Goal: Task Accomplishment & Management: Manage account settings

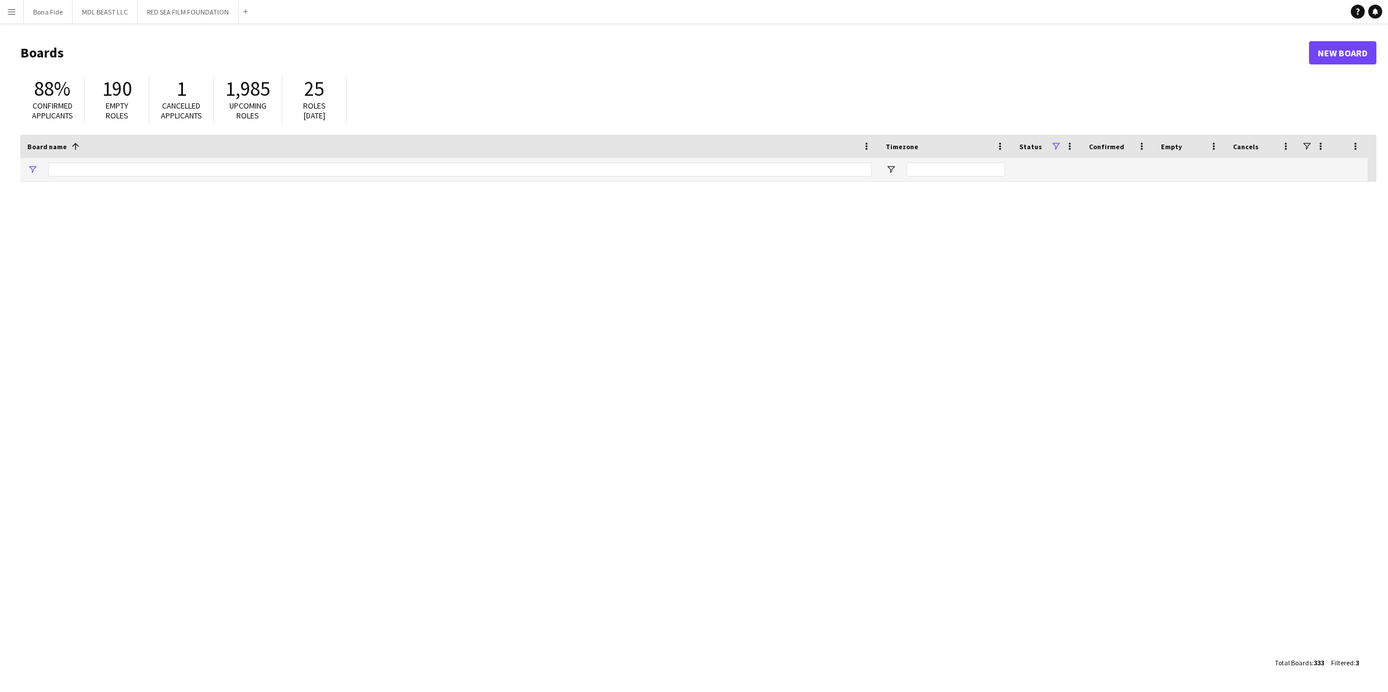
type input "***"
click at [199, 7] on button "RED SEA FILM FOUNDATION Close" at bounding box center [188, 12] width 101 height 23
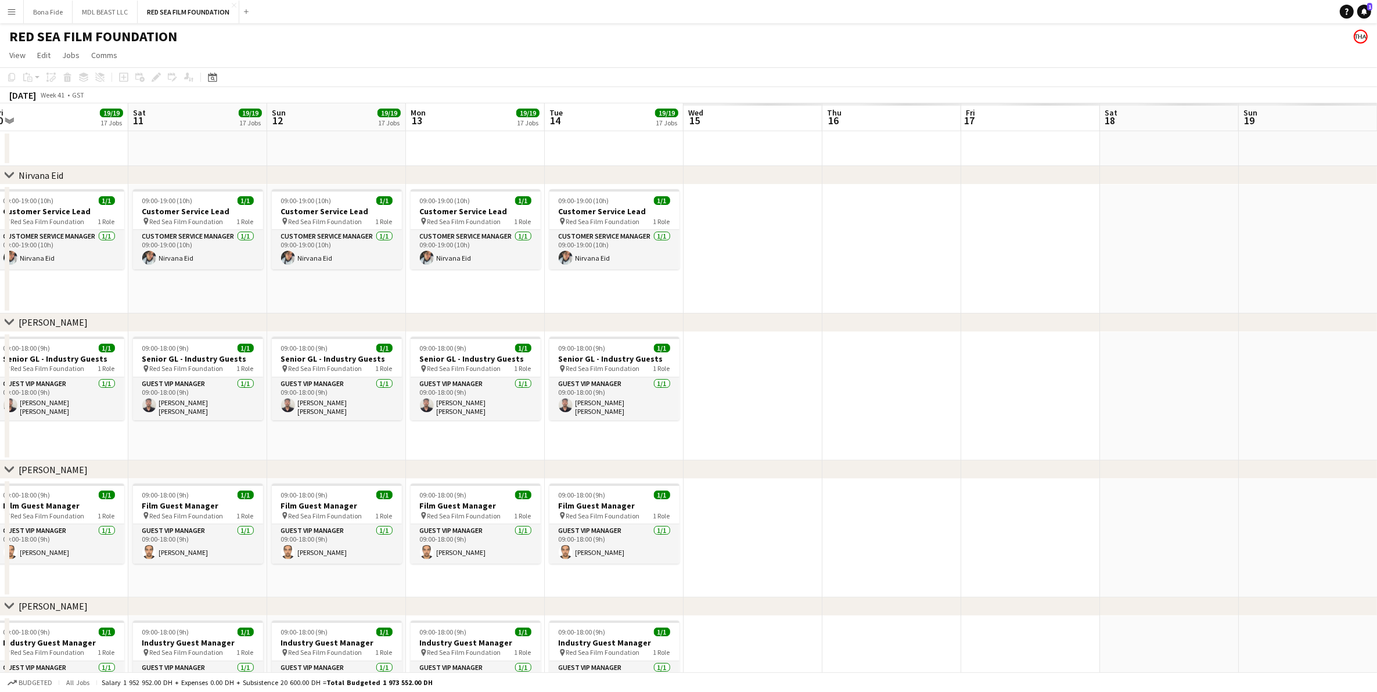
scroll to position [0, 361]
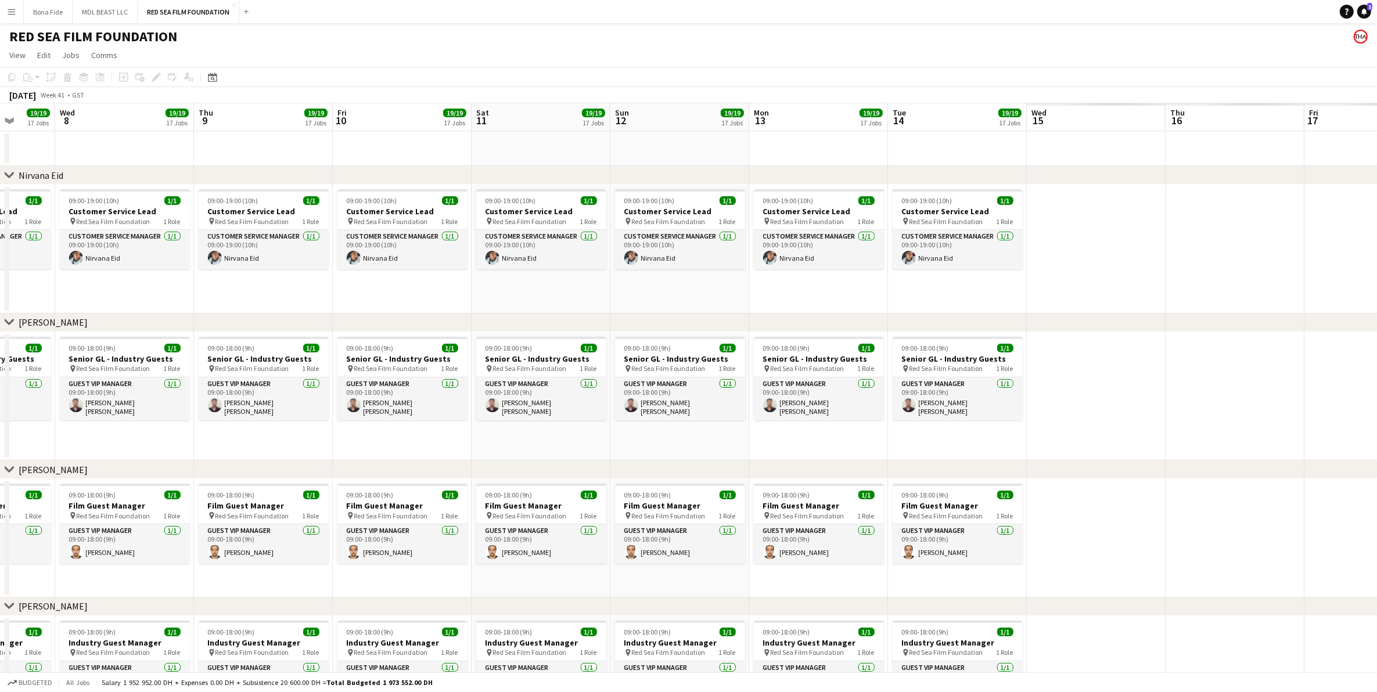
drag, startPoint x: 889, startPoint y: 216, endPoint x: -224, endPoint y: 355, distance: 1121.1
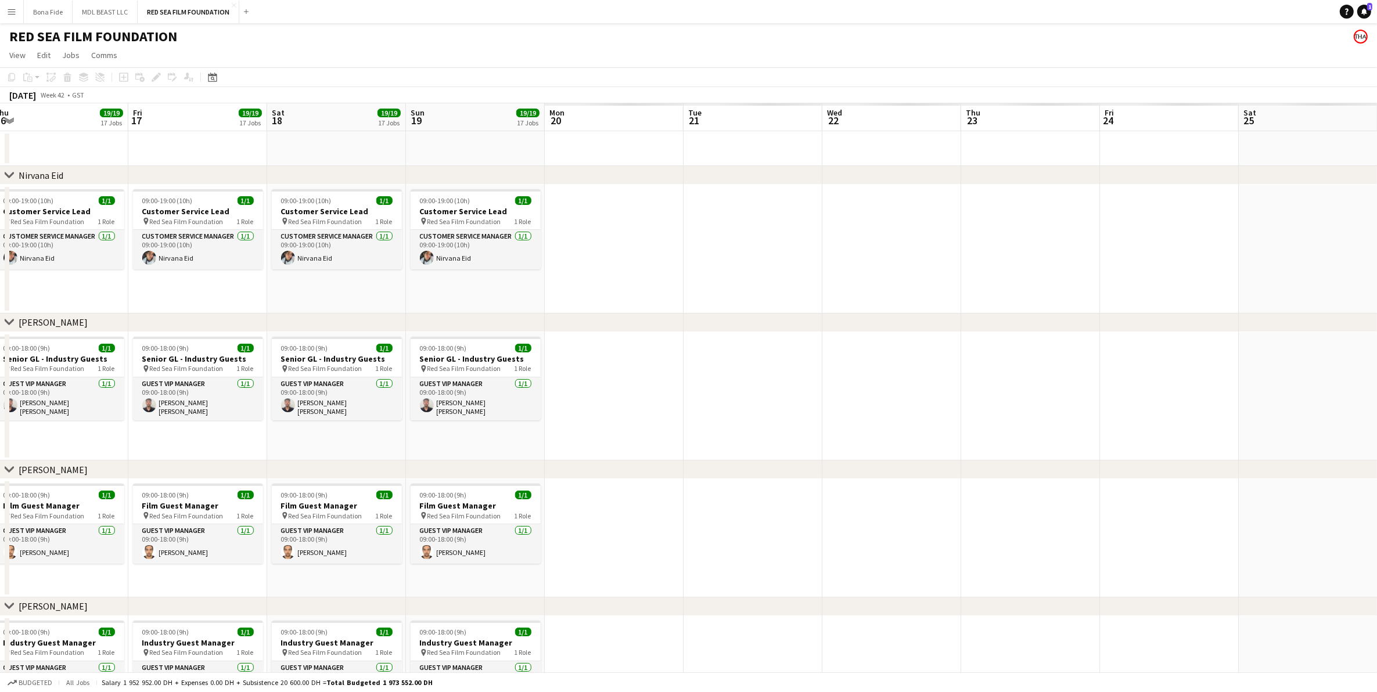
drag, startPoint x: 1305, startPoint y: 247, endPoint x: -170, endPoint y: 277, distance: 1475.2
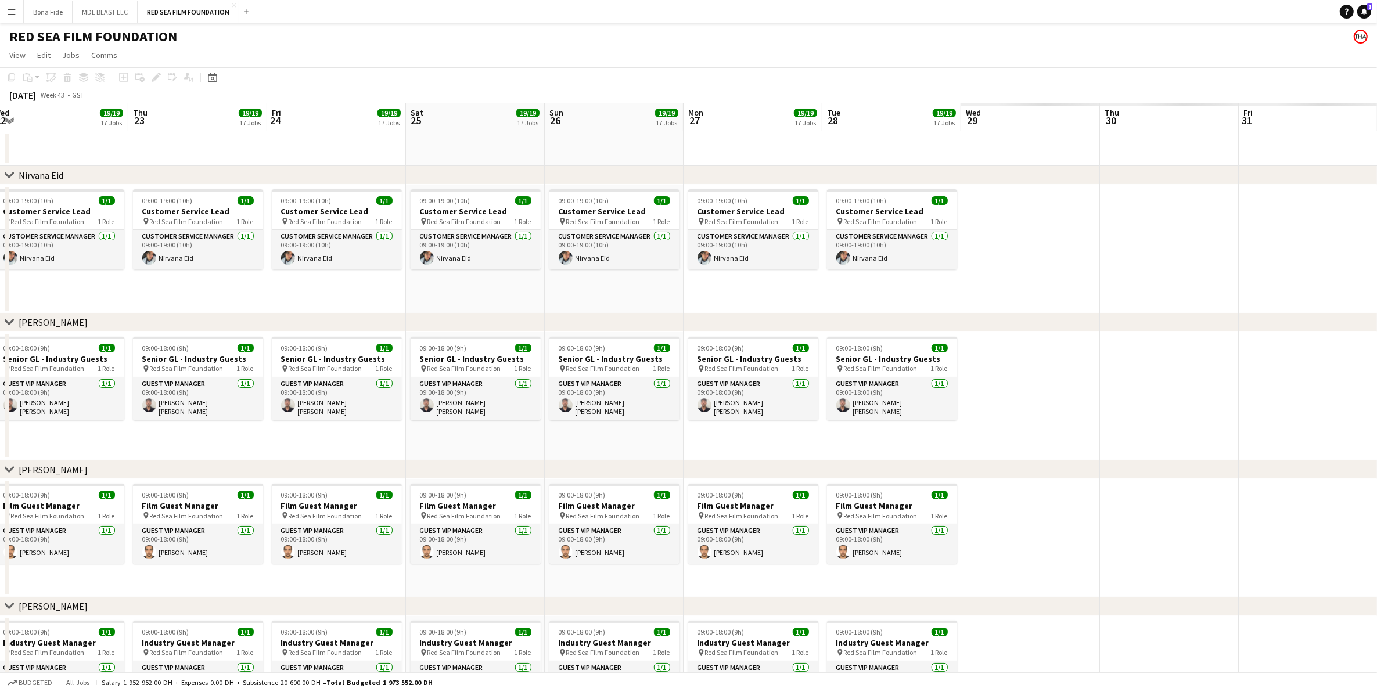
scroll to position [0, 288]
drag, startPoint x: 1177, startPoint y: 224, endPoint x: -80, endPoint y: 227, distance: 1256.5
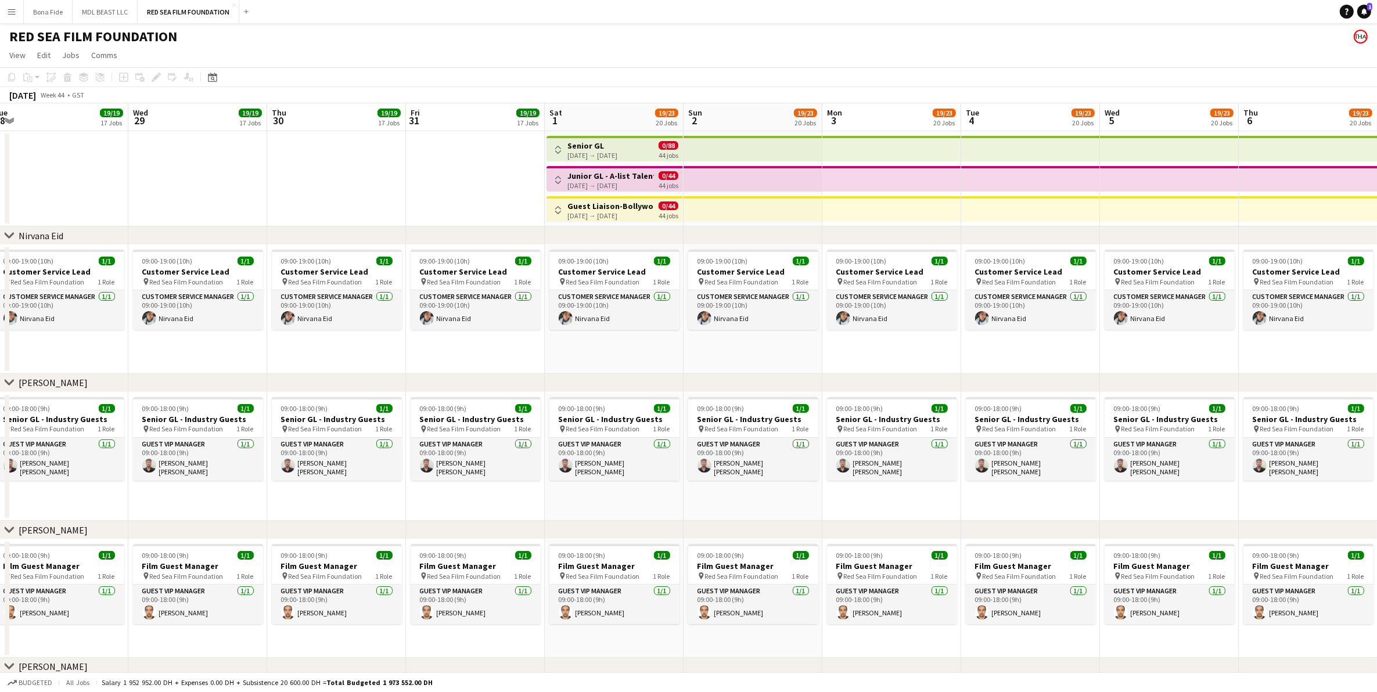
drag, startPoint x: 160, startPoint y: 192, endPoint x: 429, endPoint y: 207, distance: 269.4
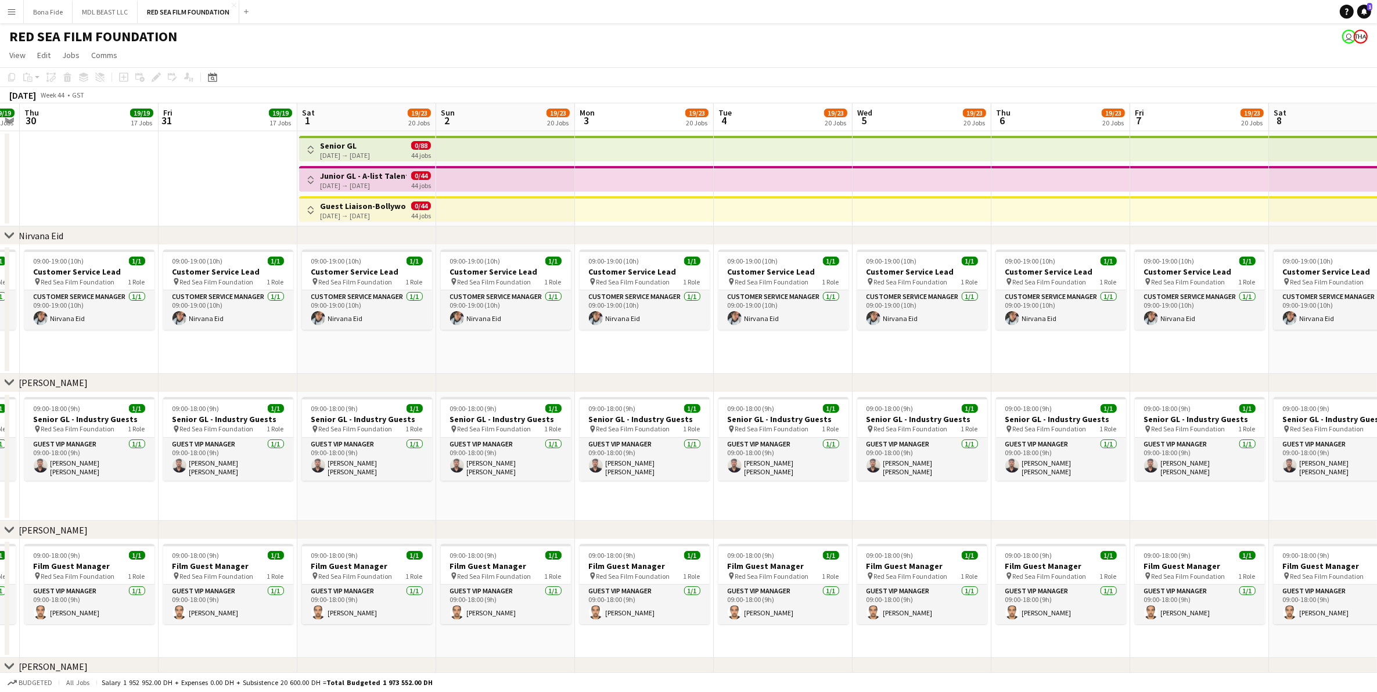
click at [312, 150] on app-icon "Toggle View" at bounding box center [311, 150] width 8 height 8
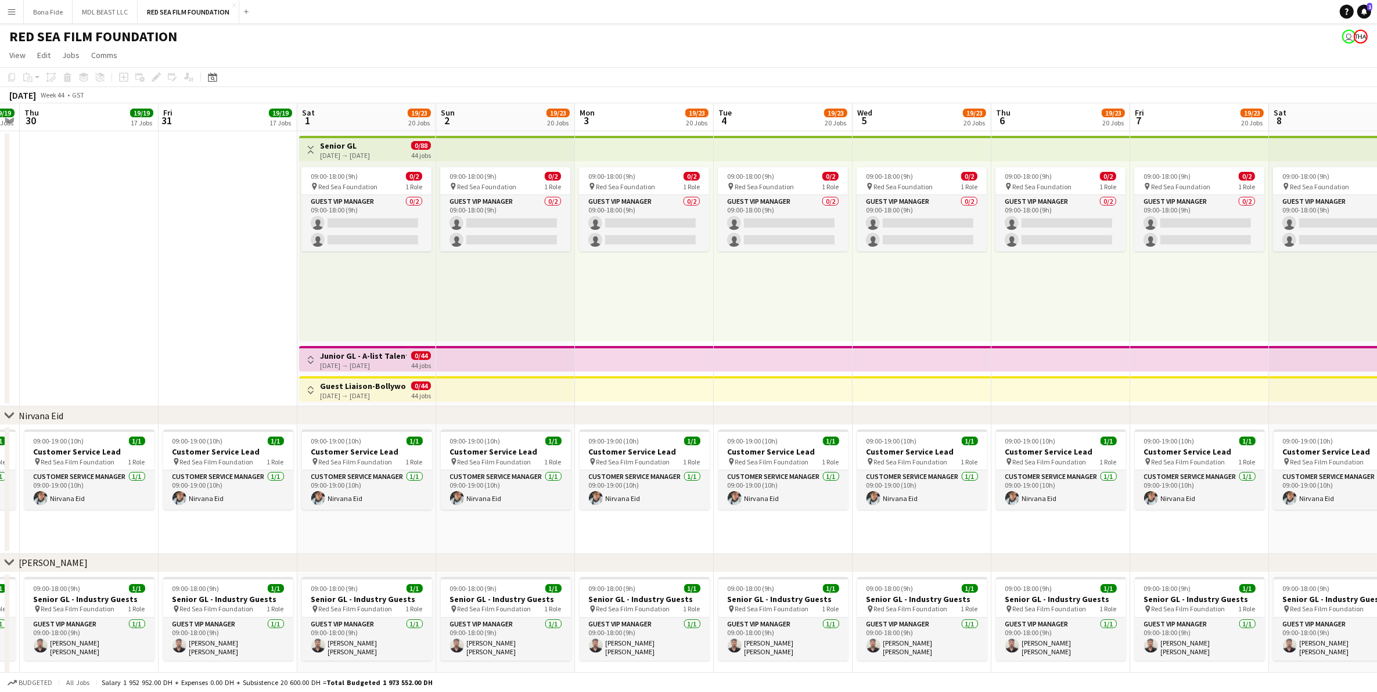
click at [307, 152] on app-icon "Toggle View" at bounding box center [311, 150] width 8 height 8
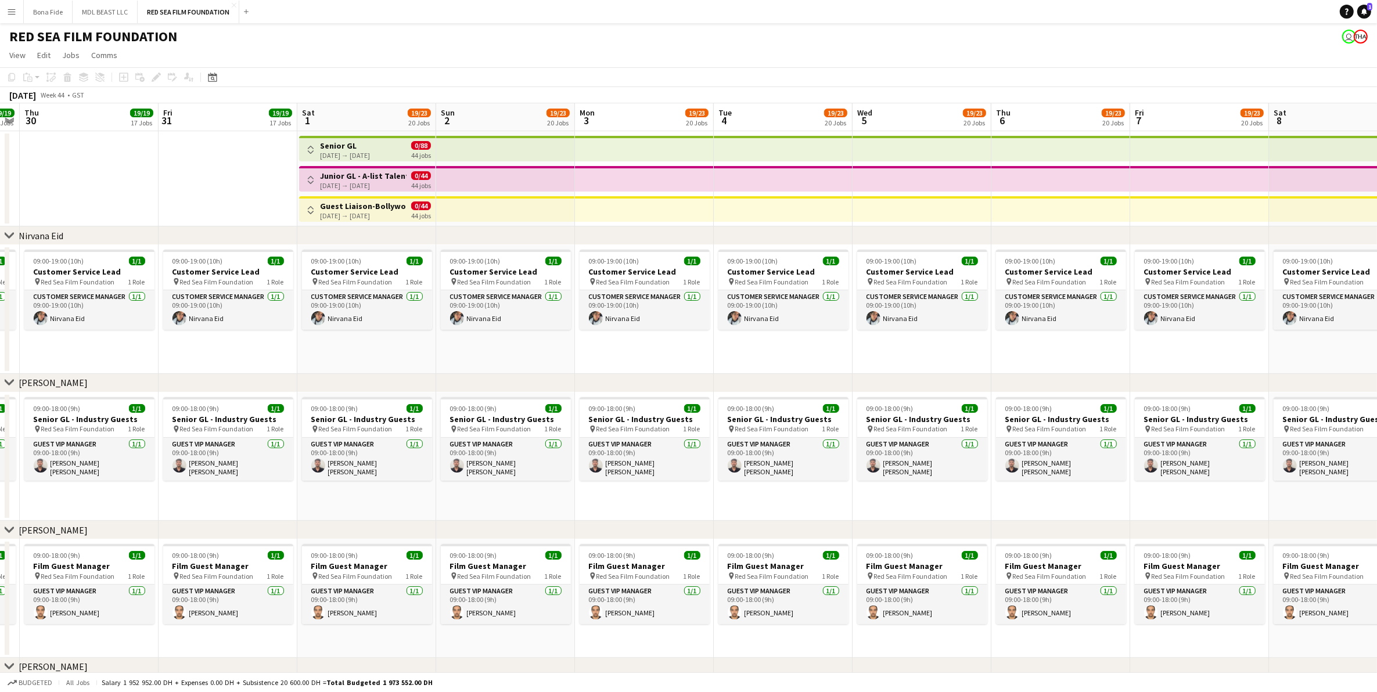
scroll to position [0, 399]
click at [305, 146] on button "Toggle View" at bounding box center [309, 150] width 14 height 14
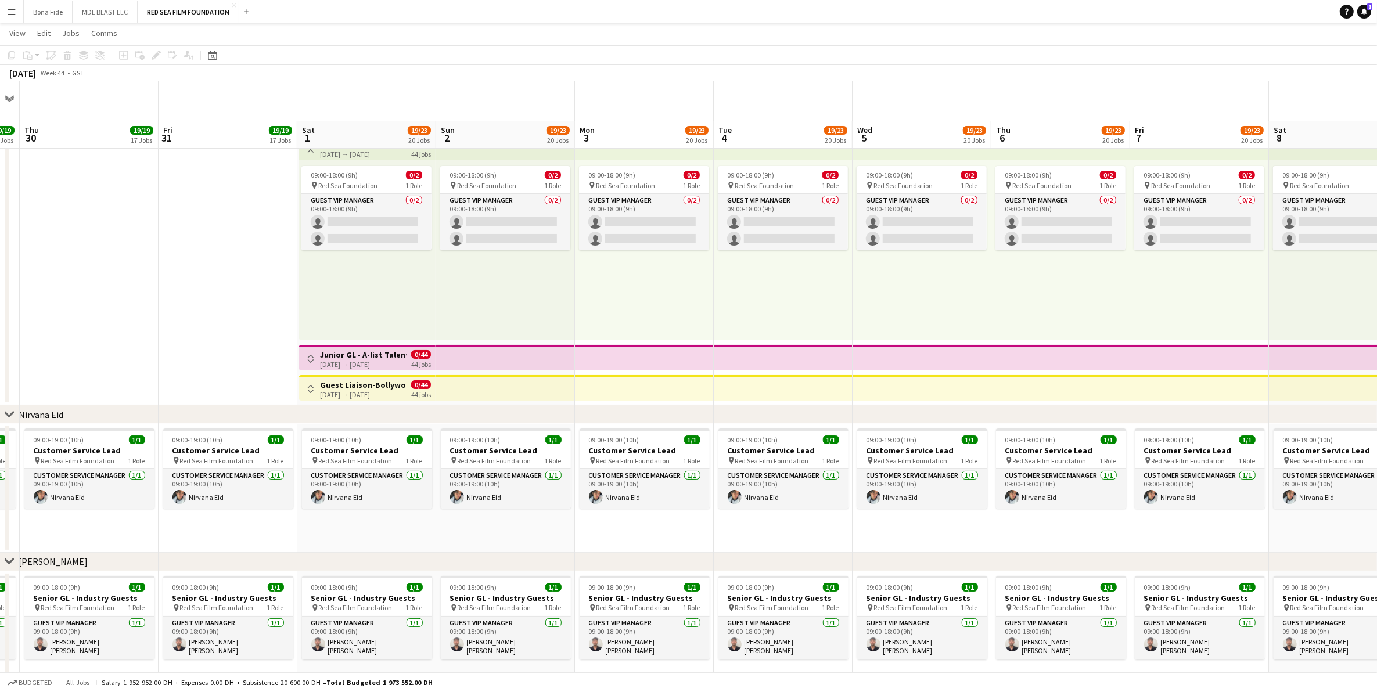
scroll to position [145, 0]
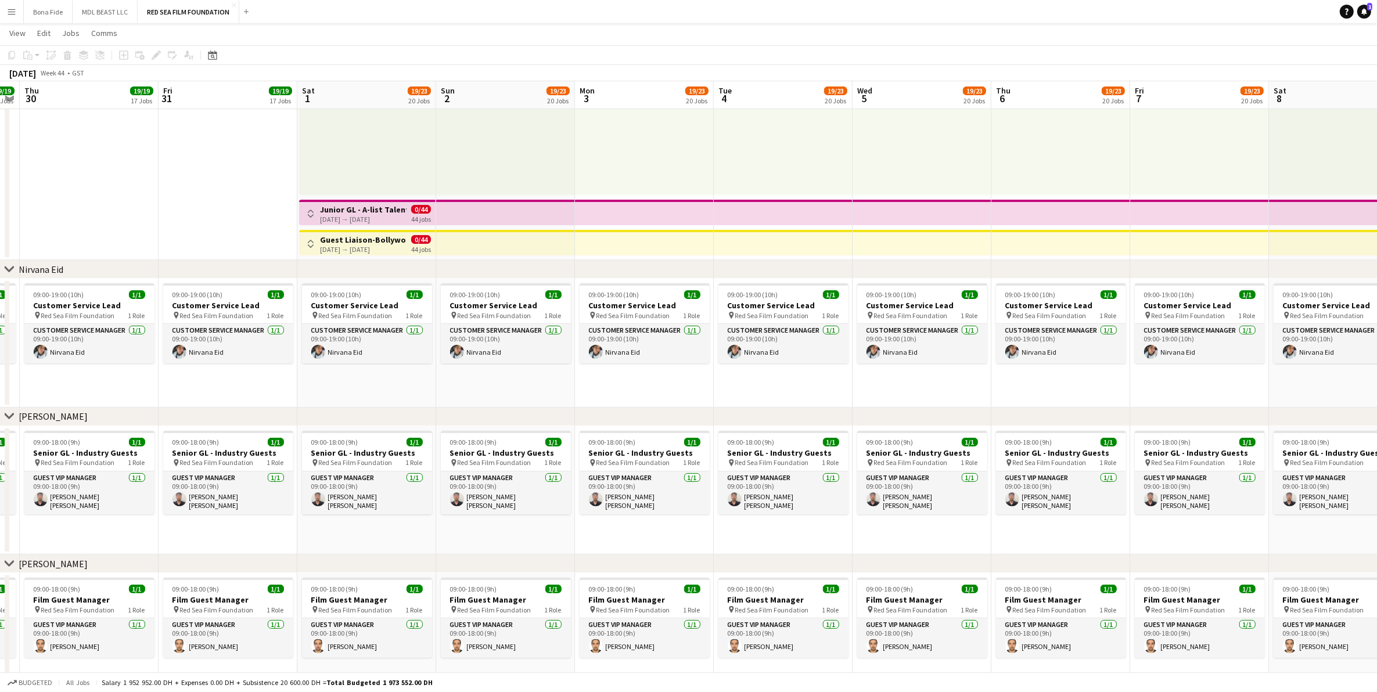
click at [313, 215] on app-icon "Toggle View" at bounding box center [311, 214] width 8 height 8
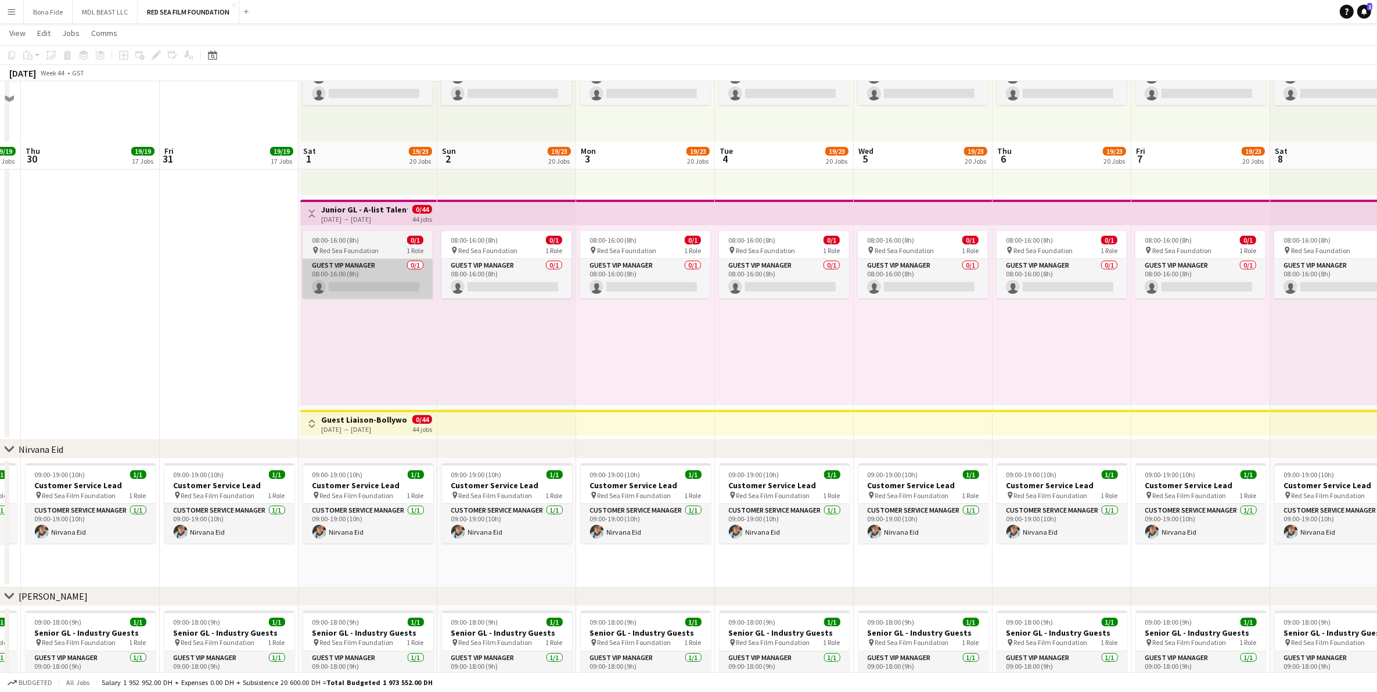
scroll to position [290, 0]
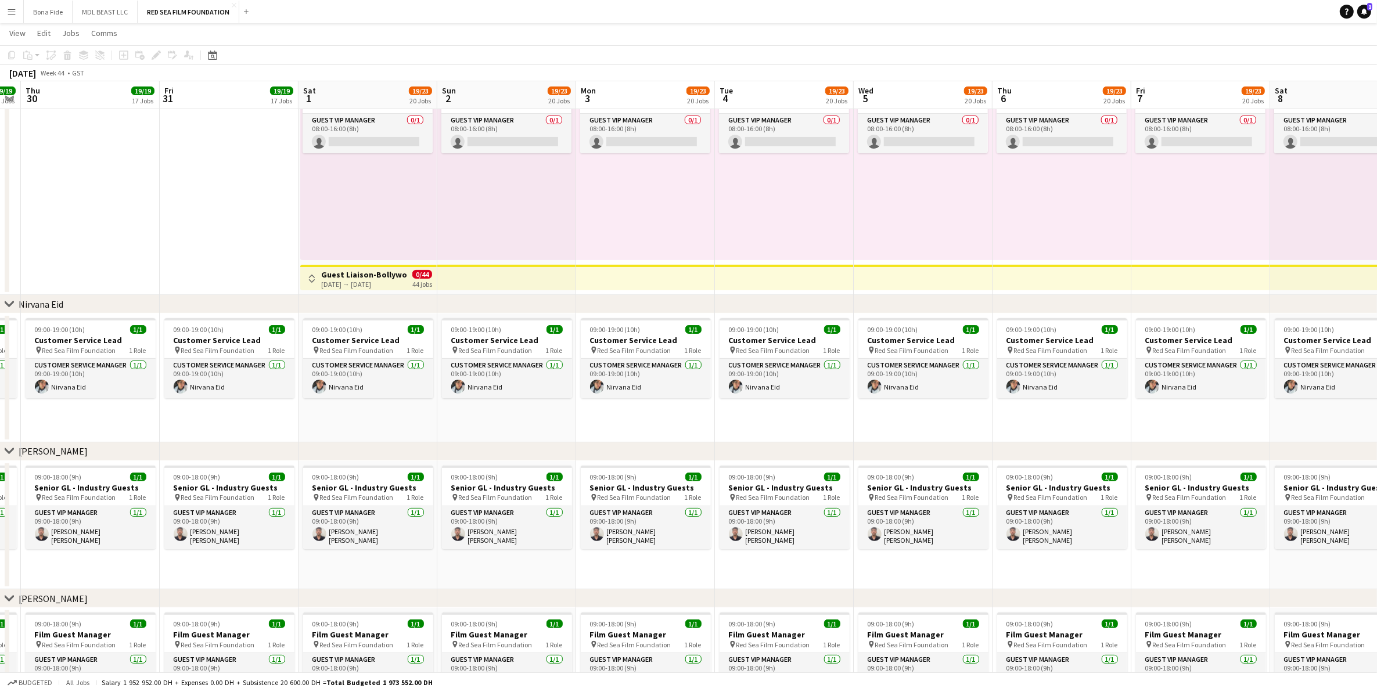
click at [312, 277] on app-icon "Toggle View" at bounding box center [312, 279] width 8 height 8
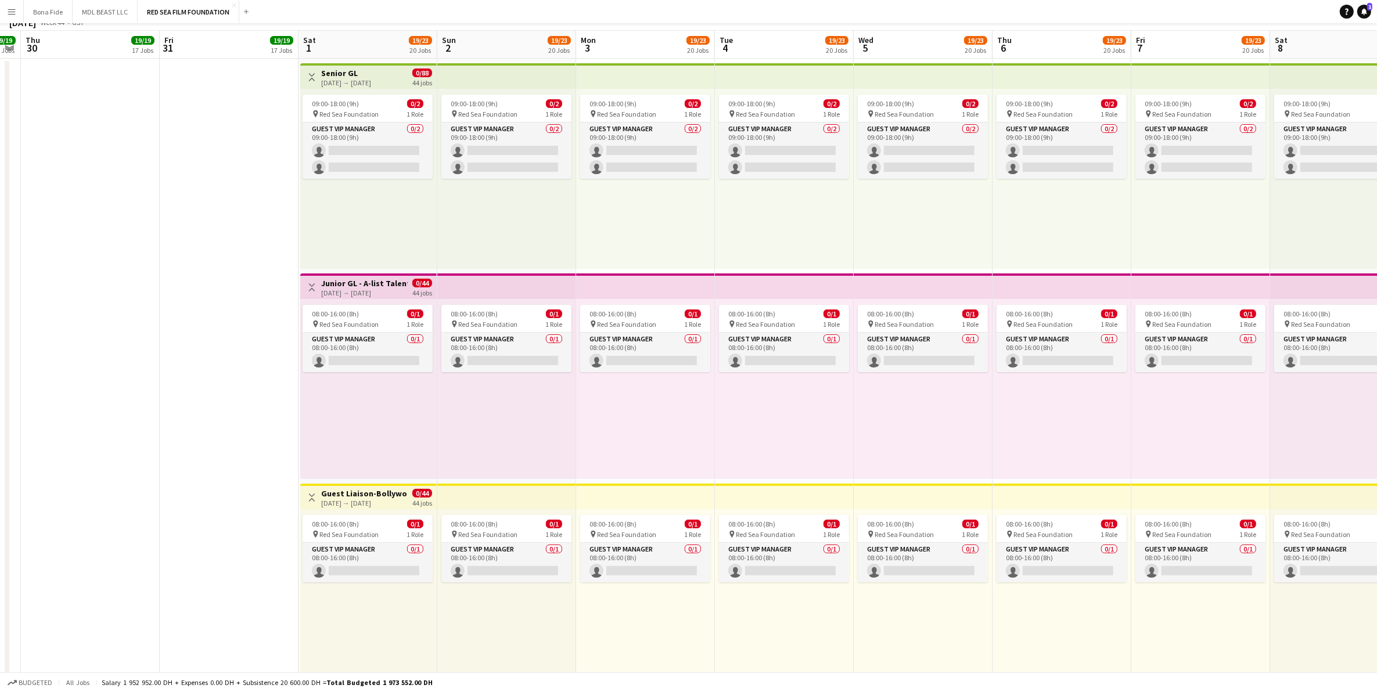
scroll to position [0, 0]
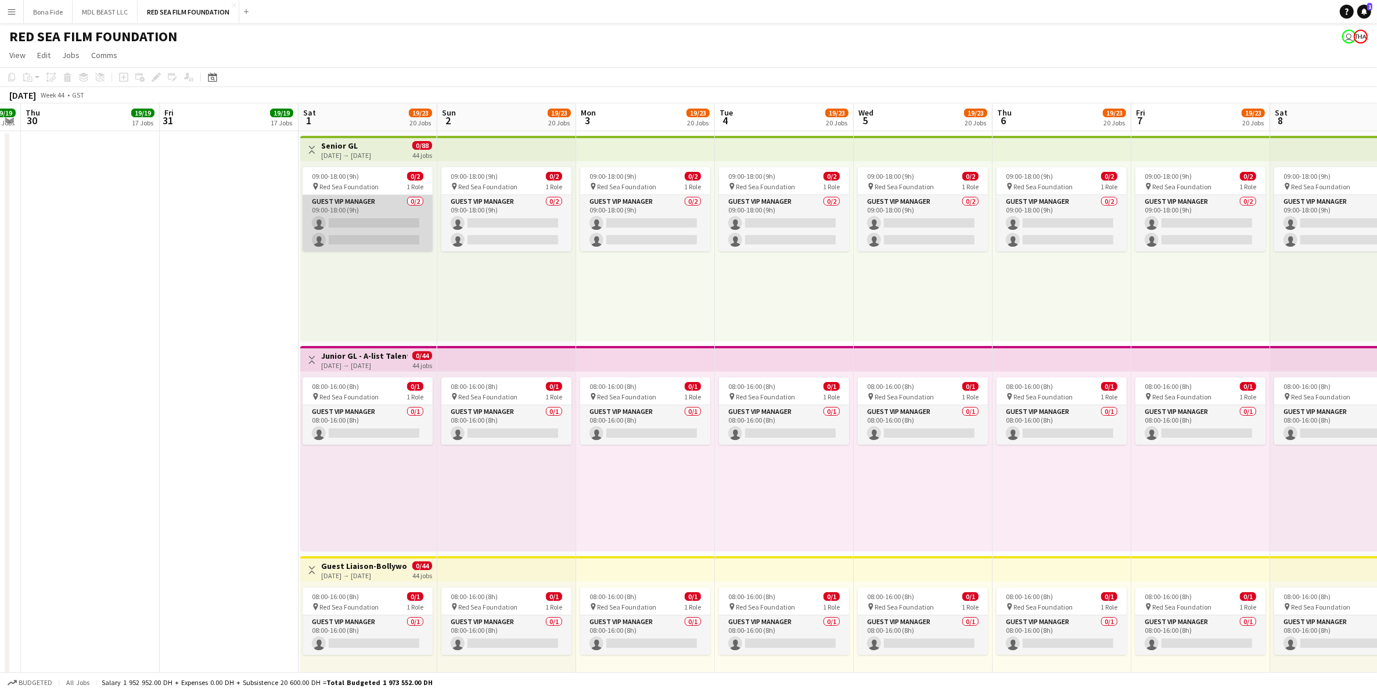
click at [363, 213] on app-card-role "Guest VIP Manager 0/2 09:00-18:00 (9h) single-neutral-actions single-neutral-ac…" at bounding box center [368, 223] width 130 height 56
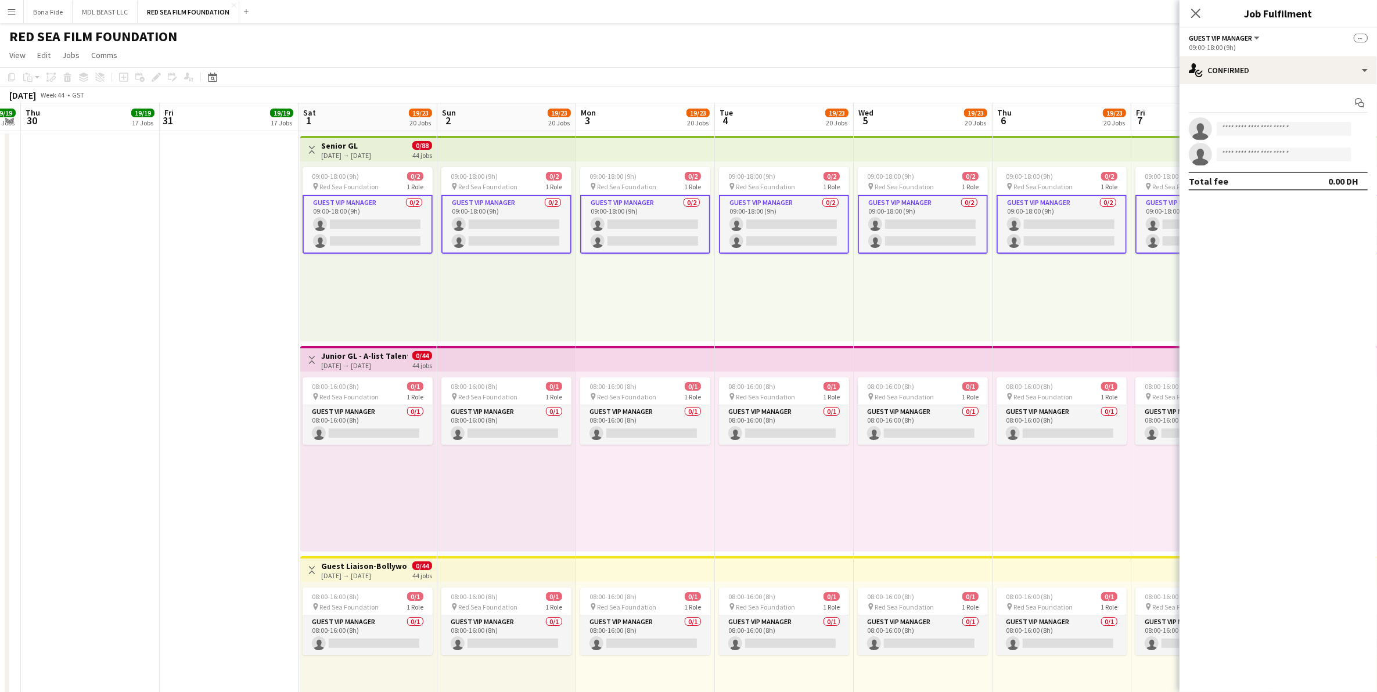
click at [1197, 18] on icon "Close pop-in" at bounding box center [1195, 13] width 9 height 9
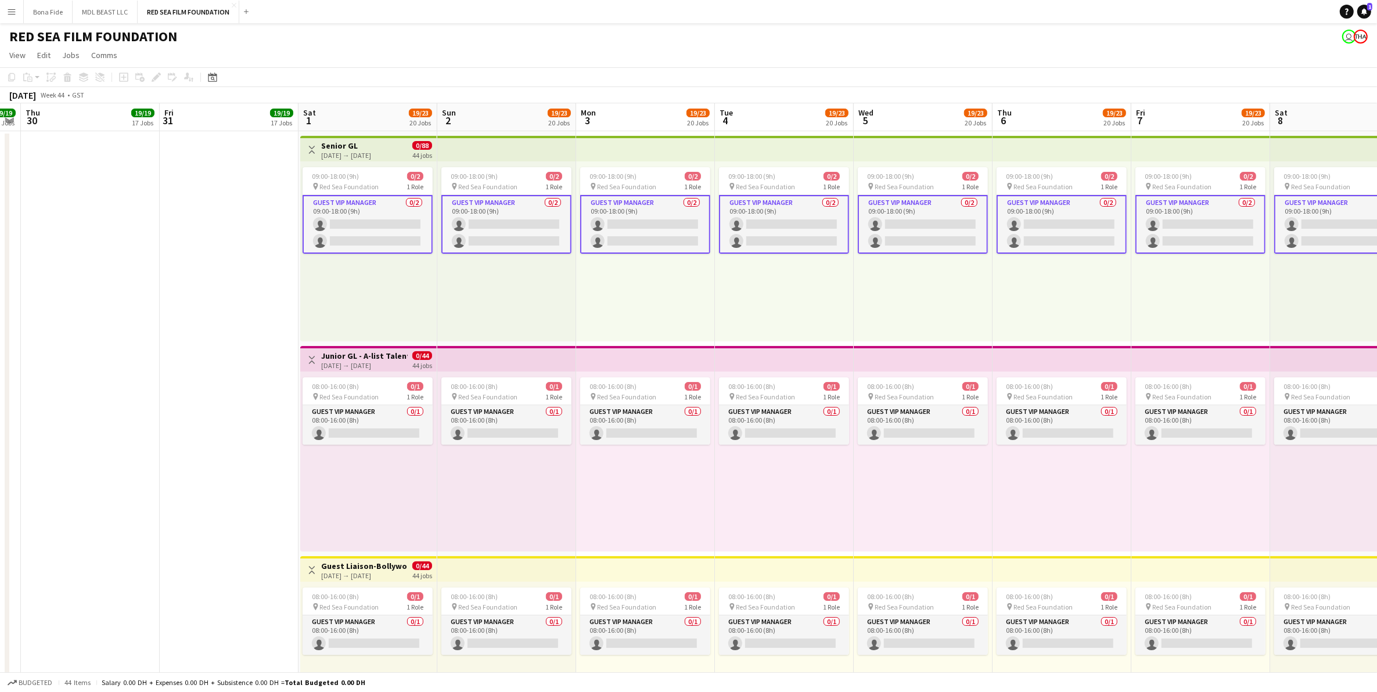
click at [518, 217] on app-card-role "Guest VIP Manager 0/2 09:00-18:00 (9h) single-neutral-actions single-neutral-ac…" at bounding box center [506, 224] width 130 height 59
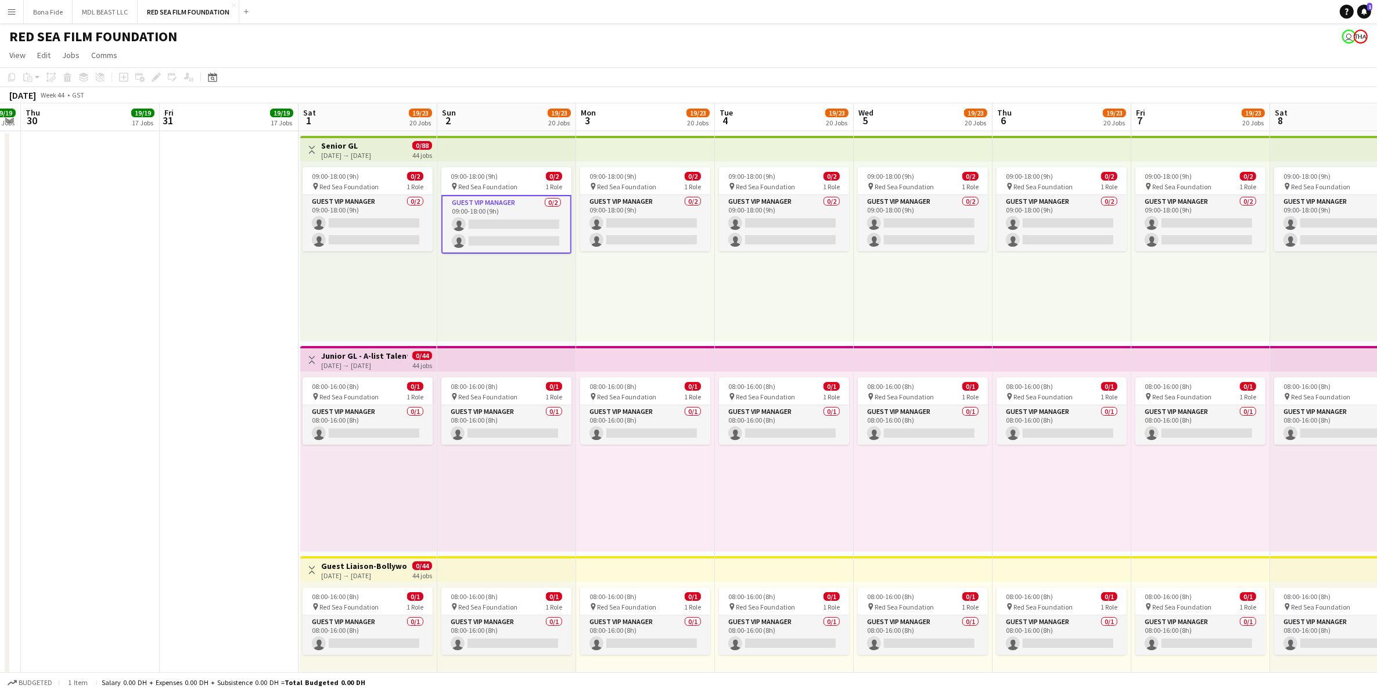
click at [58, 249] on app-date-cell at bounding box center [90, 449] width 139 height 636
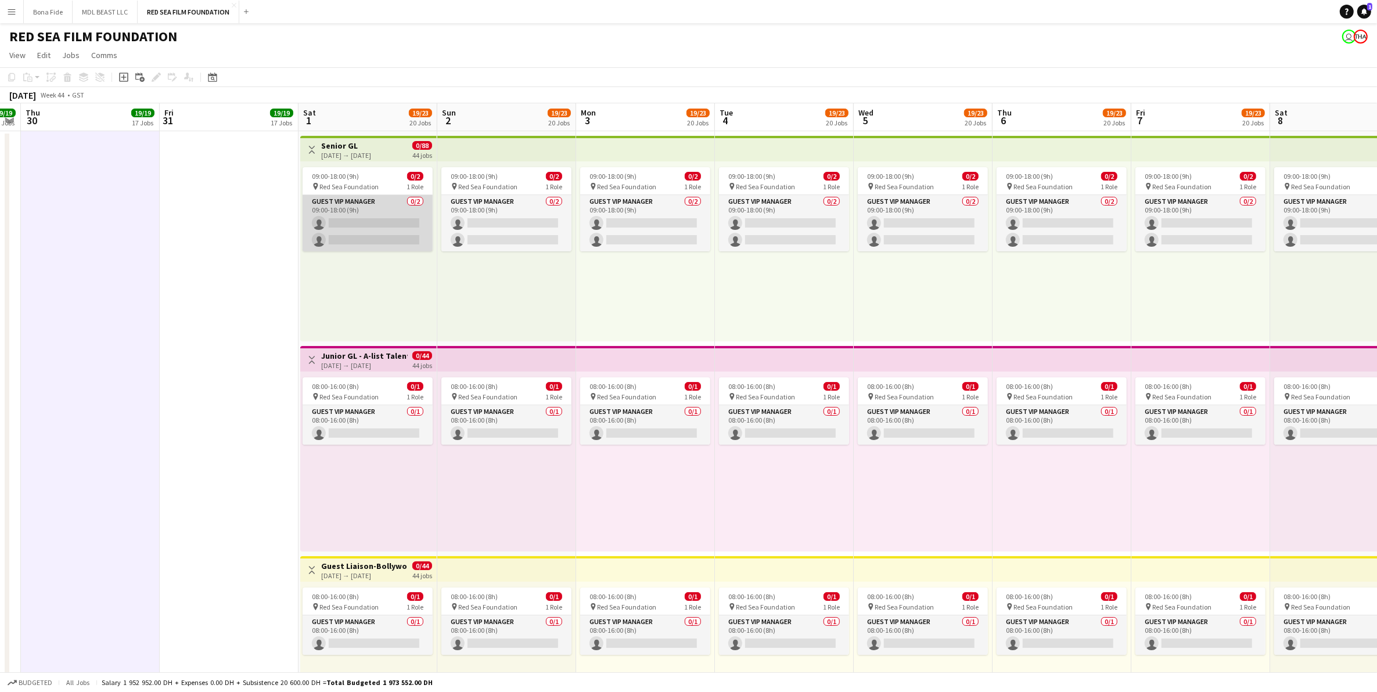
click at [371, 228] on app-card-role "Guest VIP Manager 0/2 09:00-18:00 (9h) single-neutral-actions single-neutral-ac…" at bounding box center [368, 223] width 130 height 56
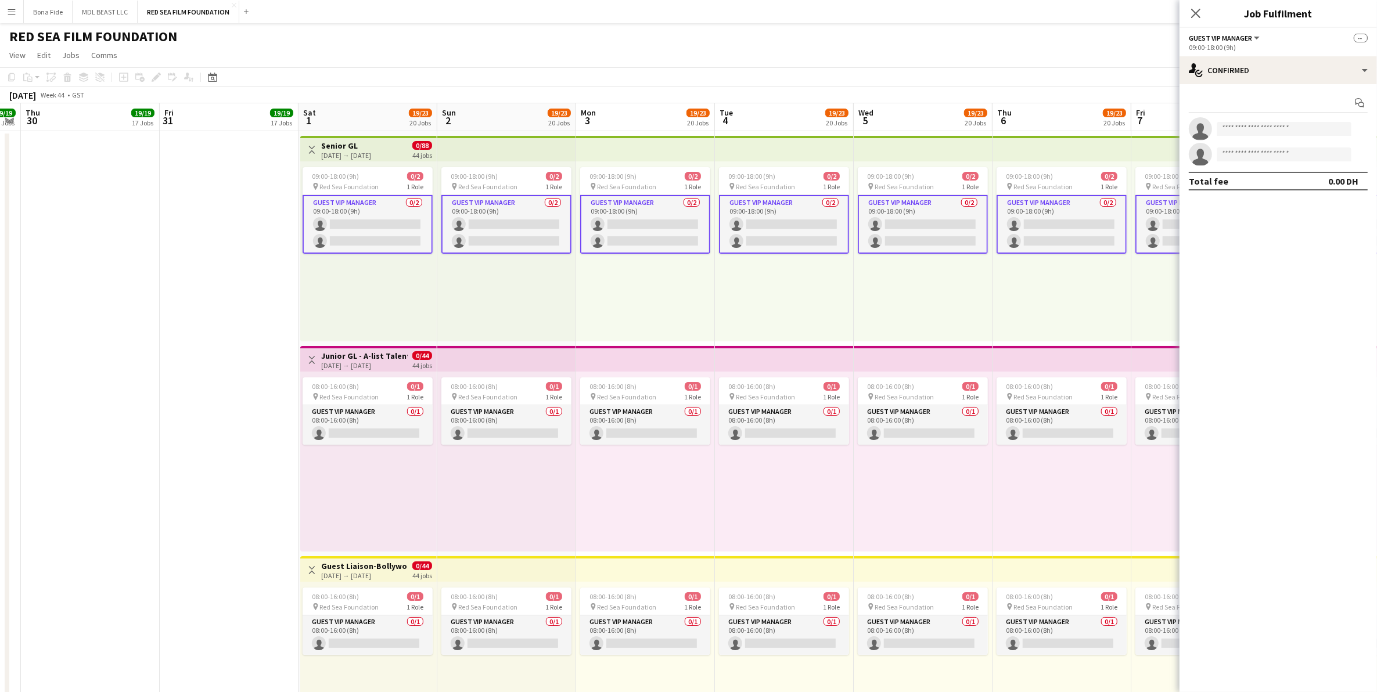
click at [102, 260] on app-date-cell at bounding box center [90, 449] width 139 height 636
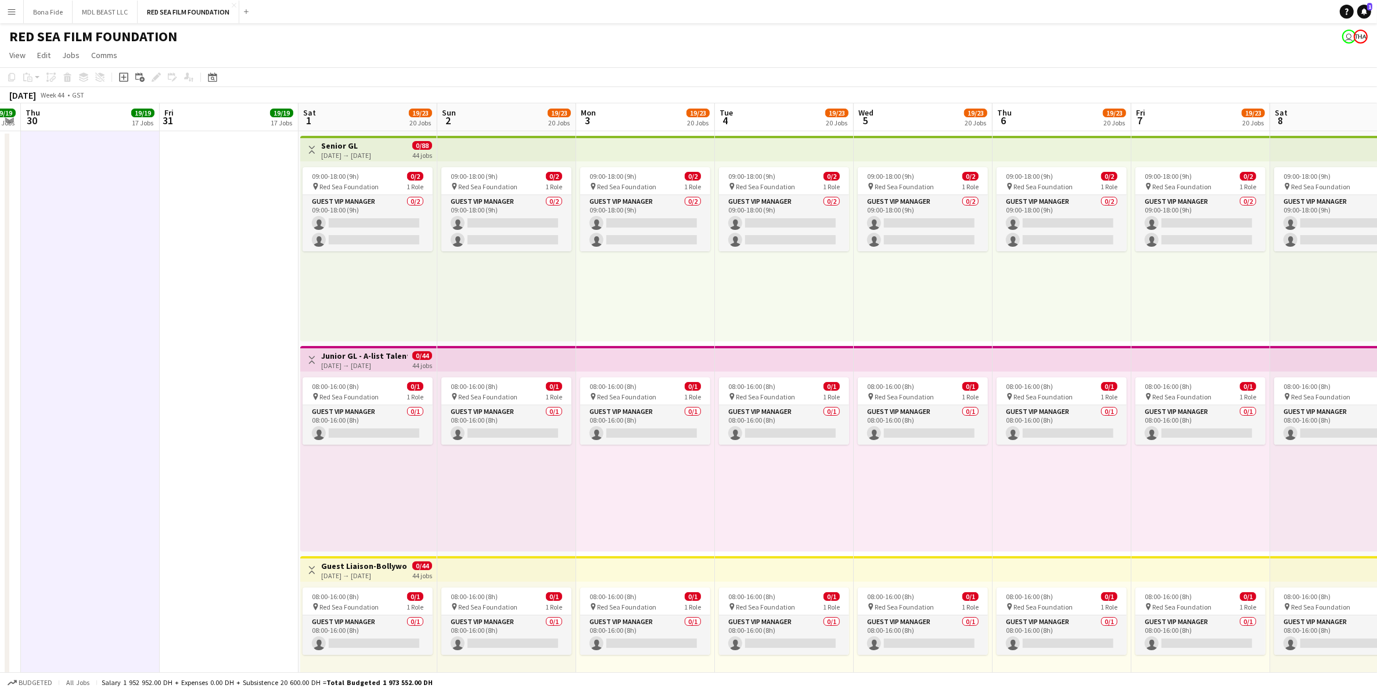
click at [311, 146] on app-icon "Toggle View" at bounding box center [312, 150] width 8 height 8
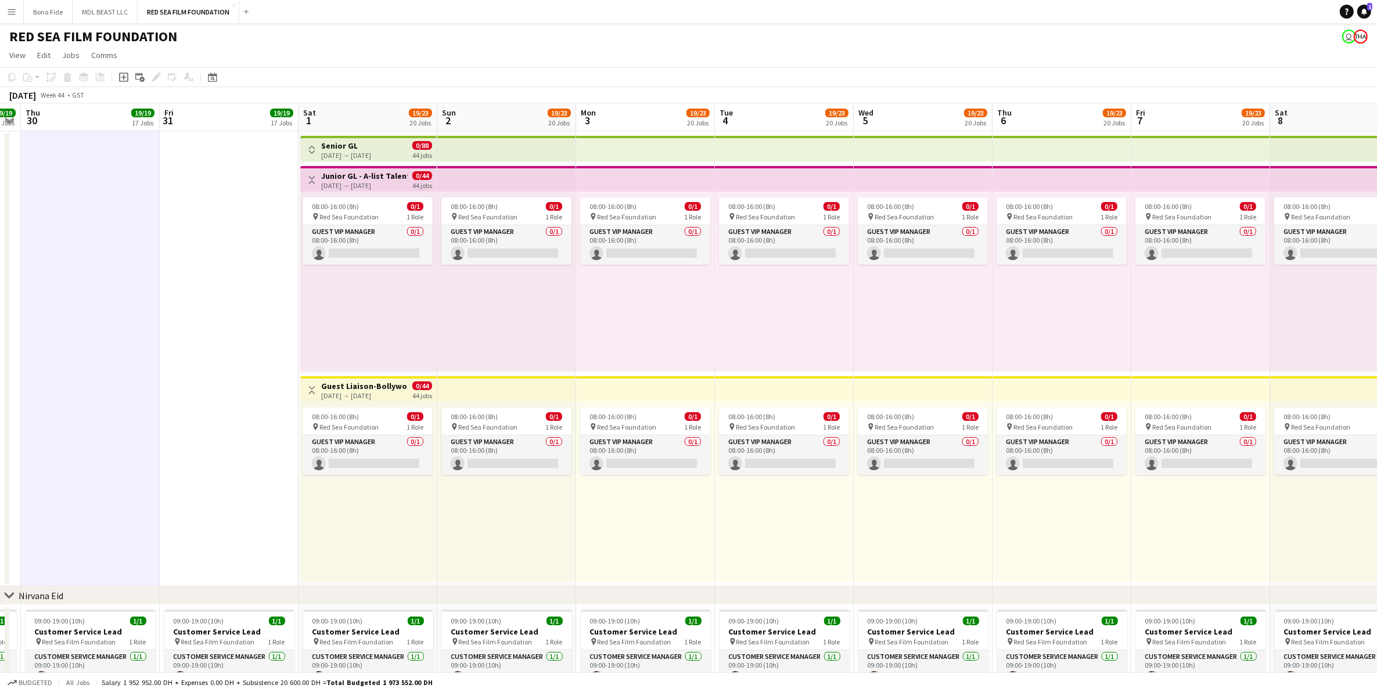
click at [311, 184] on app-icon "Toggle View" at bounding box center [312, 180] width 8 height 8
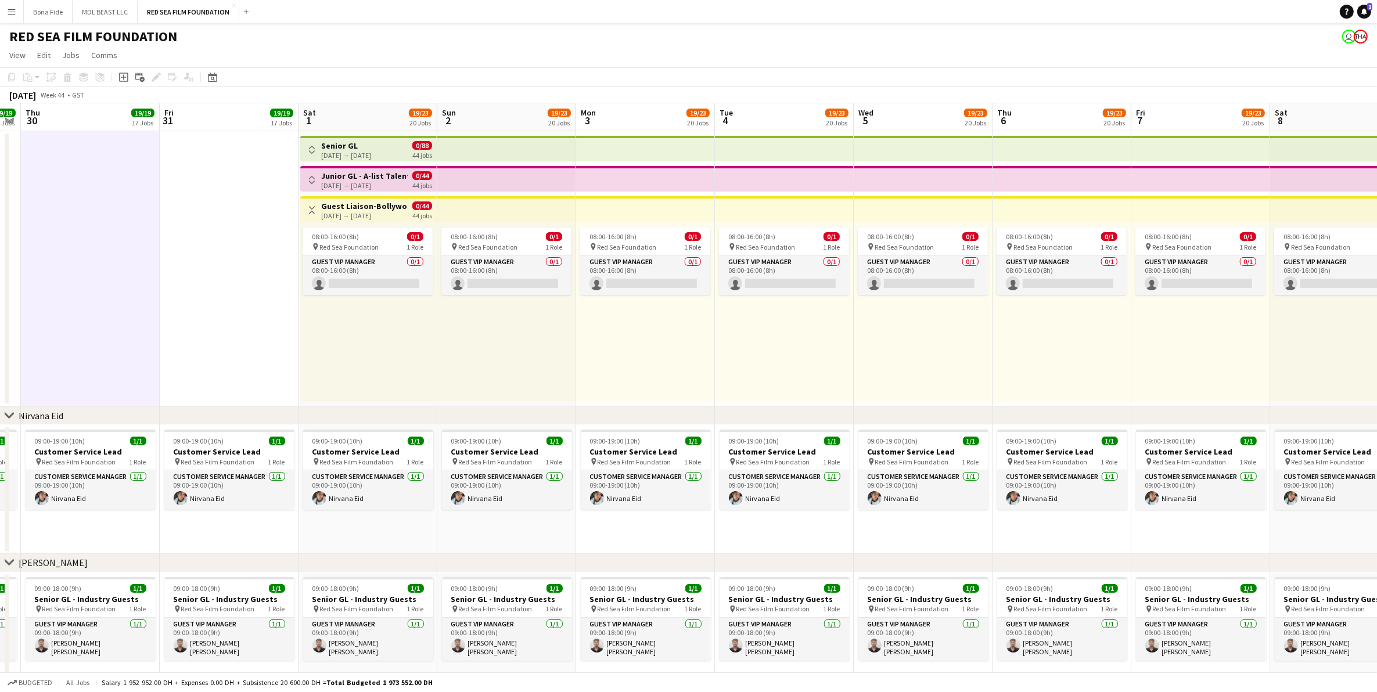
click at [309, 210] on app-icon "Toggle View" at bounding box center [312, 210] width 8 height 8
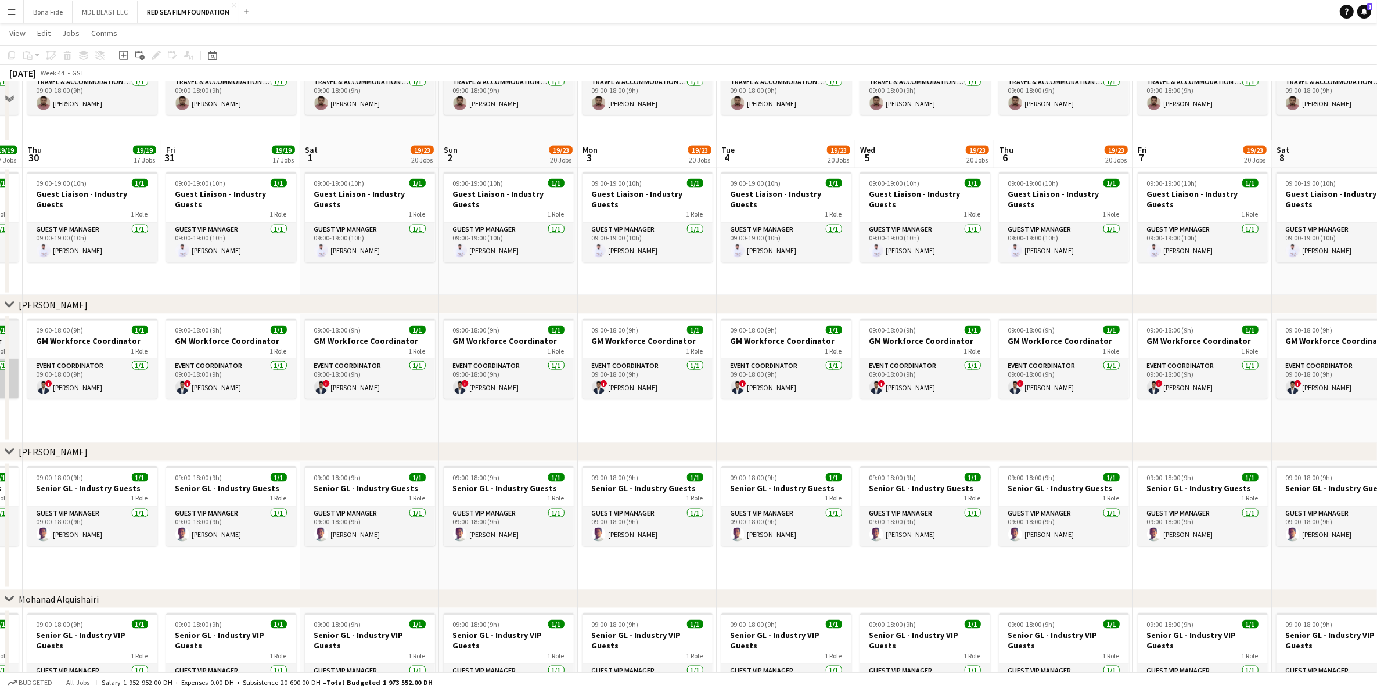
scroll to position [2006, 0]
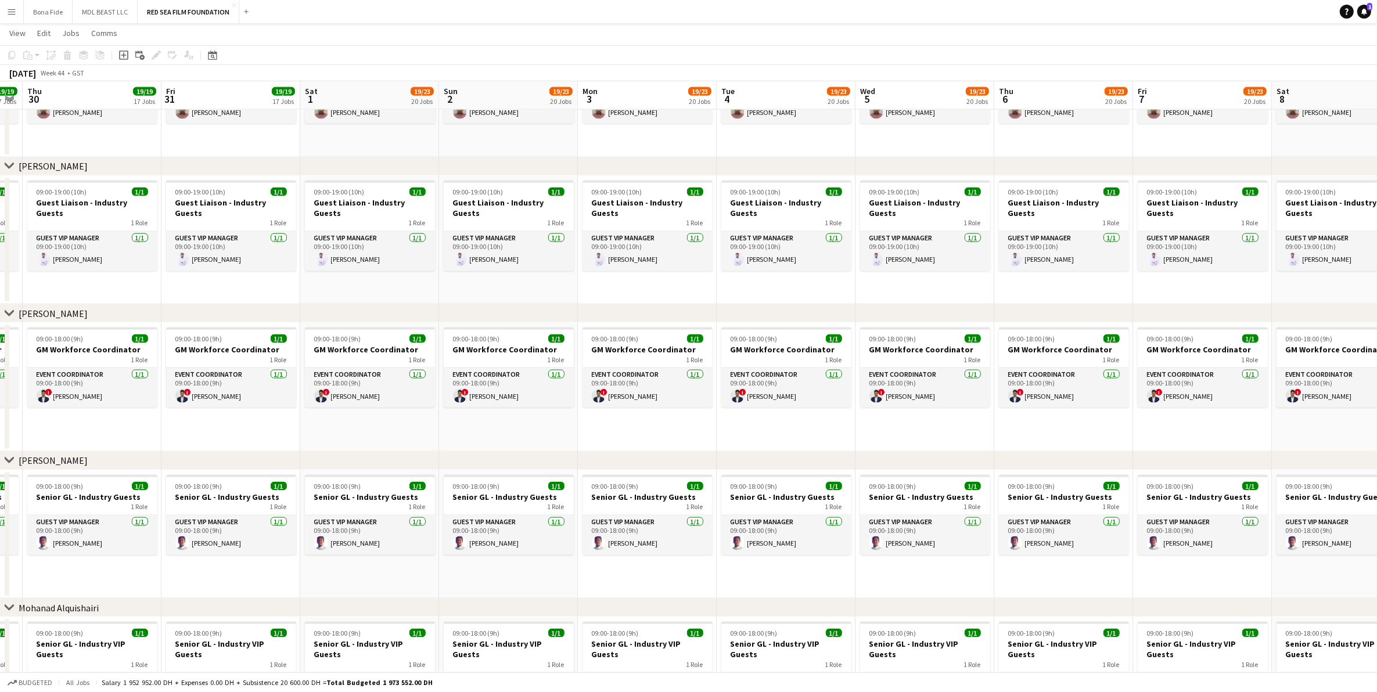
click at [13, 164] on app-icon "chevron-right" at bounding box center [9, 165] width 9 height 9
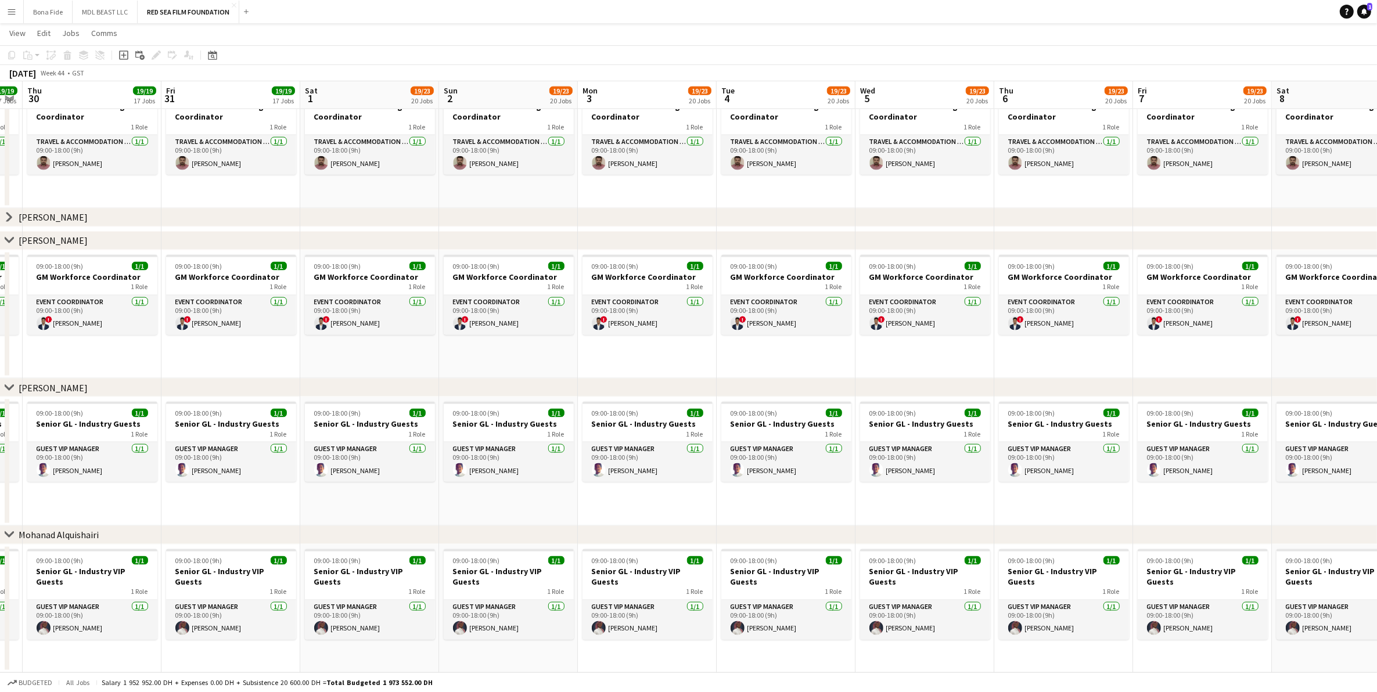
click at [5, 239] on icon "chevron-right" at bounding box center [9, 240] width 9 height 9
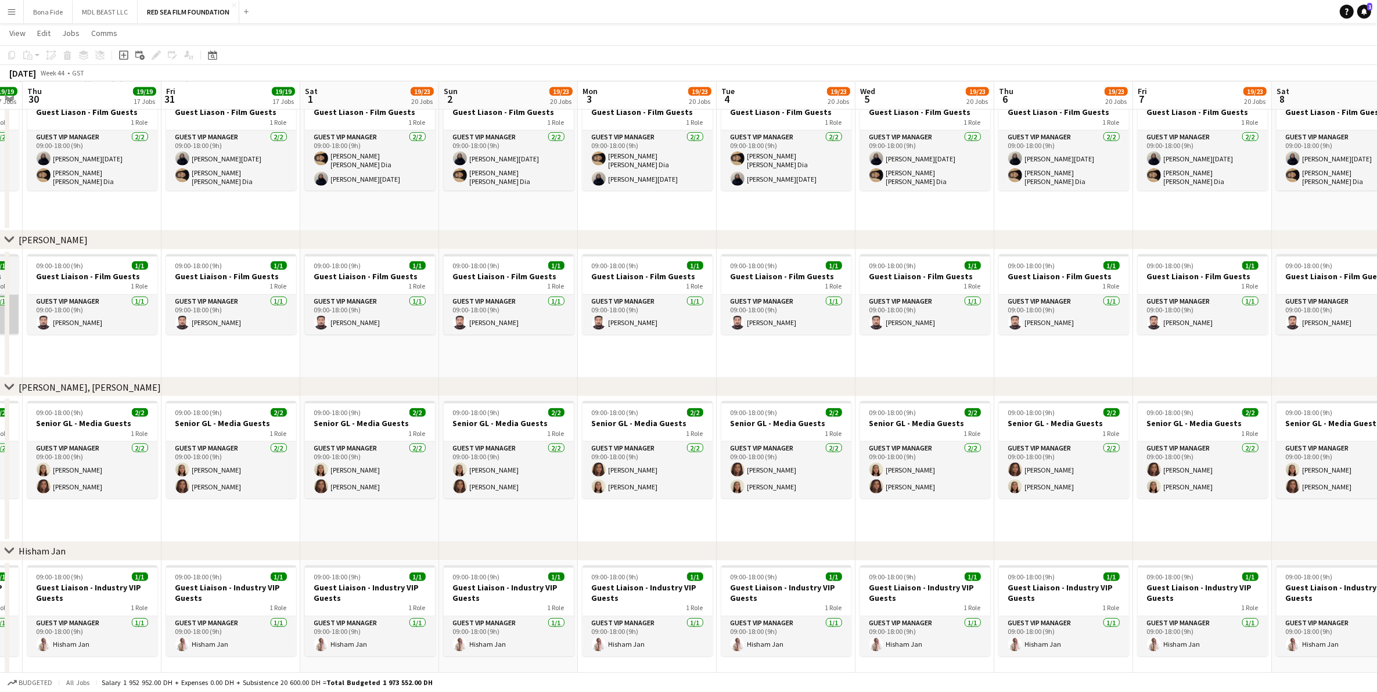
scroll to position [1322, 0]
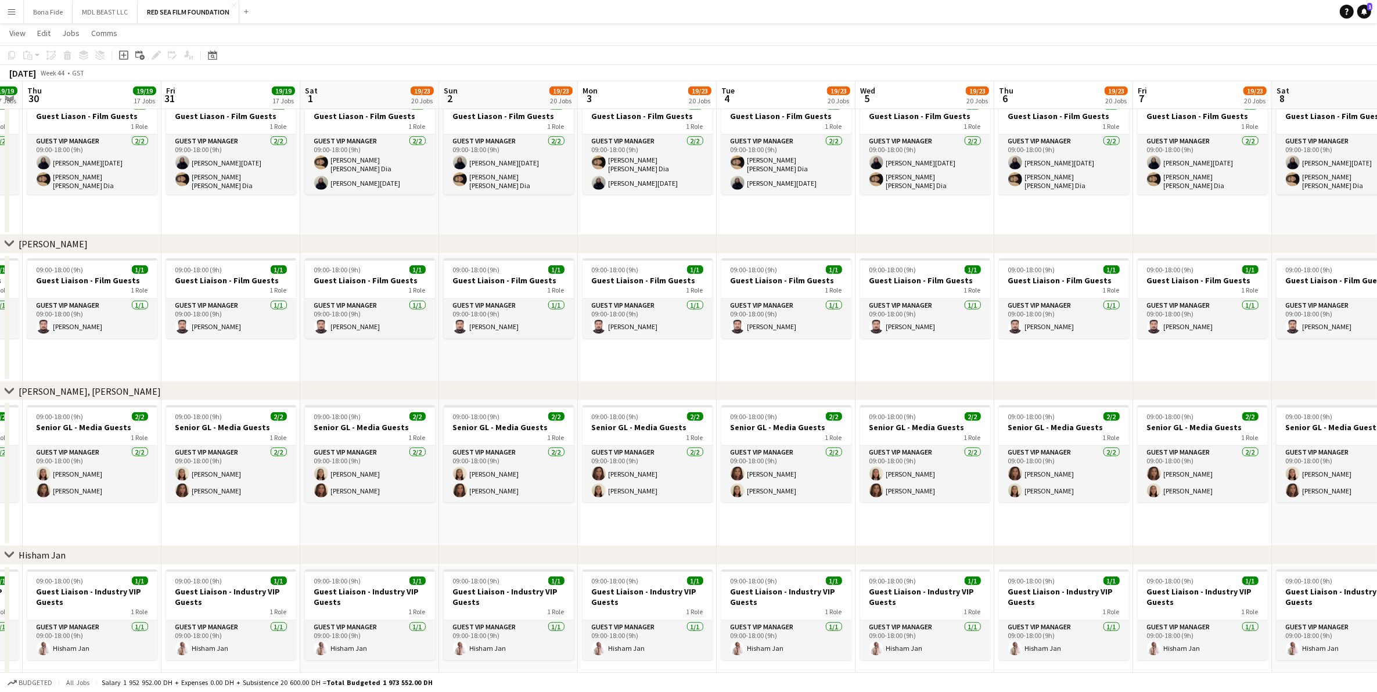
click at [7, 242] on icon "chevron-right" at bounding box center [9, 243] width 9 height 9
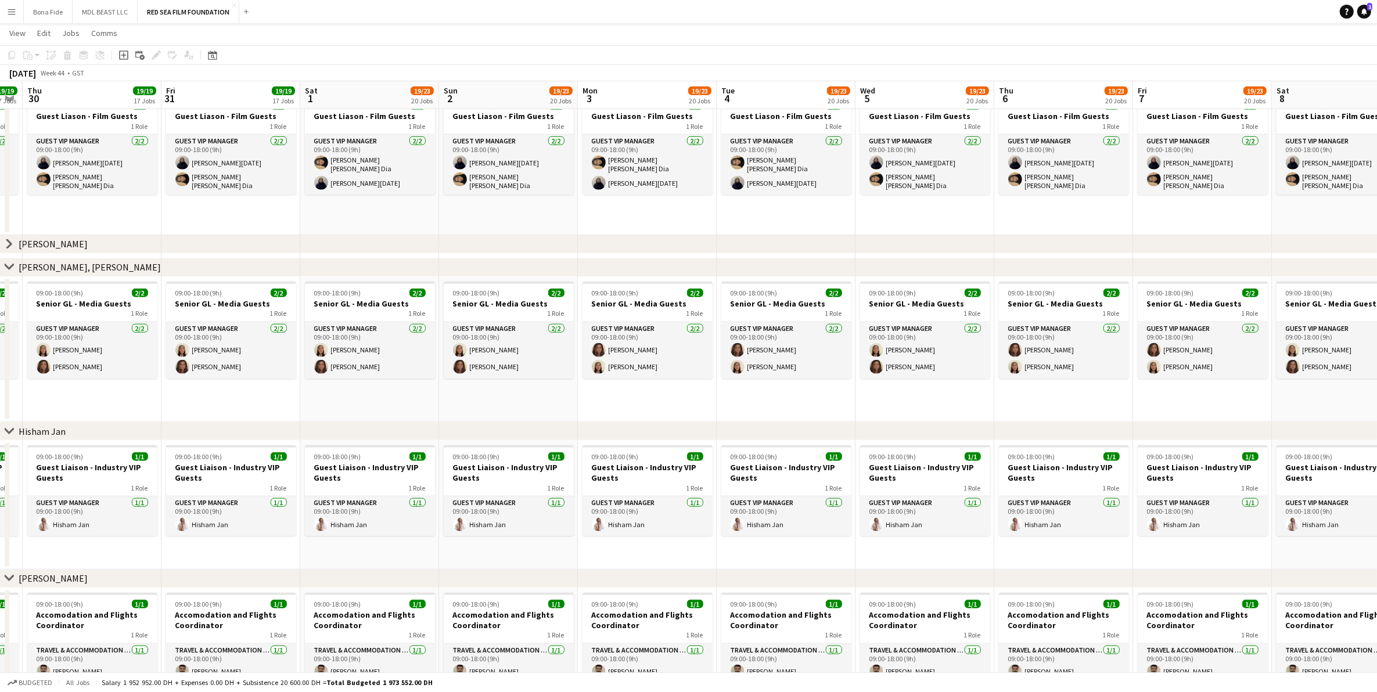
click at [6, 263] on icon "chevron-right" at bounding box center [9, 267] width 9 height 9
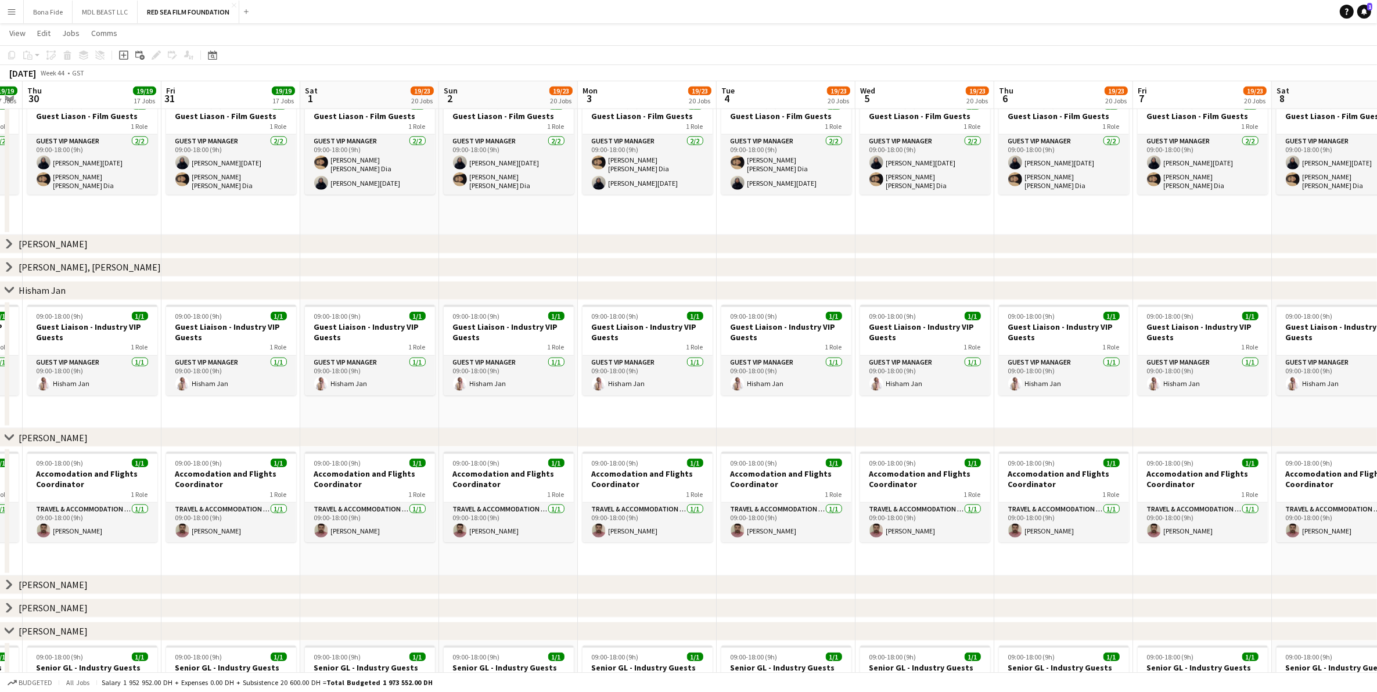
click at [8, 435] on icon "chevron-right" at bounding box center [9, 437] width 9 height 9
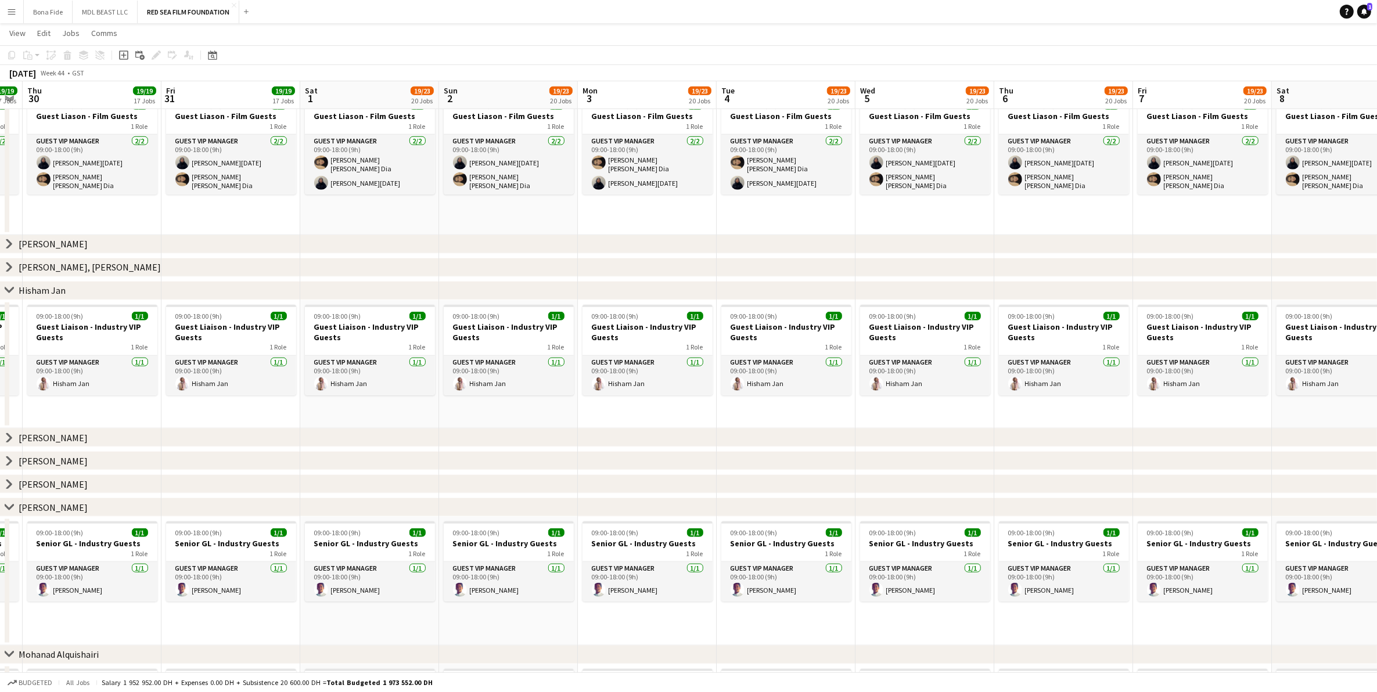
click at [5, 288] on icon at bounding box center [9, 290] width 9 height 5
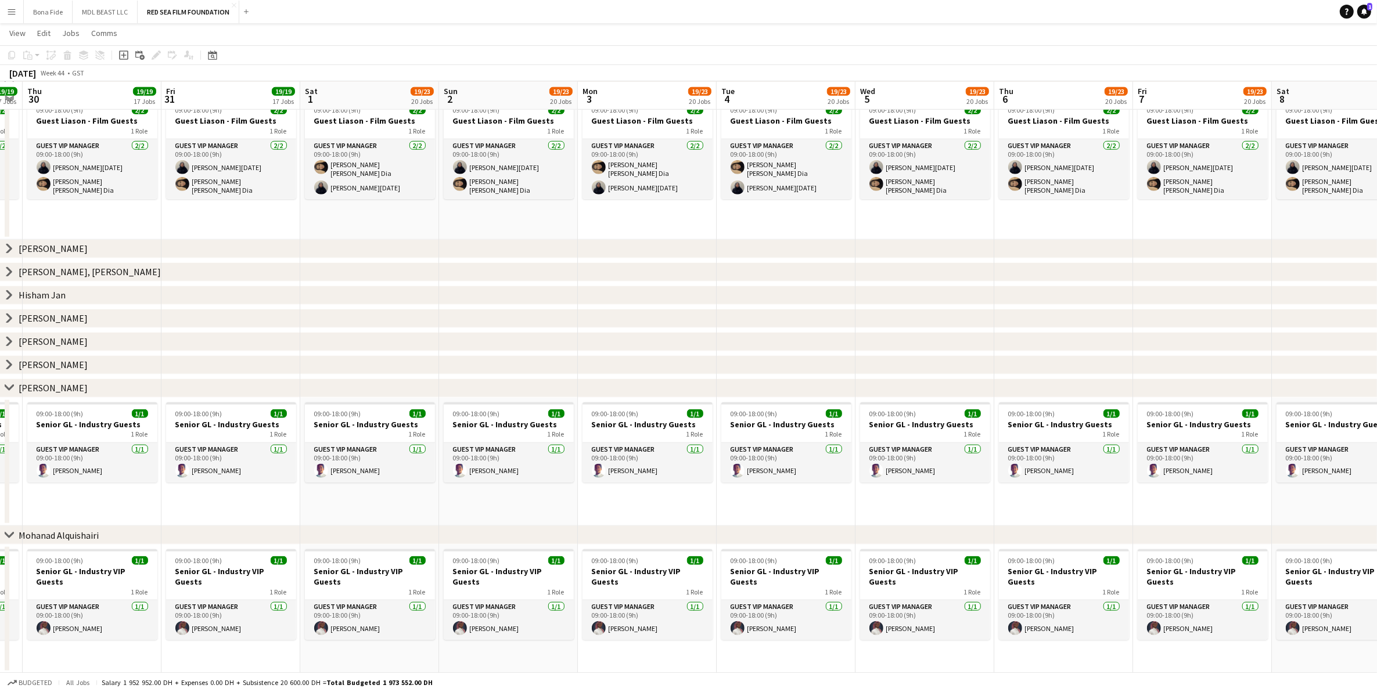
click at [7, 387] on icon at bounding box center [9, 388] width 9 height 5
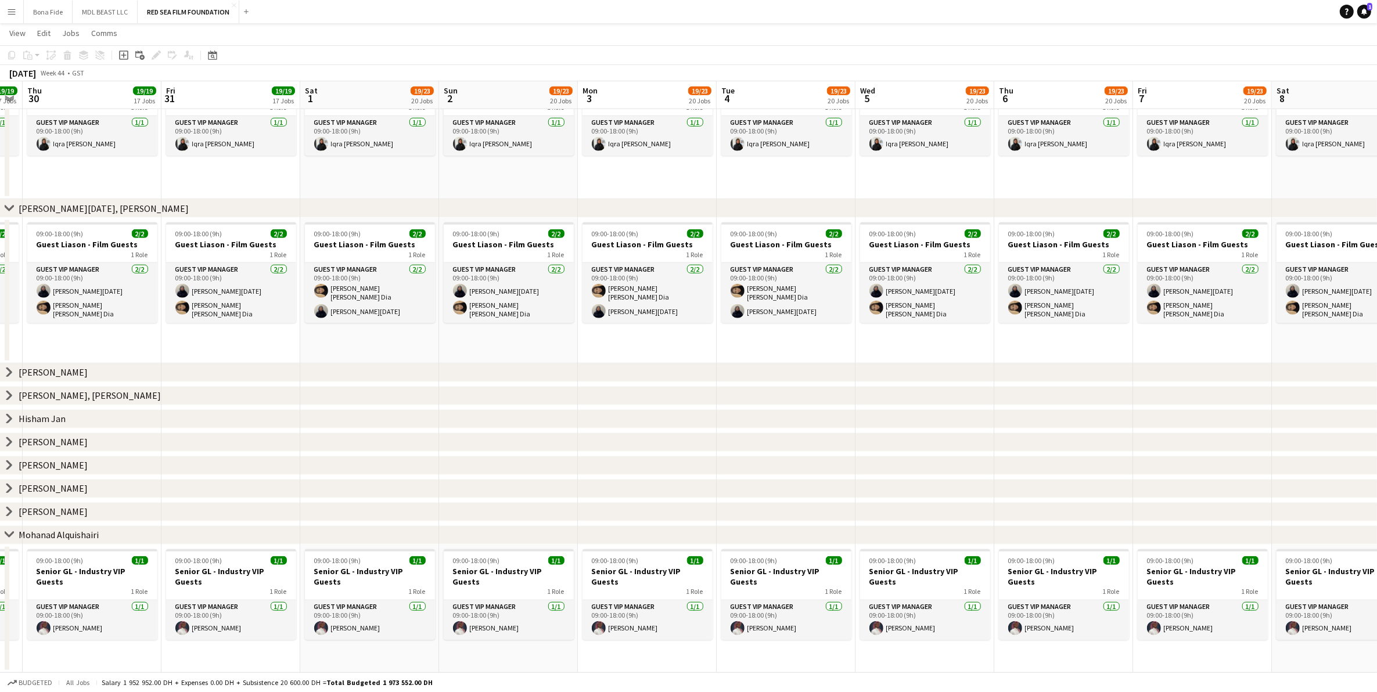
click at [7, 533] on icon at bounding box center [9, 535] width 9 height 5
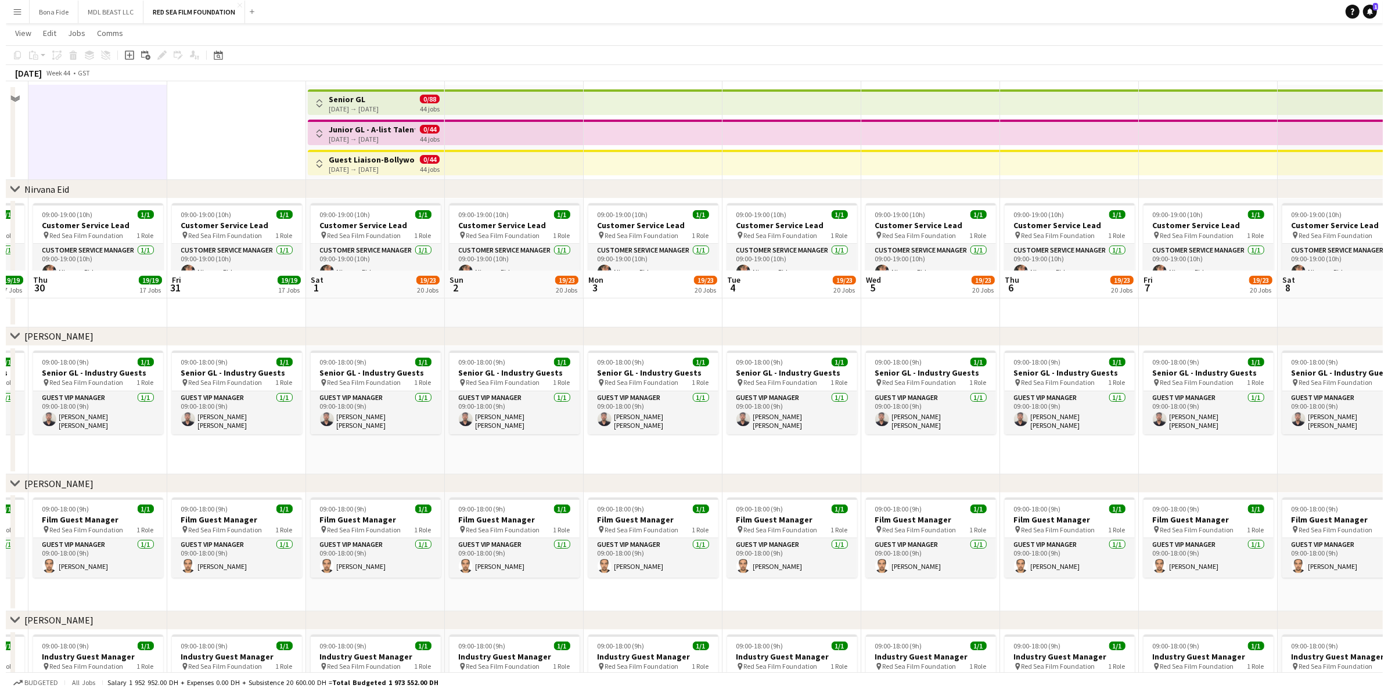
scroll to position [0, 0]
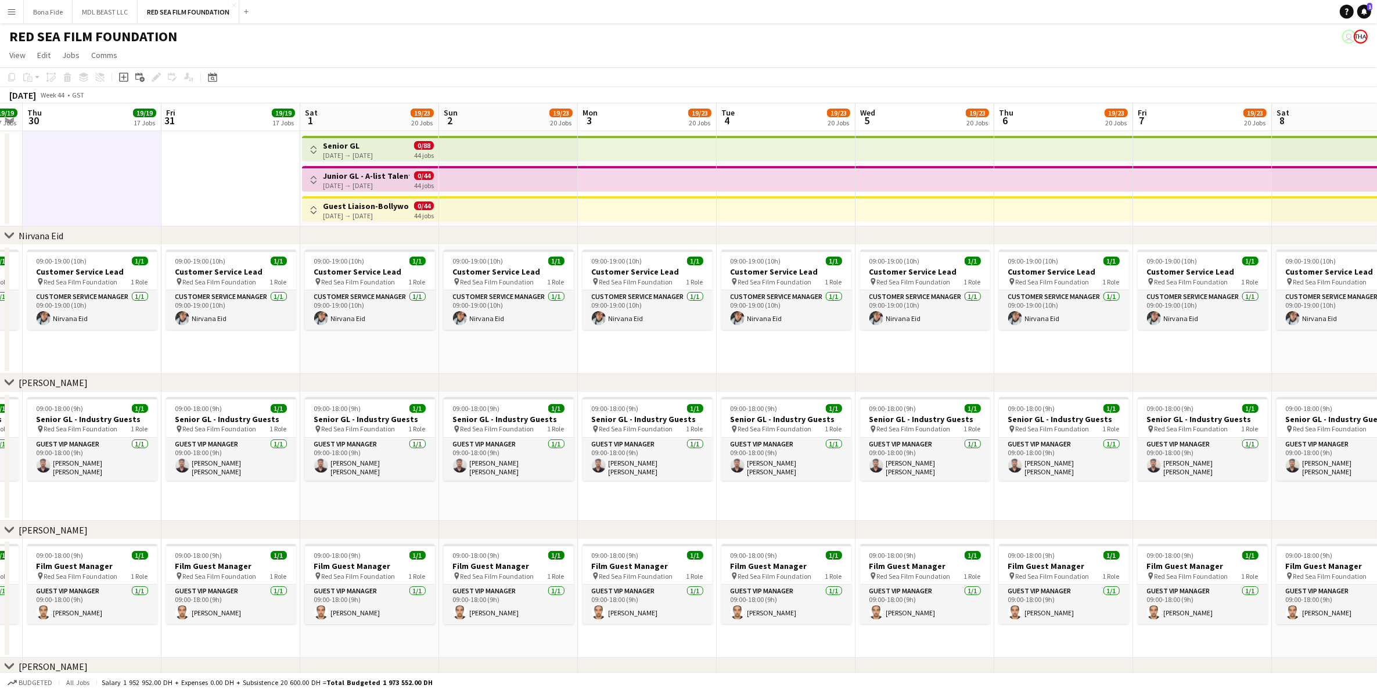
click at [315, 152] on app-icon "Toggle View" at bounding box center [314, 150] width 8 height 8
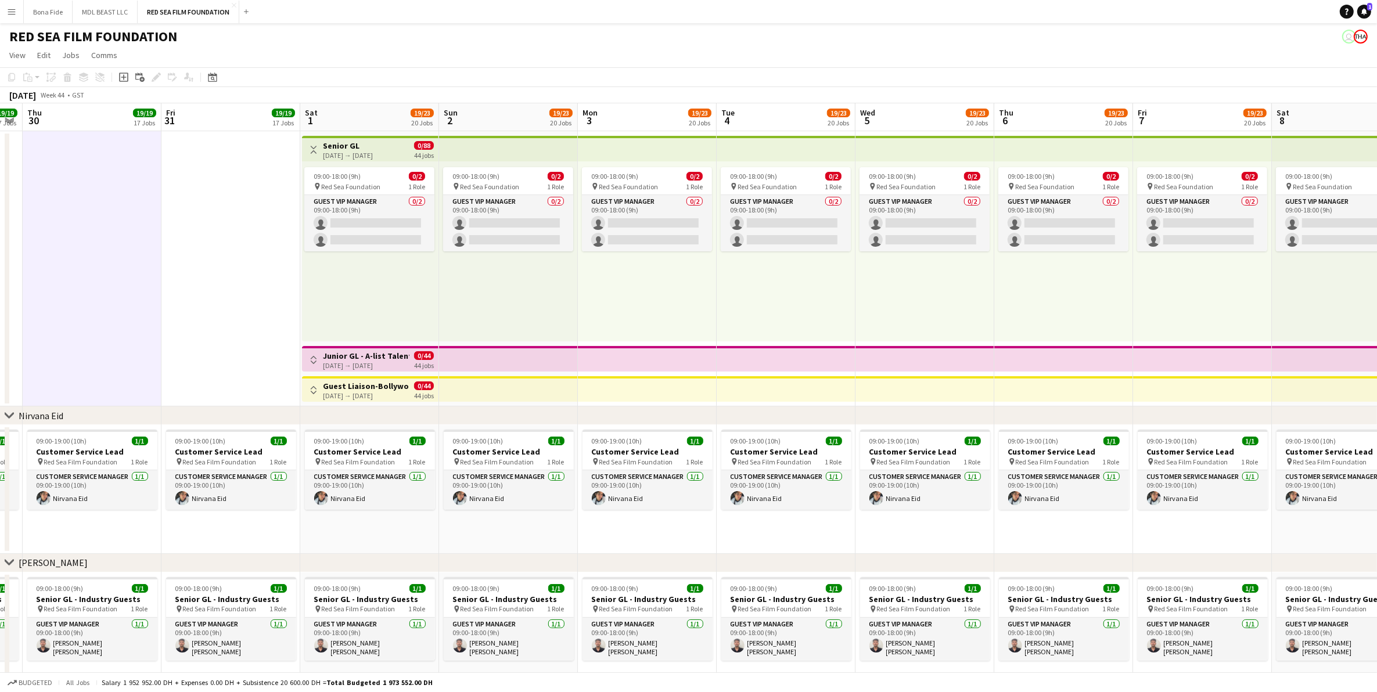
click at [312, 151] on app-icon "Toggle View" at bounding box center [314, 150] width 8 height 8
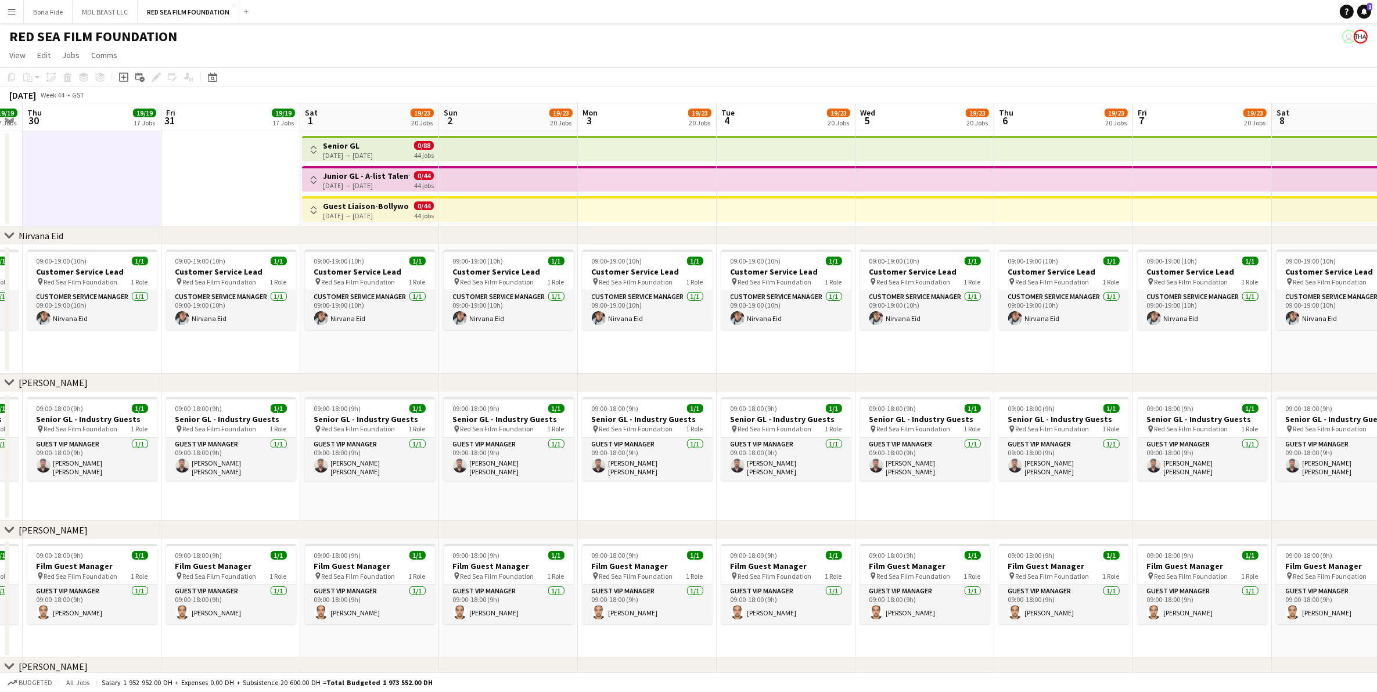
click at [7, 235] on icon at bounding box center [9, 235] width 9 height 5
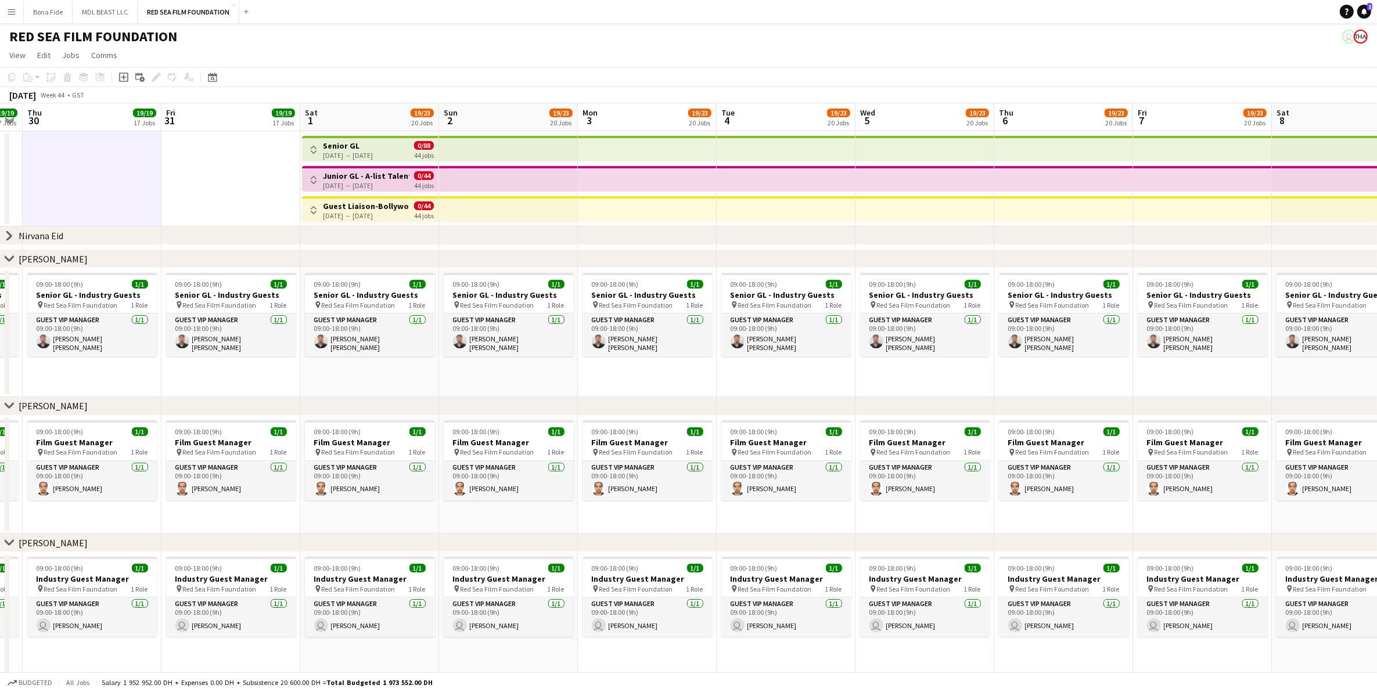
click at [9, 238] on icon at bounding box center [9, 236] width 5 height 9
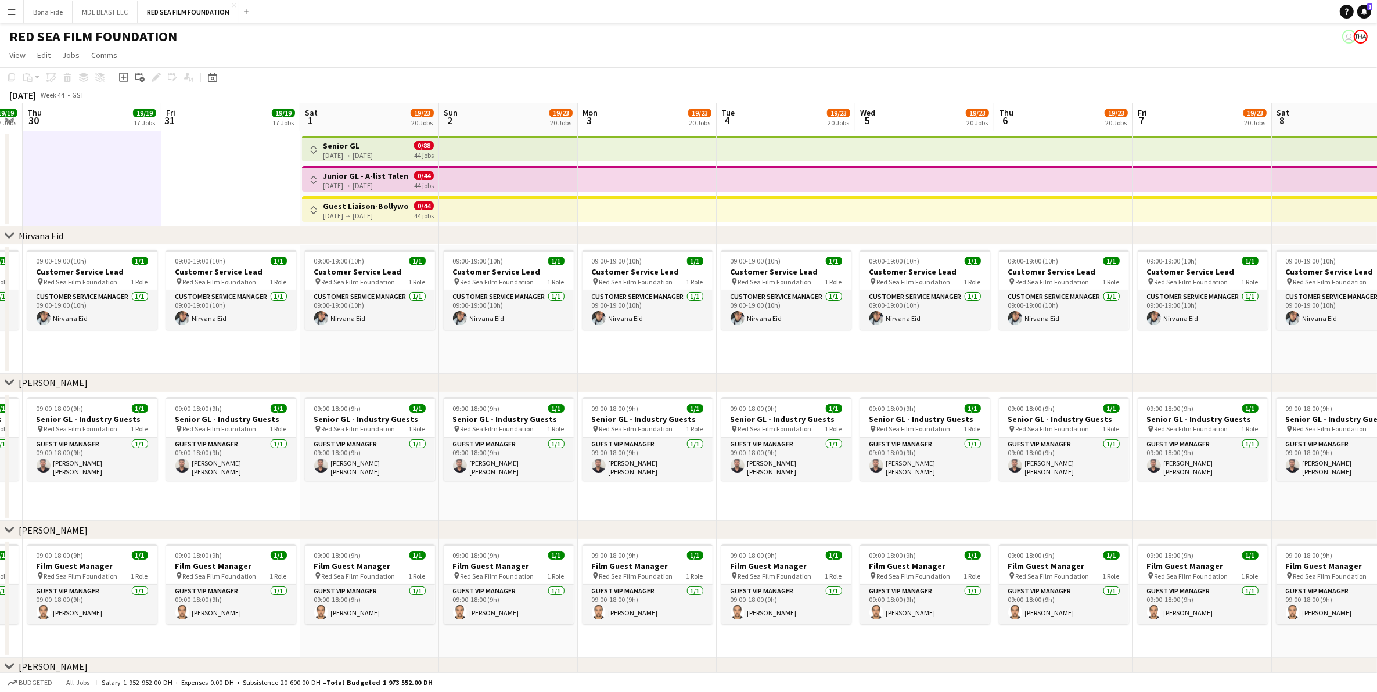
click at [10, 8] on app-icon "Menu" at bounding box center [11, 11] width 9 height 9
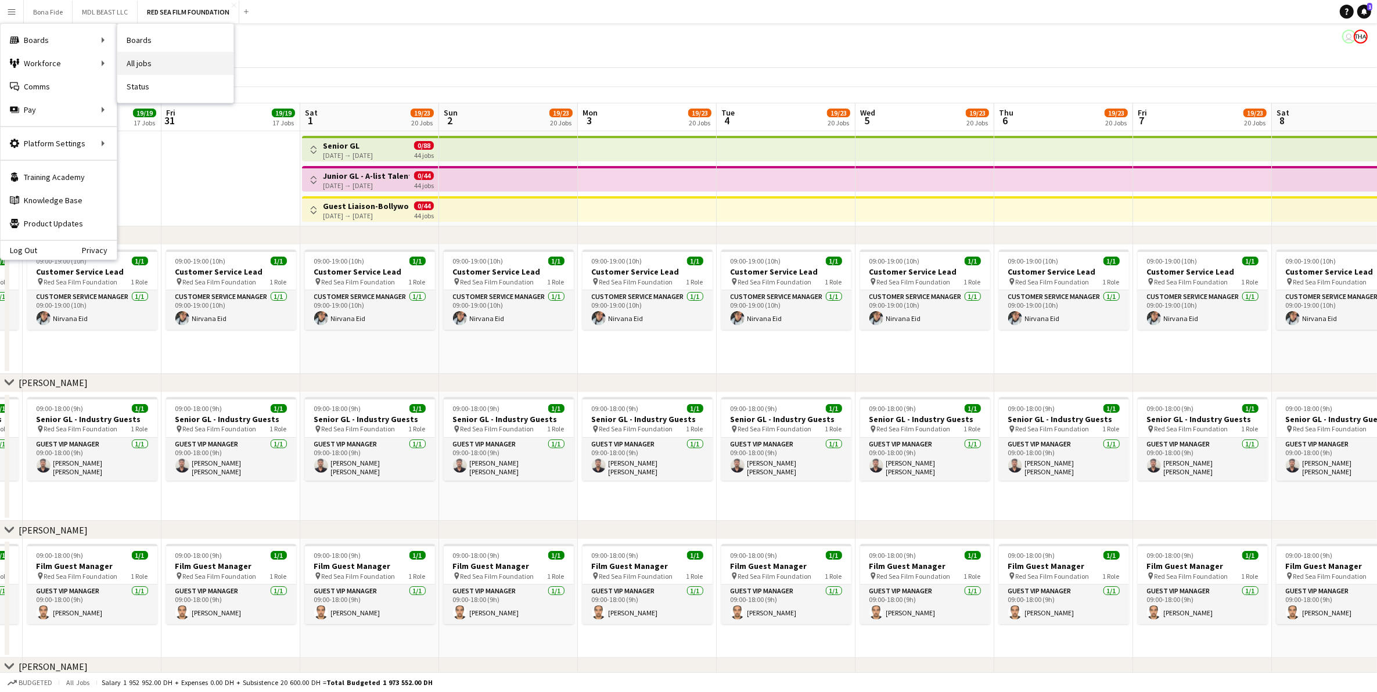
click at [152, 59] on link "All jobs" at bounding box center [175, 63] width 116 height 23
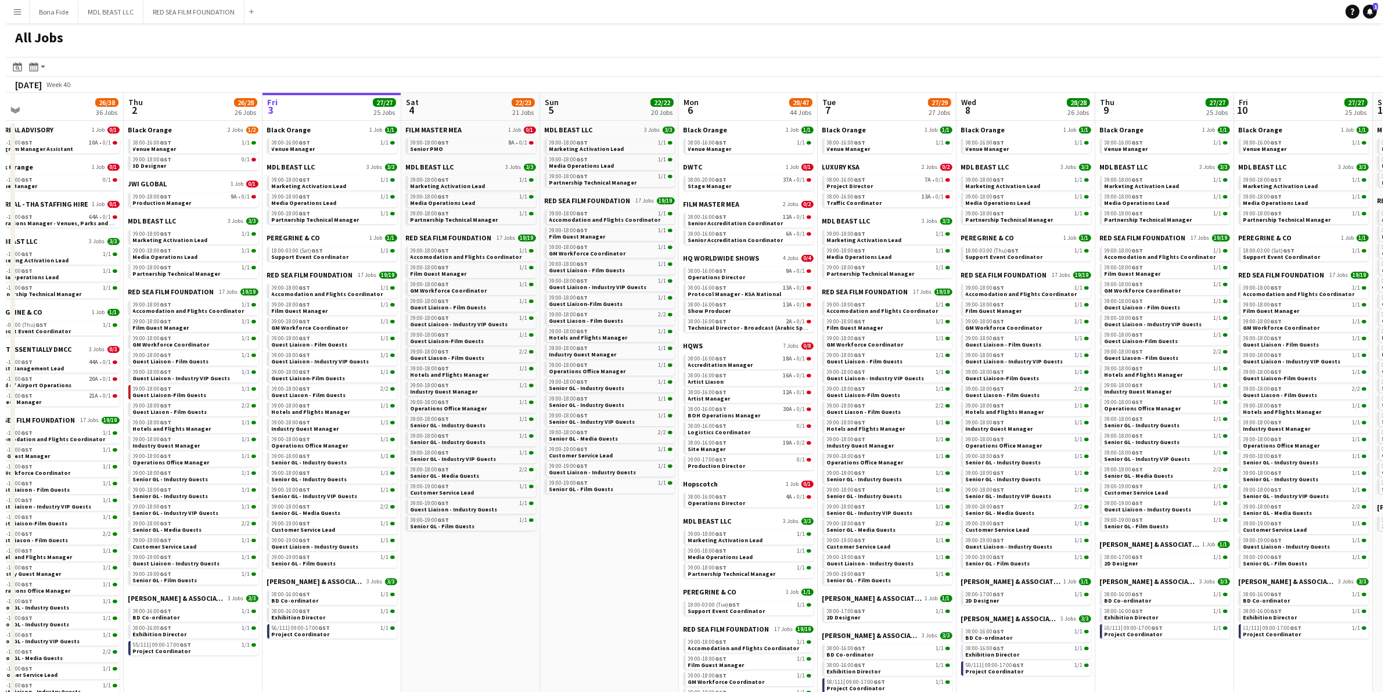
scroll to position [0, 436]
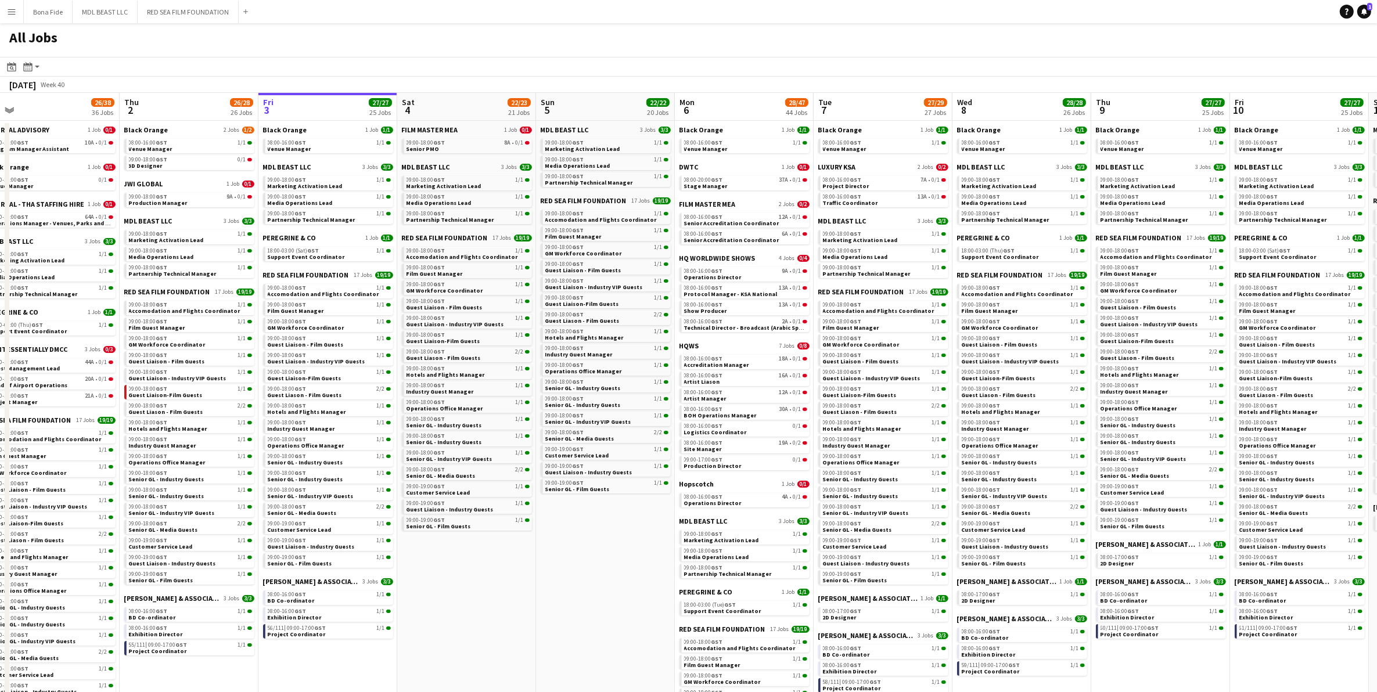
drag, startPoint x: 163, startPoint y: 286, endPoint x: 283, endPoint y: 294, distance: 119.9
click at [283, 294] on app-calendar-viewport "Sun 28 10/10 10 Jobs Mon 29 13/14 14 Jobs Tue 30 12/14 14 Jobs Wed 1 26/38 36 J…" at bounding box center [688, 604] width 1377 height 1023
click at [31, 69] on icon "Month view / Day view" at bounding box center [27, 66] width 9 height 9
click at [170, 16] on button "RED SEA FILM FOUNDATION Close" at bounding box center [188, 12] width 101 height 23
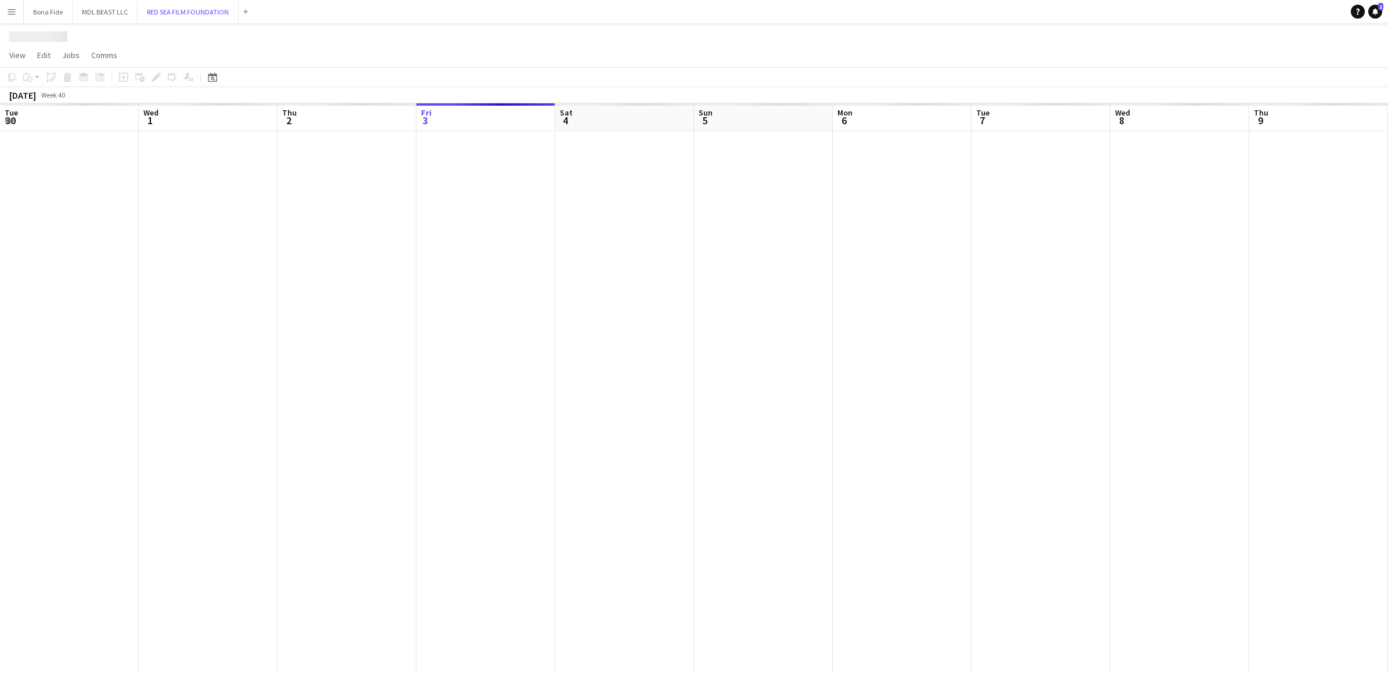
scroll to position [0, 277]
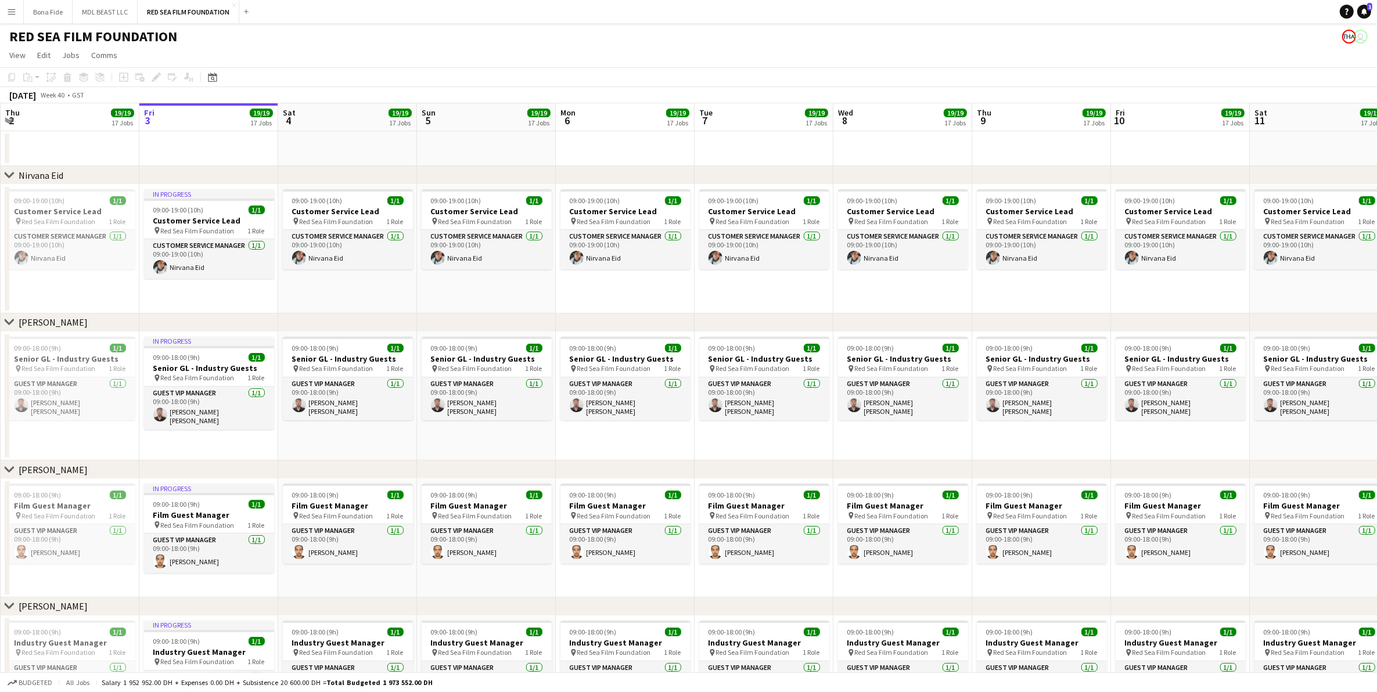
click at [12, 13] on app-icon "Menu" at bounding box center [11, 11] width 9 height 9
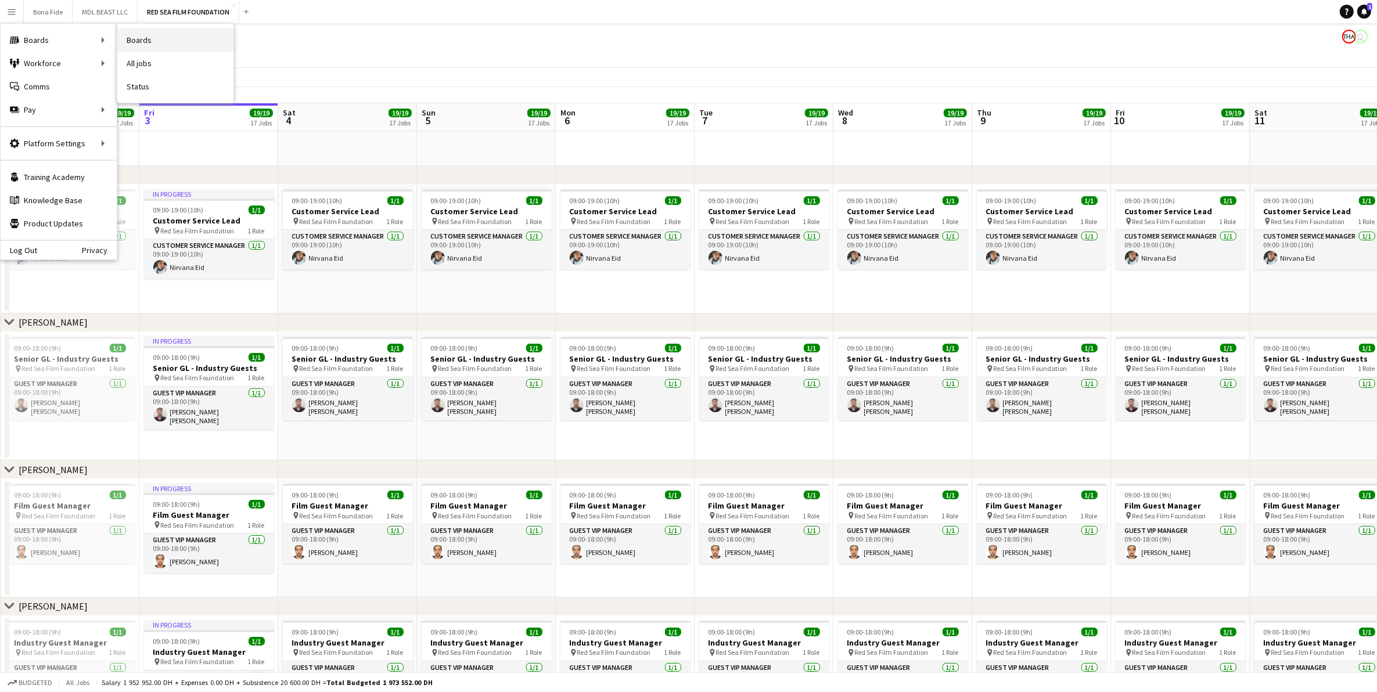
click at [132, 42] on link "Boards" at bounding box center [175, 39] width 116 height 23
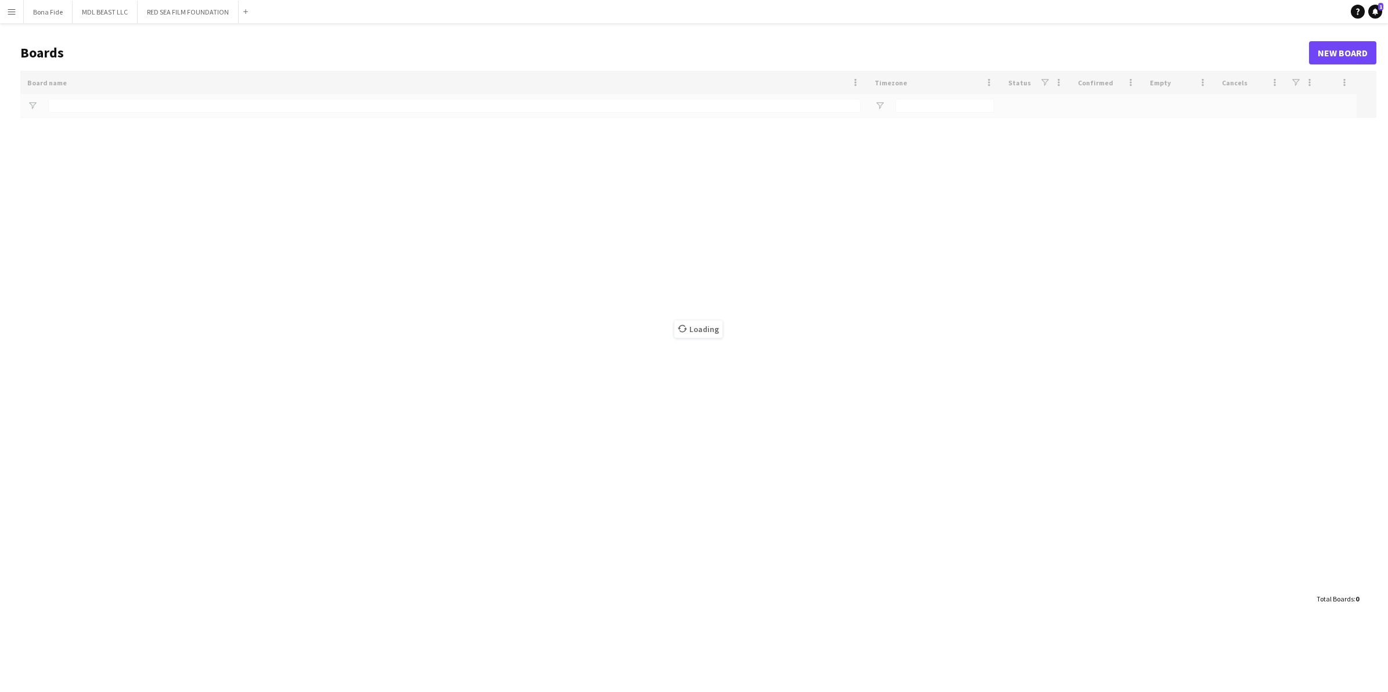
click at [15, 15] on app-icon "Menu" at bounding box center [11, 11] width 9 height 9
type input "***"
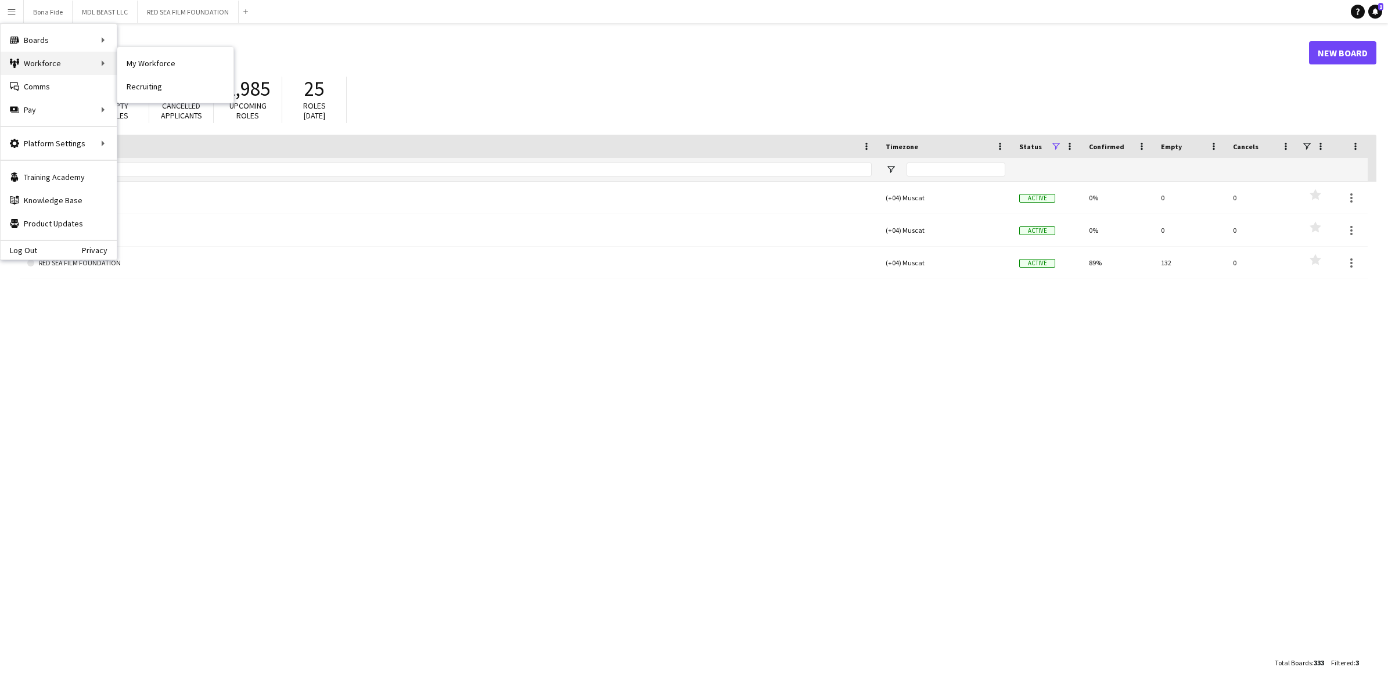
click at [48, 66] on div "Workforce Workforce" at bounding box center [59, 63] width 116 height 23
click at [131, 59] on link "All jobs" at bounding box center [175, 63] width 116 height 23
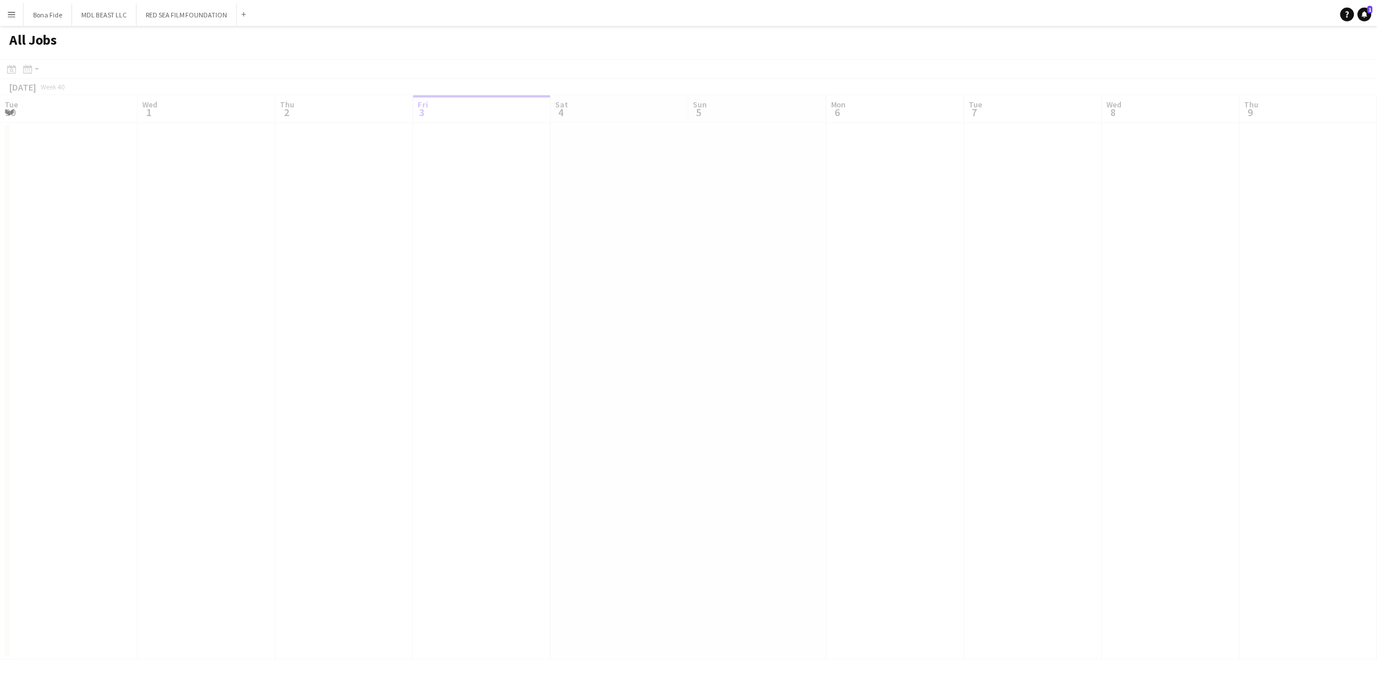
scroll to position [0, 277]
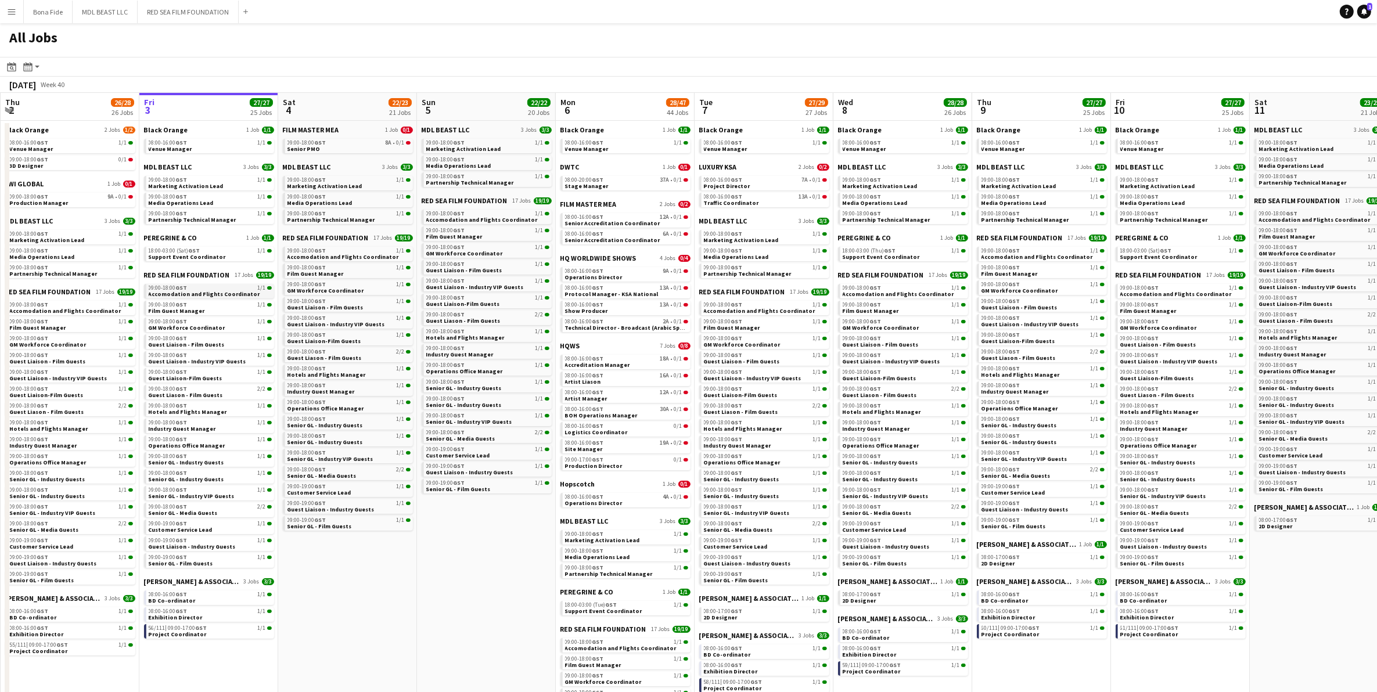
click at [170, 291] on span "Accomodation and Flights Coordinator" at bounding box center [205, 294] width 112 height 8
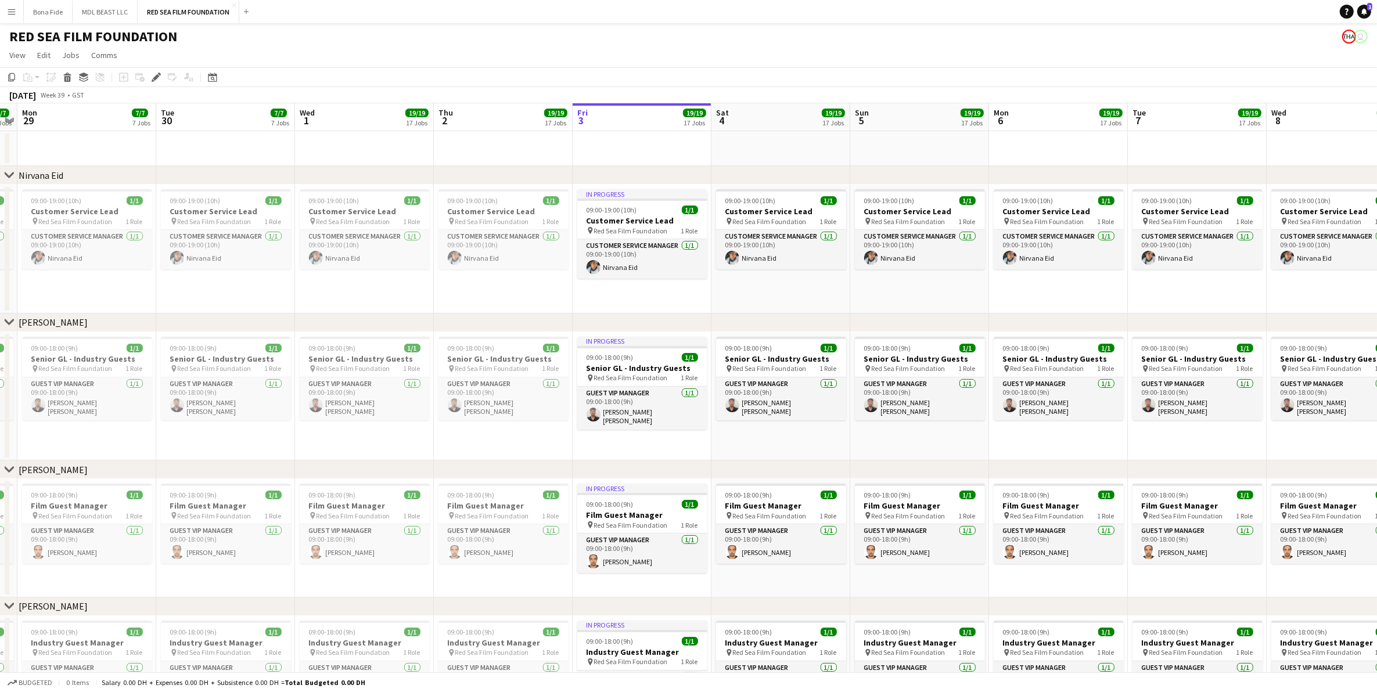
scroll to position [0, 380]
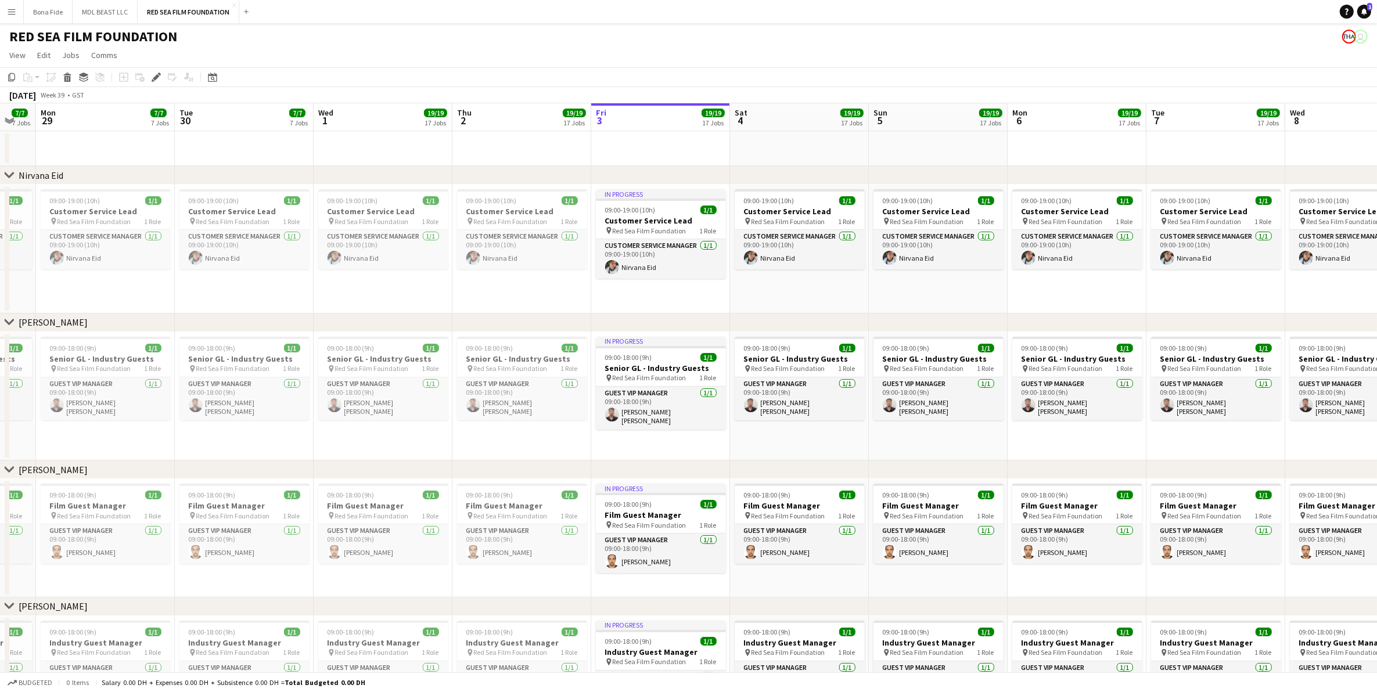
drag, startPoint x: 378, startPoint y: 441, endPoint x: 818, endPoint y: 468, distance: 441.1
click at [265, 158] on app-date-cell at bounding box center [244, 148] width 139 height 35
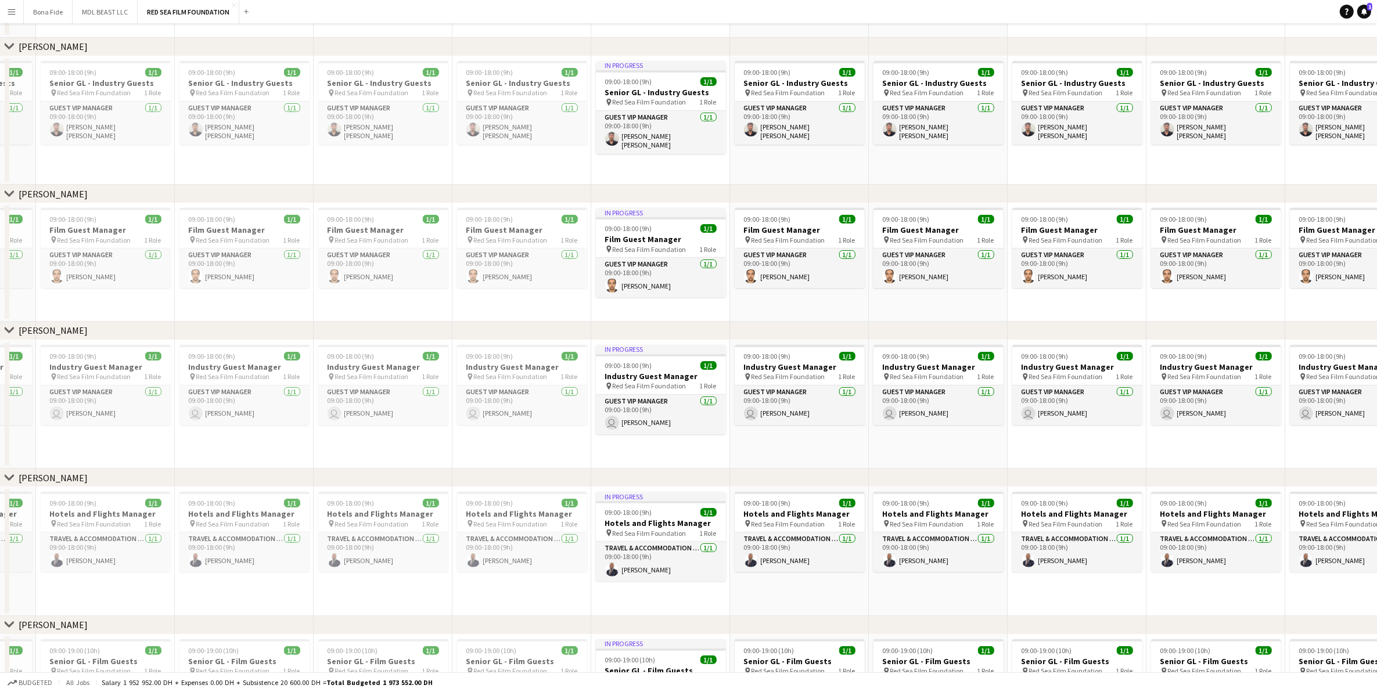
scroll to position [0, 0]
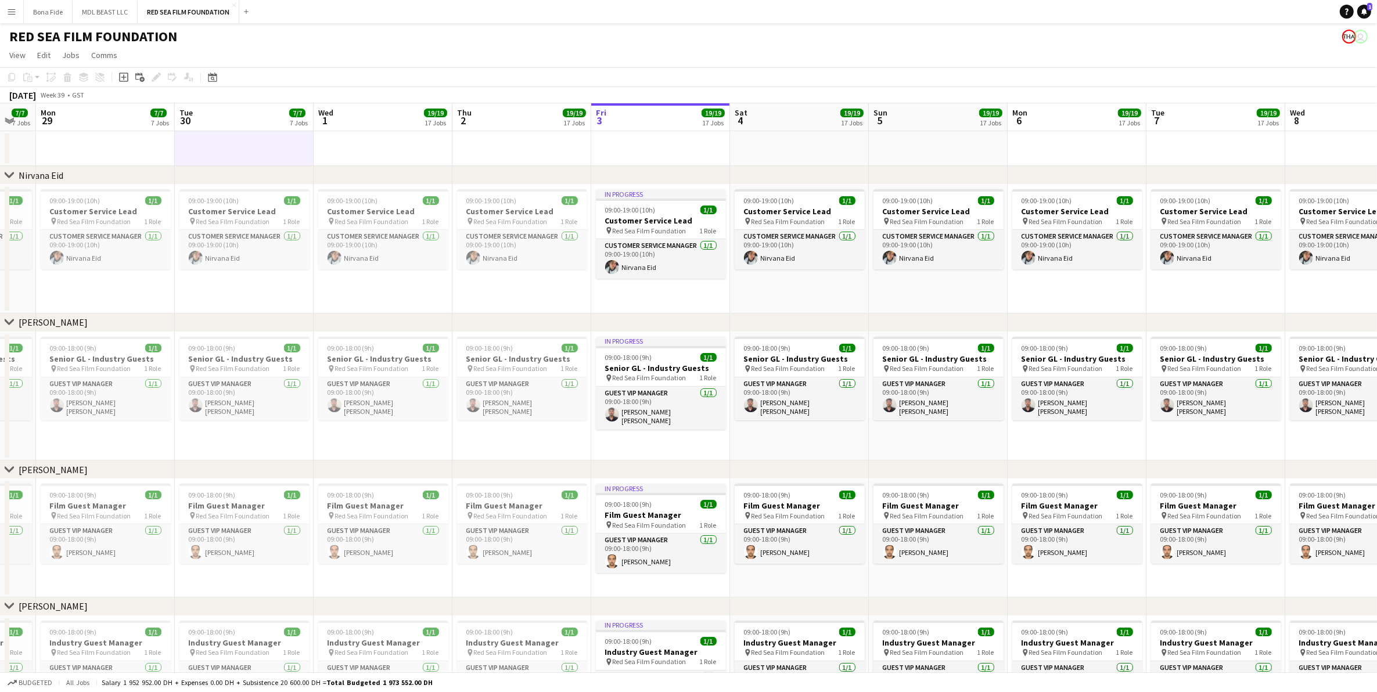
click at [361, 159] on app-date-cell at bounding box center [383, 148] width 139 height 35
click at [359, 160] on app-date-cell at bounding box center [383, 148] width 139 height 35
drag, startPoint x: 361, startPoint y: 160, endPoint x: 359, endPoint y: 141, distance: 19.9
click at [359, 141] on app-date-cell at bounding box center [384, 148] width 139 height 35
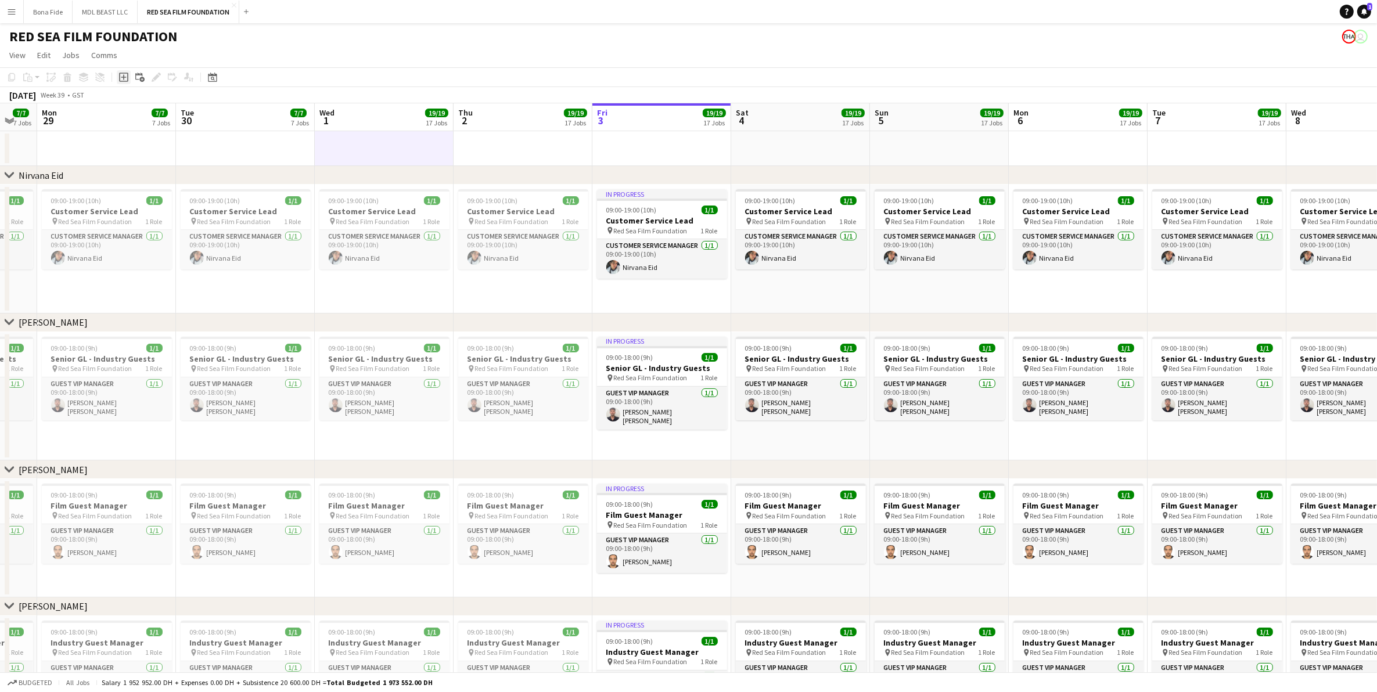
click at [122, 73] on icon "Add job" at bounding box center [123, 77] width 9 height 9
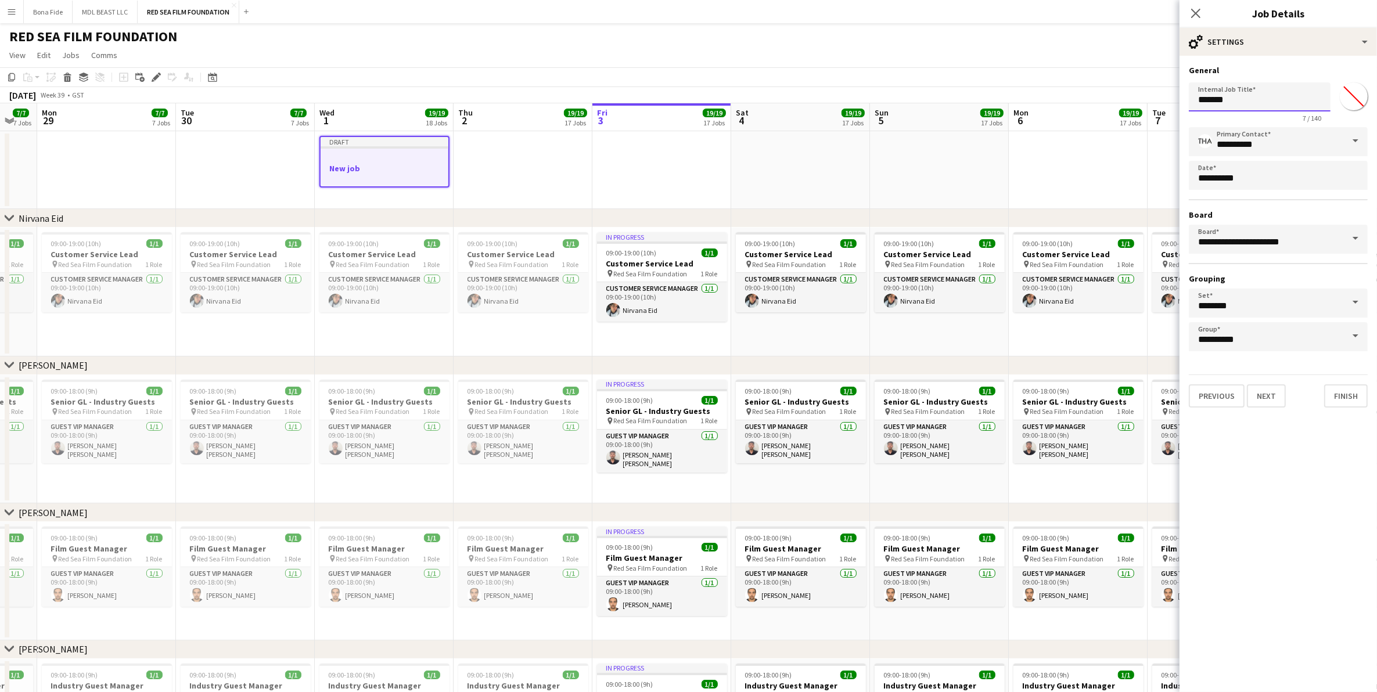
click at [1268, 99] on input "*******" at bounding box center [1260, 96] width 142 height 29
type input "*"
type input "*********"
click at [1268, 395] on button "Next" at bounding box center [1266, 396] width 39 height 23
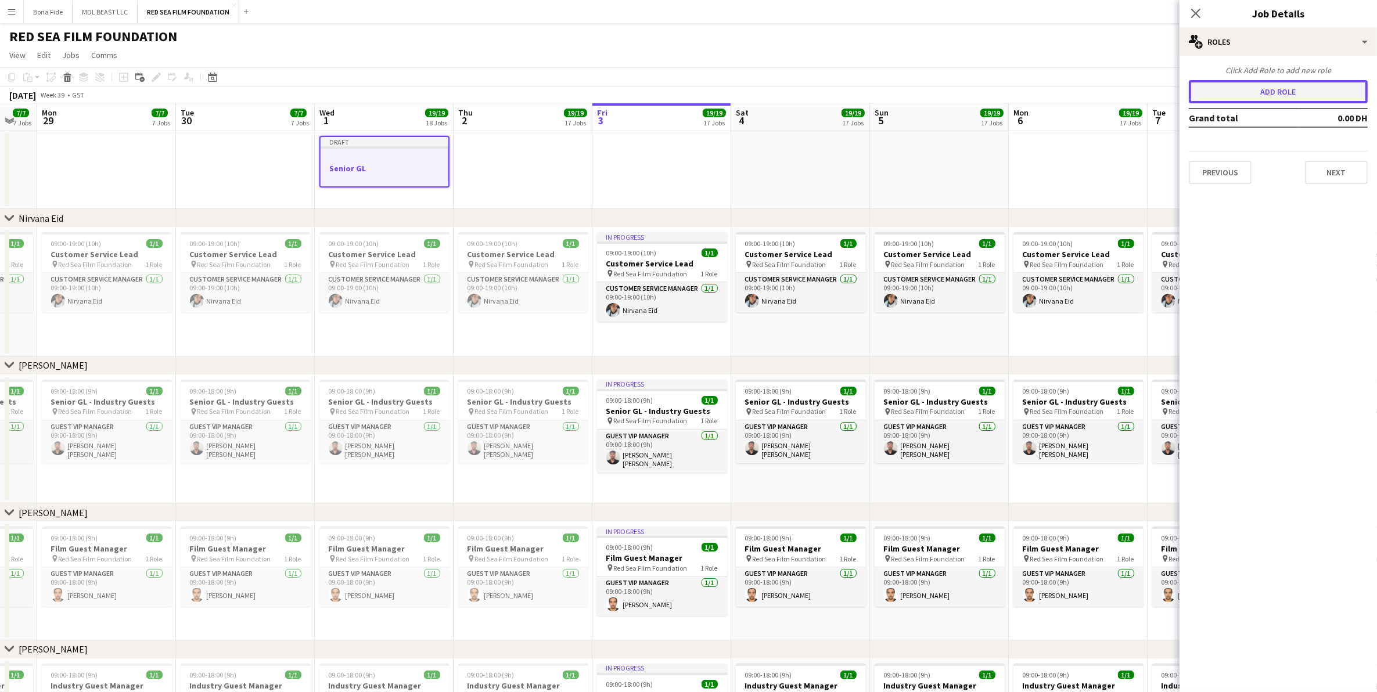
click at [1285, 86] on button "Add role" at bounding box center [1278, 91] width 179 height 23
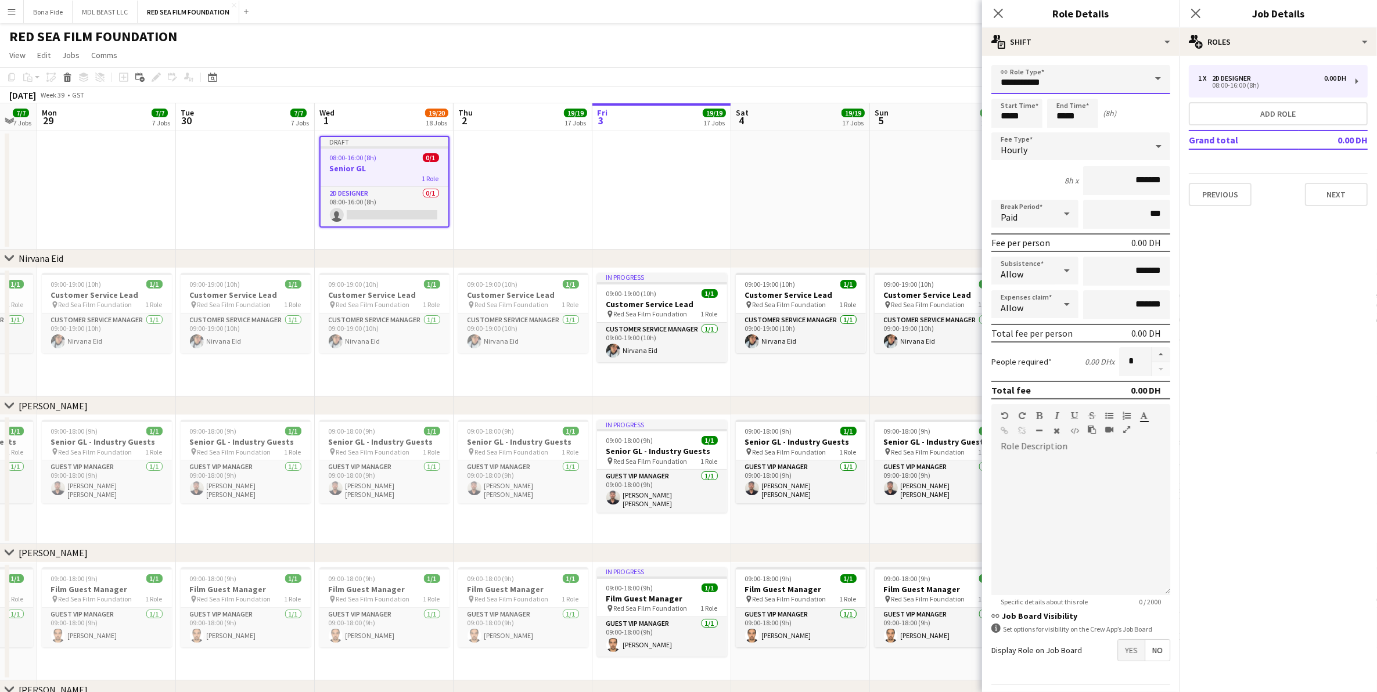
click at [1069, 82] on input "**********" at bounding box center [1081, 79] width 179 height 29
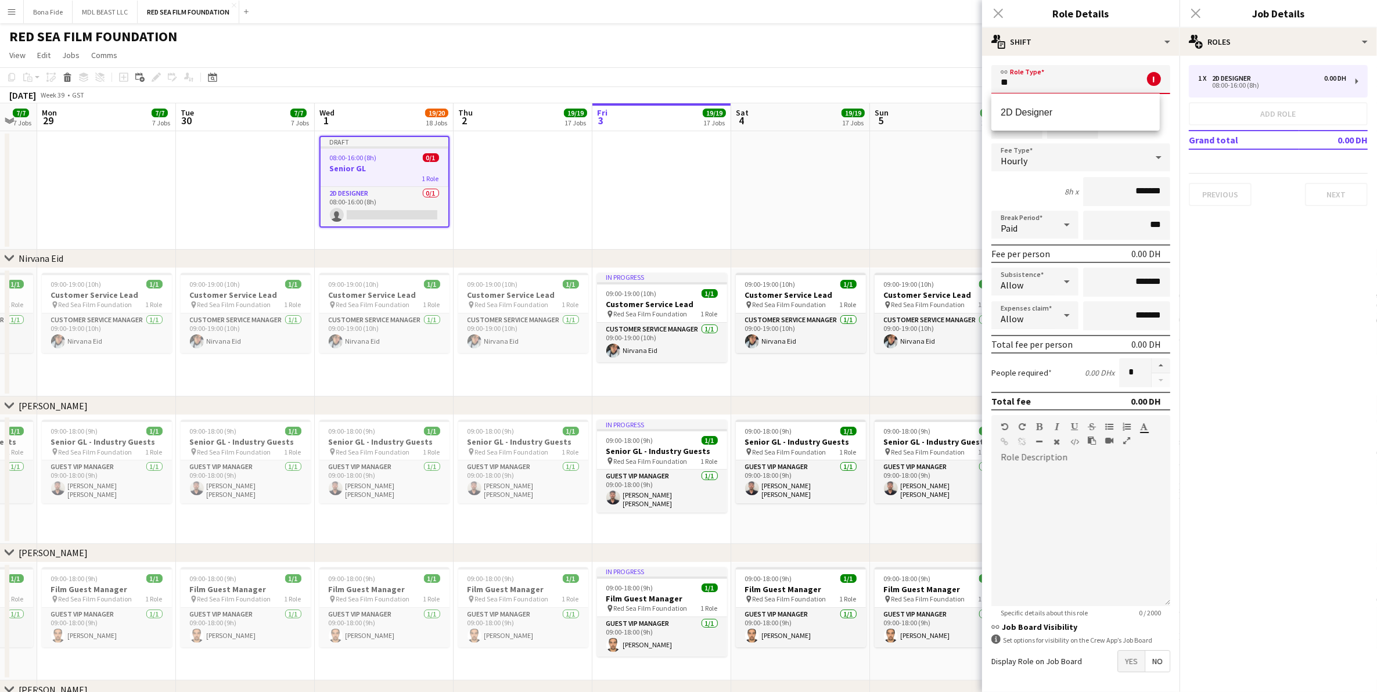
type input "*"
click at [1069, 109] on span "Guest VIP Manager" at bounding box center [1075, 112] width 149 height 11
type input "**********"
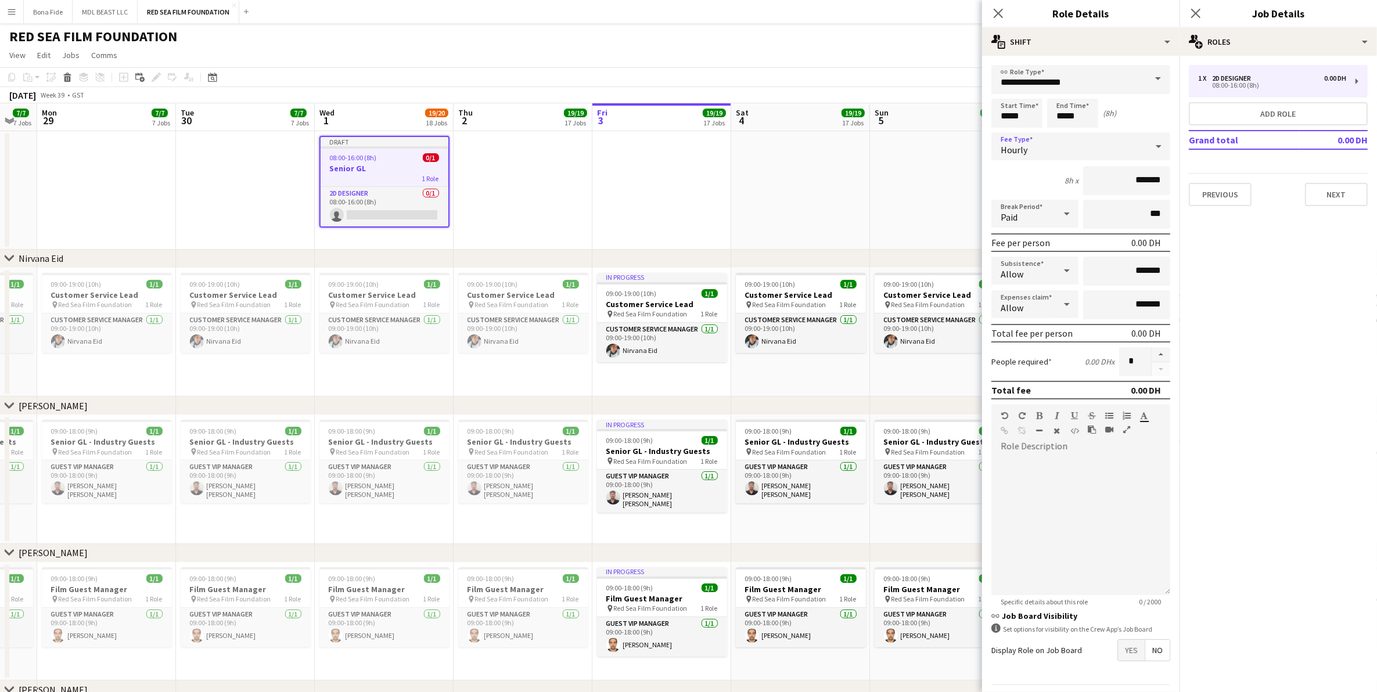
click at [1101, 148] on div "Hourly" at bounding box center [1070, 146] width 156 height 28
click at [1110, 216] on mat-option "Fixed" at bounding box center [1076, 207] width 168 height 29
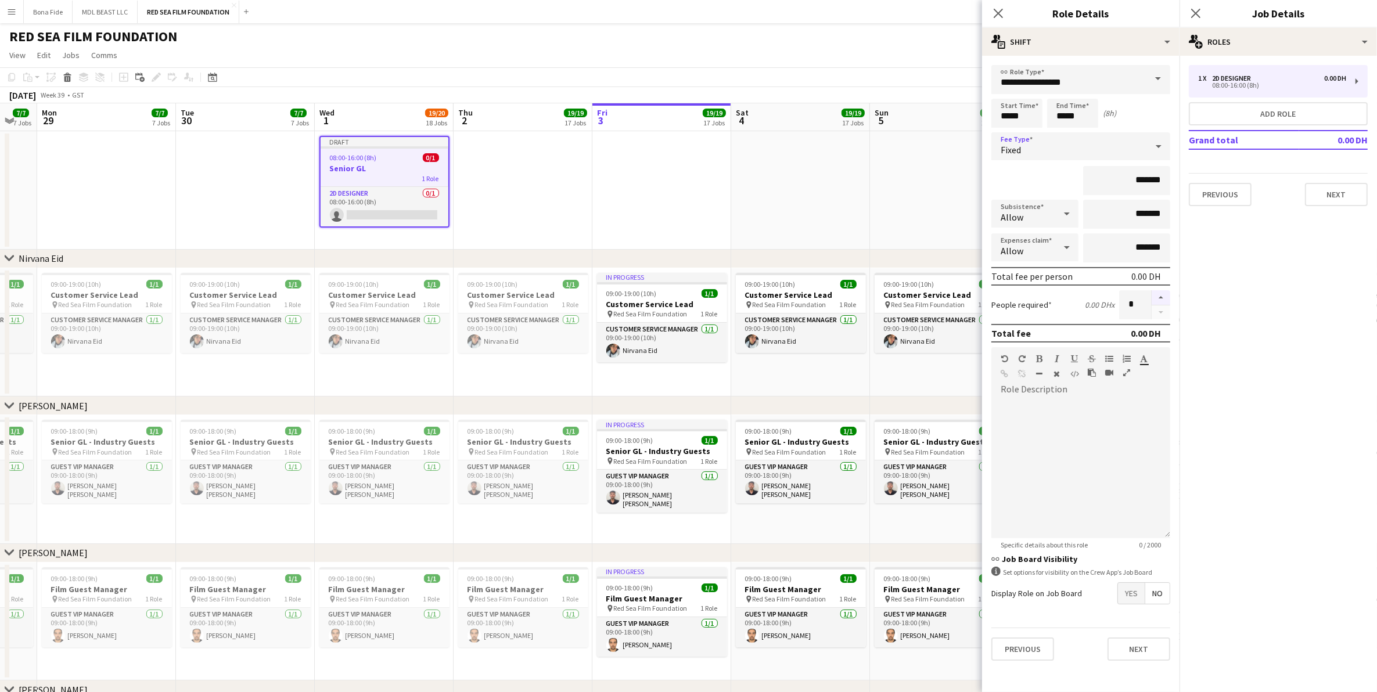
click at [1162, 297] on button "button" at bounding box center [1161, 297] width 19 height 15
click at [1162, 295] on button "button" at bounding box center [1161, 297] width 19 height 15
type input "*"
click at [1326, 195] on button "Next" at bounding box center [1336, 194] width 63 height 23
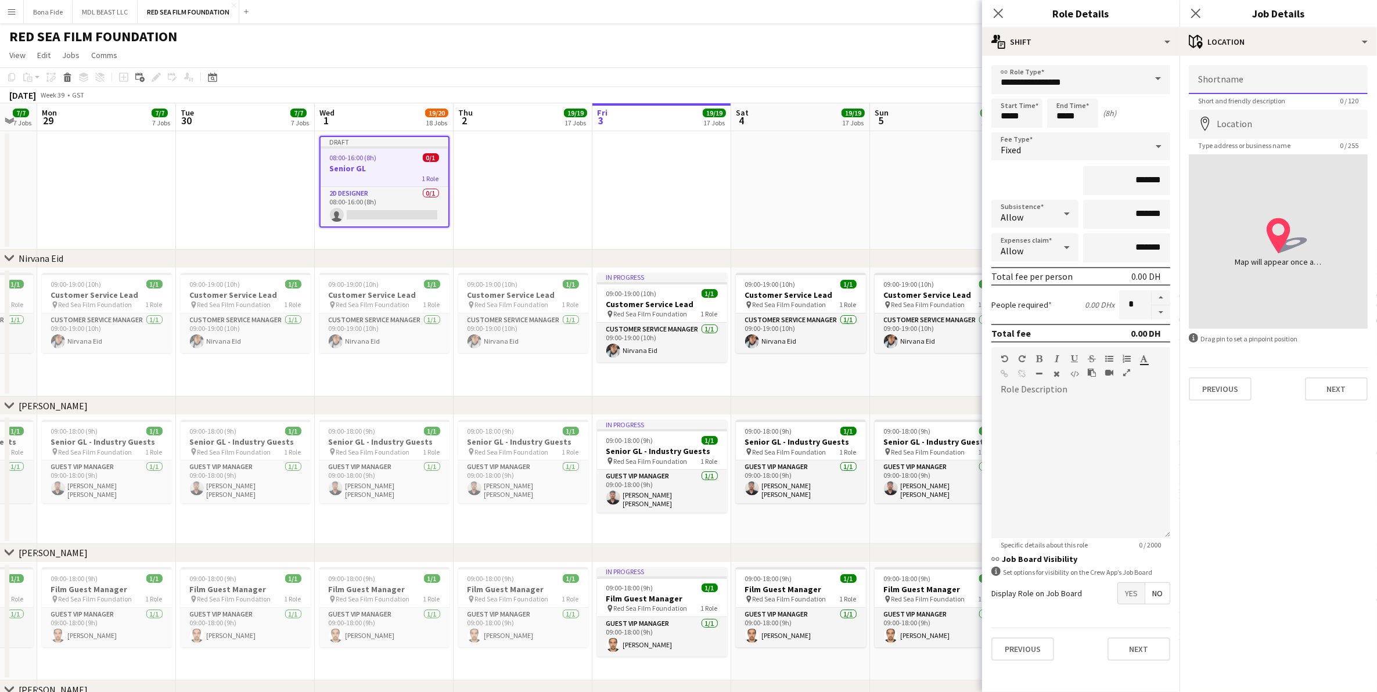
click at [1241, 84] on input "Shortname" at bounding box center [1278, 79] width 179 height 29
type input "**********"
click at [1276, 119] on input "Location" at bounding box center [1278, 124] width 179 height 29
type input "**********"
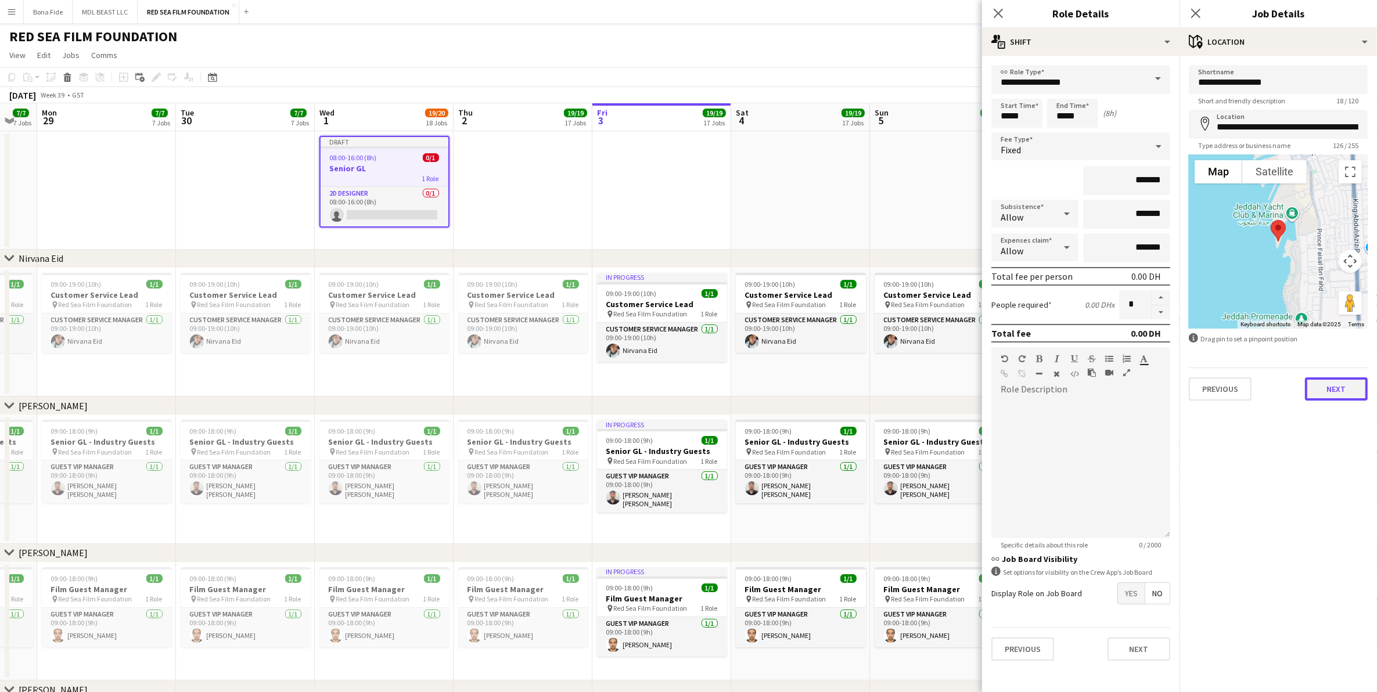
click at [1333, 394] on button "Next" at bounding box center [1336, 389] width 63 height 23
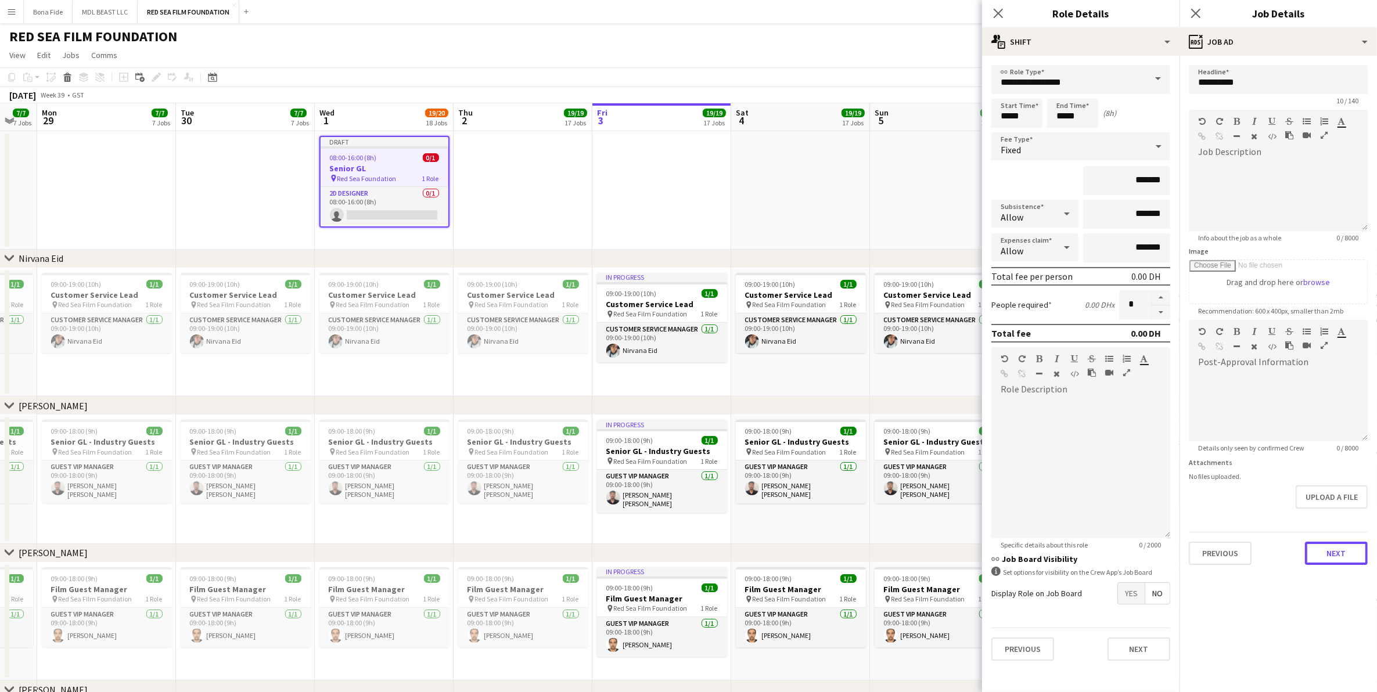
click at [1309, 551] on button "Next" at bounding box center [1336, 553] width 63 height 23
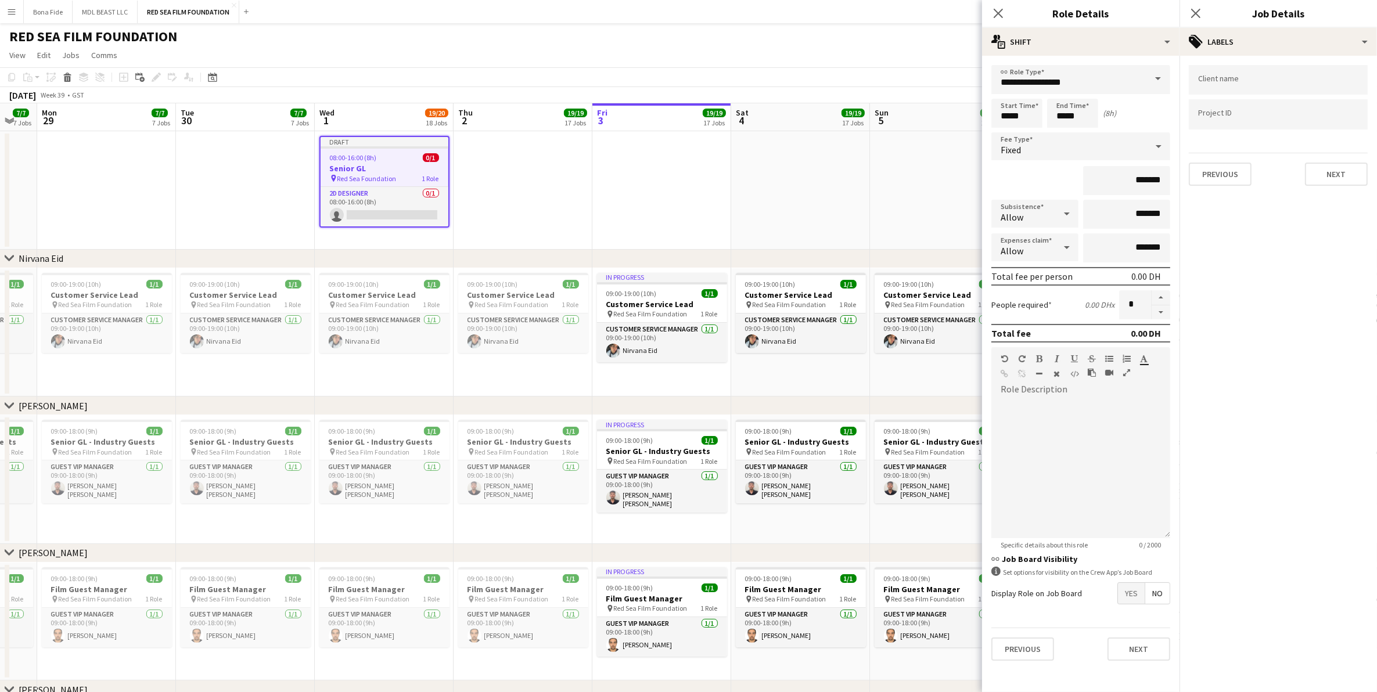
click at [1284, 82] on input "Type to search client labels..." at bounding box center [1278, 80] width 160 height 10
click at [1268, 128] on div at bounding box center [1278, 114] width 179 height 30
click at [1276, 84] on input "Type to search client labels..." at bounding box center [1278, 80] width 160 height 10
type input "*******"
click at [1247, 120] on div "Red Sea Film Foundation" at bounding box center [1278, 116] width 179 height 28
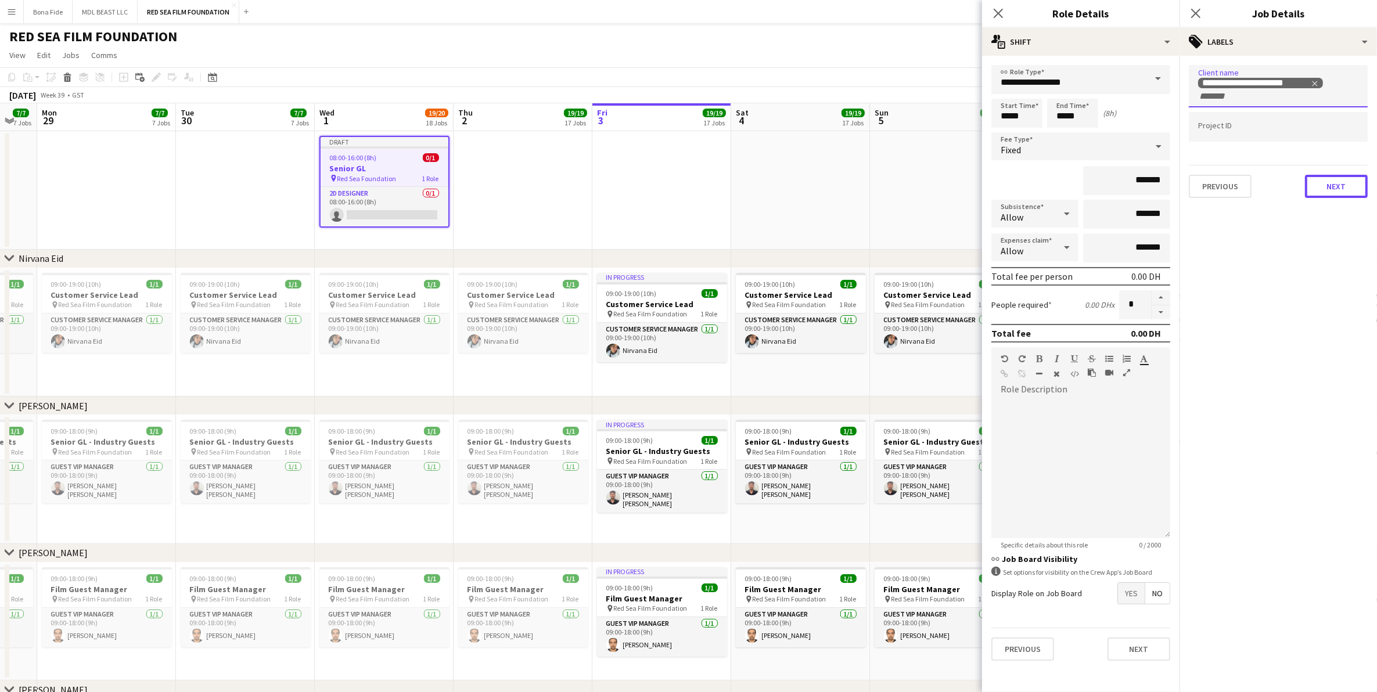
click at [1342, 186] on button "Next" at bounding box center [1336, 186] width 63 height 23
type input "*******"
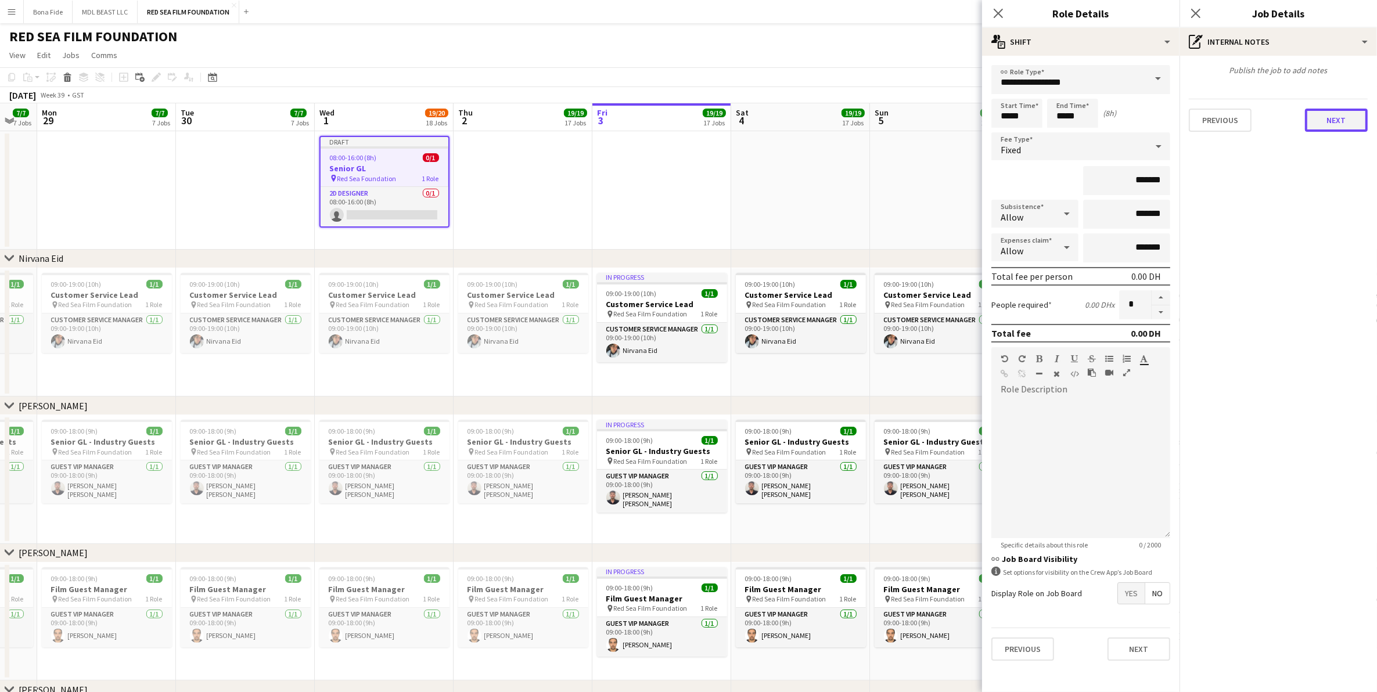
click at [1347, 123] on button "Next" at bounding box center [1336, 120] width 63 height 23
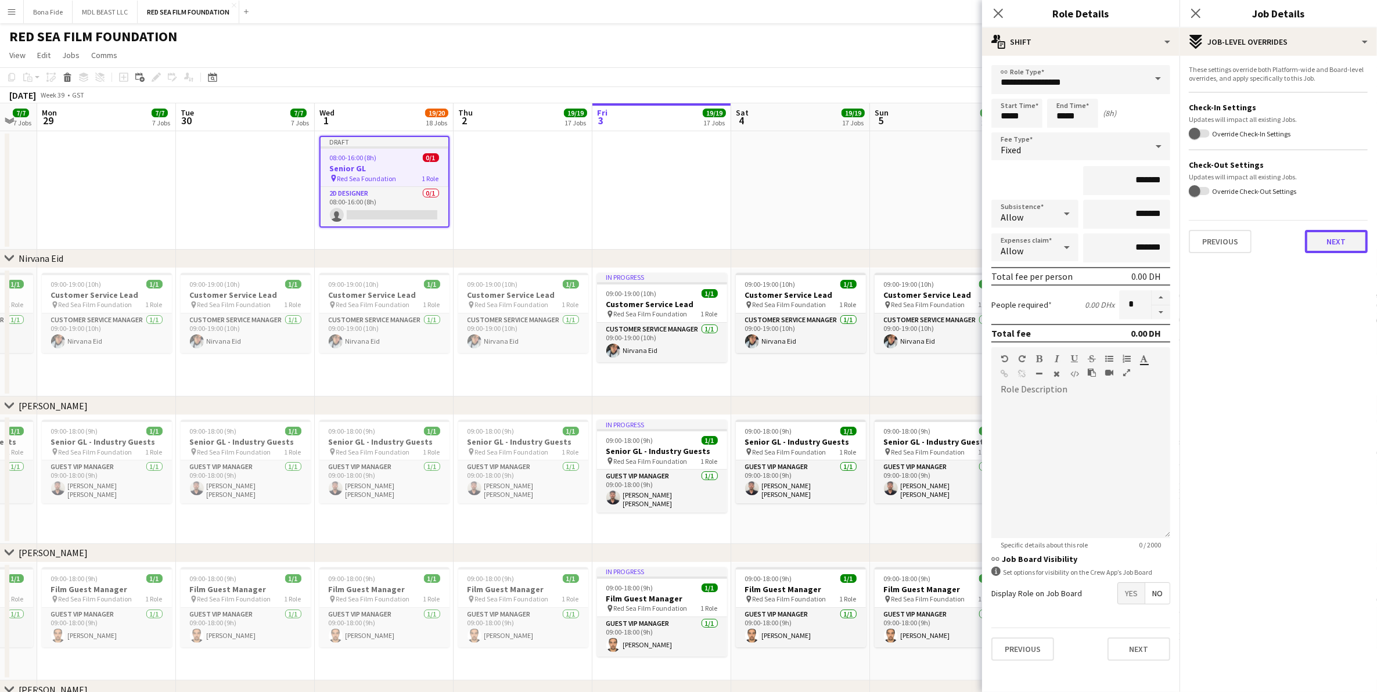
click at [1337, 238] on button "Next" at bounding box center [1336, 241] width 63 height 23
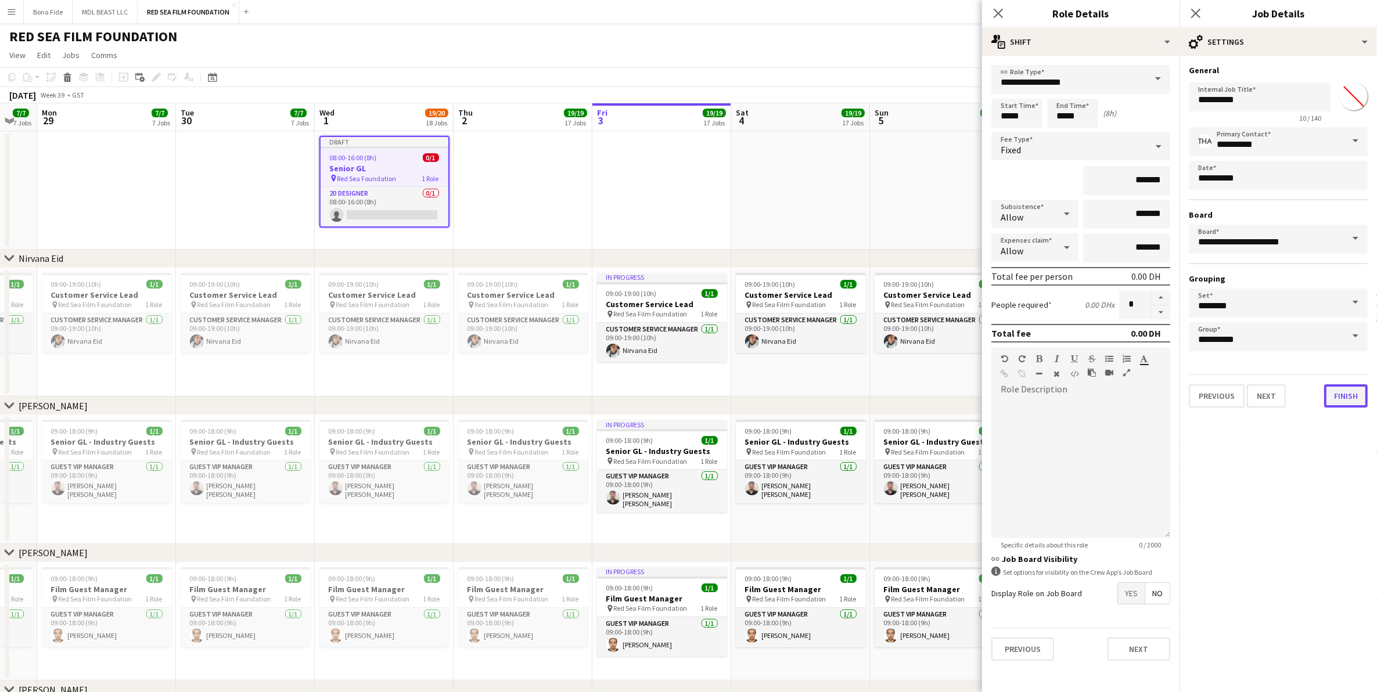
click at [1342, 394] on button "Finish" at bounding box center [1346, 396] width 44 height 23
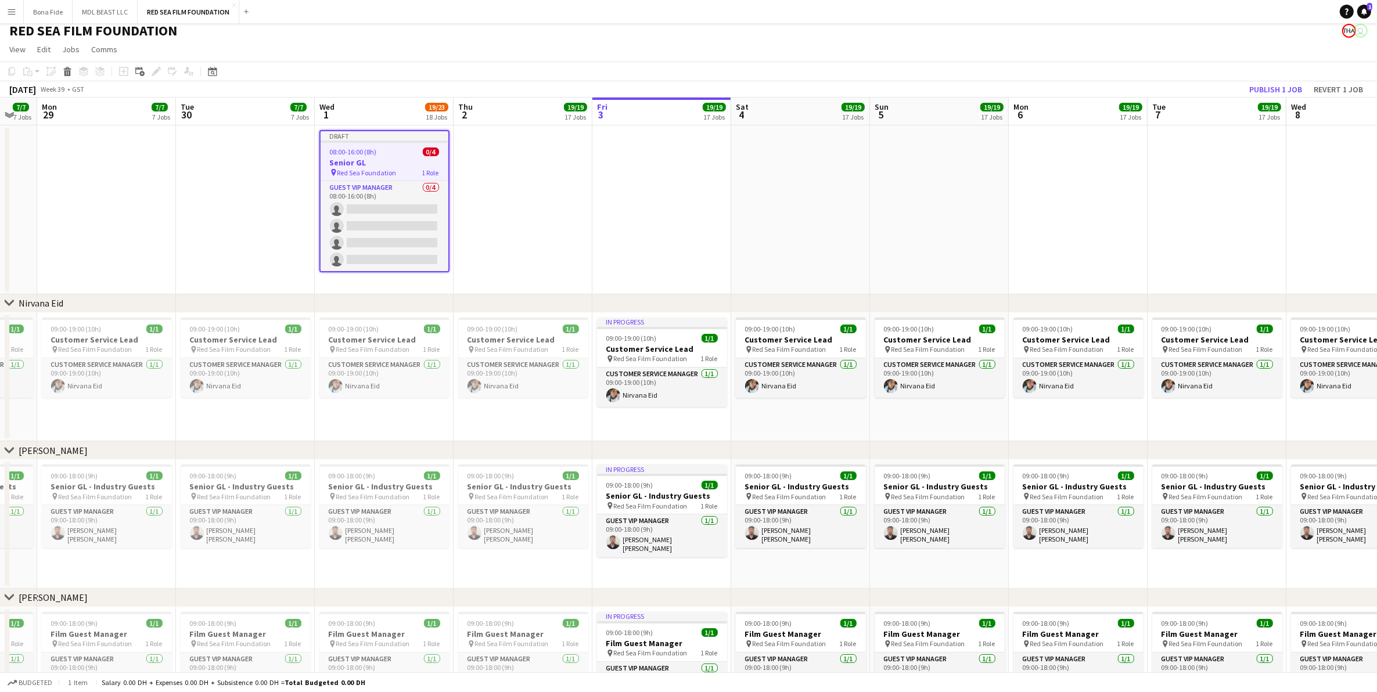
scroll to position [0, 0]
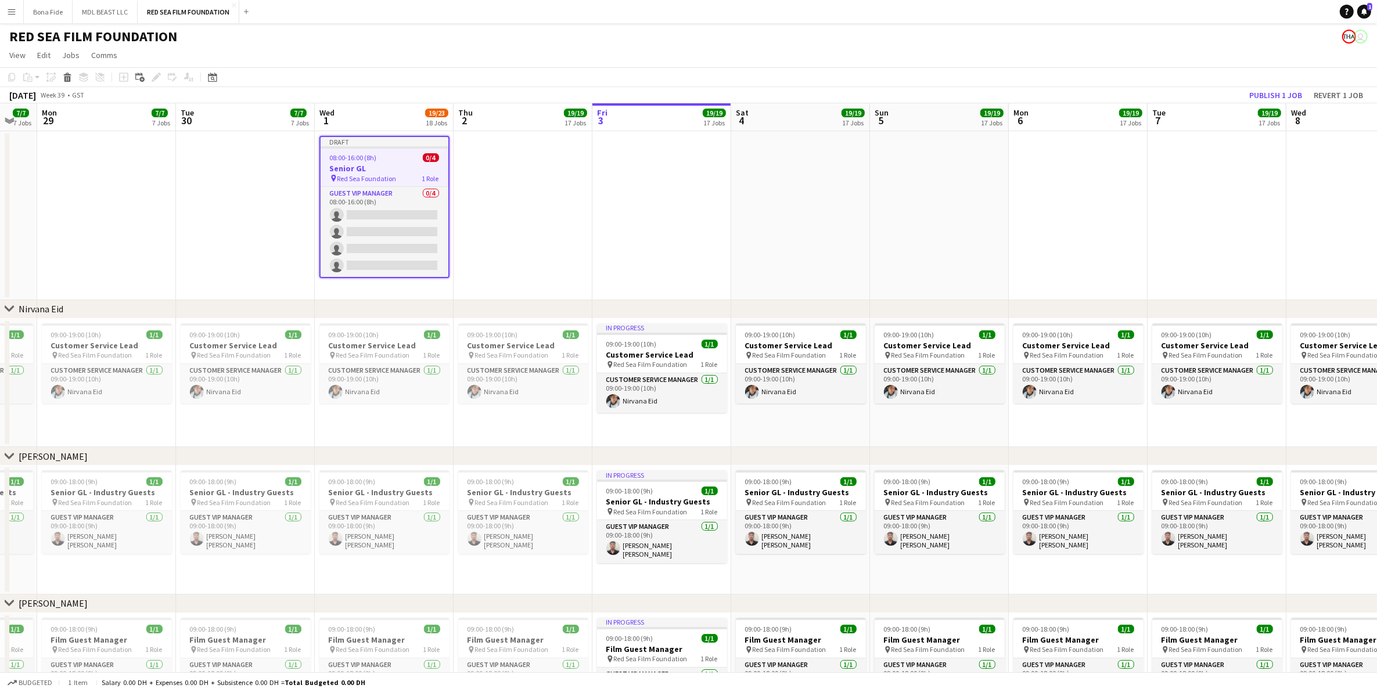
click at [385, 158] on div "08:00-16:00 (8h) 0/4" at bounding box center [385, 157] width 128 height 9
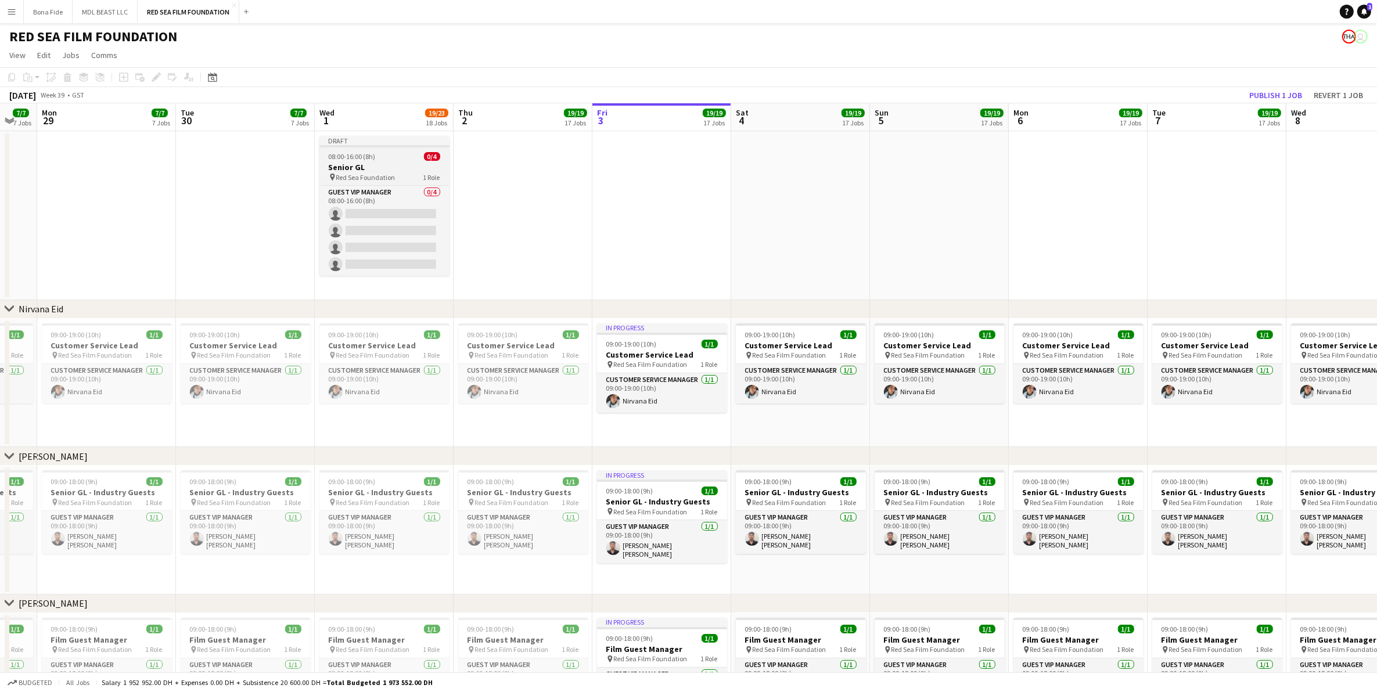
click at [383, 164] on h3 "Senior GL" at bounding box center [384, 167] width 130 height 10
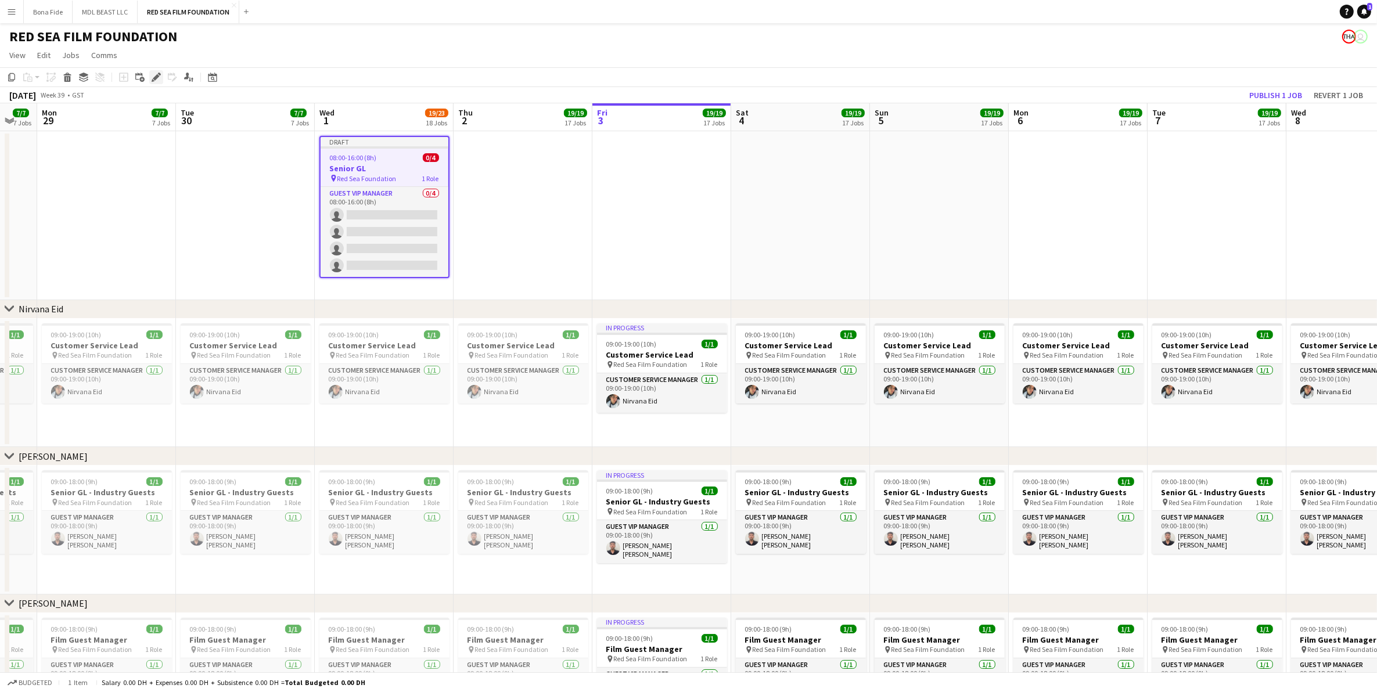
click at [157, 78] on icon "Edit" at bounding box center [156, 77] width 9 height 9
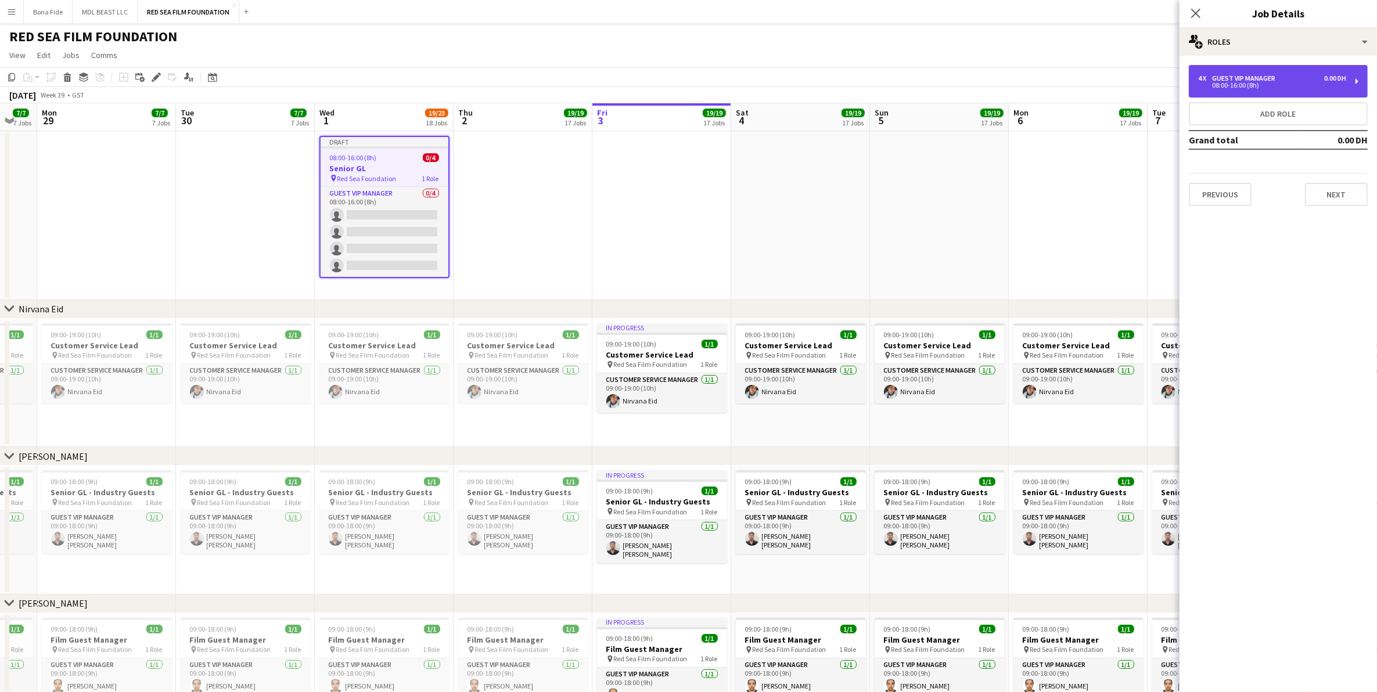
click at [1273, 82] on div "08:00-16:00 (8h)" at bounding box center [1272, 85] width 148 height 6
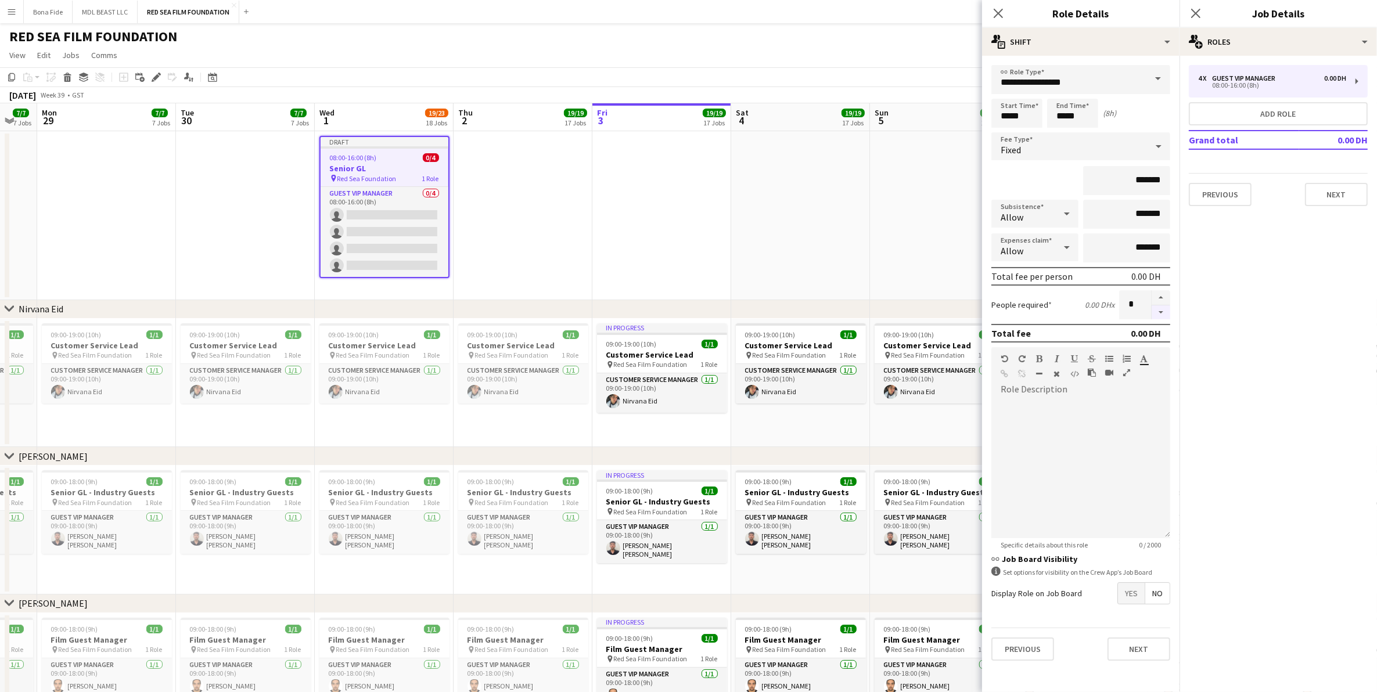
click at [1165, 309] on button "button" at bounding box center [1161, 313] width 19 height 15
type input "*"
click at [1355, 192] on button "Next" at bounding box center [1336, 194] width 63 height 23
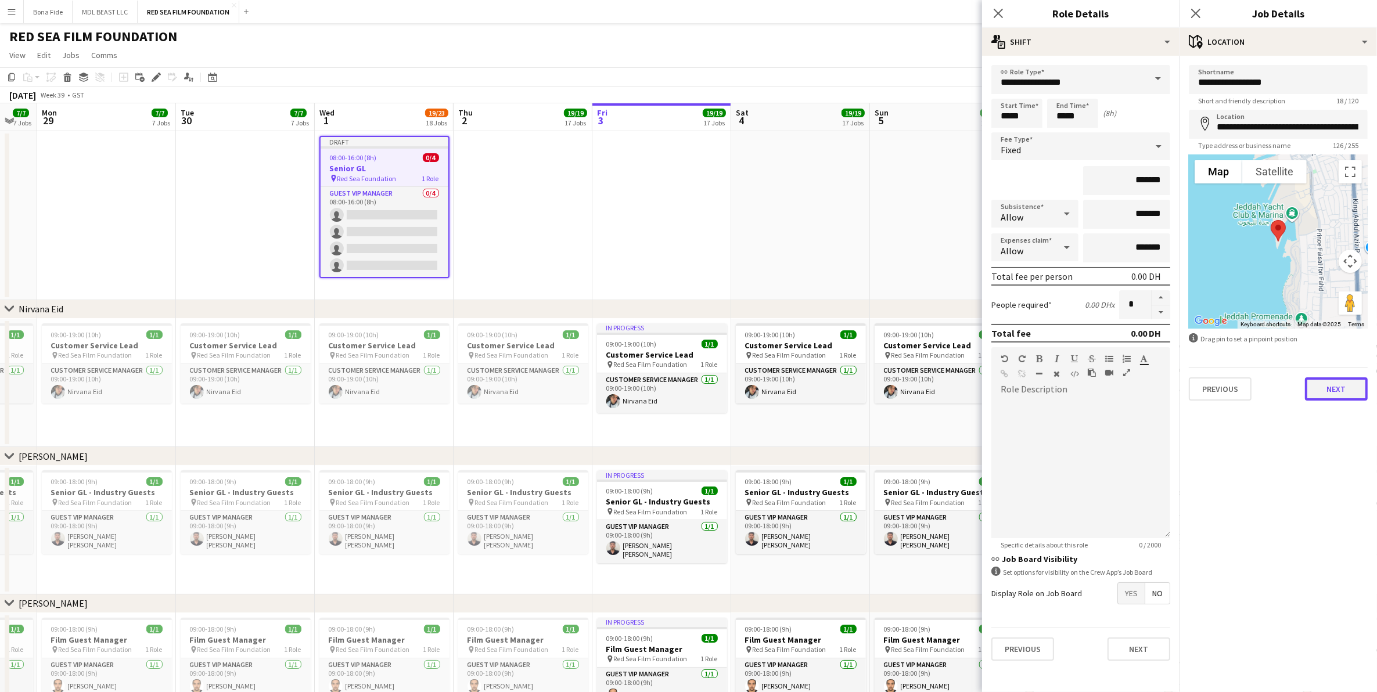
click at [1333, 385] on button "Next" at bounding box center [1336, 389] width 63 height 23
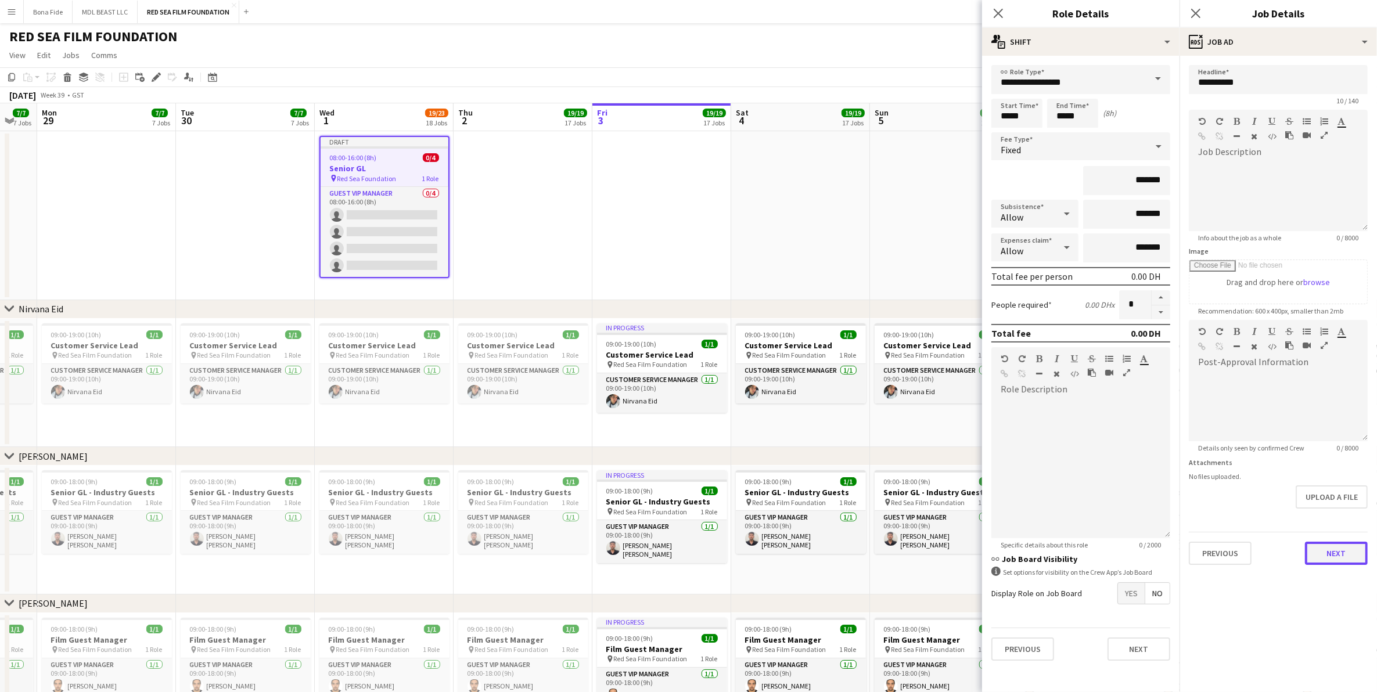
click at [1337, 547] on button "Next" at bounding box center [1336, 553] width 63 height 23
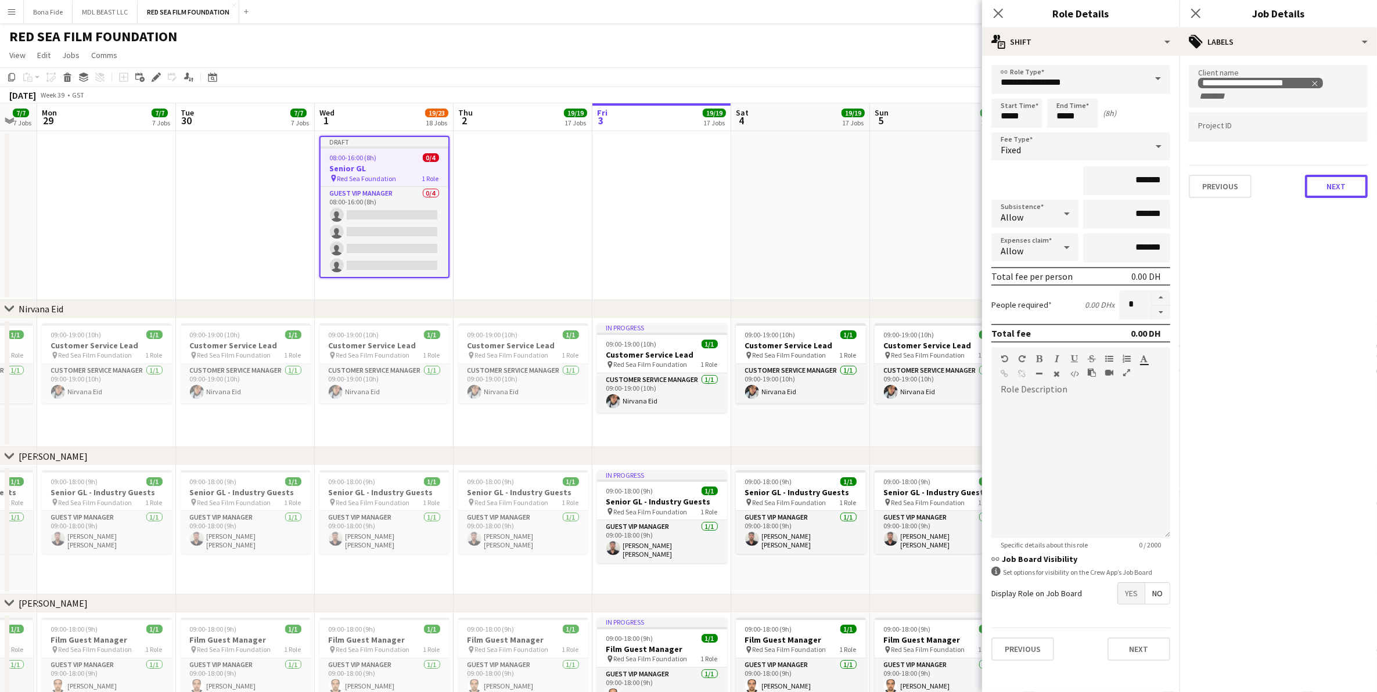
click at [1329, 183] on button "Next" at bounding box center [1336, 186] width 63 height 23
click at [1336, 110] on button "Next" at bounding box center [1336, 120] width 63 height 23
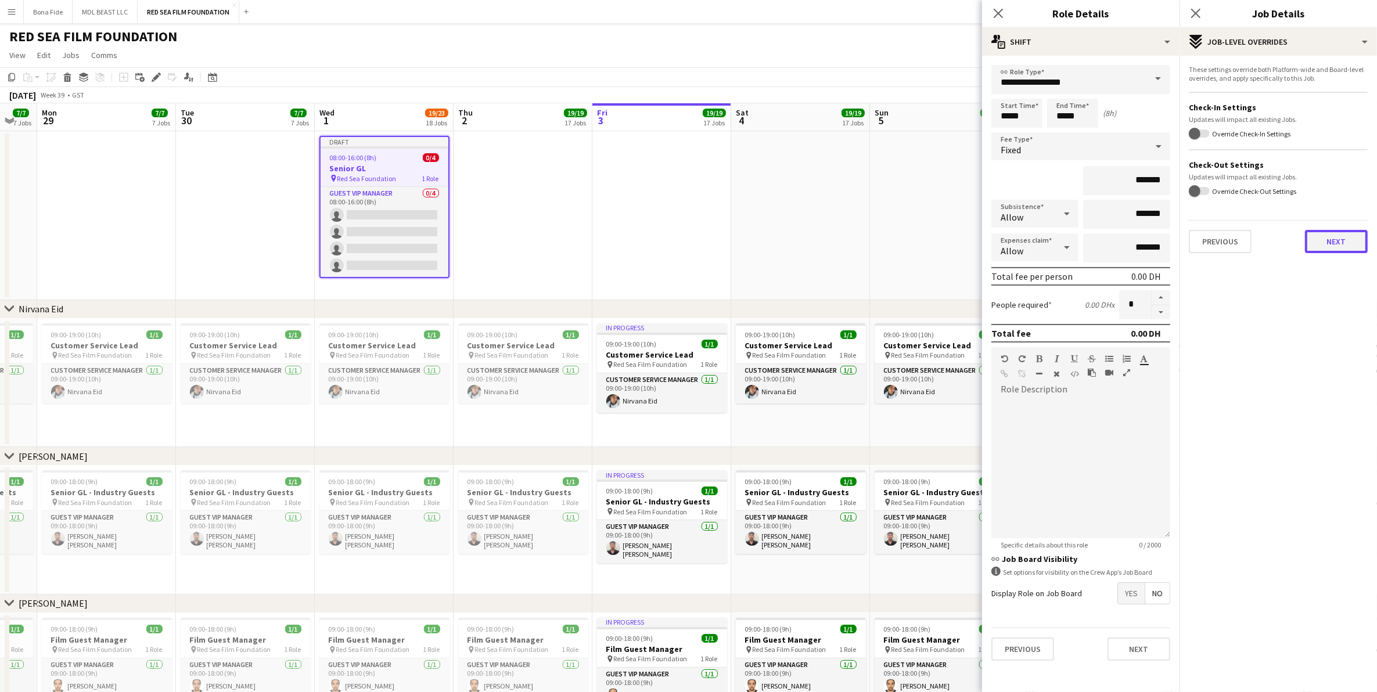
click at [1327, 231] on button "Next" at bounding box center [1336, 241] width 63 height 23
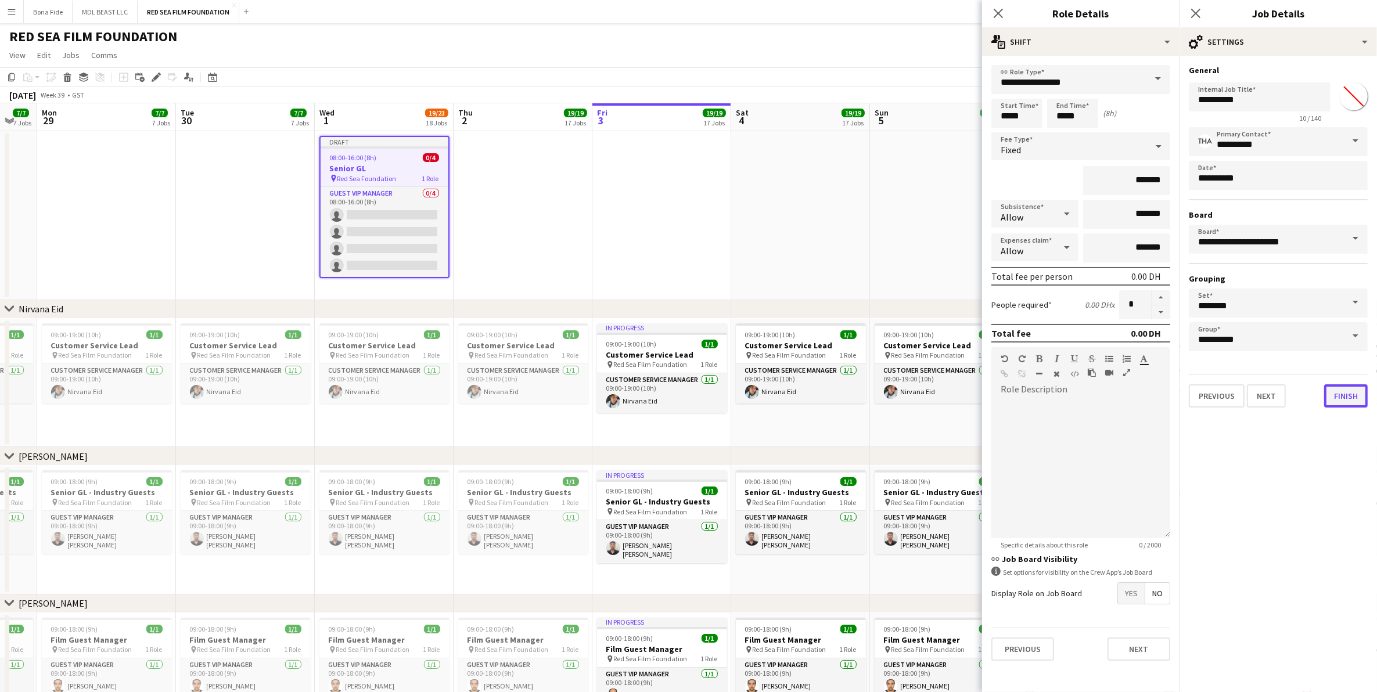
click at [1340, 389] on button "Finish" at bounding box center [1346, 396] width 44 height 23
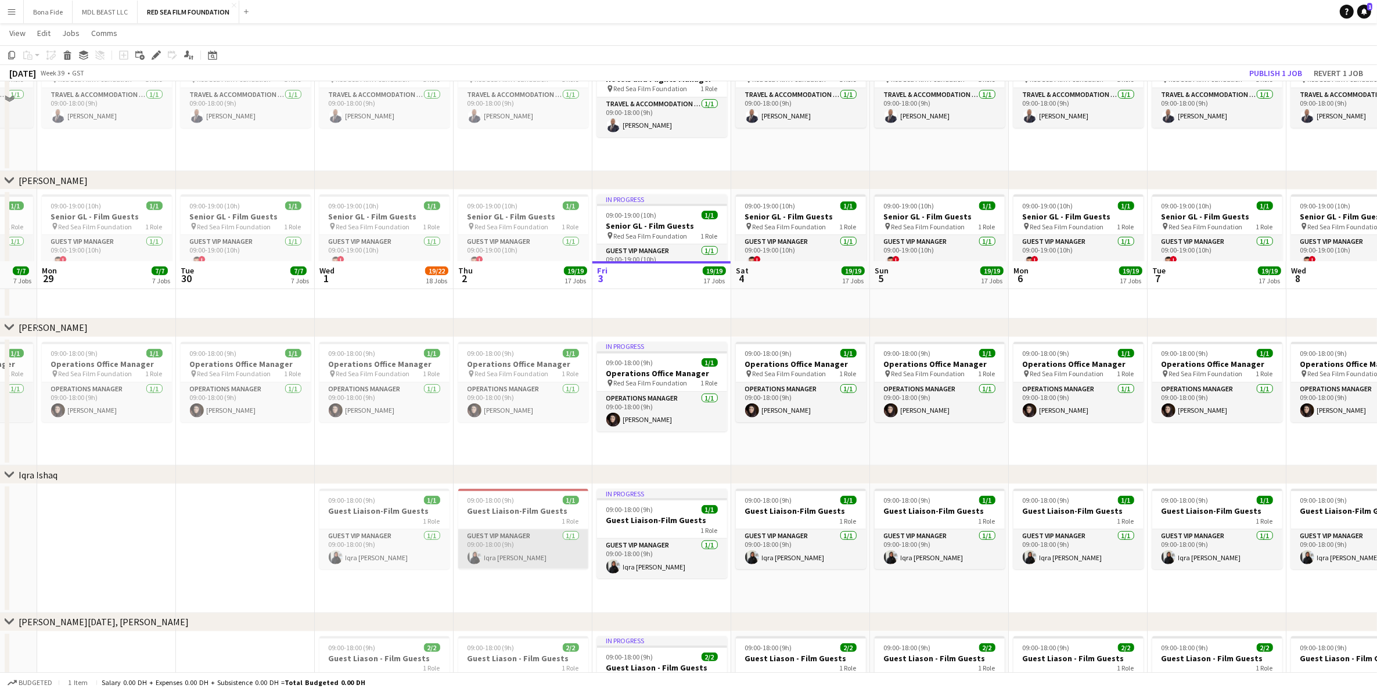
scroll to position [1017, 0]
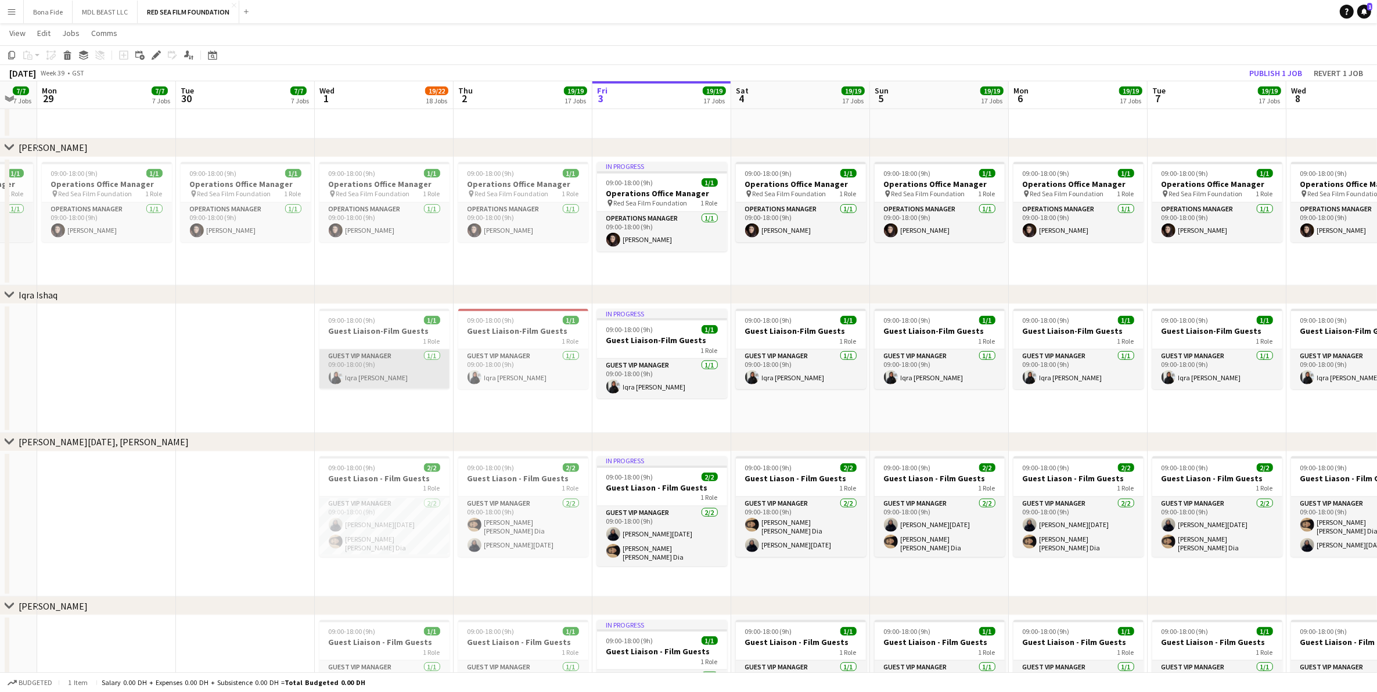
click at [395, 361] on app-card-role "Guest VIP Manager 1/1 09:00-18:00 (9h) Iqra Mohammed Ishaq" at bounding box center [384, 370] width 130 height 40
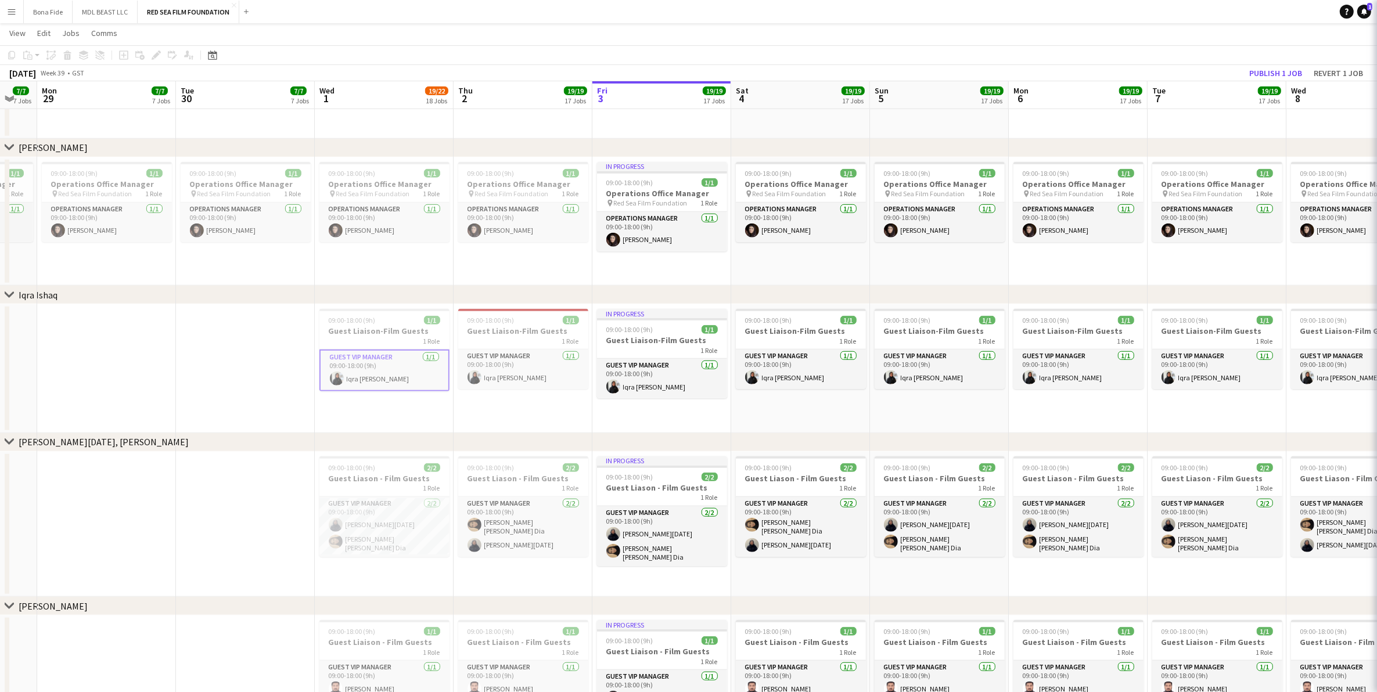
scroll to position [0, 380]
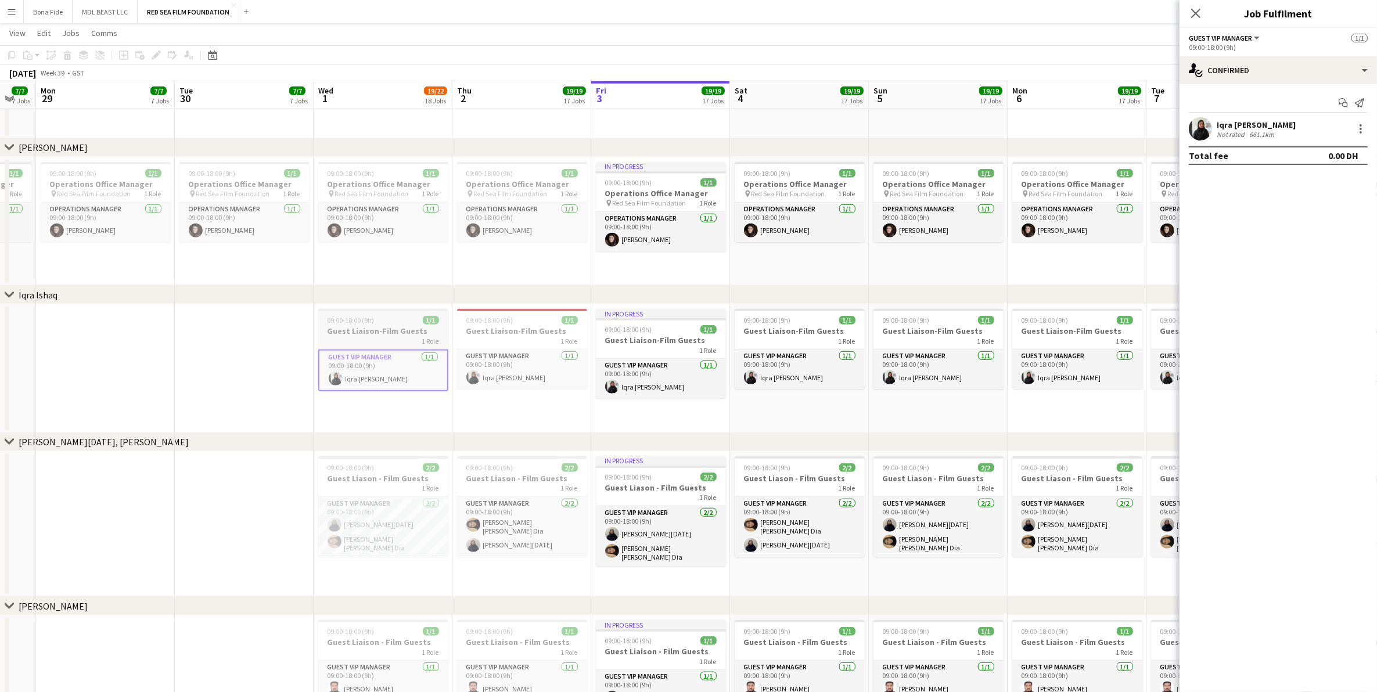
click at [403, 334] on h3 "Guest Liaison-Film Guests" at bounding box center [383, 331] width 130 height 10
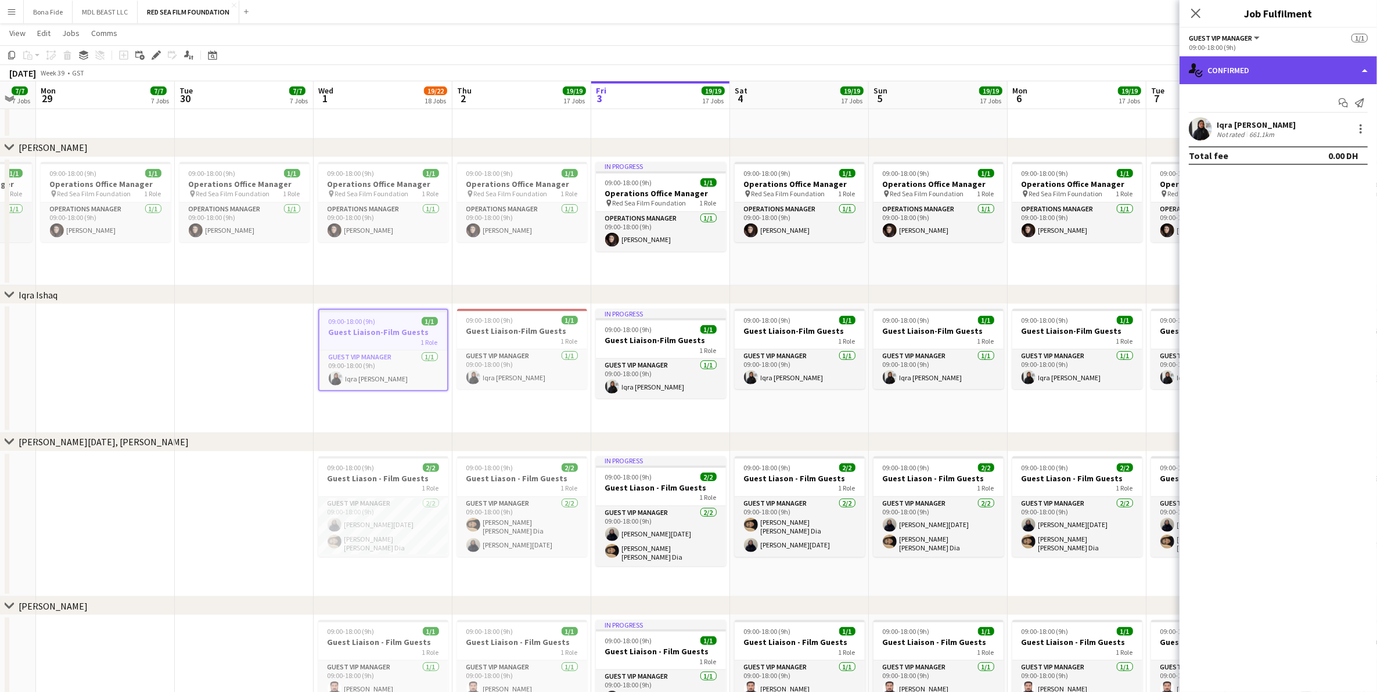
click at [1347, 70] on div "single-neutral-actions-check-2 Confirmed" at bounding box center [1279, 70] width 198 height 28
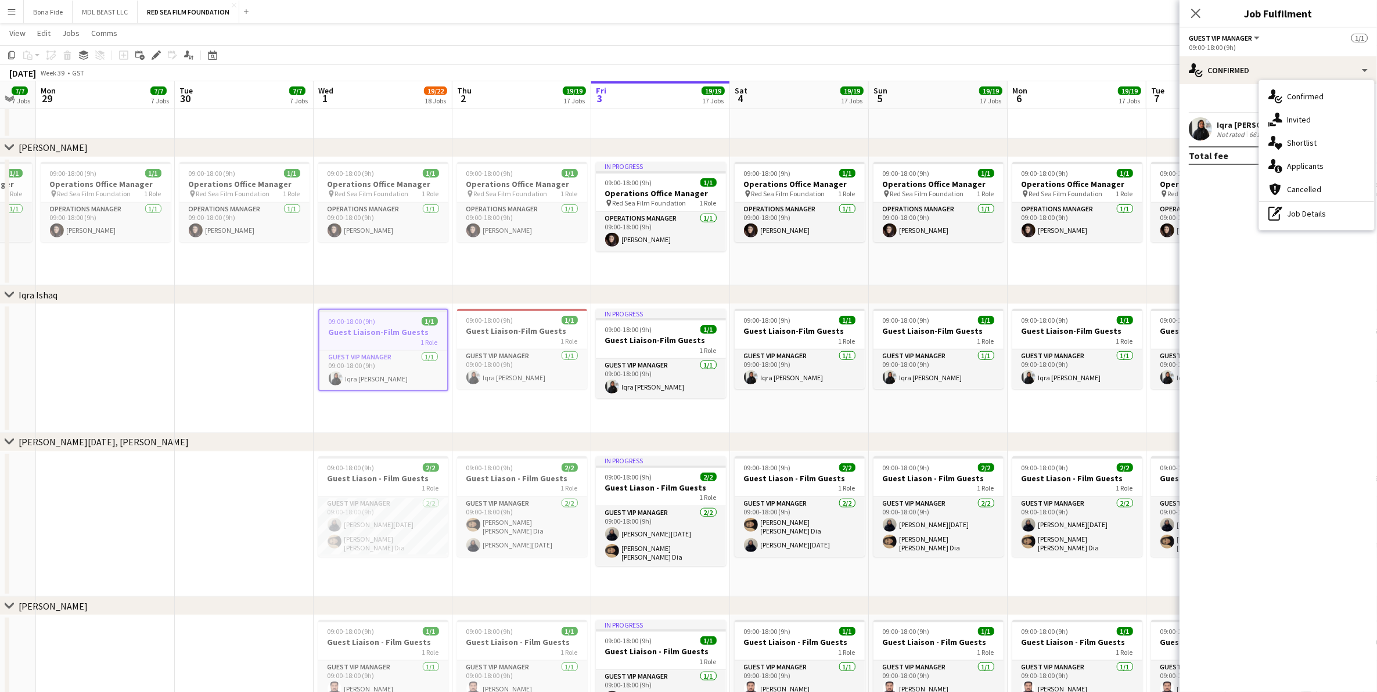
click at [1203, 44] on div "09:00-18:00 (9h)" at bounding box center [1278, 47] width 179 height 9
click at [1229, 43] on div "09:00-18:00 (9h)" at bounding box center [1278, 47] width 179 height 9
click at [1255, 47] on div "09:00-18:00 (9h)" at bounding box center [1278, 47] width 179 height 9
click at [770, 329] on h3 "Guest Liaison-Film Guests" at bounding box center [800, 331] width 130 height 10
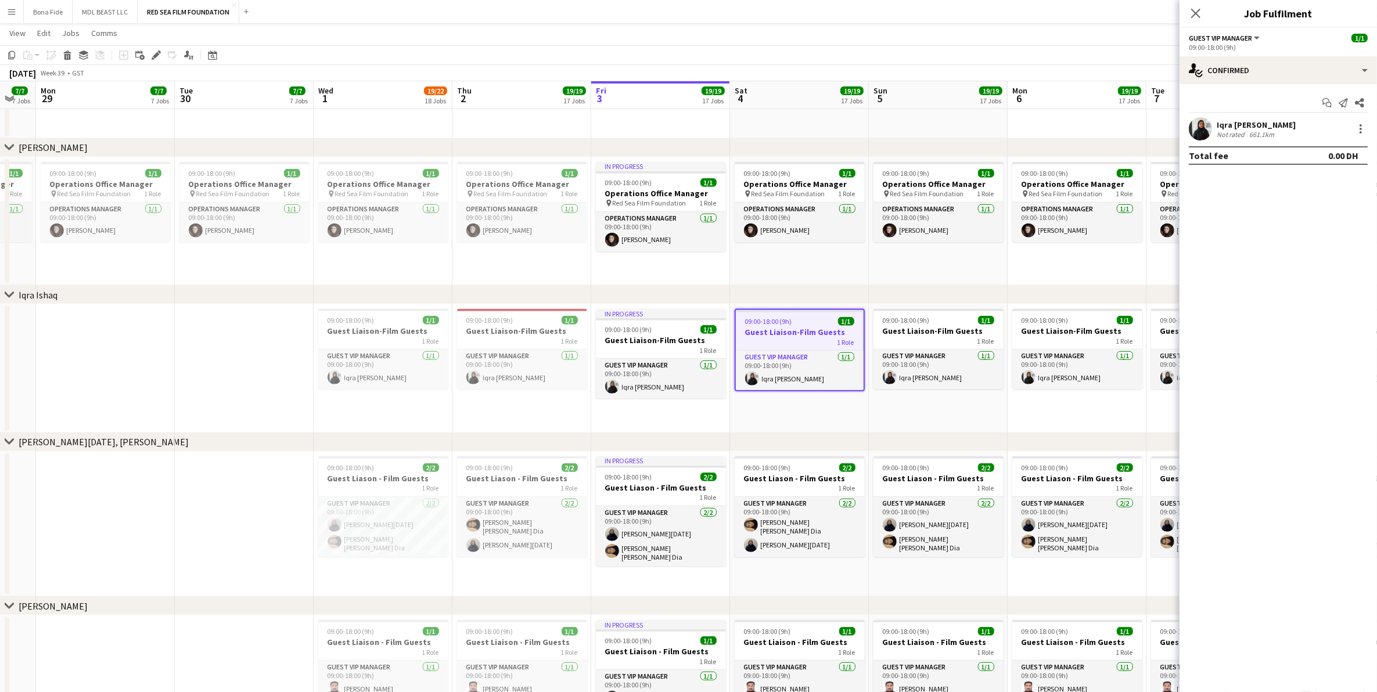
click at [1239, 30] on app-options-switcher "Guest VIP Manager All roles Guest VIP Manager 1/1 09:00-18:00 (9h)" at bounding box center [1279, 42] width 198 height 28
click at [1244, 44] on div "09:00-18:00 (9h)" at bounding box center [1278, 47] width 179 height 9
click at [1227, 45] on div "09:00-18:00 (9h)" at bounding box center [1278, 47] width 179 height 9
click at [1370, 73] on div "single-neutral-actions-check-2 Confirmed" at bounding box center [1279, 70] width 198 height 28
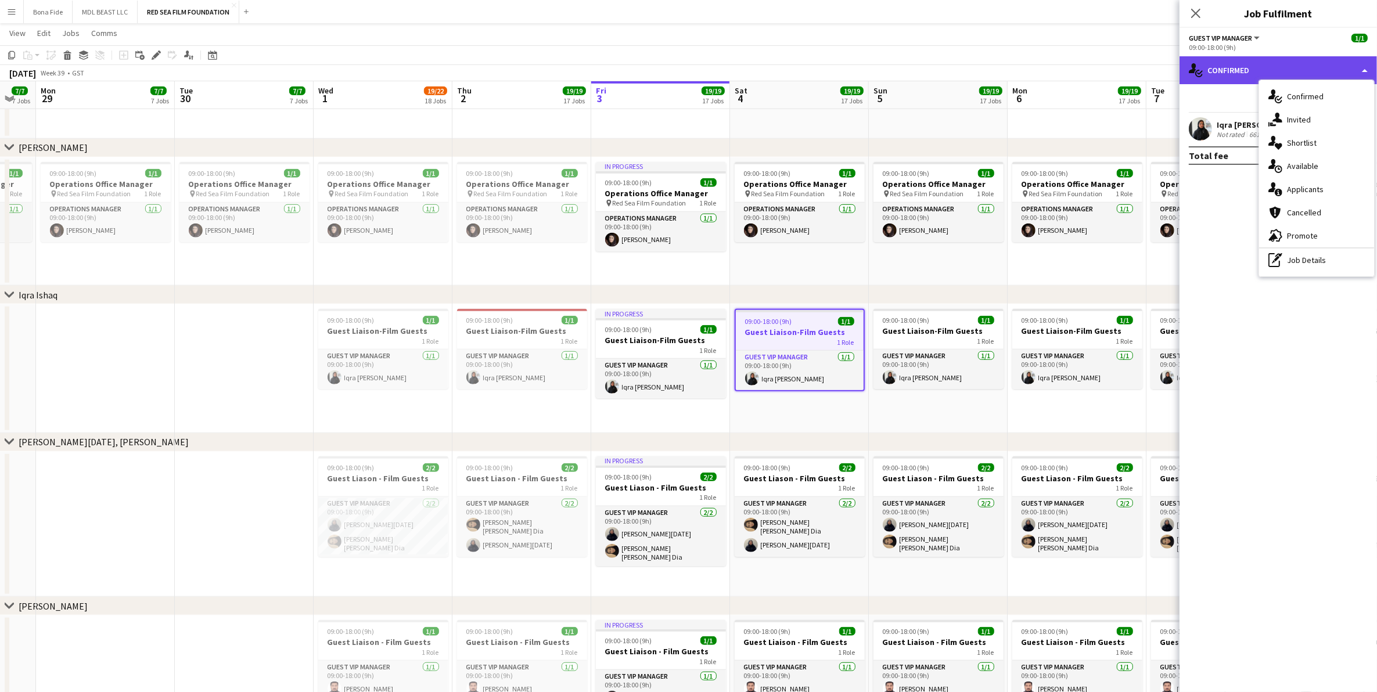
click at [1370, 73] on div "single-neutral-actions-check-2 Confirmed" at bounding box center [1279, 70] width 198 height 28
click at [1244, 35] on span "Guest VIP Manager" at bounding box center [1220, 38] width 63 height 9
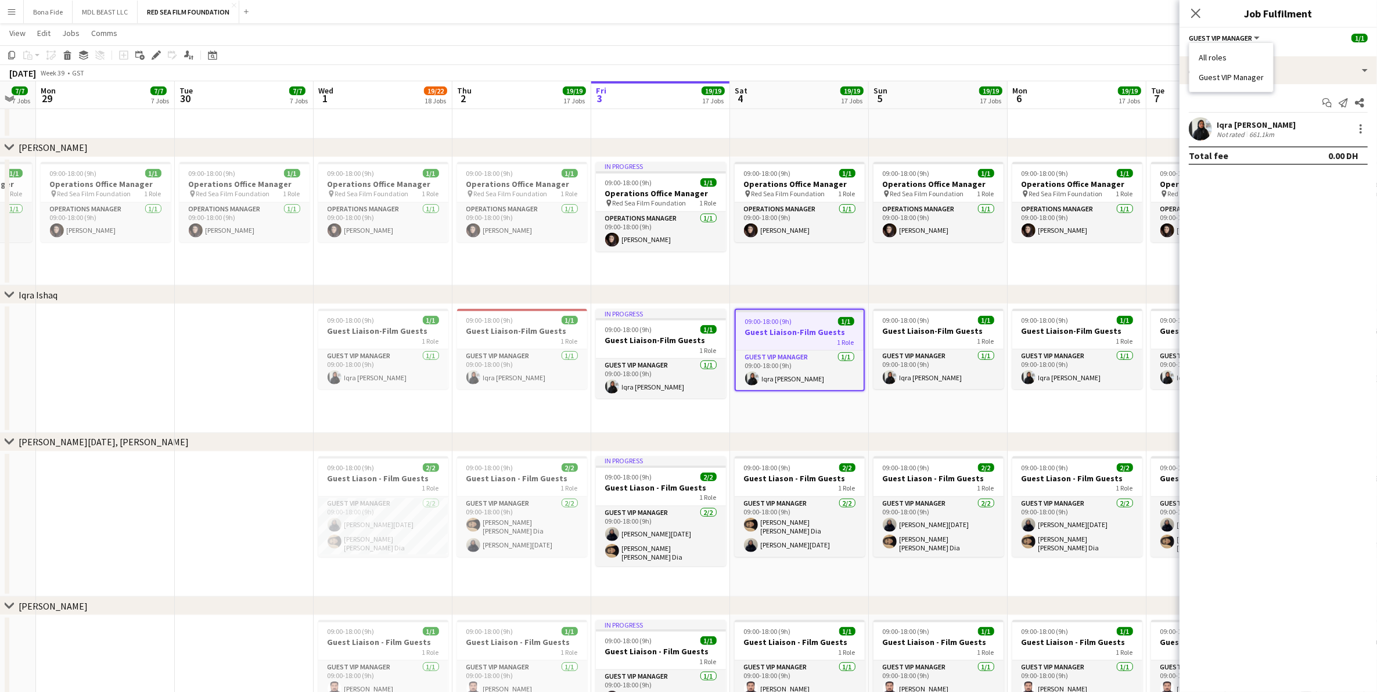
click at [1244, 35] on span "Guest VIP Manager" at bounding box center [1220, 38] width 63 height 9
click at [1241, 67] on ul "All roles Guest VIP Manager" at bounding box center [1231, 67] width 65 height 30
click at [1226, 59] on li "All roles" at bounding box center [1231, 57] width 65 height 10
click at [1271, 69] on div "single-neutral-actions-check-2 Confirmed" at bounding box center [1279, 70] width 198 height 28
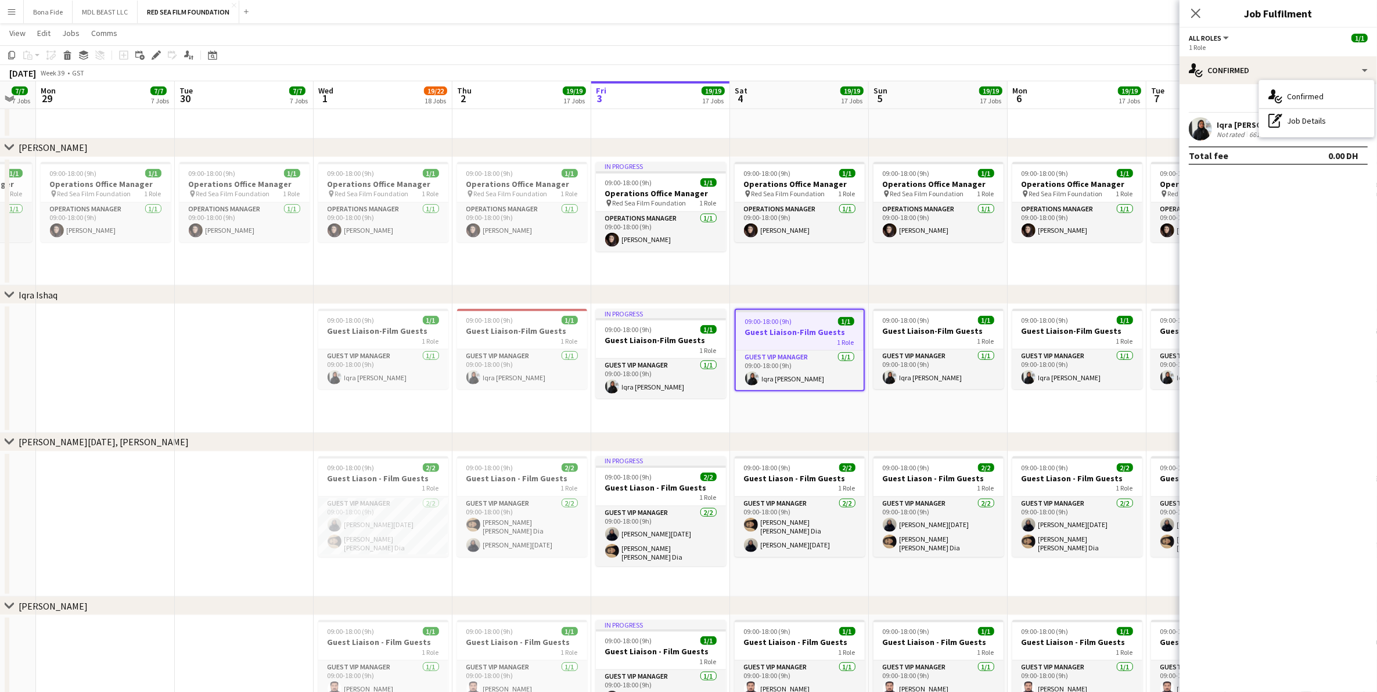
click at [1245, 45] on div "1 Role" at bounding box center [1278, 47] width 179 height 9
click at [1361, 125] on div at bounding box center [1361, 125] width 2 height 2
click at [1252, 74] on div at bounding box center [688, 346] width 1377 height 692
click at [1198, 13] on icon "Close pop-in" at bounding box center [1195, 13] width 11 height 11
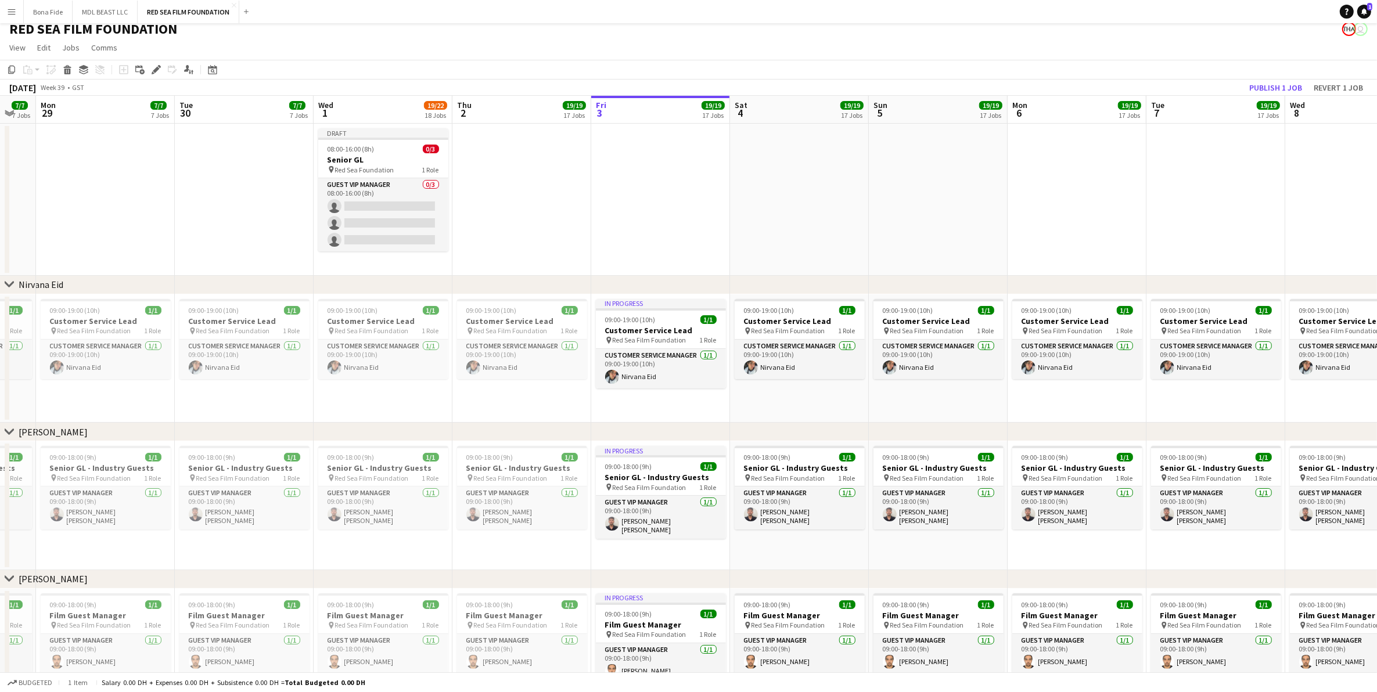
scroll to position [0, 0]
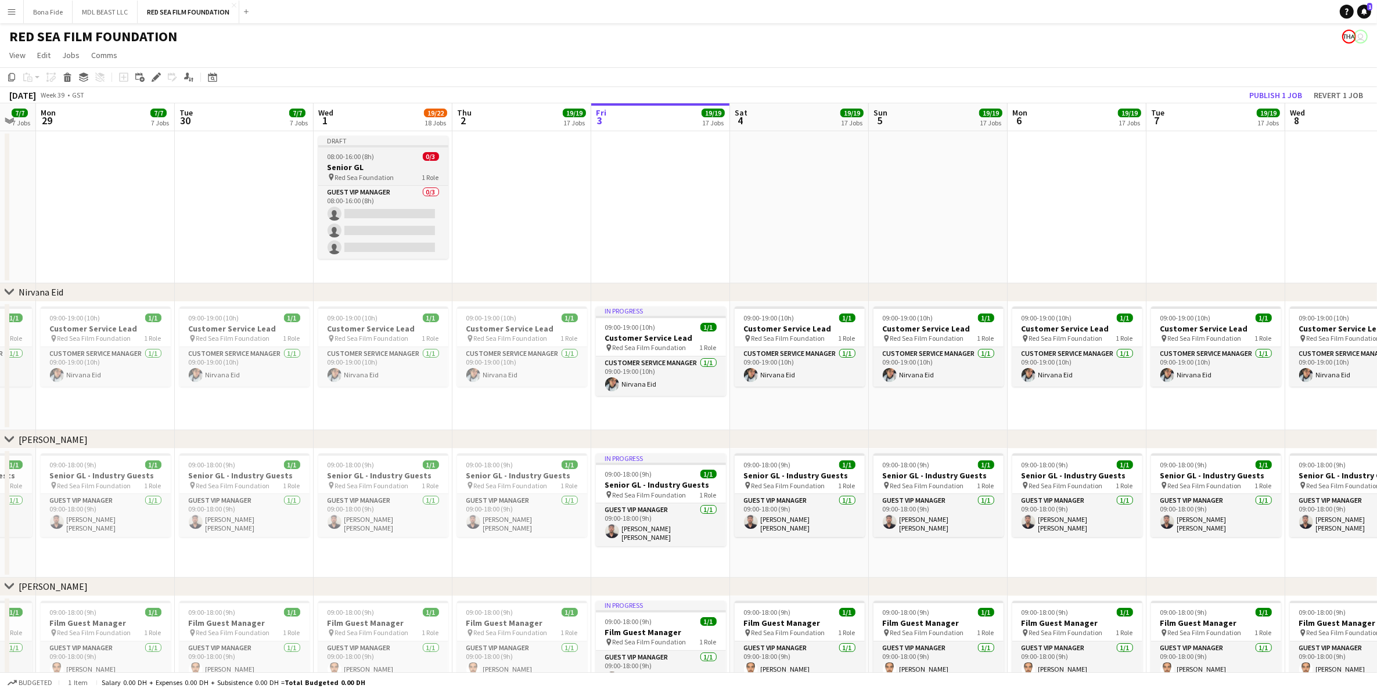
click at [394, 177] on div "pin Red Sea Foundation 1 Role" at bounding box center [383, 177] width 130 height 9
click at [149, 78] on div "Edit" at bounding box center [156, 77] width 14 height 14
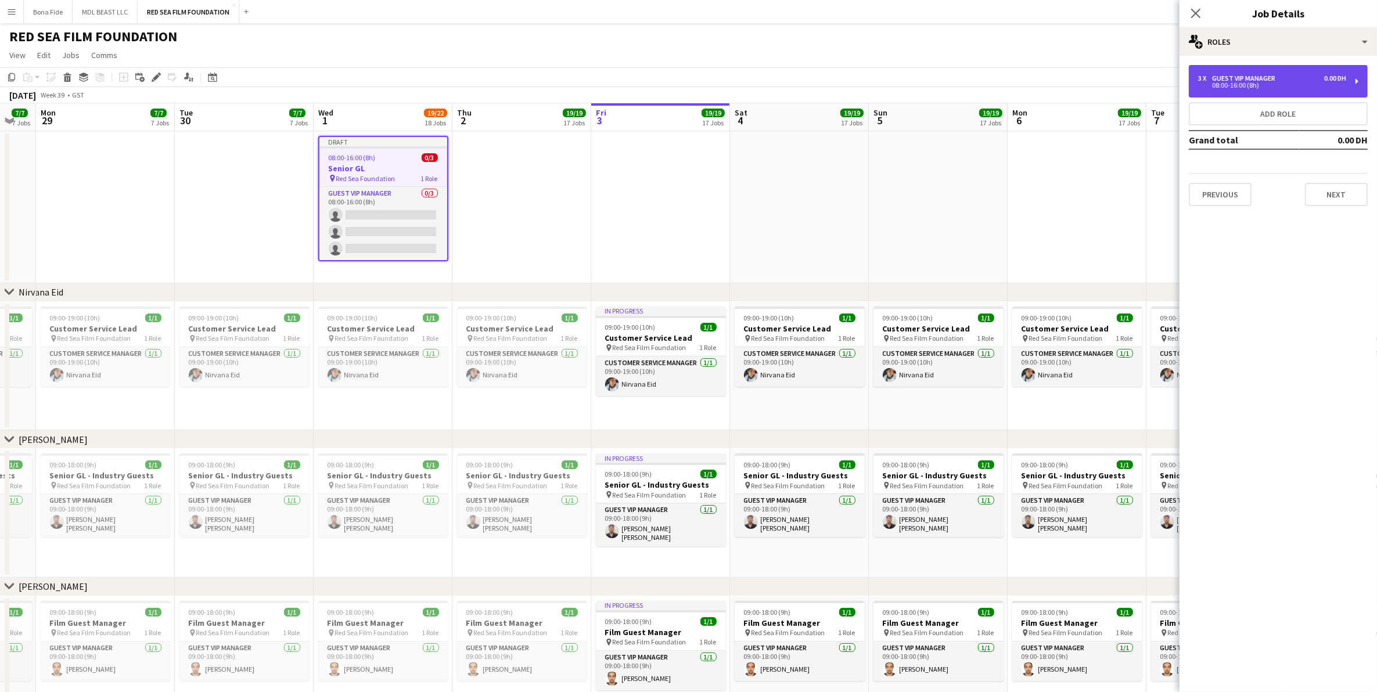
click at [1293, 78] on div "3 x Guest VIP Manager 0.00 DH" at bounding box center [1272, 78] width 148 height 8
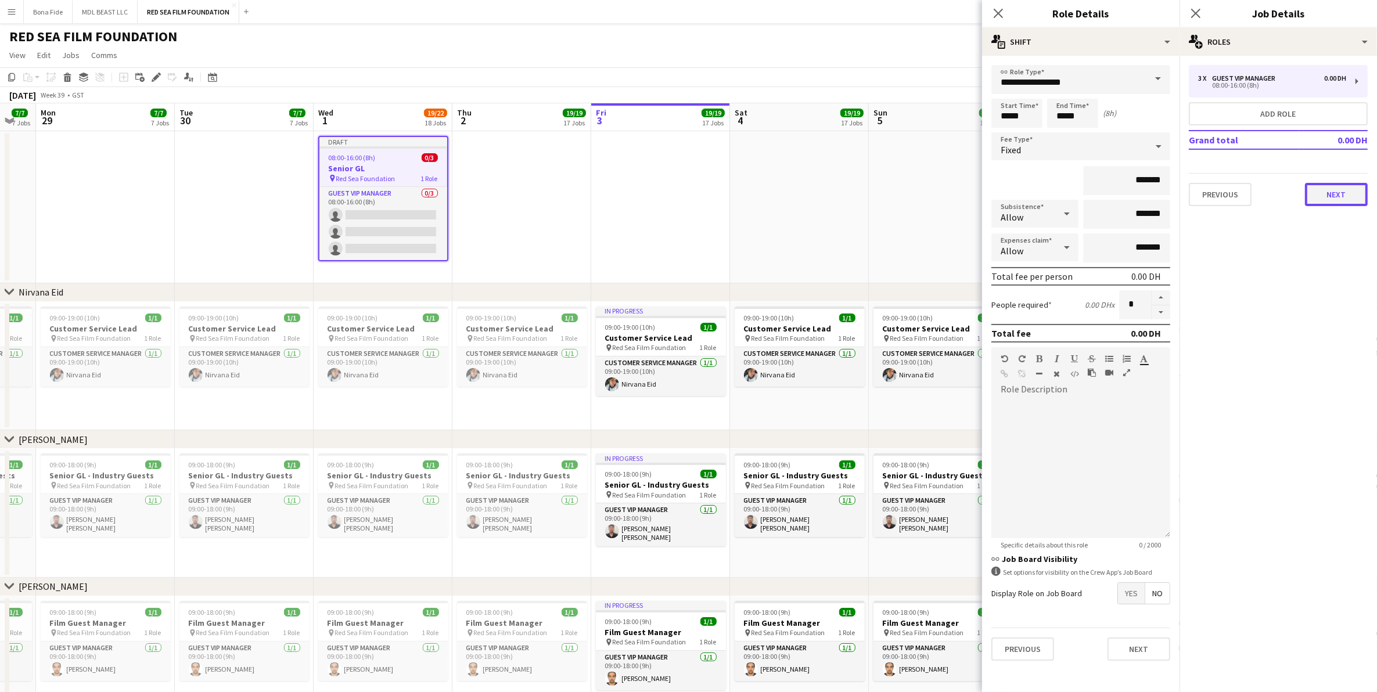
click at [1346, 193] on button "Next" at bounding box center [1336, 194] width 63 height 23
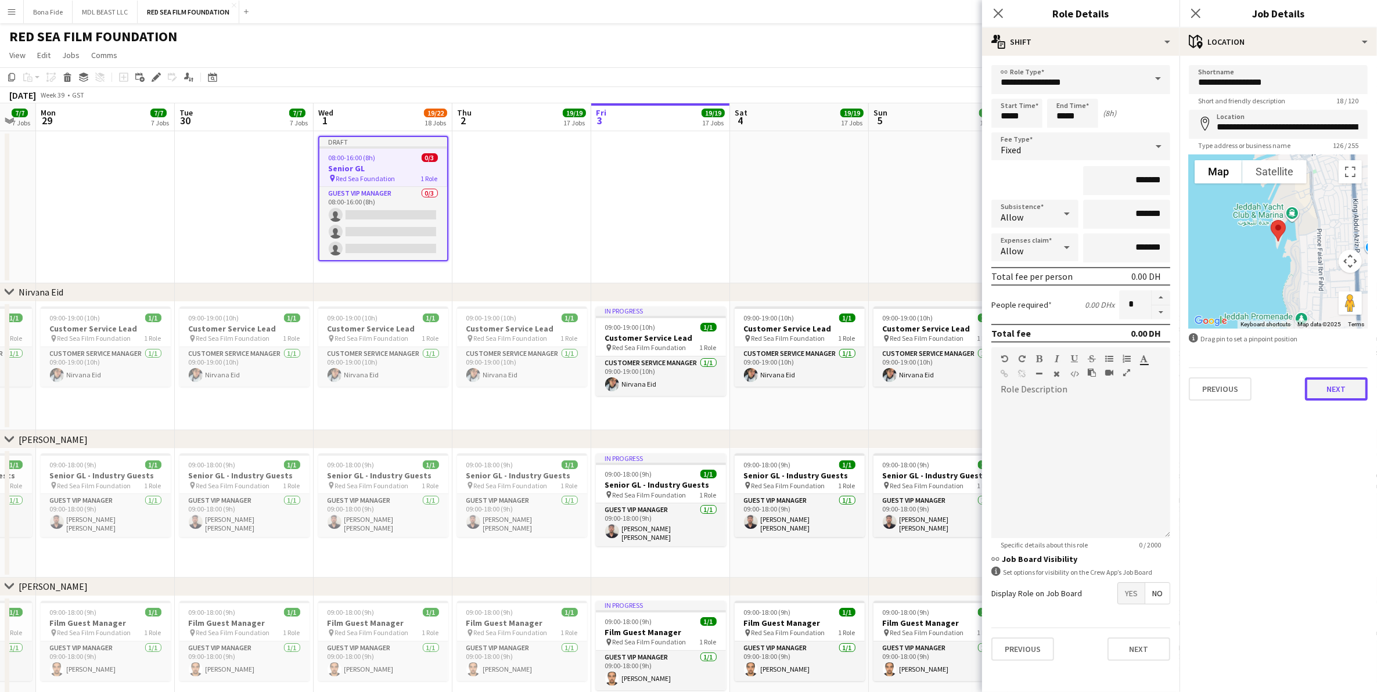
click at [1334, 394] on button "Next" at bounding box center [1336, 389] width 63 height 23
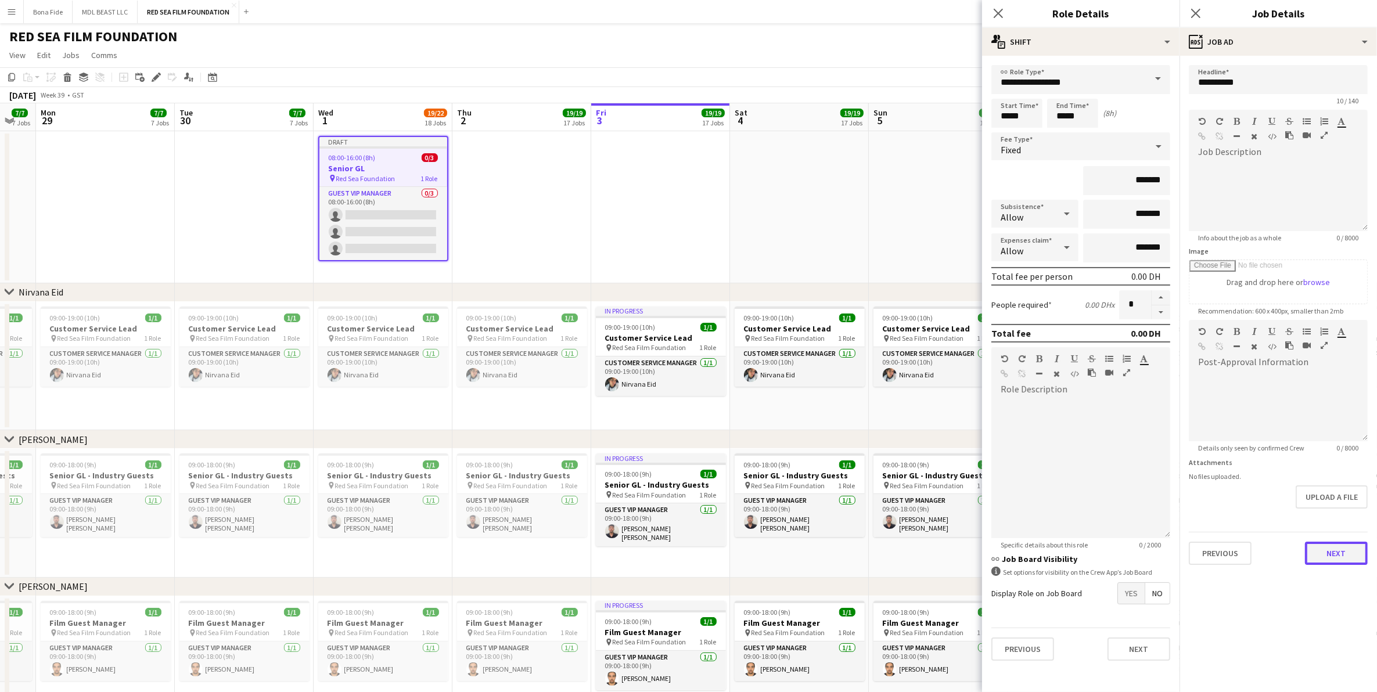
drag, startPoint x: 1341, startPoint y: 555, endPoint x: 1346, endPoint y: 536, distance: 19.9
click at [1340, 555] on button "Next" at bounding box center [1336, 553] width 63 height 23
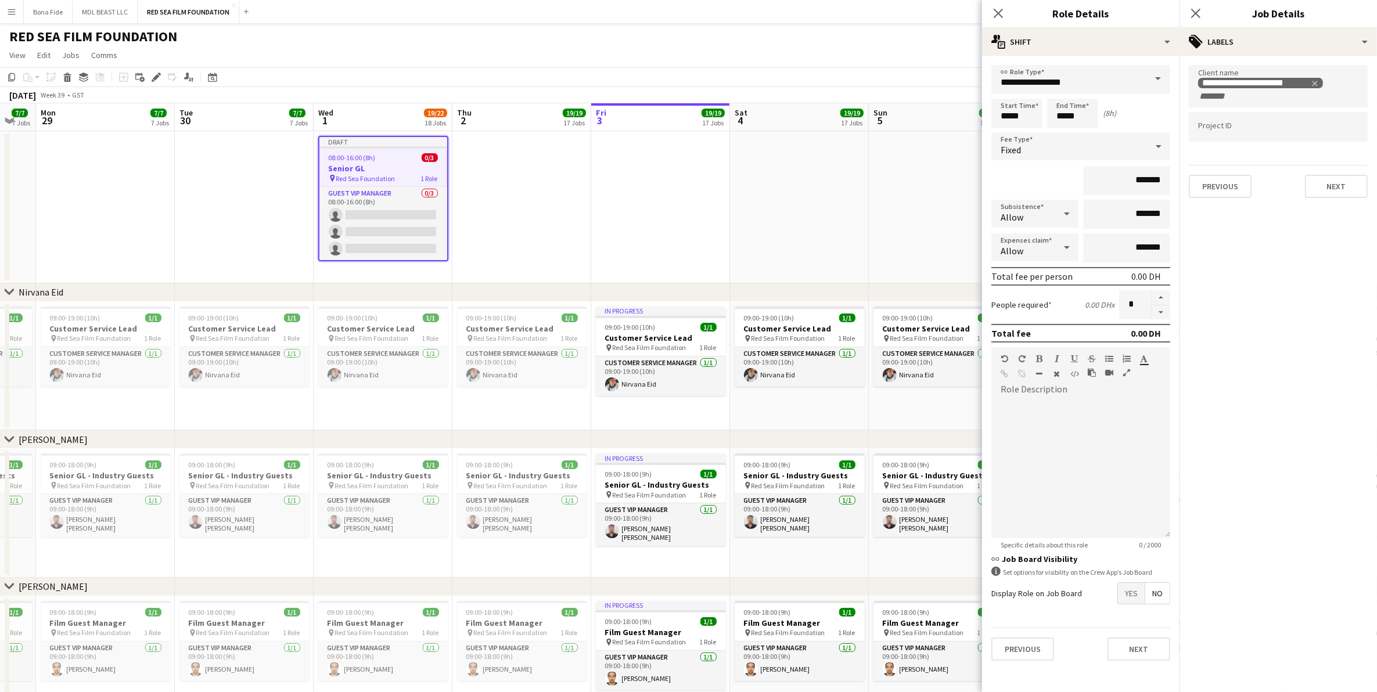
click at [1247, 131] on input "Type to search project ID labels..." at bounding box center [1278, 127] width 160 height 10
paste input "**********"
type input "**********"
click at [1261, 167] on div "SM-EE-KSA-009536" at bounding box center [1278, 163] width 179 height 28
click at [1330, 190] on button "Next" at bounding box center [1336, 186] width 63 height 23
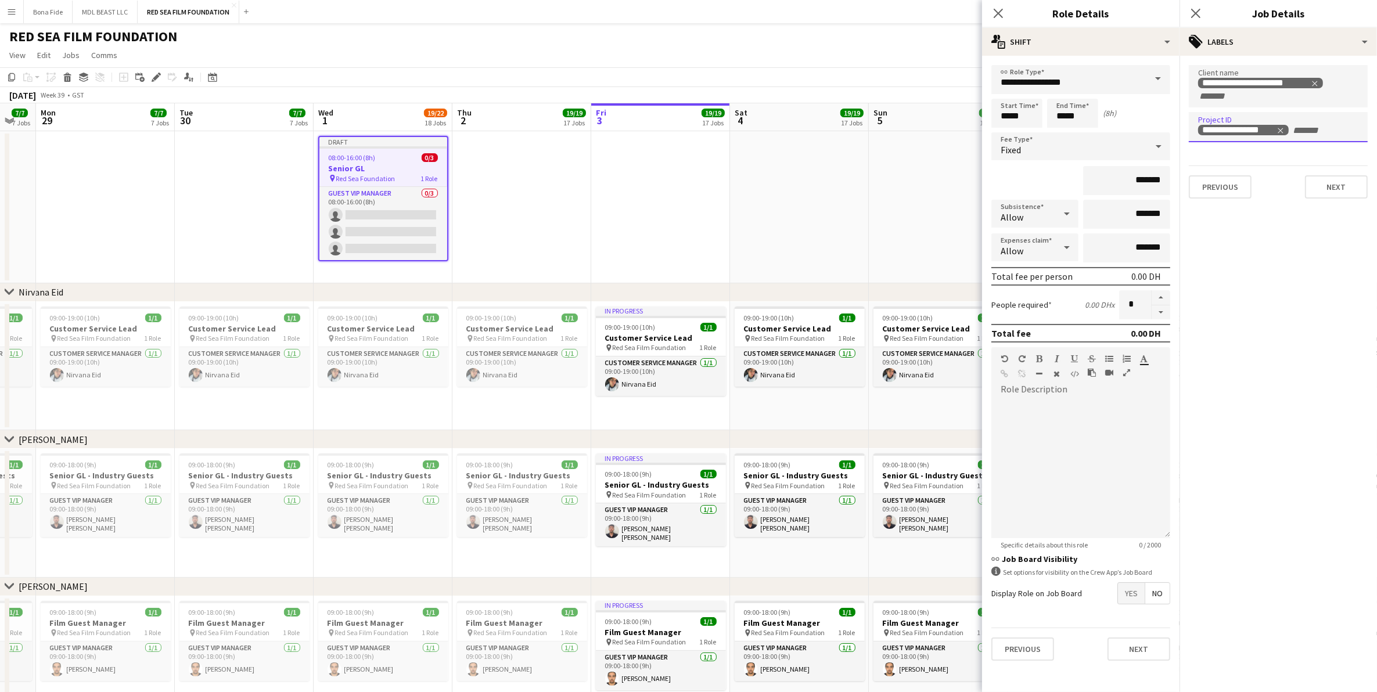
type input "*******"
click at [1315, 131] on button "Next" at bounding box center [1336, 120] width 63 height 23
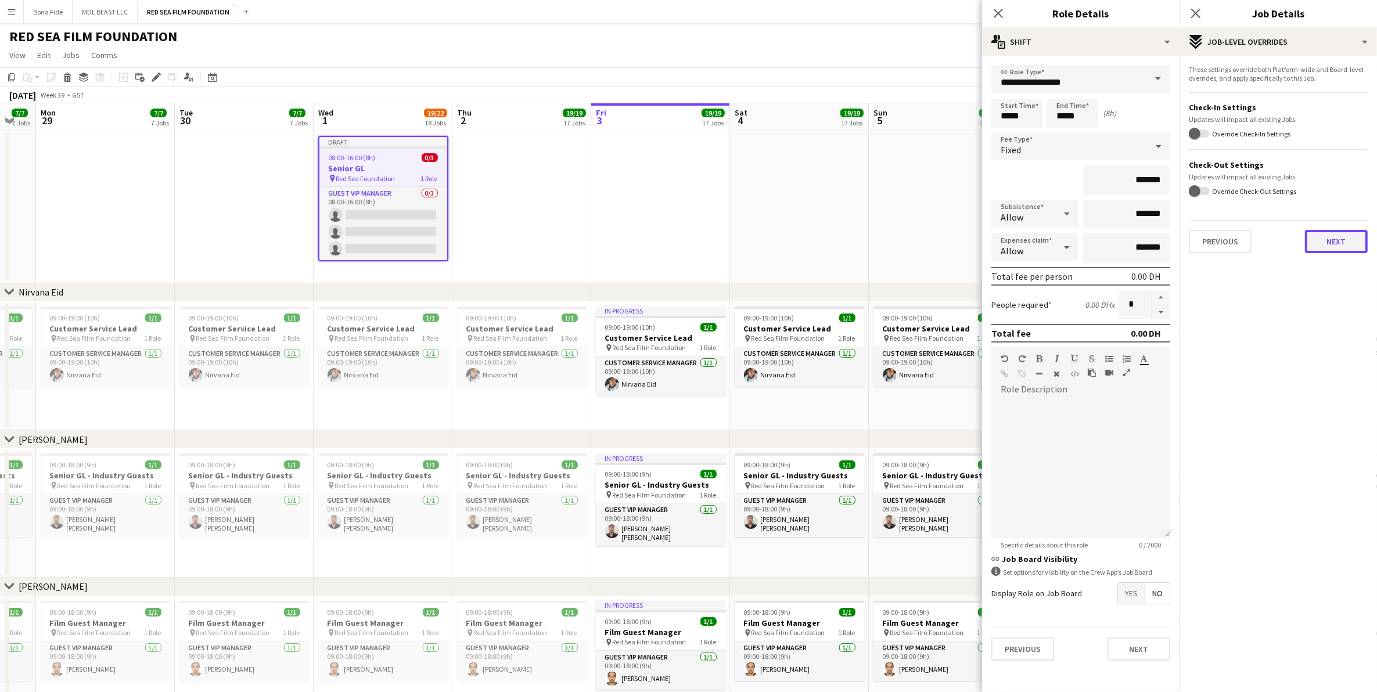
click at [1322, 243] on button "Next" at bounding box center [1336, 241] width 63 height 23
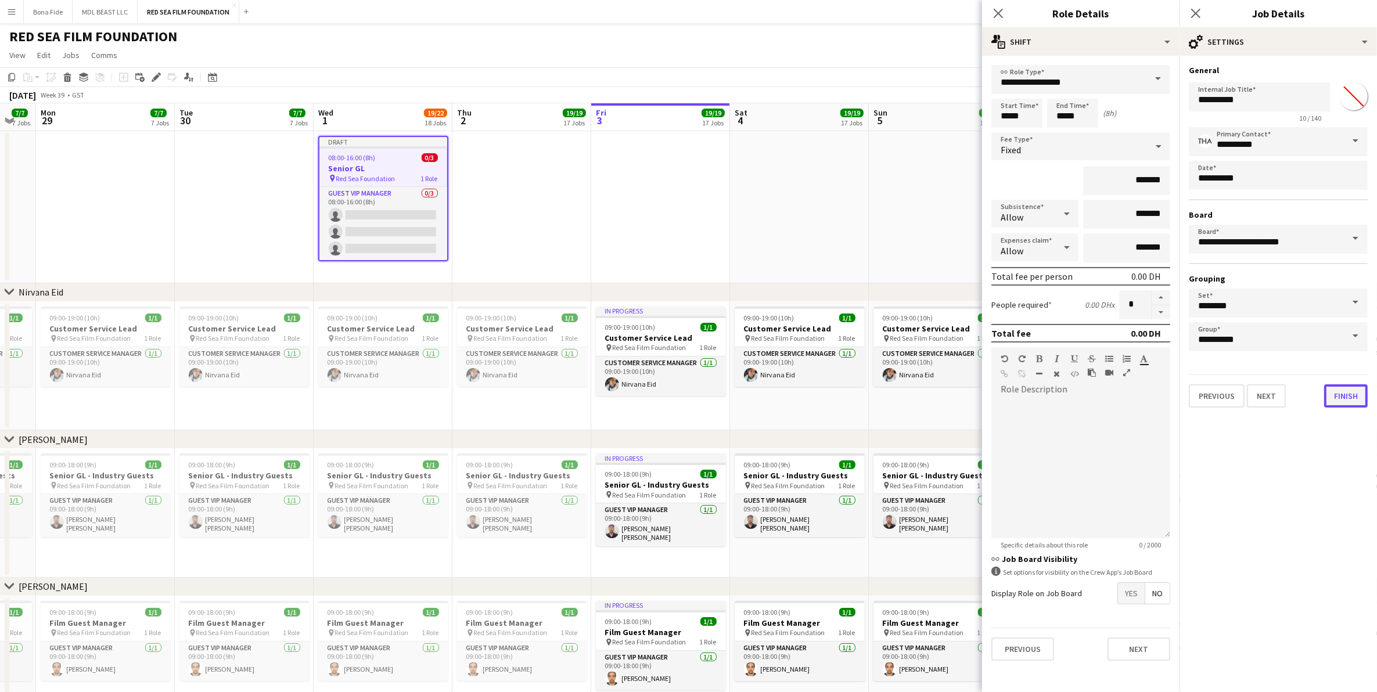
drag, startPoint x: 1359, startPoint y: 399, endPoint x: 1342, endPoint y: 378, distance: 27.3
click at [1360, 399] on button "Finish" at bounding box center [1346, 396] width 44 height 23
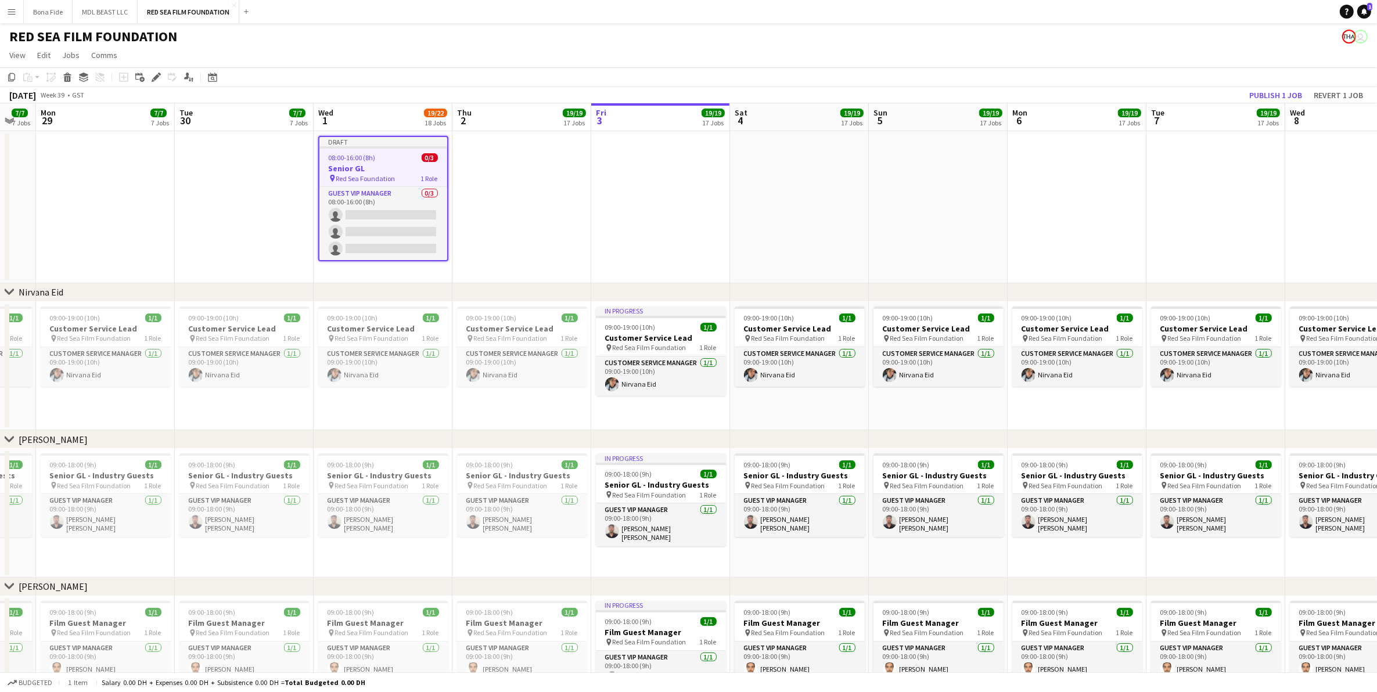
click at [572, 216] on app-date-cell at bounding box center [522, 207] width 139 height 152
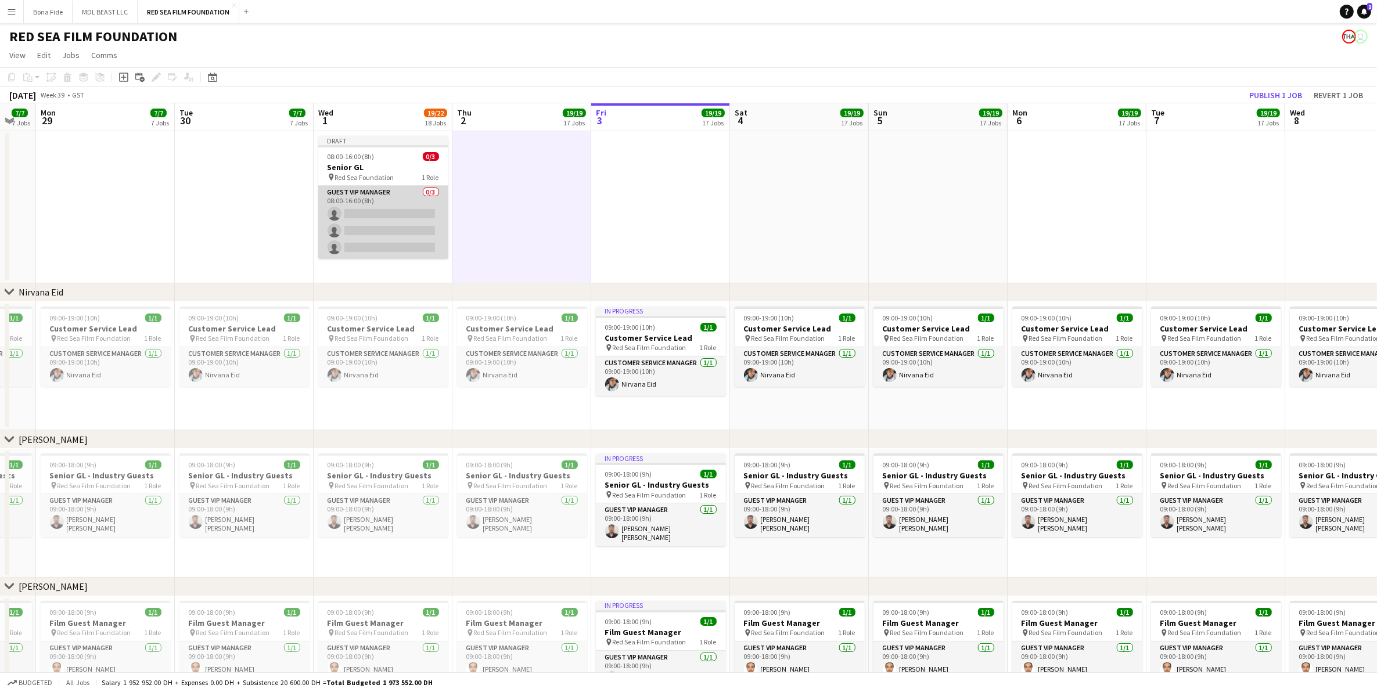
click at [392, 186] on app-card-role "Guest VIP Manager 0/3 08:00-16:00 (8h) single-neutral-actions single-neutral-ac…" at bounding box center [383, 222] width 130 height 73
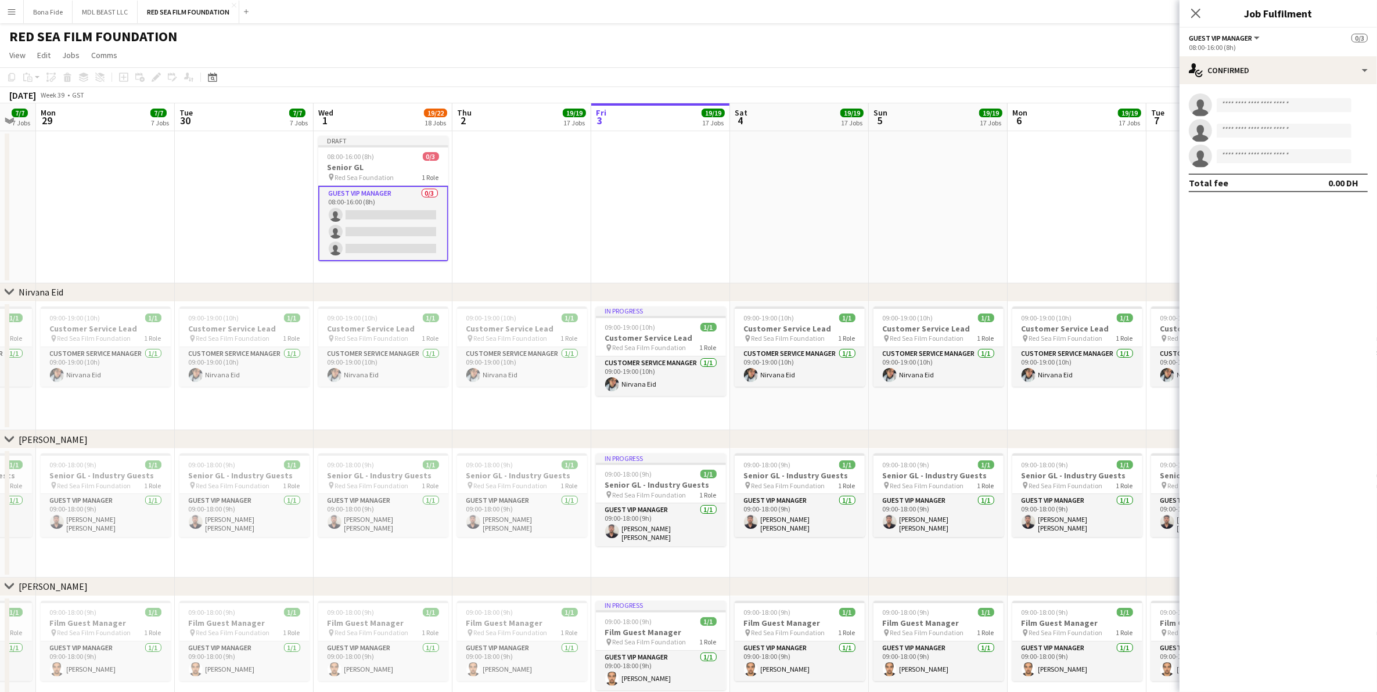
click at [512, 208] on app-date-cell at bounding box center [522, 207] width 139 height 152
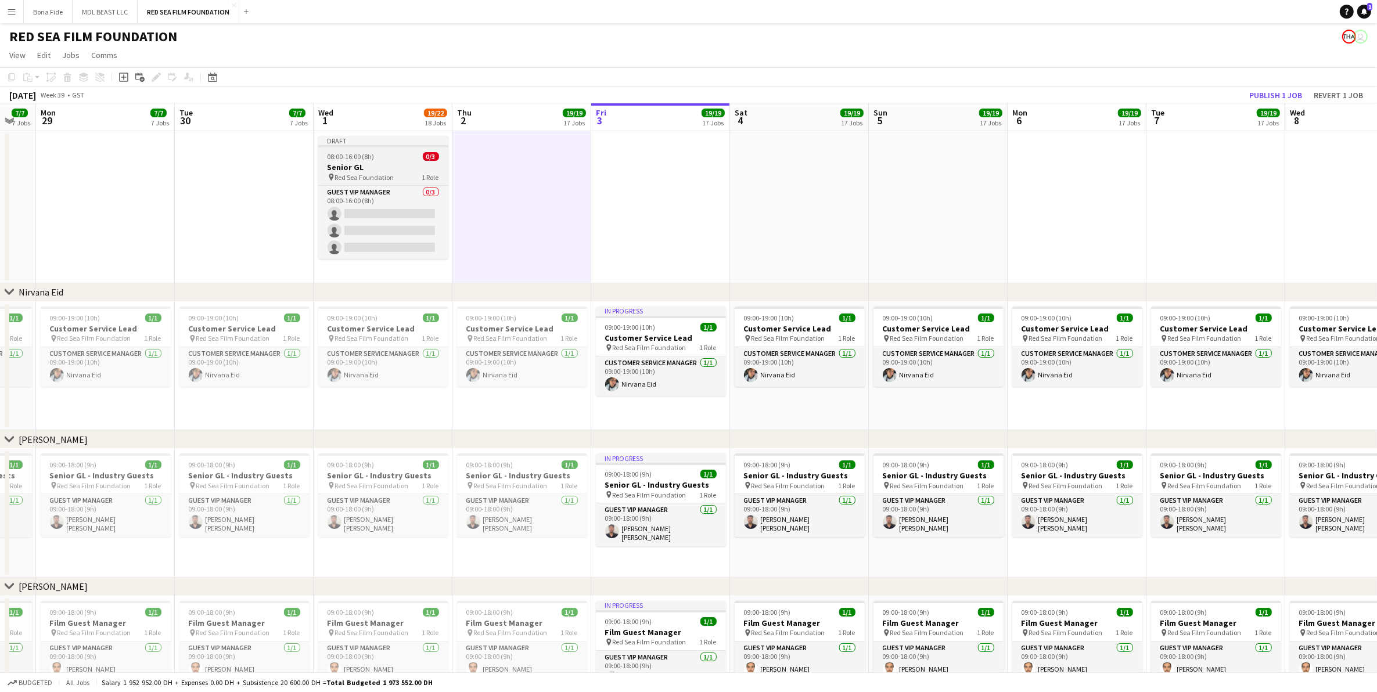
click at [367, 166] on h3 "Senior GL" at bounding box center [383, 167] width 130 height 10
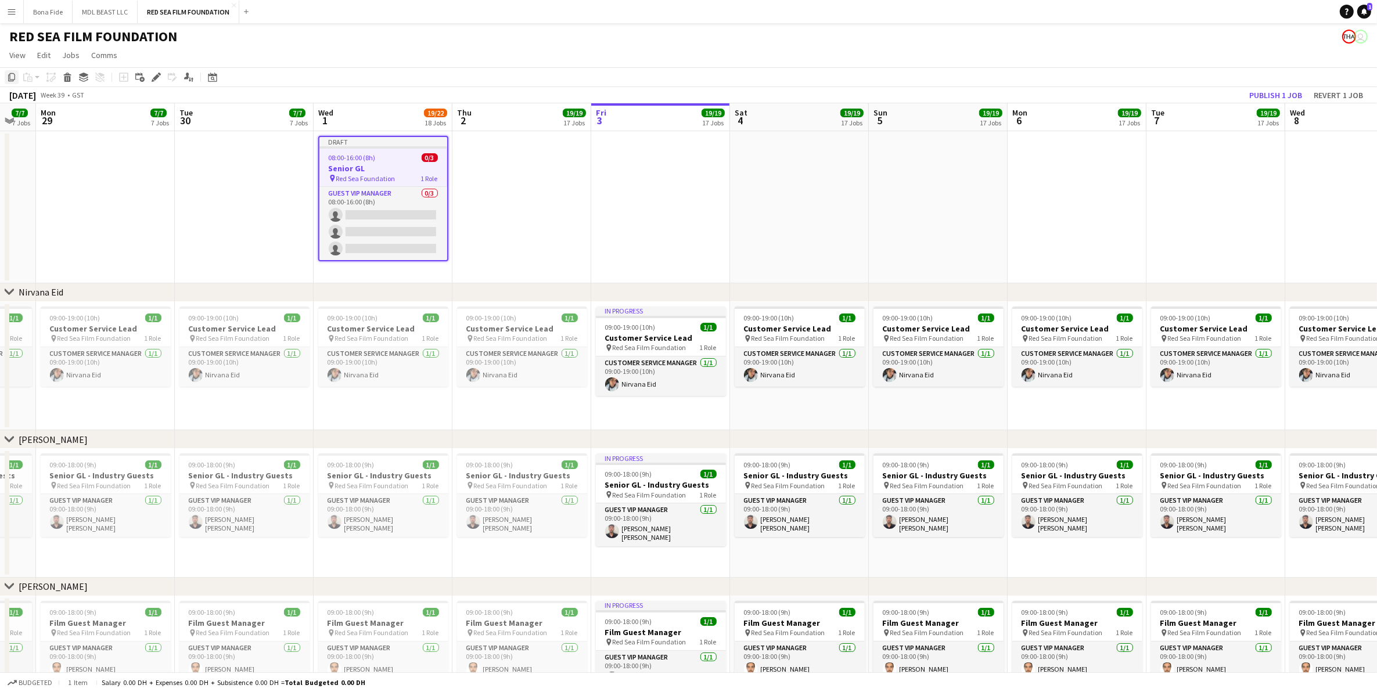
click at [13, 77] on icon "Copy" at bounding box center [11, 77] width 9 height 9
click at [497, 182] on app-date-cell at bounding box center [522, 207] width 139 height 152
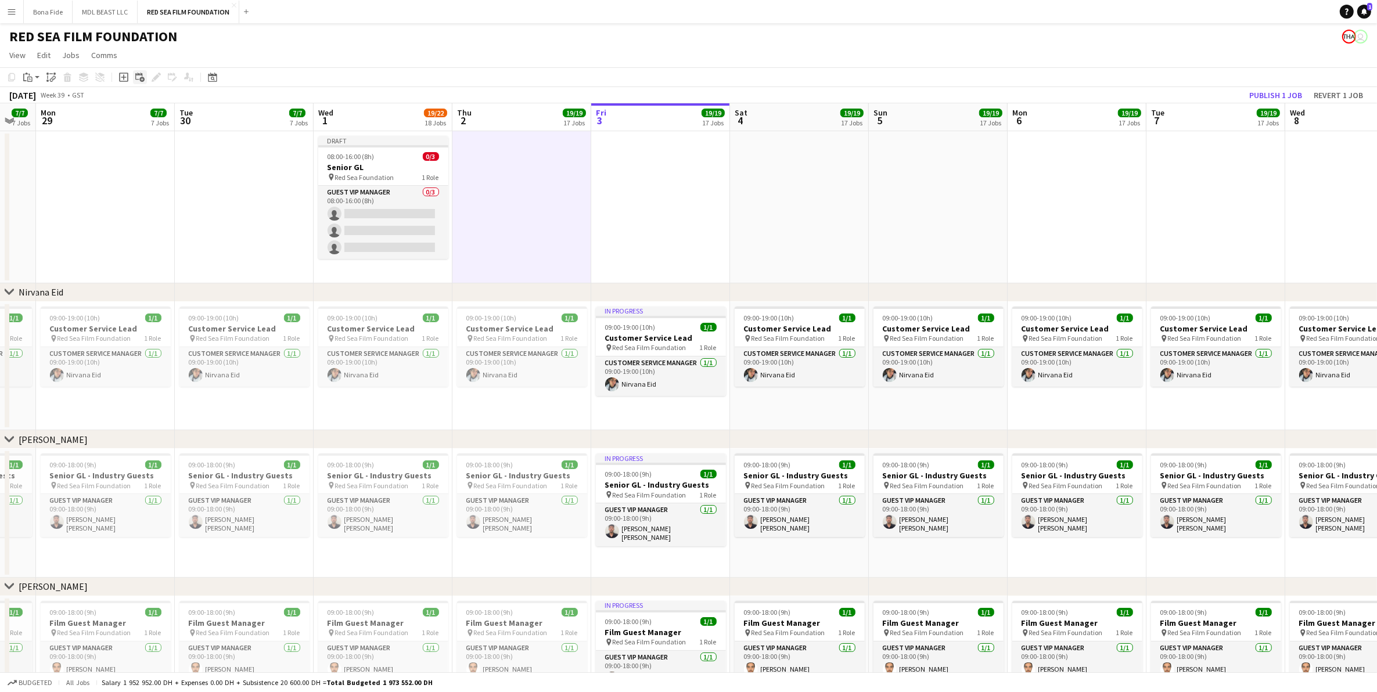
click at [138, 77] on icon "Add linked Job" at bounding box center [139, 77] width 9 height 9
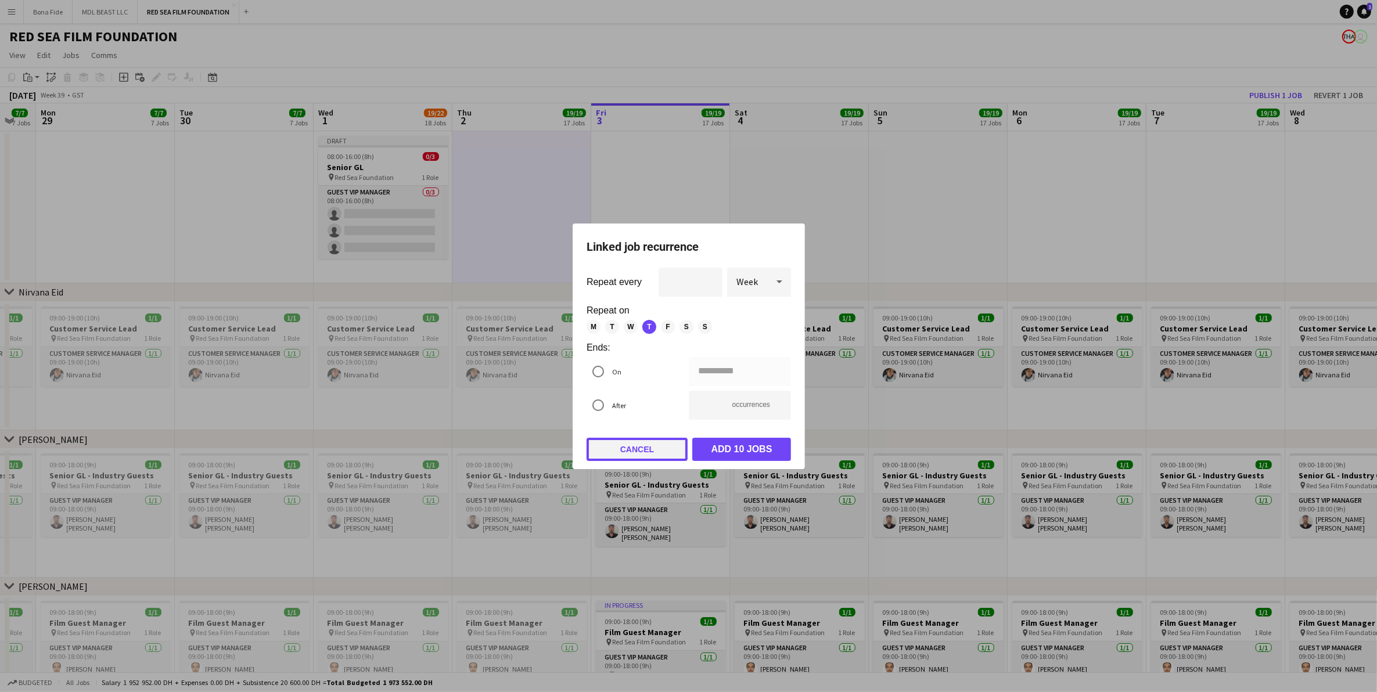
click at [674, 442] on button "Cancel" at bounding box center [637, 449] width 101 height 23
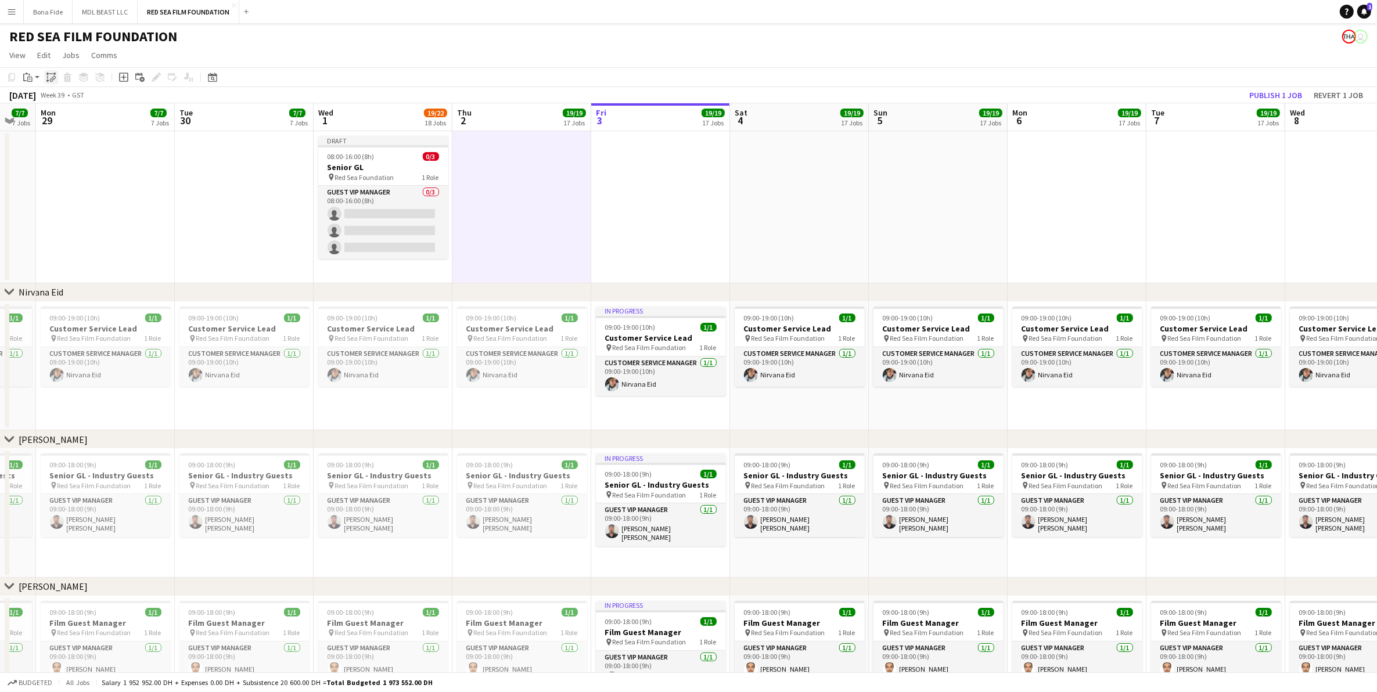
click at [56, 76] on div "Paste linked Job" at bounding box center [51, 77] width 14 height 14
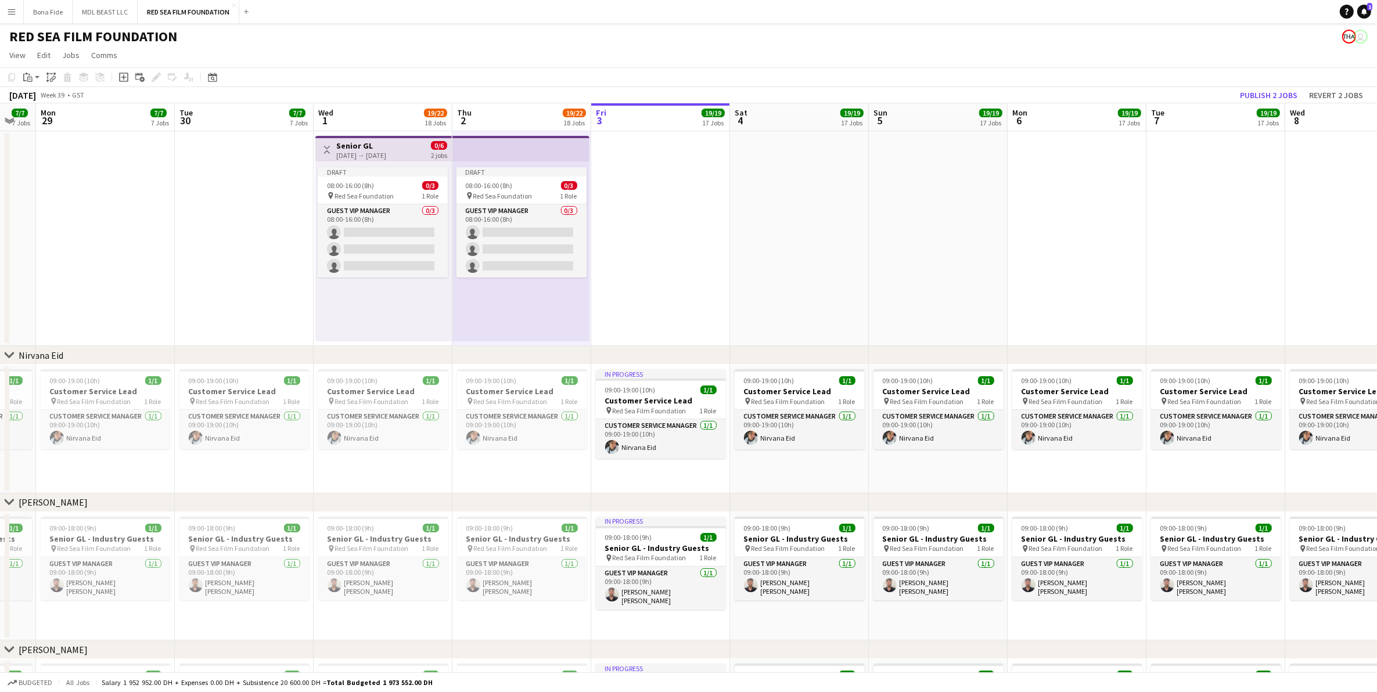
click at [231, 235] on app-date-cell at bounding box center [244, 238] width 139 height 215
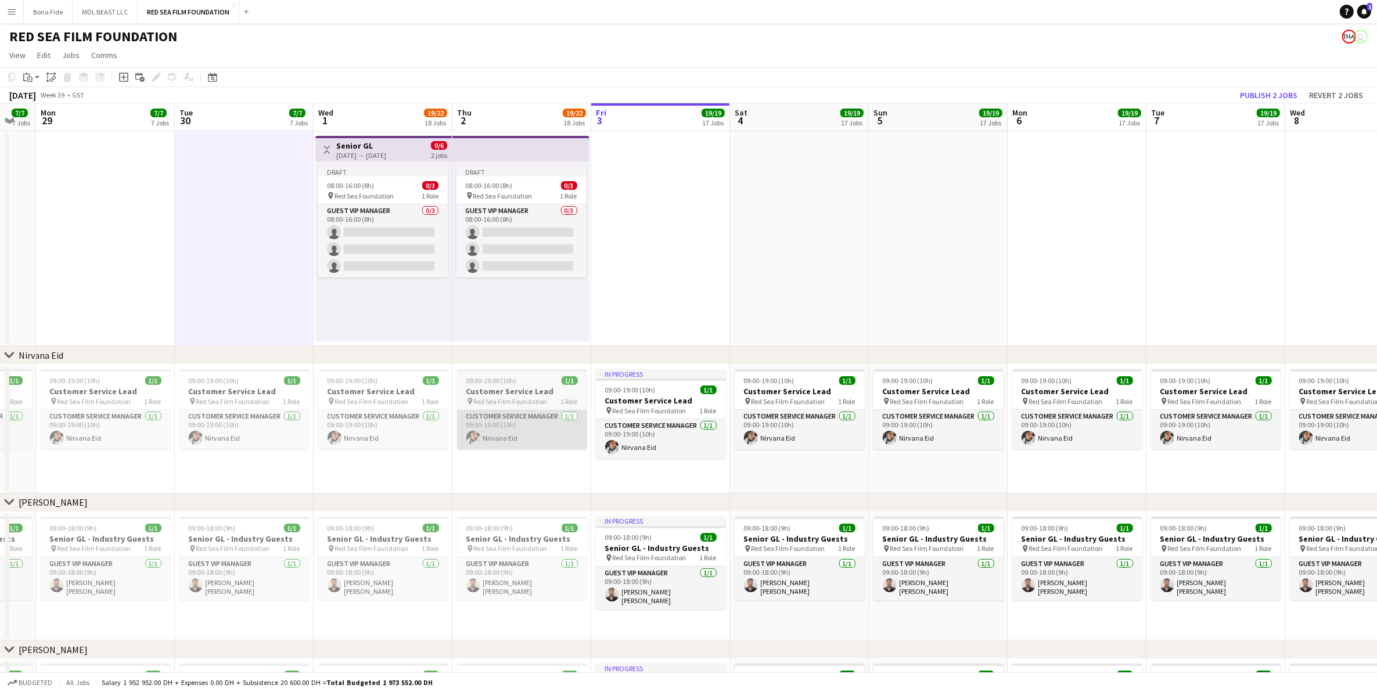
drag, startPoint x: 1156, startPoint y: 353, endPoint x: 577, endPoint y: 446, distance: 586.5
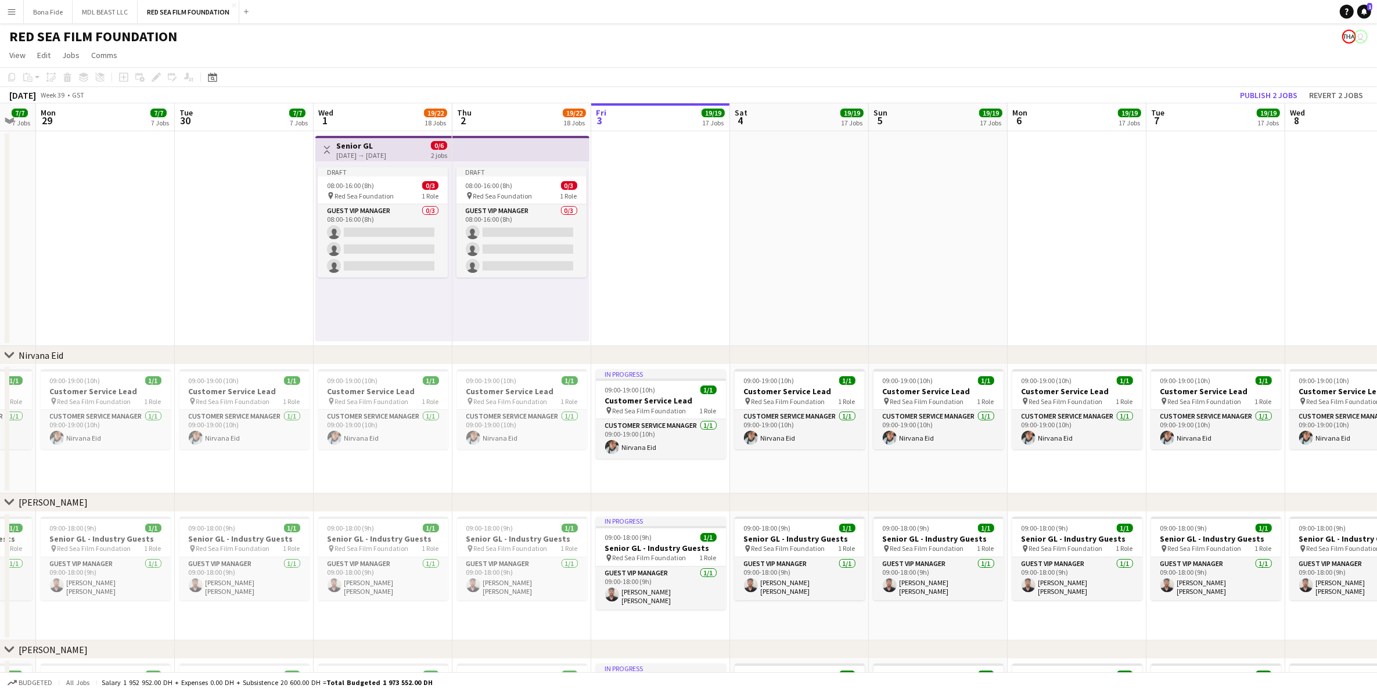
click at [751, 305] on app-date-cell at bounding box center [799, 238] width 139 height 215
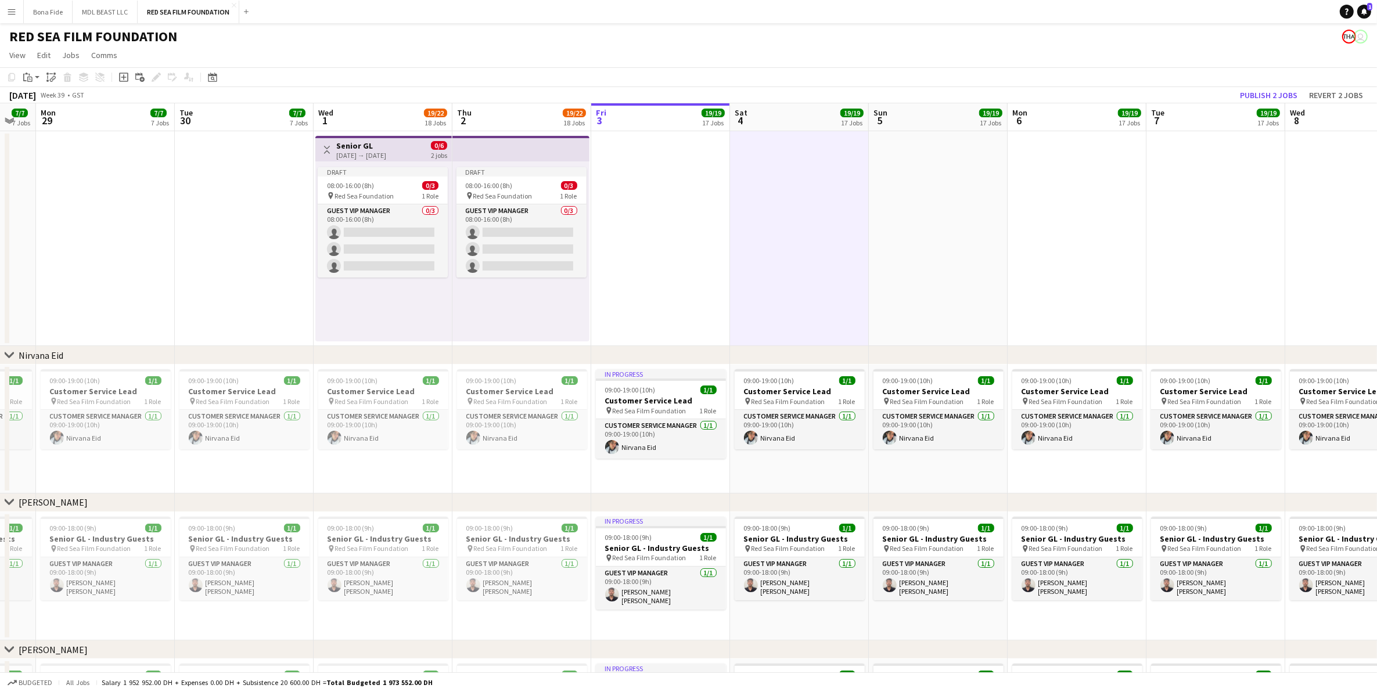
click at [687, 289] on app-date-cell at bounding box center [660, 238] width 139 height 215
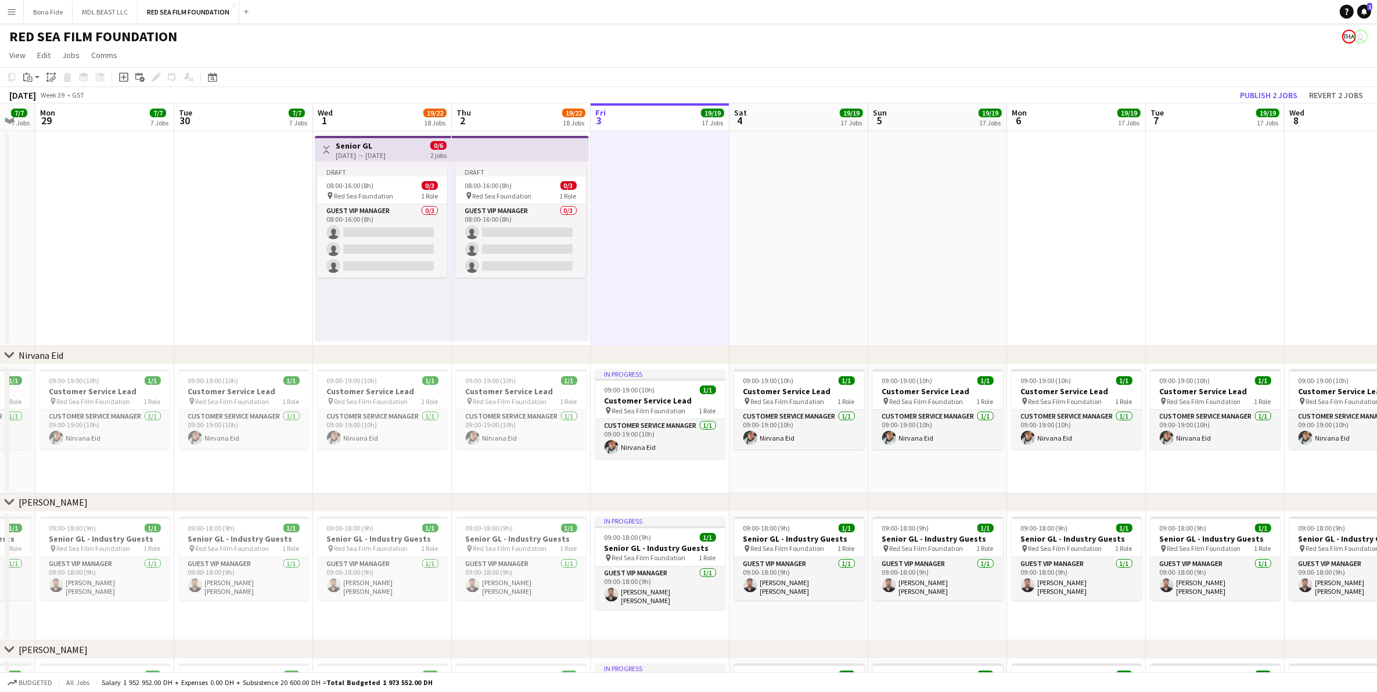
drag, startPoint x: 1085, startPoint y: 362, endPoint x: -106, endPoint y: 364, distance: 1191.4
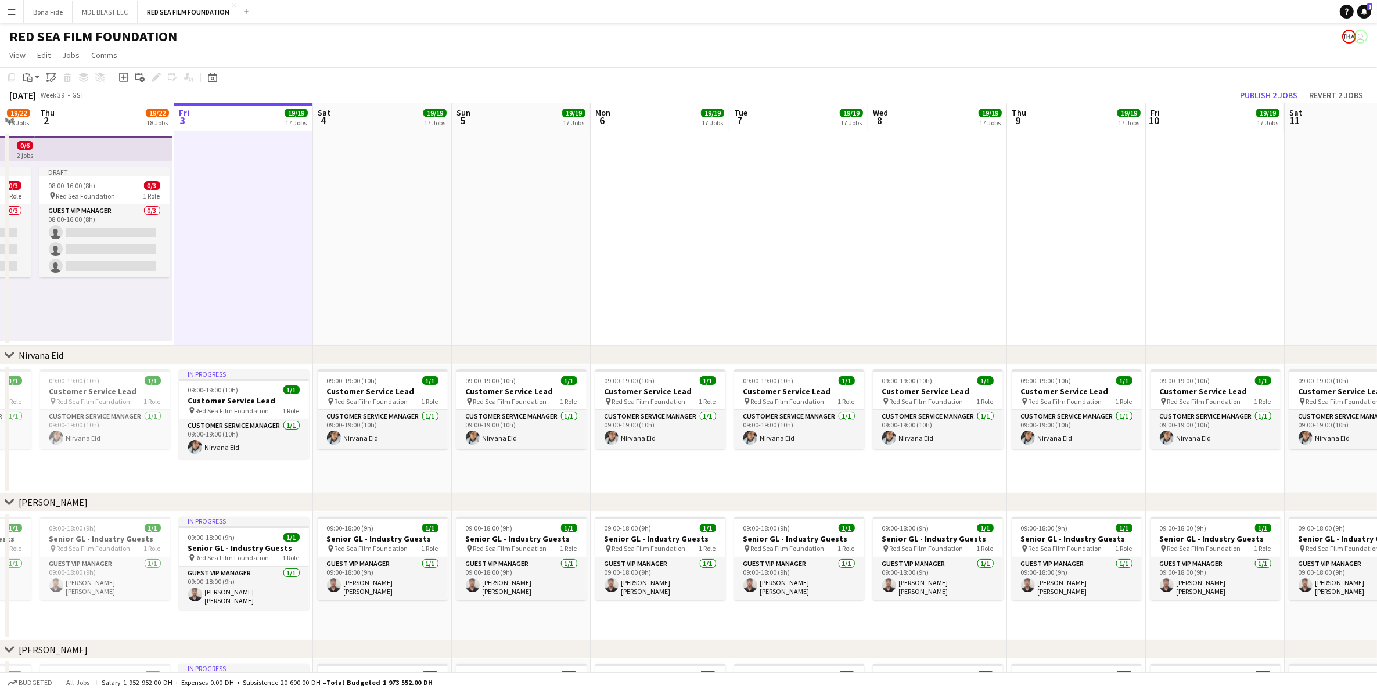
drag, startPoint x: 823, startPoint y: 216, endPoint x: 1067, endPoint y: 240, distance: 245.1
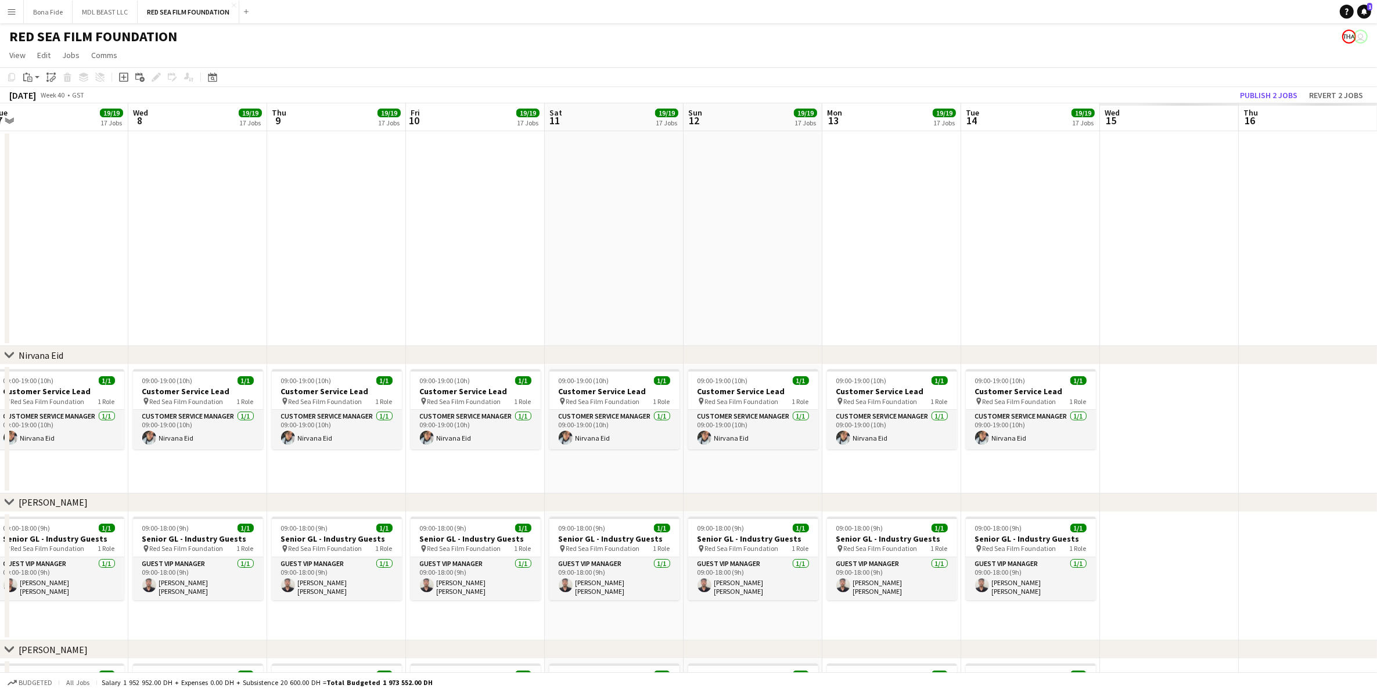
drag, startPoint x: 1326, startPoint y: 225, endPoint x: -52, endPoint y: 239, distance: 1377.4
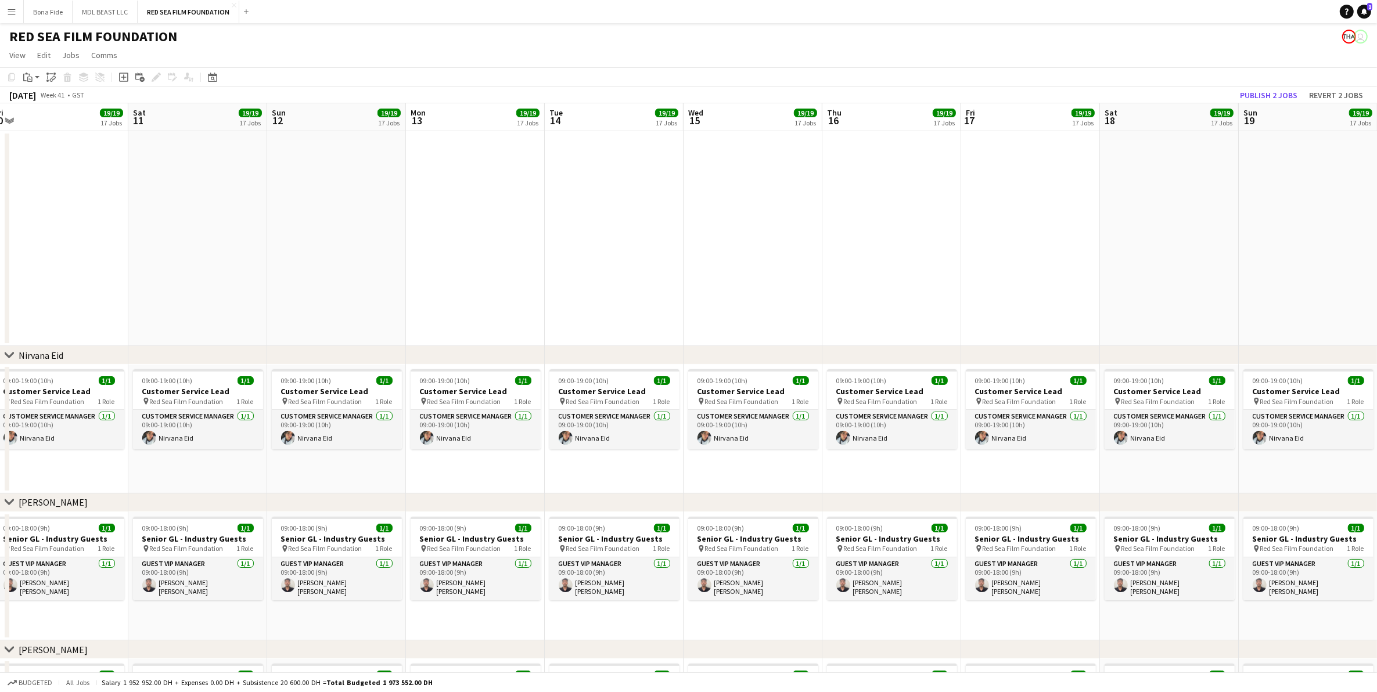
drag, startPoint x: 148, startPoint y: 262, endPoint x: 965, endPoint y: 243, distance: 817.0
drag, startPoint x: 671, startPoint y: 351, endPoint x: 823, endPoint y: 307, distance: 158.6
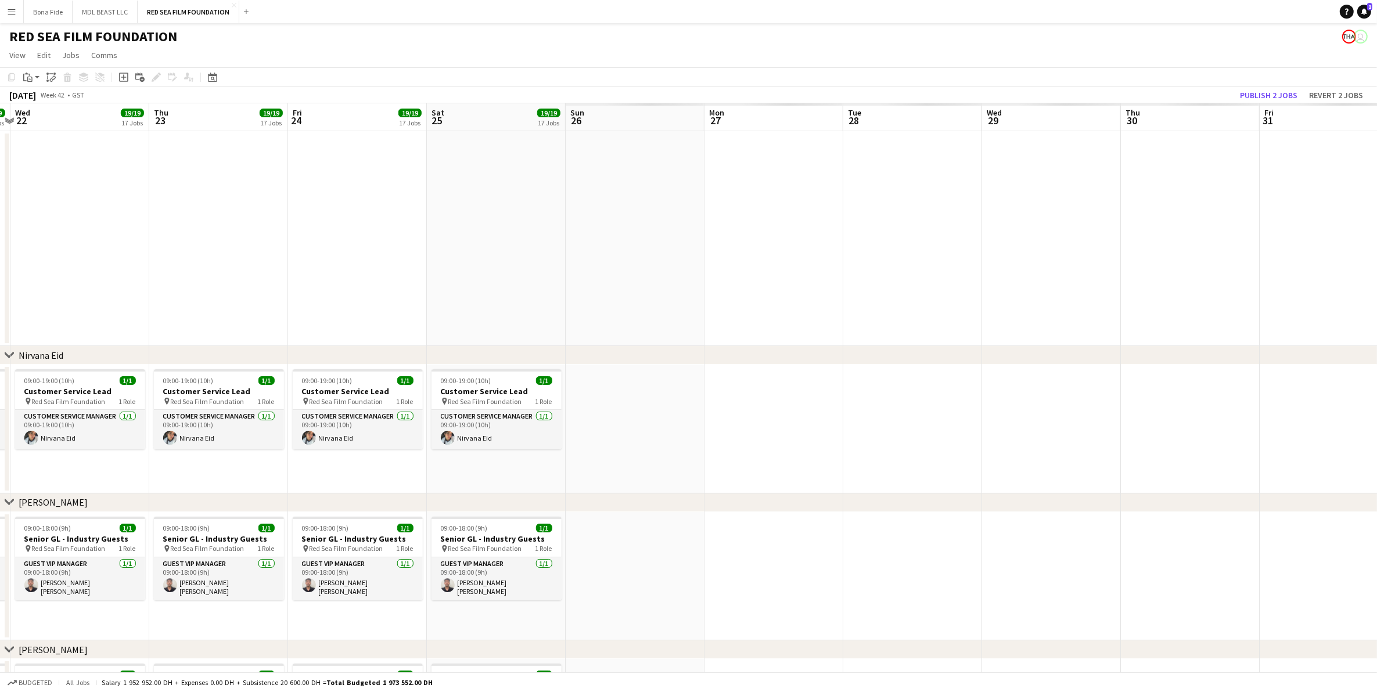
scroll to position [0, 407]
drag, startPoint x: 1125, startPoint y: 251, endPoint x: 386, endPoint y: 256, distance: 738.3
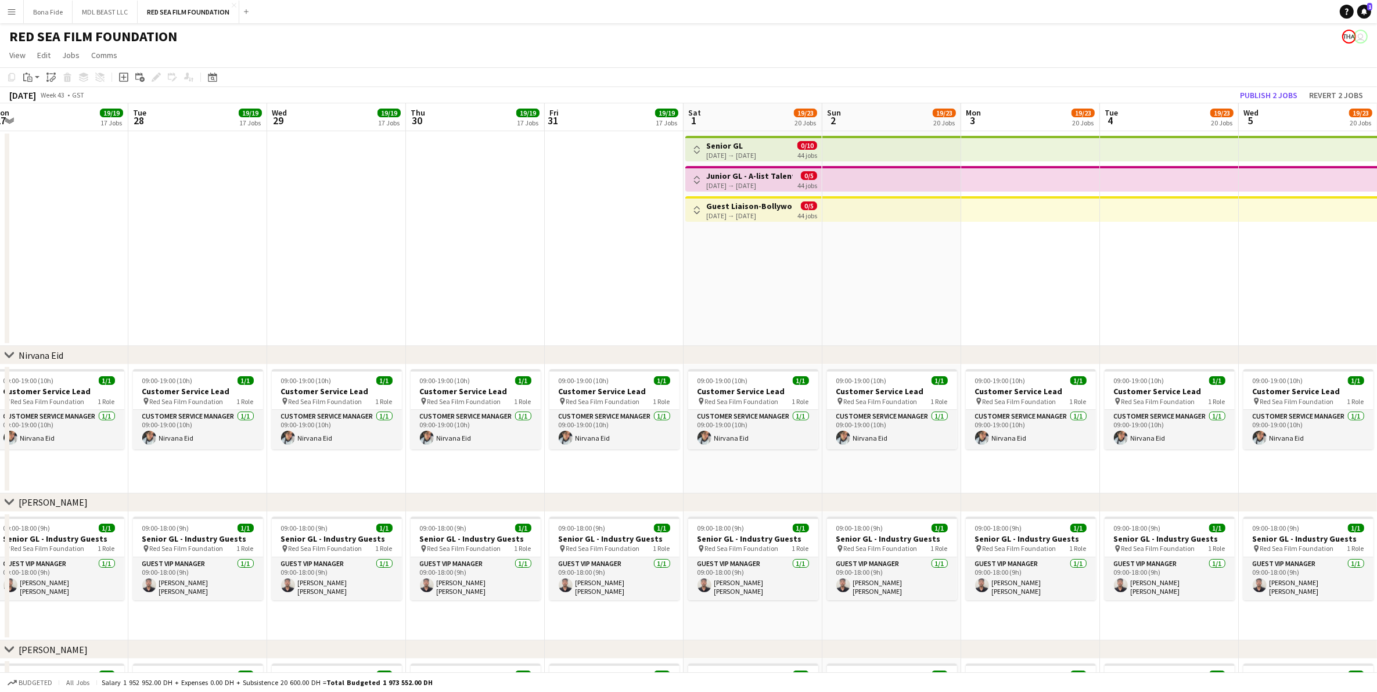
drag, startPoint x: 1070, startPoint y: 211, endPoint x: 886, endPoint y: 247, distance: 187.7
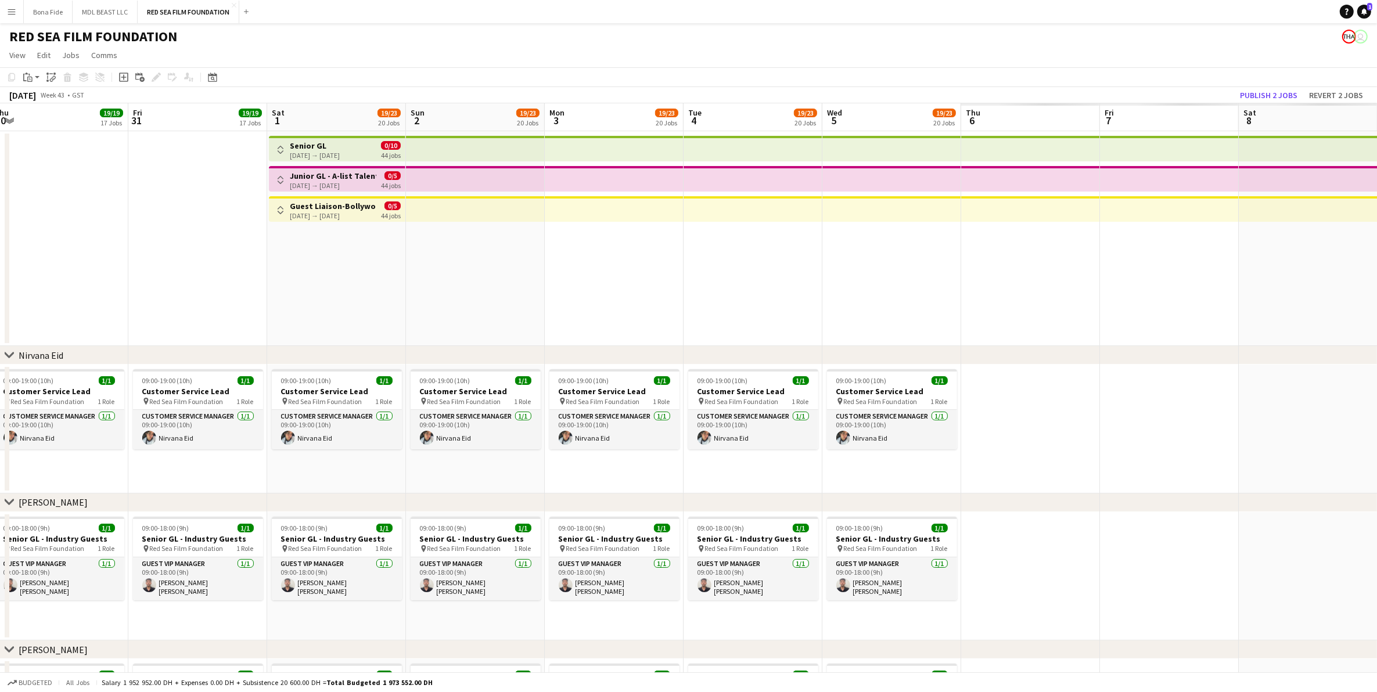
scroll to position [0, 288]
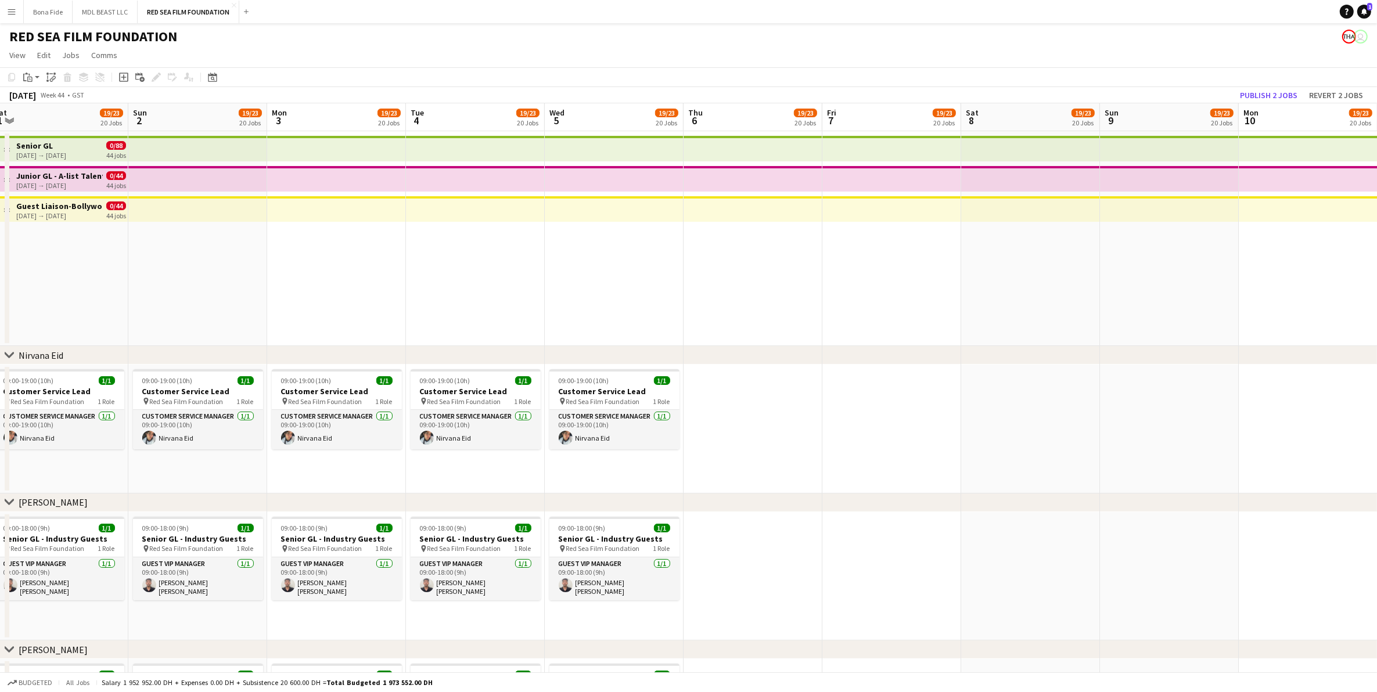
drag, startPoint x: 855, startPoint y: 224, endPoint x: 1281, endPoint y: 265, distance: 428.3
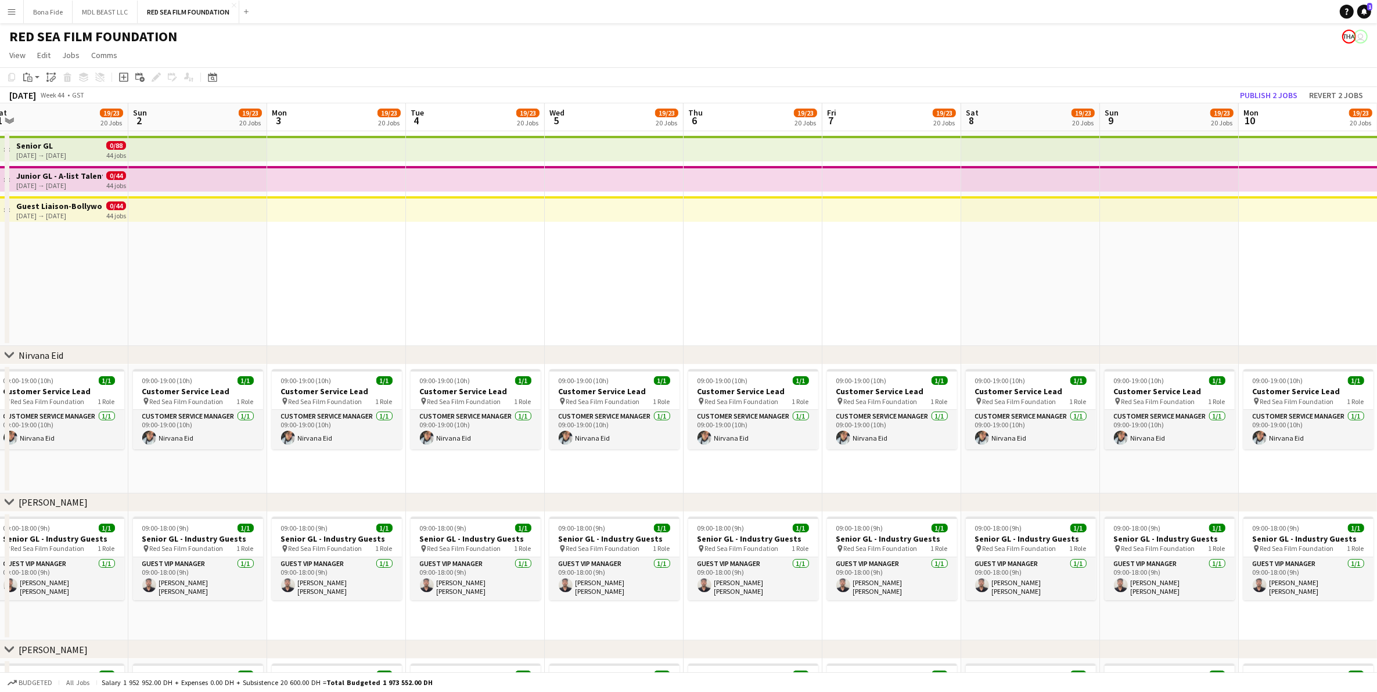
drag, startPoint x: 1139, startPoint y: 290, endPoint x: 307, endPoint y: 304, distance: 832.5
drag, startPoint x: 1241, startPoint y: 256, endPoint x: 581, endPoint y: 283, distance: 661.1
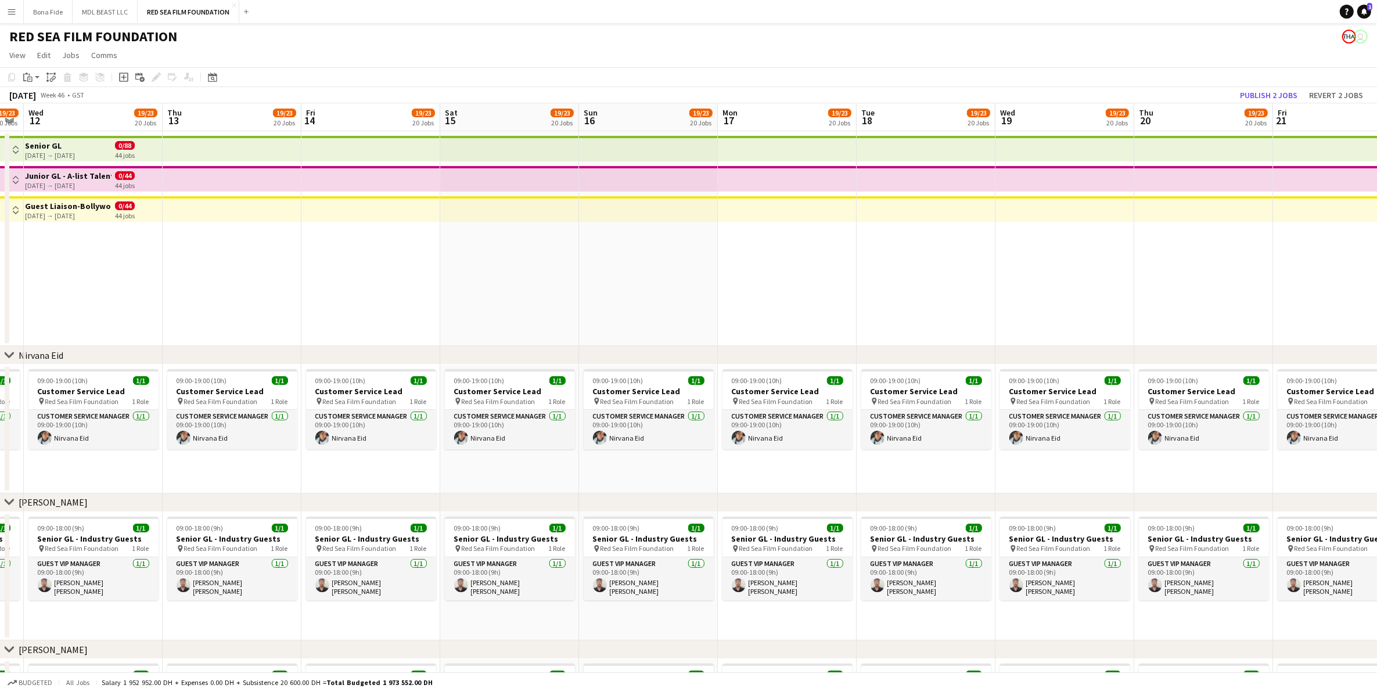
drag, startPoint x: 1273, startPoint y: 231, endPoint x: 600, endPoint y: 257, distance: 673.8
drag, startPoint x: 849, startPoint y: 276, endPoint x: 566, endPoint y: 269, distance: 282.4
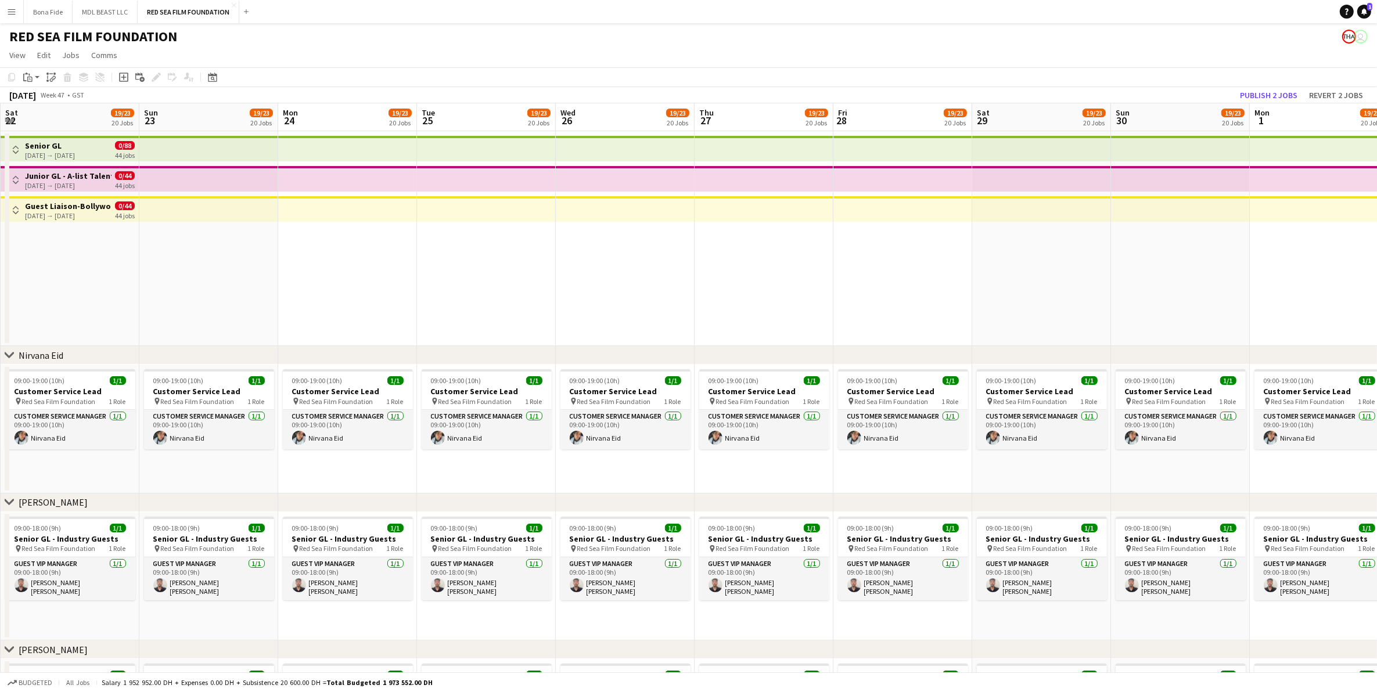
drag, startPoint x: 1300, startPoint y: 221, endPoint x: 1159, endPoint y: 249, distance: 143.2
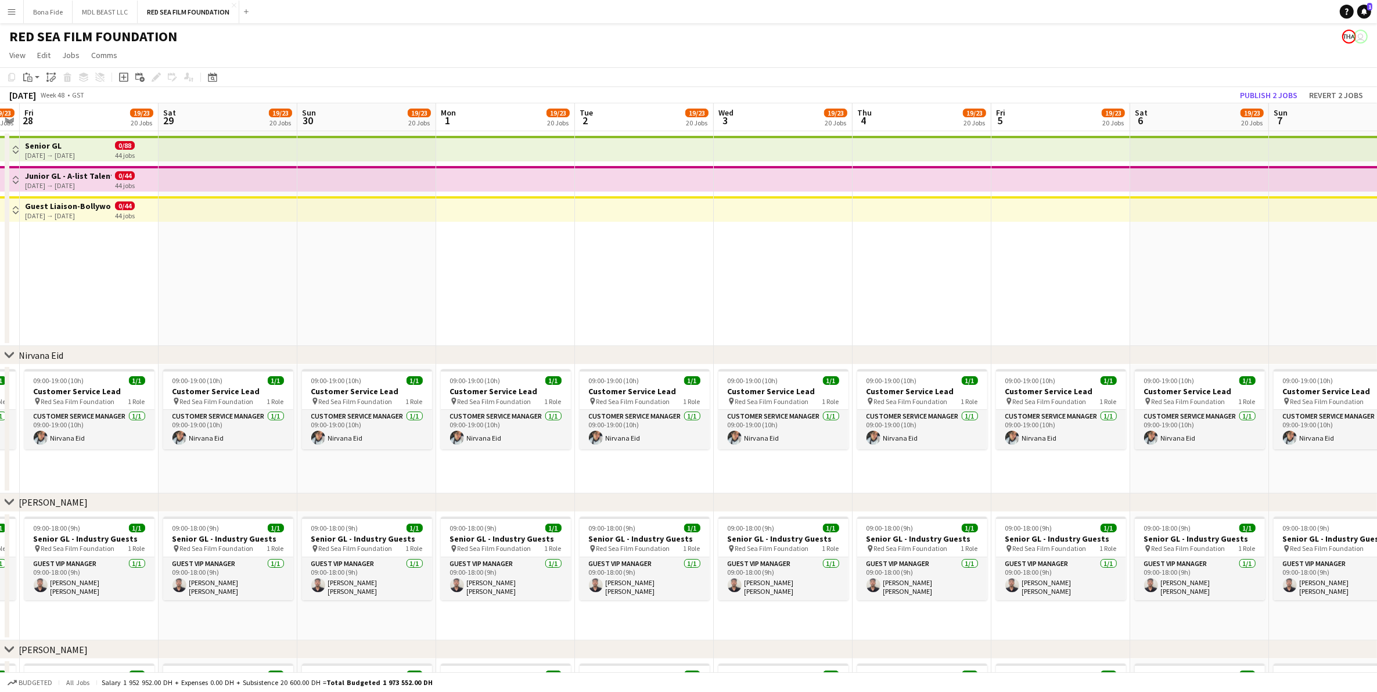
drag, startPoint x: 819, startPoint y: 232, endPoint x: 1164, endPoint y: 222, distance: 344.6
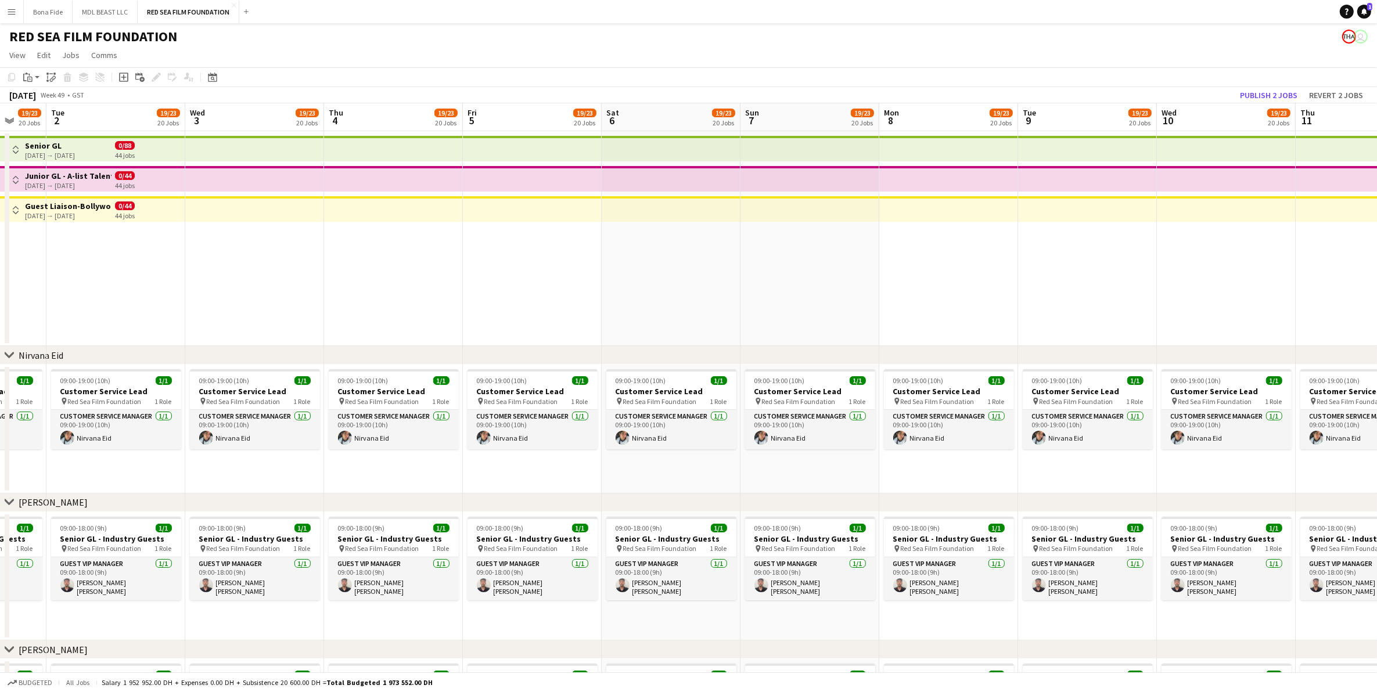
drag, startPoint x: 796, startPoint y: 222, endPoint x: 478, endPoint y: 167, distance: 322.5
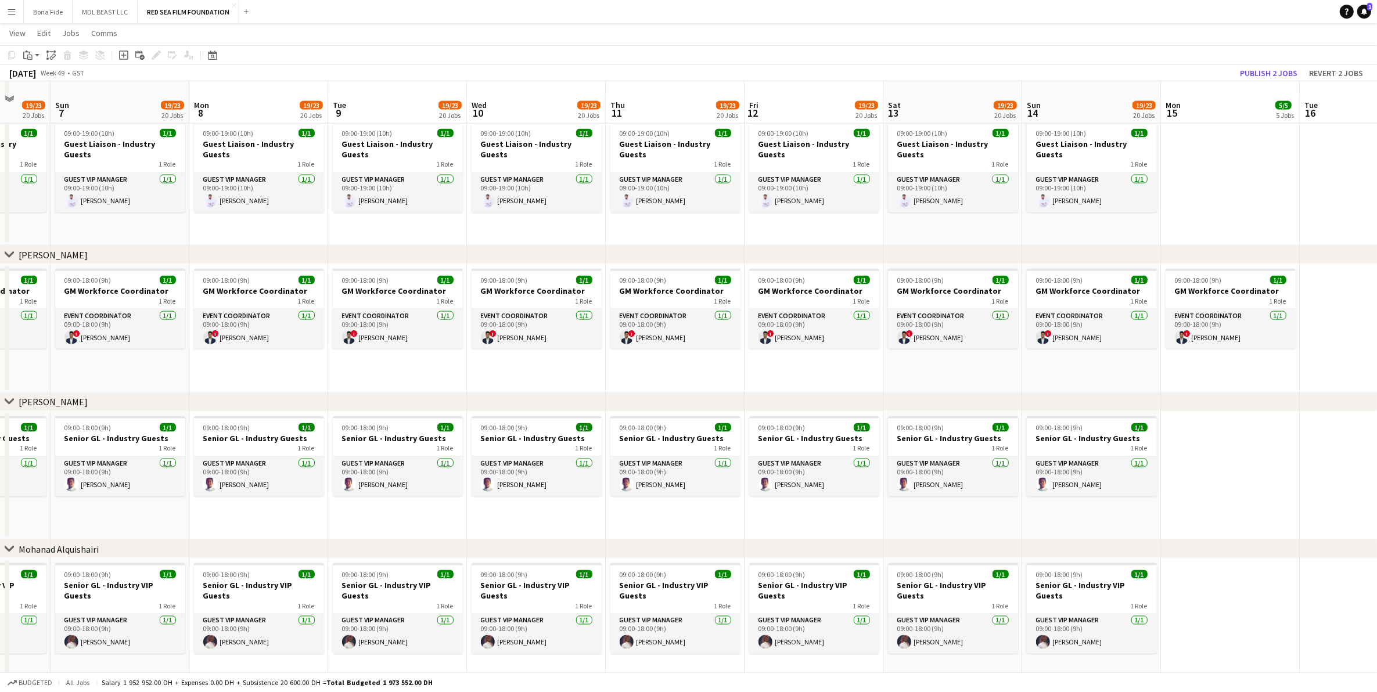
scroll to position [2199, 0]
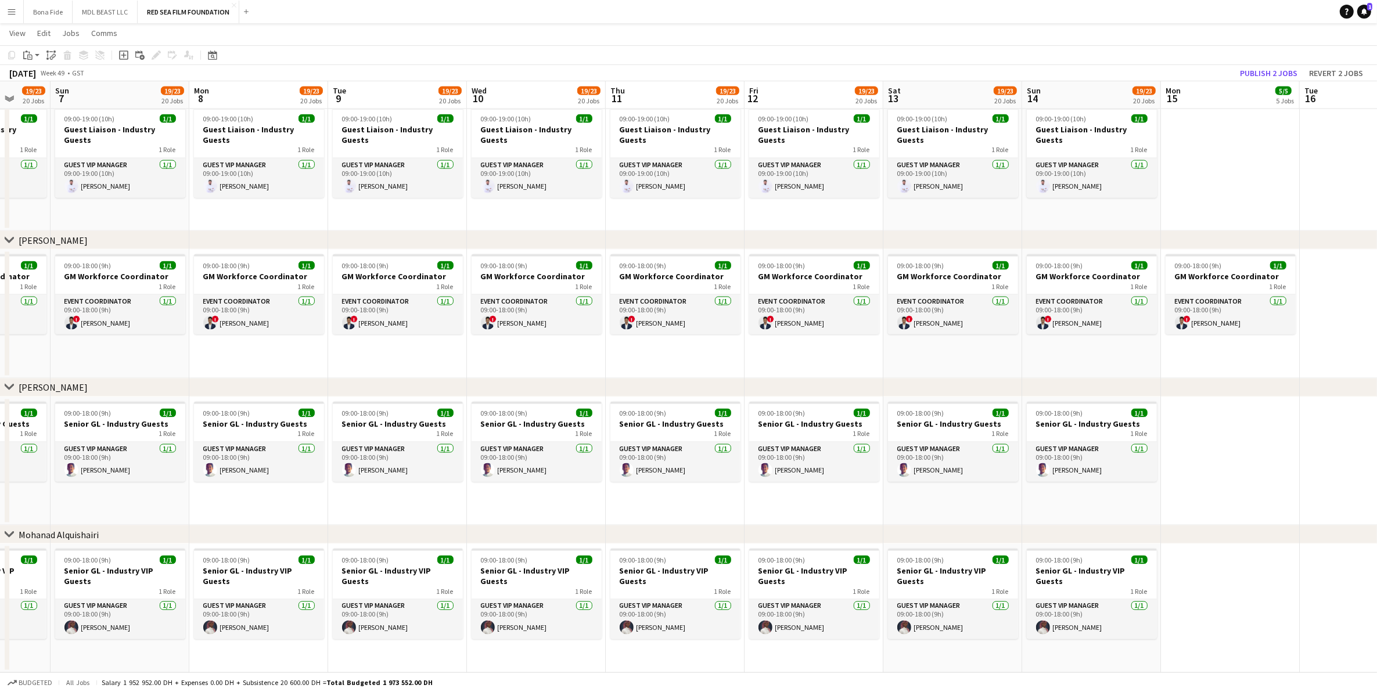
click at [1284, 486] on app-date-cell at bounding box center [1230, 461] width 139 height 129
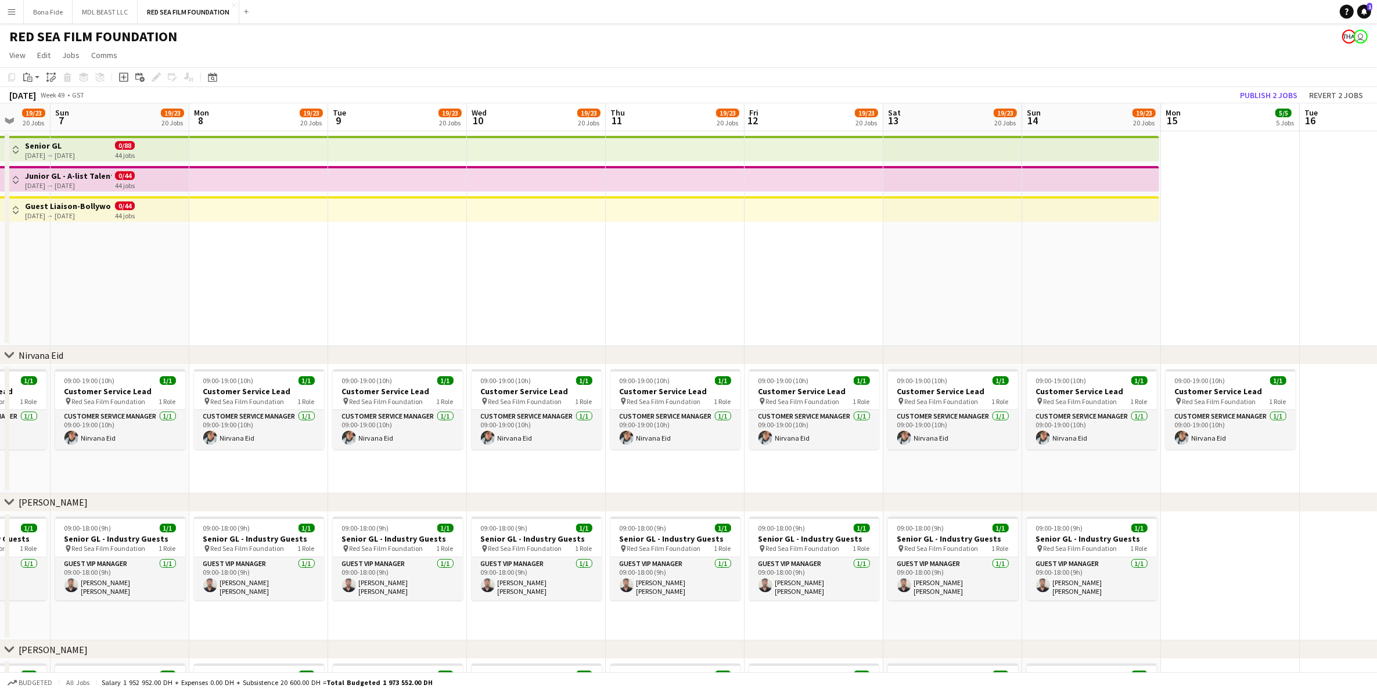
scroll to position [0, 277]
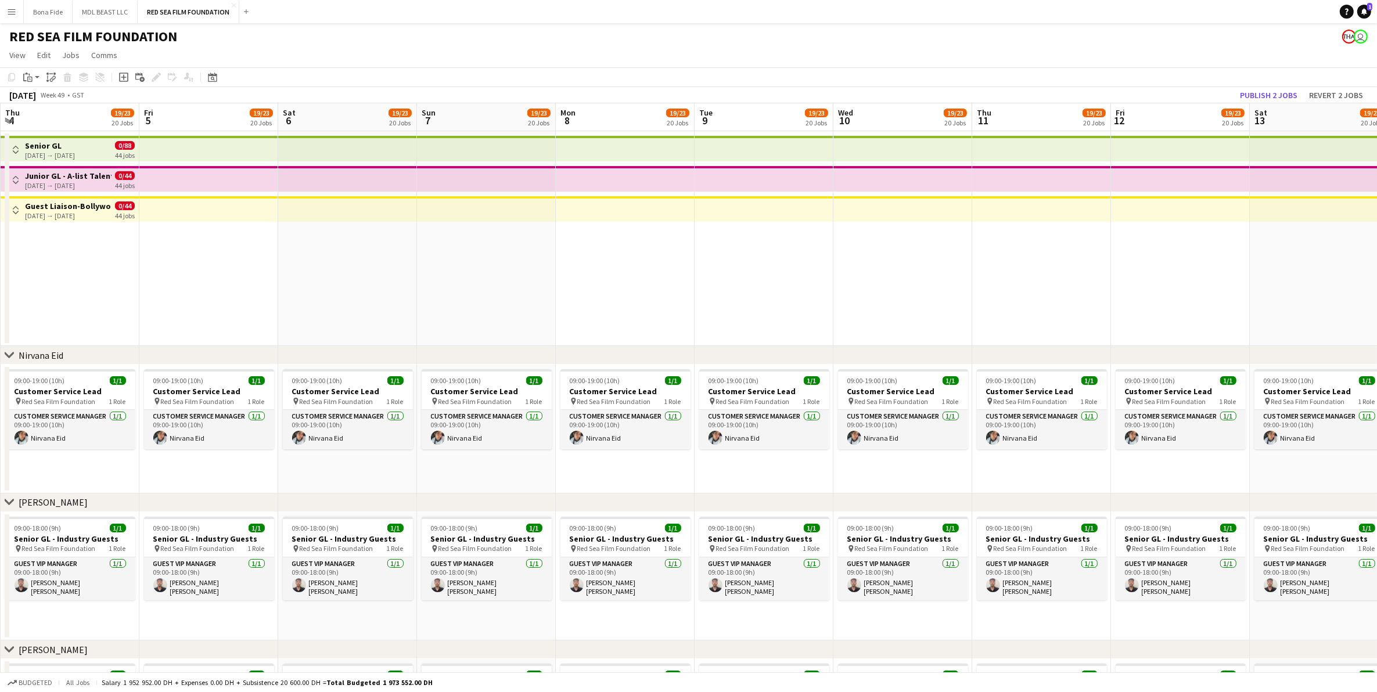
drag, startPoint x: 982, startPoint y: 372, endPoint x: 1363, endPoint y: 357, distance: 380.8
drag, startPoint x: 566, startPoint y: 358, endPoint x: 1014, endPoint y: 361, distance: 447.3
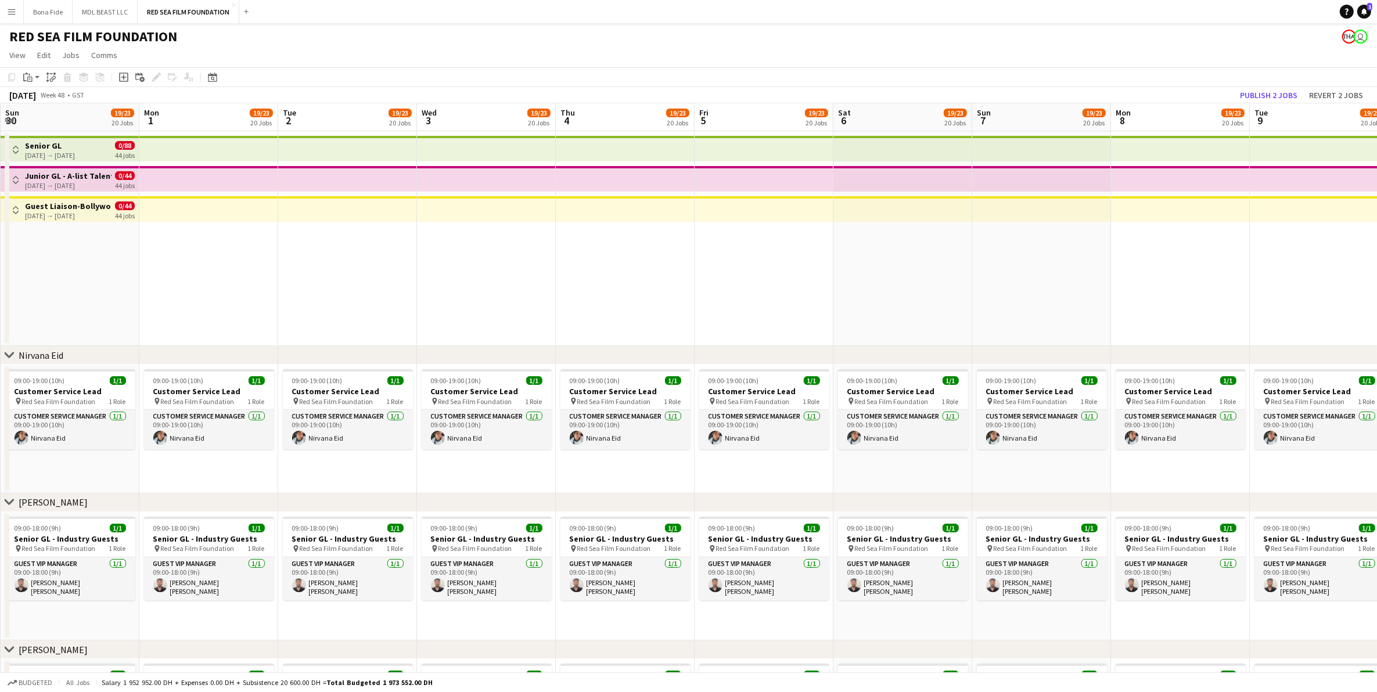
drag, startPoint x: 439, startPoint y: 326, endPoint x: 318, endPoint y: 317, distance: 120.7
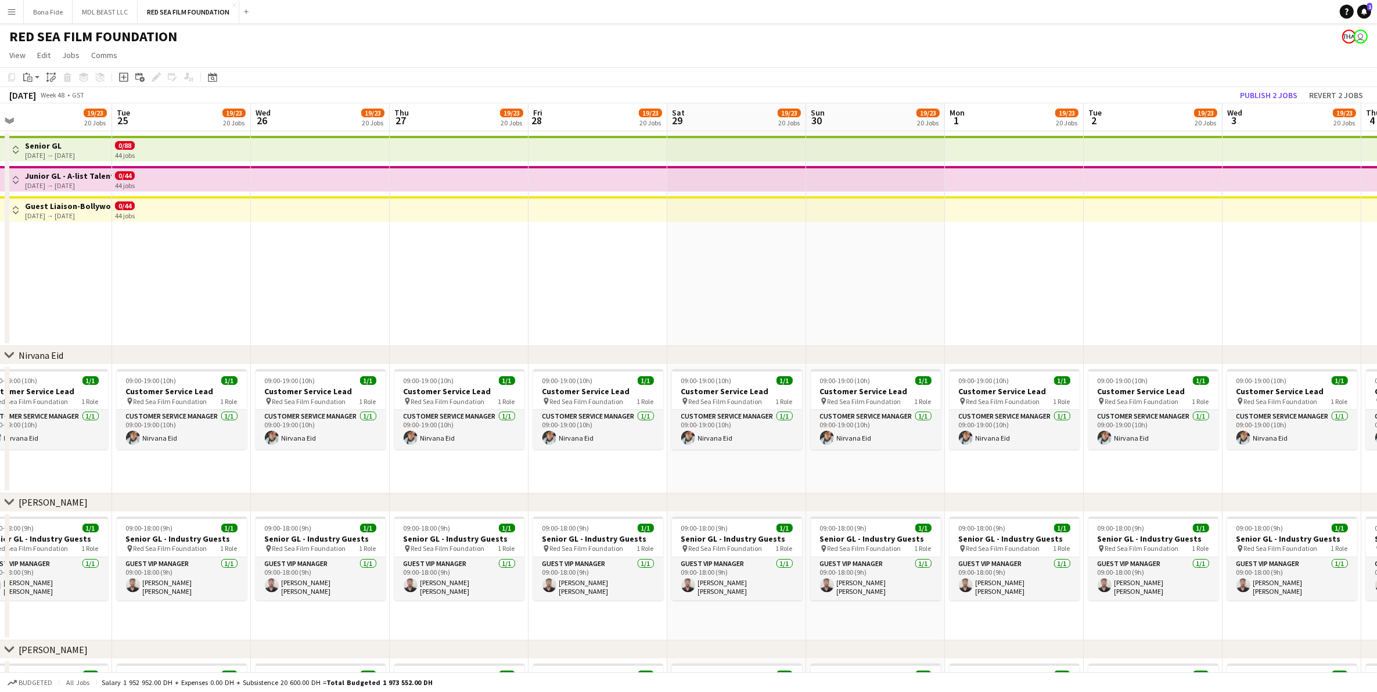
scroll to position [0, 304]
drag, startPoint x: 13, startPoint y: 309, endPoint x: 715, endPoint y: 335, distance: 701.6
drag, startPoint x: 7, startPoint y: 291, endPoint x: 558, endPoint y: 305, distance: 551.5
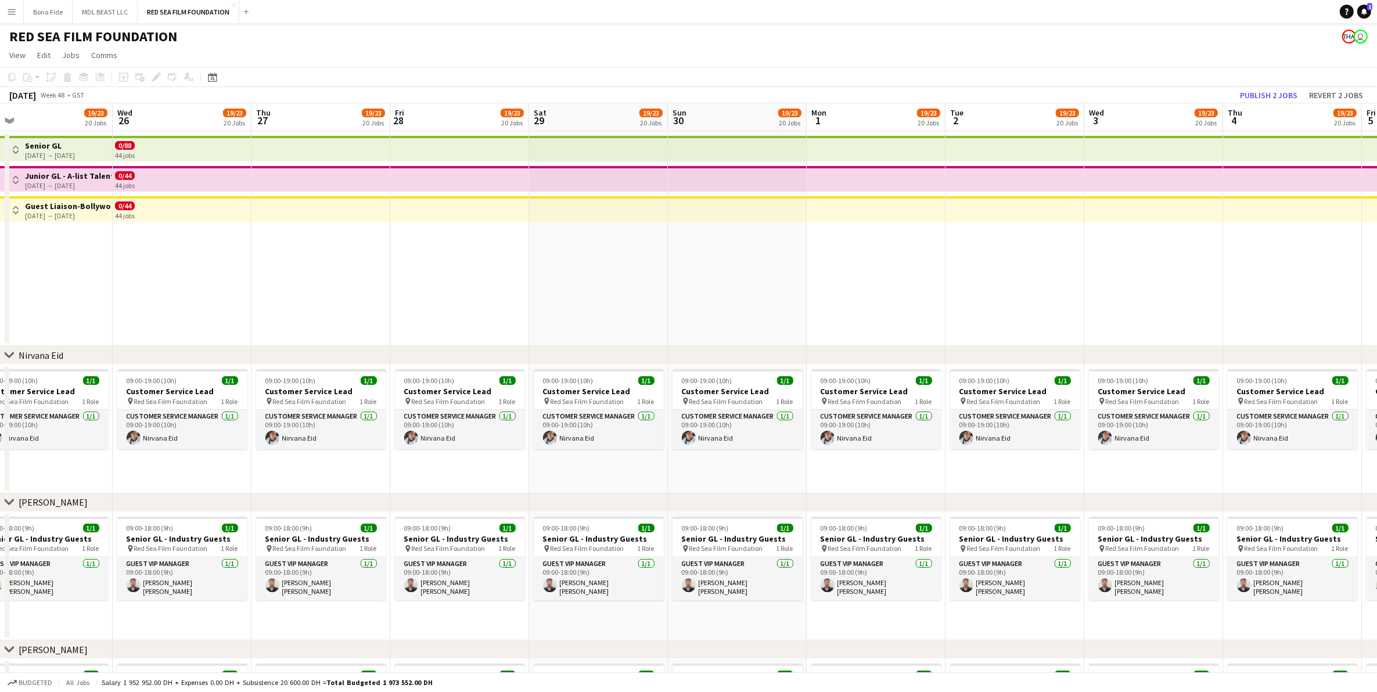
drag, startPoint x: 139, startPoint y: 305, endPoint x: 620, endPoint y: 308, distance: 480.4
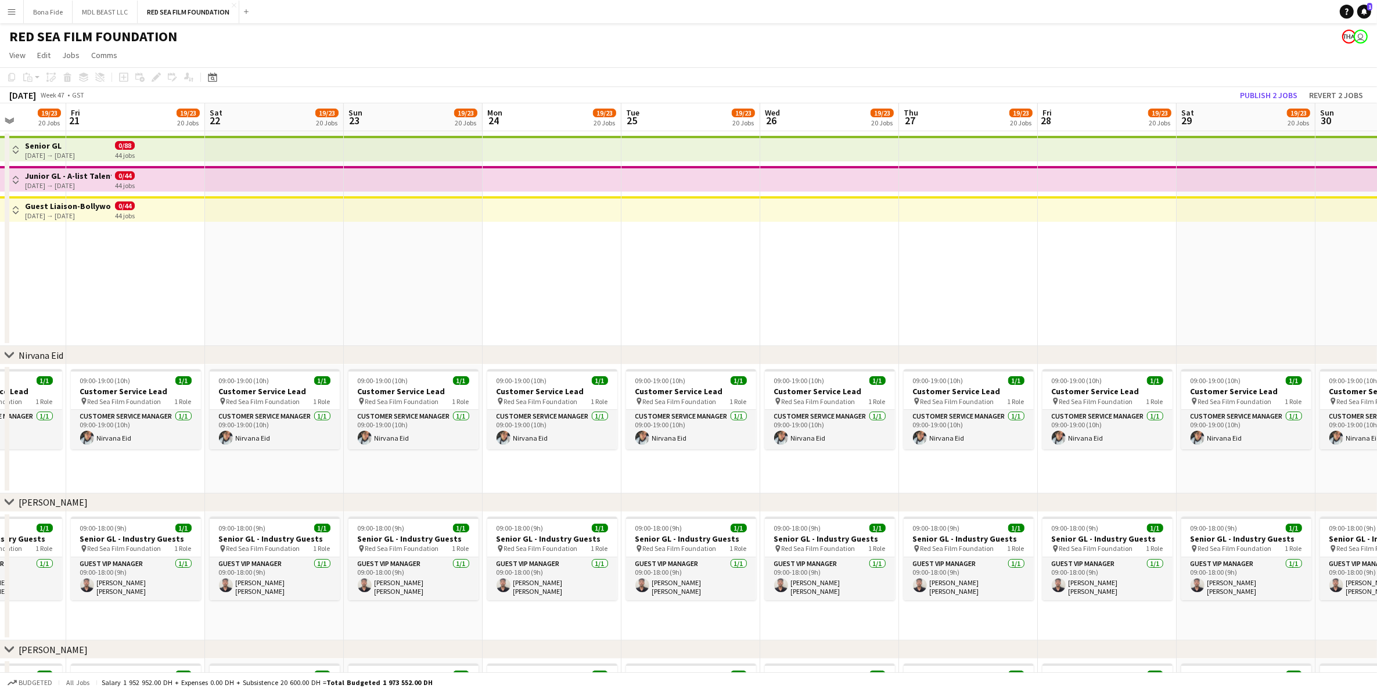
drag, startPoint x: 53, startPoint y: 312, endPoint x: 335, endPoint y: 310, distance: 282.3
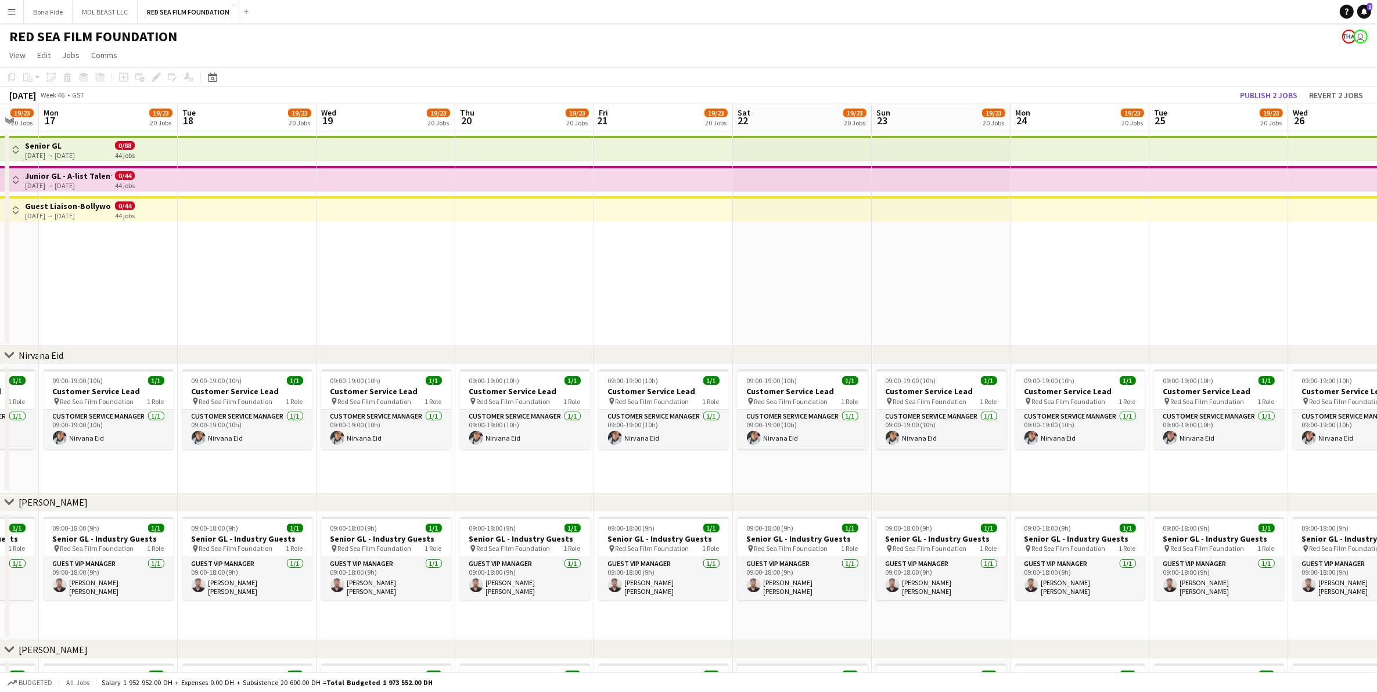
drag, startPoint x: 123, startPoint y: 309, endPoint x: 540, endPoint y: 324, distance: 417.9
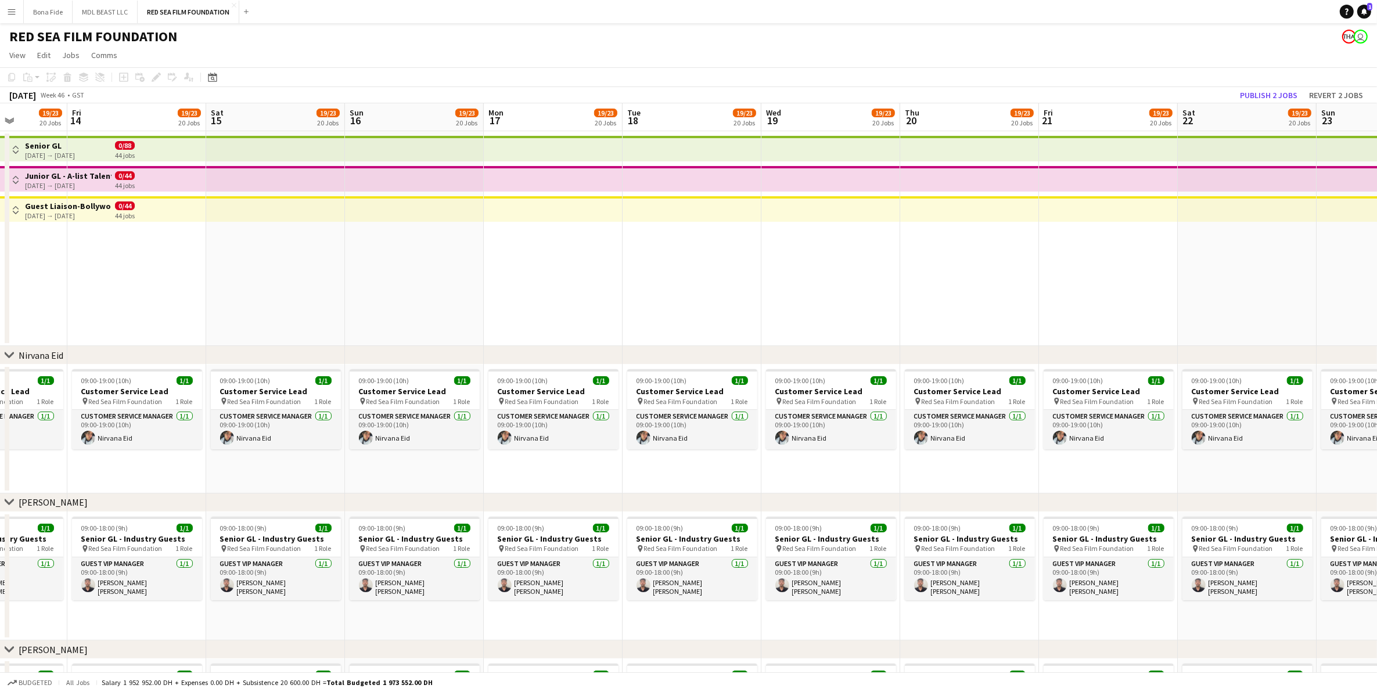
drag, startPoint x: 251, startPoint y: 285, endPoint x: 478, endPoint y: 282, distance: 226.6
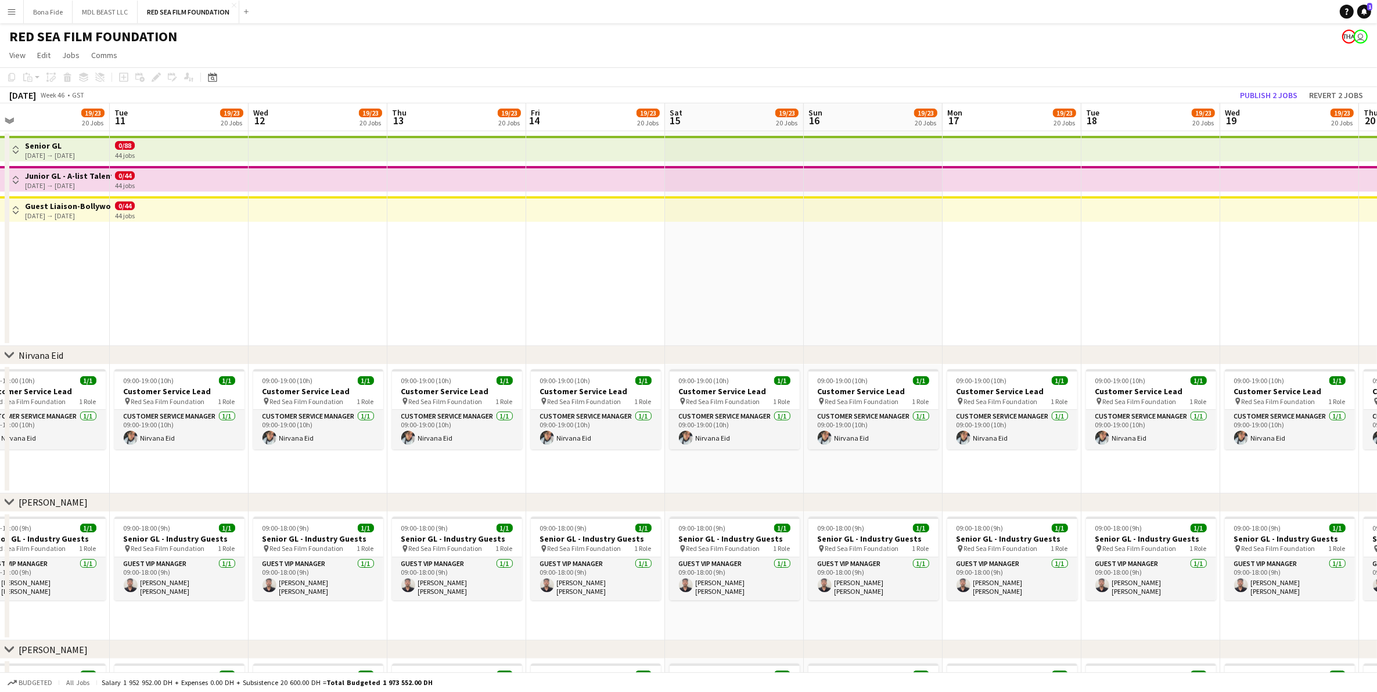
drag, startPoint x: 105, startPoint y: 286, endPoint x: 462, endPoint y: 312, distance: 358.2
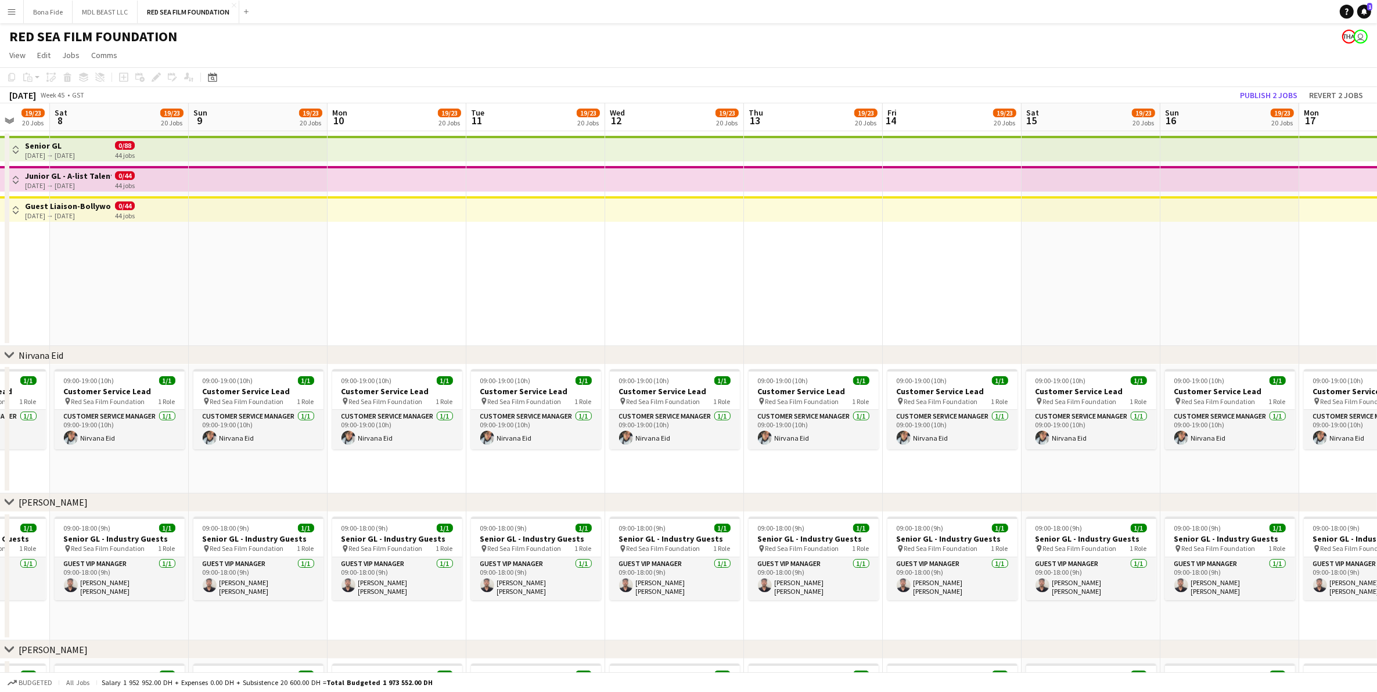
drag, startPoint x: 51, startPoint y: 291, endPoint x: 607, endPoint y: 354, distance: 559.5
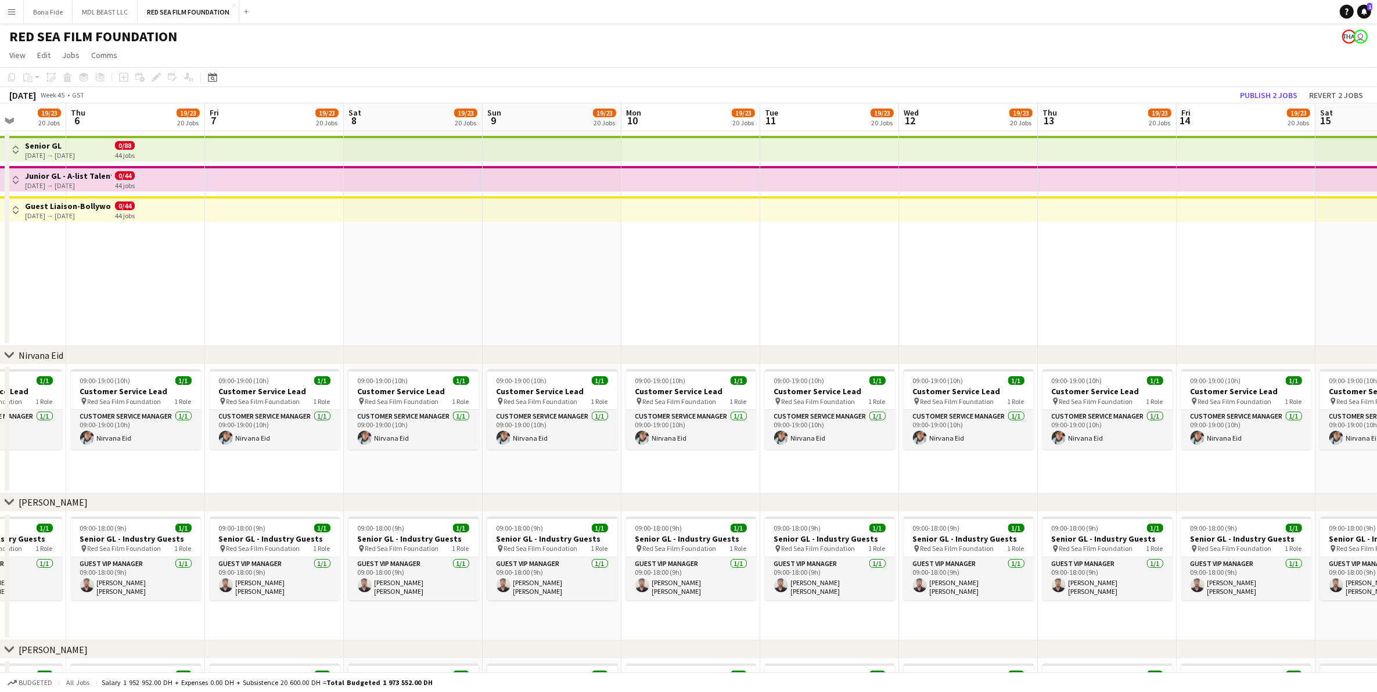
scroll to position [0, 338]
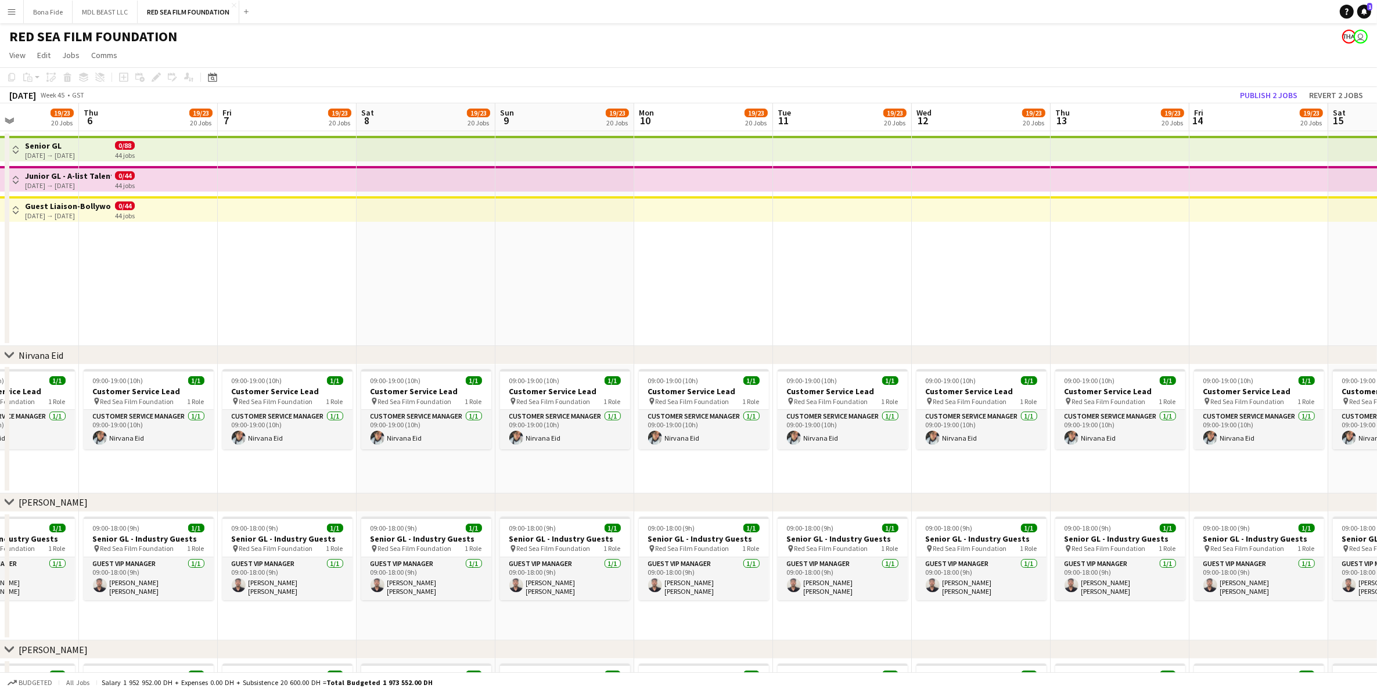
drag, startPoint x: 84, startPoint y: 321, endPoint x: 523, endPoint y: 357, distance: 440.6
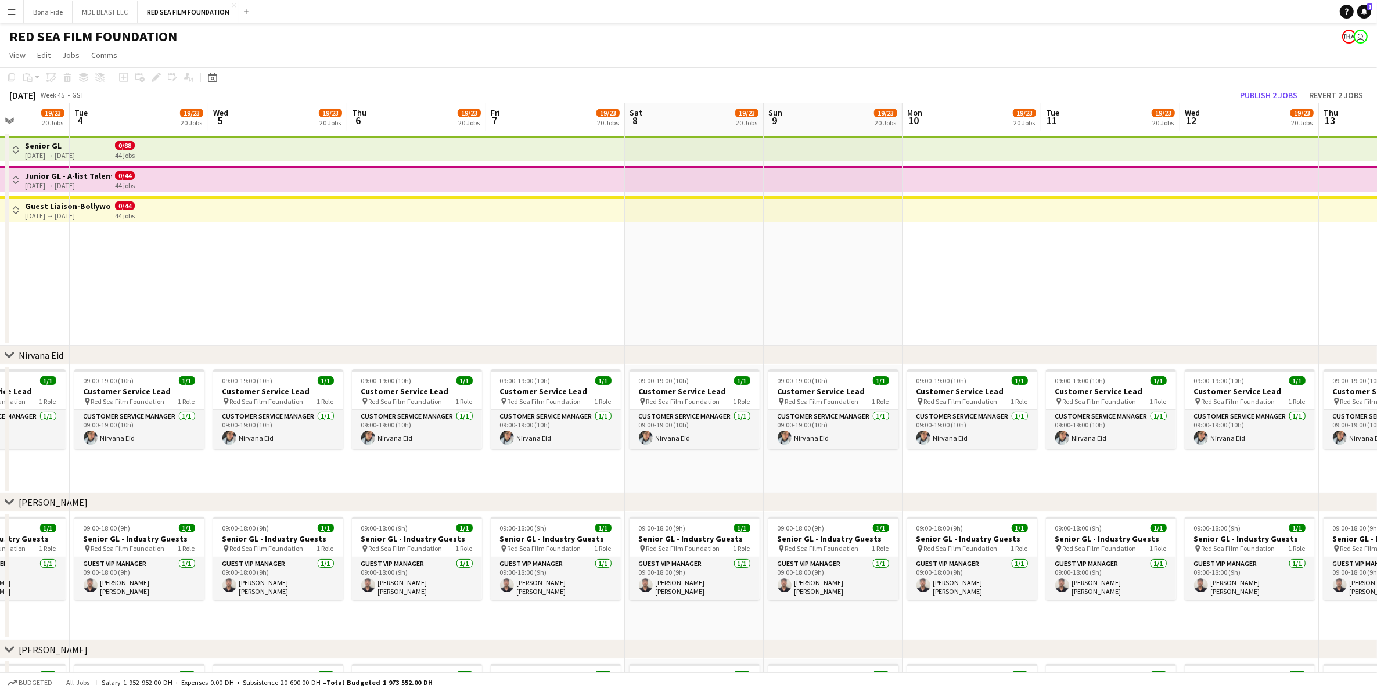
drag, startPoint x: 193, startPoint y: 315, endPoint x: 389, endPoint y: 335, distance: 197.3
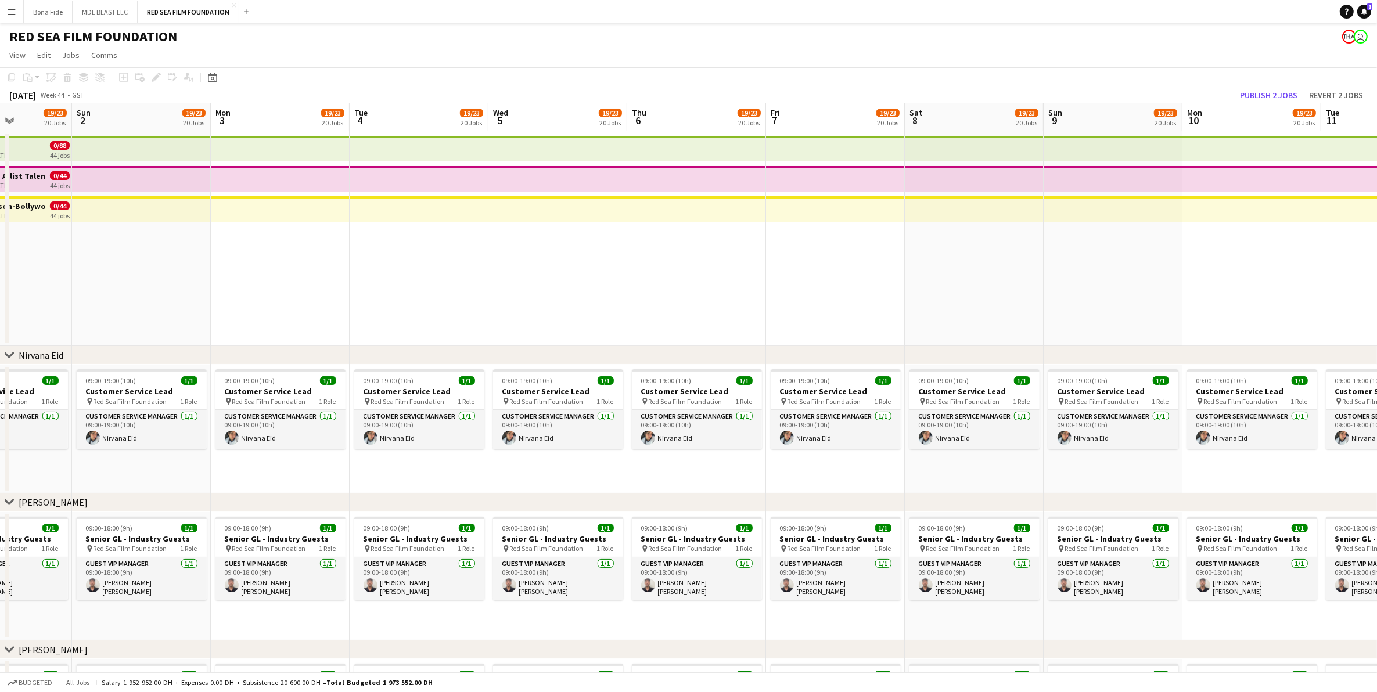
drag, startPoint x: 56, startPoint y: 283, endPoint x: 498, endPoint y: 382, distance: 453.5
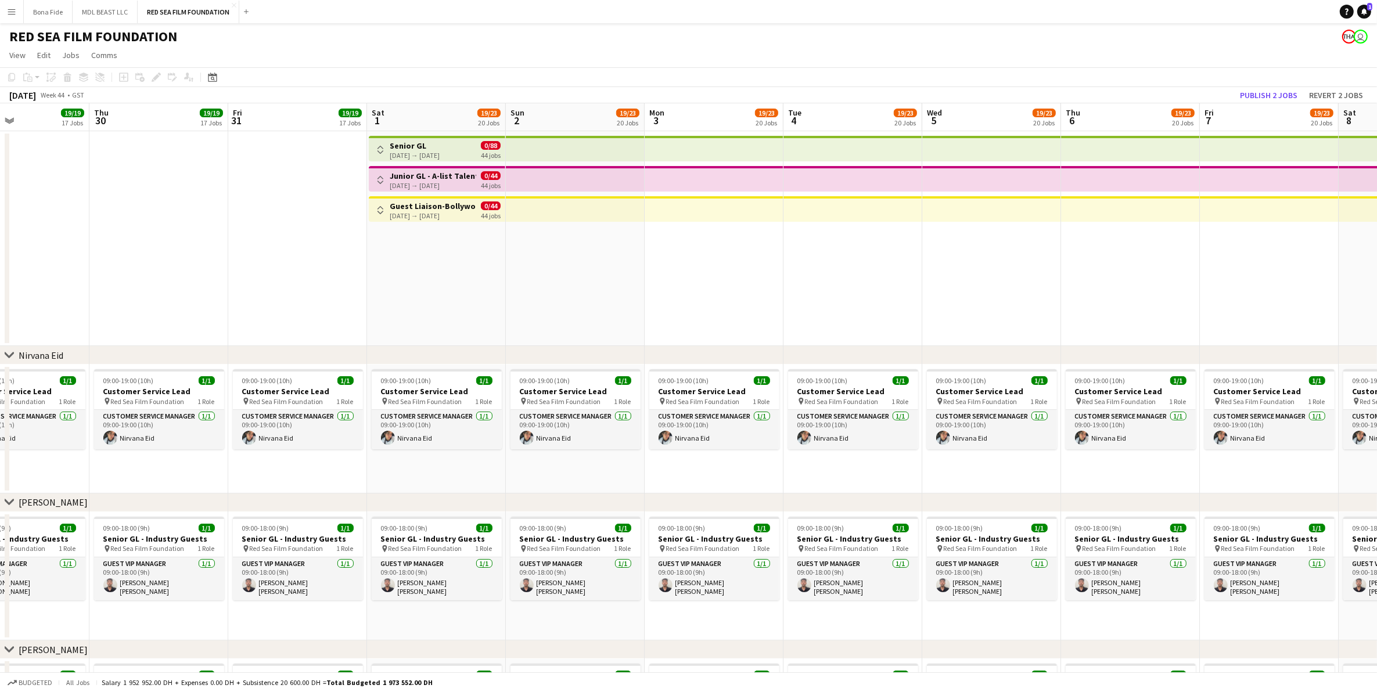
drag
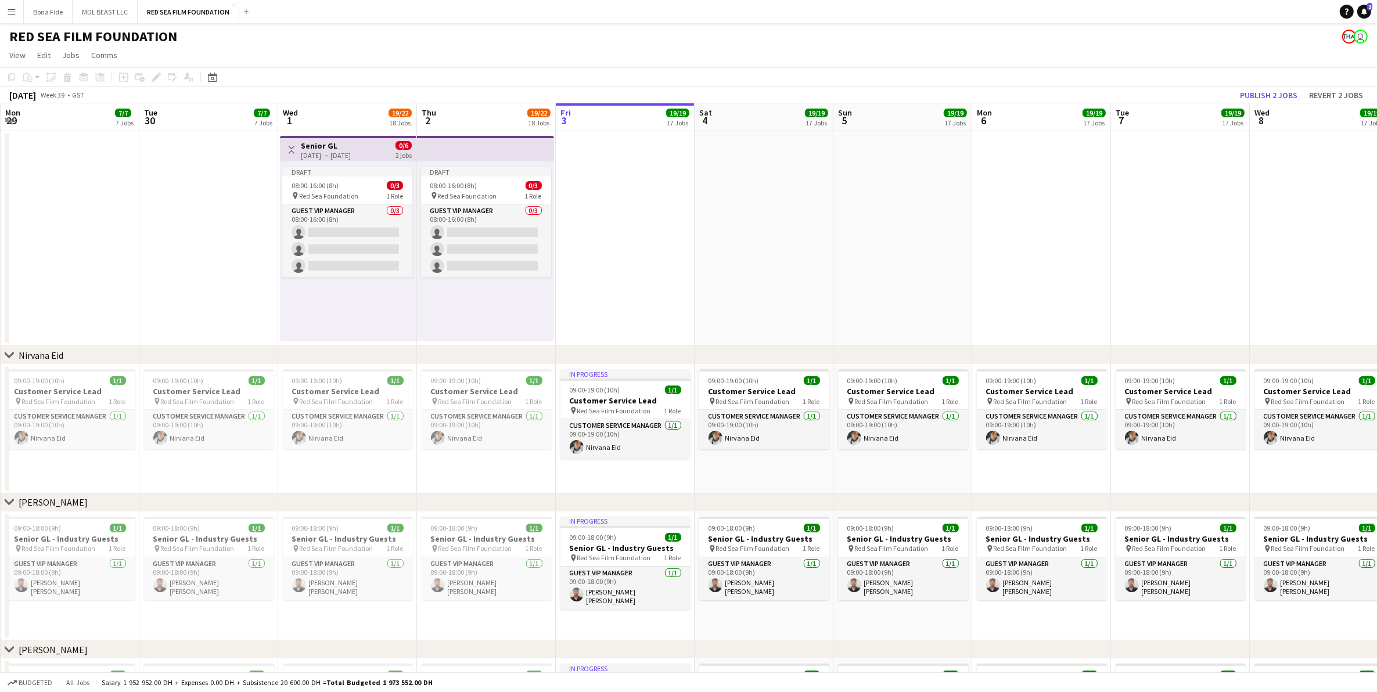
click at [608, 283] on app-date-cell at bounding box center [625, 238] width 139 height 215
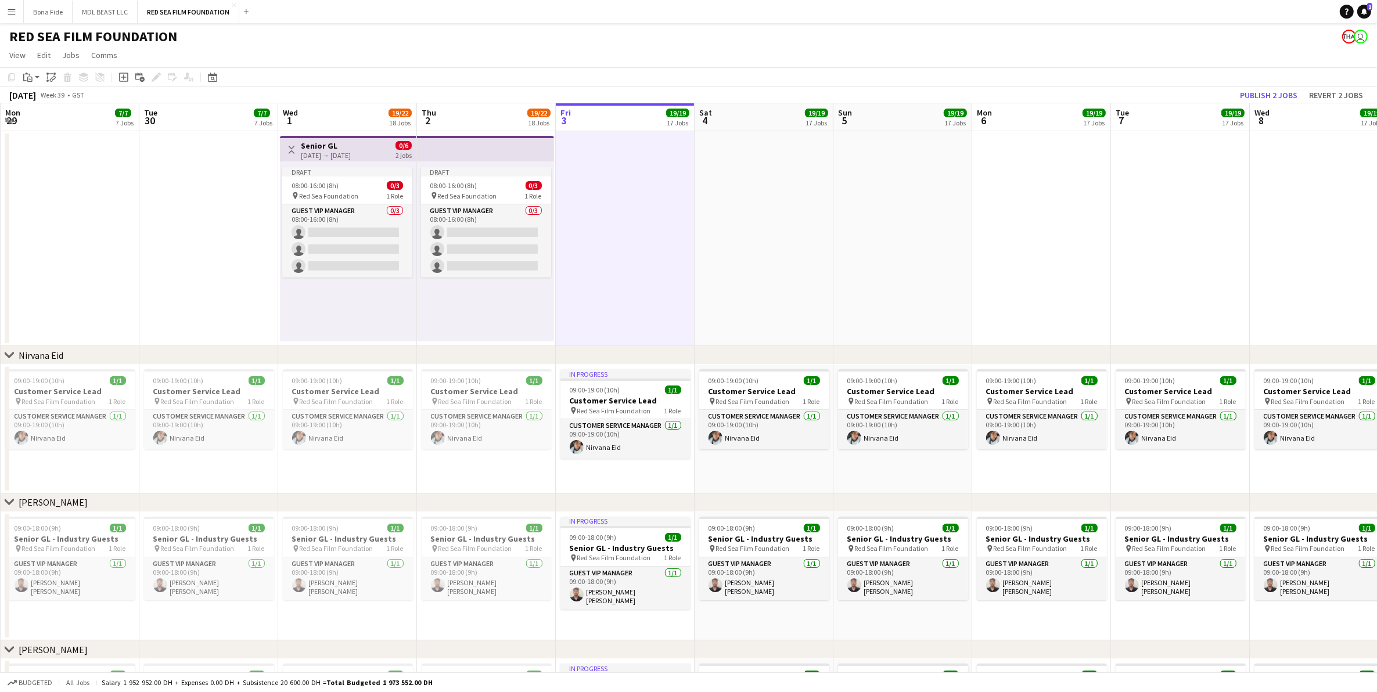
click at [239, 279] on app-date-cell at bounding box center [208, 238] width 139 height 215
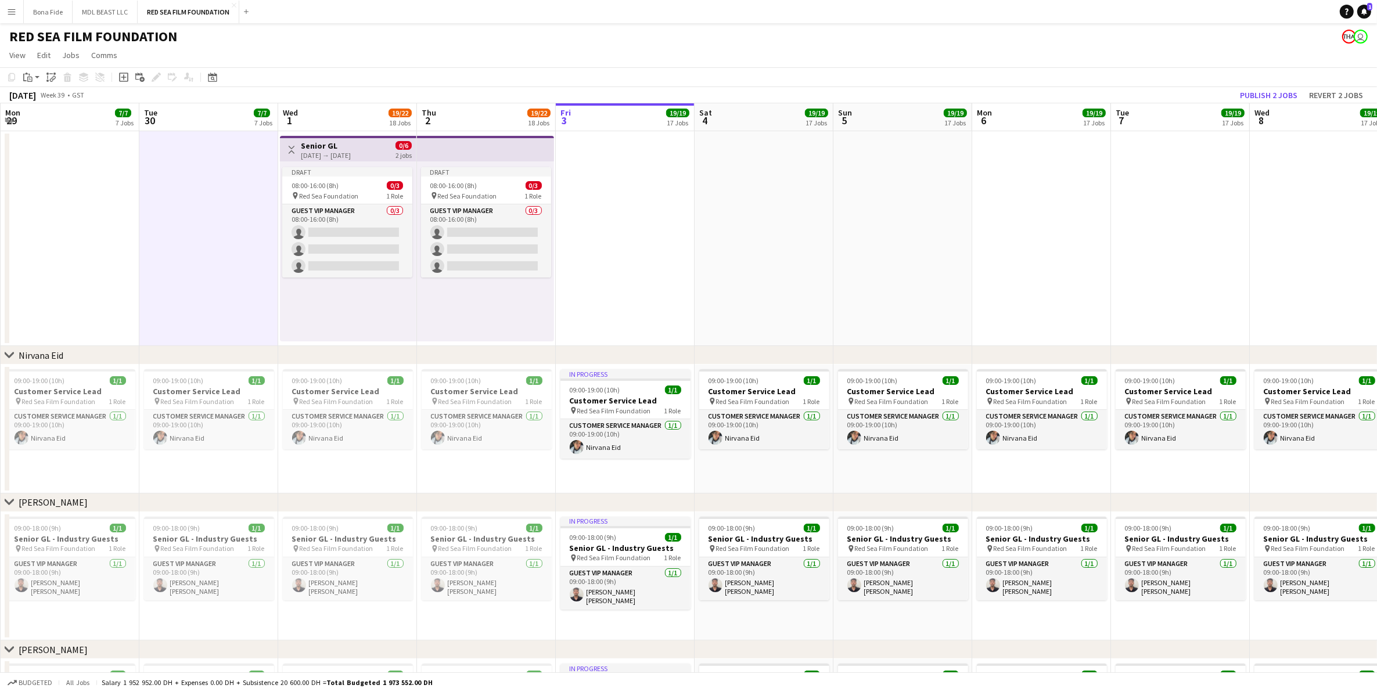
click at [321, 142] on h3 "Senior GL" at bounding box center [326, 146] width 50 height 10
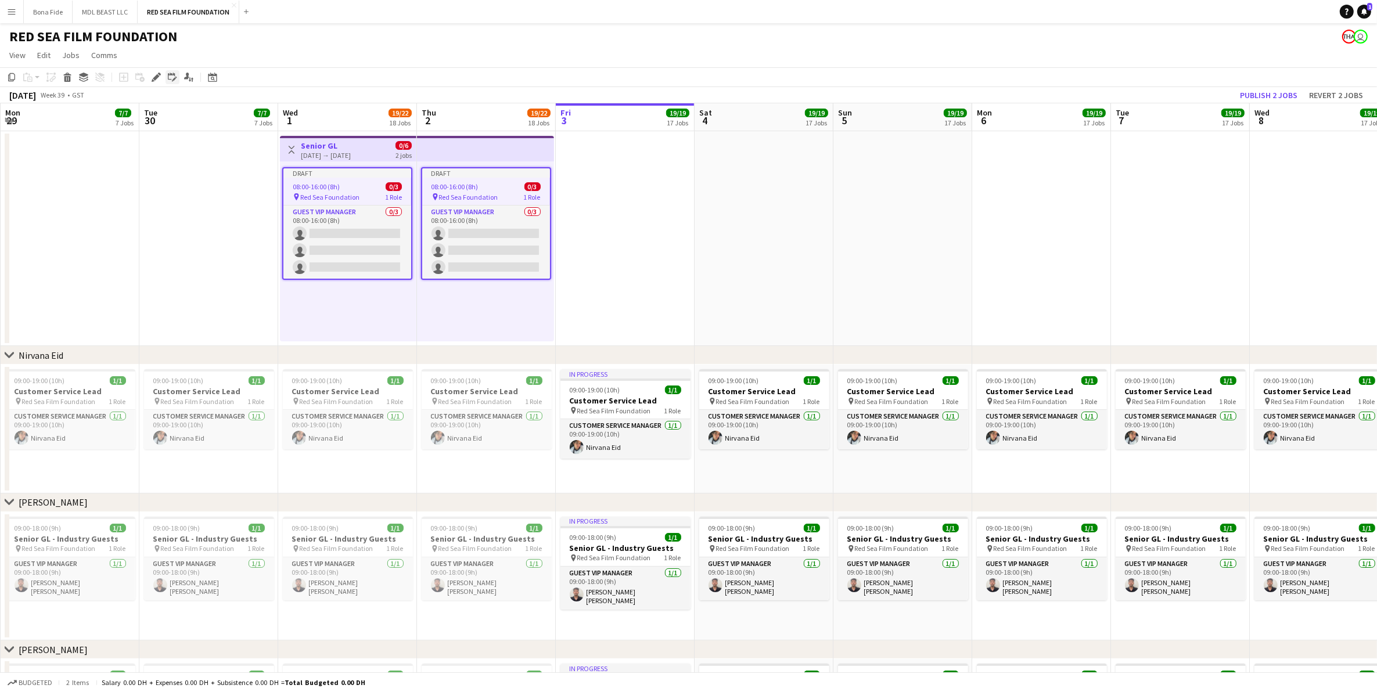
click at [168, 79] on icon "Edit linked Job" at bounding box center [172, 77] width 9 height 9
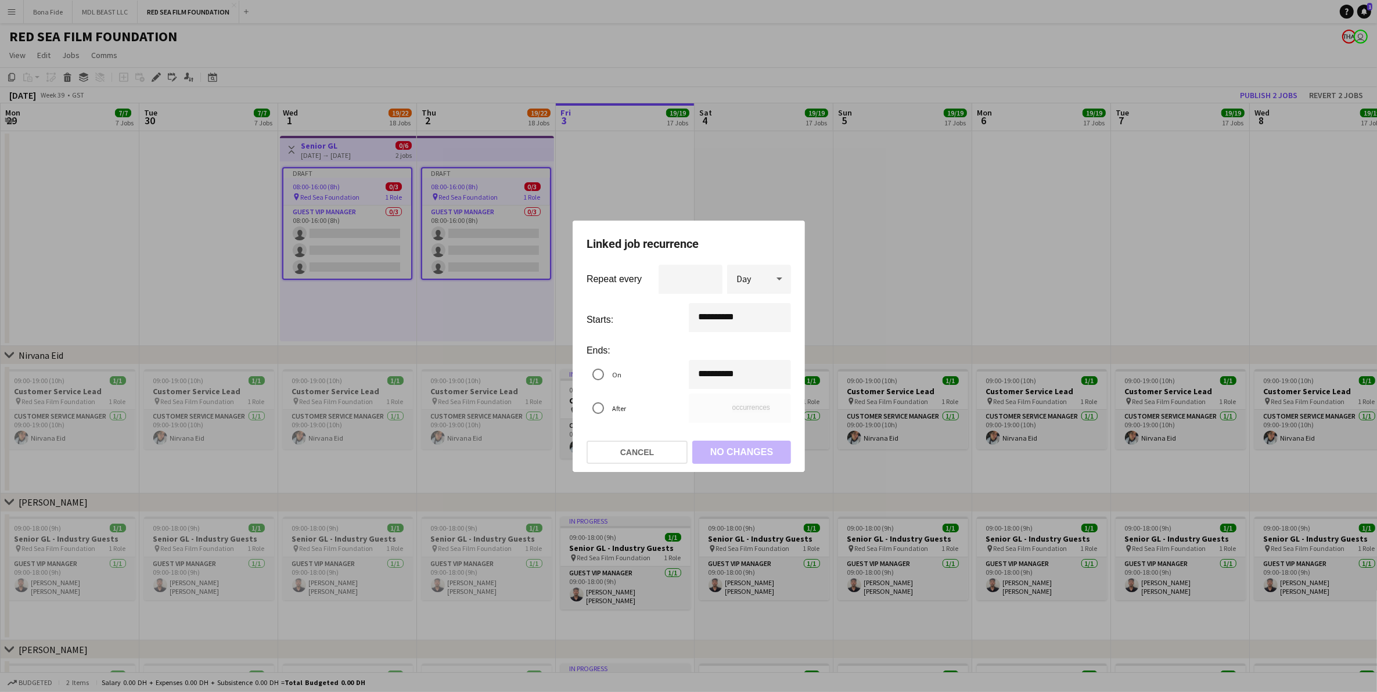
click at [719, 374] on div "**********" at bounding box center [688, 346] width 1377 height 692
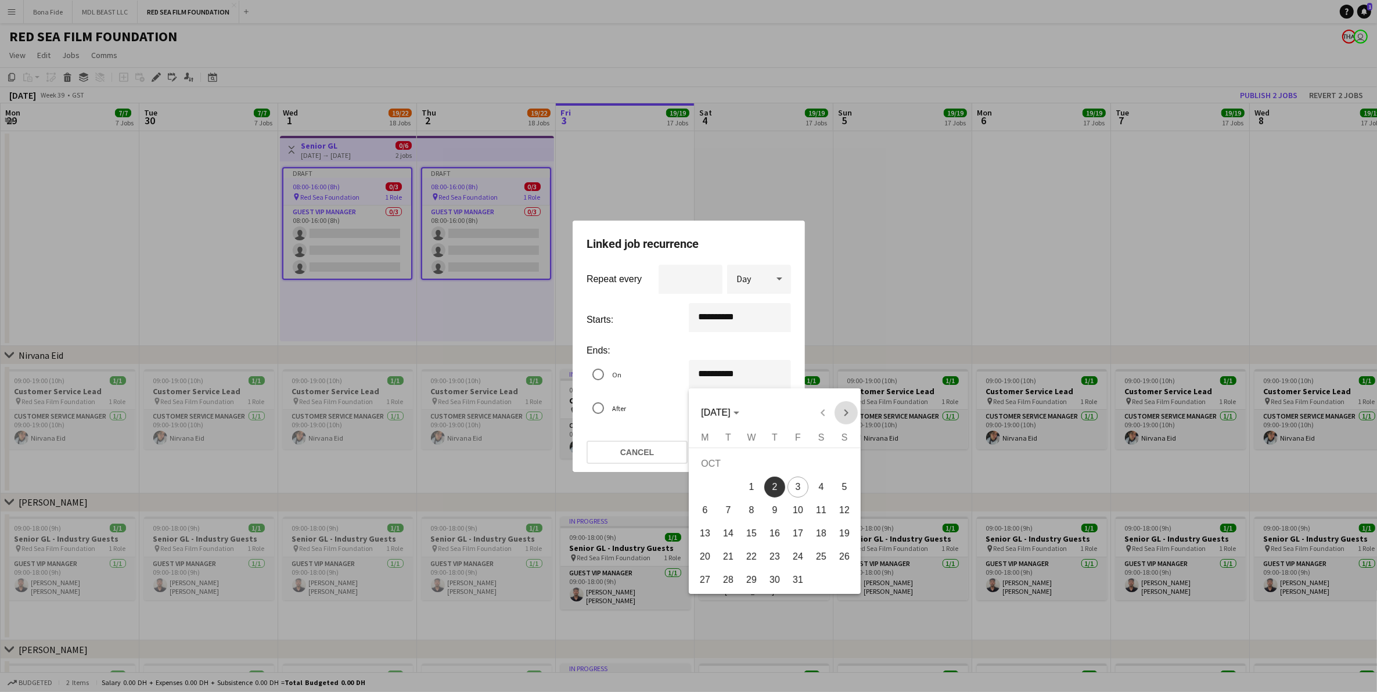
click at [843, 417] on span "Next month" at bounding box center [845, 412] width 23 height 23
click at [845, 417] on span "Next month" at bounding box center [845, 412] width 23 height 23
click at [842, 514] on span "14" at bounding box center [844, 510] width 21 height 21
type input "**********"
type input "**"
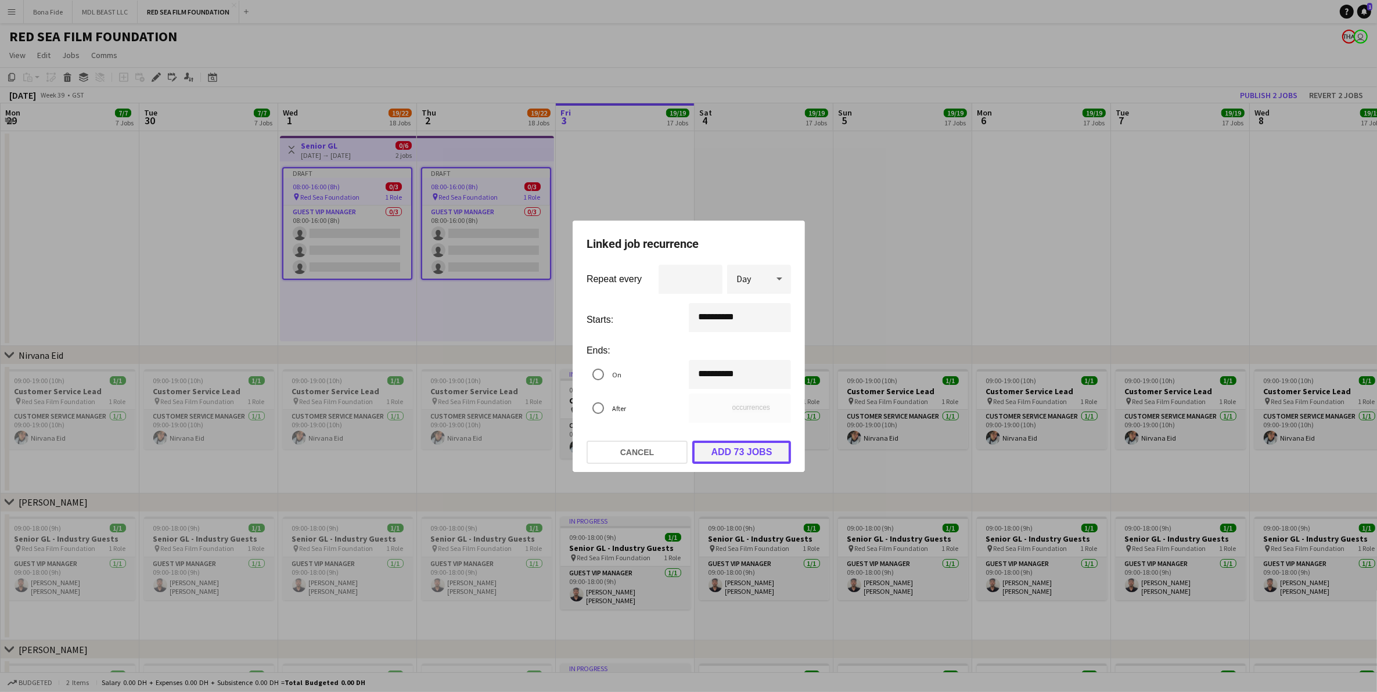
click at [745, 457] on button "Add 73 jobs" at bounding box center [741, 452] width 99 height 23
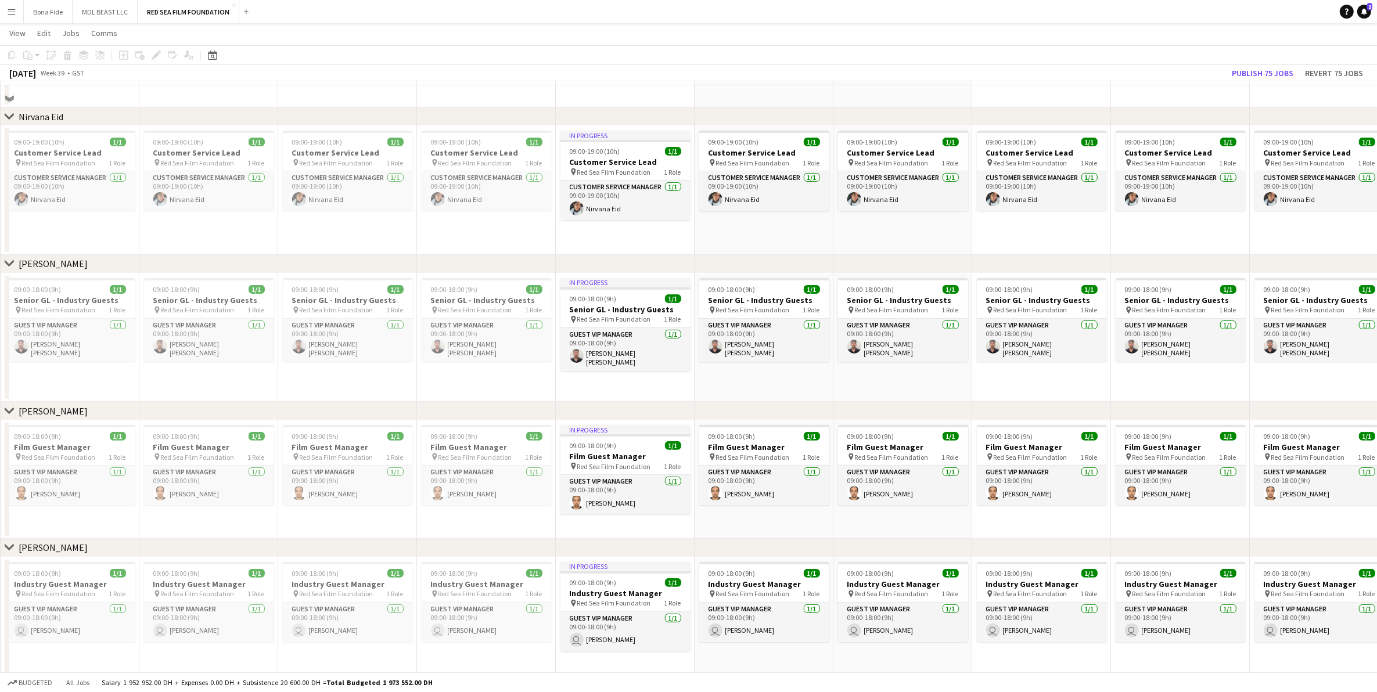
scroll to position [0, 0]
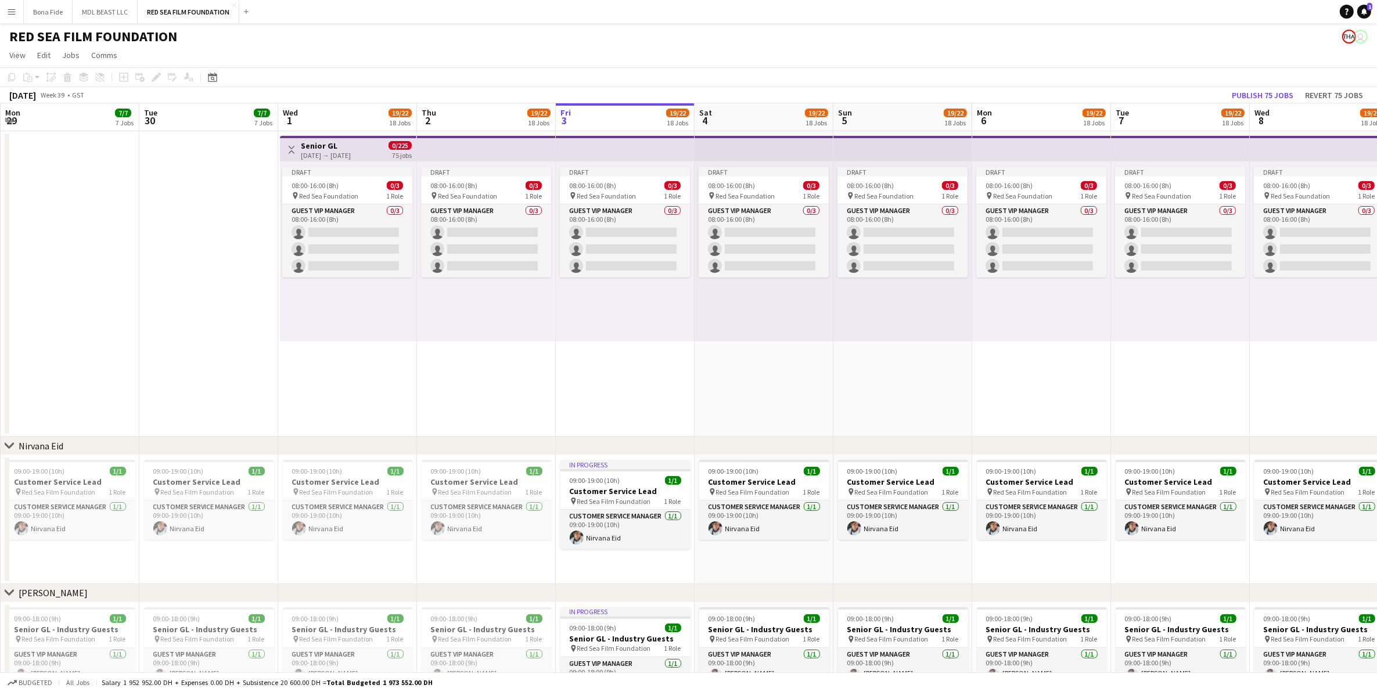
click at [224, 213] on app-date-cell at bounding box center [208, 284] width 139 height 306
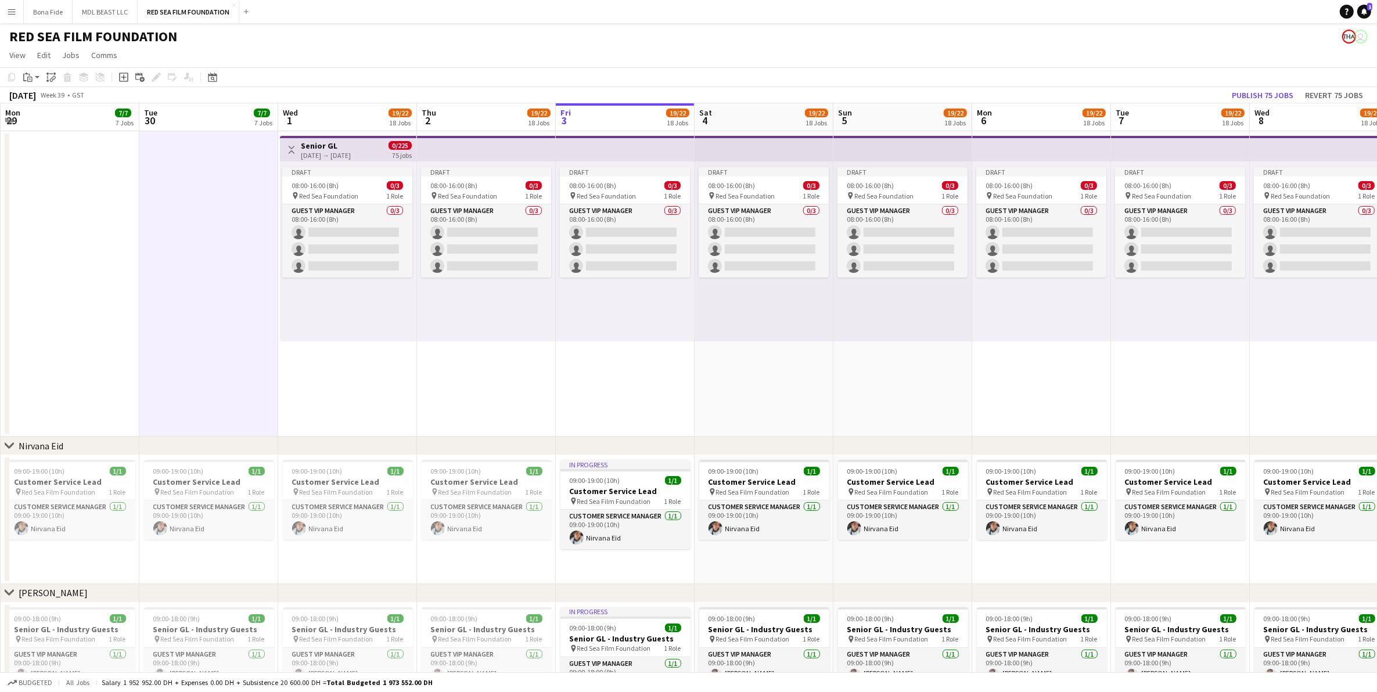
click at [351, 148] on h3 "Senior GL" at bounding box center [326, 146] width 50 height 10
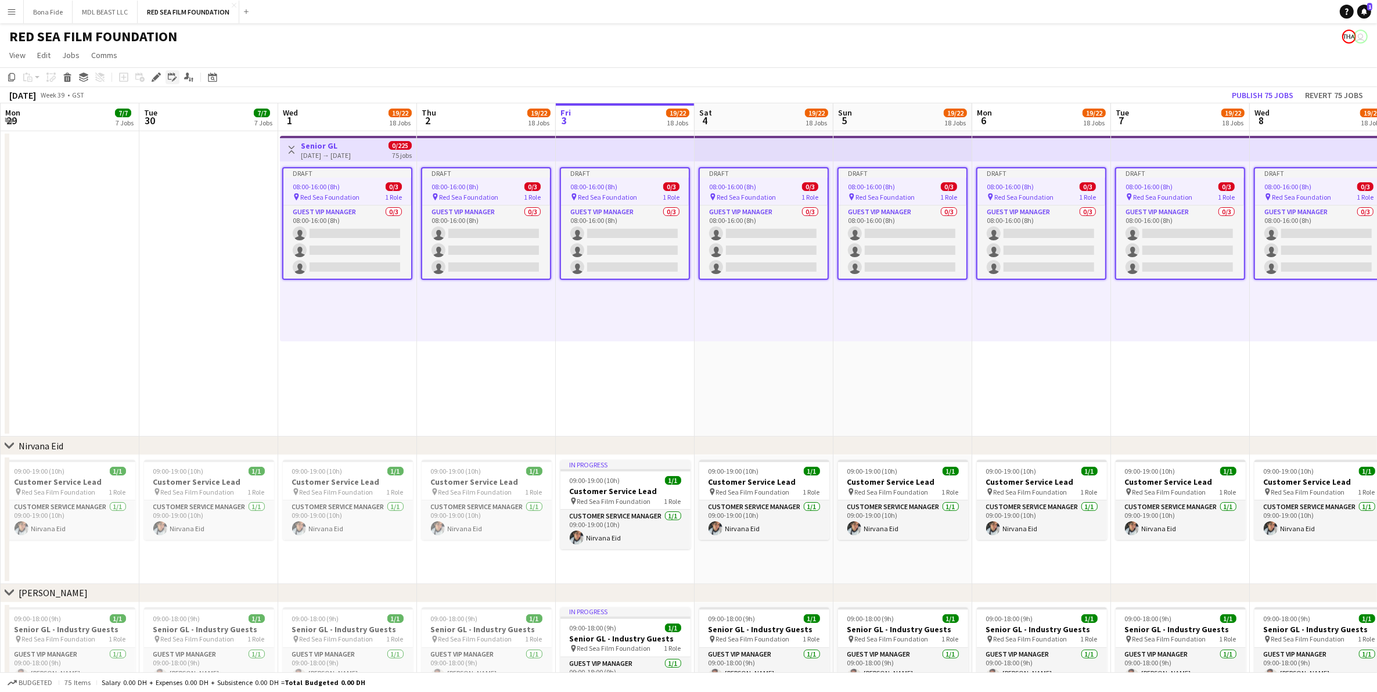
click at [168, 78] on icon "Edit linked Job" at bounding box center [172, 77] width 9 height 9
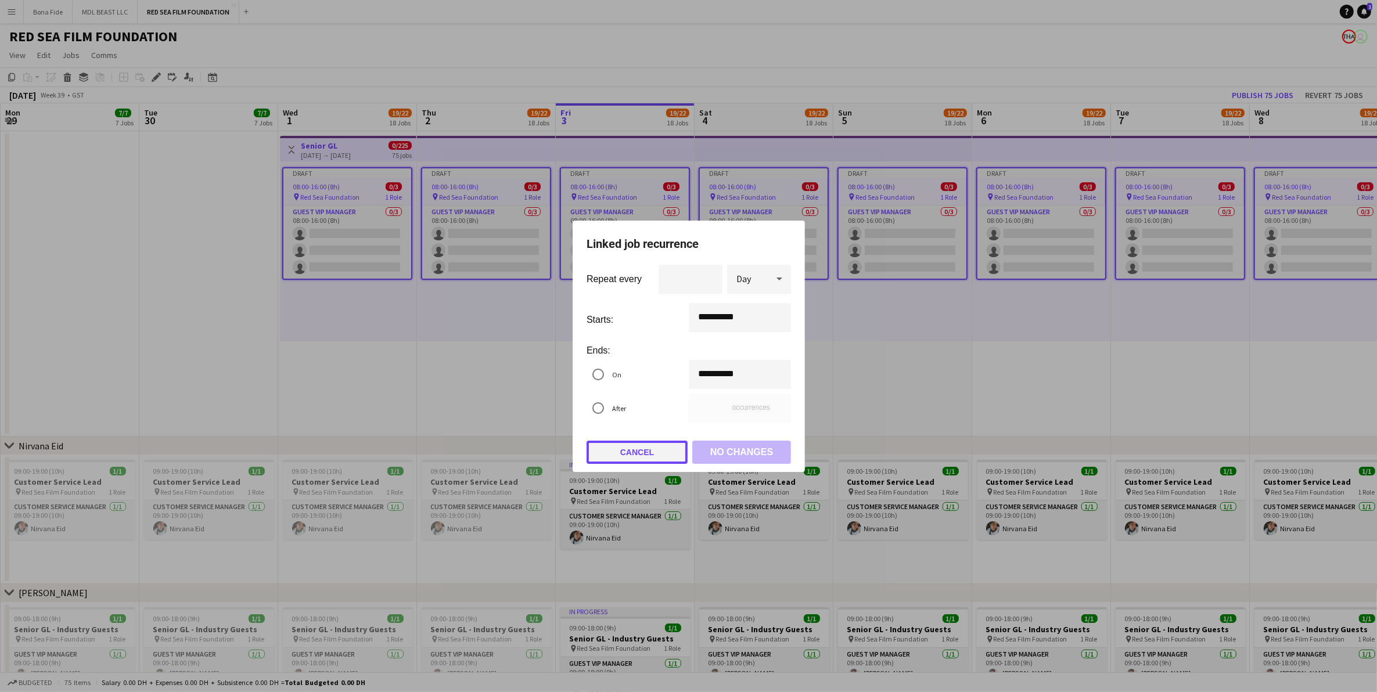
click at [633, 445] on button "Cancel" at bounding box center [637, 452] width 101 height 23
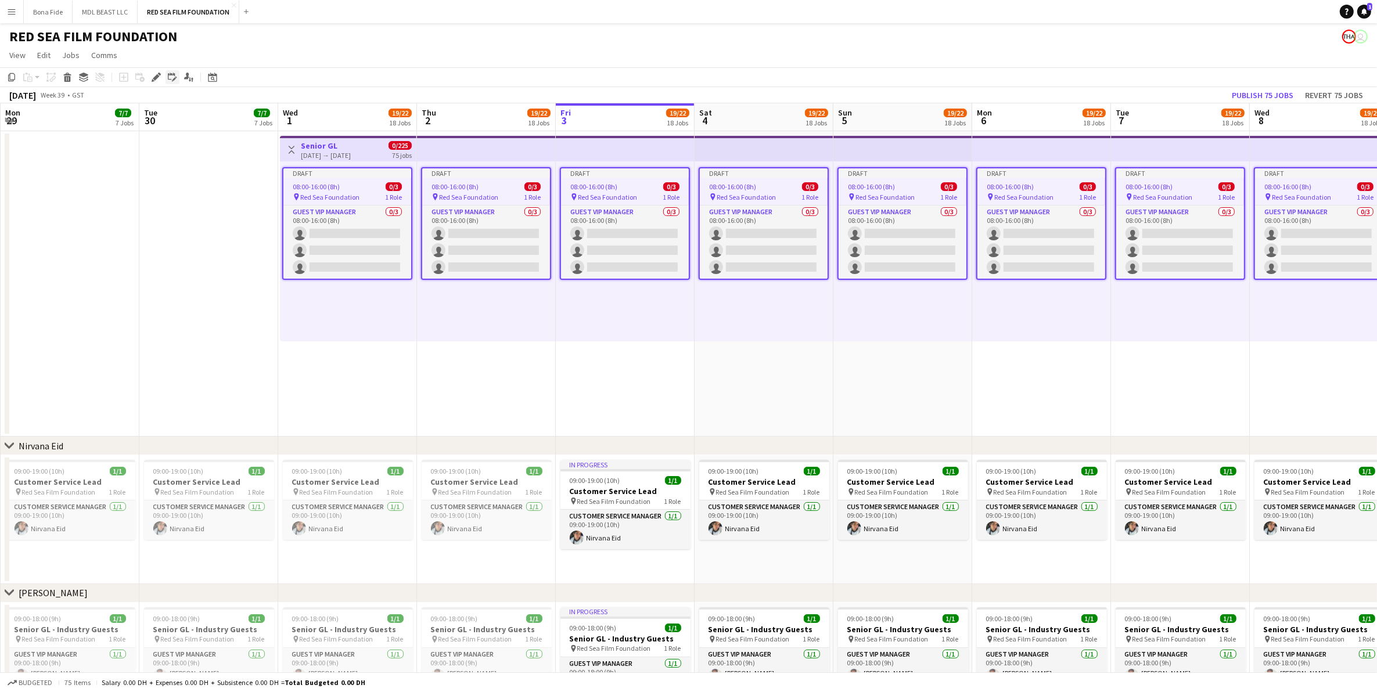
click at [173, 78] on icon "Edit linked Job" at bounding box center [172, 77] width 9 height 9
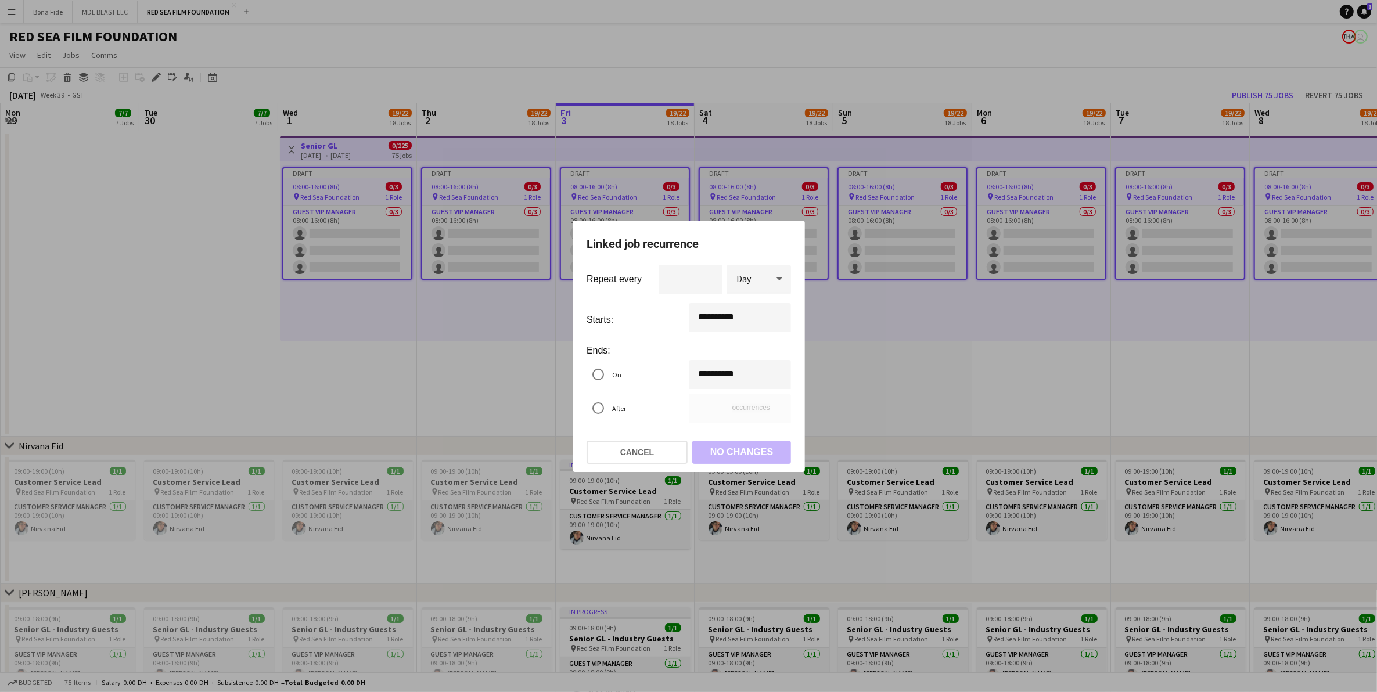
click at [266, 308] on div at bounding box center [688, 346] width 1377 height 692
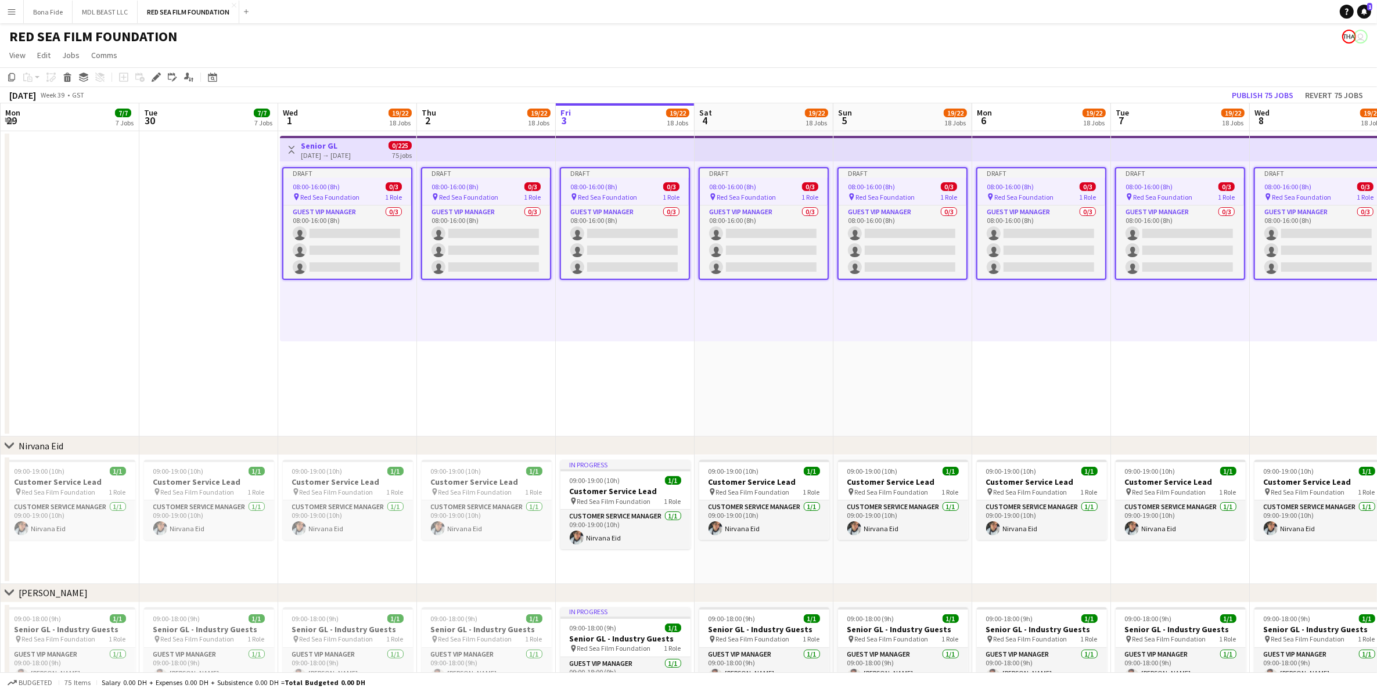
click at [334, 154] on div "[DATE] → [DATE]" at bounding box center [326, 155] width 50 height 9
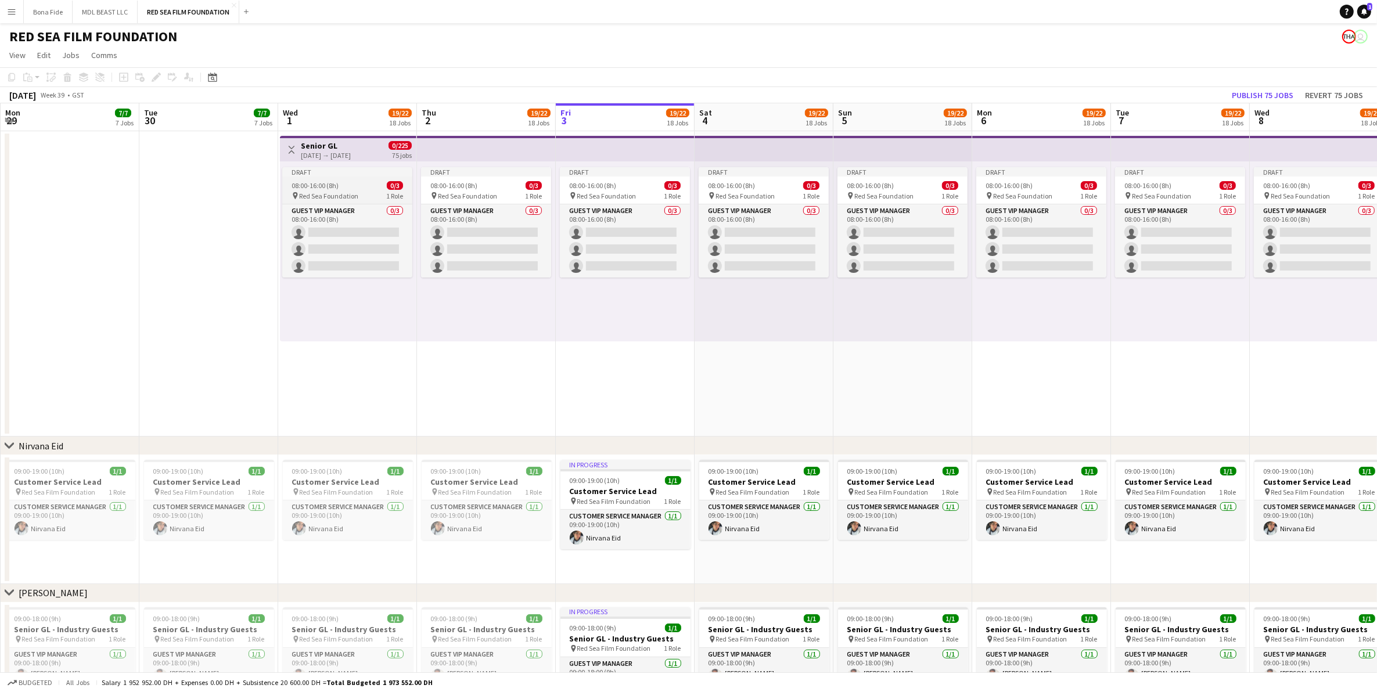
click at [344, 181] on div "08:00-16:00 (8h) 0/3" at bounding box center [347, 185] width 130 height 9
click at [161, 76] on div "Edit" at bounding box center [156, 77] width 14 height 14
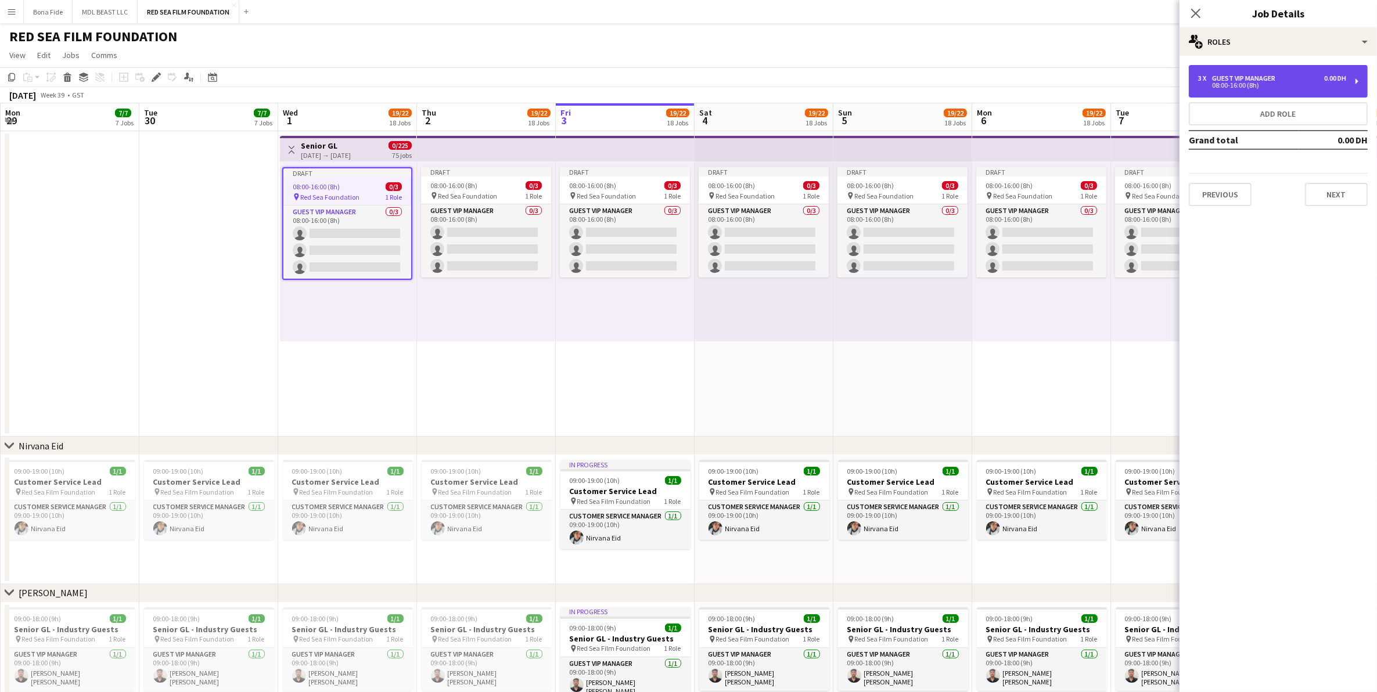
click at [1268, 71] on div "3 x Guest VIP Manager 0.00 DH 08:00-16:00 (8h)" at bounding box center [1278, 81] width 179 height 33
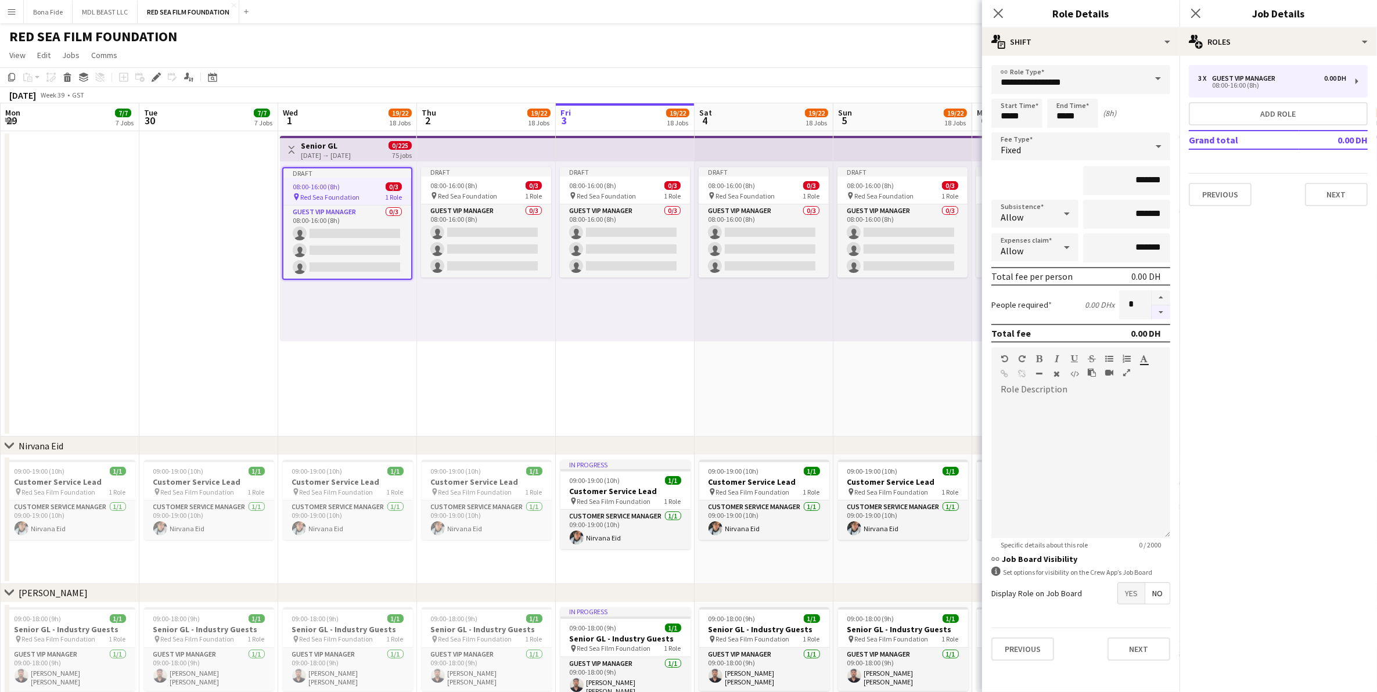
click at [1166, 314] on button "button" at bounding box center [1161, 313] width 19 height 15
type input "*"
click at [1331, 191] on button "Next" at bounding box center [1336, 194] width 63 height 23
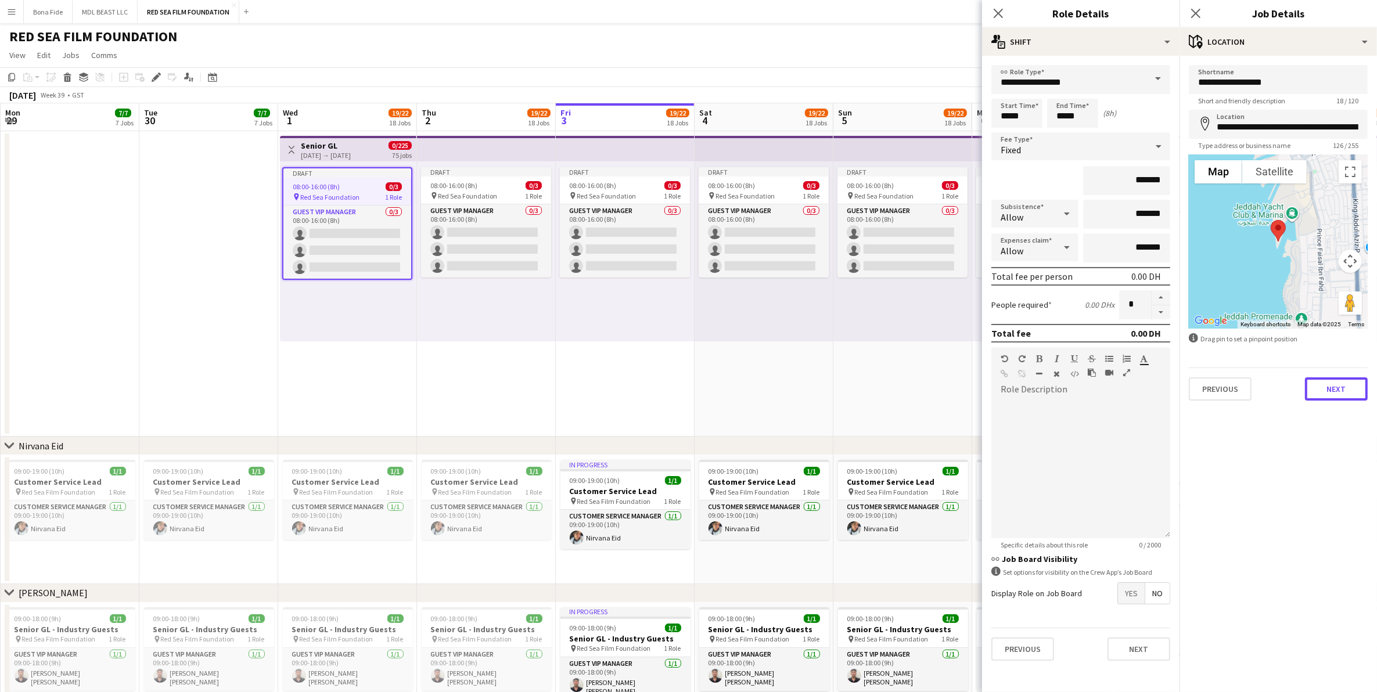
click at [1342, 386] on button "Next" at bounding box center [1336, 389] width 63 height 23
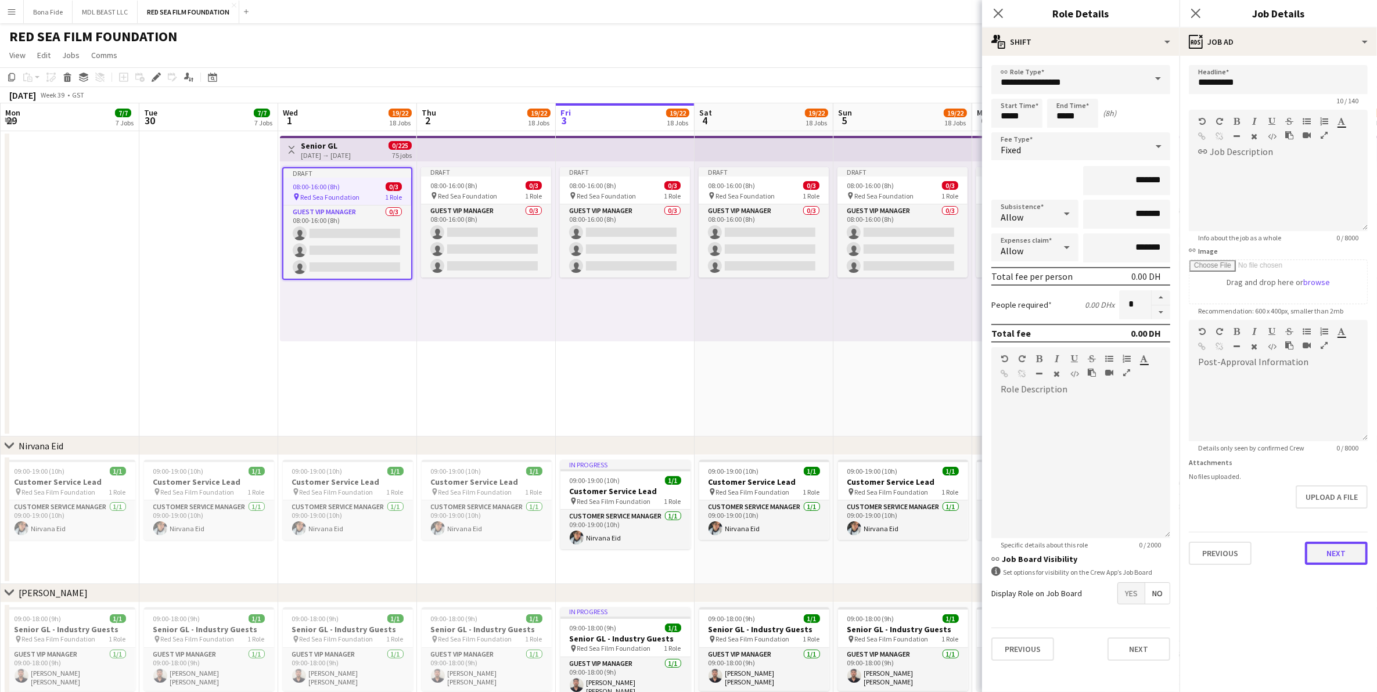
click at [1342, 558] on button "Next" at bounding box center [1336, 553] width 63 height 23
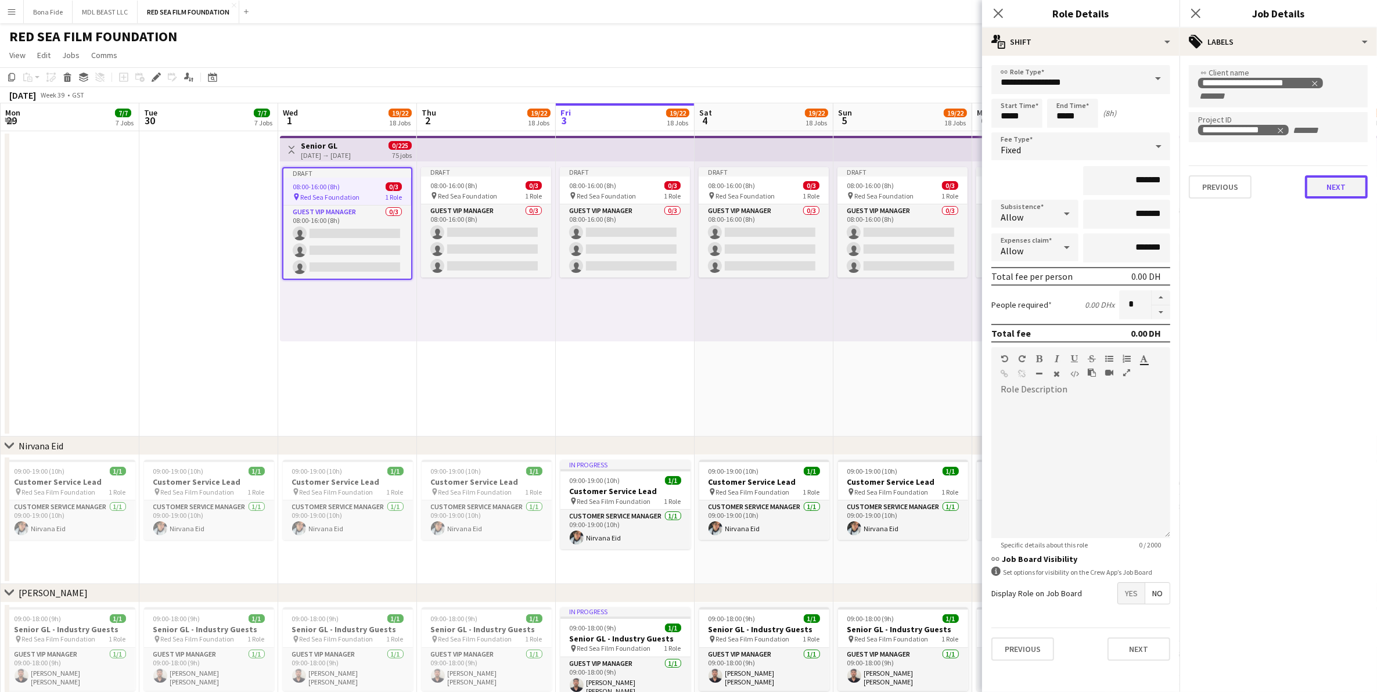
click at [1343, 184] on button "Next" at bounding box center [1336, 186] width 63 height 23
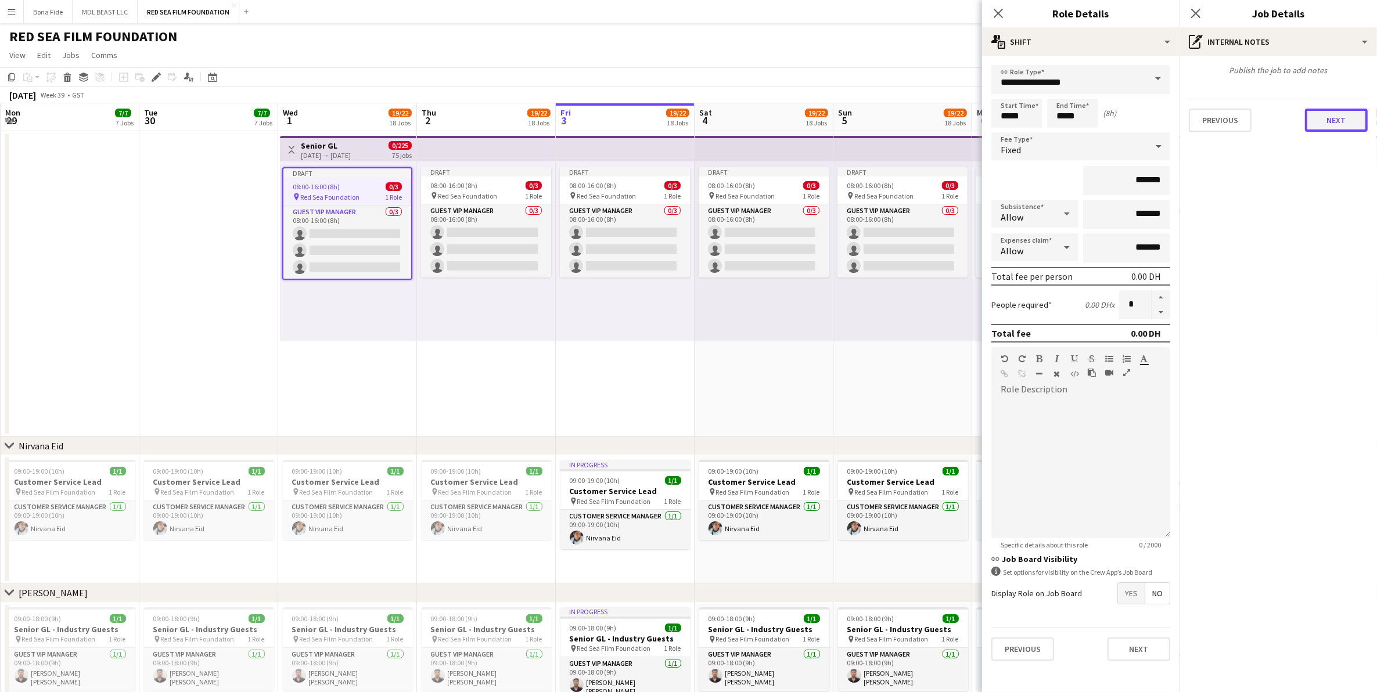
click at [1337, 120] on button "Next" at bounding box center [1336, 120] width 63 height 23
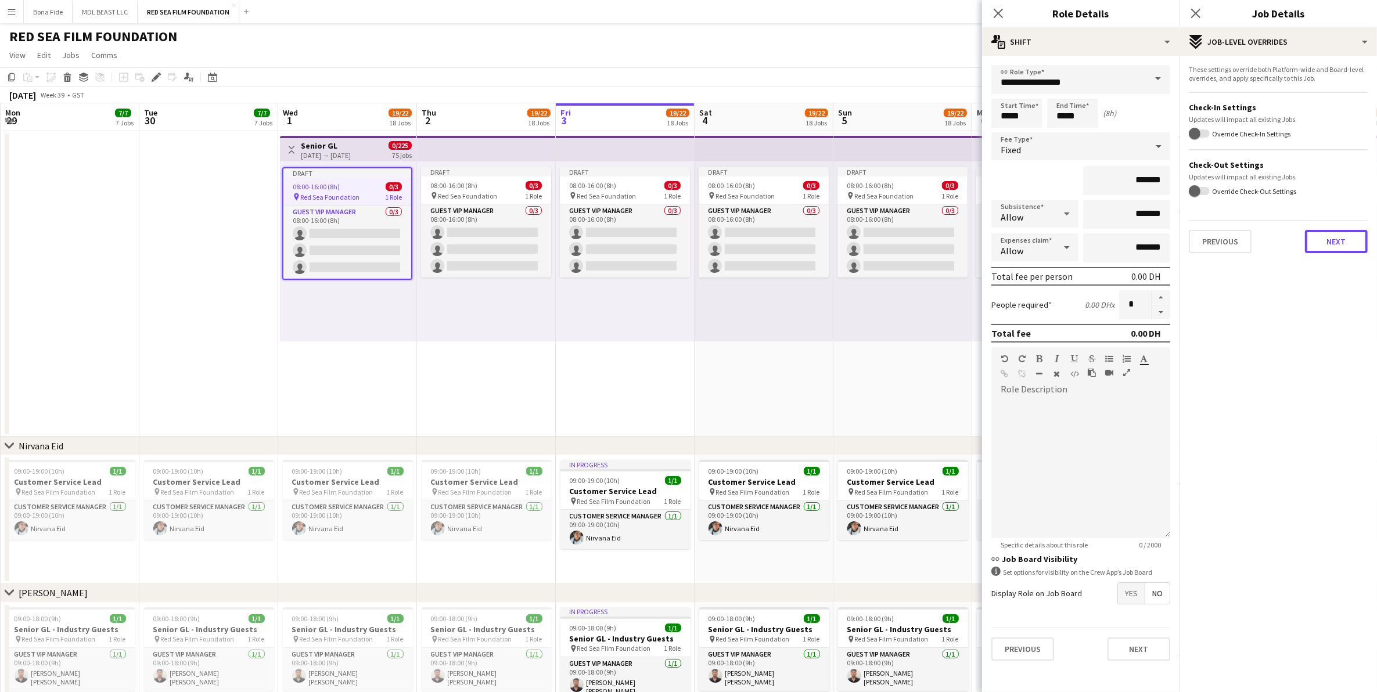
click at [1334, 239] on button "Next" at bounding box center [1336, 241] width 63 height 23
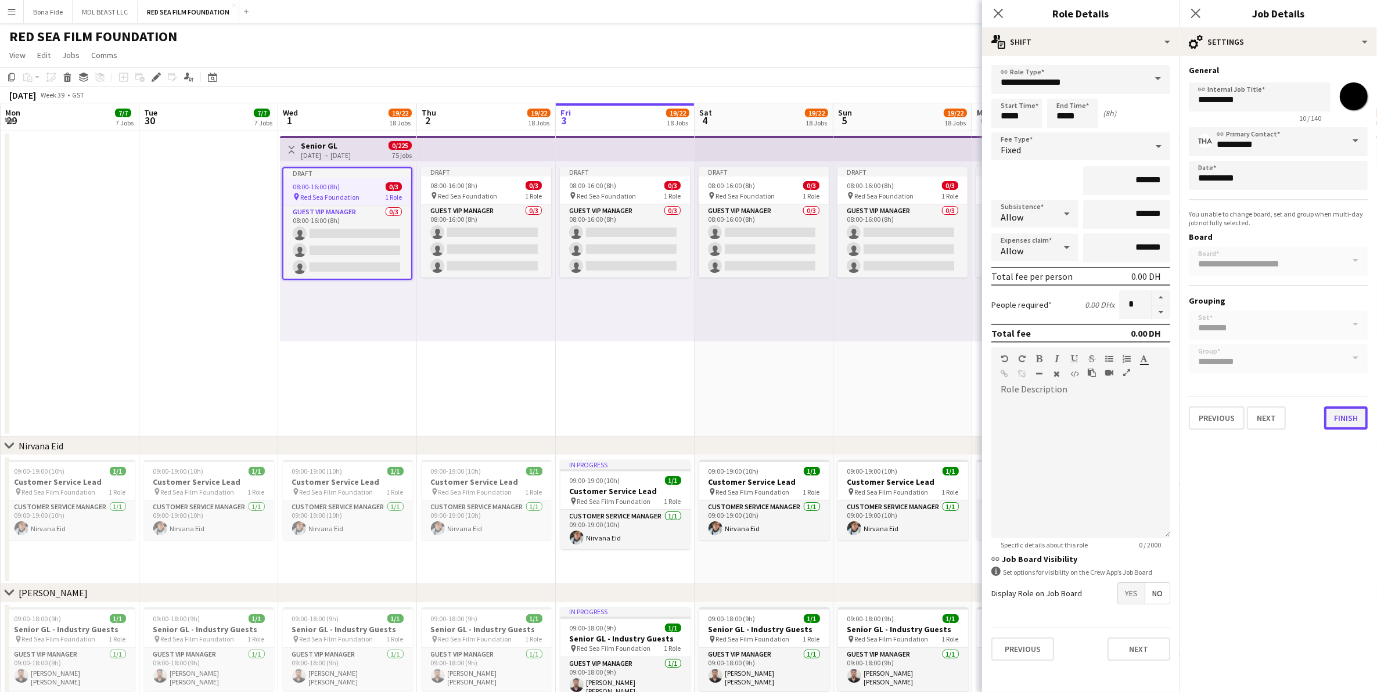
click at [1342, 415] on button "Finish" at bounding box center [1346, 418] width 44 height 23
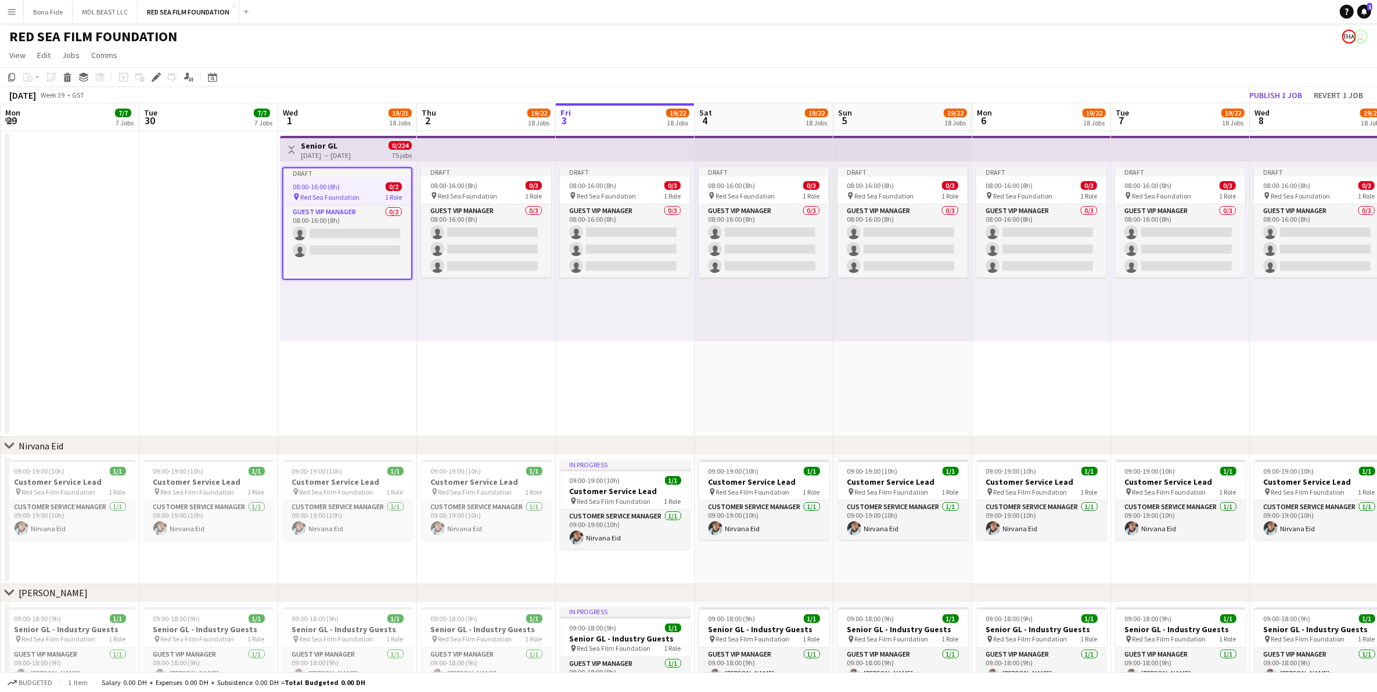
click at [351, 146] on h3 "Senior GL" at bounding box center [326, 146] width 50 height 10
click at [351, 144] on h3 "Senior GL" at bounding box center [326, 146] width 50 height 10
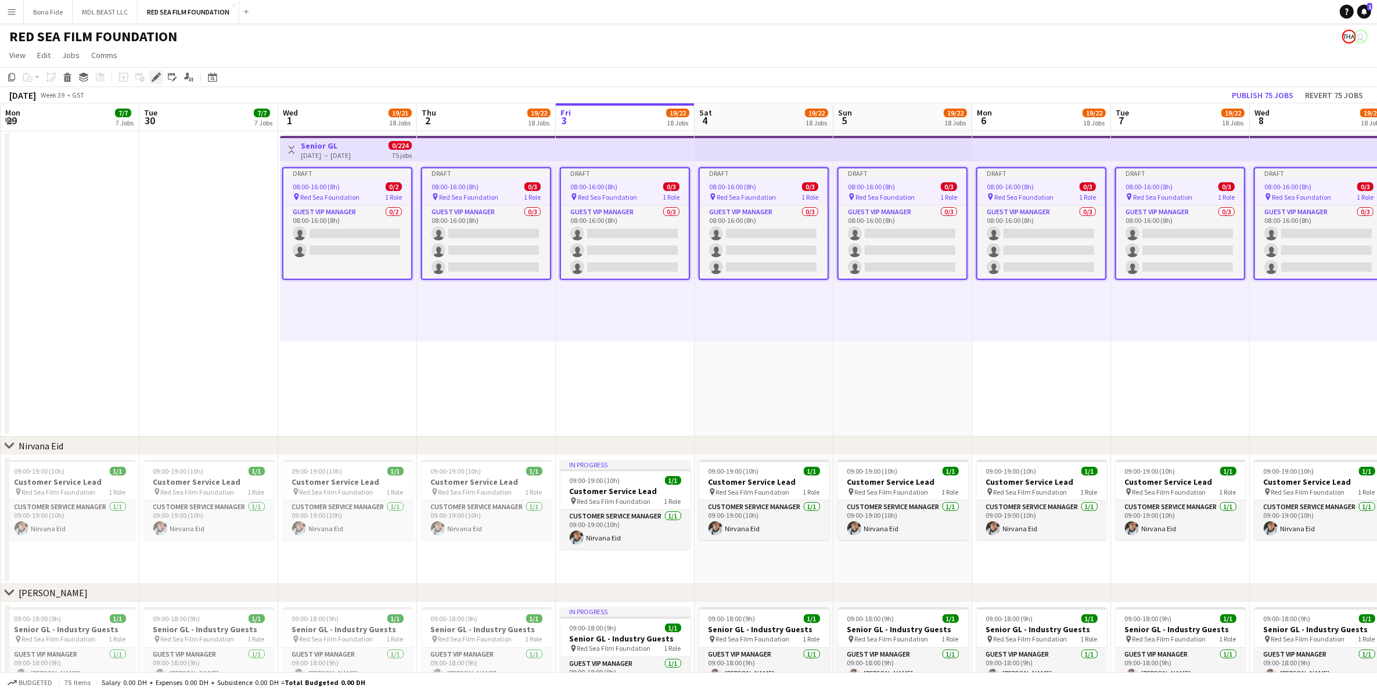
click at [150, 81] on div "Edit" at bounding box center [156, 77] width 14 height 14
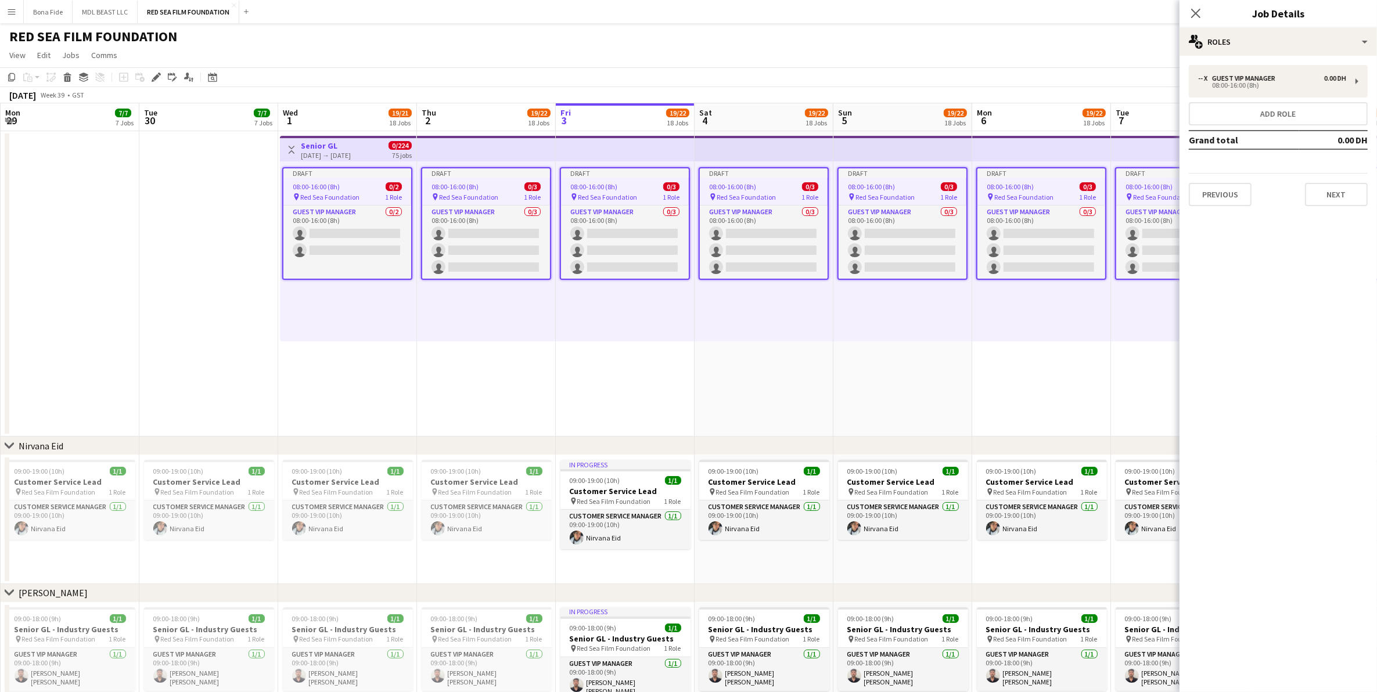
click at [246, 341] on app-date-cell at bounding box center [208, 284] width 139 height 306
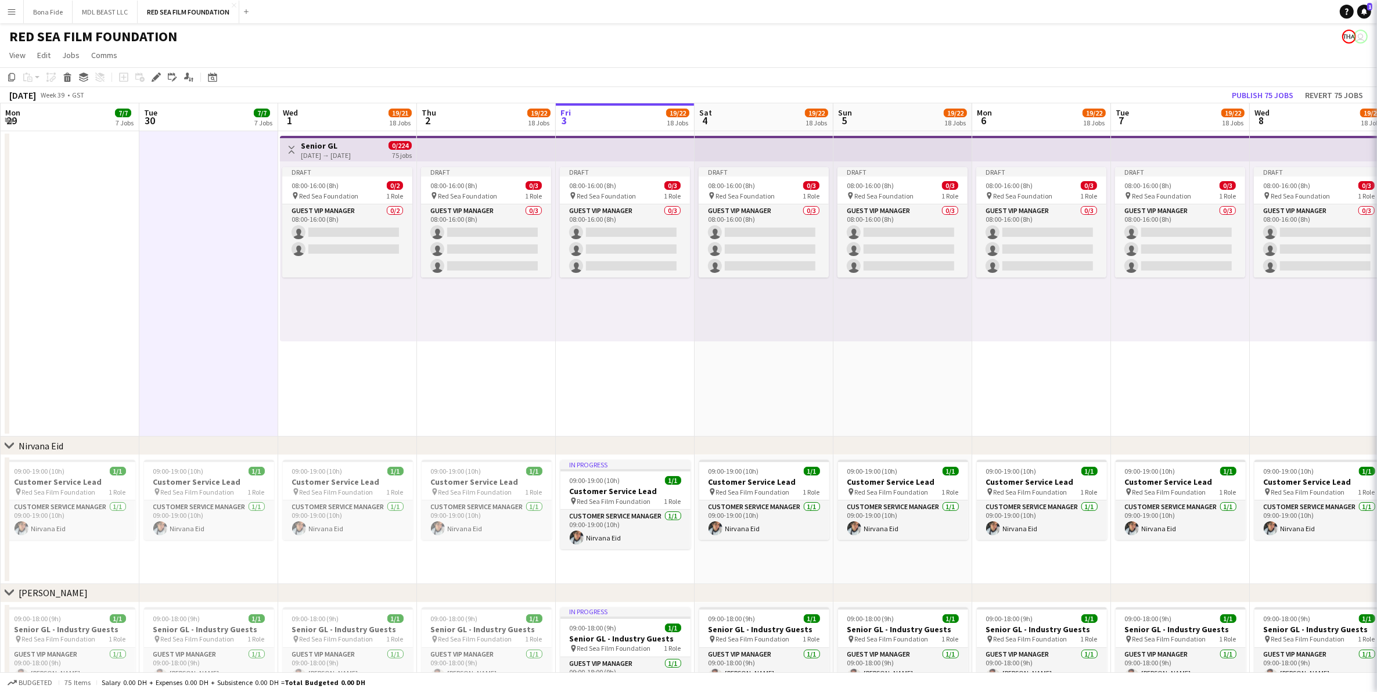
scroll to position [0, 276]
click at [870, 352] on app-date-cell "Draft 08:00-16:00 (8h) 0/3 pin Red Sea Foundation 1 Role Guest VIP Manager 0/3 …" at bounding box center [904, 284] width 139 height 306
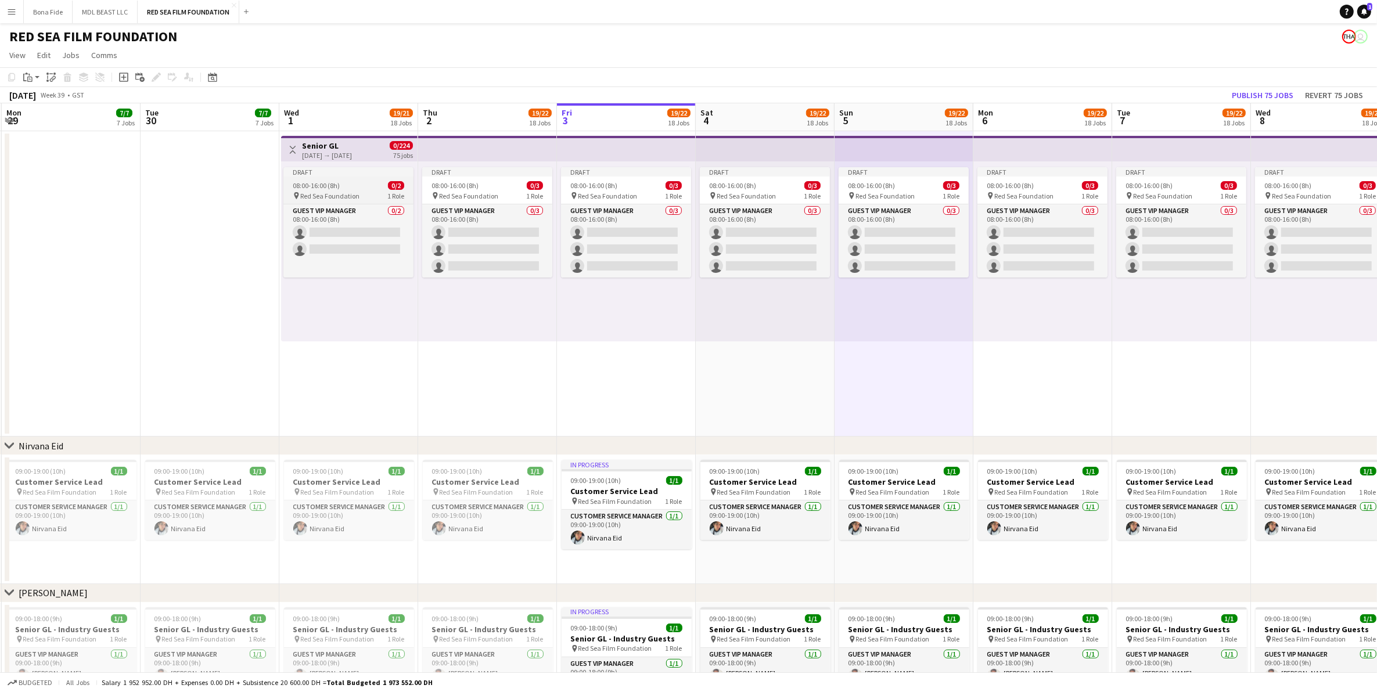
click at [335, 193] on span "Red Sea Foundation" at bounding box center [329, 196] width 59 height 9
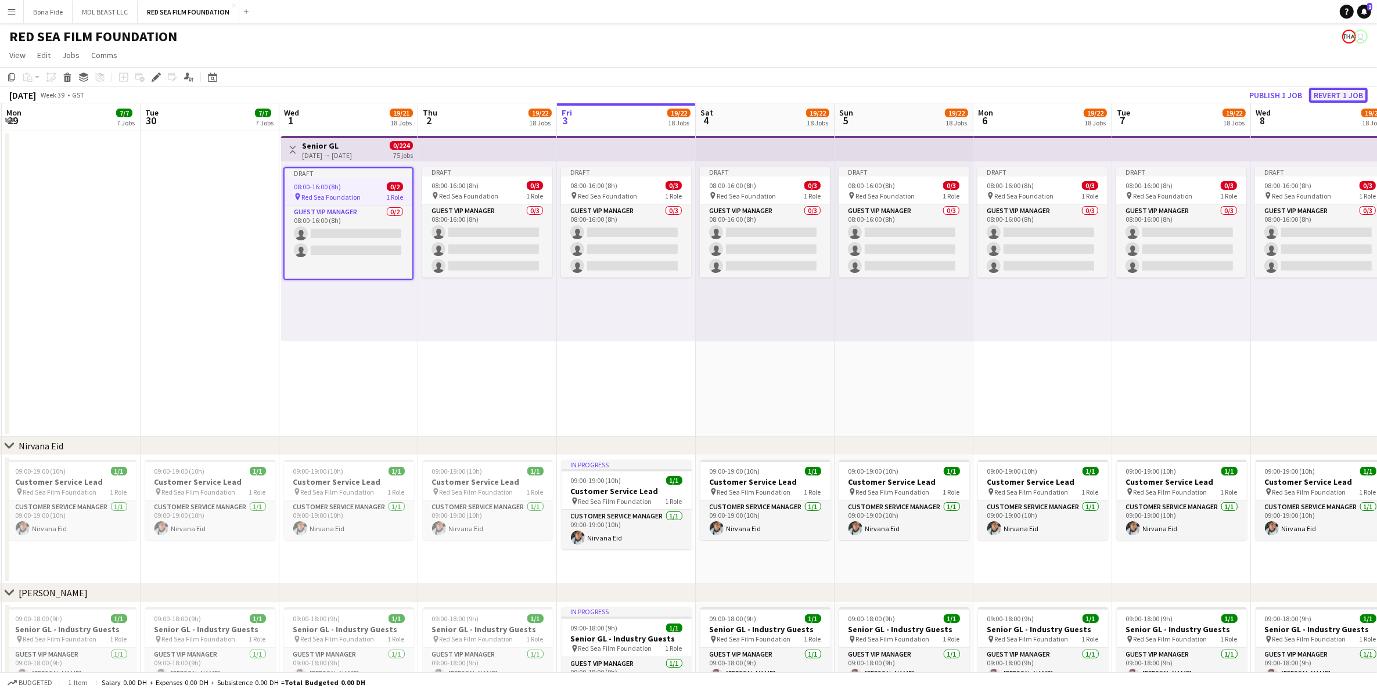
click at [1342, 94] on button "Revert 1 job" at bounding box center [1338, 95] width 59 height 15
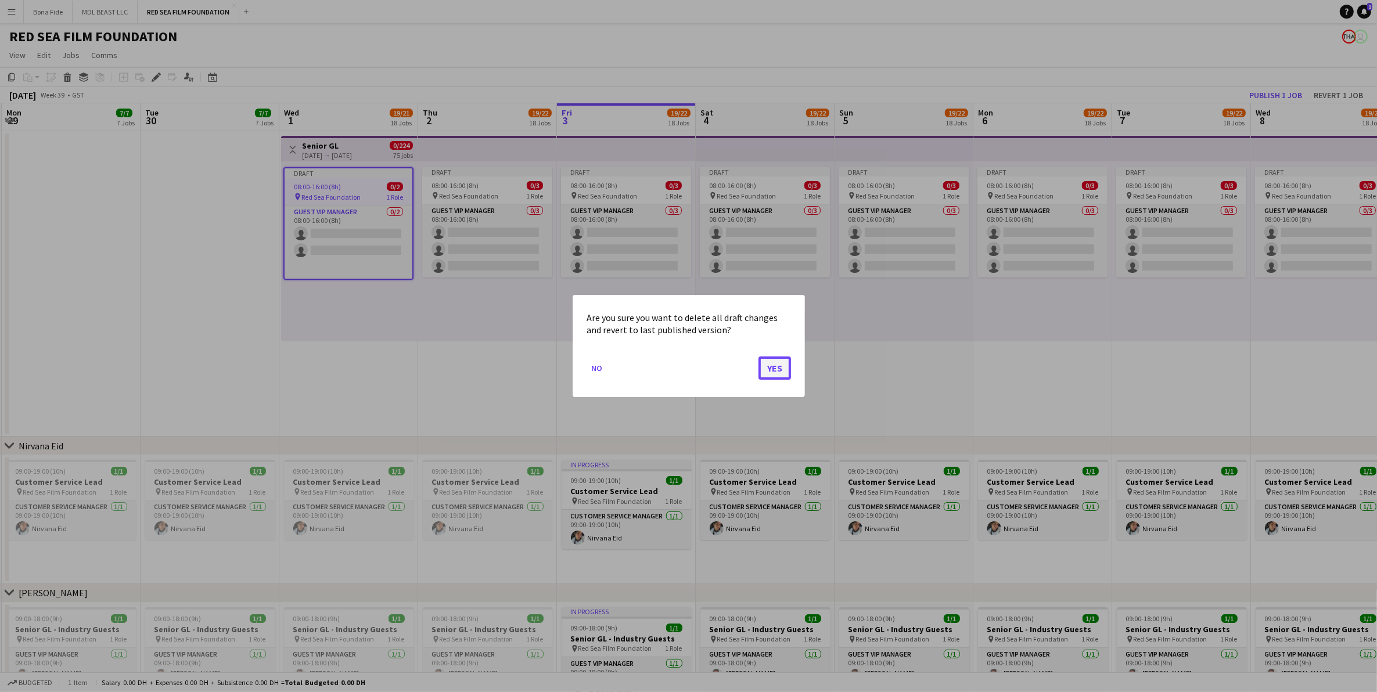
click at [787, 369] on button "Yes" at bounding box center [775, 368] width 33 height 23
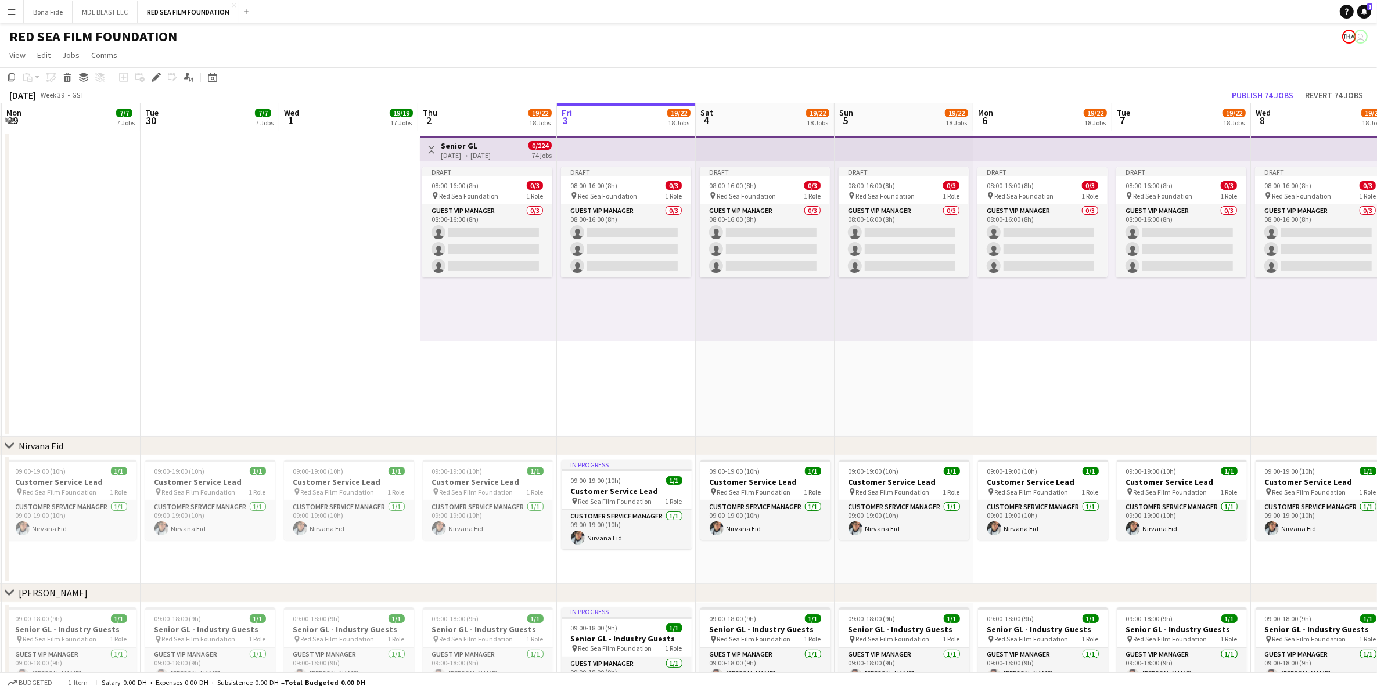
click at [478, 161] on div "Draft 08:00-16:00 (8h) 0/3 pin Red Sea Foundation 1 Role Guest VIP Manager 0/3 …" at bounding box center [488, 251] width 137 height 180
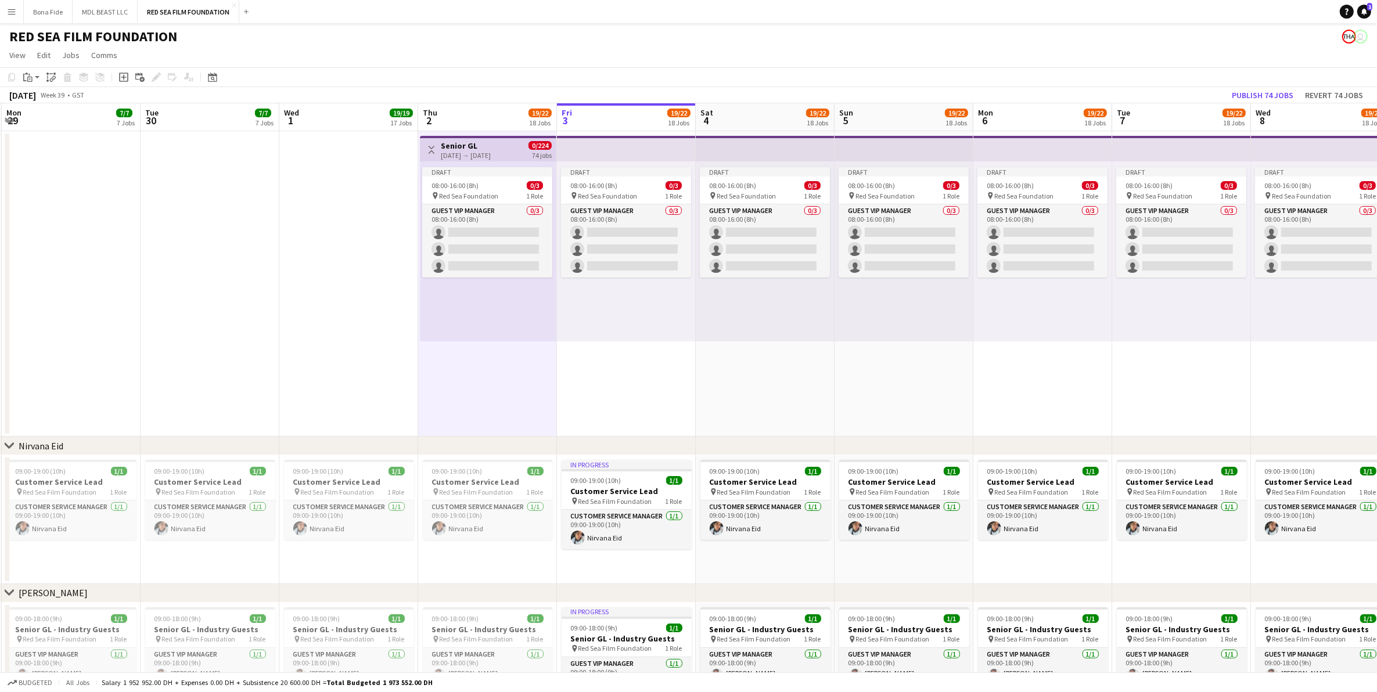
click at [478, 146] on h3 "Senior GL" at bounding box center [466, 146] width 50 height 10
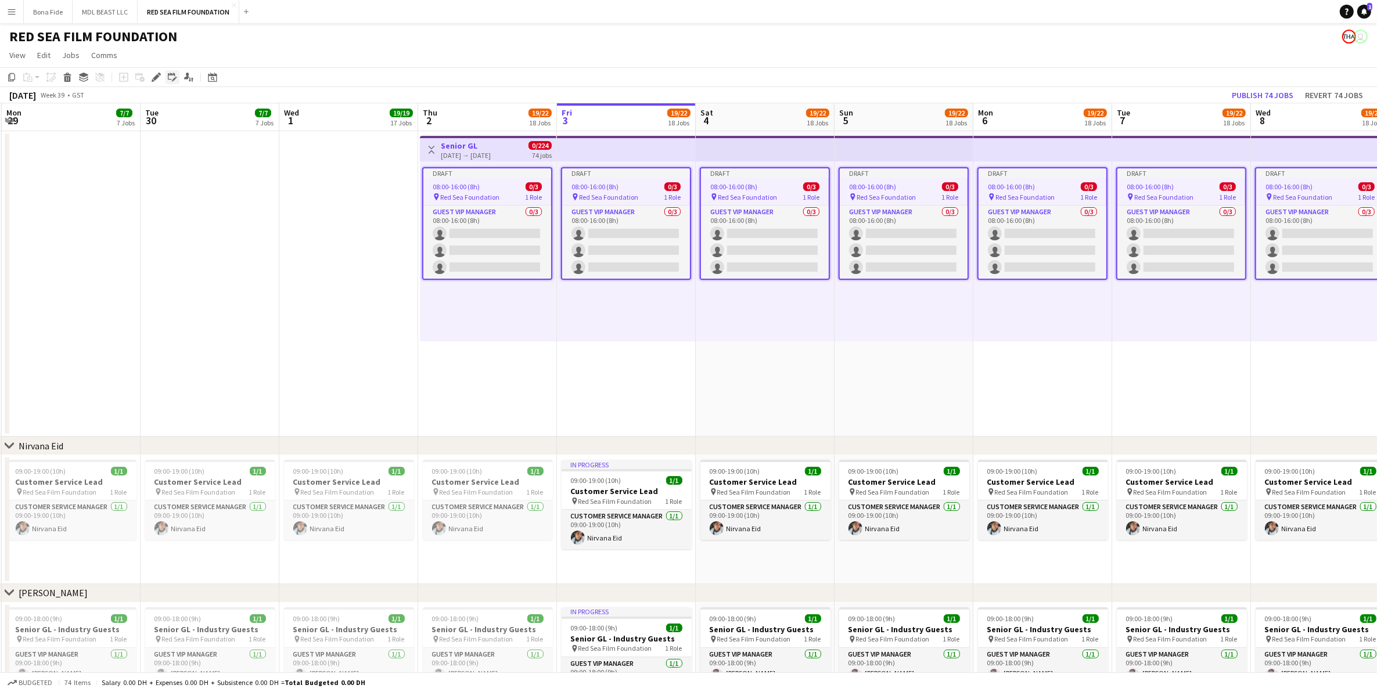
click at [173, 77] on icon "Edit linked Job" at bounding box center [172, 77] width 9 height 9
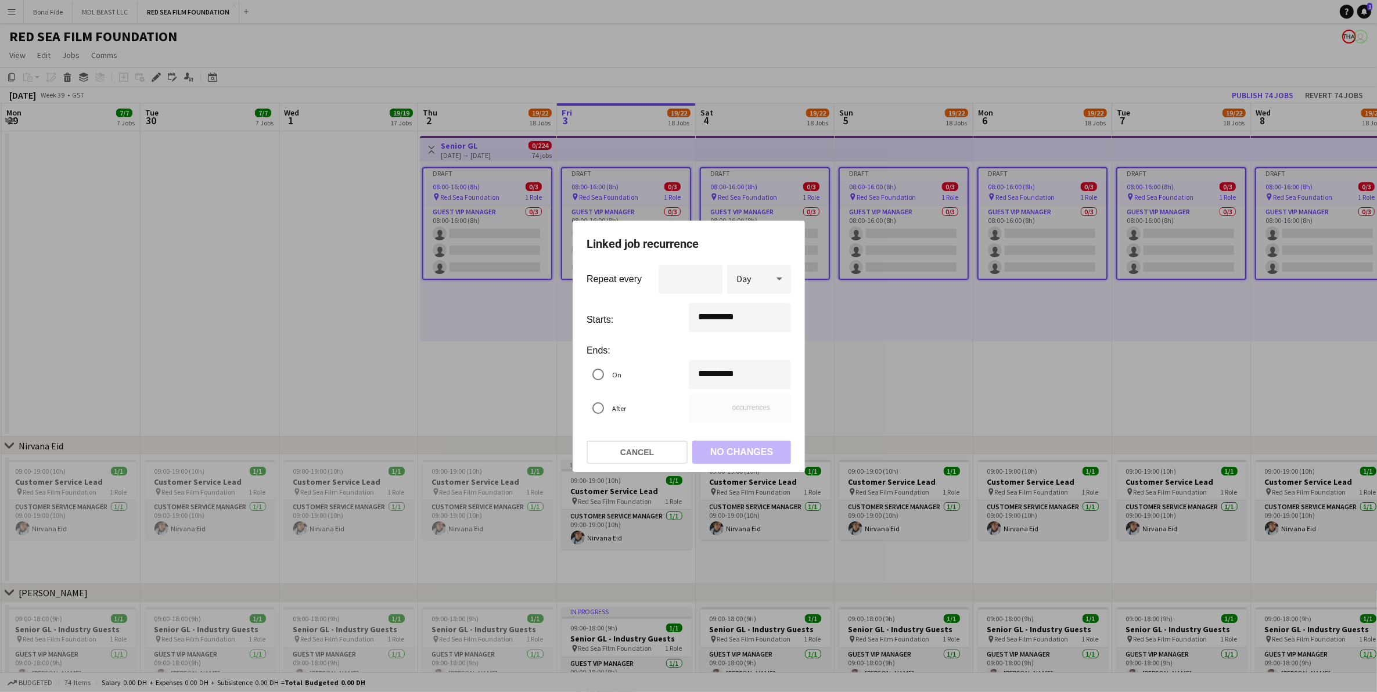
click at [713, 324] on div "**********" at bounding box center [688, 346] width 1377 height 692
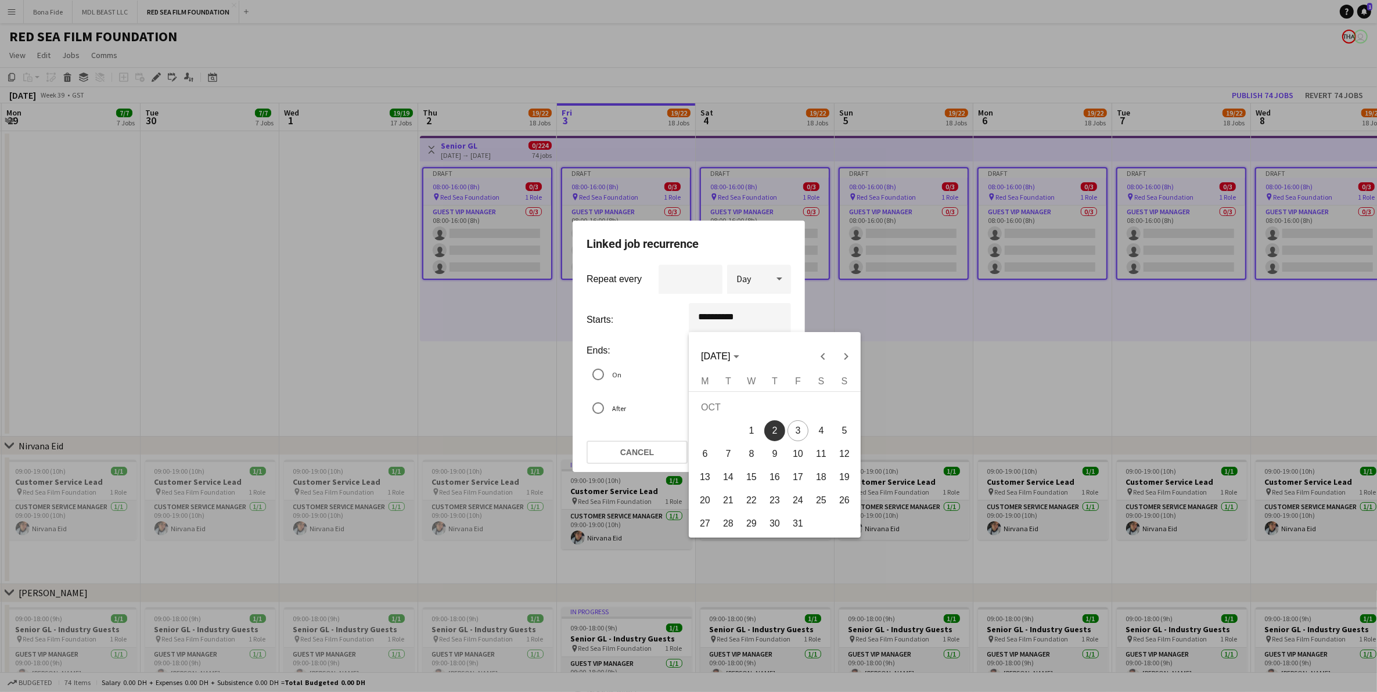
click at [758, 428] on span "1" at bounding box center [751, 431] width 21 height 21
type input "**********"
type input "**"
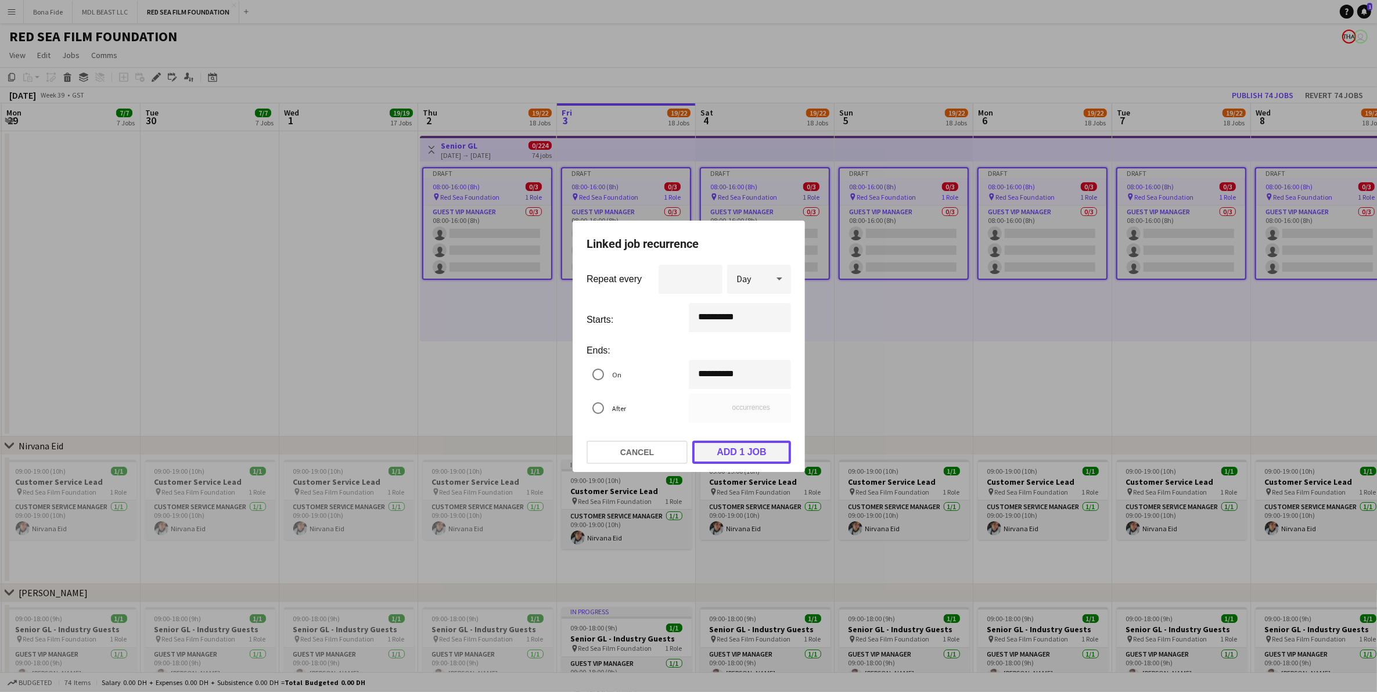
click at [759, 448] on button "Add 1 job" at bounding box center [741, 452] width 99 height 23
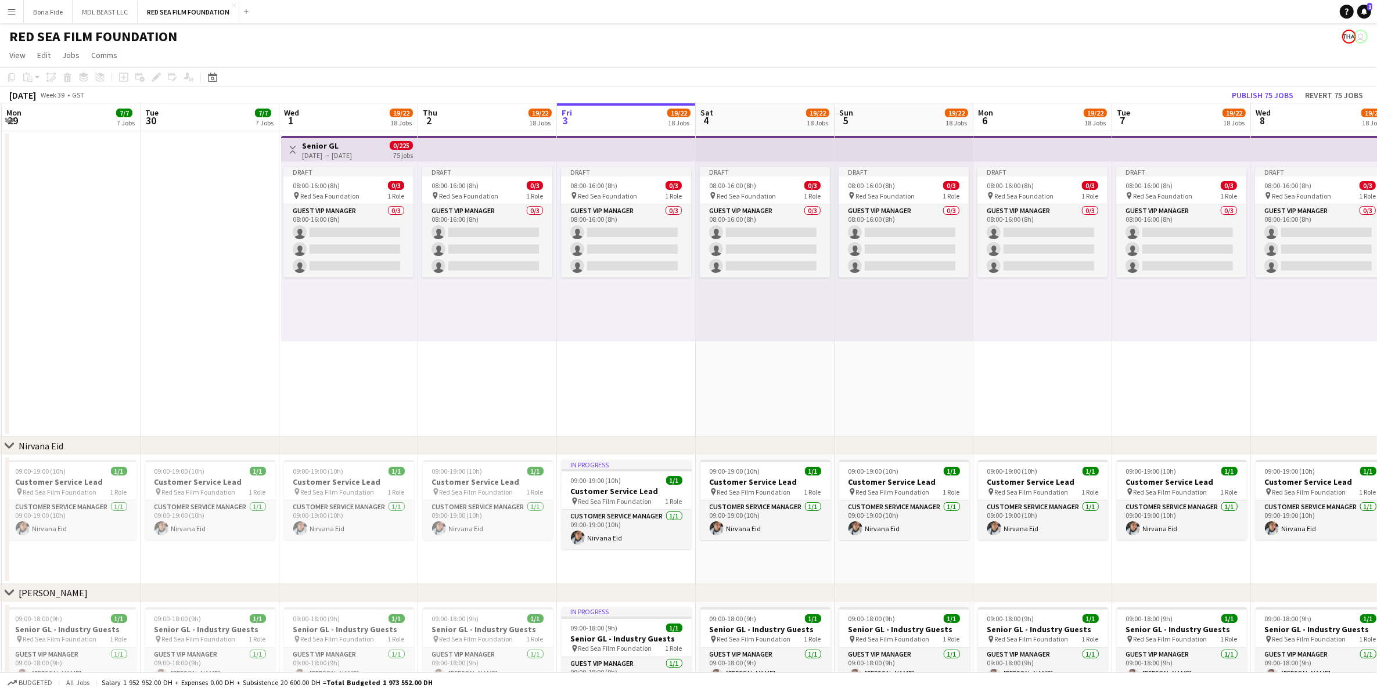
click at [247, 370] on app-date-cell at bounding box center [210, 284] width 139 height 306
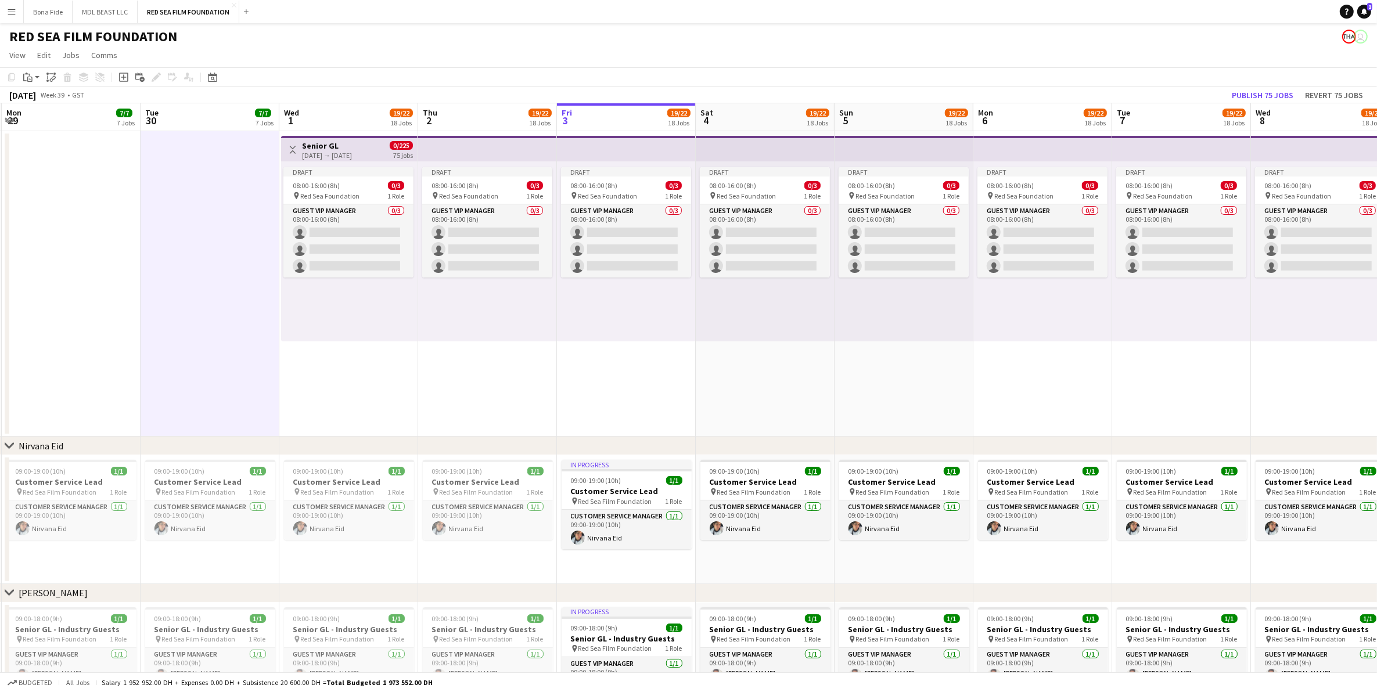
click at [390, 400] on app-date-cell "Toggle View Senior GL 01-10-2025 → 14-12-2025 0/225 75 jobs Draft 08:00-16:00 (…" at bounding box center [348, 284] width 139 height 306
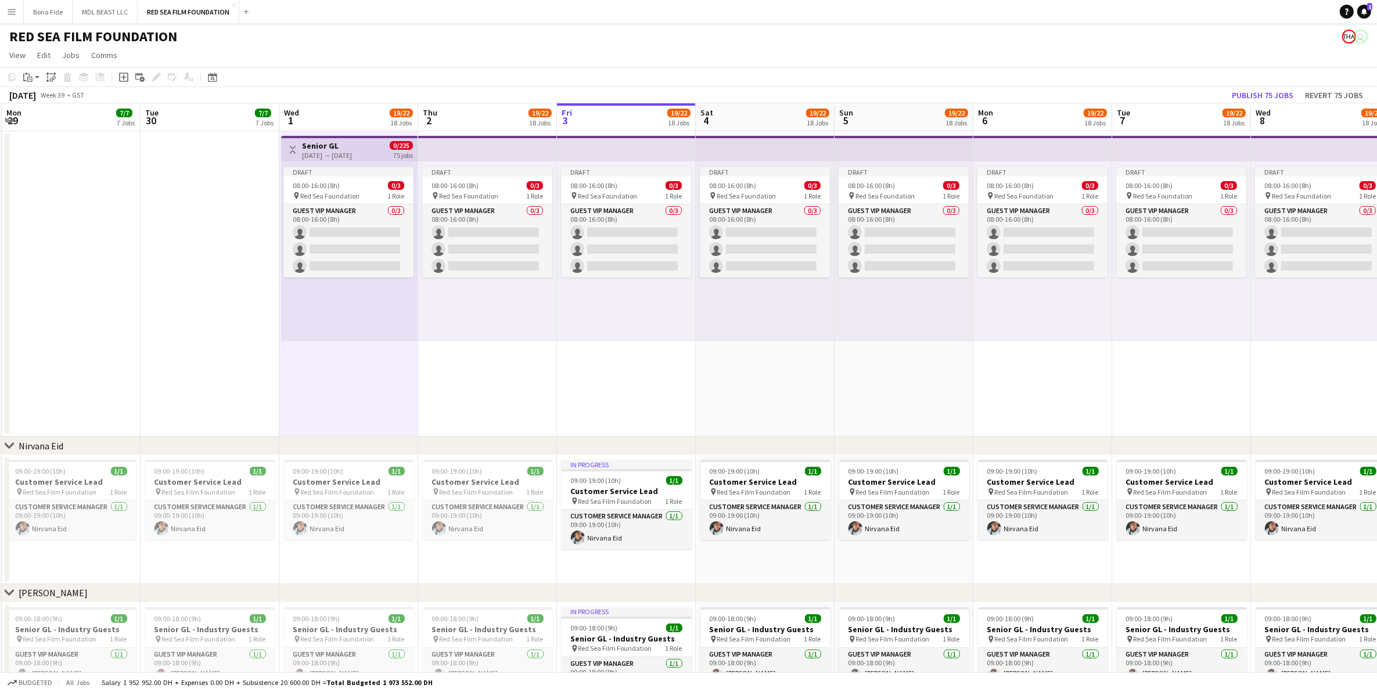
click at [215, 276] on app-date-cell at bounding box center [210, 284] width 139 height 306
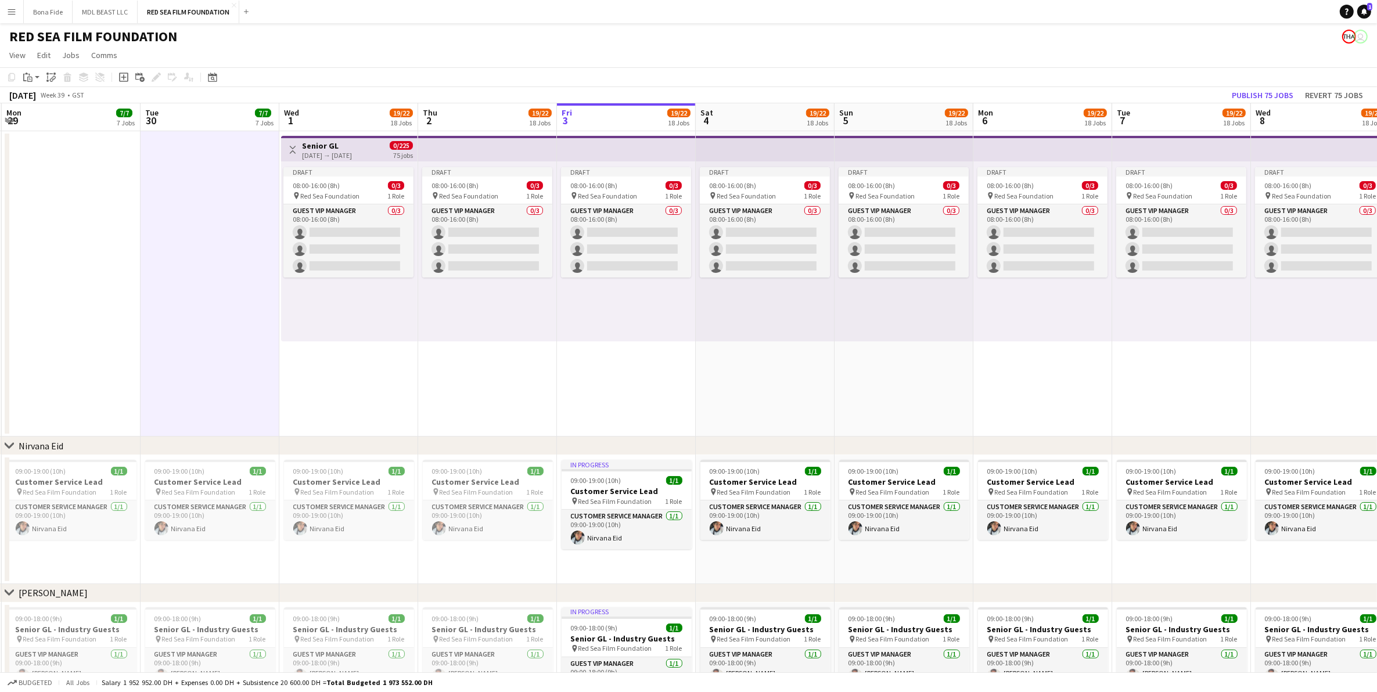
click at [344, 146] on h3 "Senior GL" at bounding box center [327, 146] width 50 height 10
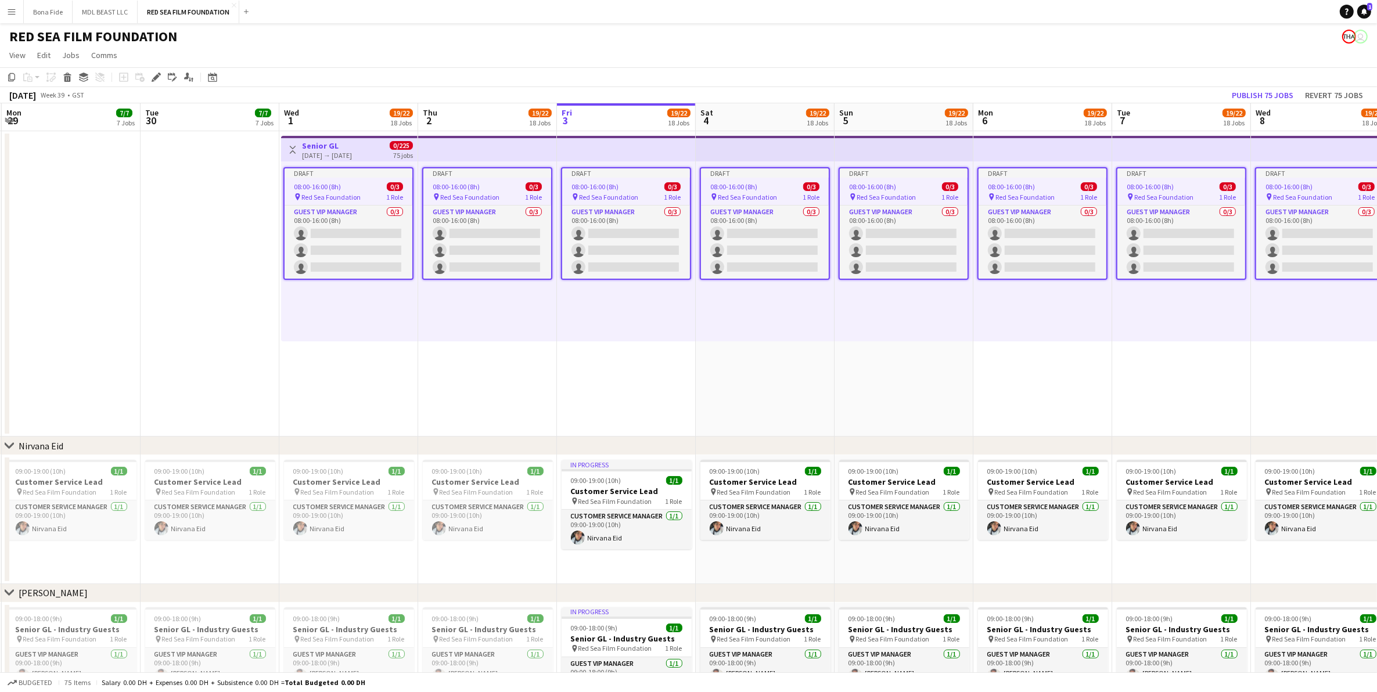
click at [156, 66] on app-page-menu "View Day view expanded Day view collapsed Month view Date picker Jump to today …" at bounding box center [688, 56] width 1377 height 22
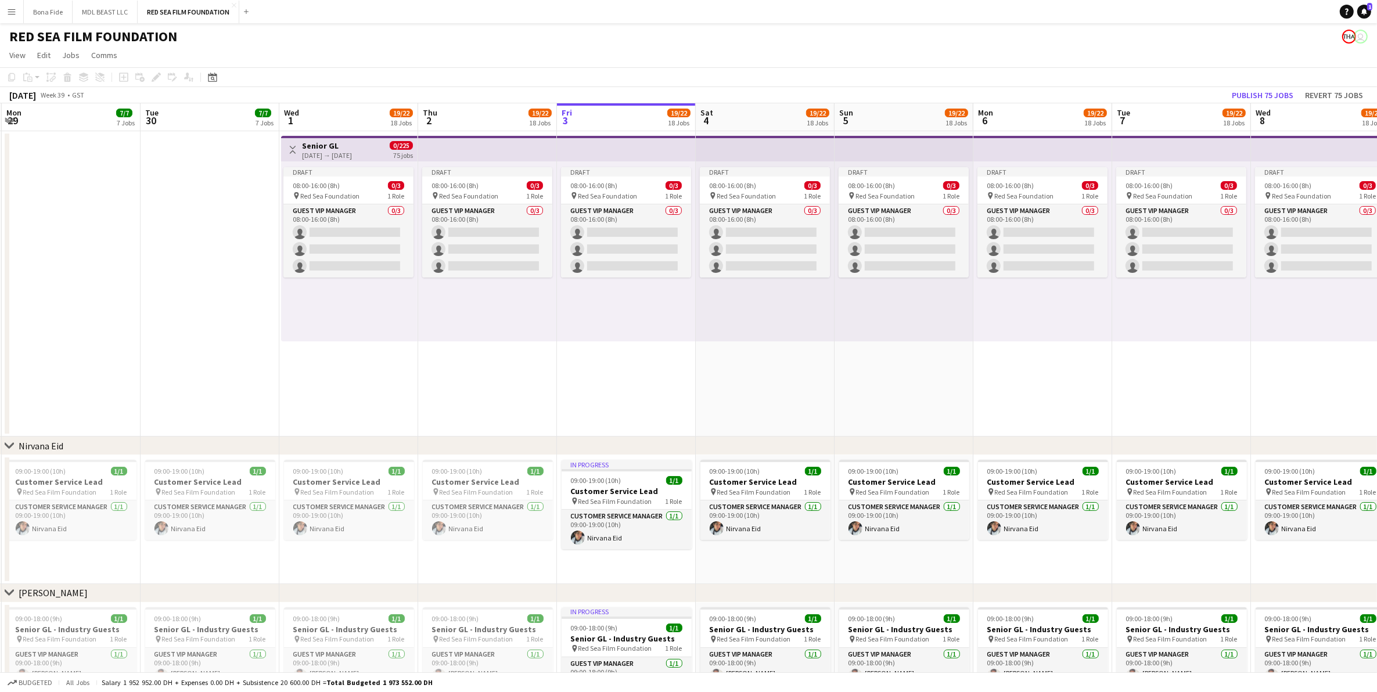
click at [257, 207] on app-date-cell at bounding box center [210, 284] width 139 height 306
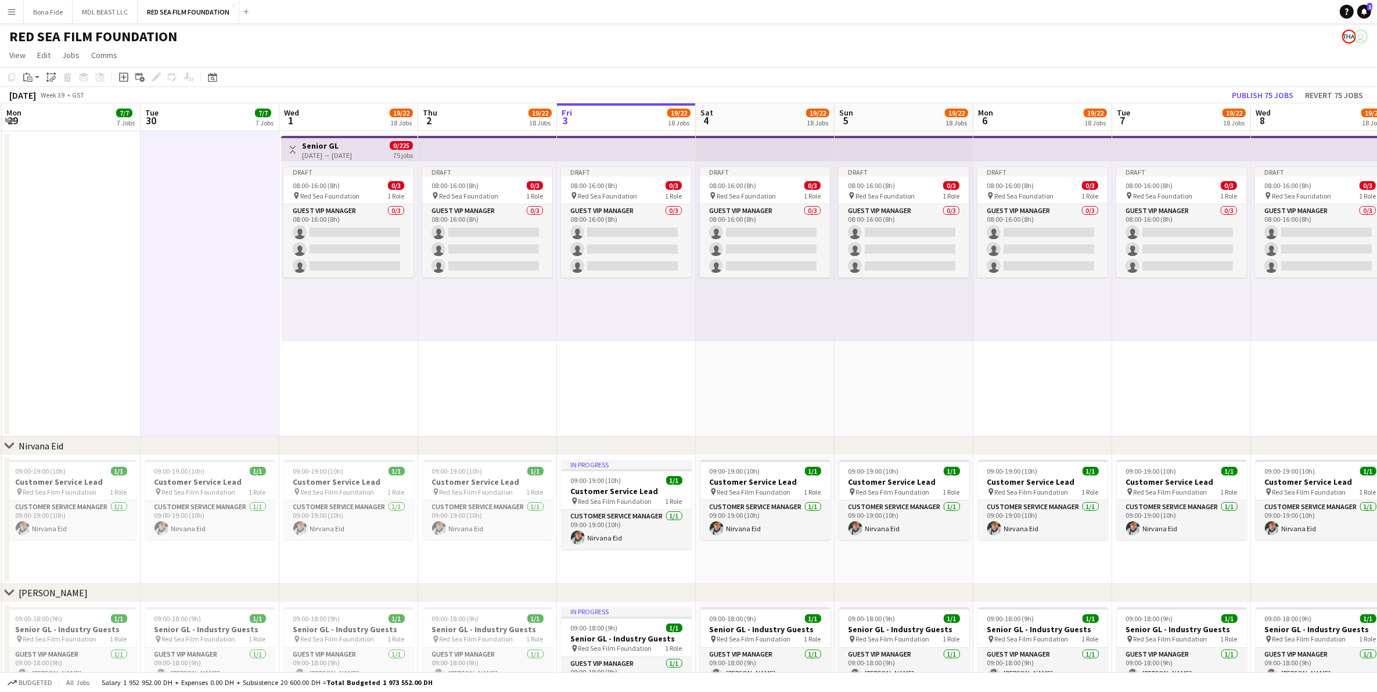
click at [334, 153] on div "[DATE] → [DATE]" at bounding box center [327, 155] width 50 height 9
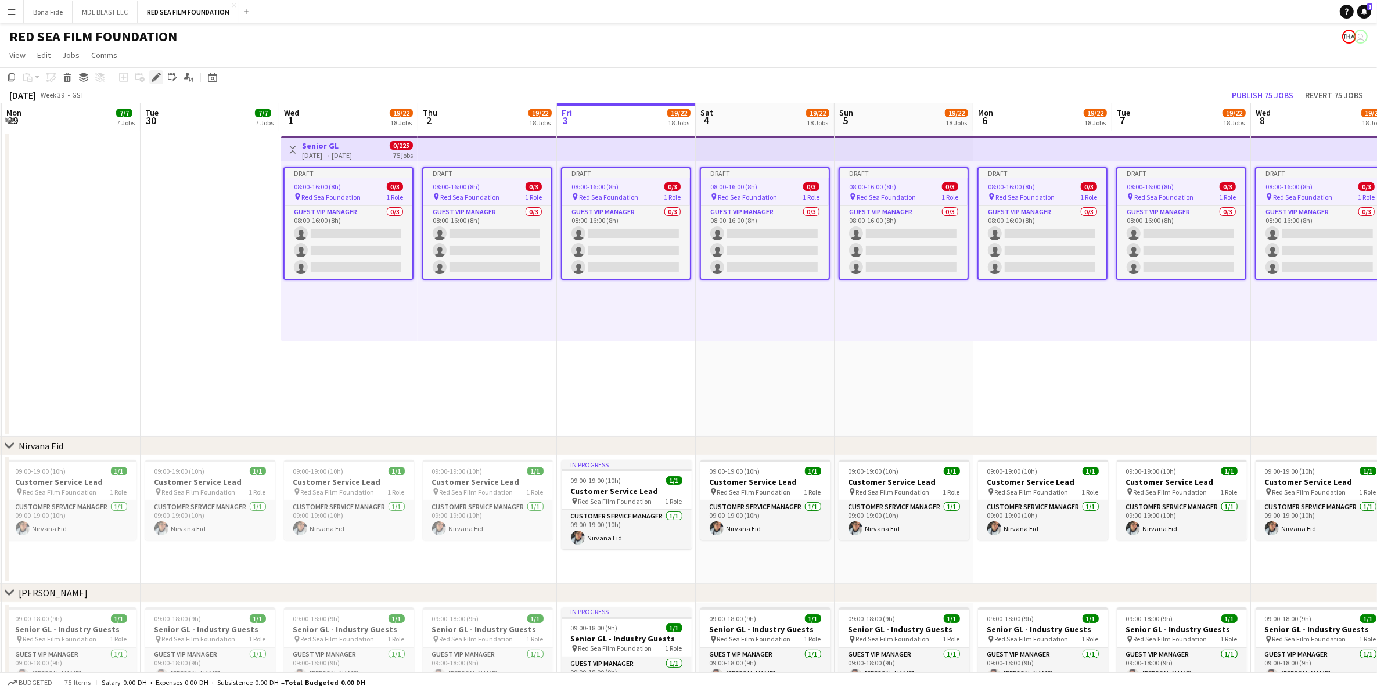
click at [149, 78] on div "Edit" at bounding box center [156, 77] width 14 height 14
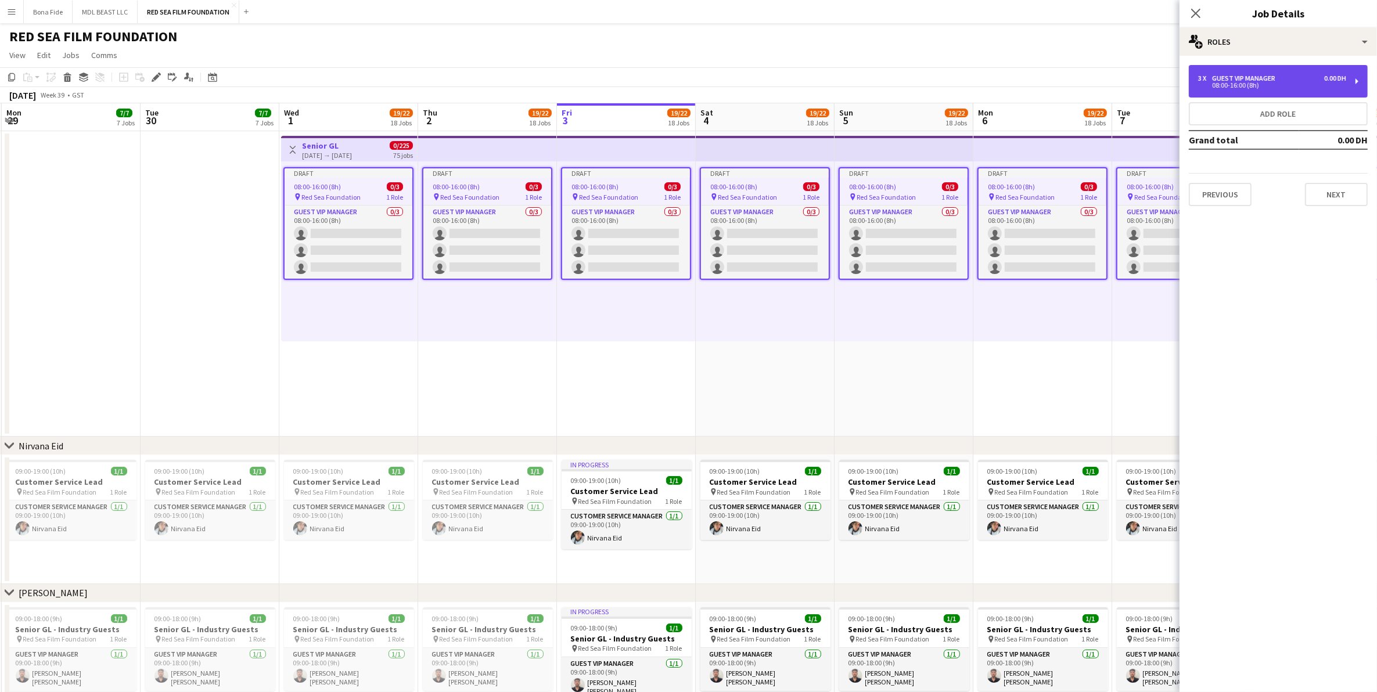
click at [1300, 80] on div "3 x Guest VIP Manager 0.00 DH" at bounding box center [1272, 78] width 148 height 8
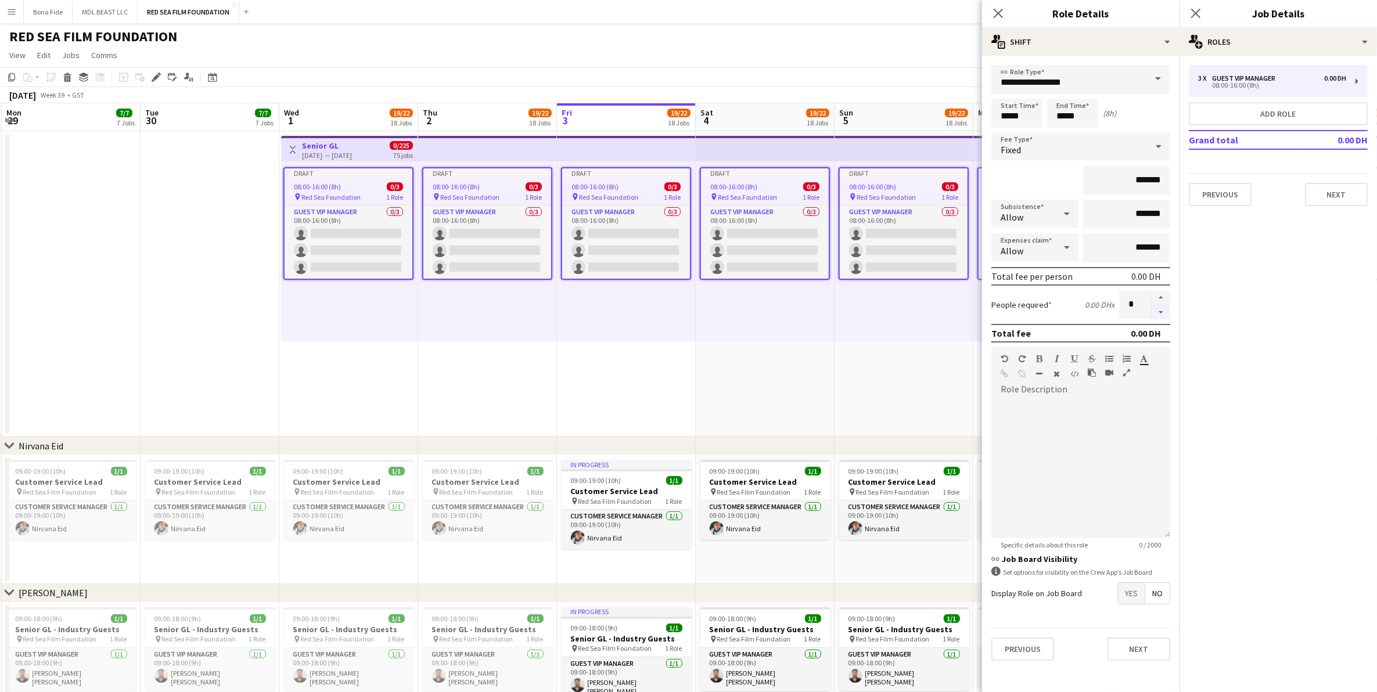
click at [1154, 311] on button "button" at bounding box center [1161, 313] width 19 height 15
type input "*"
click at [1337, 192] on button "Next" at bounding box center [1336, 194] width 63 height 23
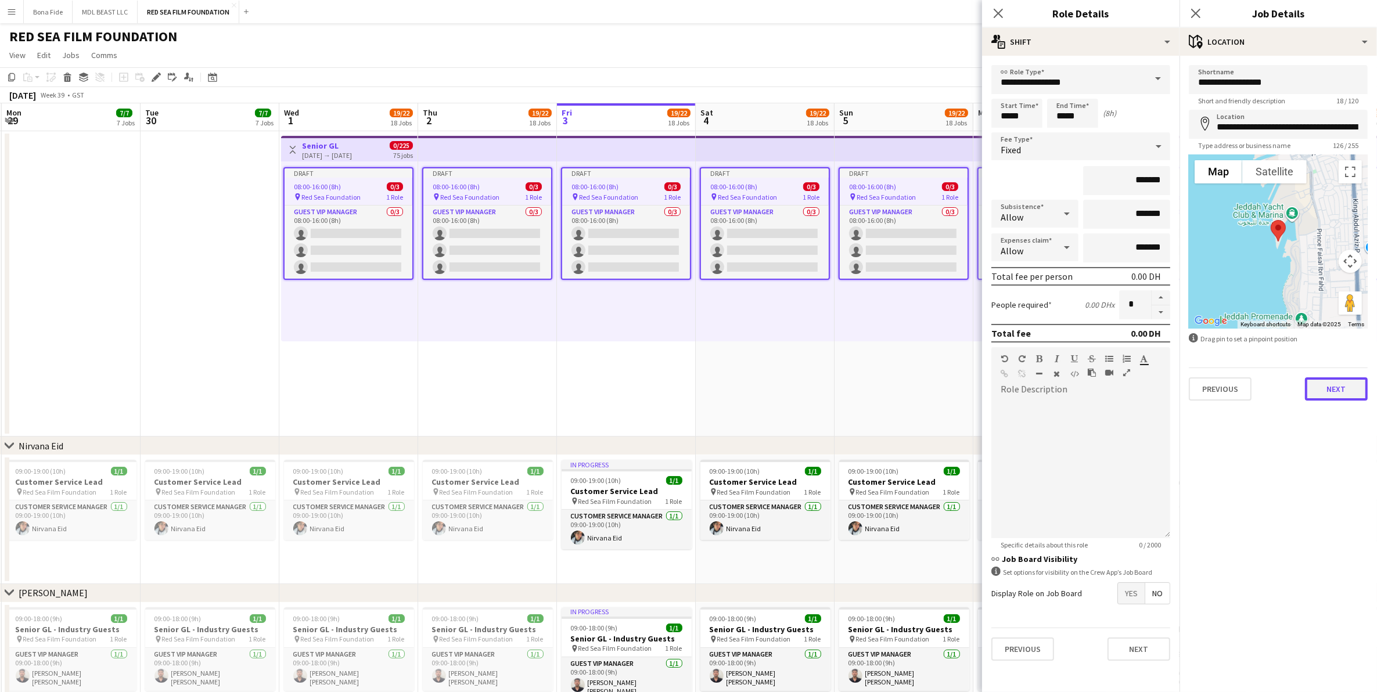
click at [1335, 395] on button "Next" at bounding box center [1336, 389] width 63 height 23
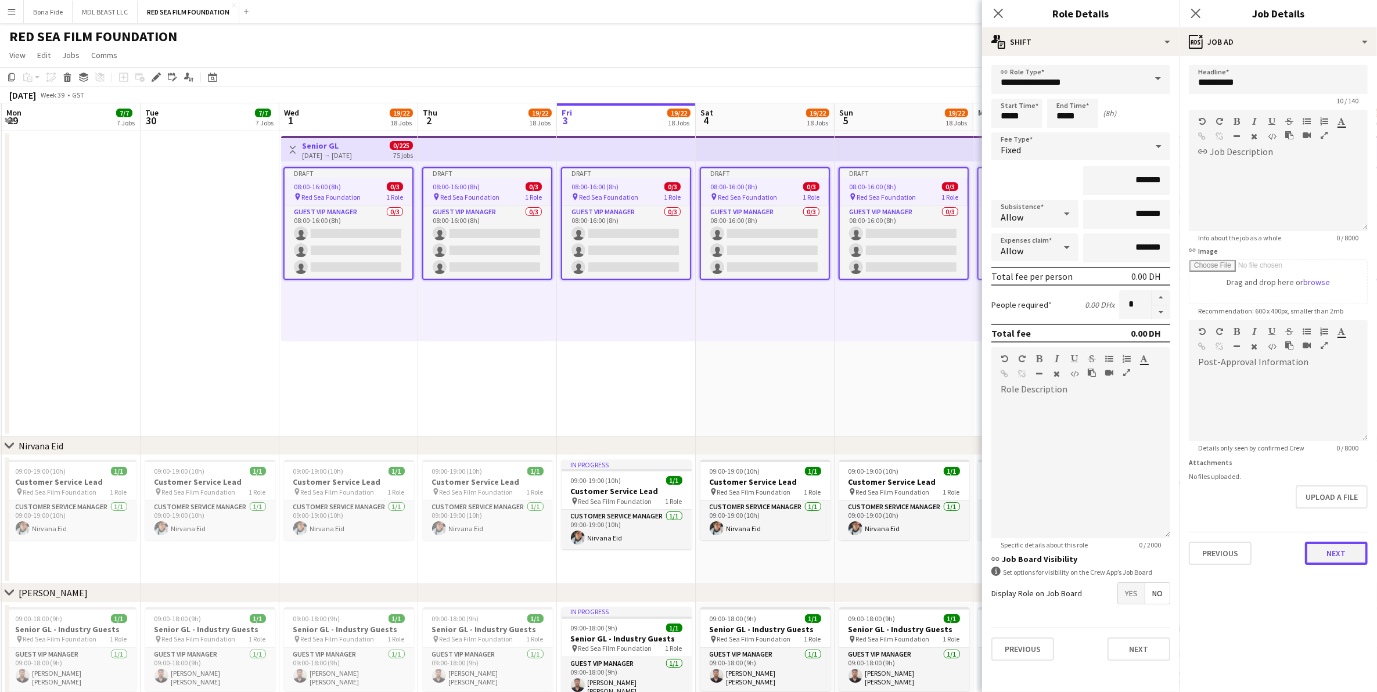
click at [1342, 559] on button "Next" at bounding box center [1336, 553] width 63 height 23
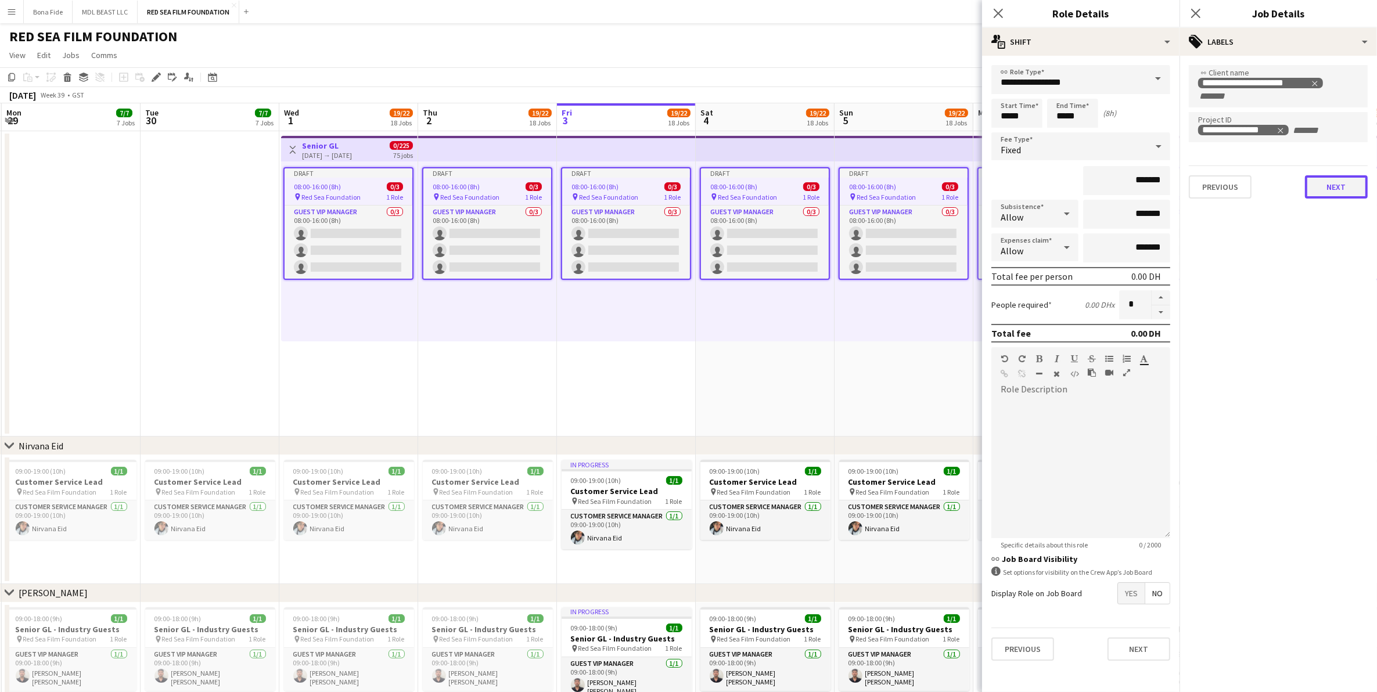
click at [1342, 192] on button "Next" at bounding box center [1336, 186] width 63 height 23
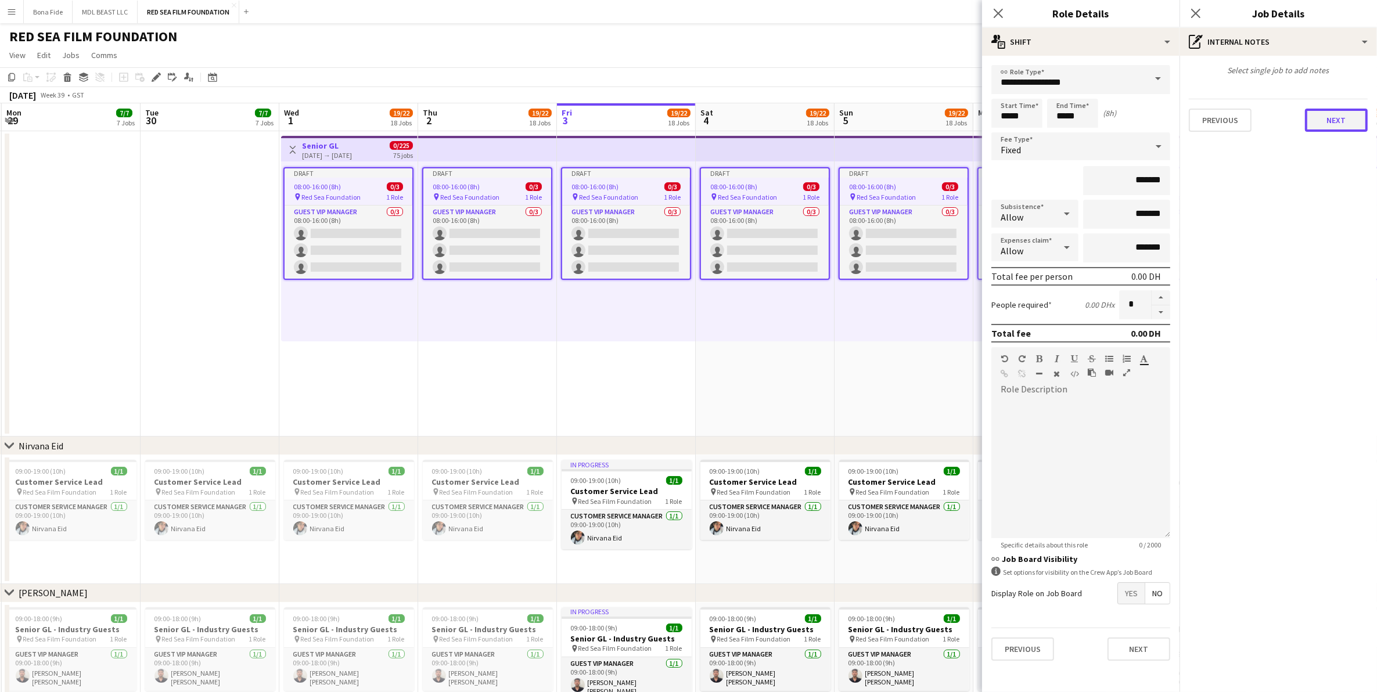
click at [1339, 122] on button "Next" at bounding box center [1336, 120] width 63 height 23
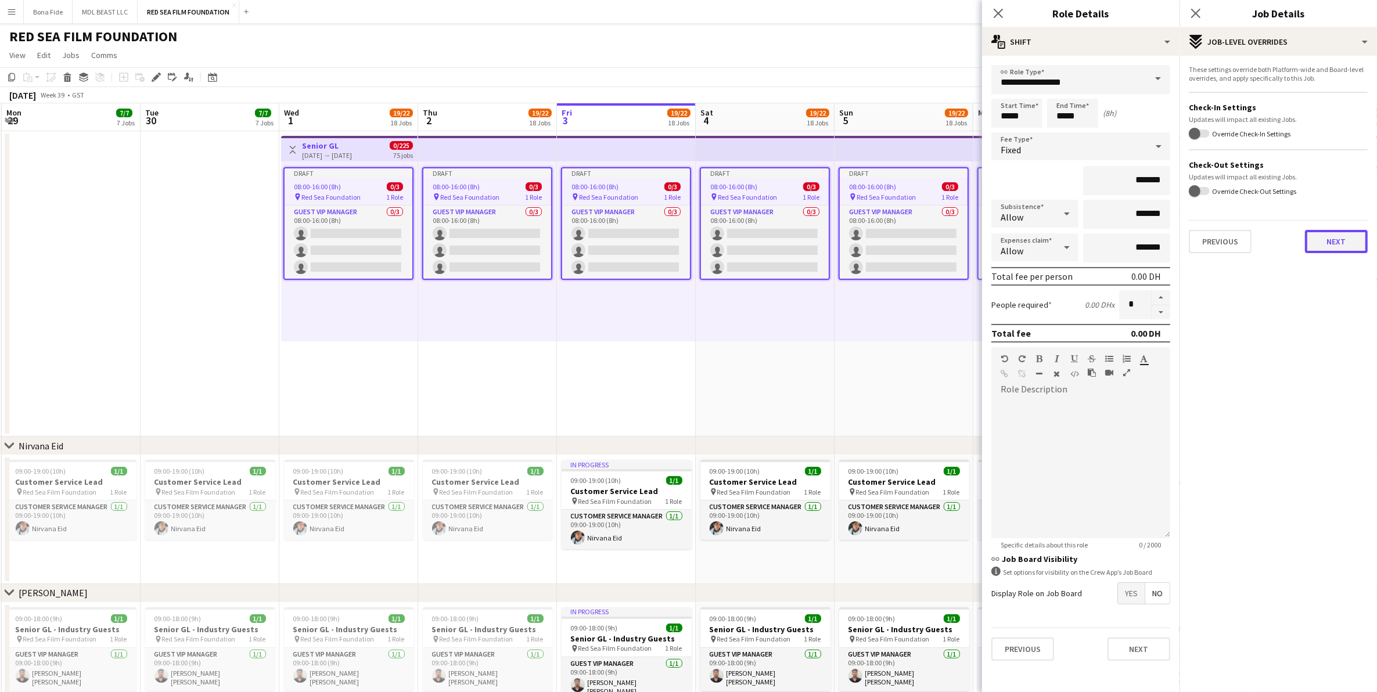
click at [1343, 242] on button "Next" at bounding box center [1336, 241] width 63 height 23
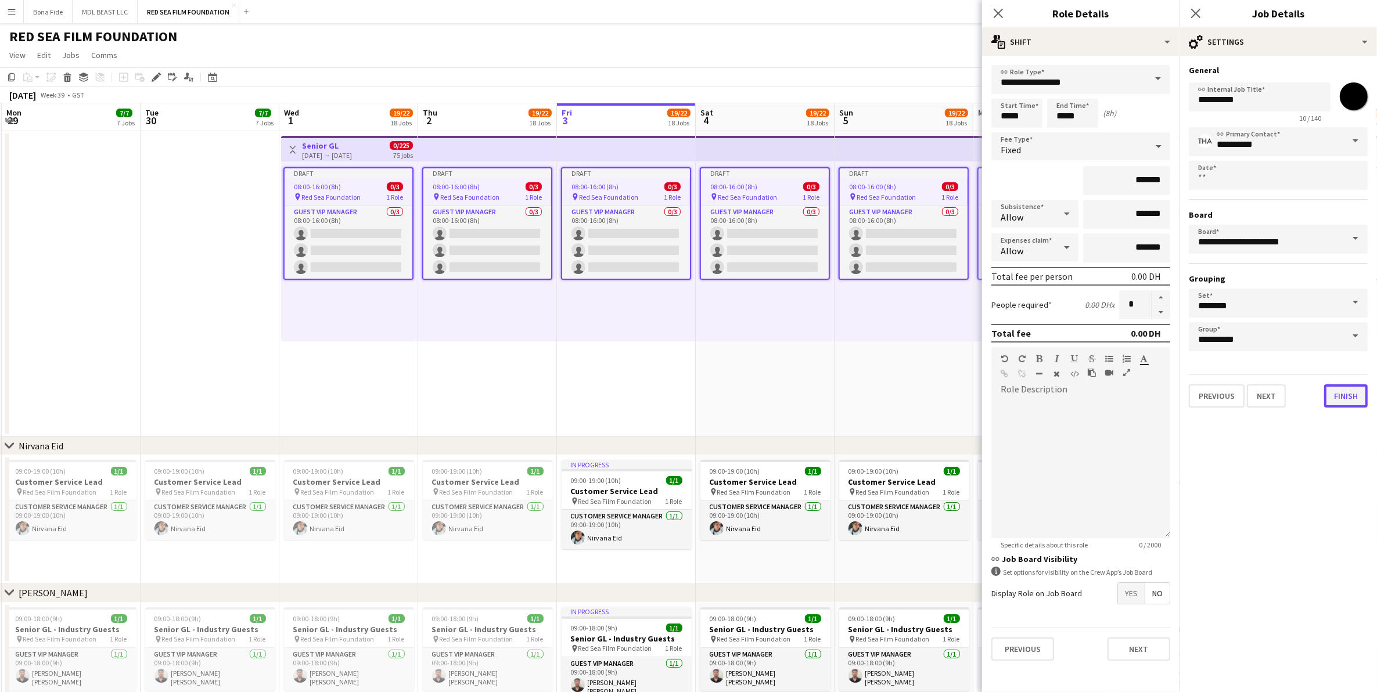
click at [1363, 395] on button "Finish" at bounding box center [1346, 396] width 44 height 23
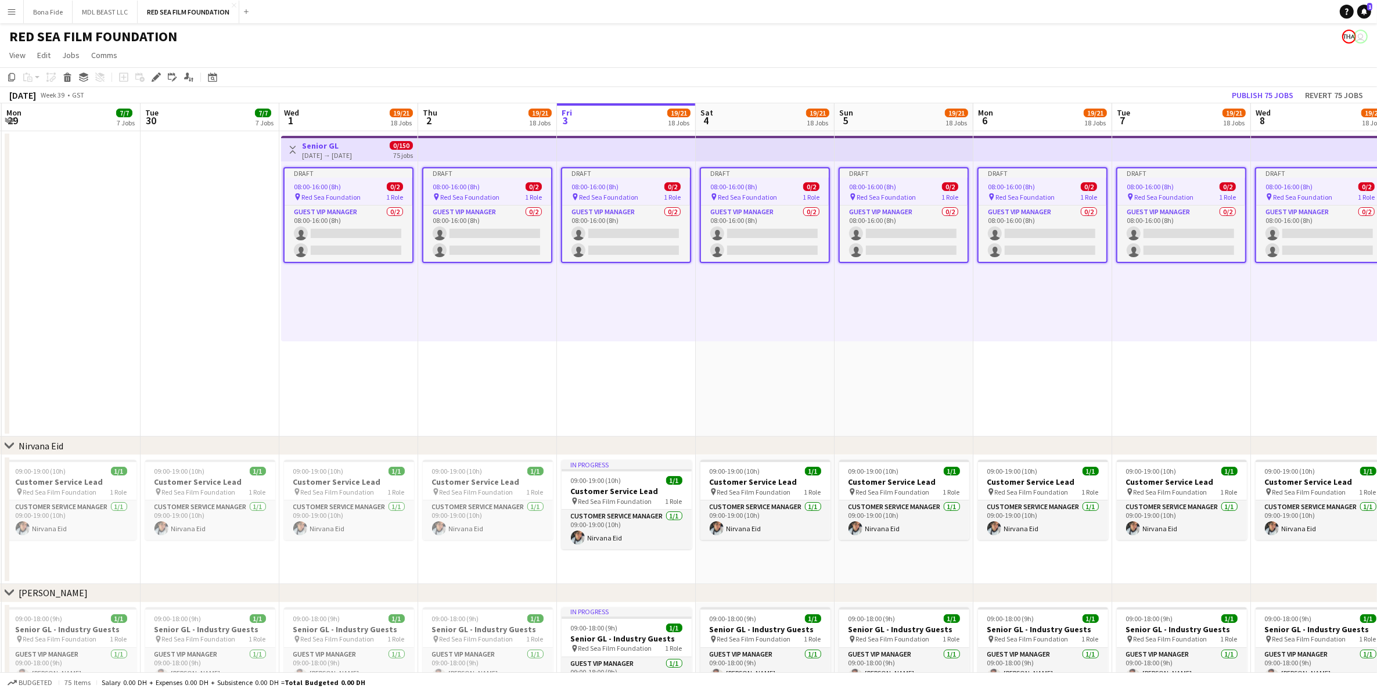
click at [884, 393] on app-date-cell "Draft 08:00-16:00 (8h) 0/2 pin Red Sea Foundation 1 Role Guest VIP Manager 0/2 …" at bounding box center [904, 284] width 139 height 306
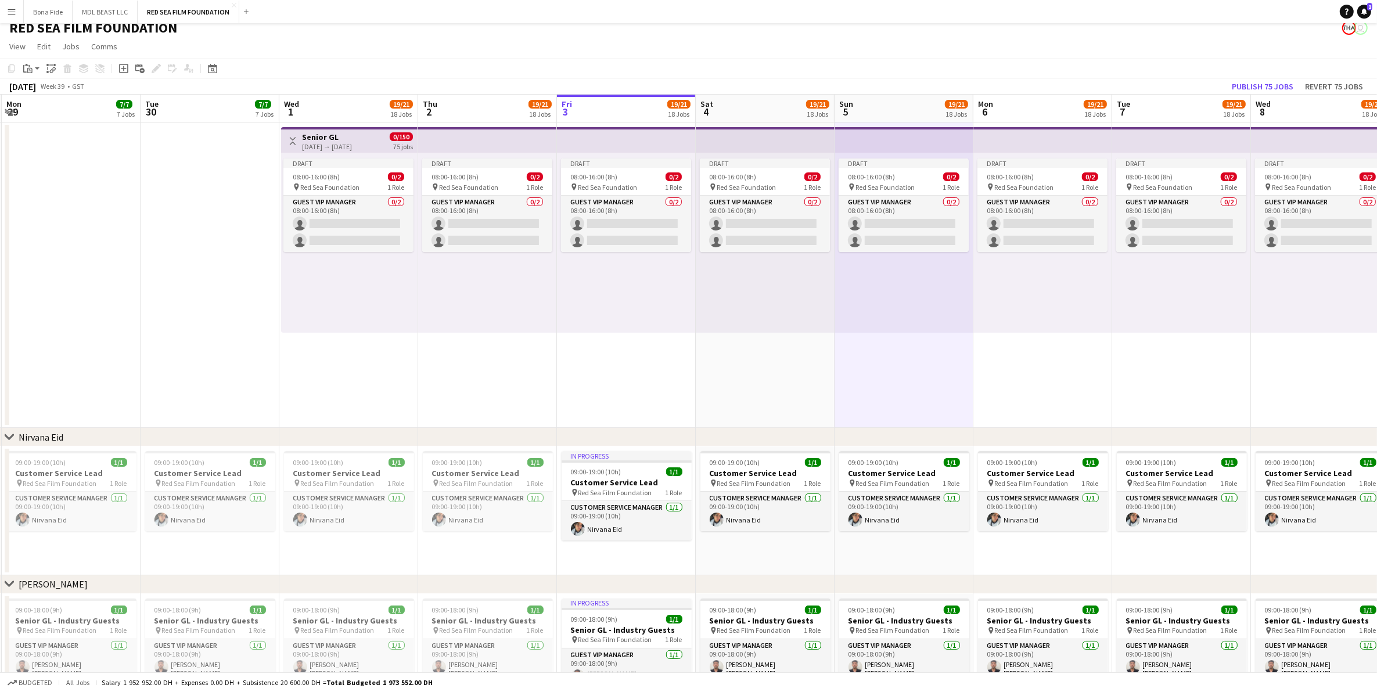
scroll to position [0, 0]
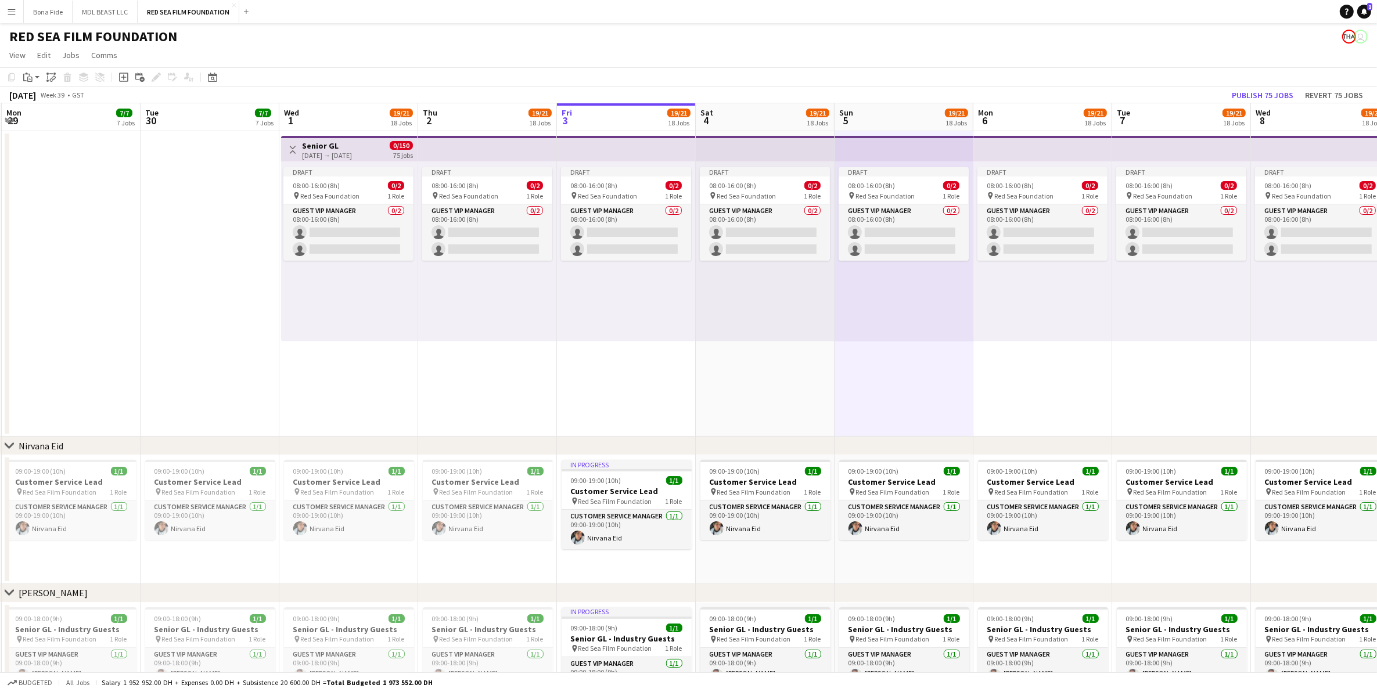
click at [320, 145] on h3 "Senior GL" at bounding box center [327, 146] width 50 height 10
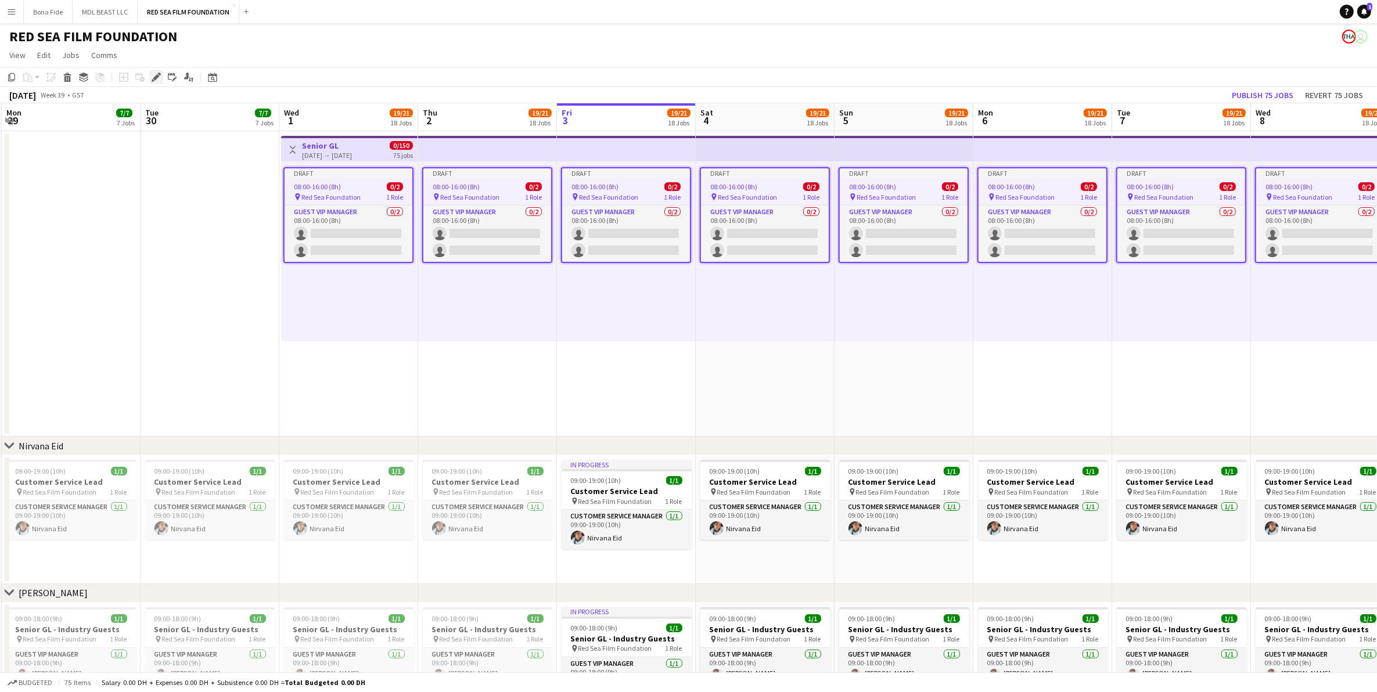
click at [155, 79] on icon at bounding box center [156, 77] width 6 height 6
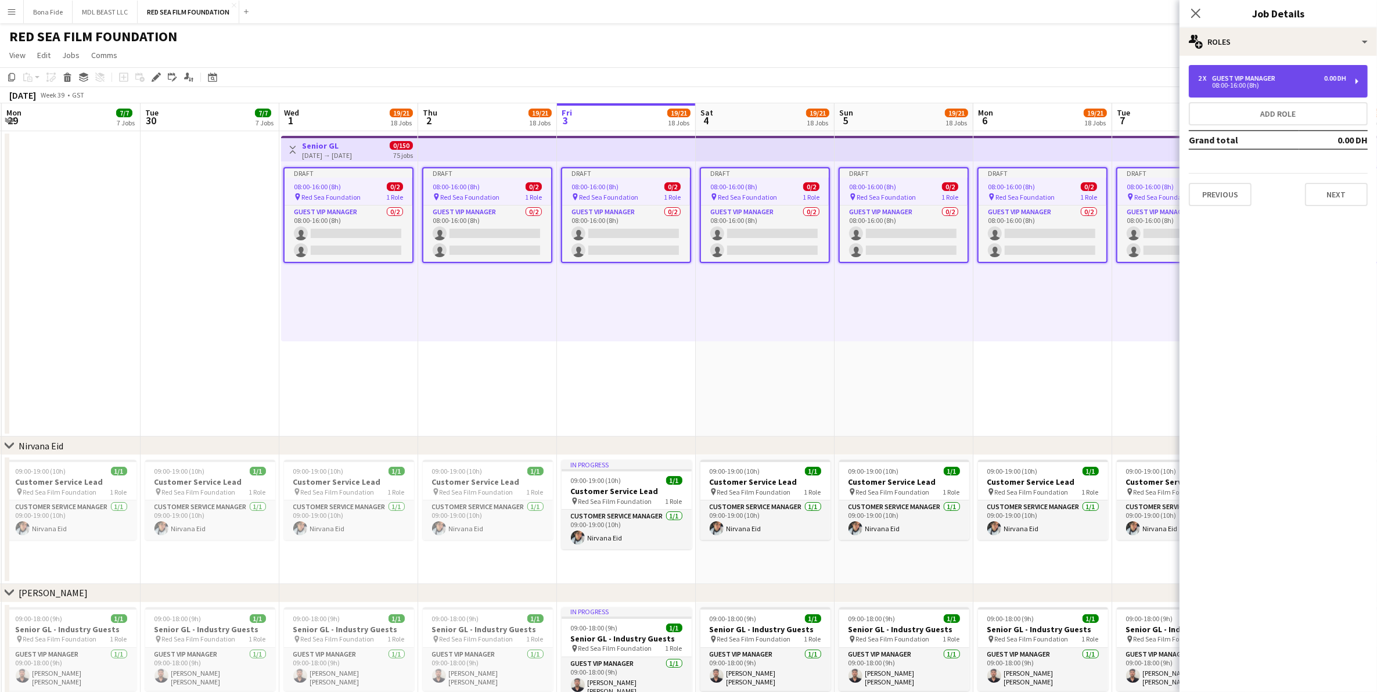
click at [1303, 85] on div "08:00-16:00 (8h)" at bounding box center [1272, 85] width 148 height 6
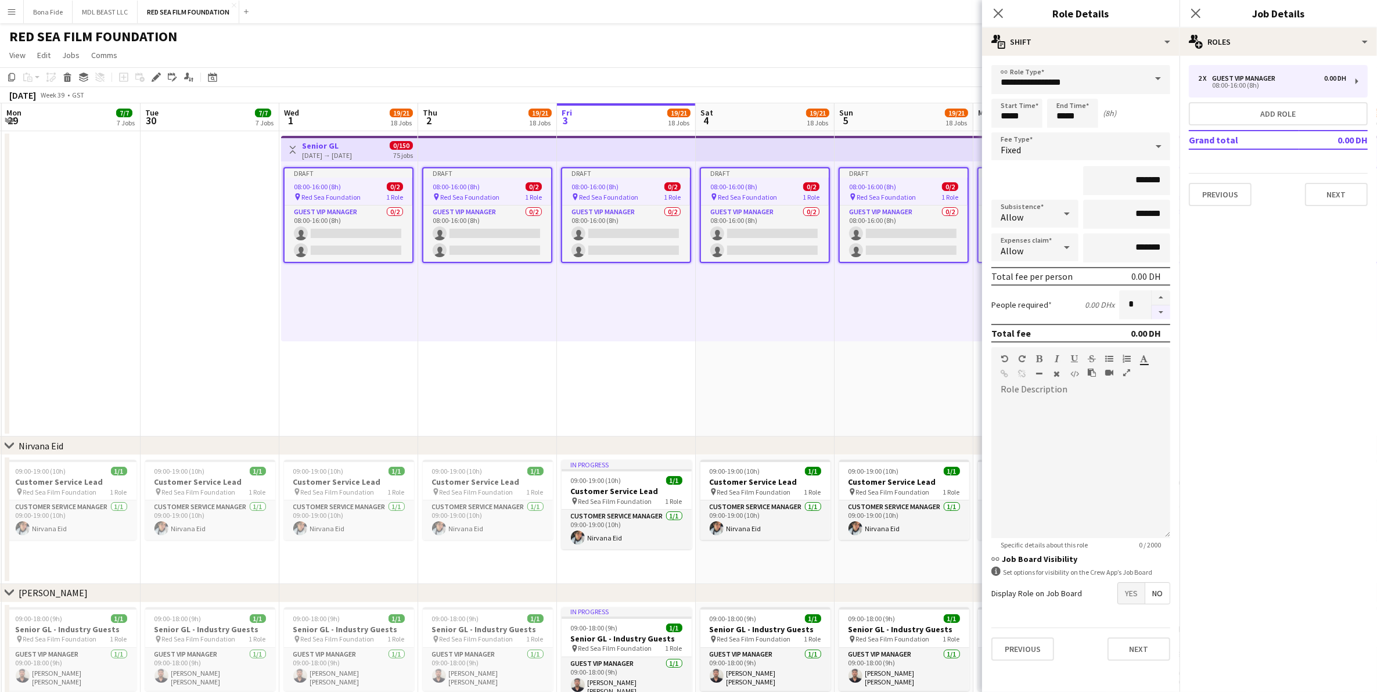
click at [1156, 315] on button "button" at bounding box center [1161, 313] width 19 height 15
type input "*"
click at [1317, 195] on button "Next" at bounding box center [1336, 194] width 63 height 23
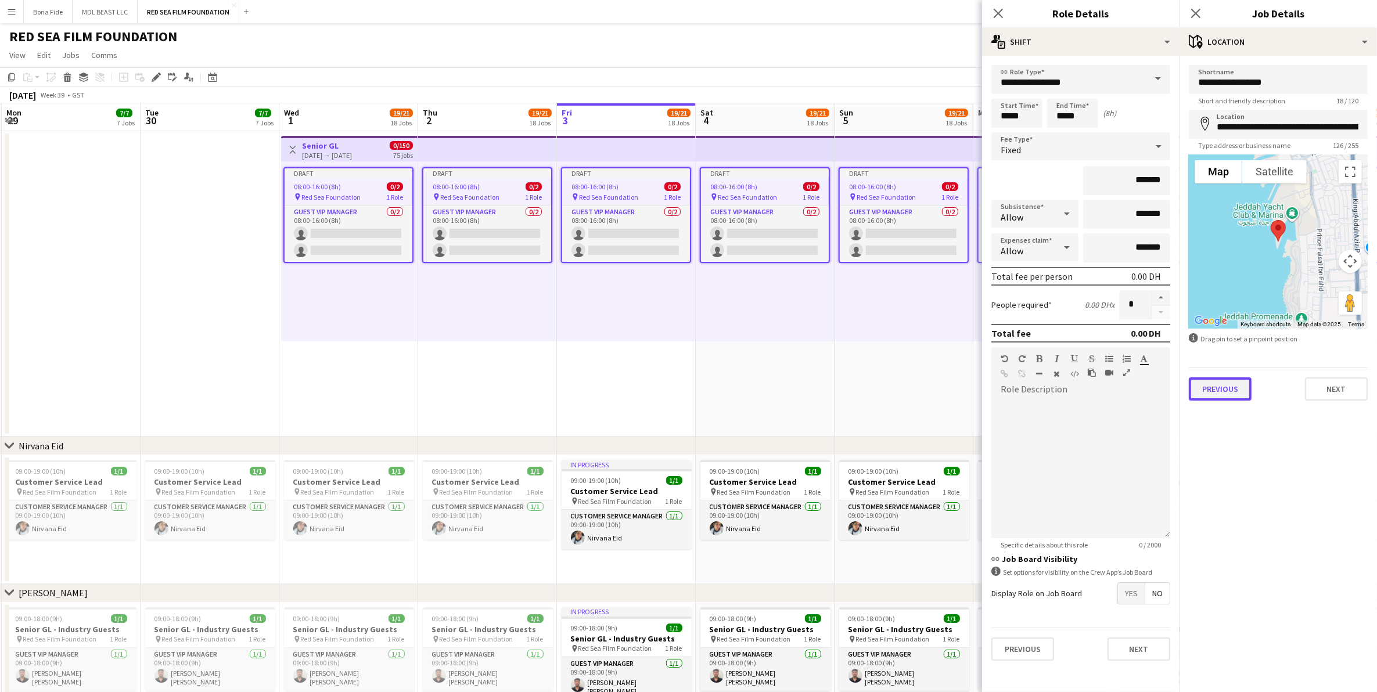
click at [1226, 379] on button "Previous" at bounding box center [1220, 389] width 63 height 23
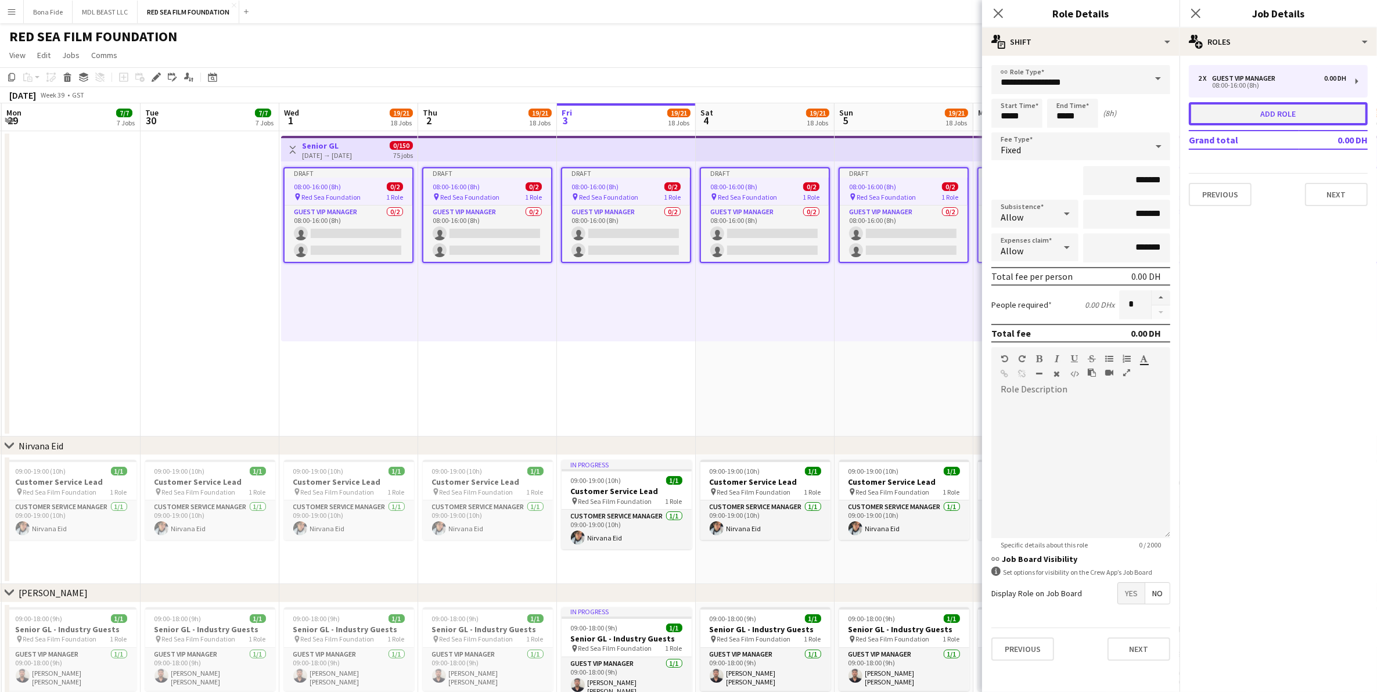
click at [1263, 114] on button "Add role" at bounding box center [1278, 113] width 179 height 23
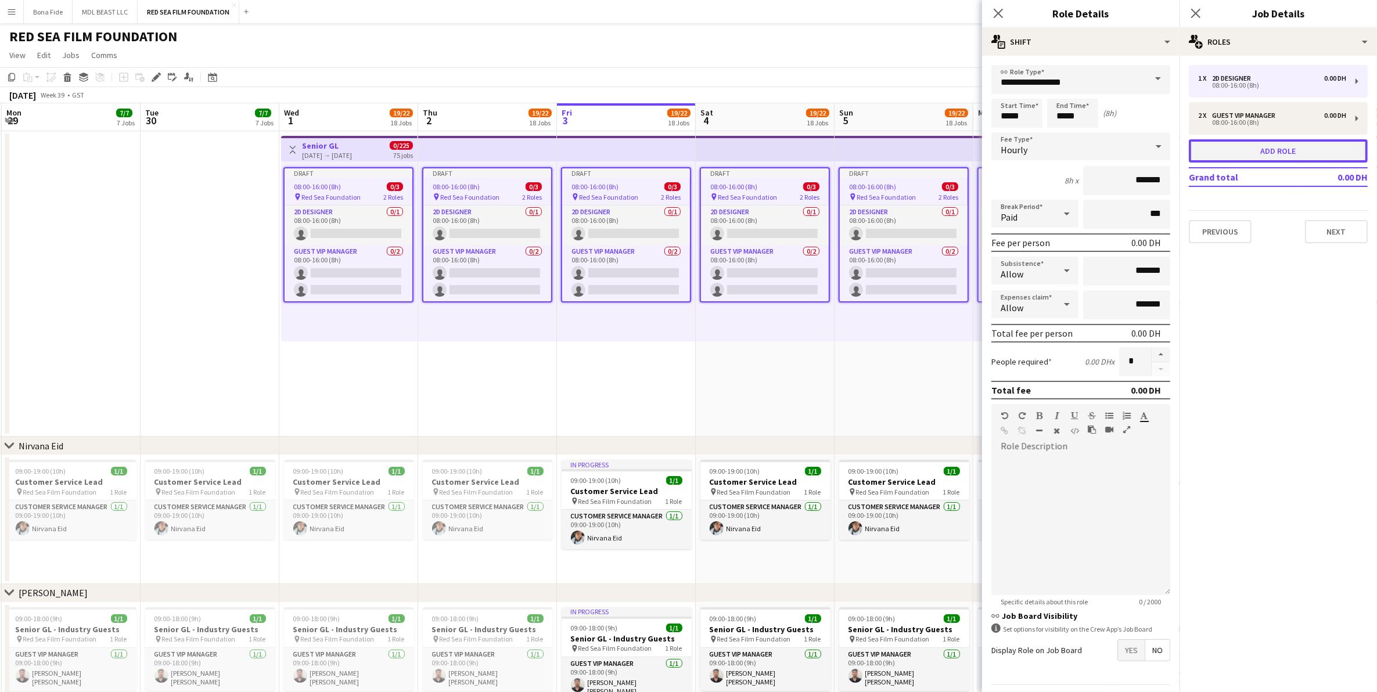
type input "**********"
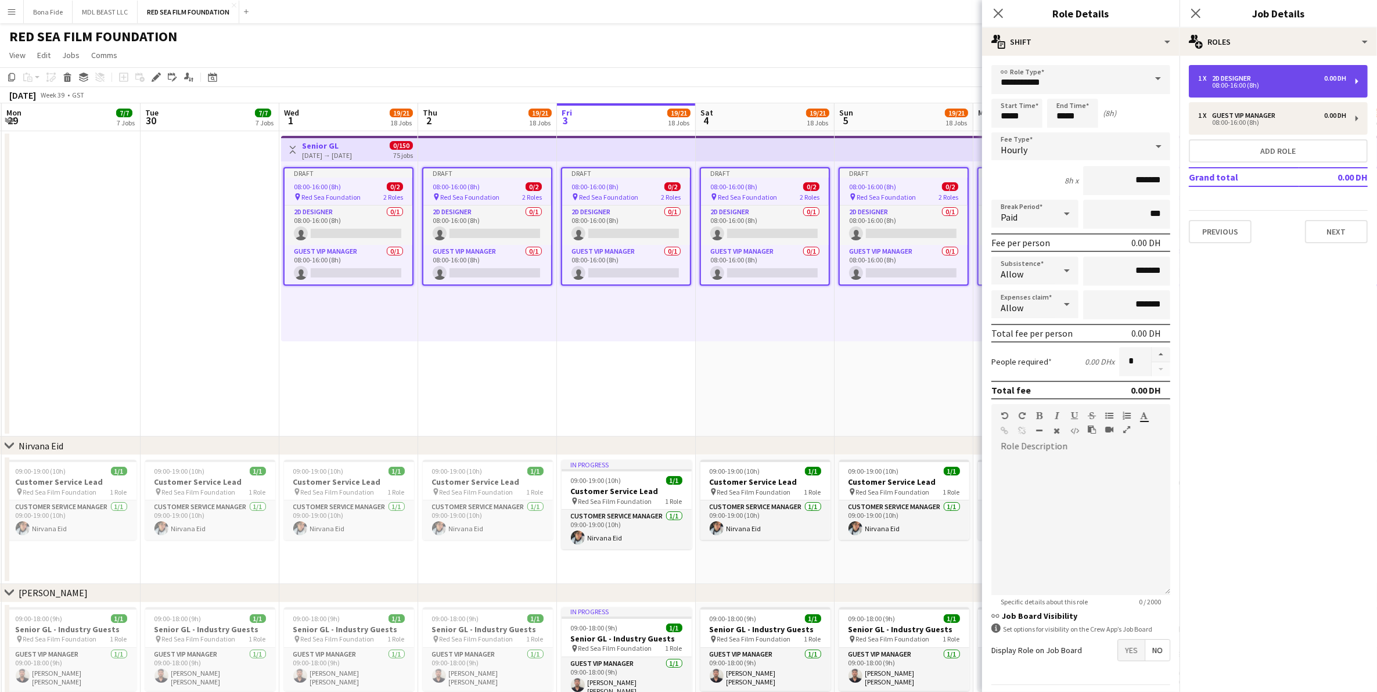
click at [1250, 85] on div "08:00-16:00 (8h)" at bounding box center [1272, 85] width 148 height 6
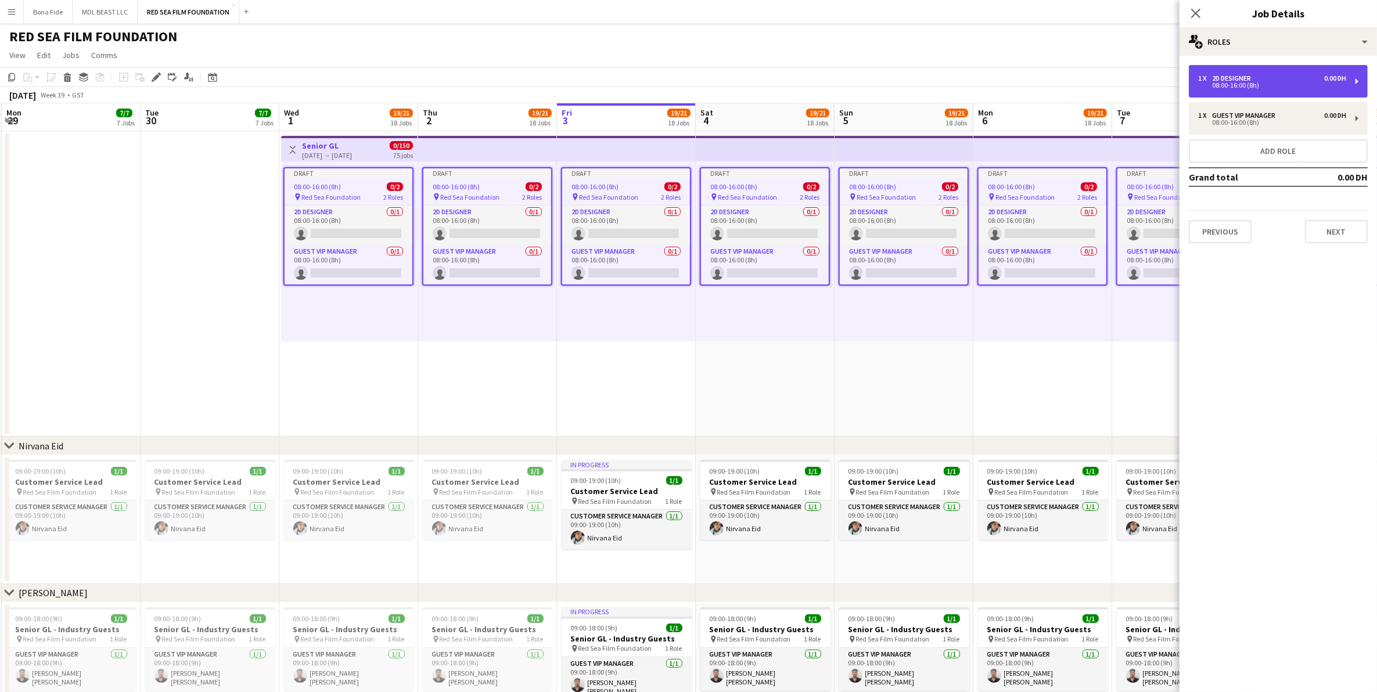
click at [1258, 86] on div "08:00-16:00 (8h)" at bounding box center [1272, 85] width 148 height 6
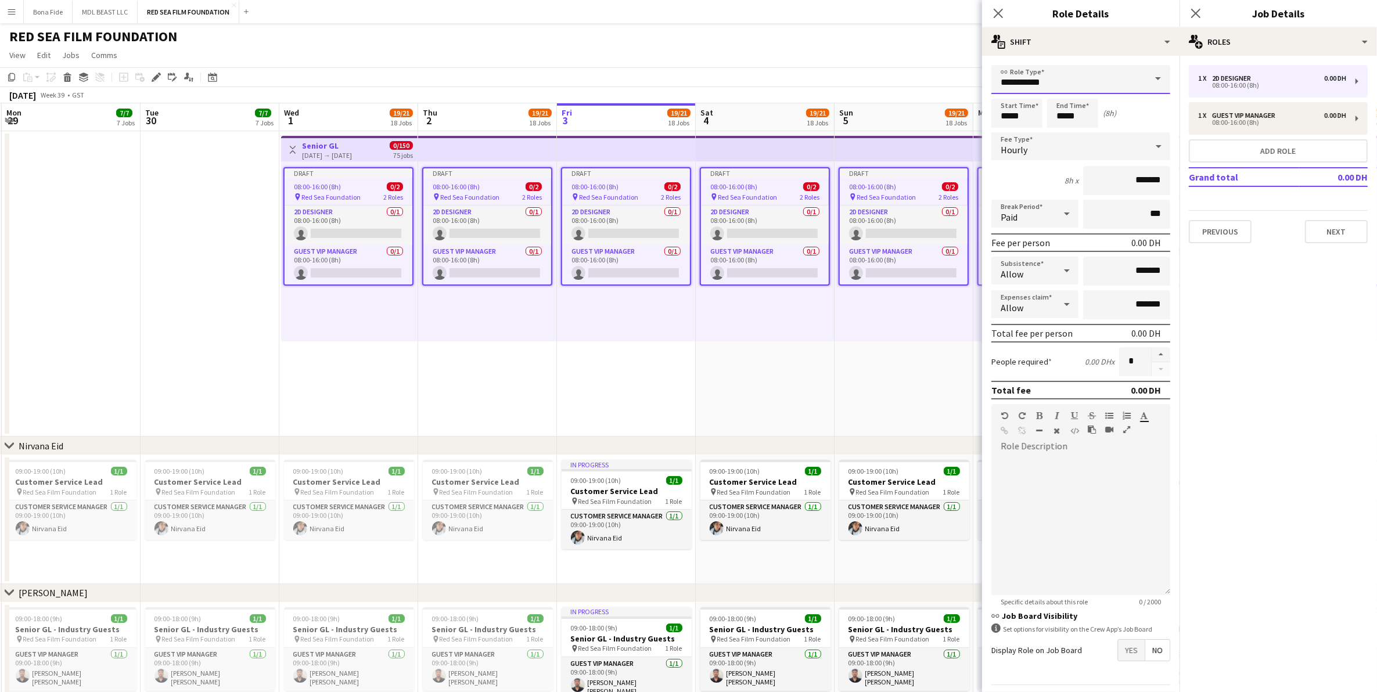
click at [1118, 80] on input "**********" at bounding box center [1081, 79] width 179 height 29
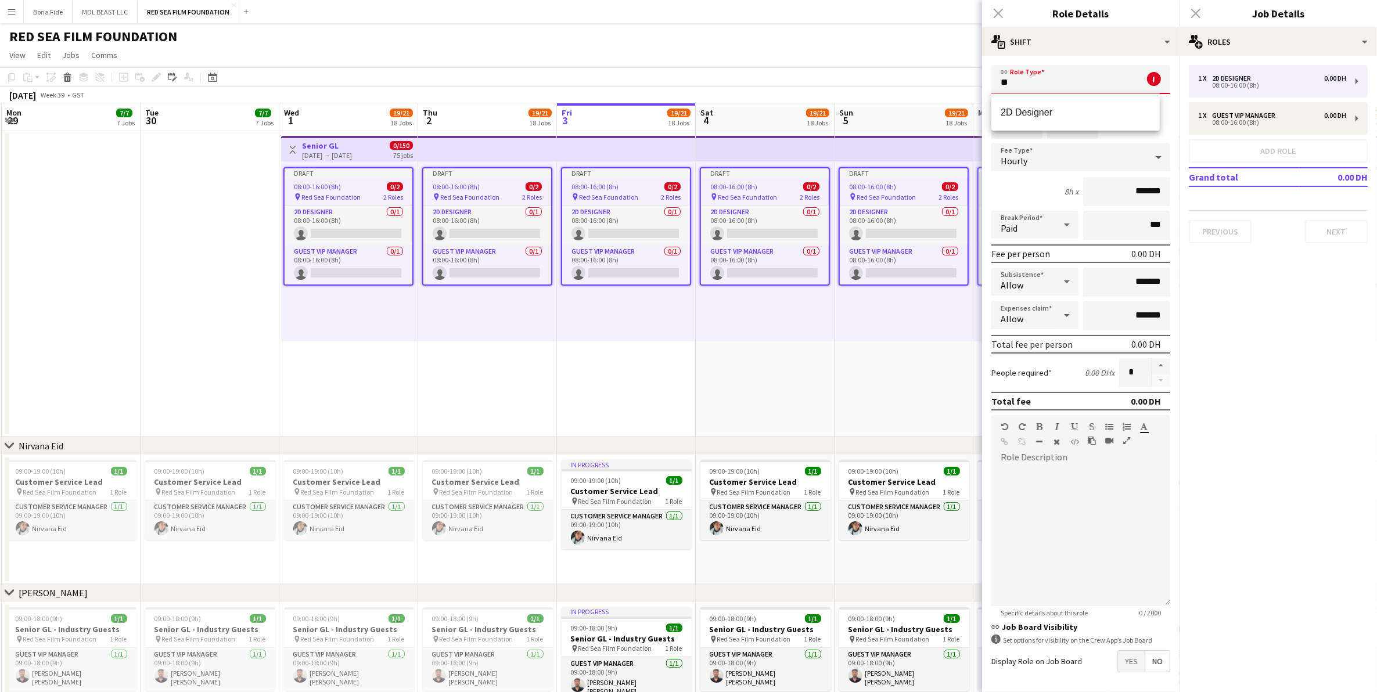
type input "*"
click at [1061, 114] on span "Guest VIP Manager" at bounding box center [1075, 112] width 149 height 11
type input "**********"
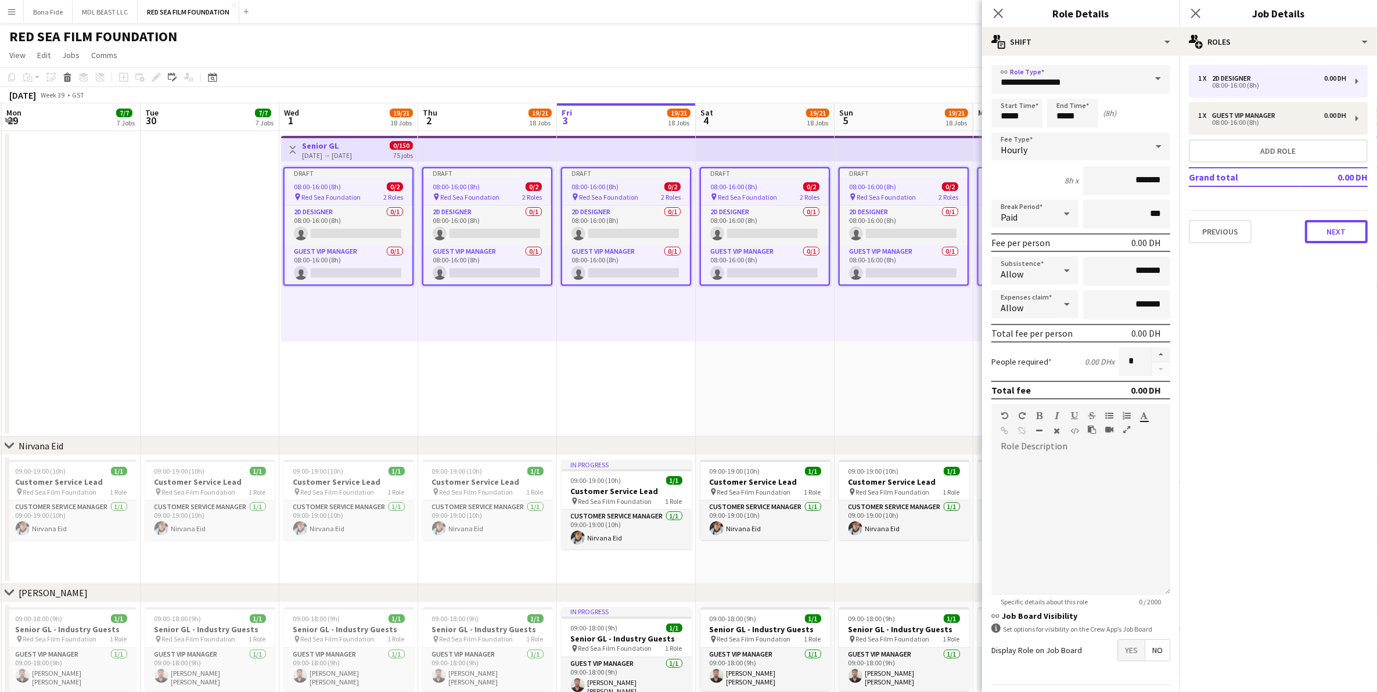
click at [1335, 231] on button "Next" at bounding box center [1336, 231] width 63 height 23
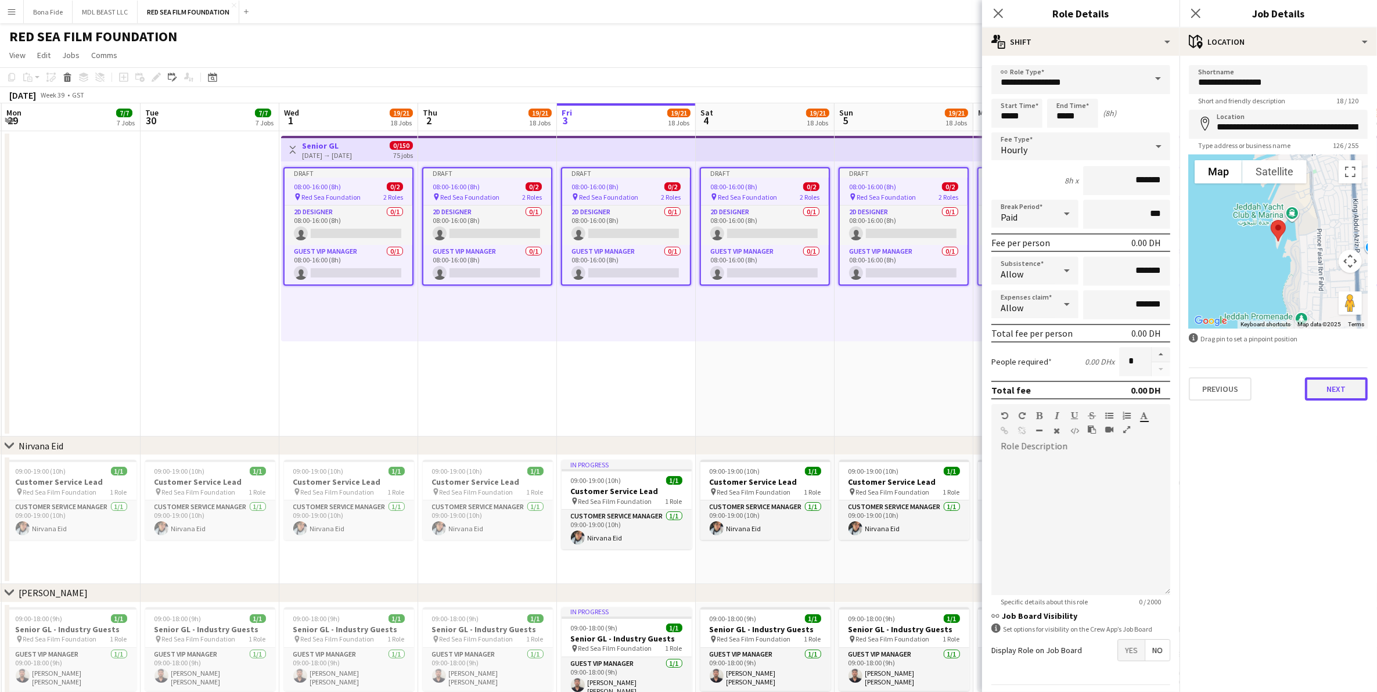
click at [1340, 393] on button "Next" at bounding box center [1336, 389] width 63 height 23
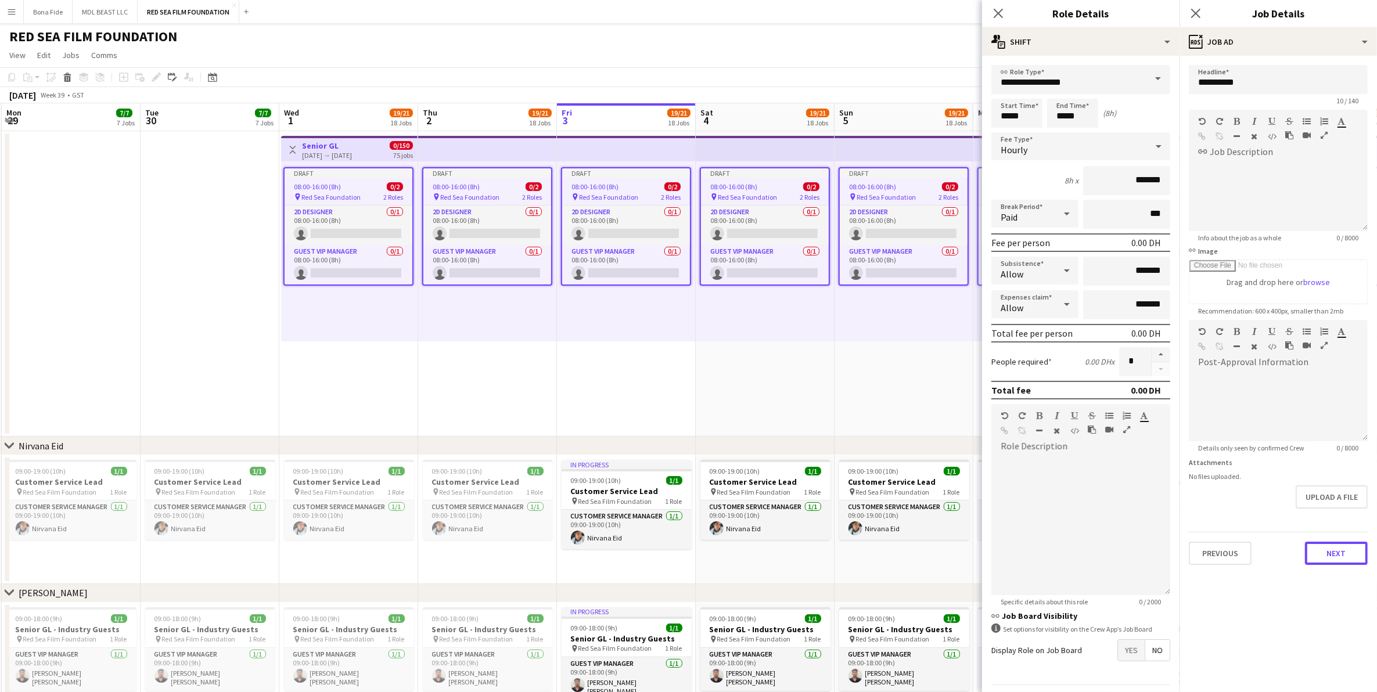
click at [1335, 553] on button "Next" at bounding box center [1336, 553] width 63 height 23
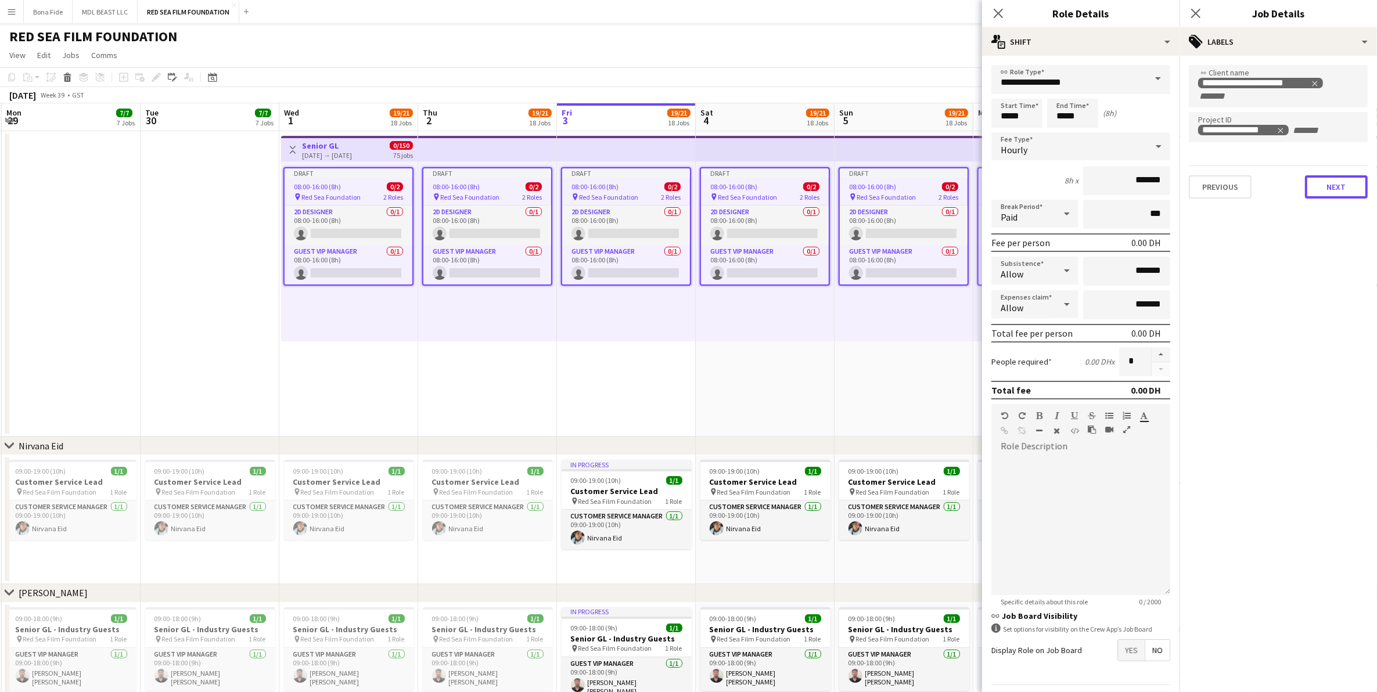
drag, startPoint x: 1334, startPoint y: 184, endPoint x: 1336, endPoint y: 191, distance: 7.2
click at [1335, 184] on button "Next" at bounding box center [1336, 186] width 63 height 23
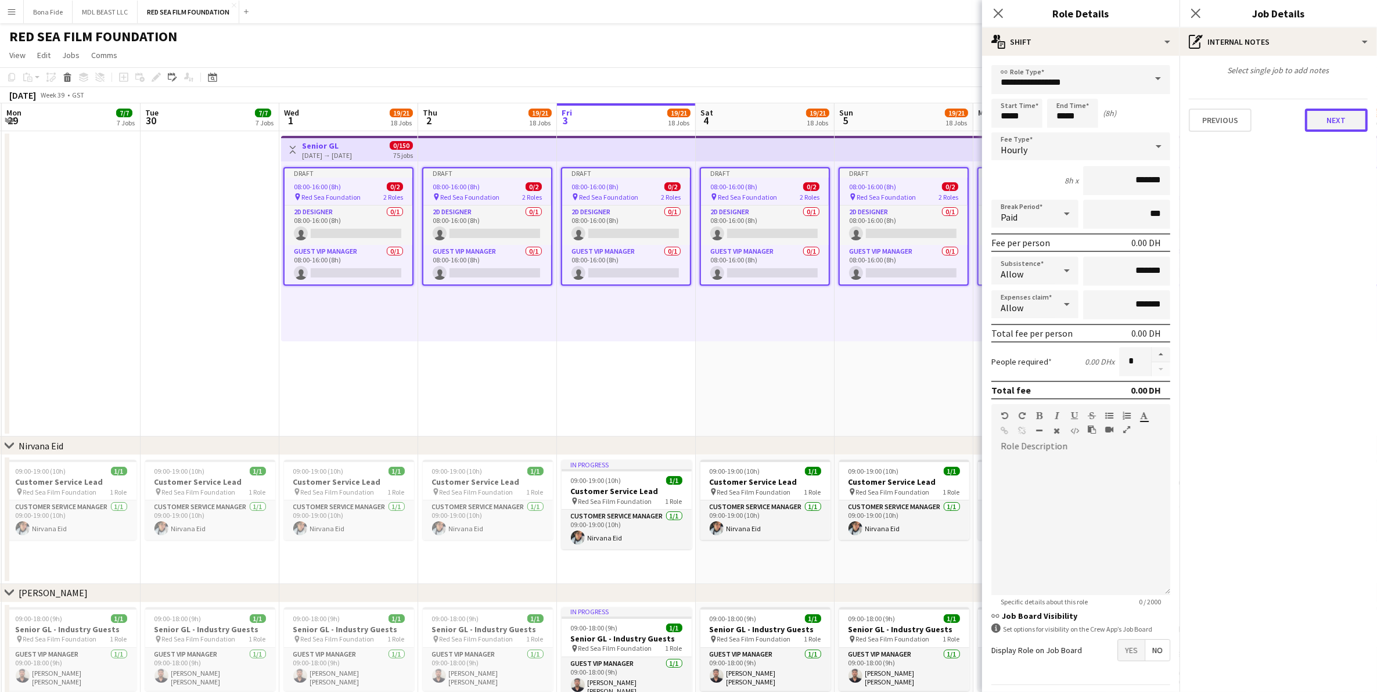
click at [1332, 127] on button "Next" at bounding box center [1336, 120] width 63 height 23
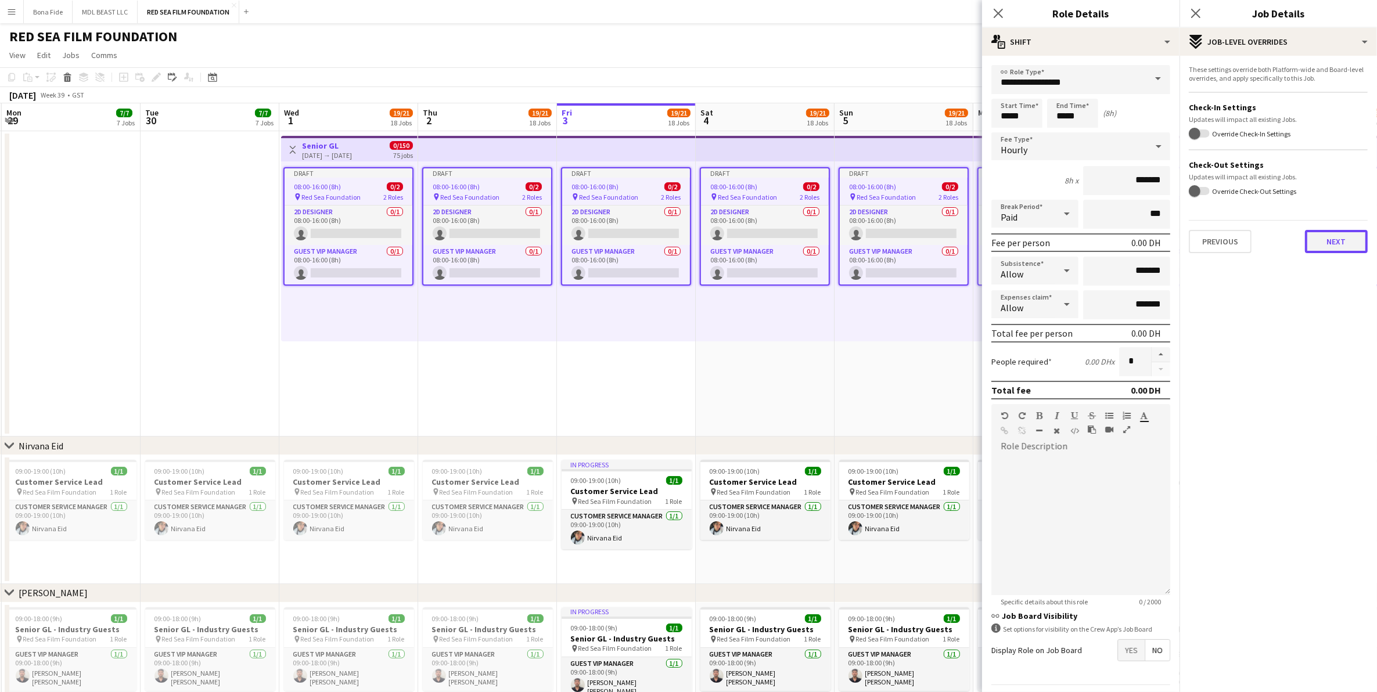
click at [1327, 247] on button "Next" at bounding box center [1336, 241] width 63 height 23
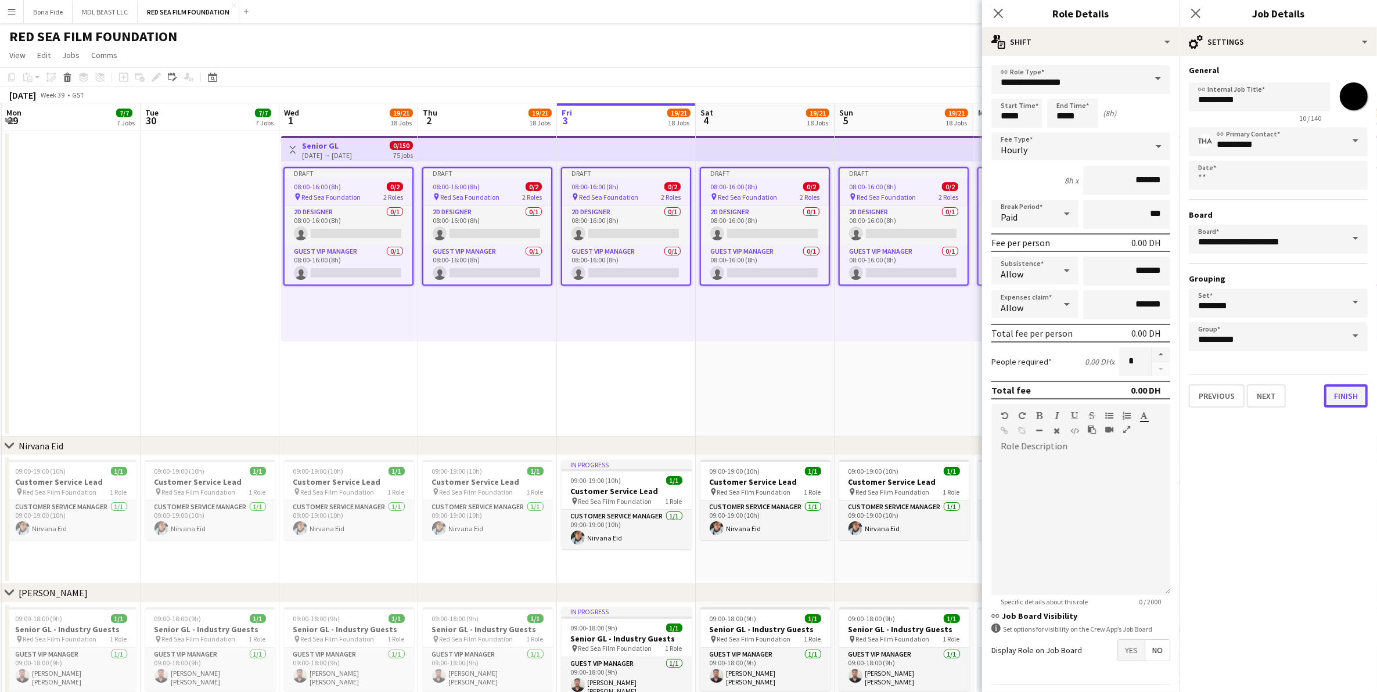
click at [1342, 393] on button "Finish" at bounding box center [1346, 396] width 44 height 23
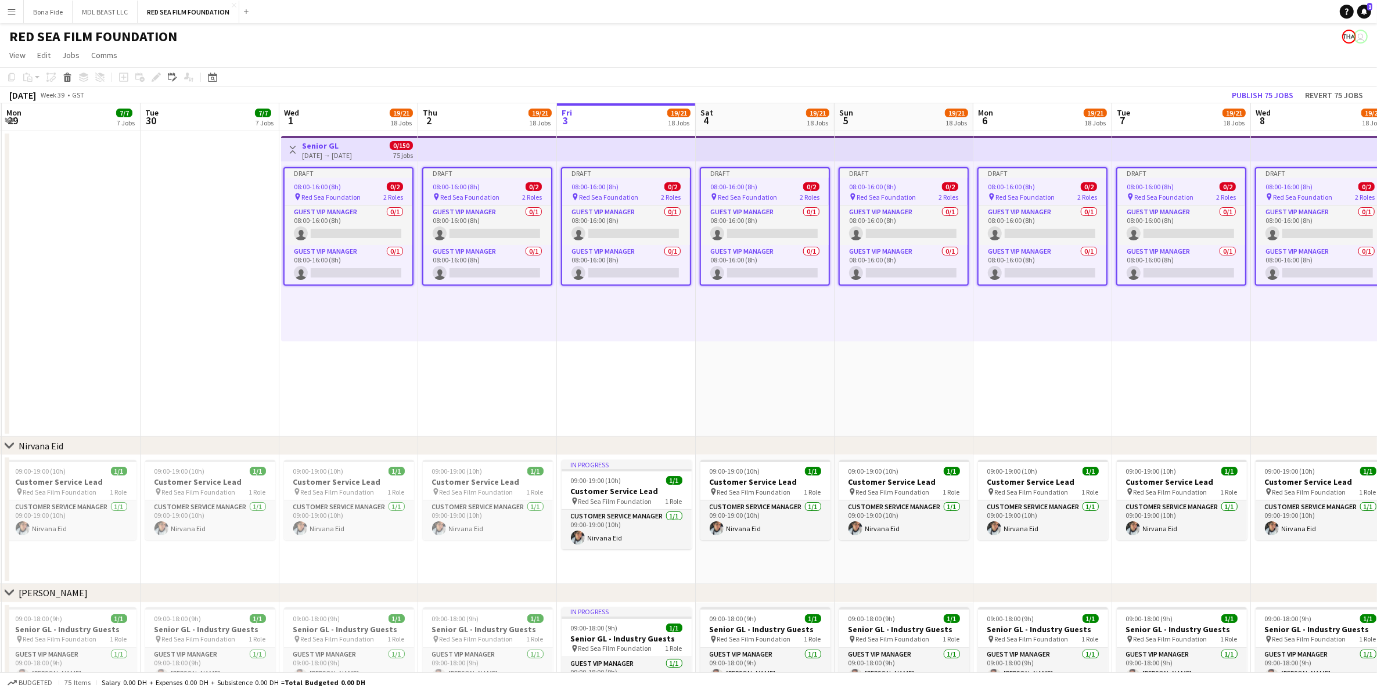
click at [471, 410] on app-date-cell "Draft 08:00-16:00 (8h) 0/2 pin Red Sea Foundation 2 Roles Guest VIP Manager 0/1…" at bounding box center [487, 284] width 139 height 306
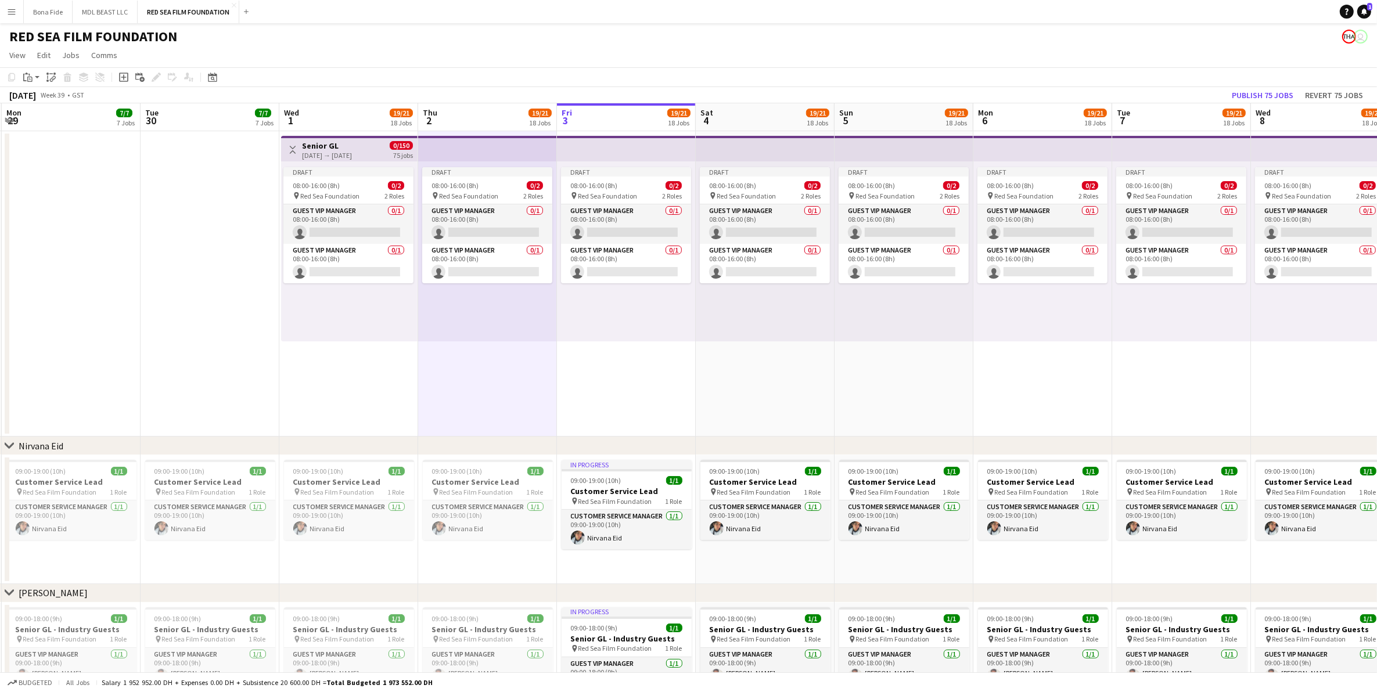
click at [313, 403] on app-date-cell "Toggle View Senior GL 01-10-2025 → 14-12-2025 0/150 75 jobs Draft 08:00-16:00 (…" at bounding box center [348, 284] width 139 height 306
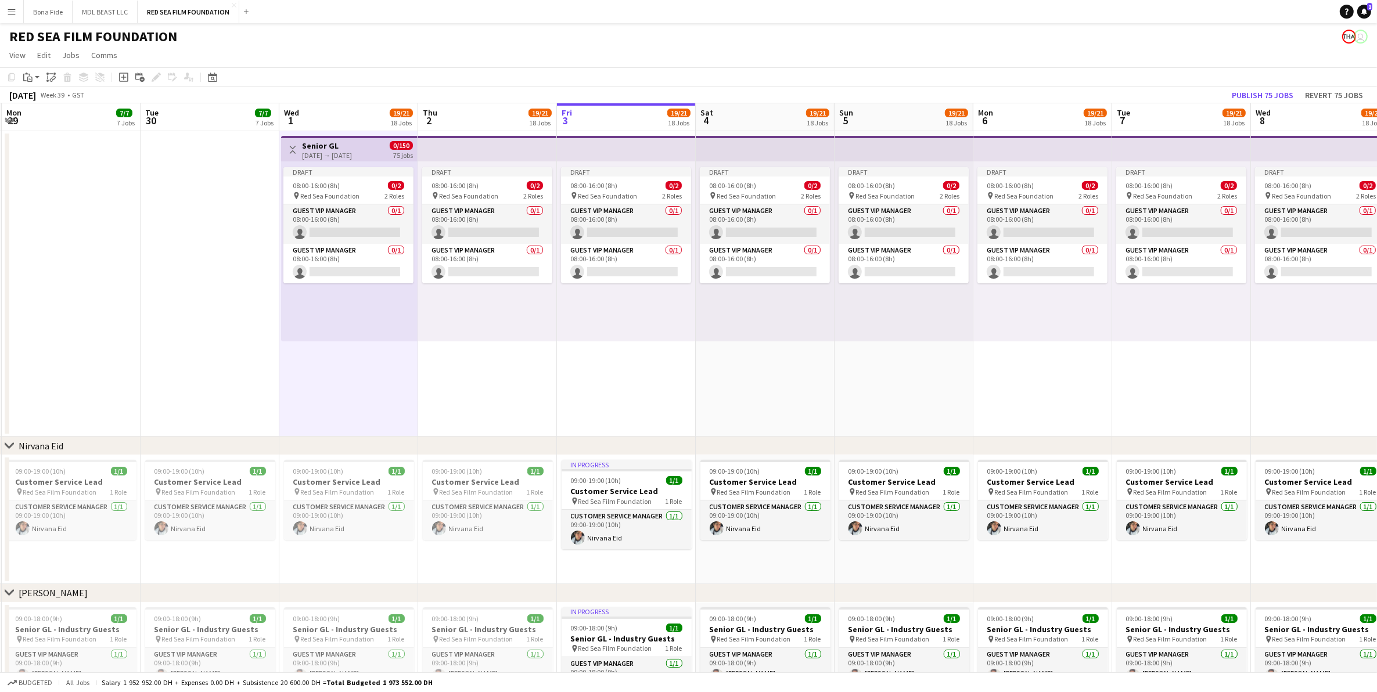
click at [169, 322] on app-date-cell at bounding box center [210, 284] width 139 height 306
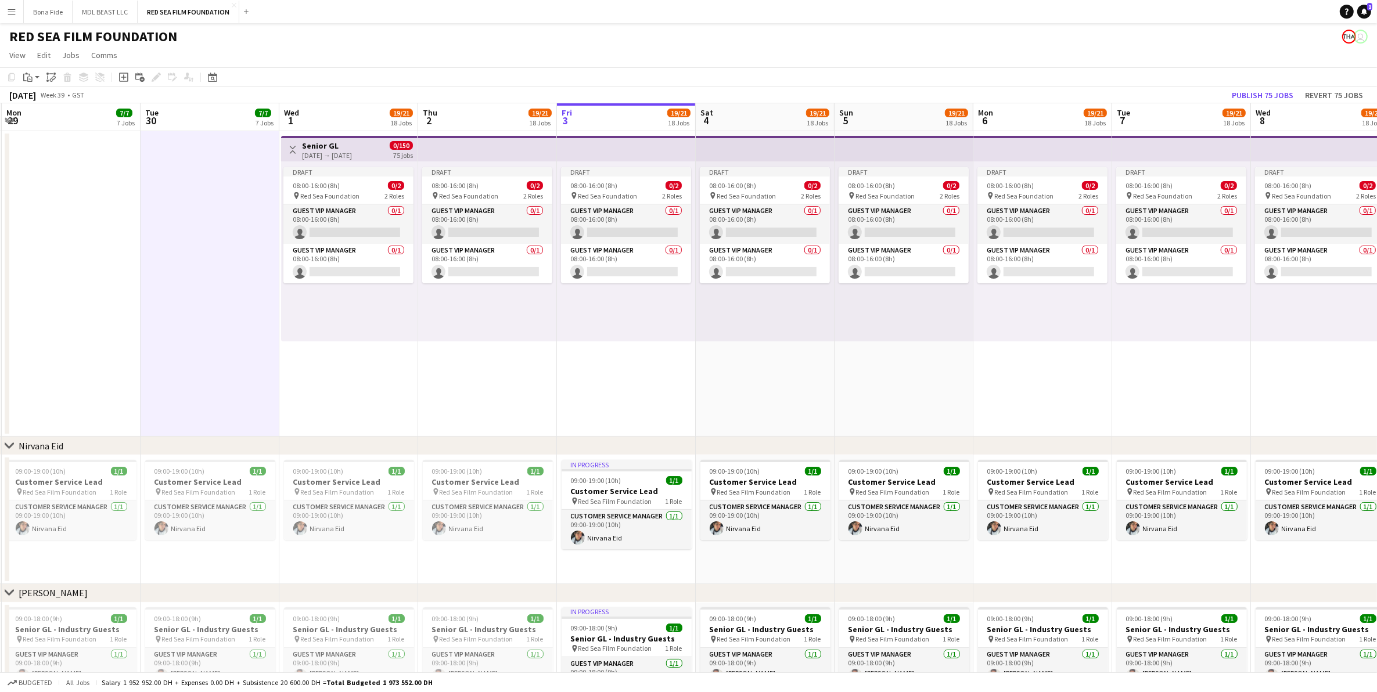
click at [364, 357] on app-date-cell "Toggle View Senior GL 01-10-2025 → 14-12-2025 0/150 75 jobs Draft 08:00-16:00 (…" at bounding box center [348, 284] width 139 height 306
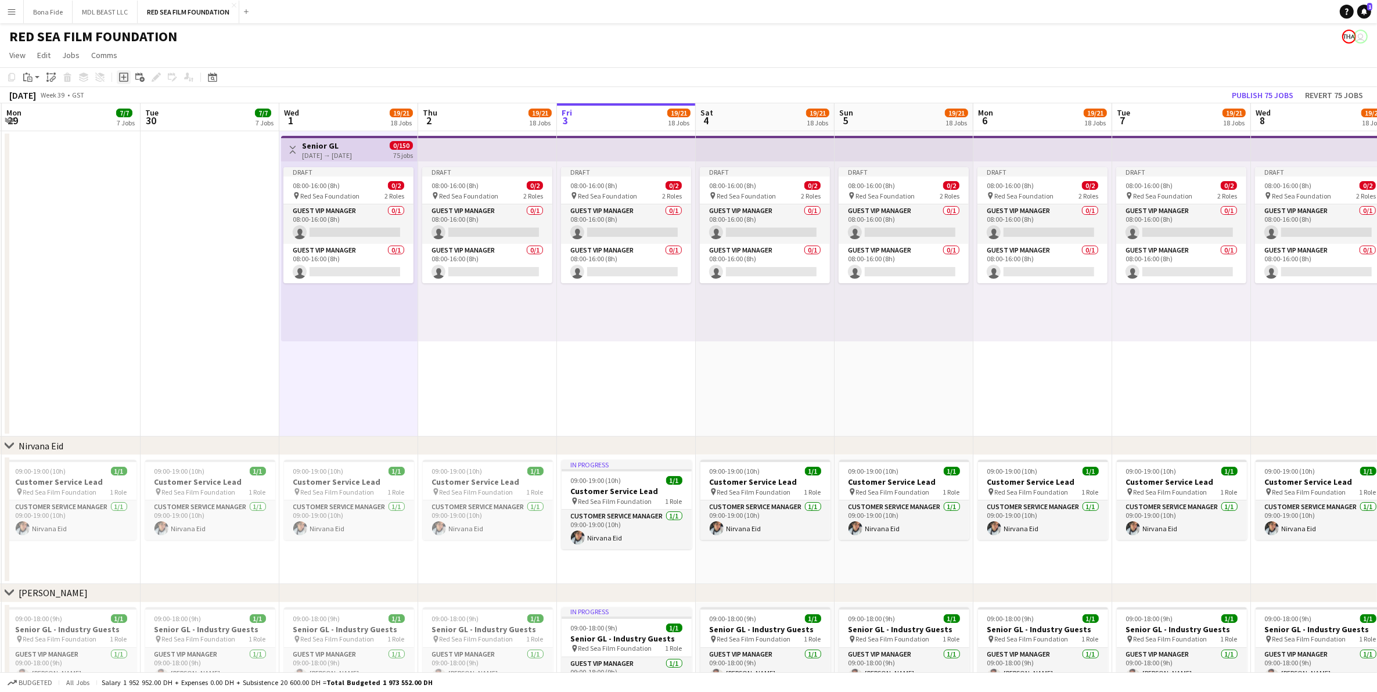
click at [123, 80] on icon at bounding box center [123, 77] width 5 height 5
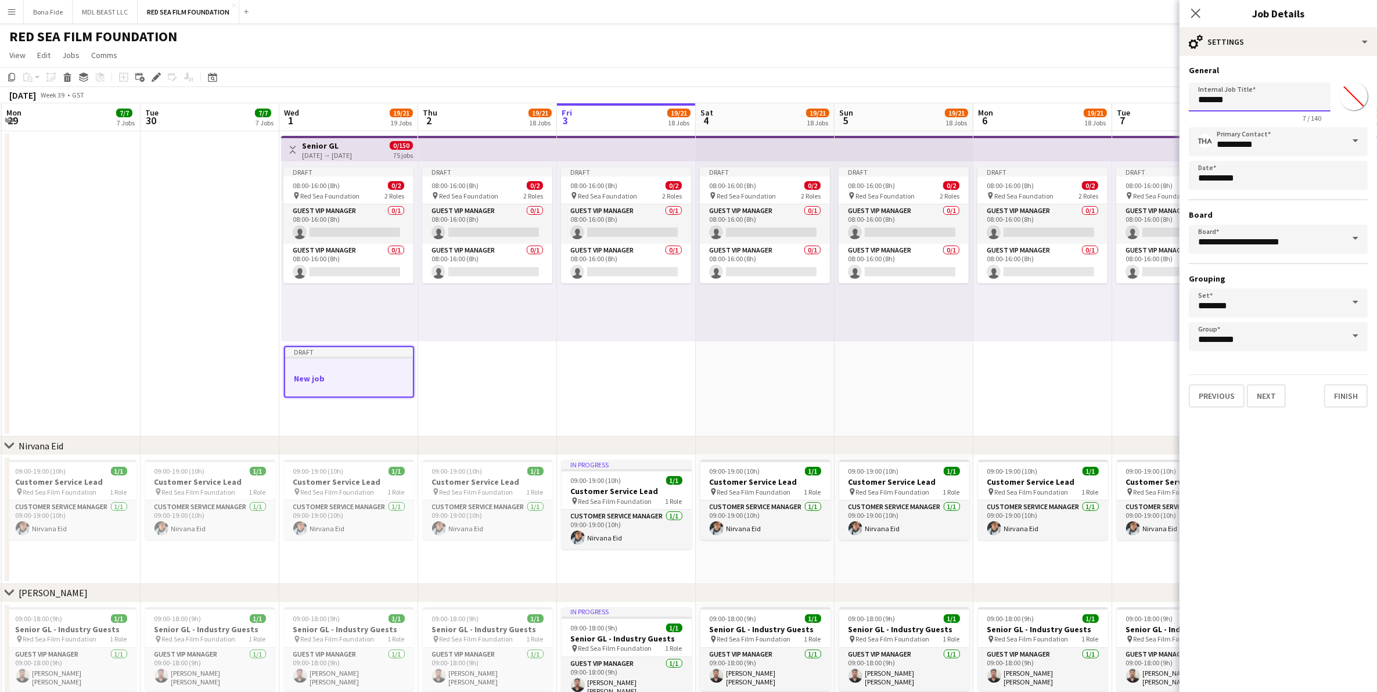
click at [1261, 105] on input "*******" at bounding box center [1260, 96] width 142 height 29
type input "*"
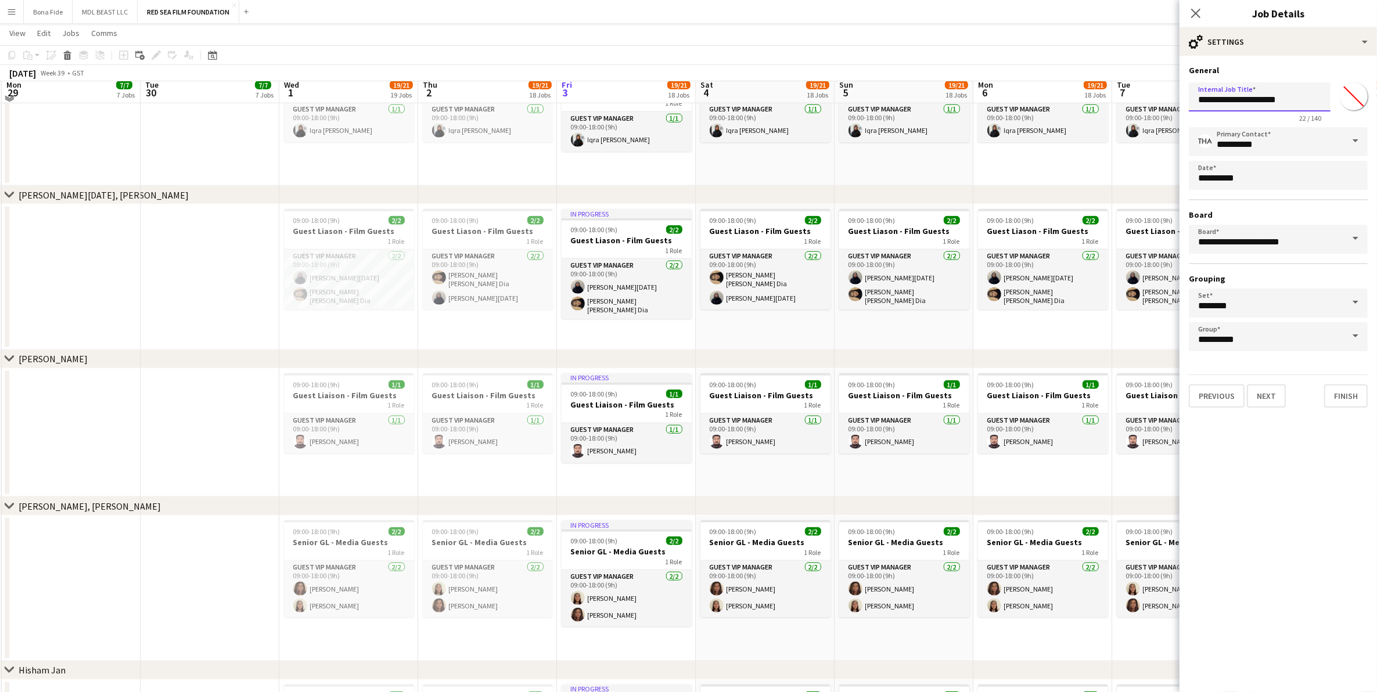
scroll to position [1345, 0]
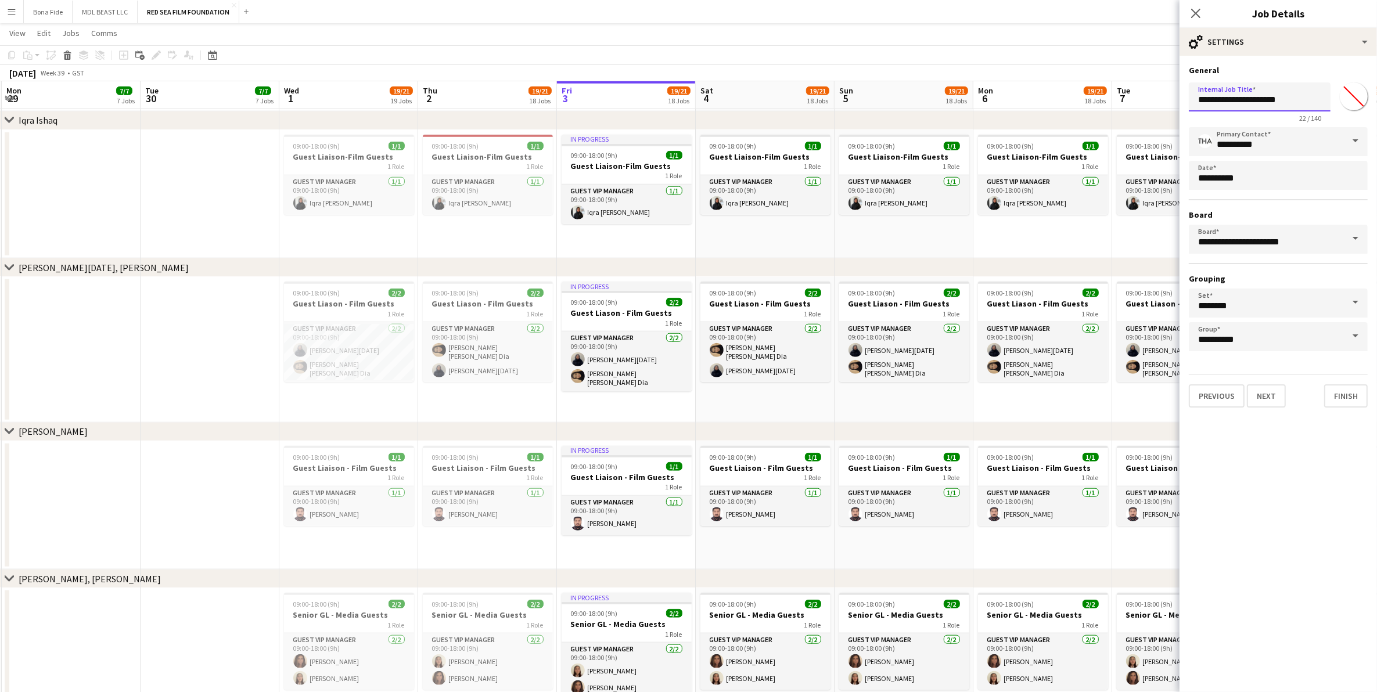
click at [1230, 100] on input "**********" at bounding box center [1260, 96] width 142 height 29
type input "**********"
click at [1276, 391] on button "Next" at bounding box center [1266, 396] width 39 height 23
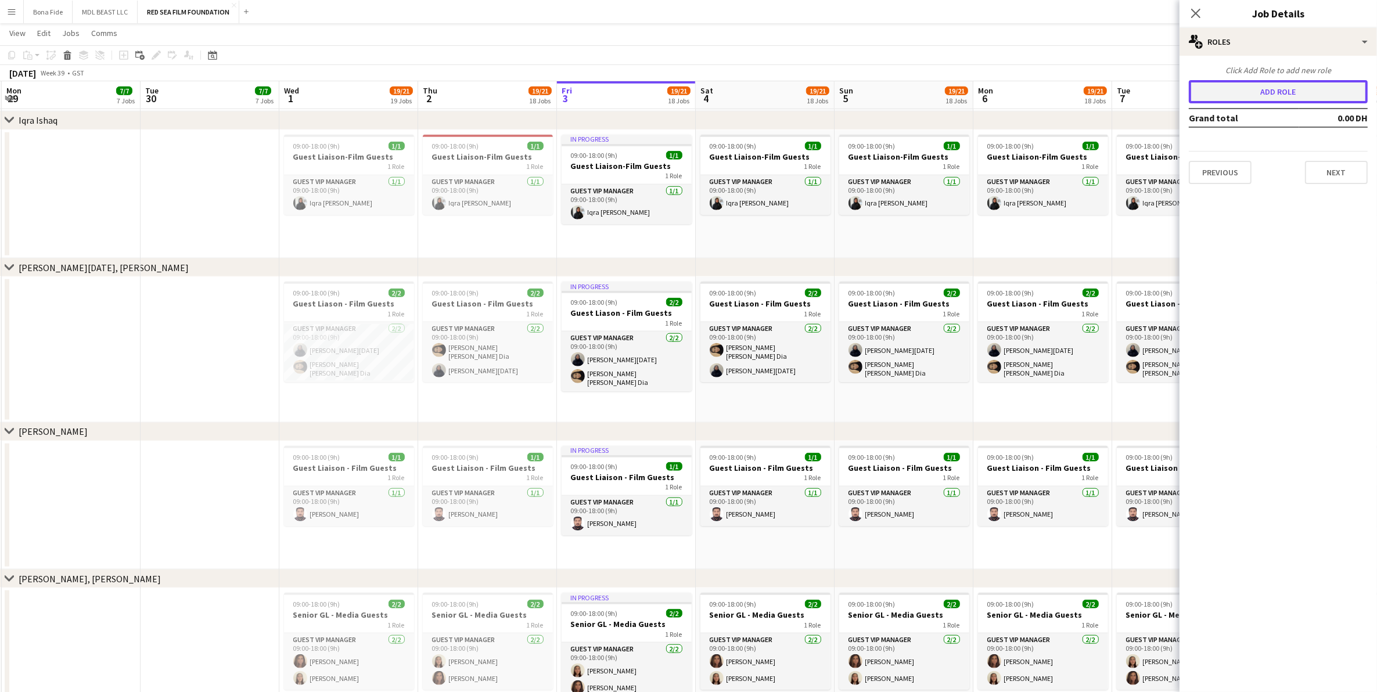
click at [1277, 91] on button "Add role" at bounding box center [1278, 91] width 179 height 23
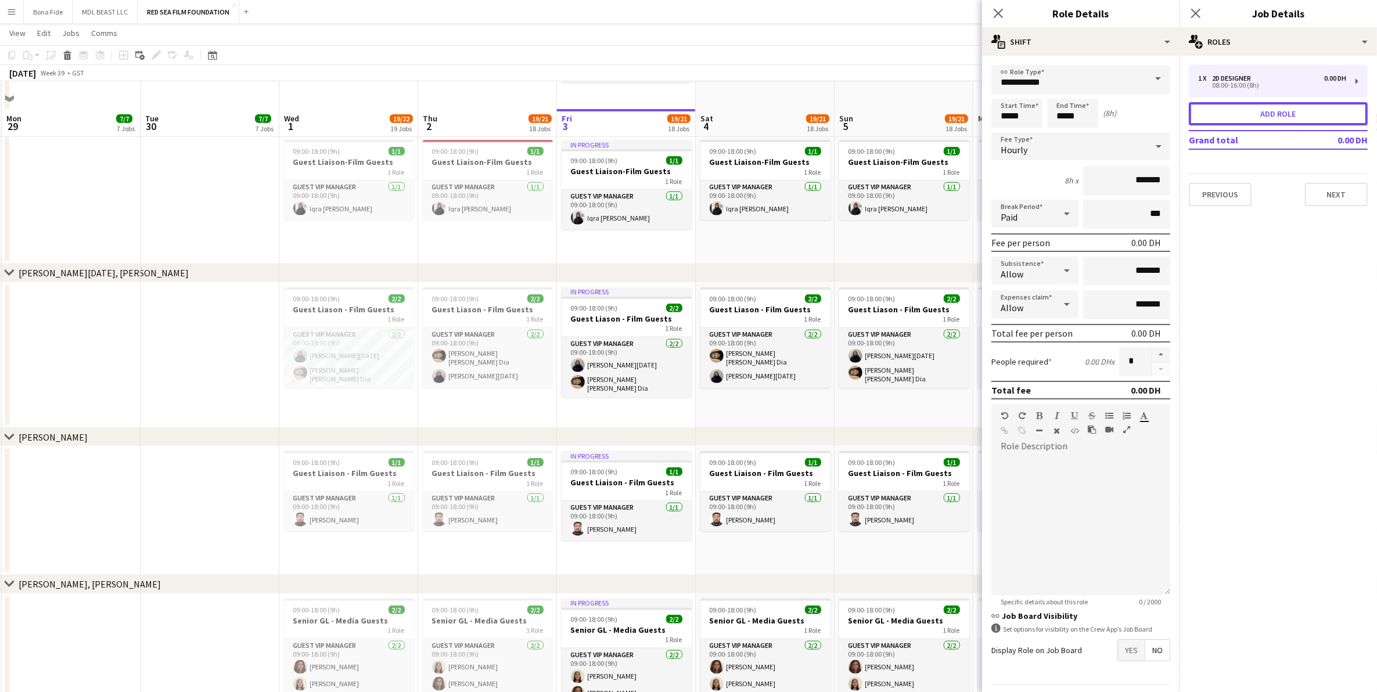
scroll to position [1417, 0]
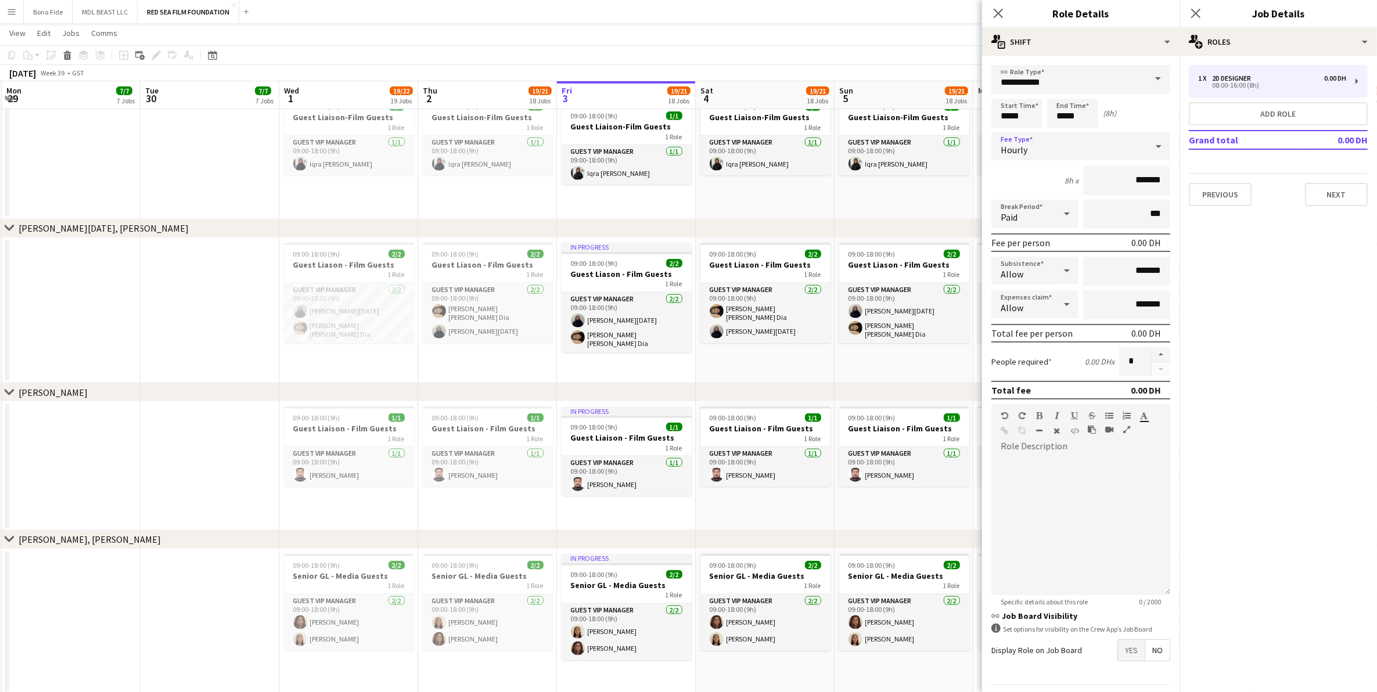
click at [1112, 149] on div "Hourly" at bounding box center [1070, 146] width 156 height 28
click at [1089, 204] on span "Fixed" at bounding box center [1075, 207] width 149 height 11
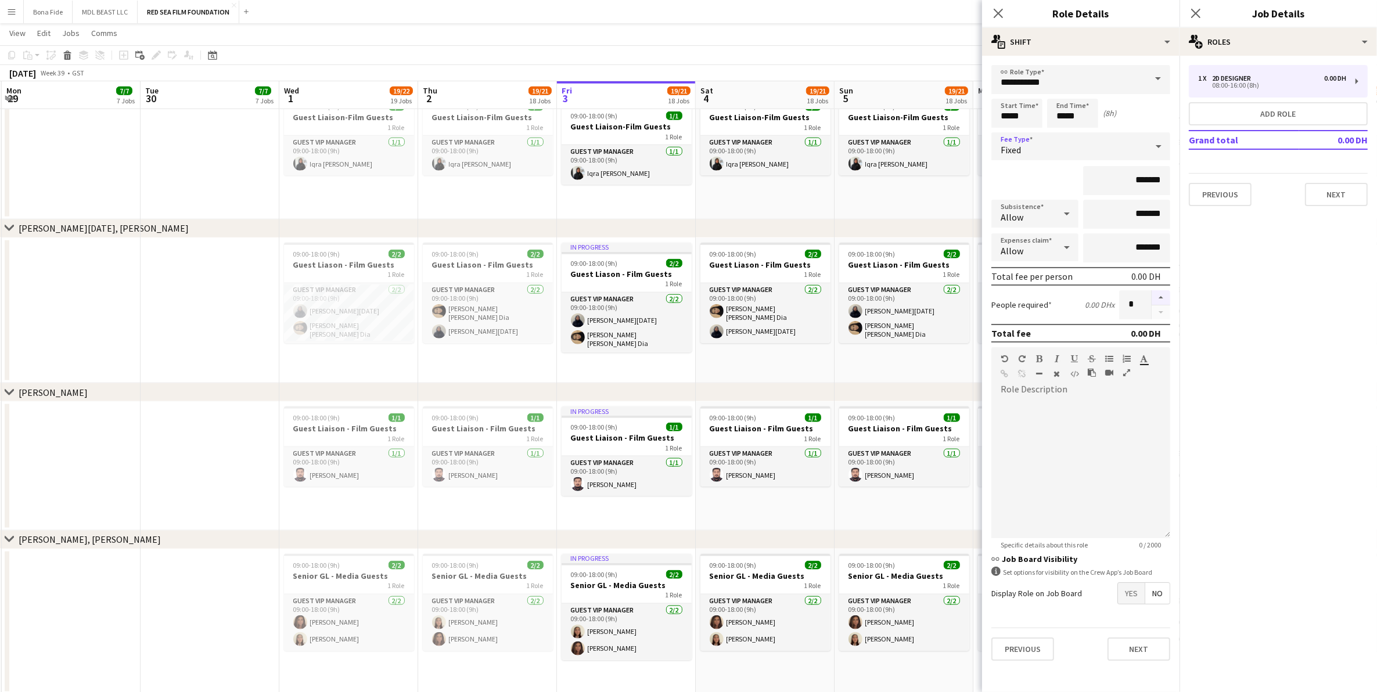
click at [1161, 295] on button "button" at bounding box center [1161, 297] width 19 height 15
click at [1161, 293] on button "button" at bounding box center [1161, 297] width 19 height 15
type input "*"
click at [1103, 85] on input "**********" at bounding box center [1081, 79] width 179 height 29
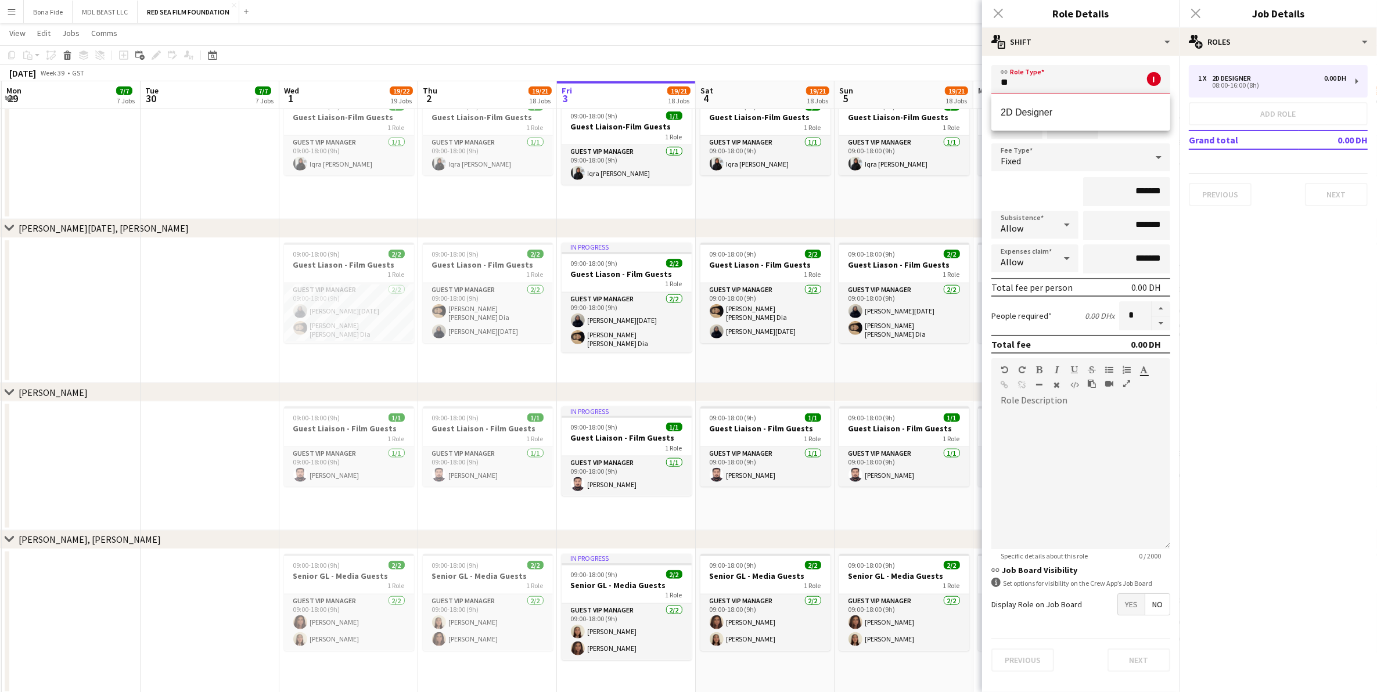
type input "*"
click at [1098, 105] on mat-option "Guest VIP Manager" at bounding box center [1081, 112] width 179 height 28
type input "**********"
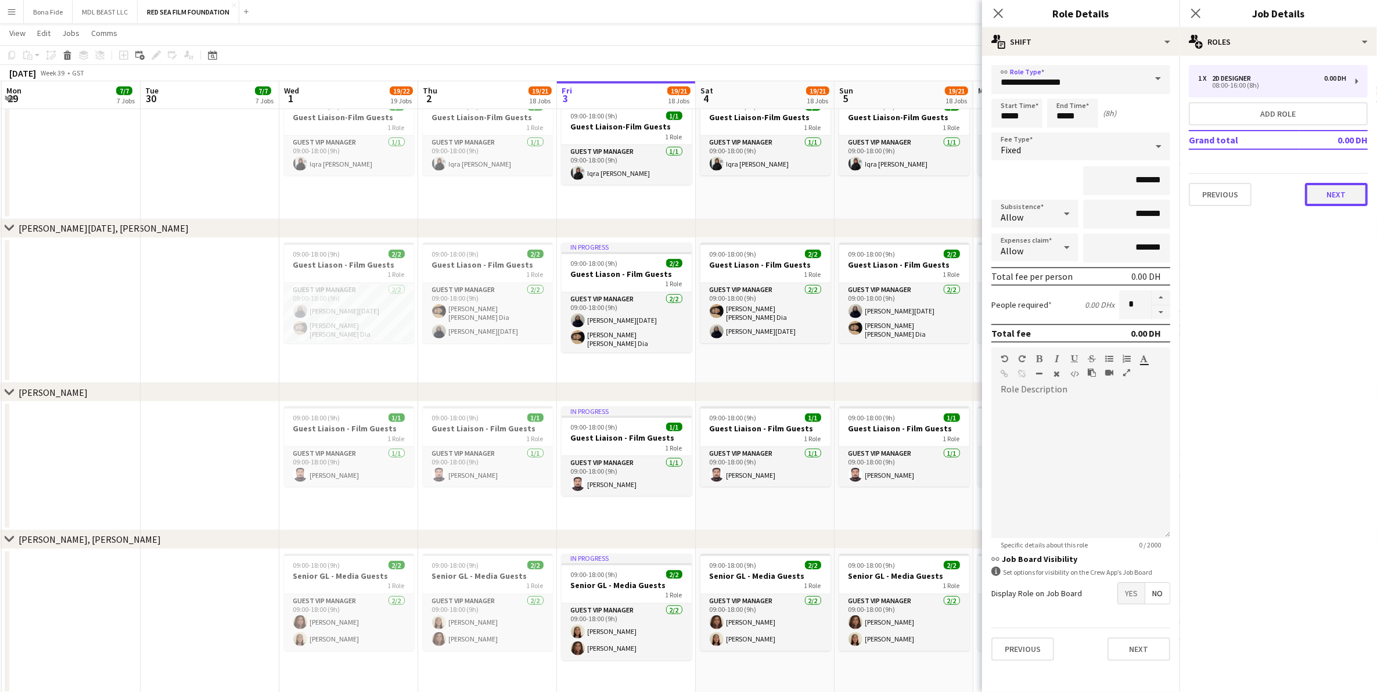
click at [1340, 192] on button "Next" at bounding box center [1336, 194] width 63 height 23
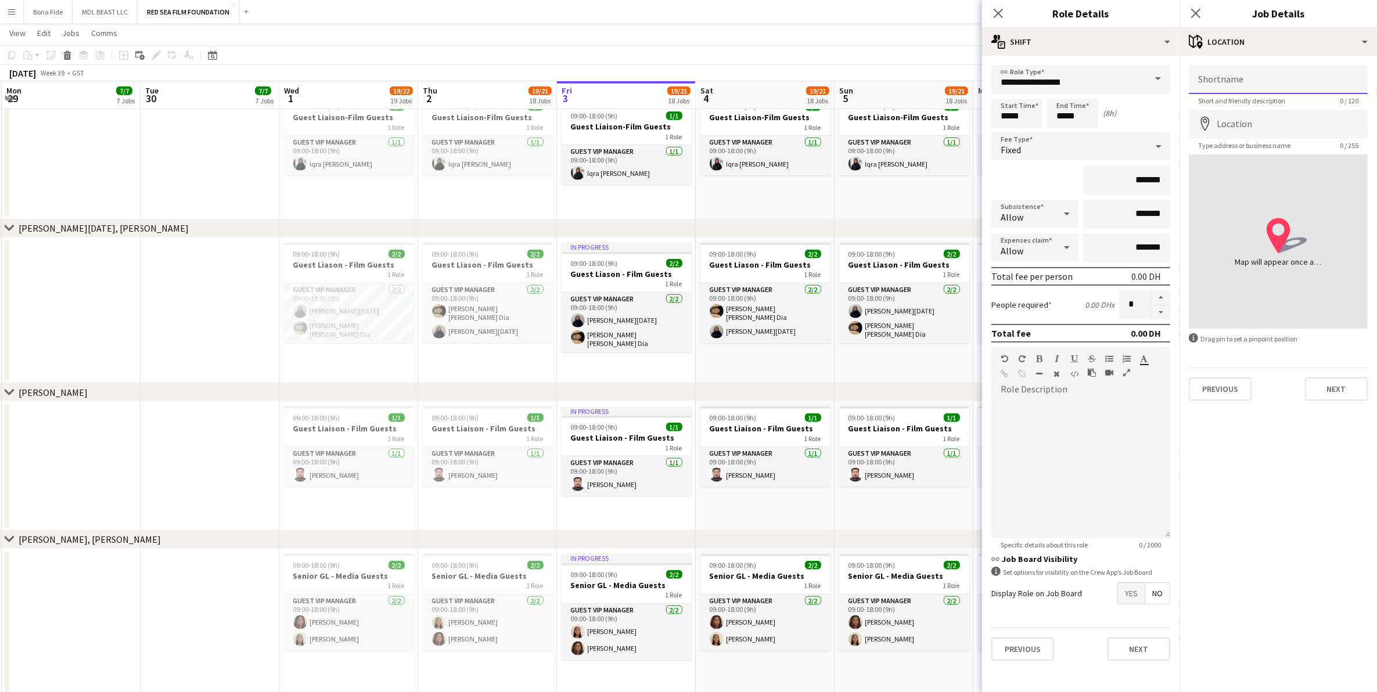
click at [1237, 71] on input "Shortname" at bounding box center [1278, 79] width 179 height 29
type input "**********"
drag, startPoint x: 1256, startPoint y: 123, endPoint x: 1257, endPoint y: 132, distance: 9.9
click at [1257, 128] on input "Location" at bounding box center [1278, 124] width 179 height 29
type input "**********"
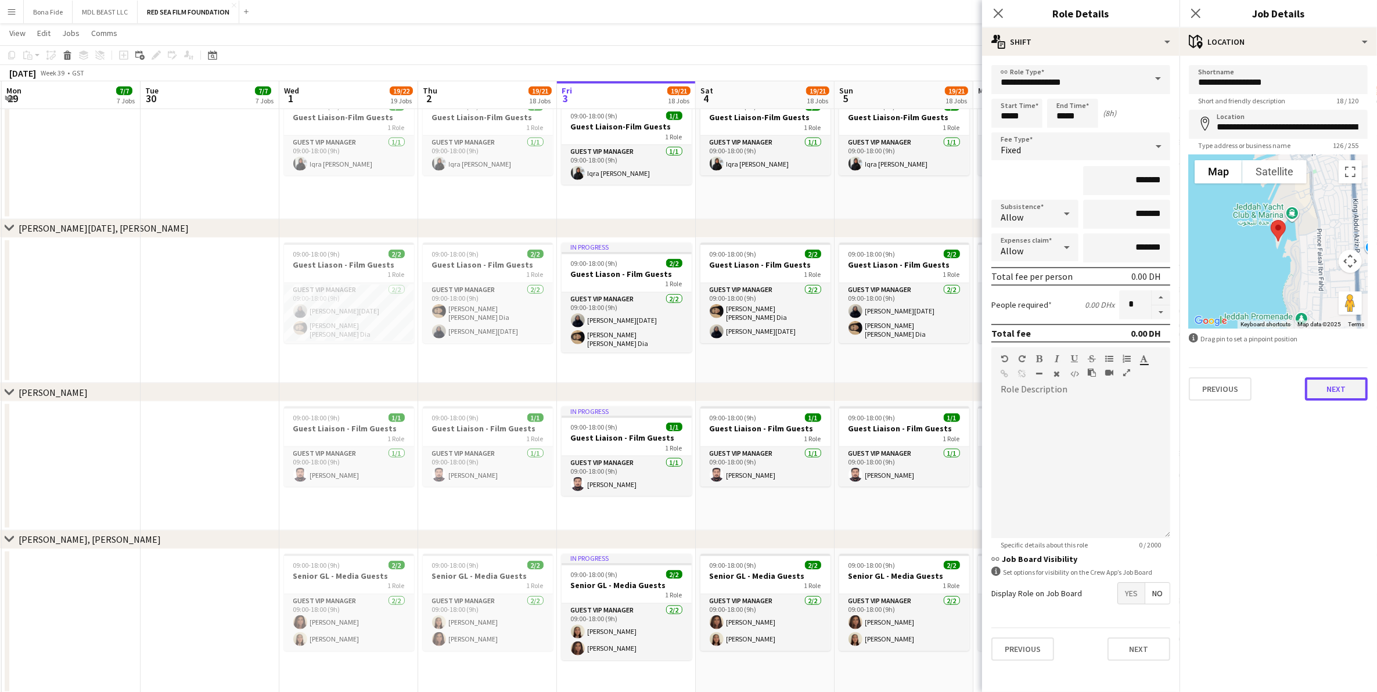
click at [1348, 390] on button "Next" at bounding box center [1336, 389] width 63 height 23
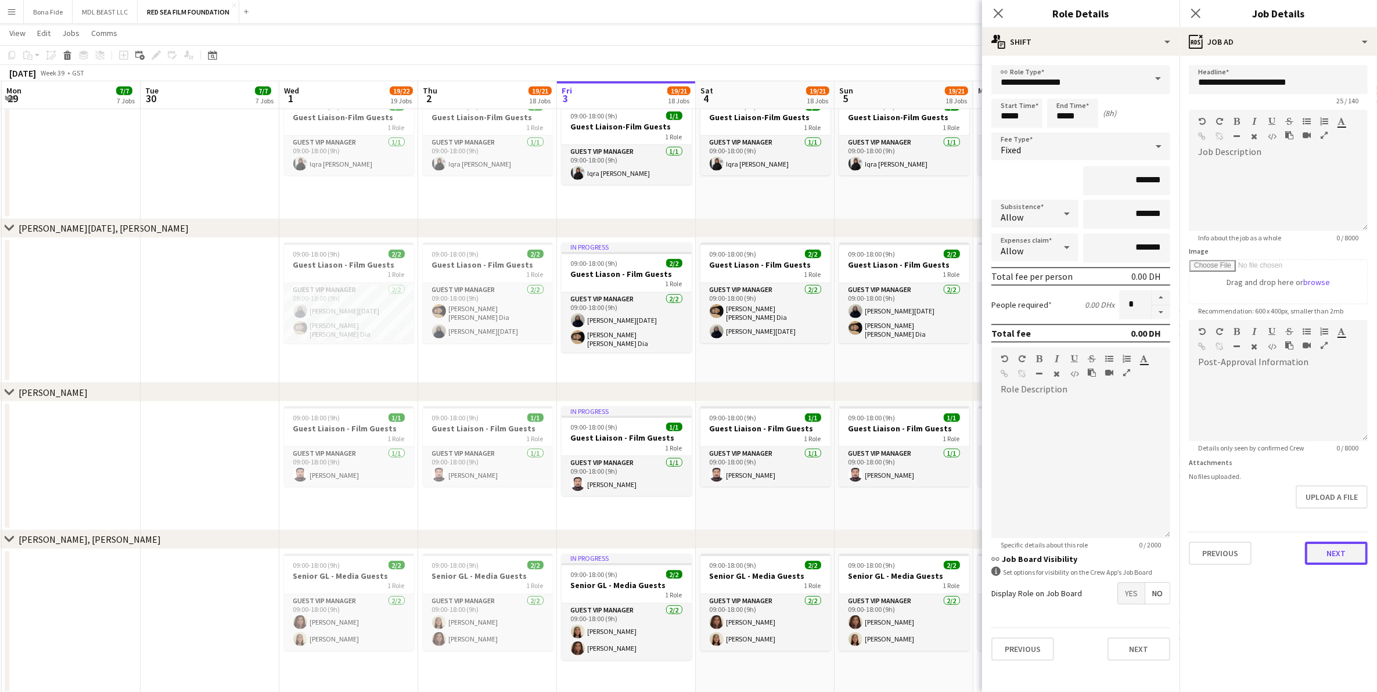
click at [1337, 557] on button "Next" at bounding box center [1336, 553] width 63 height 23
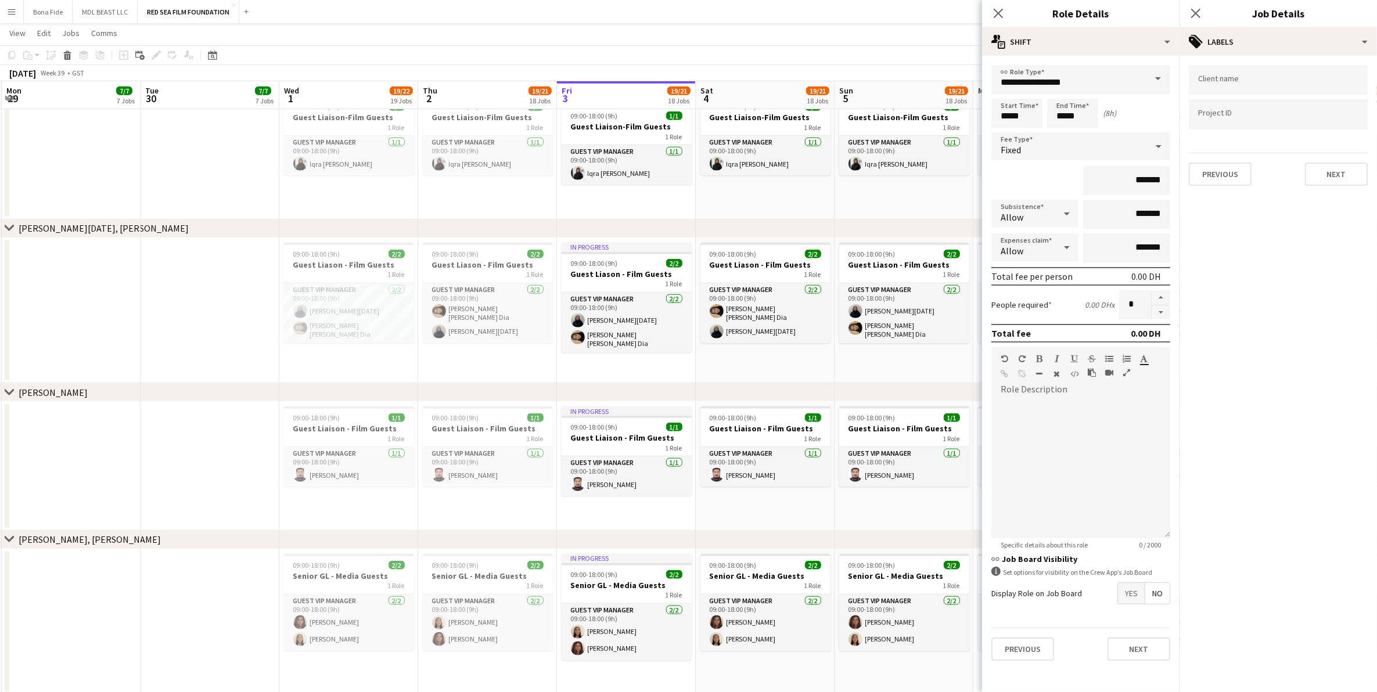
click at [1252, 80] on input "Type to search client labels..." at bounding box center [1278, 80] width 160 height 10
type input "*******"
click at [1252, 140] on div "Red Sea Foundation" at bounding box center [1278, 144] width 179 height 28
click at [1281, 109] on div at bounding box center [1278, 115] width 179 height 30
drag, startPoint x: 1280, startPoint y: 107, endPoint x: 1327, endPoint y: 572, distance: 467.2
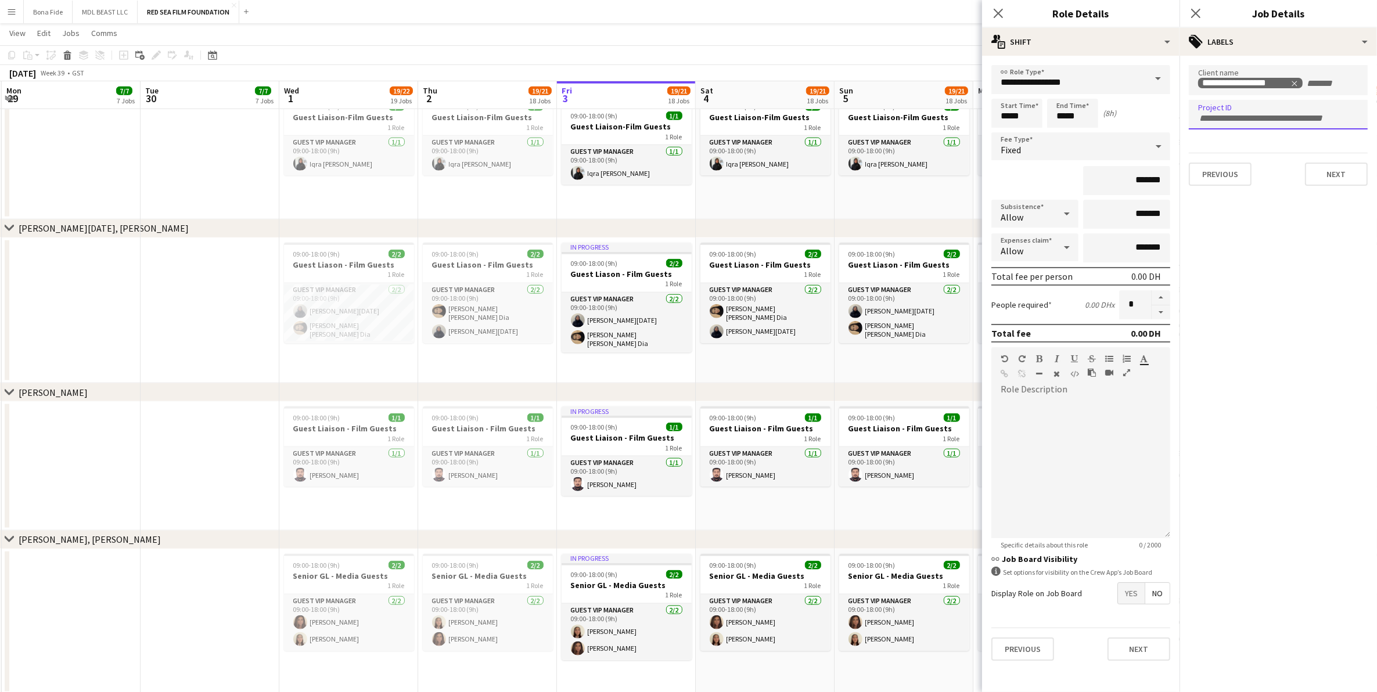
click at [1328, 572] on mat-expansion-panel "**********" at bounding box center [1279, 374] width 198 height 637
click at [1270, 117] on input "Type to search project ID labels..." at bounding box center [1278, 115] width 160 height 10
paste input "**********"
type input "**********"
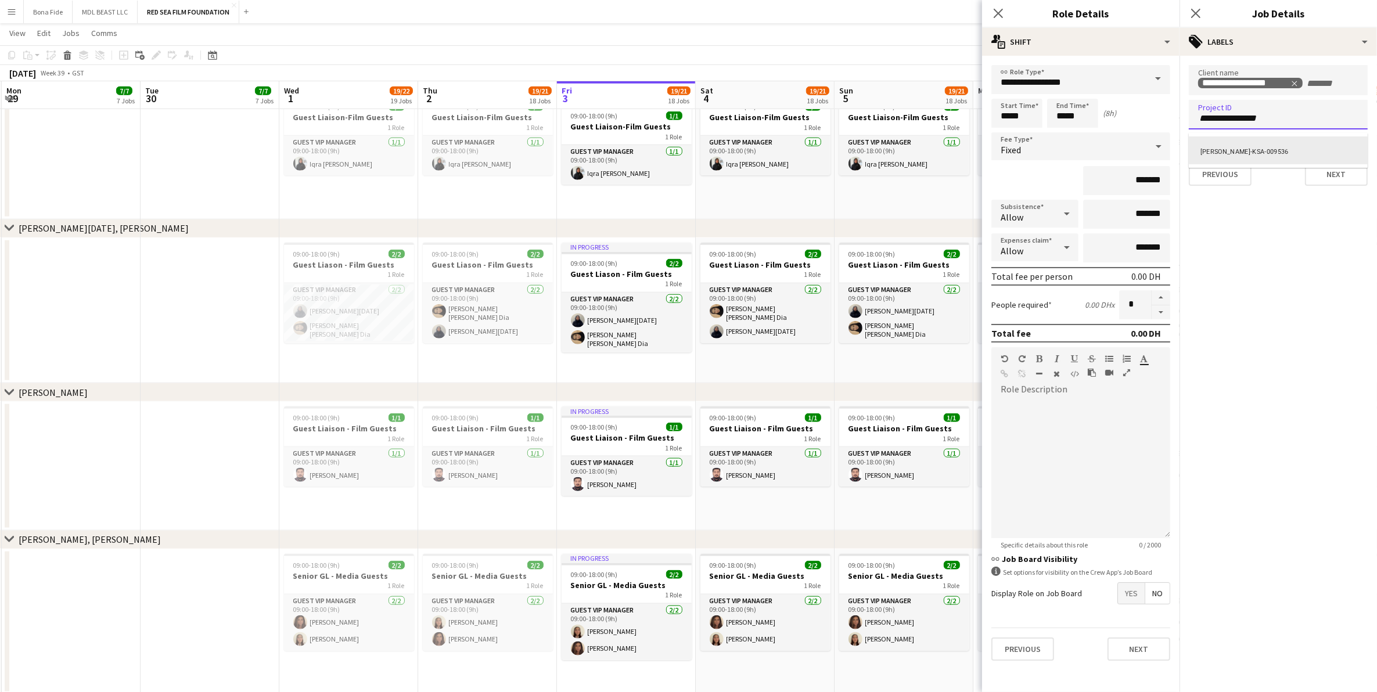
click at [1232, 143] on div "SM-EE-KSA-009536" at bounding box center [1278, 151] width 179 height 28
click at [1354, 169] on button "Next" at bounding box center [1336, 174] width 63 height 23
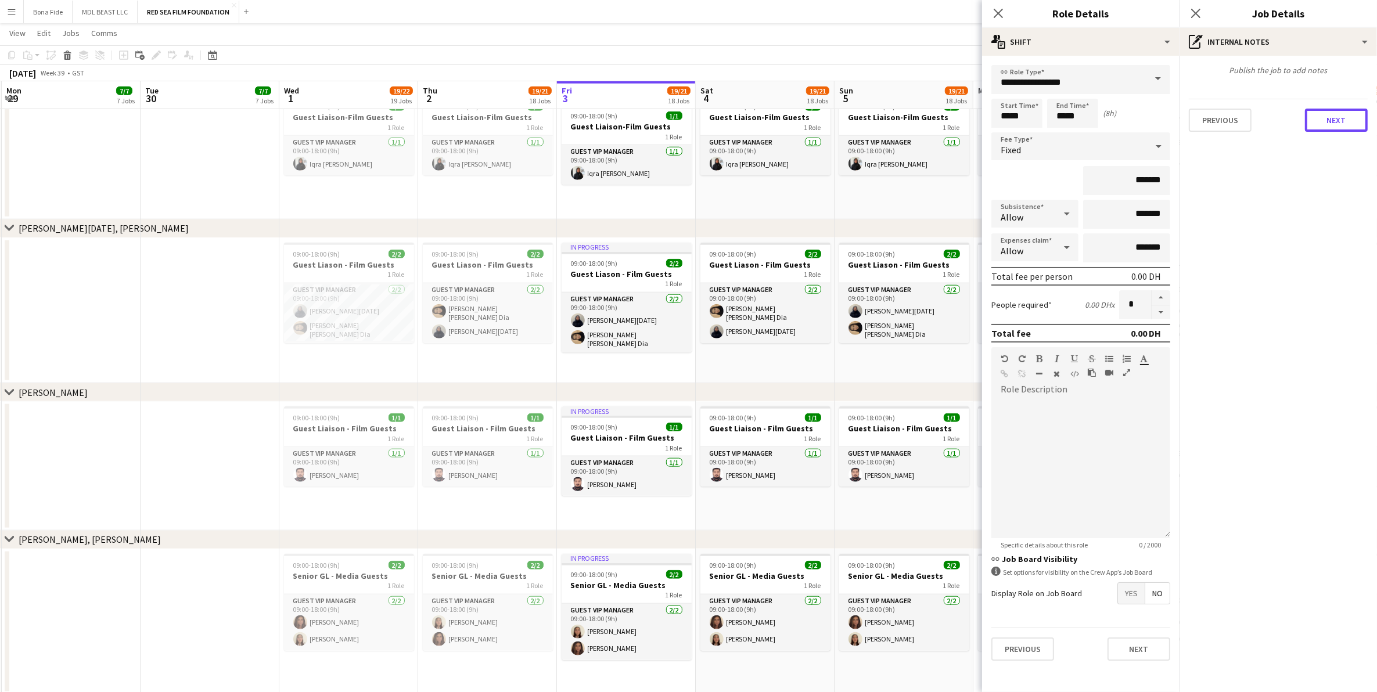
click at [1322, 117] on button "Next" at bounding box center [1336, 120] width 63 height 23
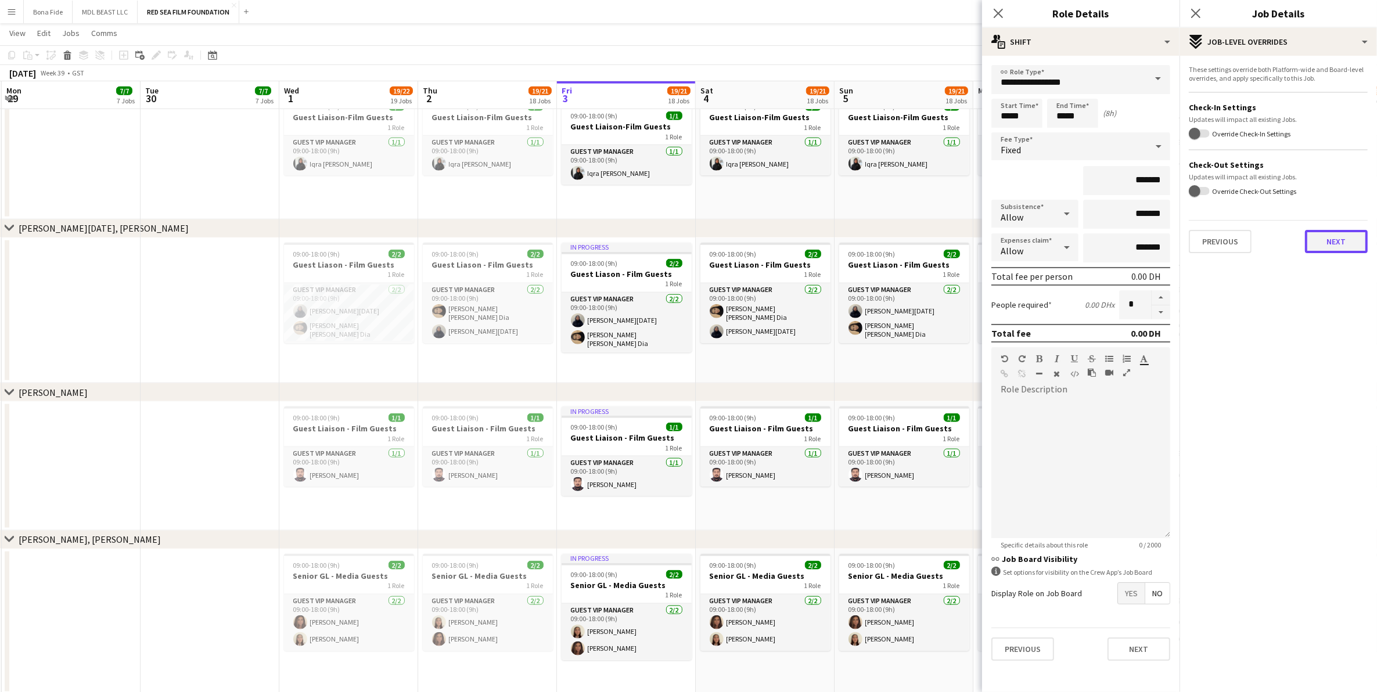
click at [1328, 242] on button "Next" at bounding box center [1336, 241] width 63 height 23
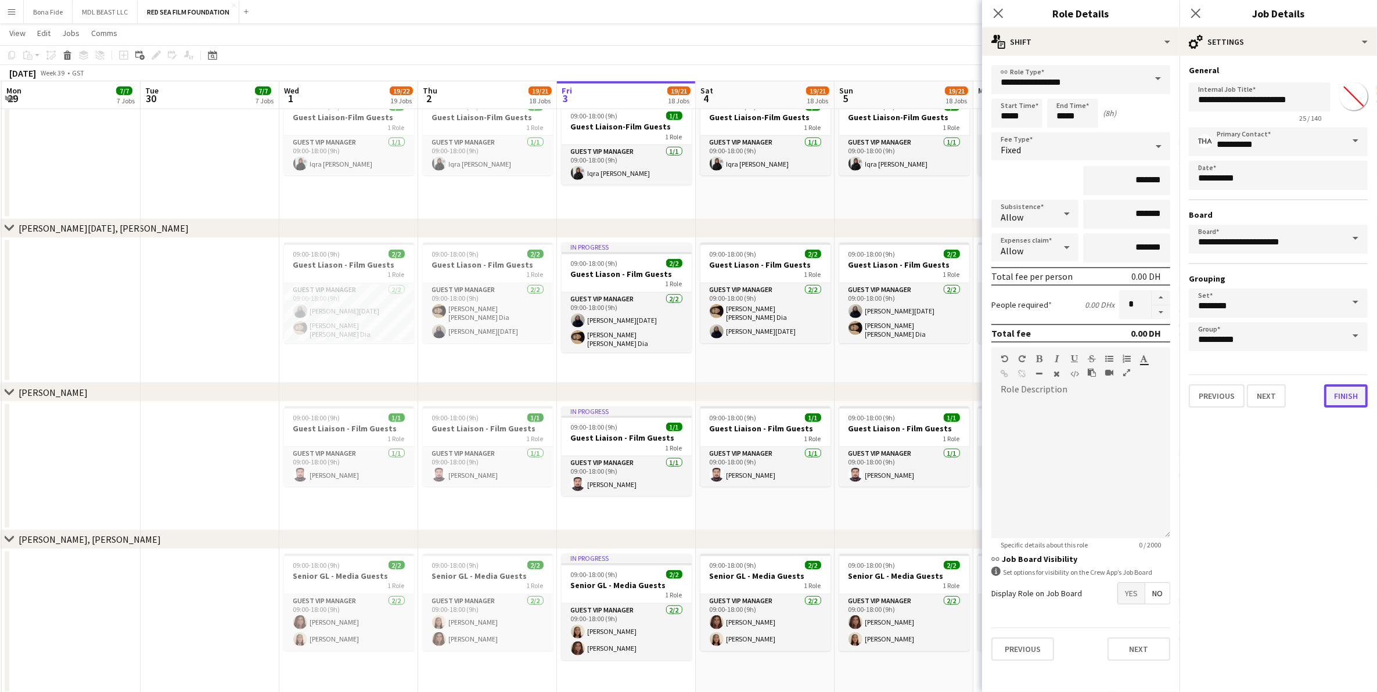
click at [1352, 393] on button "Finish" at bounding box center [1346, 396] width 44 height 23
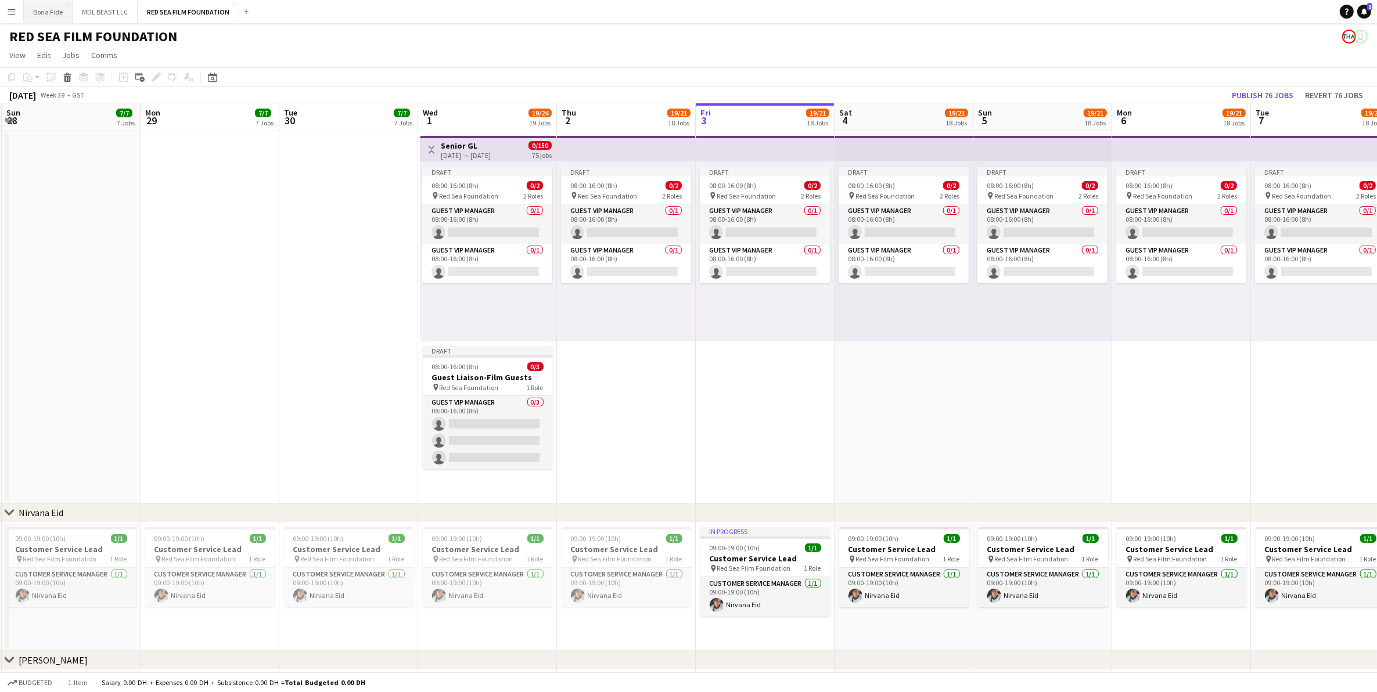
scroll to position [0, 276]
click at [472, 364] on span "08:00-16:00 (8h)" at bounding box center [455, 366] width 47 height 9
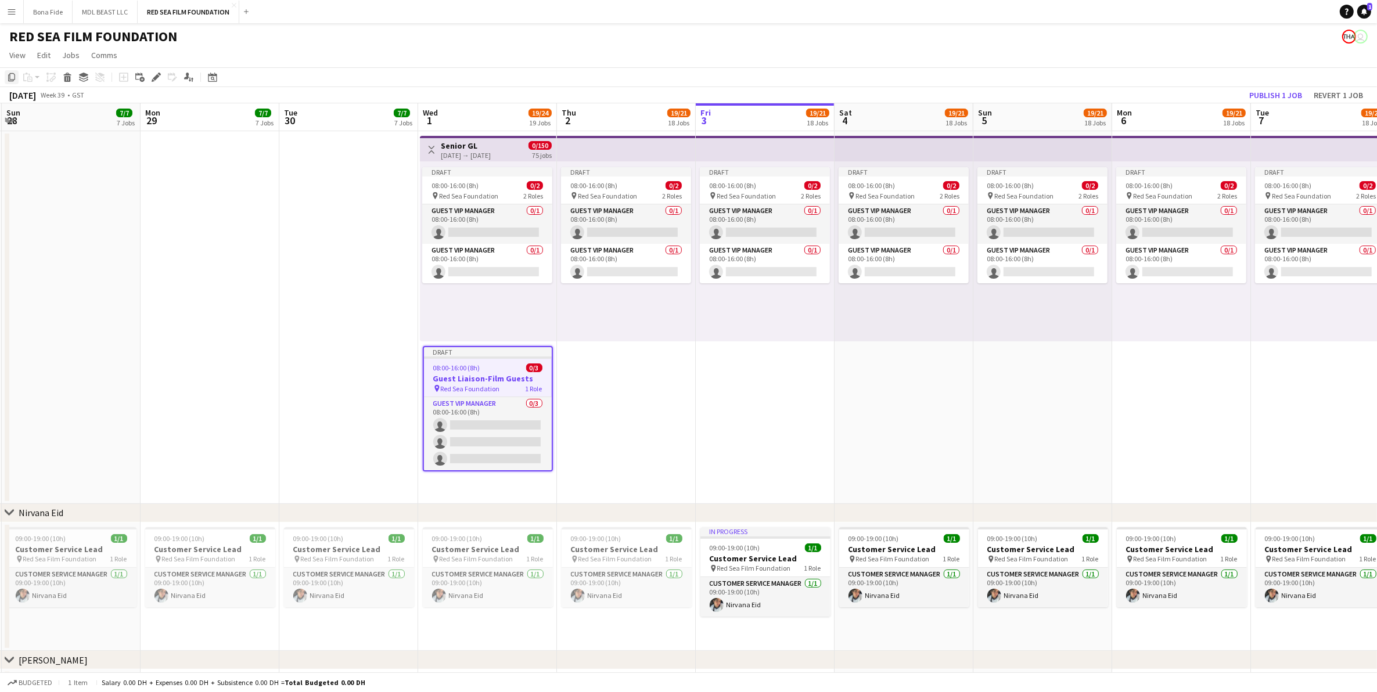
click at [15, 78] on icon "Copy" at bounding box center [11, 77] width 9 height 9
click at [588, 372] on app-date-cell "Draft 08:00-16:00 (8h) 0/2 pin Red Sea Foundation 2 Roles Guest VIP Manager 0/1…" at bounding box center [626, 317] width 139 height 373
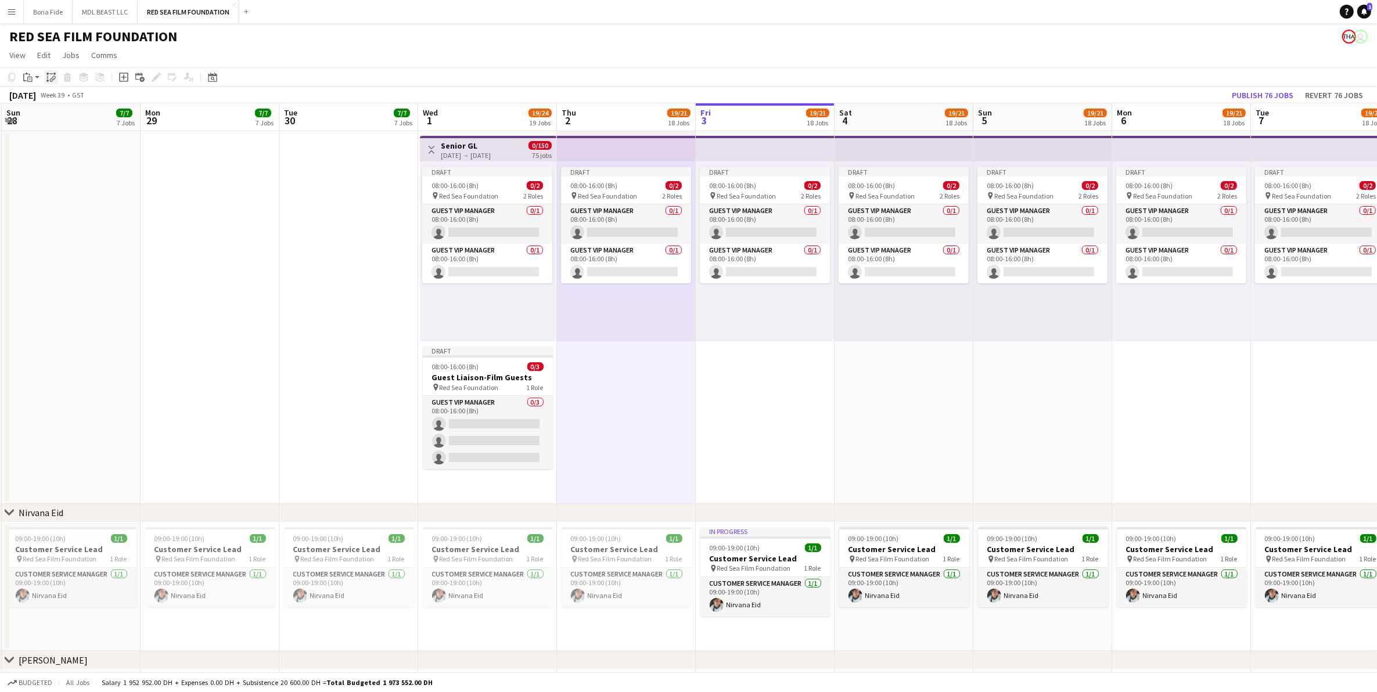
click at [52, 73] on icon "Paste linked Job" at bounding box center [50, 77] width 9 height 9
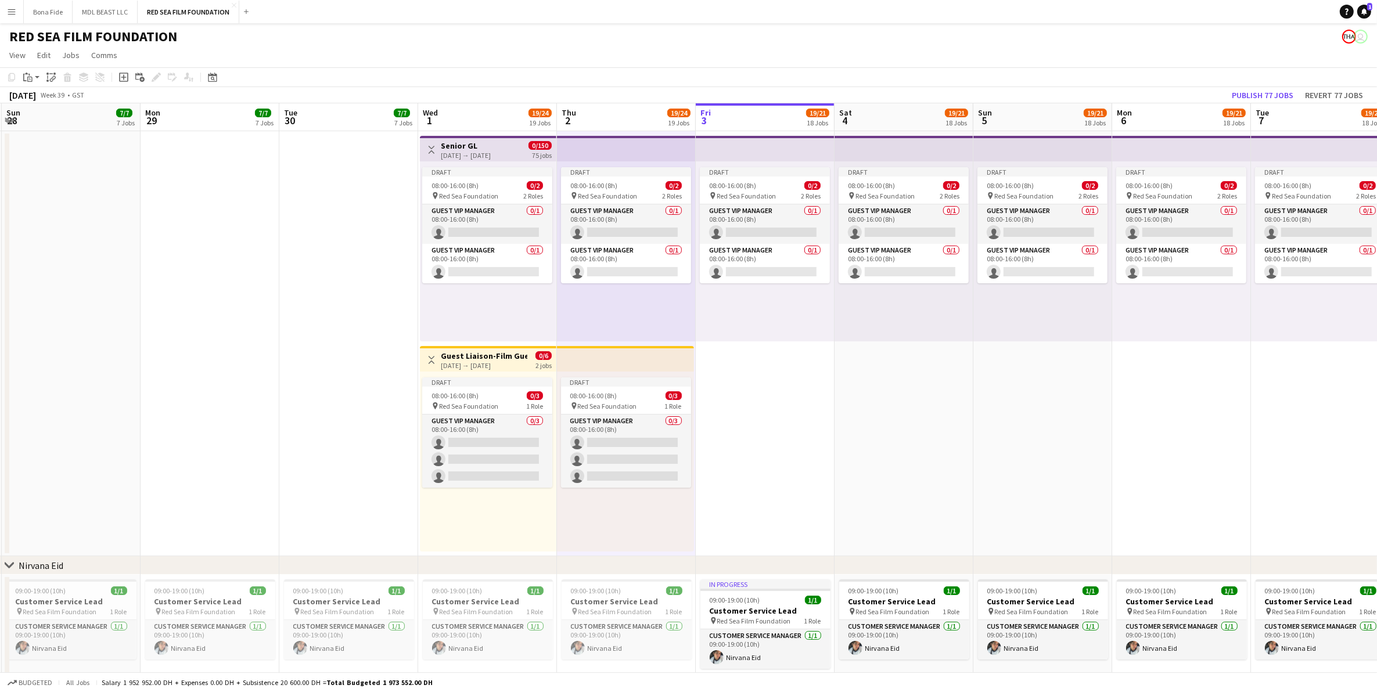
click at [491, 353] on h3 "Guest Liaison-Film Guests" at bounding box center [484, 356] width 87 height 10
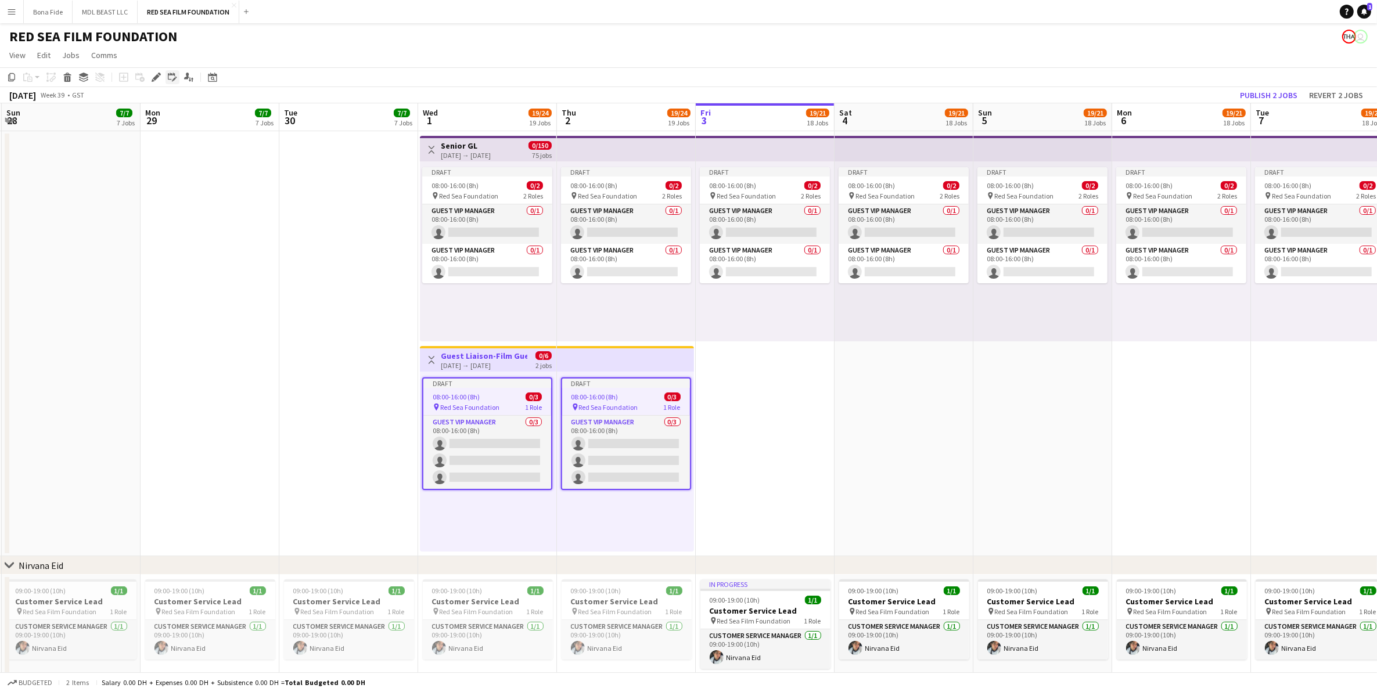
click at [170, 80] on icon "Edit linked Job" at bounding box center [172, 77] width 9 height 9
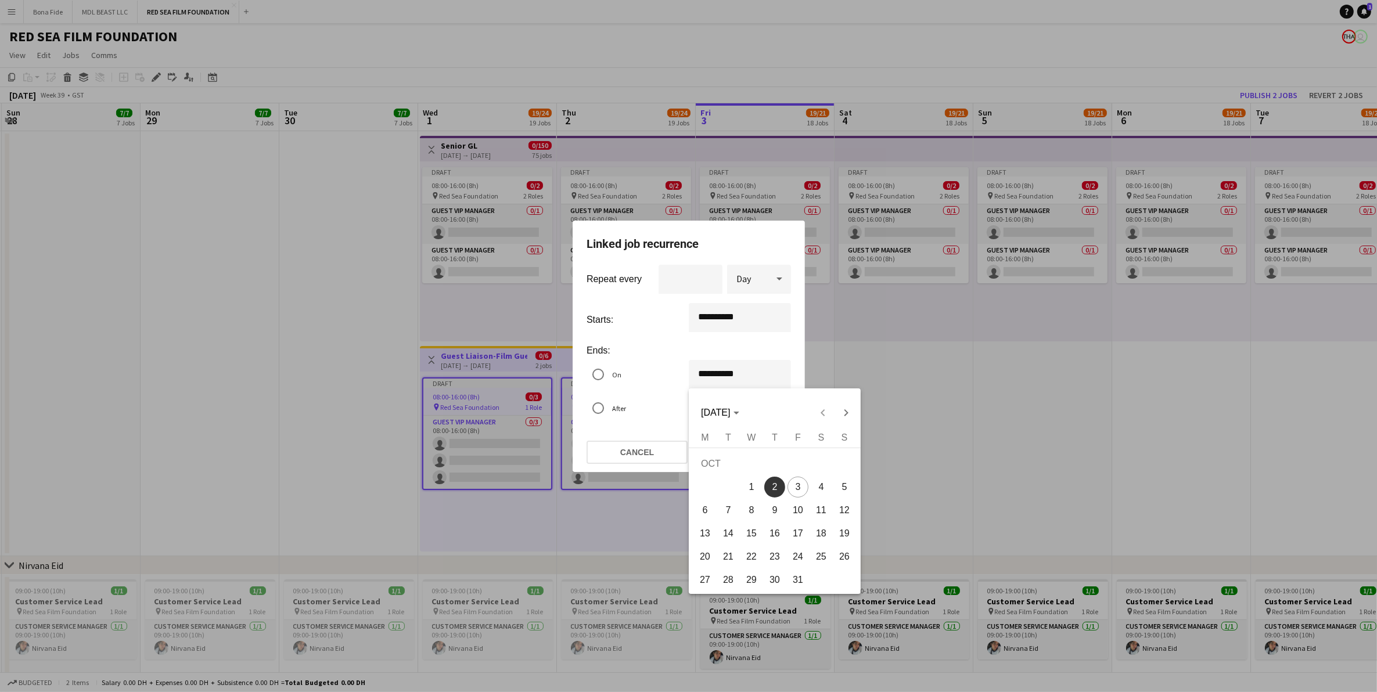
click at [718, 371] on div "**********" at bounding box center [688, 346] width 1377 height 692
click at [841, 408] on span "Next month" at bounding box center [845, 412] width 23 height 23
click at [841, 412] on span "Next month" at bounding box center [845, 412] width 23 height 23
click at [850, 509] on span "14" at bounding box center [844, 510] width 21 height 21
type input "**********"
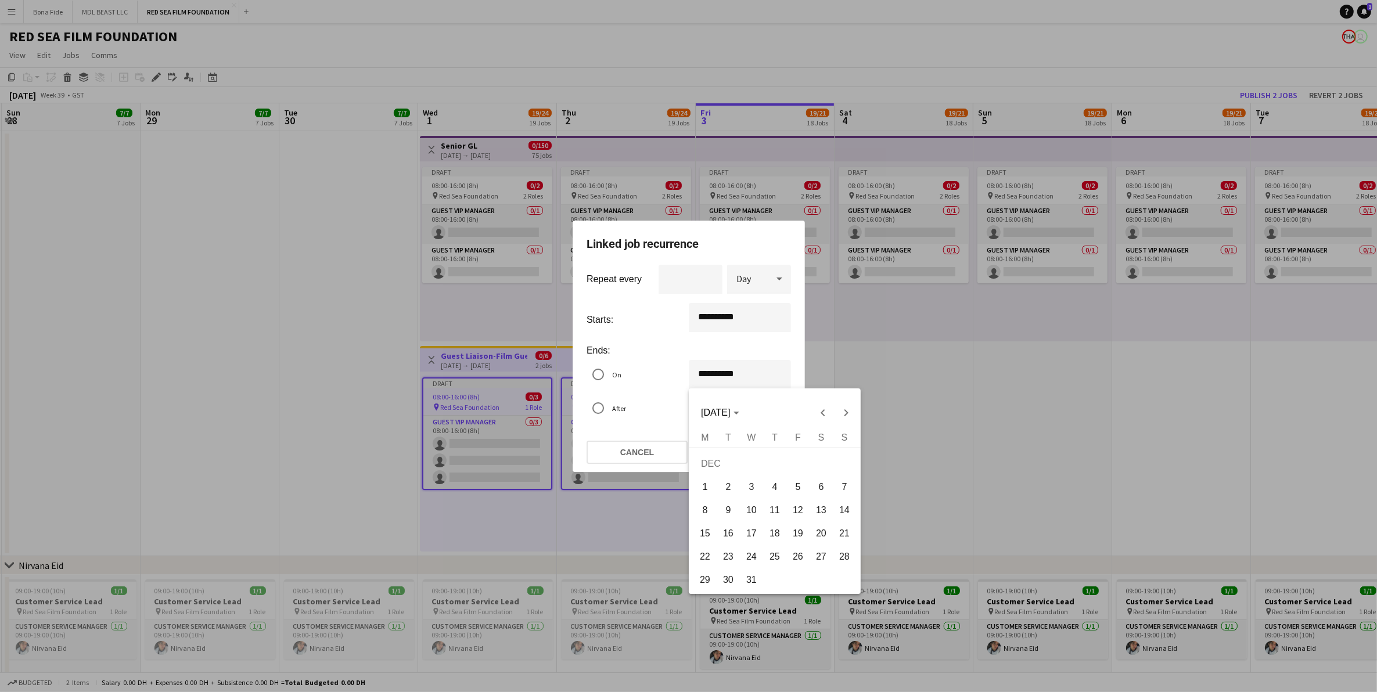
type input "**"
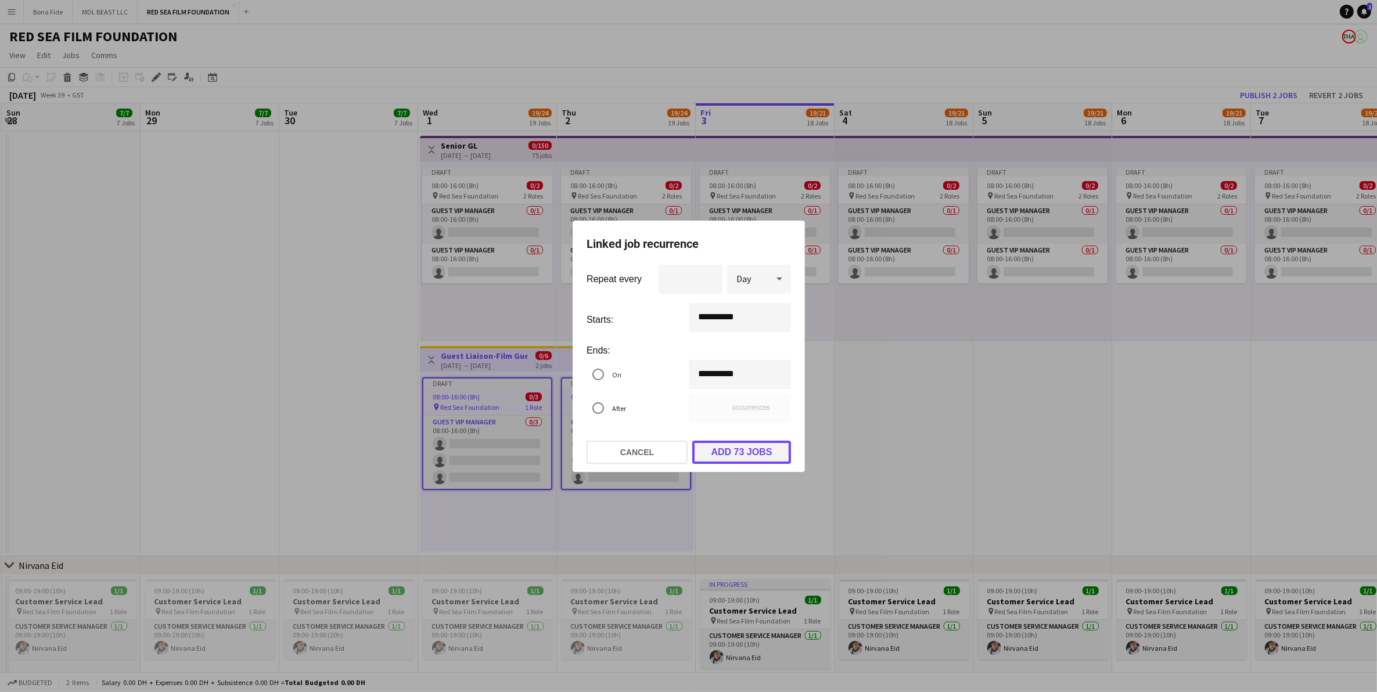
click at [738, 447] on button "Add 73 jobs" at bounding box center [741, 452] width 99 height 23
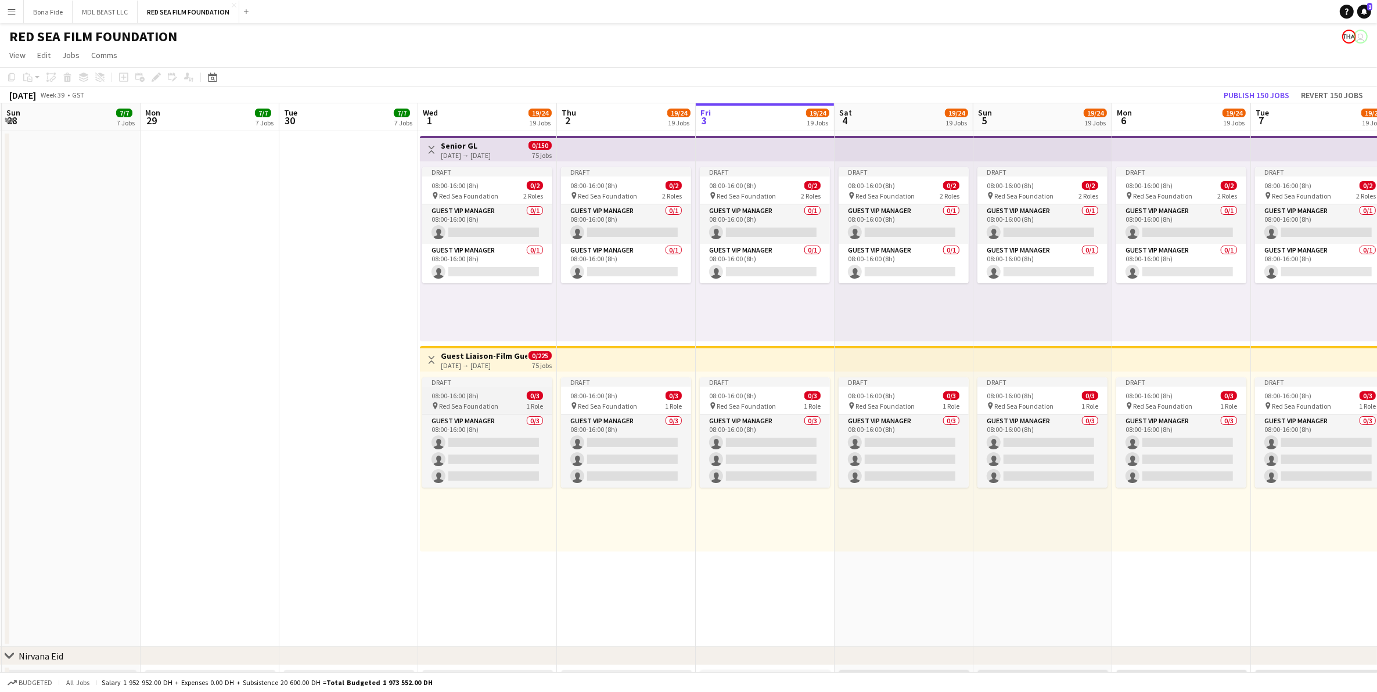
click at [489, 404] on span "Red Sea Foundation" at bounding box center [468, 406] width 59 height 9
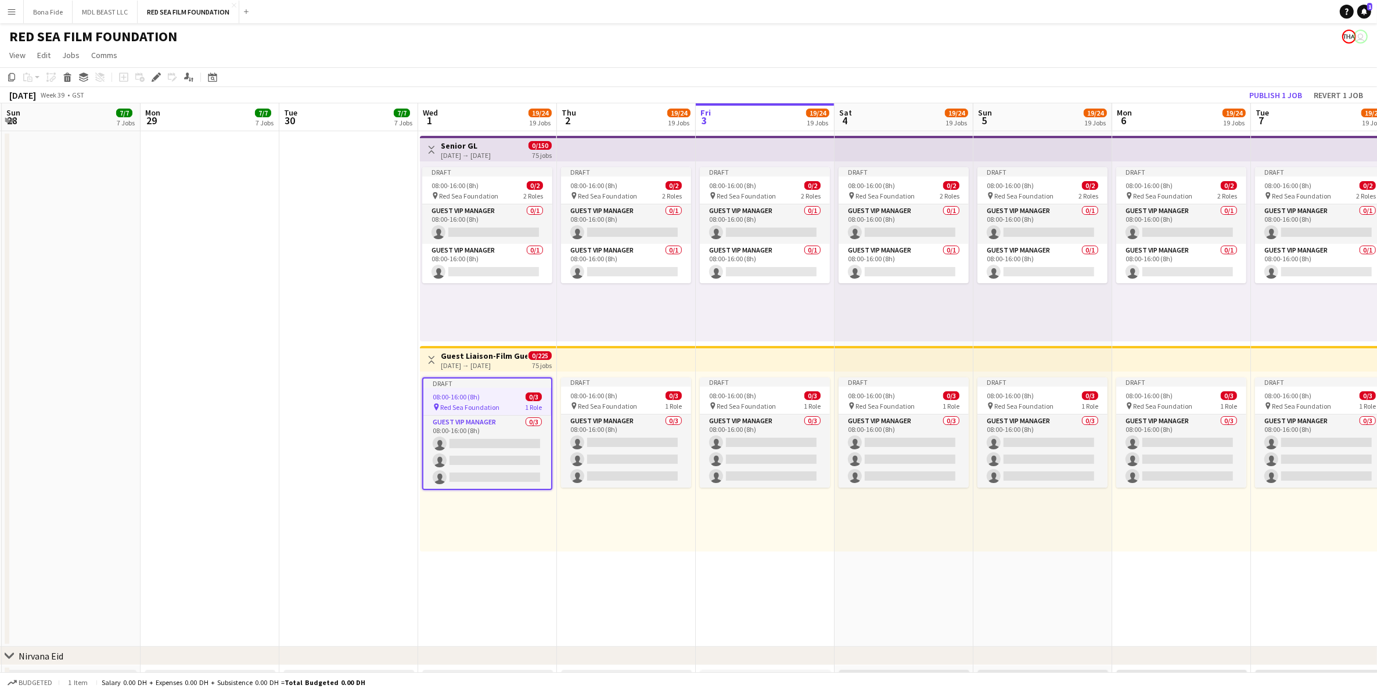
click at [489, 396] on div "08:00-16:00 (8h) 0/3" at bounding box center [487, 397] width 128 height 9
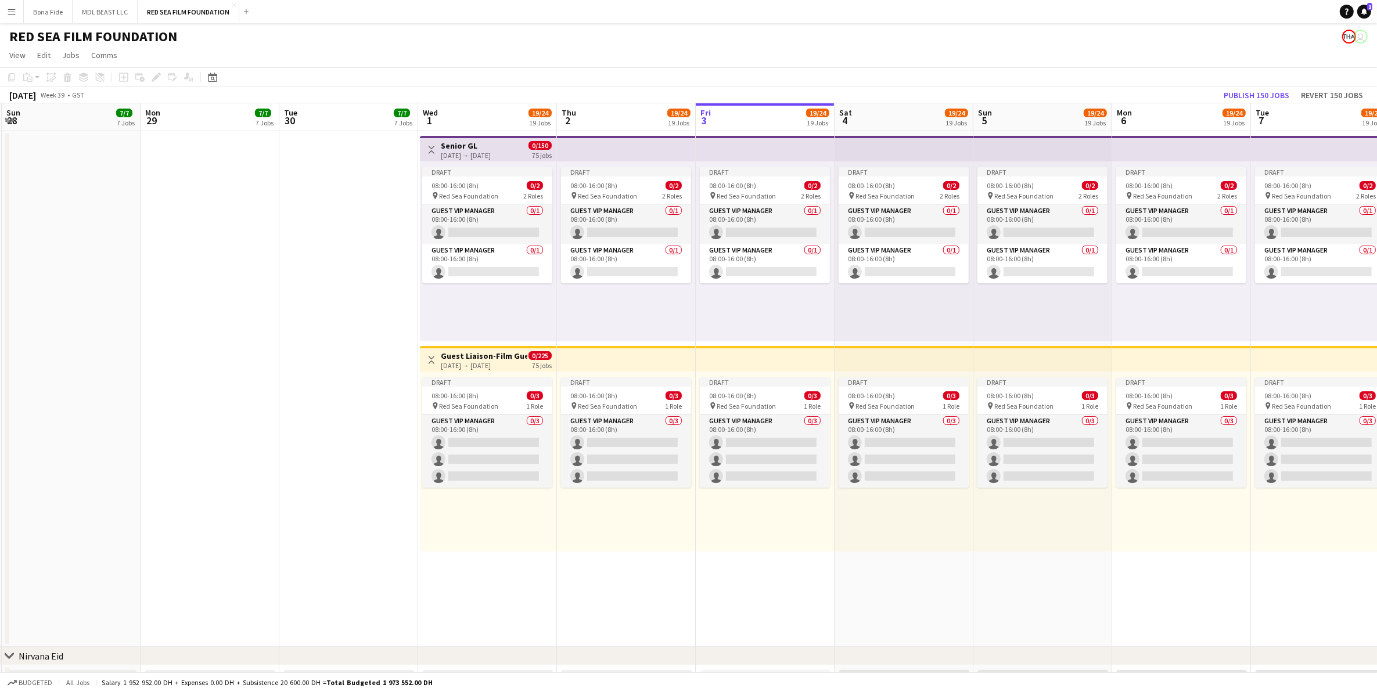
click at [501, 356] on h3 "Guest Liaison-Film Guests" at bounding box center [484, 356] width 87 height 10
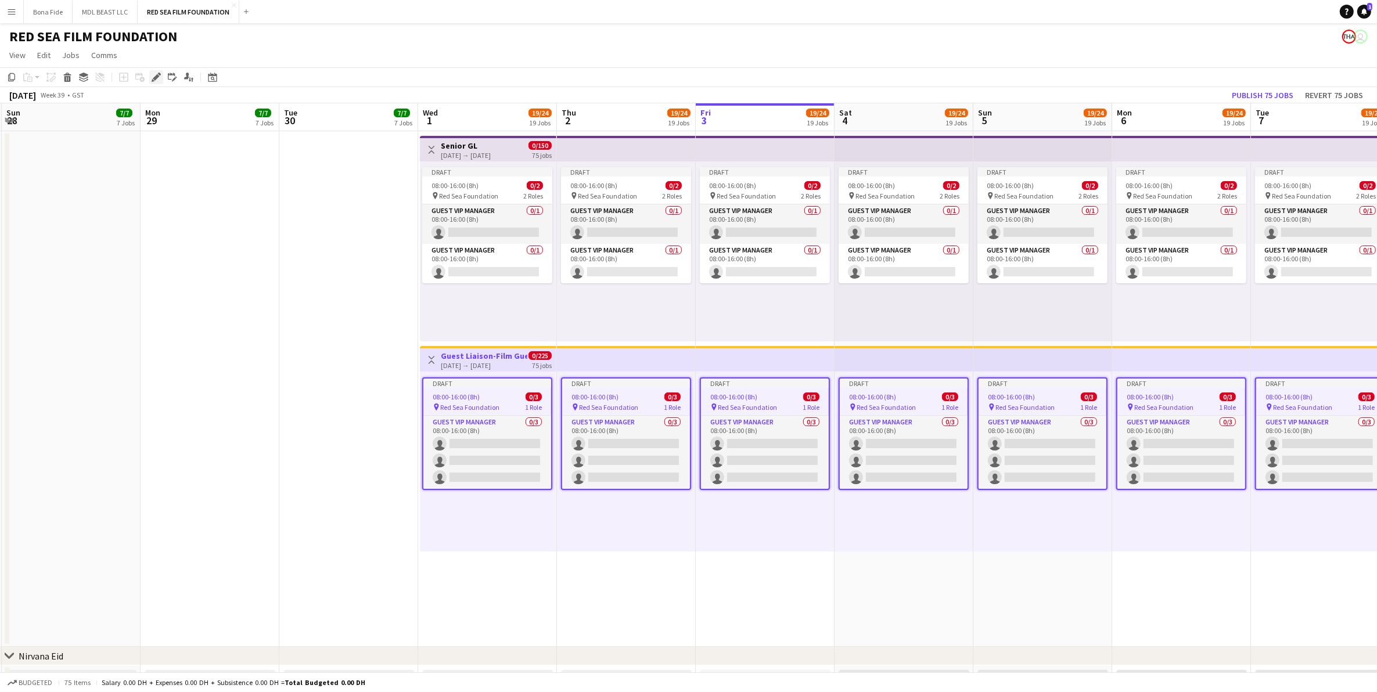
click at [149, 74] on div "Edit" at bounding box center [156, 77] width 14 height 14
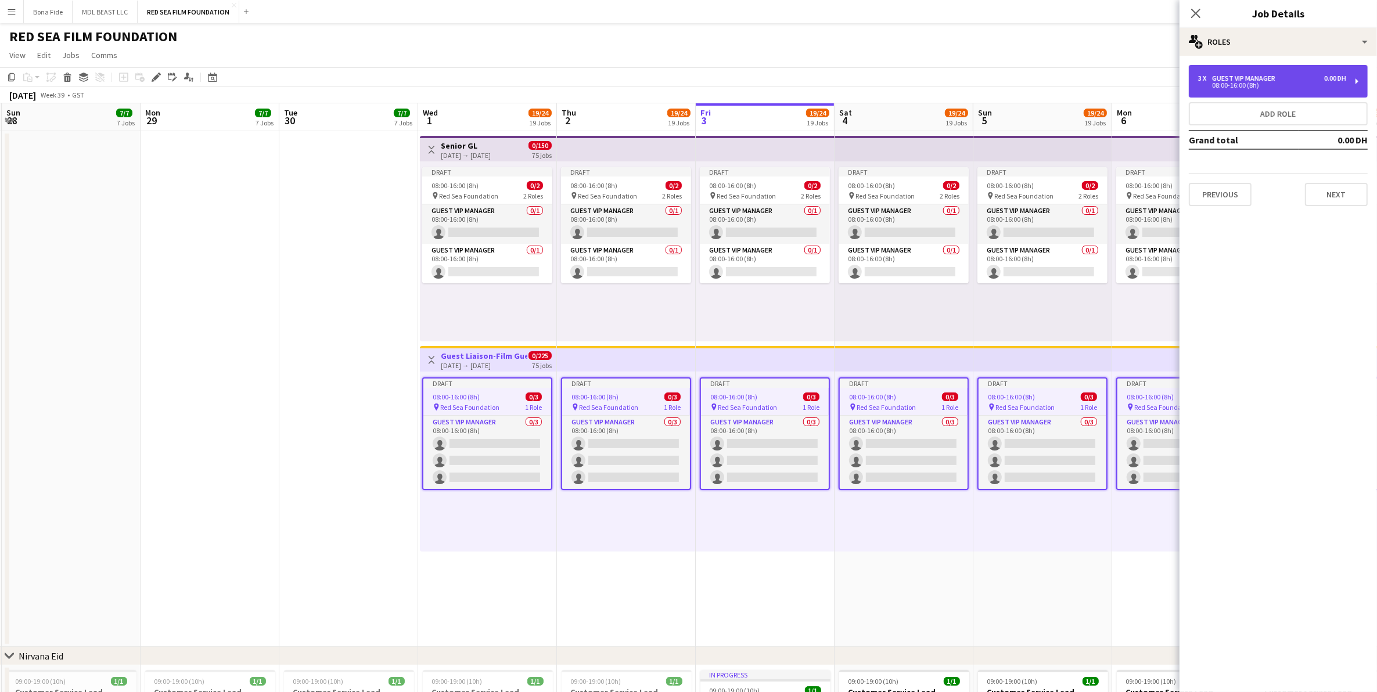
click at [1324, 83] on div "08:00-16:00 (8h)" at bounding box center [1272, 85] width 148 height 6
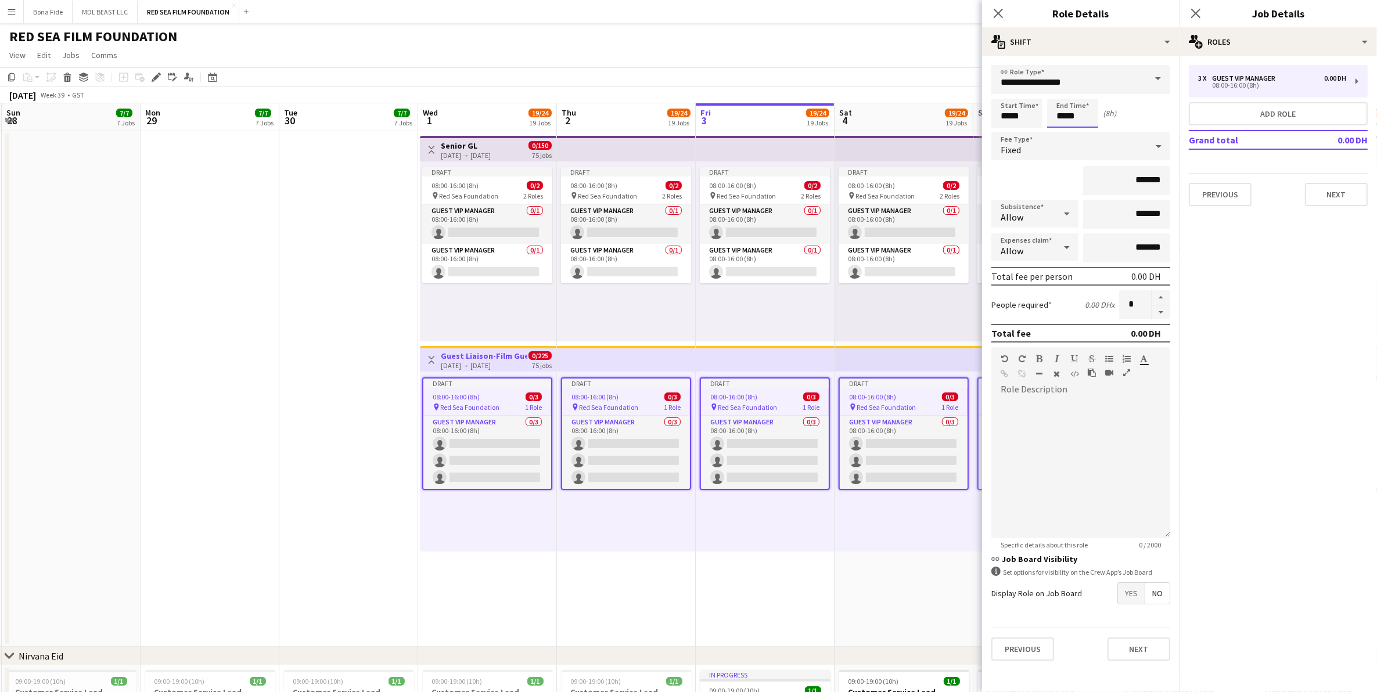
click at [1064, 113] on input "*****" at bounding box center [1072, 113] width 51 height 29
type input "*****"
click at [1333, 198] on button "Next" at bounding box center [1336, 194] width 63 height 23
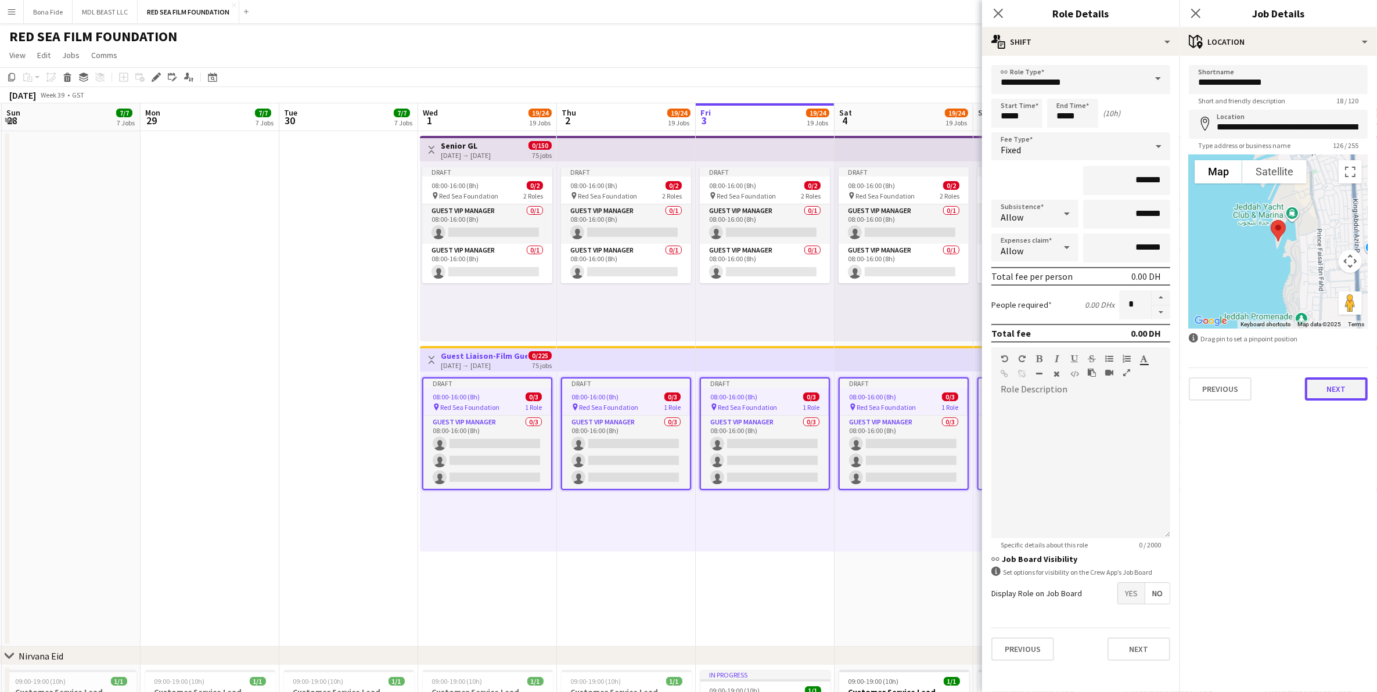
click at [1349, 387] on button "Next" at bounding box center [1336, 389] width 63 height 23
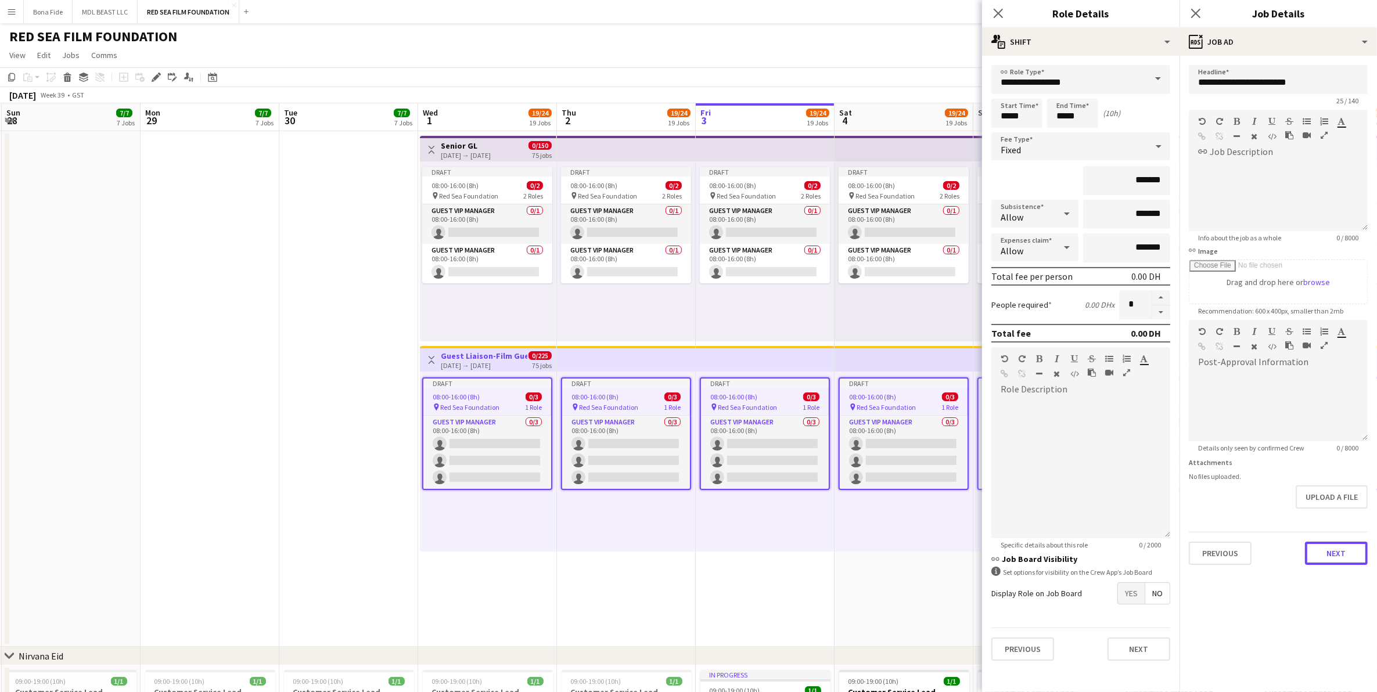
drag, startPoint x: 1349, startPoint y: 559, endPoint x: 1344, endPoint y: 562, distance: 6.8
click at [1349, 559] on button "Next" at bounding box center [1336, 553] width 63 height 23
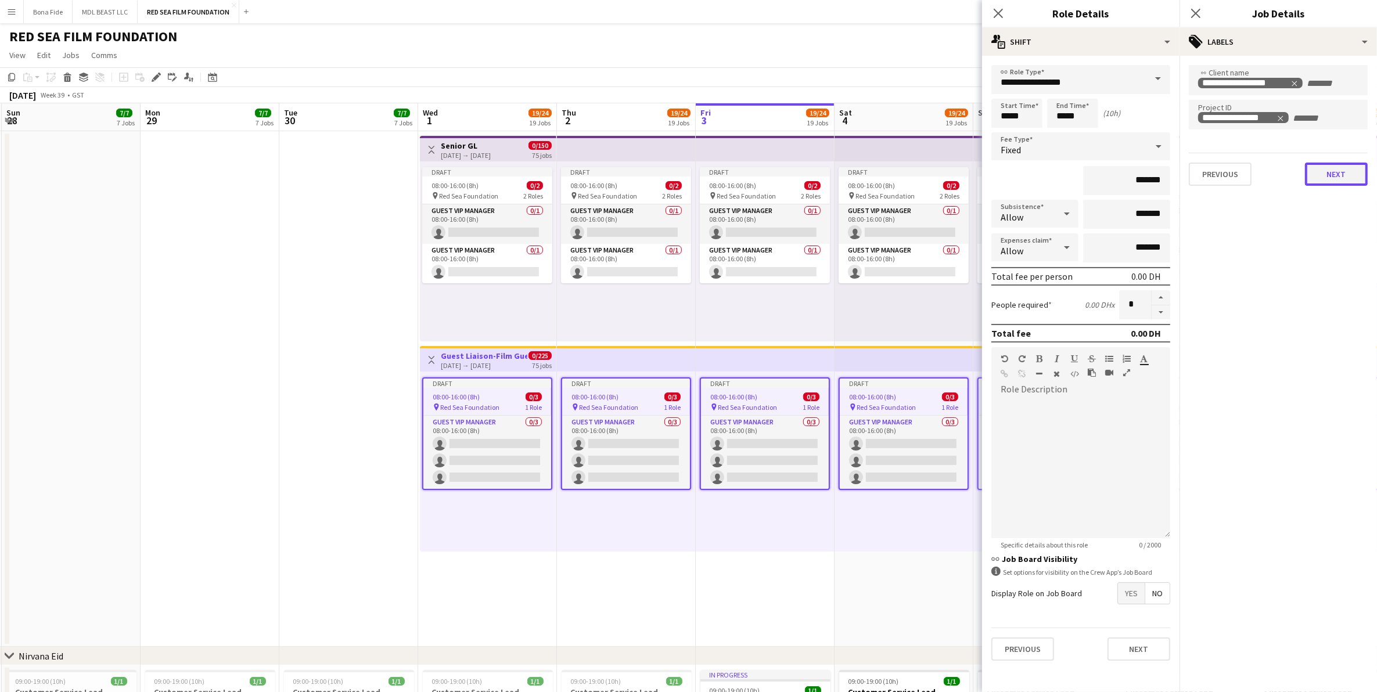
click at [1328, 180] on button "Next" at bounding box center [1336, 174] width 63 height 23
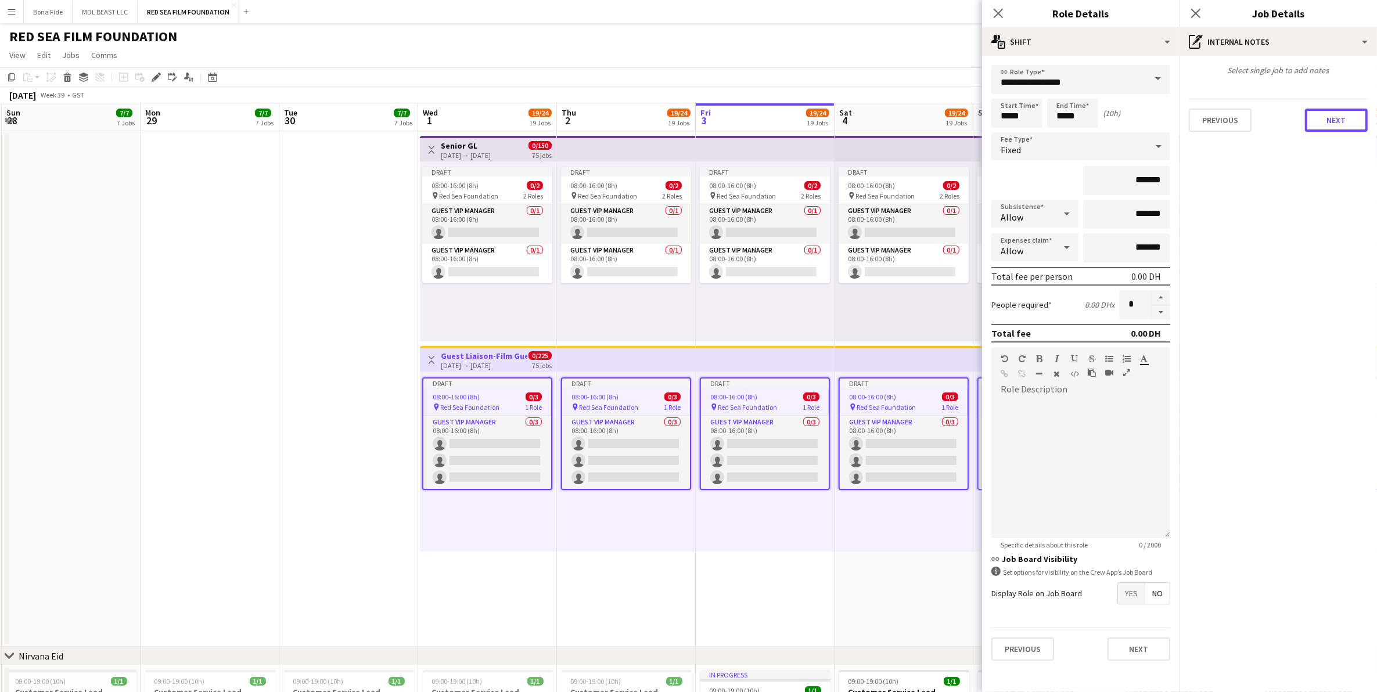
drag, startPoint x: 1326, startPoint y: 117, endPoint x: 1304, endPoint y: 159, distance: 47.3
click at [1327, 117] on button "Next" at bounding box center [1336, 120] width 63 height 23
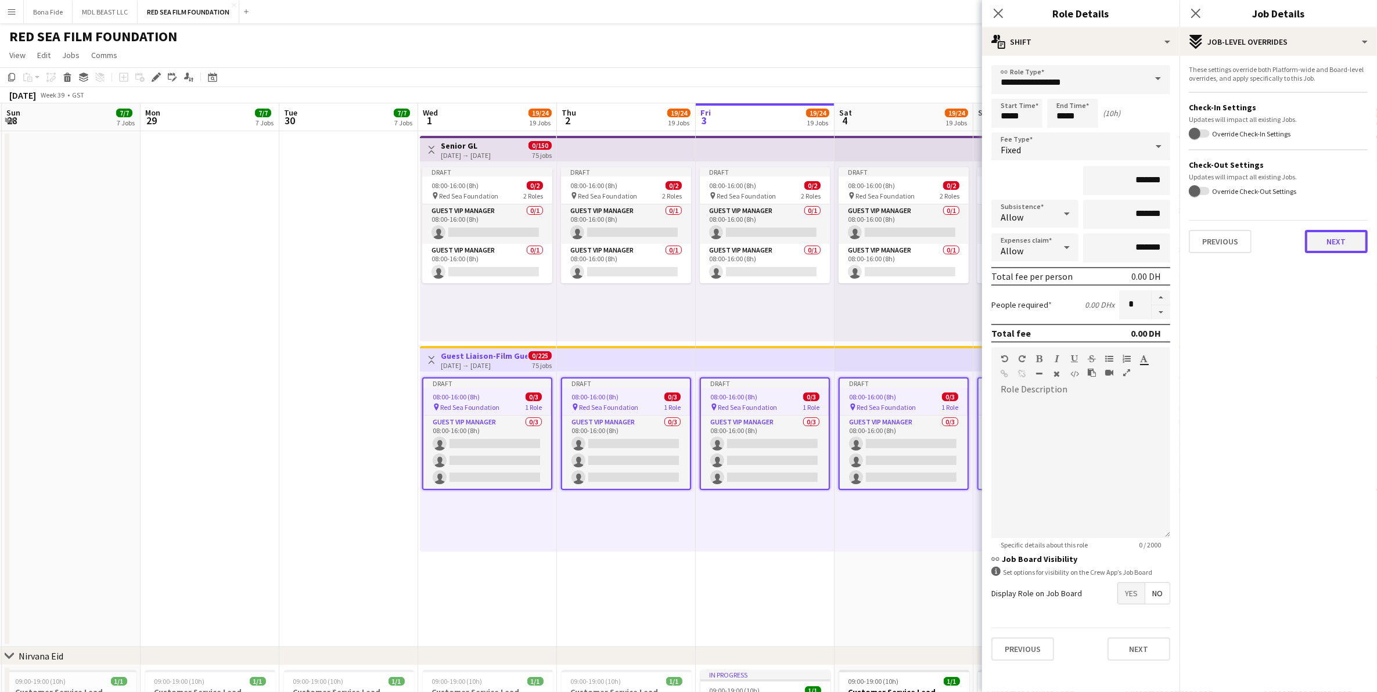
click at [1340, 245] on button "Next" at bounding box center [1336, 241] width 63 height 23
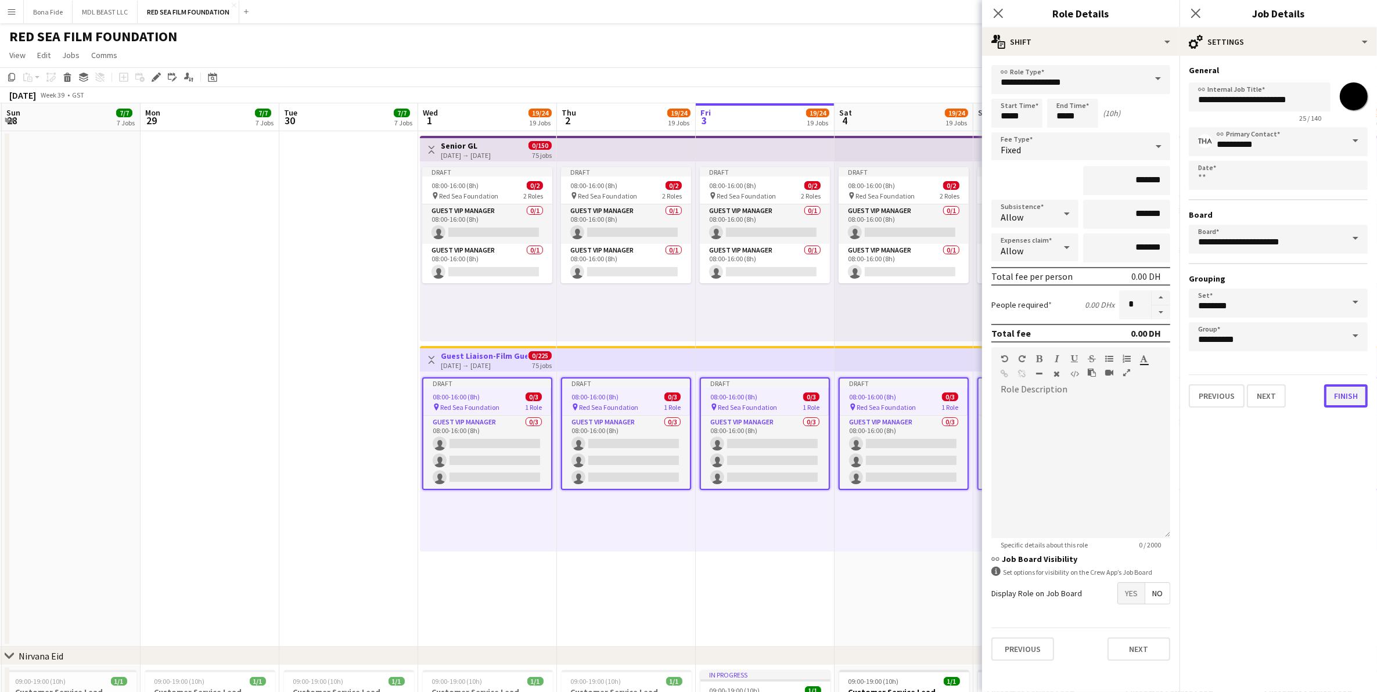
click at [1343, 387] on button "Finish" at bounding box center [1346, 396] width 44 height 23
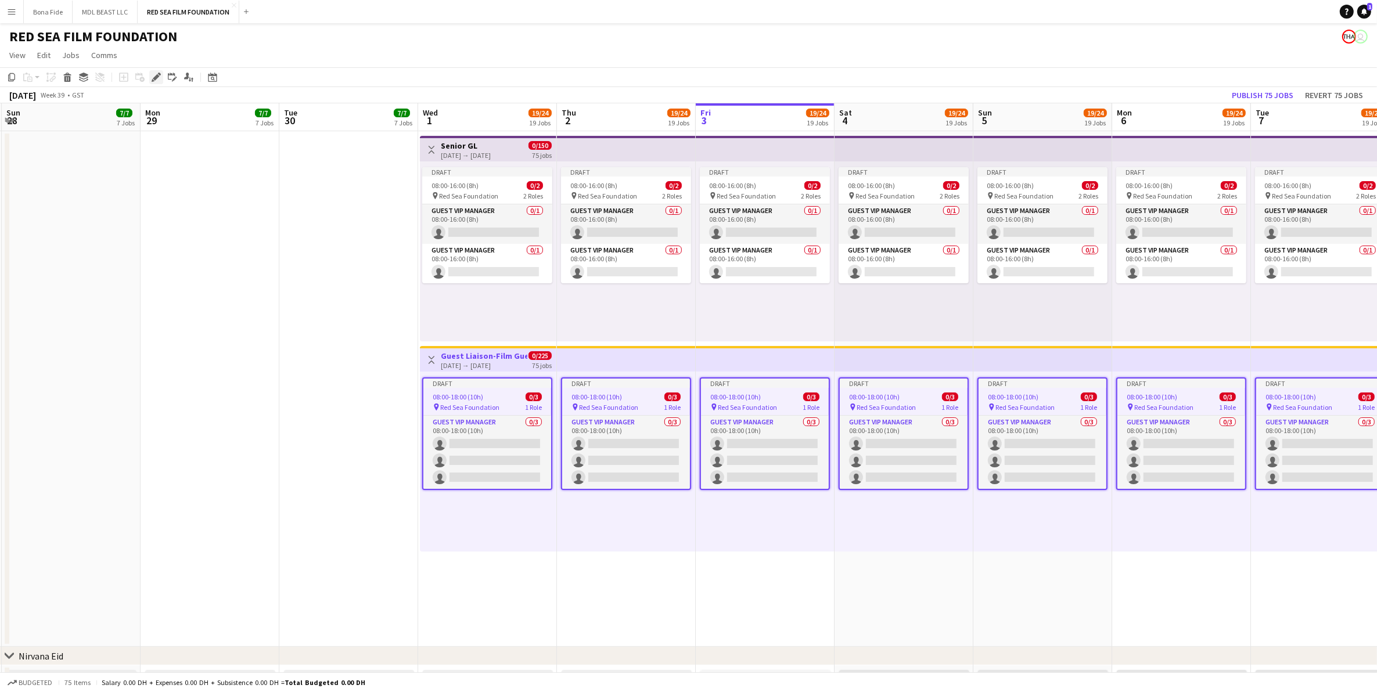
click at [155, 74] on icon "Edit" at bounding box center [156, 77] width 9 height 9
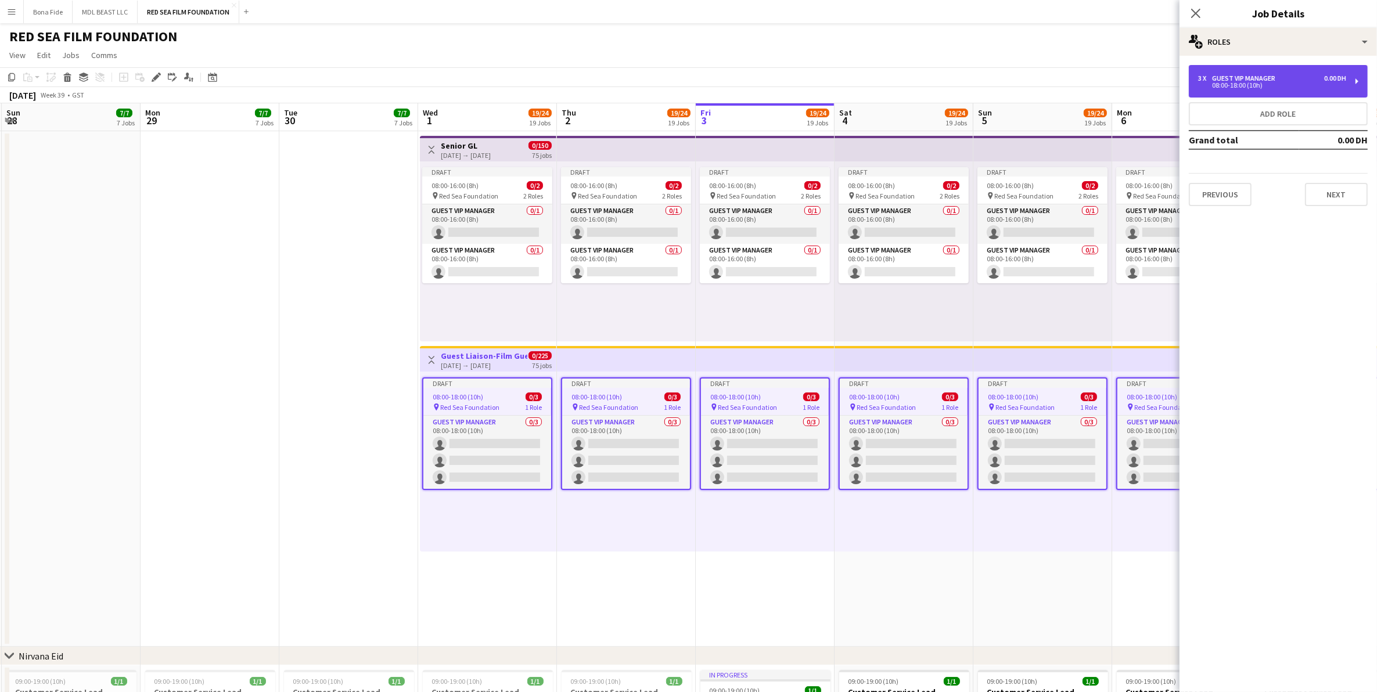
click at [1277, 77] on div "Guest VIP Manager" at bounding box center [1246, 78] width 68 height 8
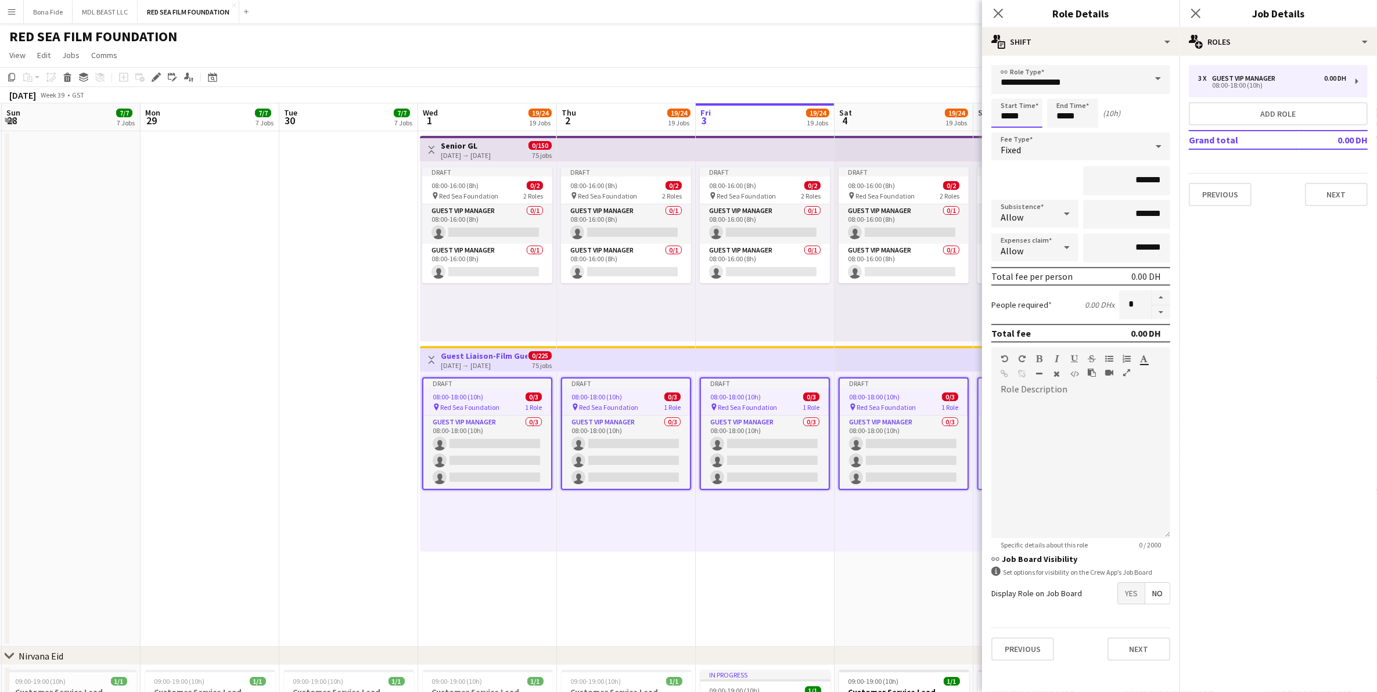
click at [1010, 114] on input "*****" at bounding box center [1017, 113] width 51 height 29
type input "*****"
click at [1338, 178] on div "Previous Next" at bounding box center [1278, 189] width 179 height 33
click at [1345, 198] on button "Next" at bounding box center [1336, 194] width 63 height 23
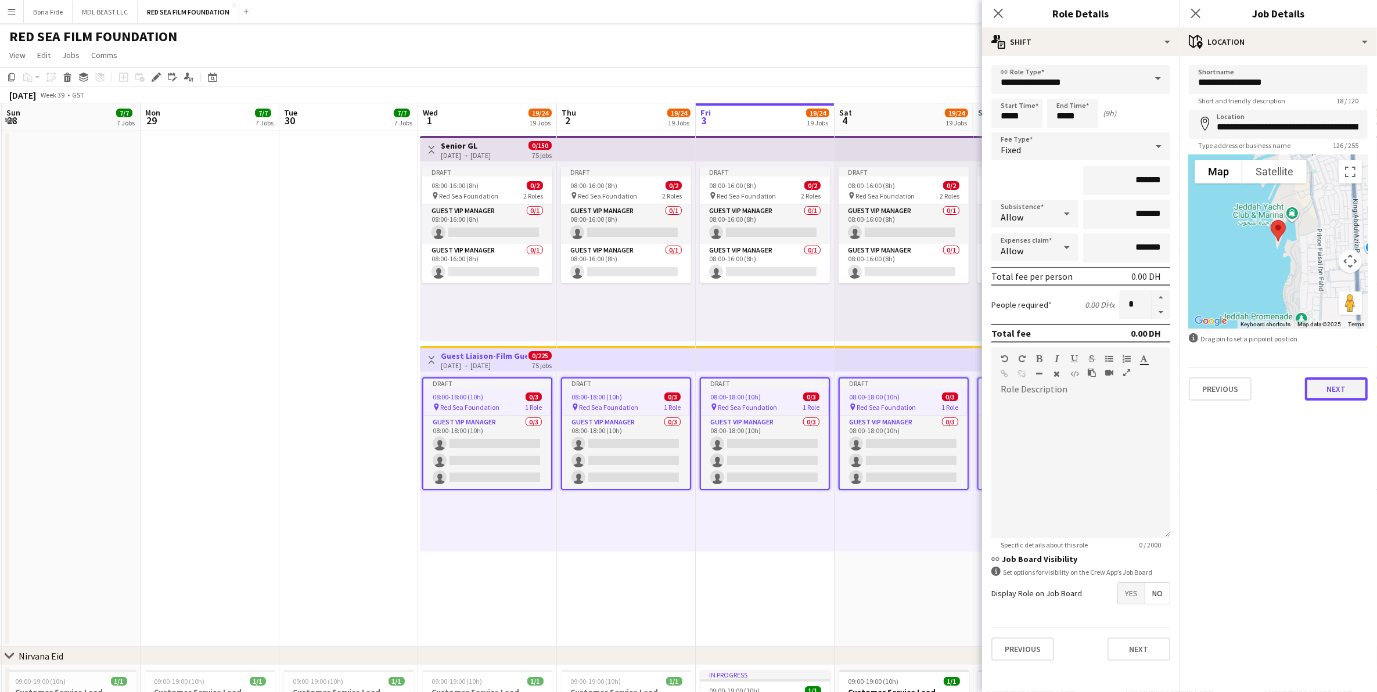
click at [1338, 378] on button "Next" at bounding box center [1336, 389] width 63 height 23
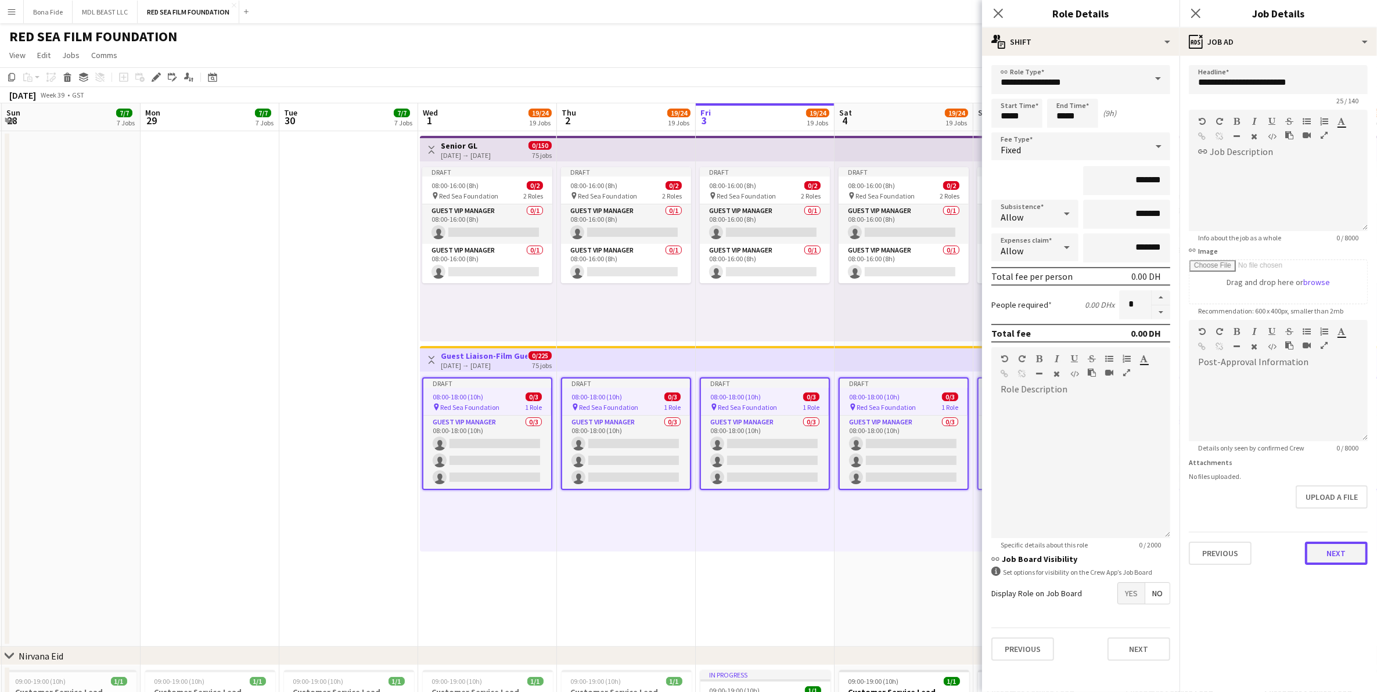
click at [1333, 550] on button "Next" at bounding box center [1336, 553] width 63 height 23
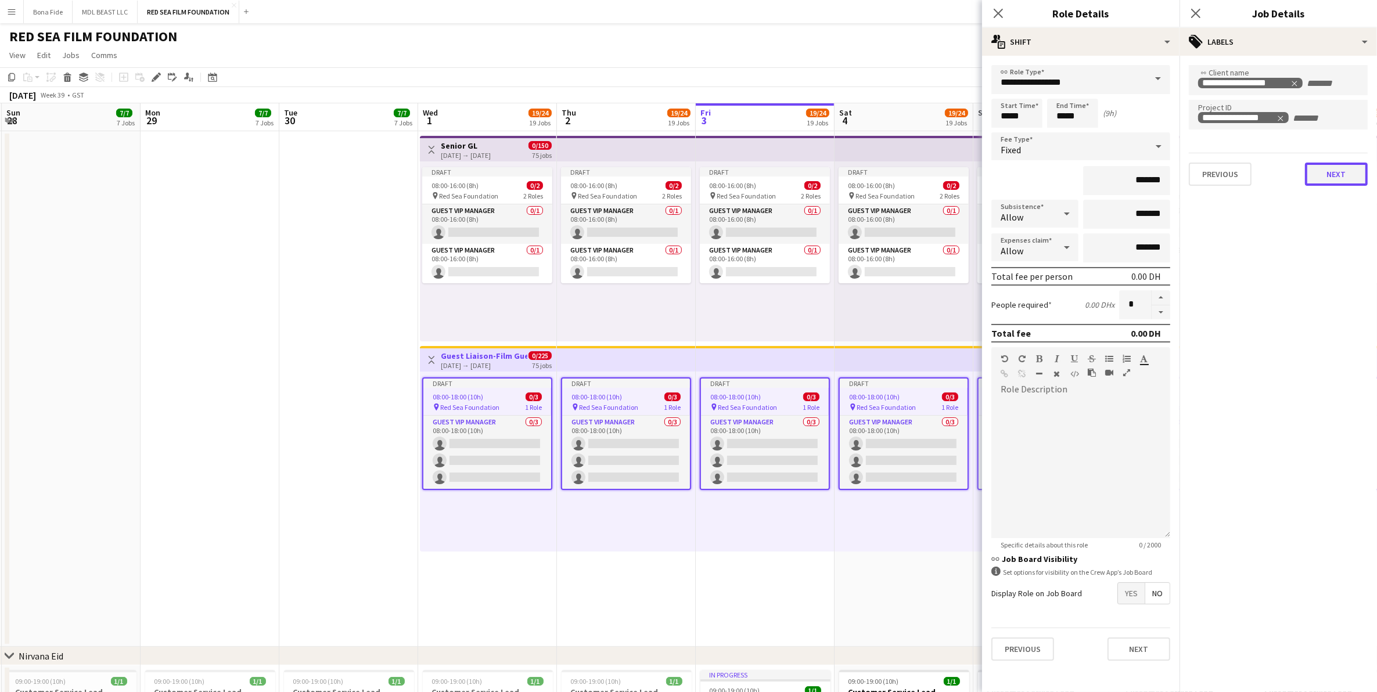
click at [1344, 193] on div "**********" at bounding box center [1279, 125] width 198 height 139
click at [1337, 174] on button "Next" at bounding box center [1336, 174] width 63 height 23
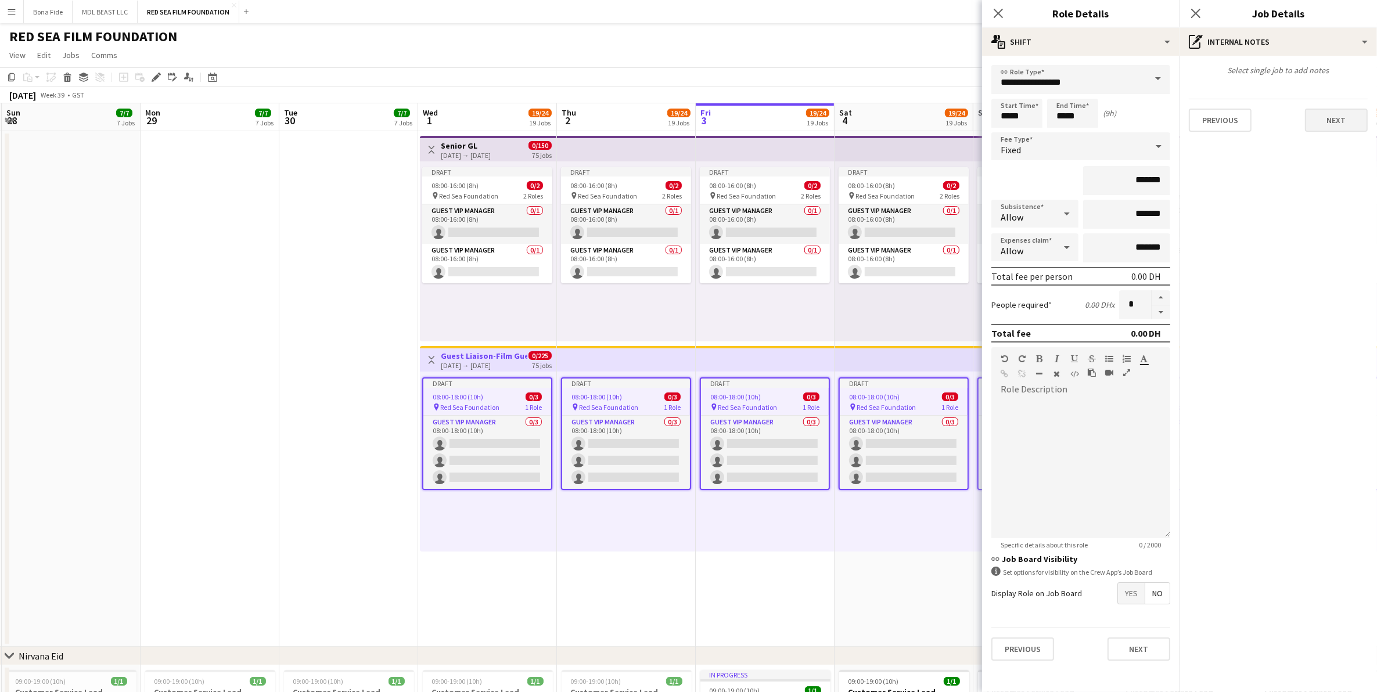
click at [1333, 109] on div "Previous Next" at bounding box center [1278, 115] width 179 height 33
click at [1333, 117] on button "Next" at bounding box center [1336, 120] width 63 height 23
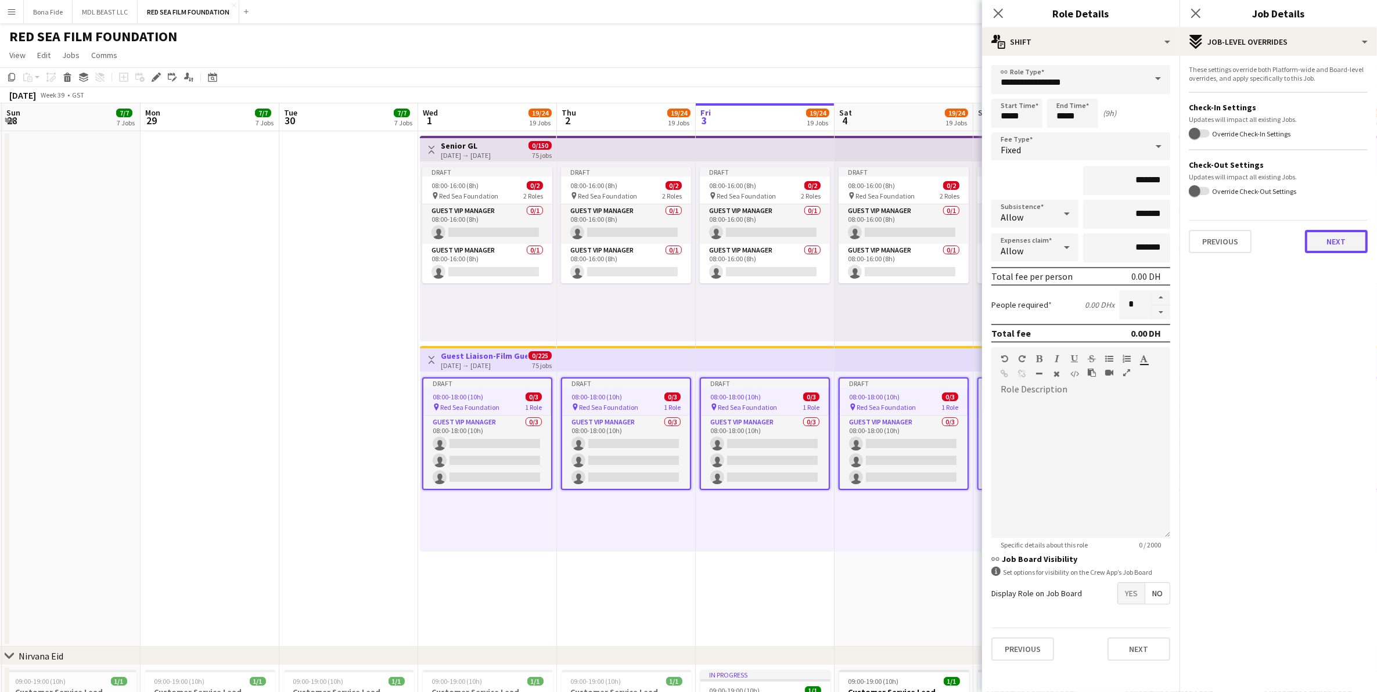
click at [1345, 239] on button "Next" at bounding box center [1336, 241] width 63 height 23
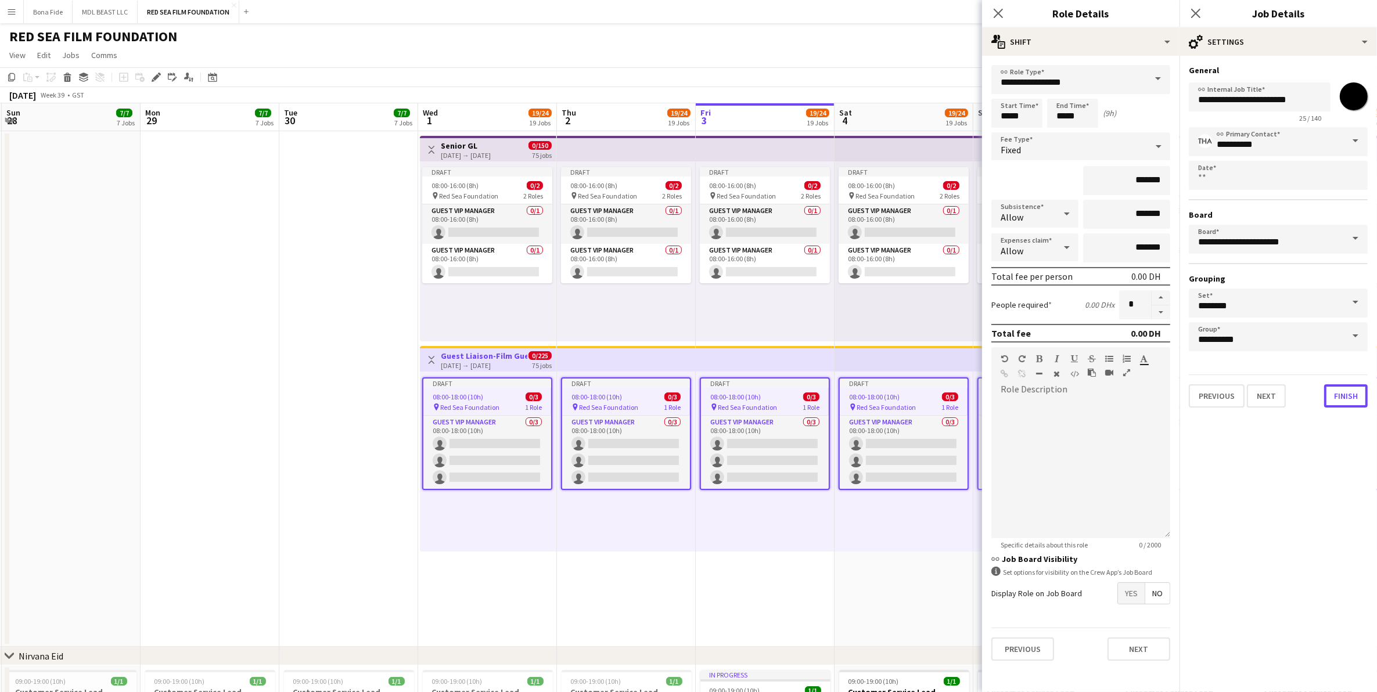
drag, startPoint x: 1345, startPoint y: 401, endPoint x: 1345, endPoint y: 407, distance: 5.8
click at [1346, 401] on button "Finish" at bounding box center [1346, 396] width 44 height 23
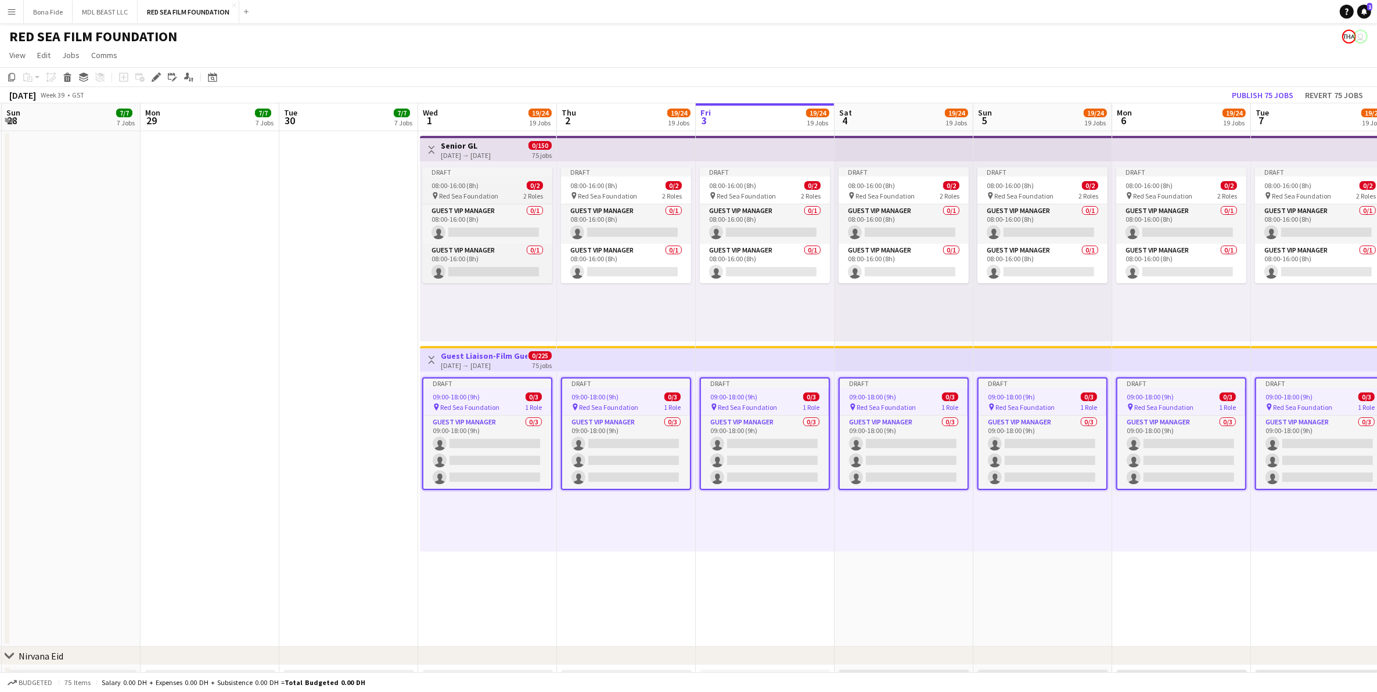
click at [507, 188] on div "08:00-16:00 (8h) 0/2" at bounding box center [487, 185] width 130 height 9
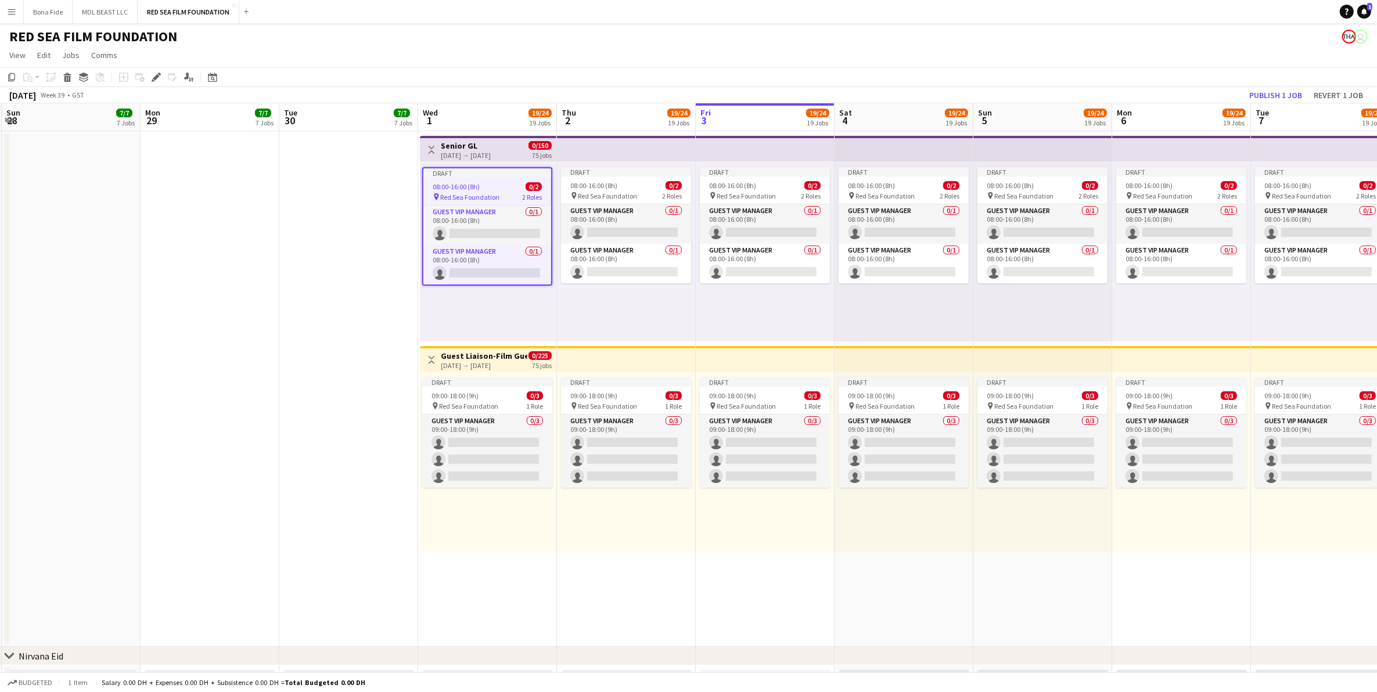
click at [486, 154] on div "[DATE] → [DATE]" at bounding box center [466, 155] width 50 height 9
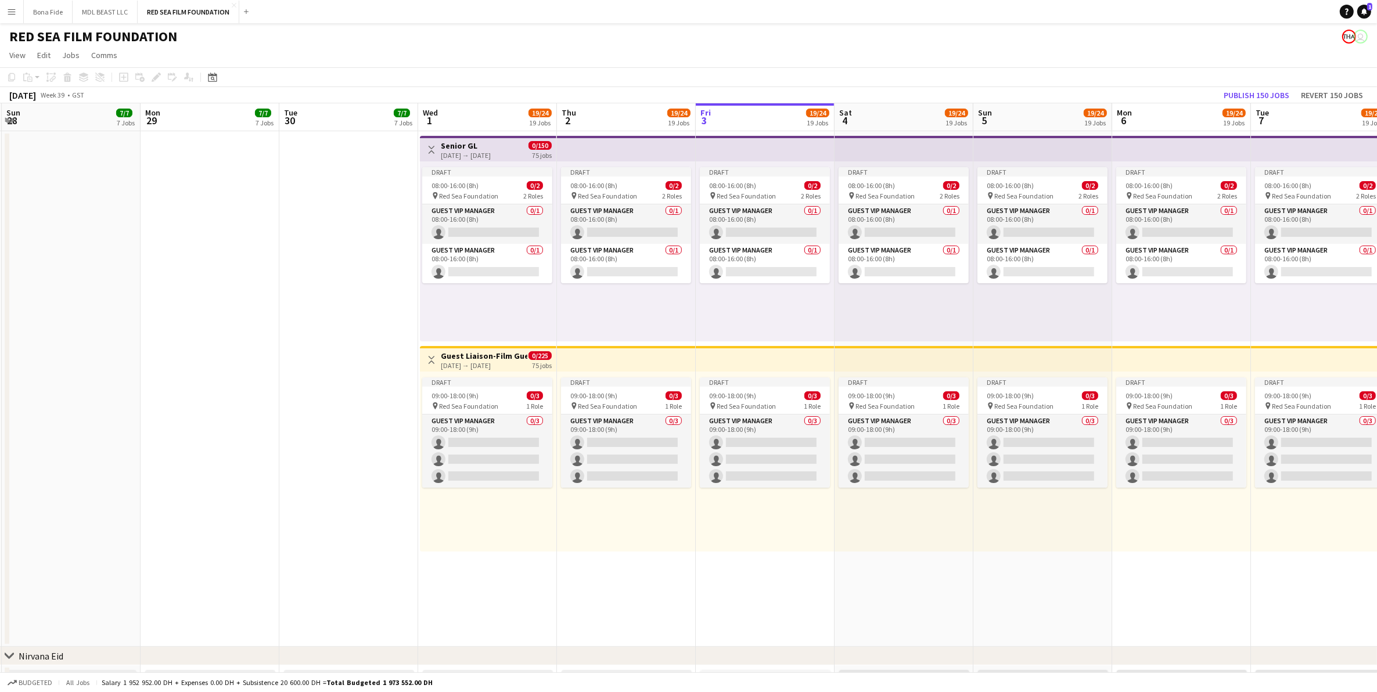
click at [486, 141] on h3 "Senior GL" at bounding box center [466, 146] width 50 height 10
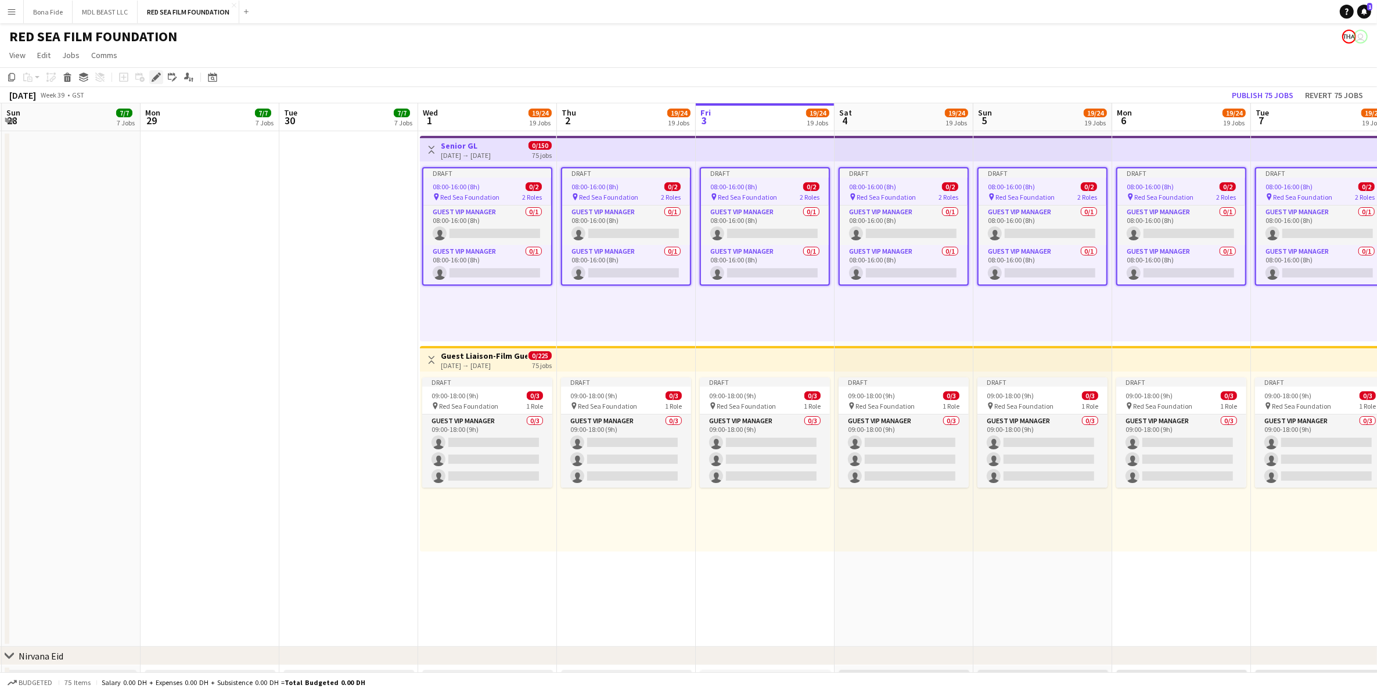
click at [157, 77] on icon at bounding box center [156, 77] width 6 height 6
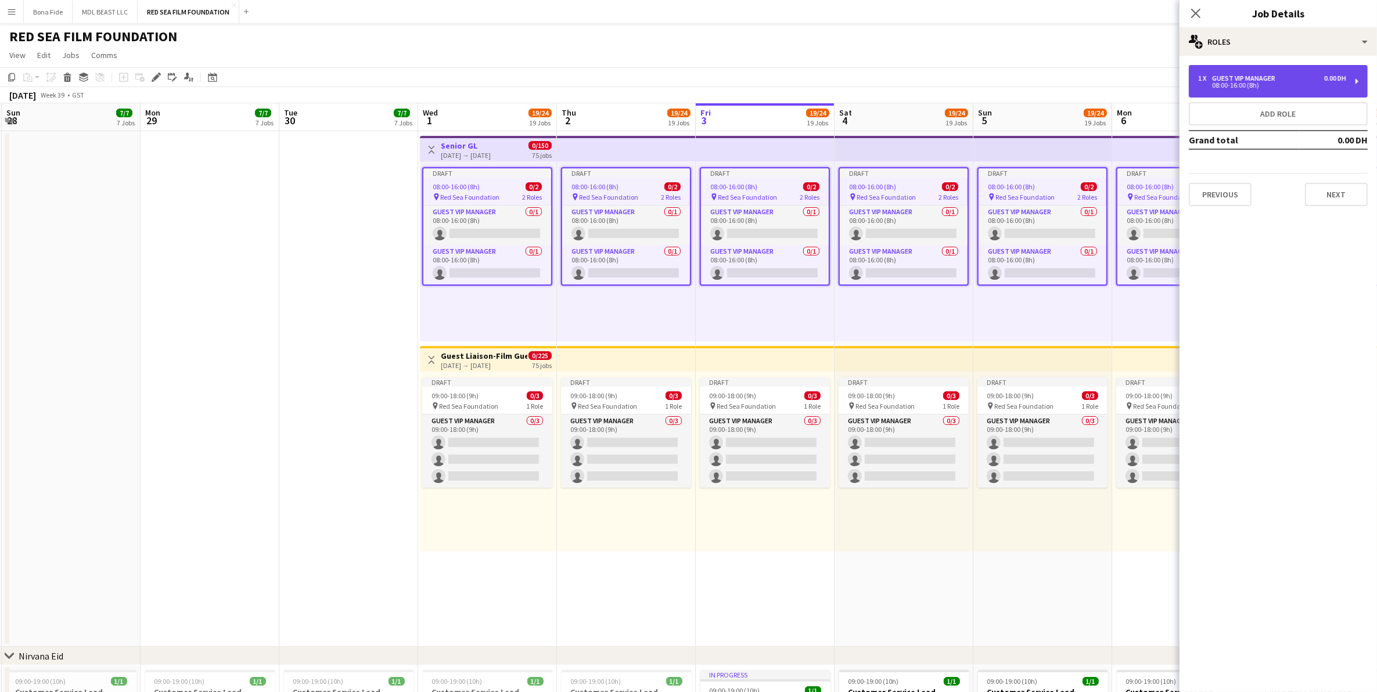
click at [1216, 80] on div "Guest VIP Manager" at bounding box center [1246, 78] width 68 height 8
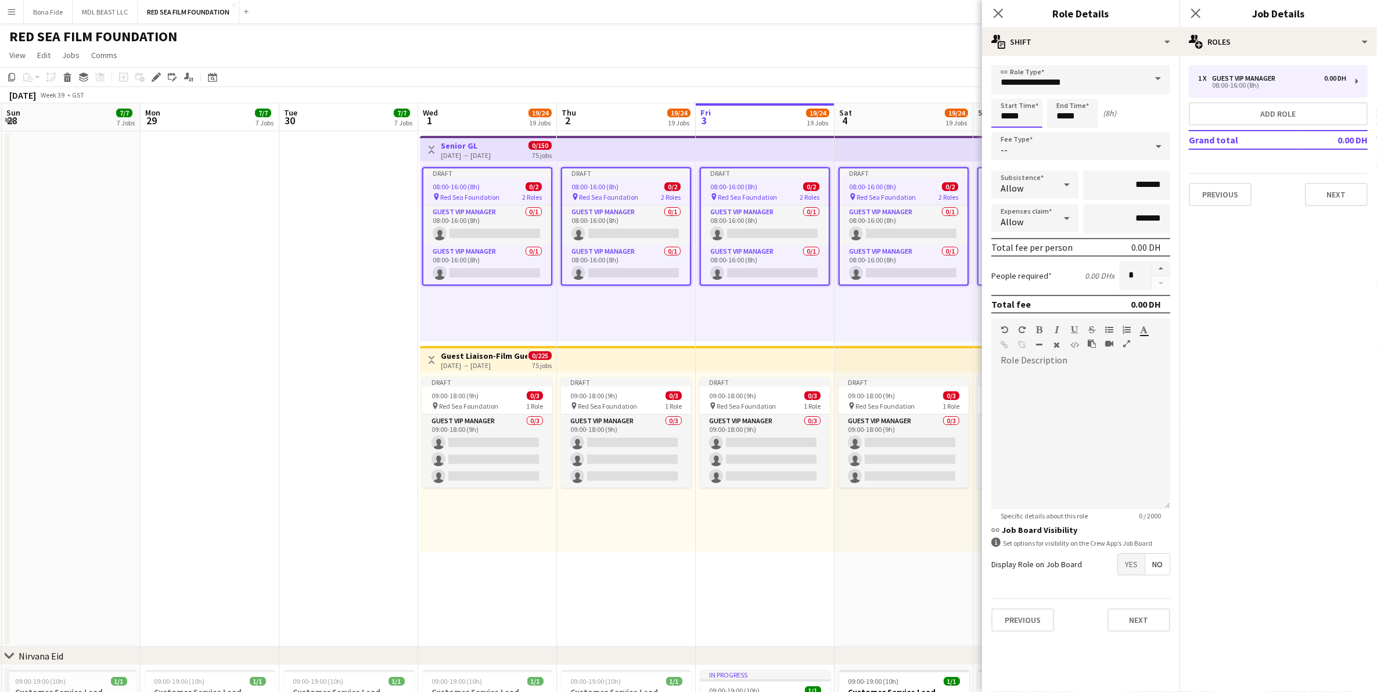
click at [1025, 116] on input "*****" at bounding box center [1017, 113] width 51 height 29
click at [1009, 116] on input "*****" at bounding box center [1017, 113] width 51 height 29
type input "*****"
click at [1063, 114] on input "*****" at bounding box center [1072, 113] width 51 height 29
type input "*****"
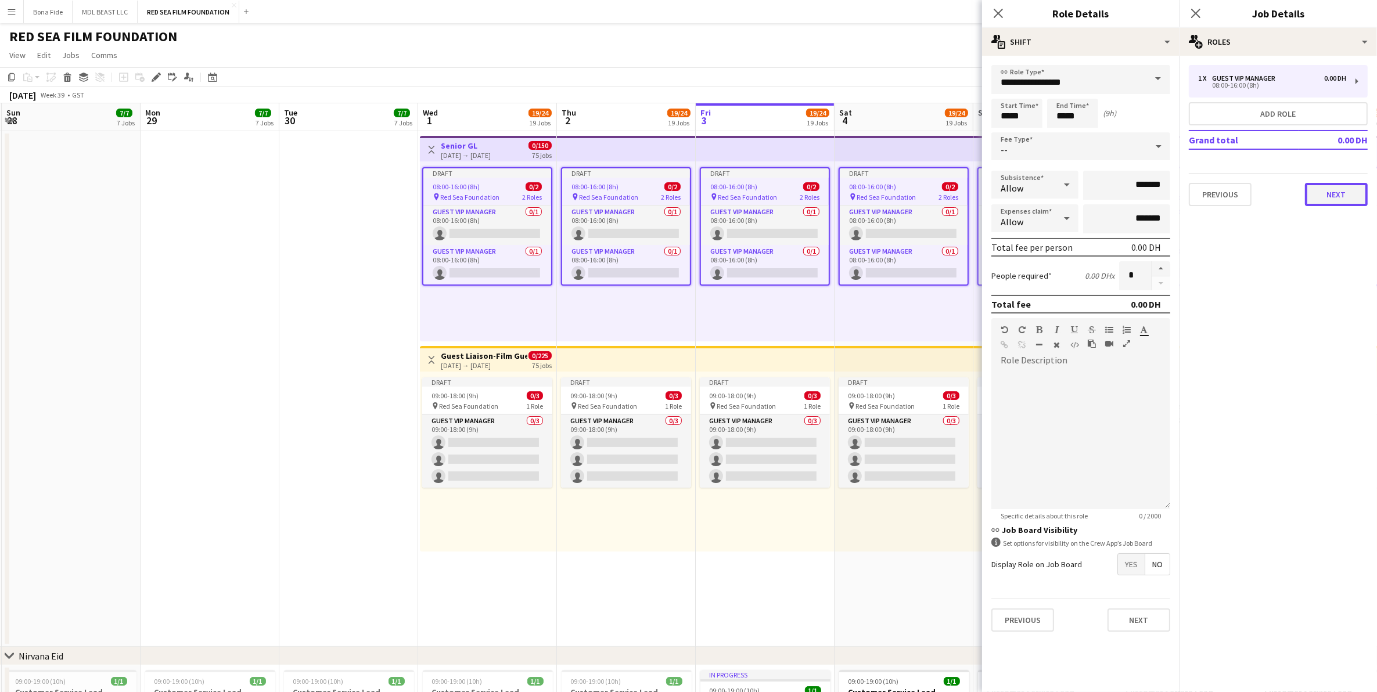
click at [1351, 196] on button "Next" at bounding box center [1336, 194] width 63 height 23
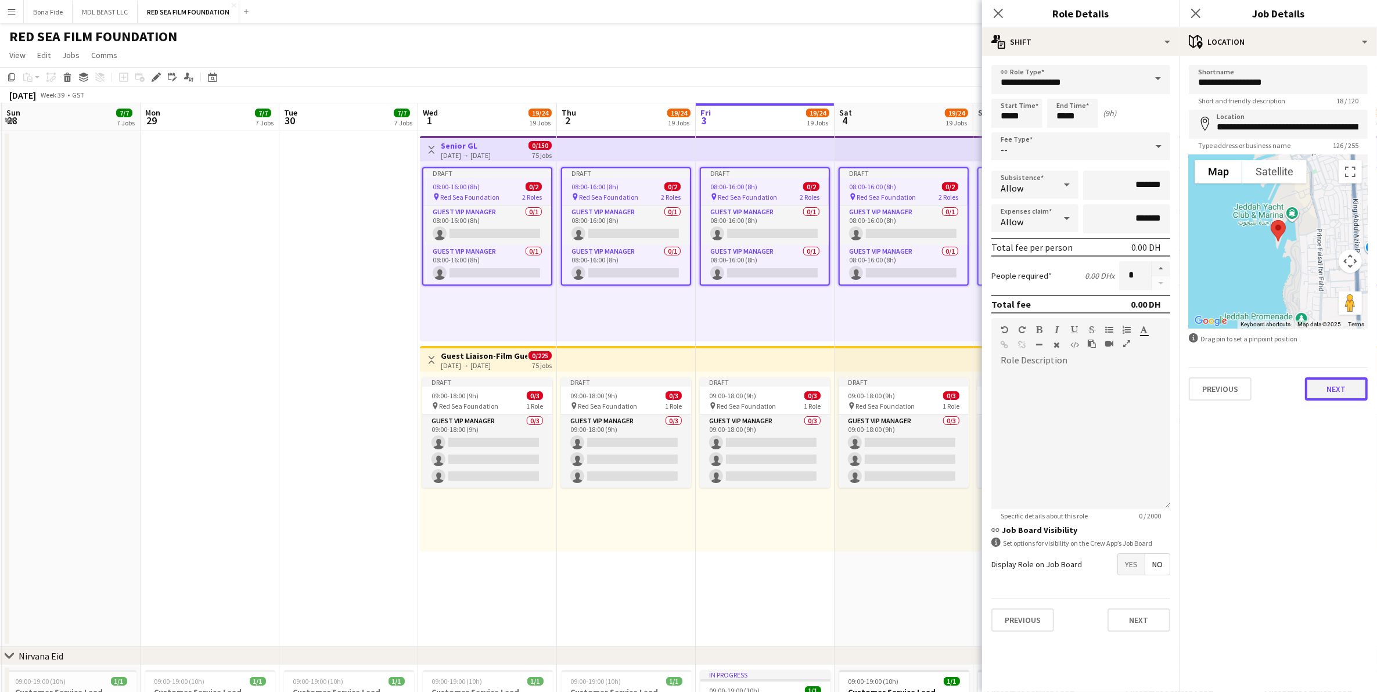
click at [1355, 394] on button "Next" at bounding box center [1336, 389] width 63 height 23
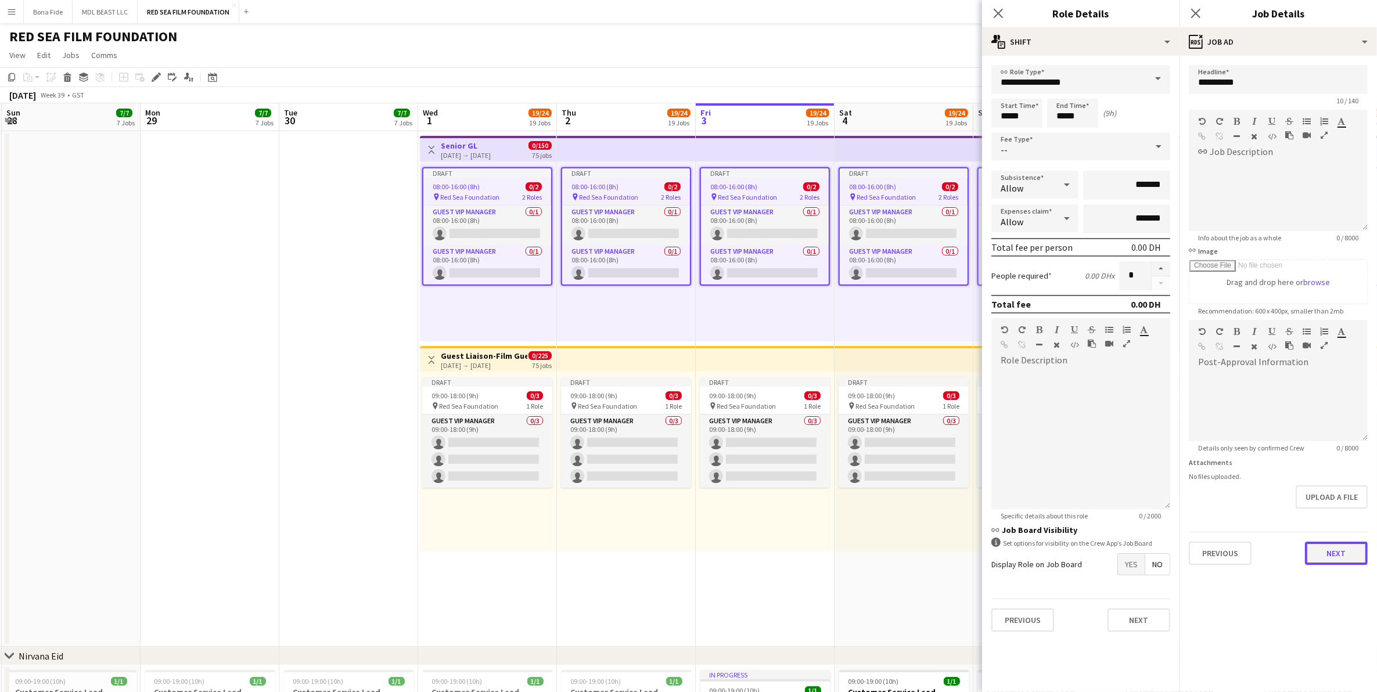
click at [1335, 554] on button "Next" at bounding box center [1336, 553] width 63 height 23
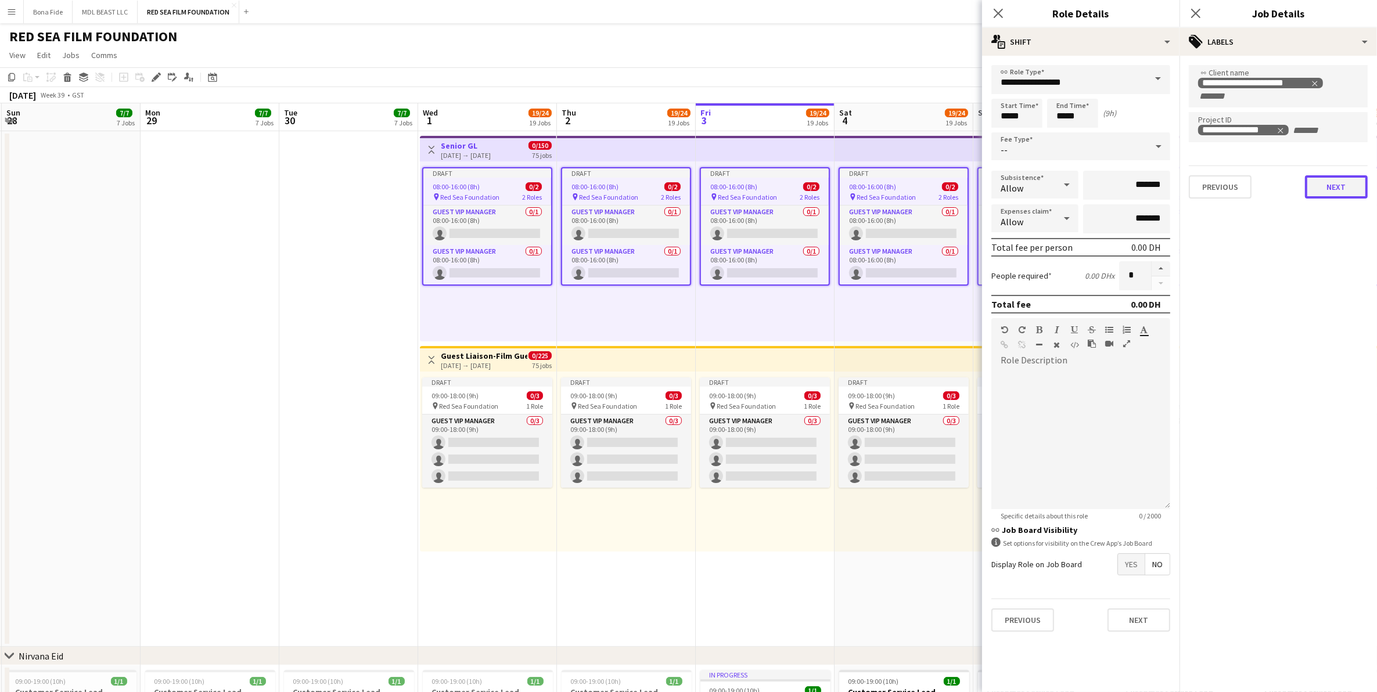
click at [1334, 196] on button "Next" at bounding box center [1336, 186] width 63 height 23
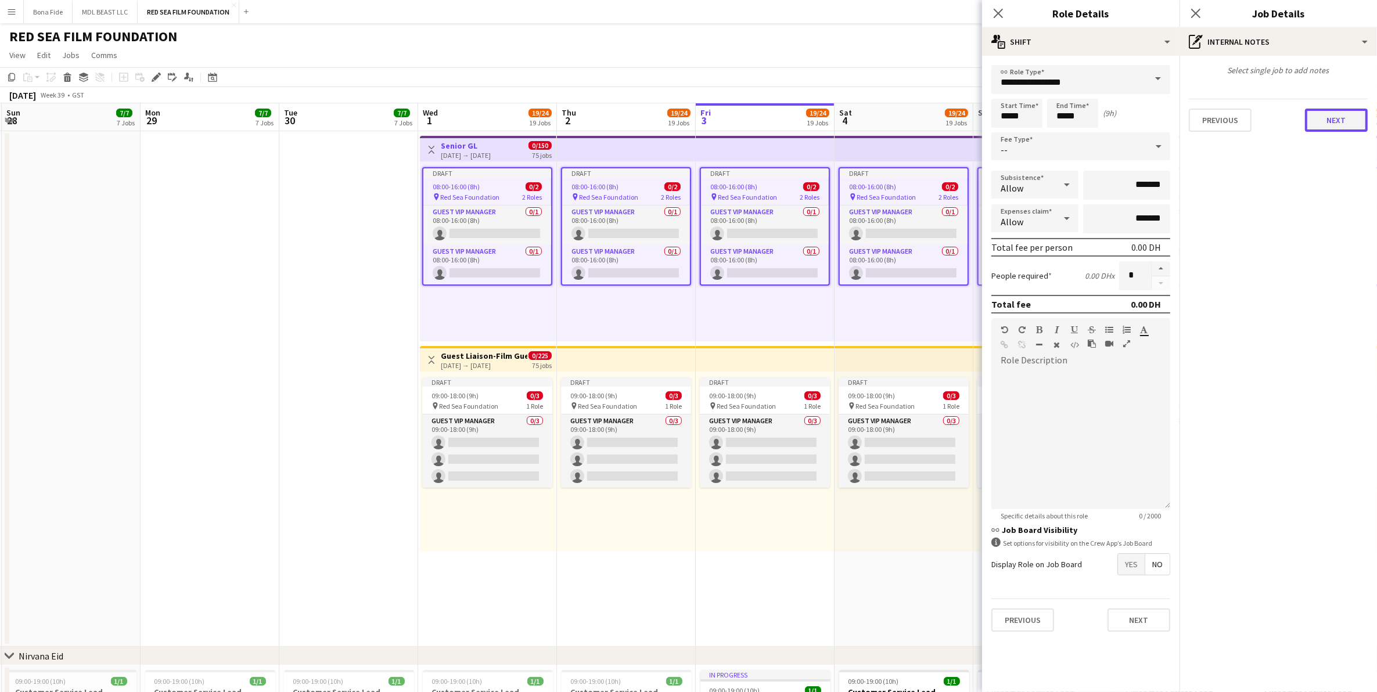
click at [1323, 122] on button "Next" at bounding box center [1336, 120] width 63 height 23
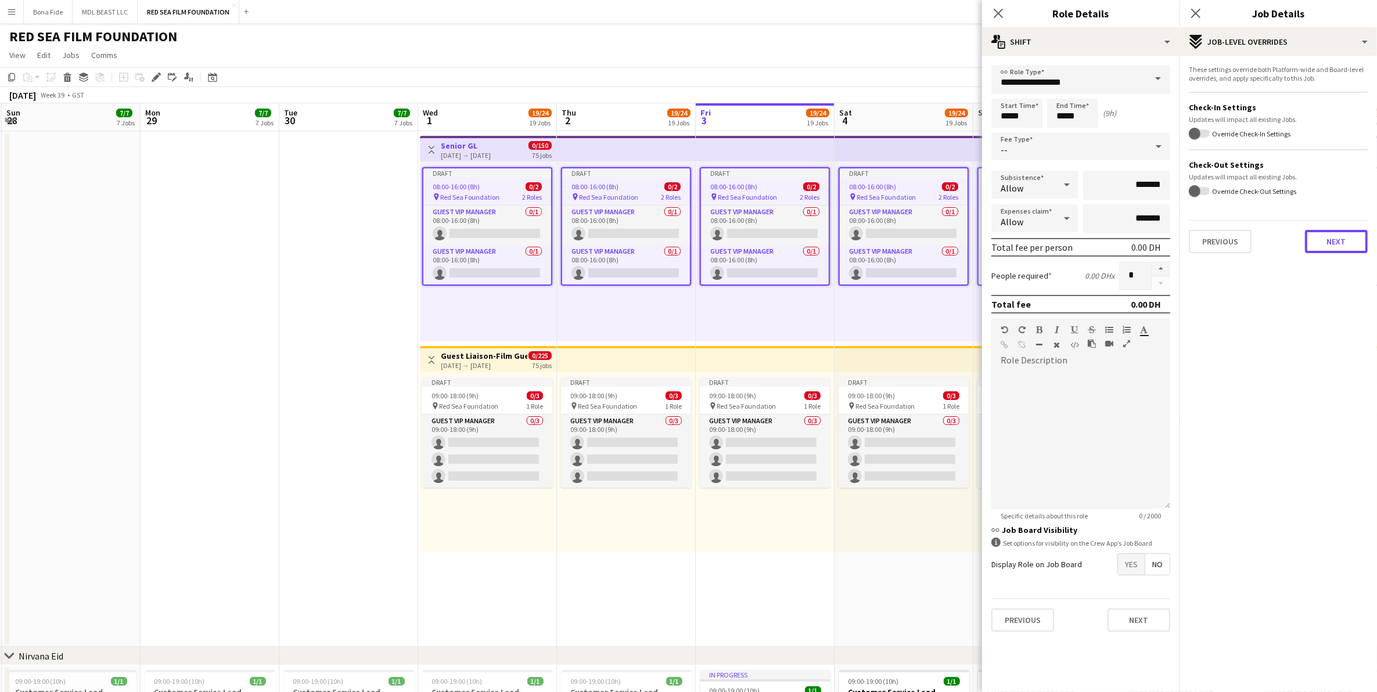
click at [1320, 243] on button "Next" at bounding box center [1336, 241] width 63 height 23
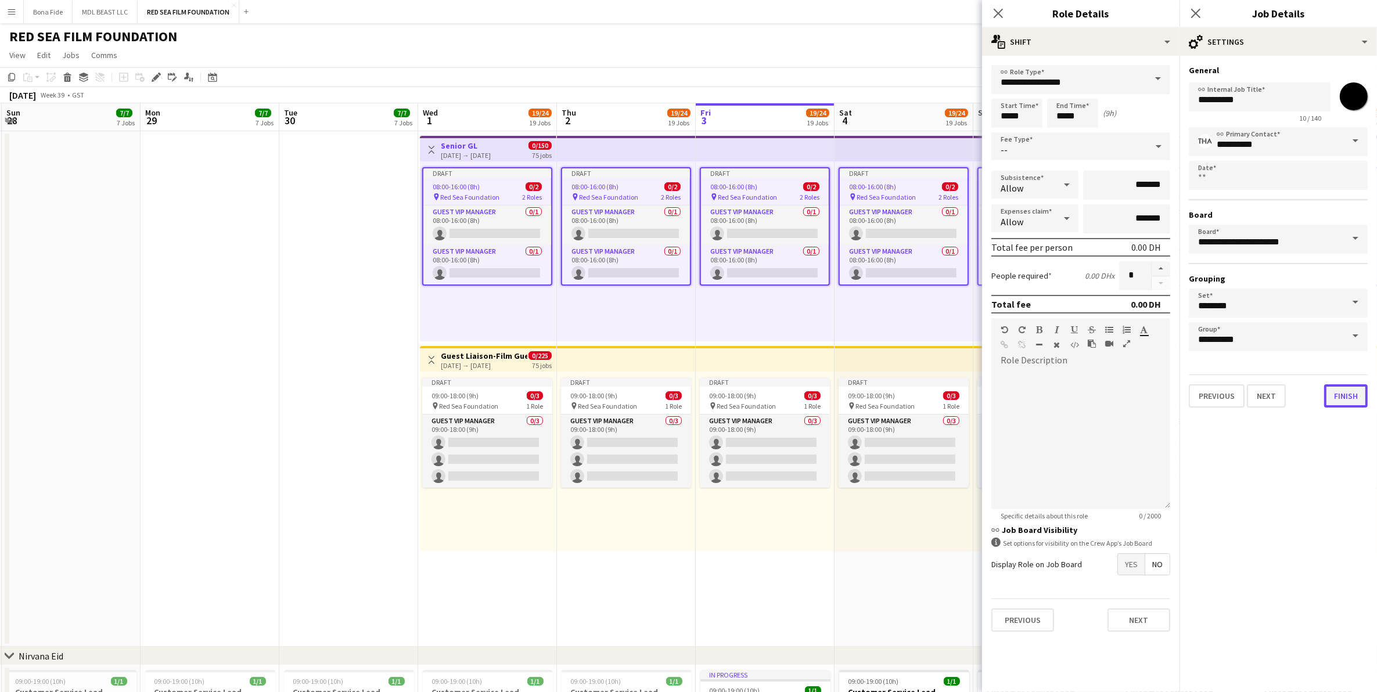
click at [1348, 387] on button "Finish" at bounding box center [1346, 396] width 44 height 23
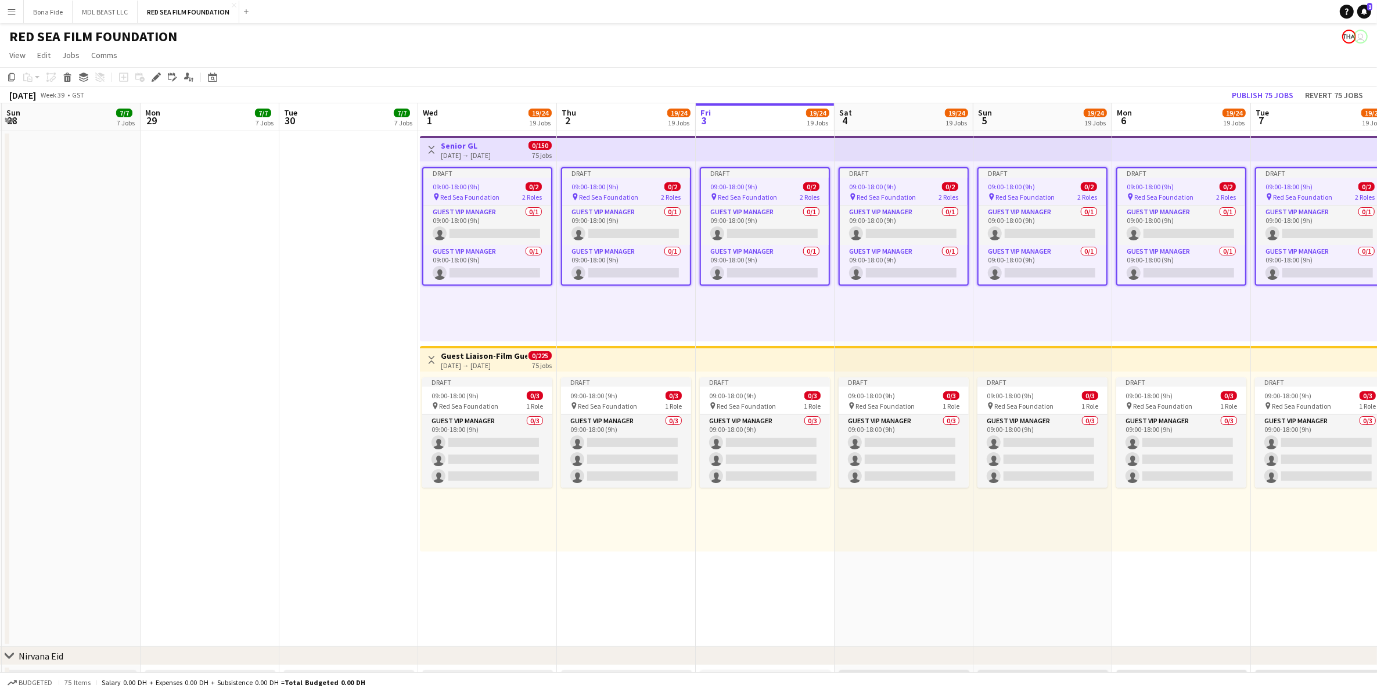
click at [336, 314] on app-date-cell at bounding box center [348, 389] width 139 height 516
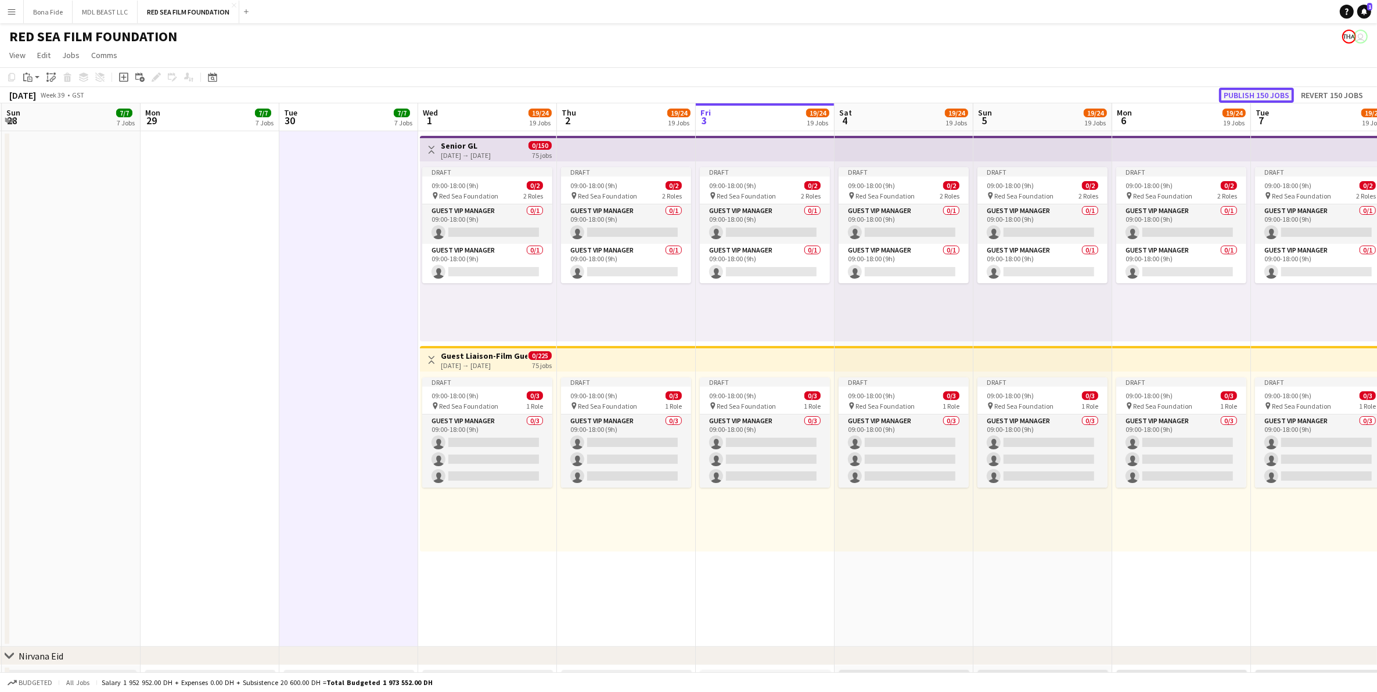
click at [1251, 99] on button "Publish 150 jobs" at bounding box center [1256, 95] width 75 height 15
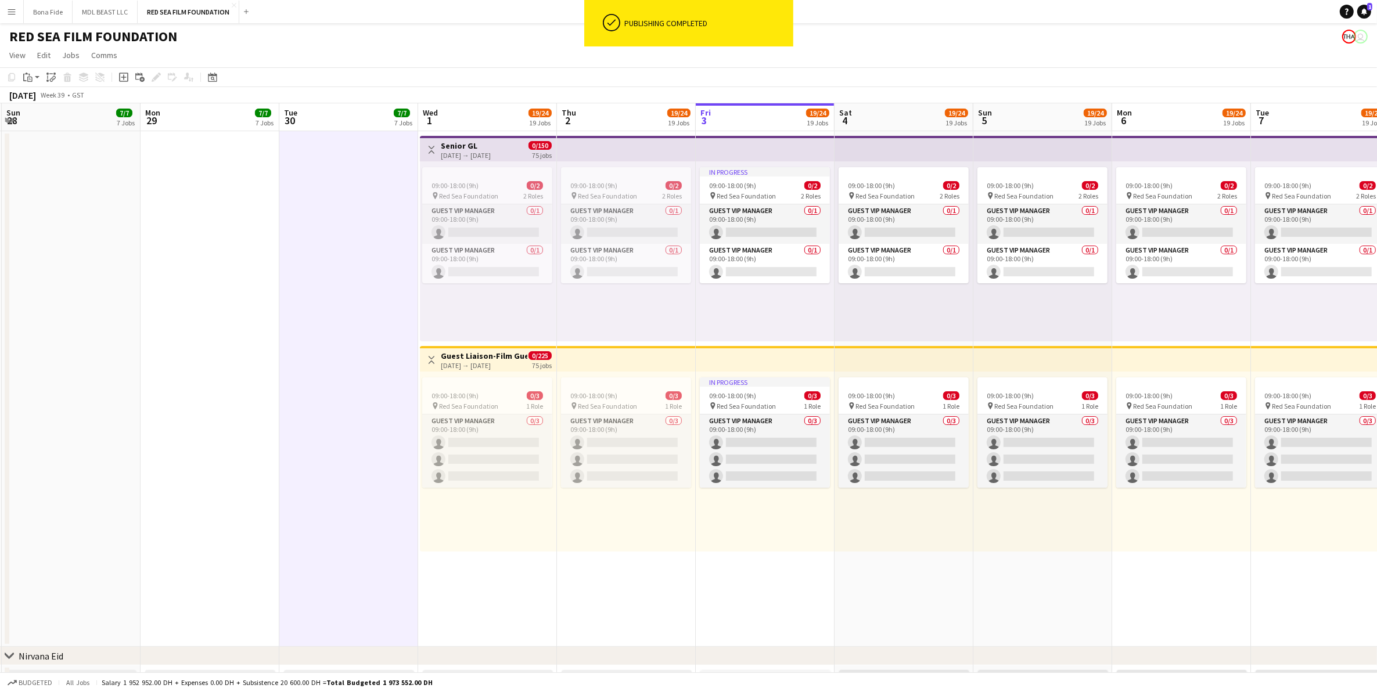
scroll to position [0, 275]
click at [178, 247] on app-date-cell at bounding box center [211, 389] width 139 height 516
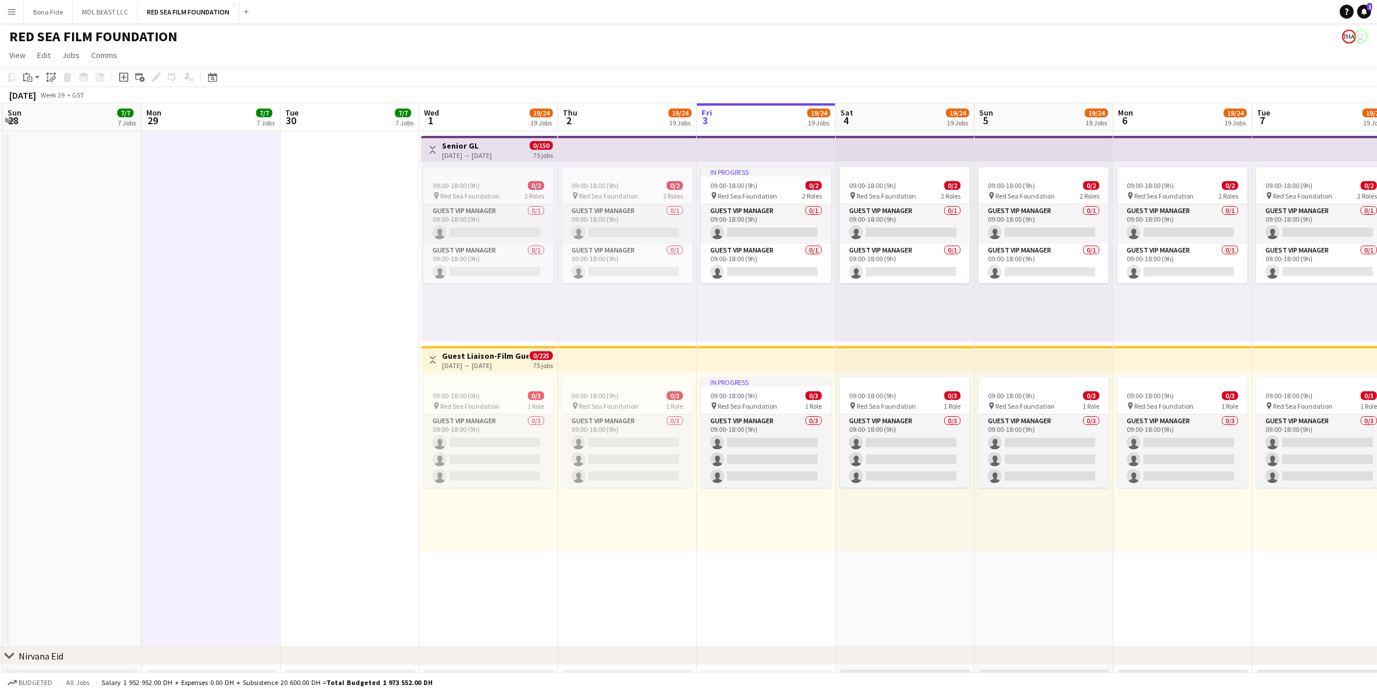
click at [436, 356] on app-icon "Toggle View" at bounding box center [433, 360] width 8 height 8
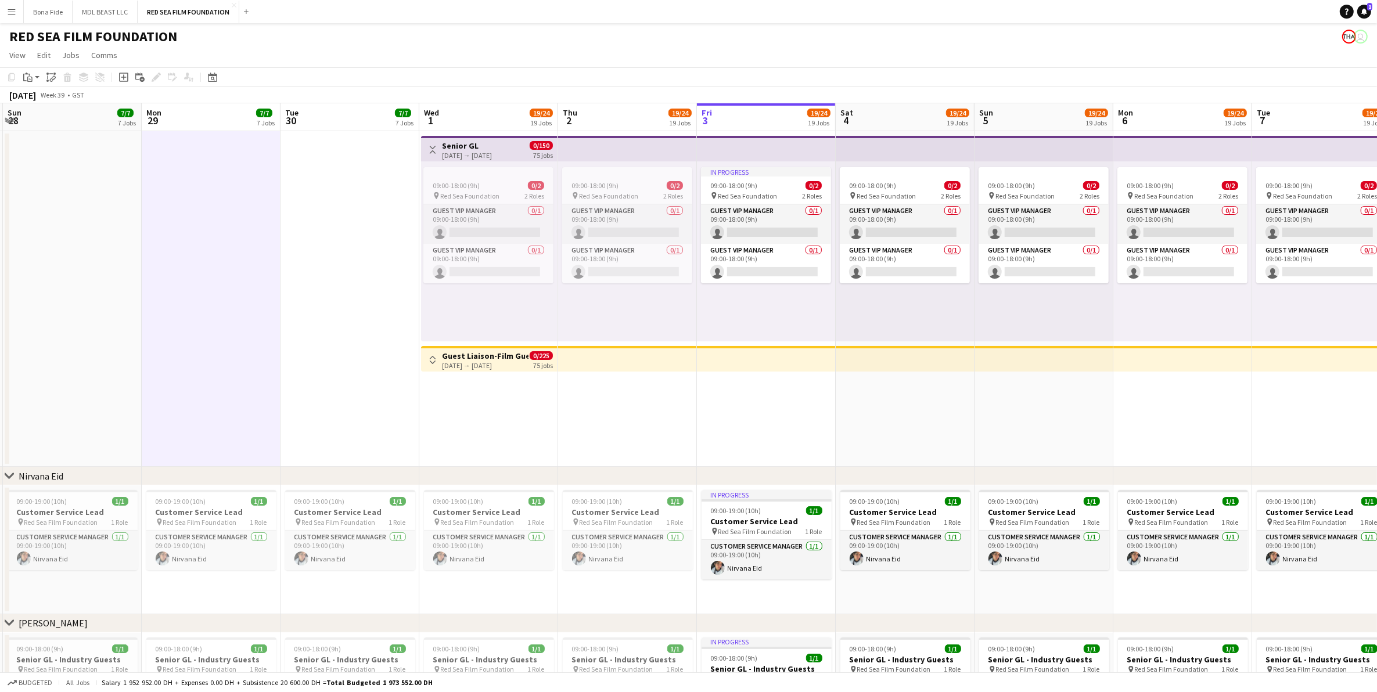
click at [431, 147] on app-icon "Toggle View" at bounding box center [433, 150] width 8 height 8
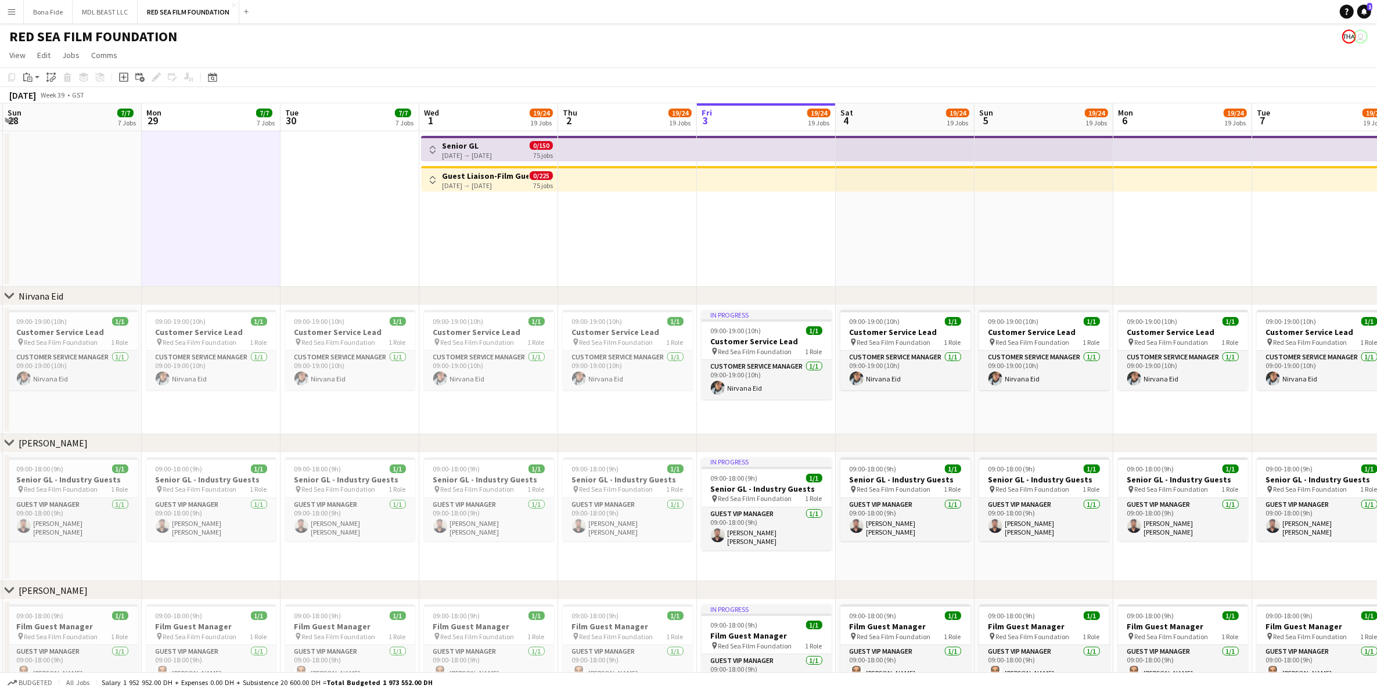
click at [392, 247] on app-date-cell at bounding box center [350, 209] width 139 height 156
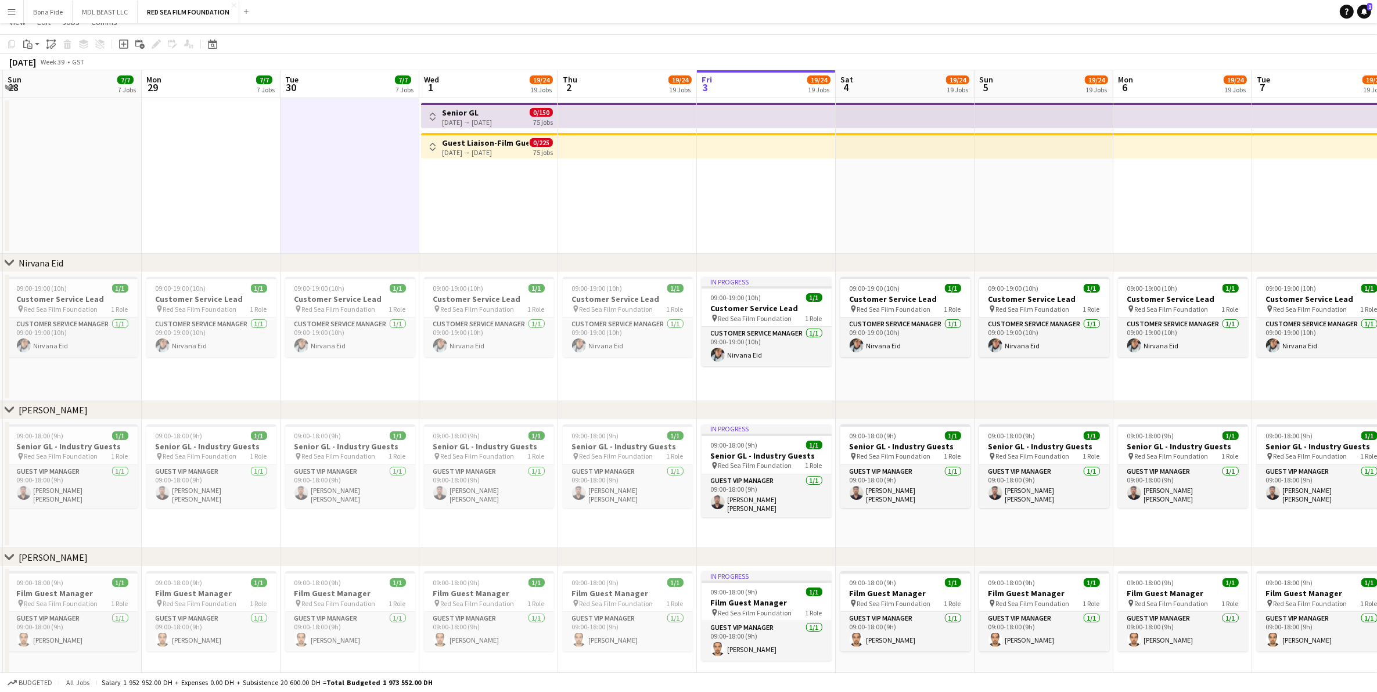
scroll to position [0, 0]
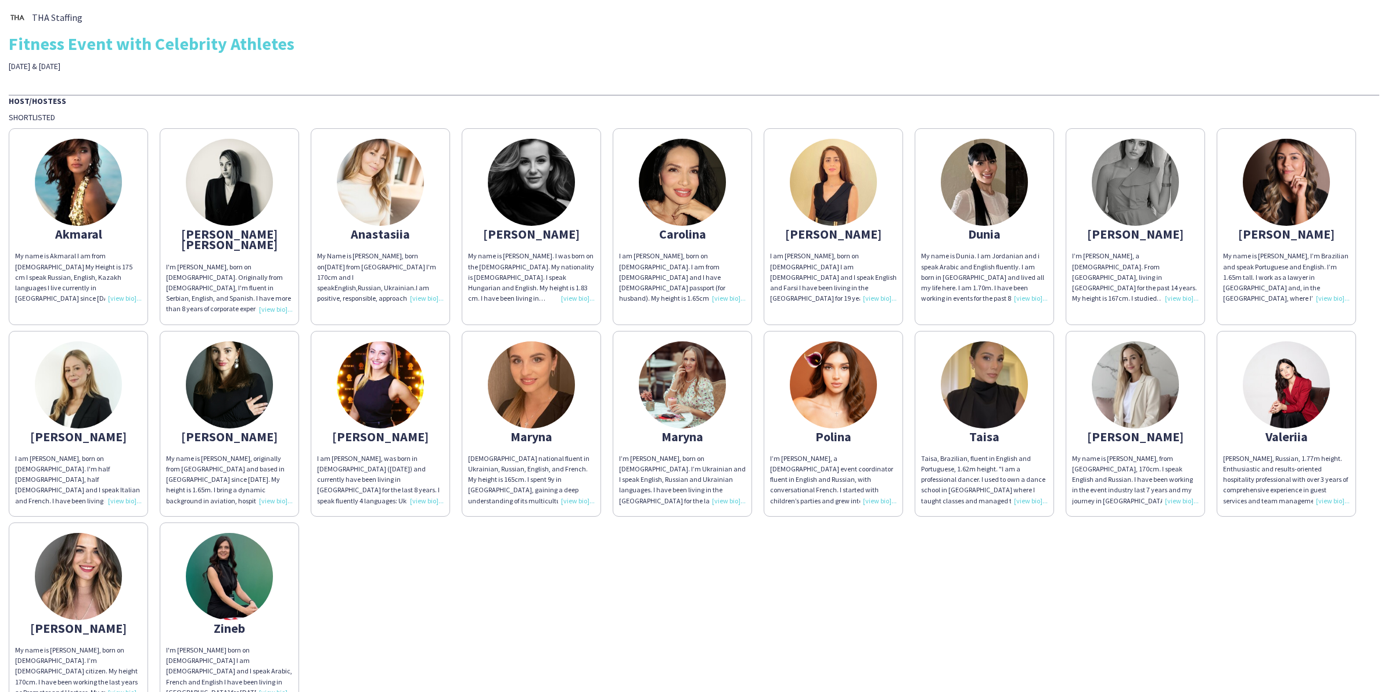
click at [436, 297] on div "My Name is Anastasia, born on 6 Feb 1987 from Ukraine I'm 170cm and I speak Eng…" at bounding box center [380, 277] width 127 height 53
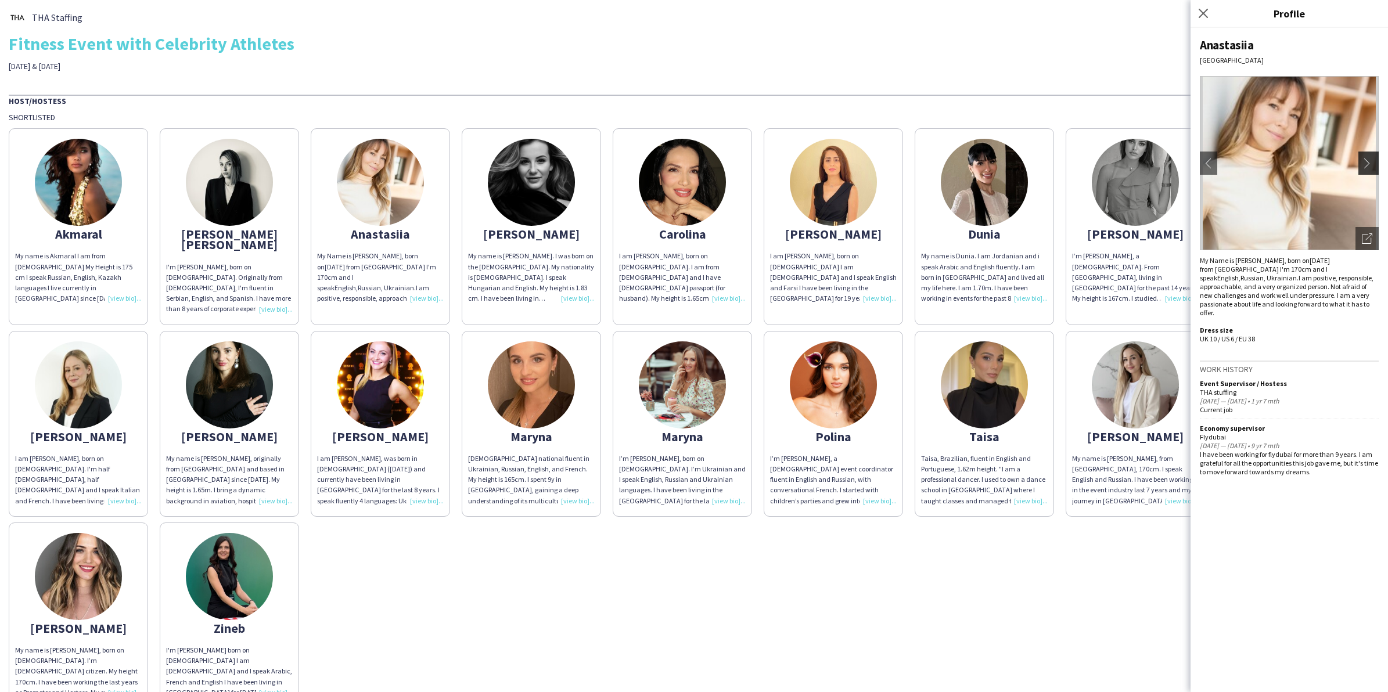
click at [1360, 164] on button "chevron-right" at bounding box center [1370, 163] width 23 height 23
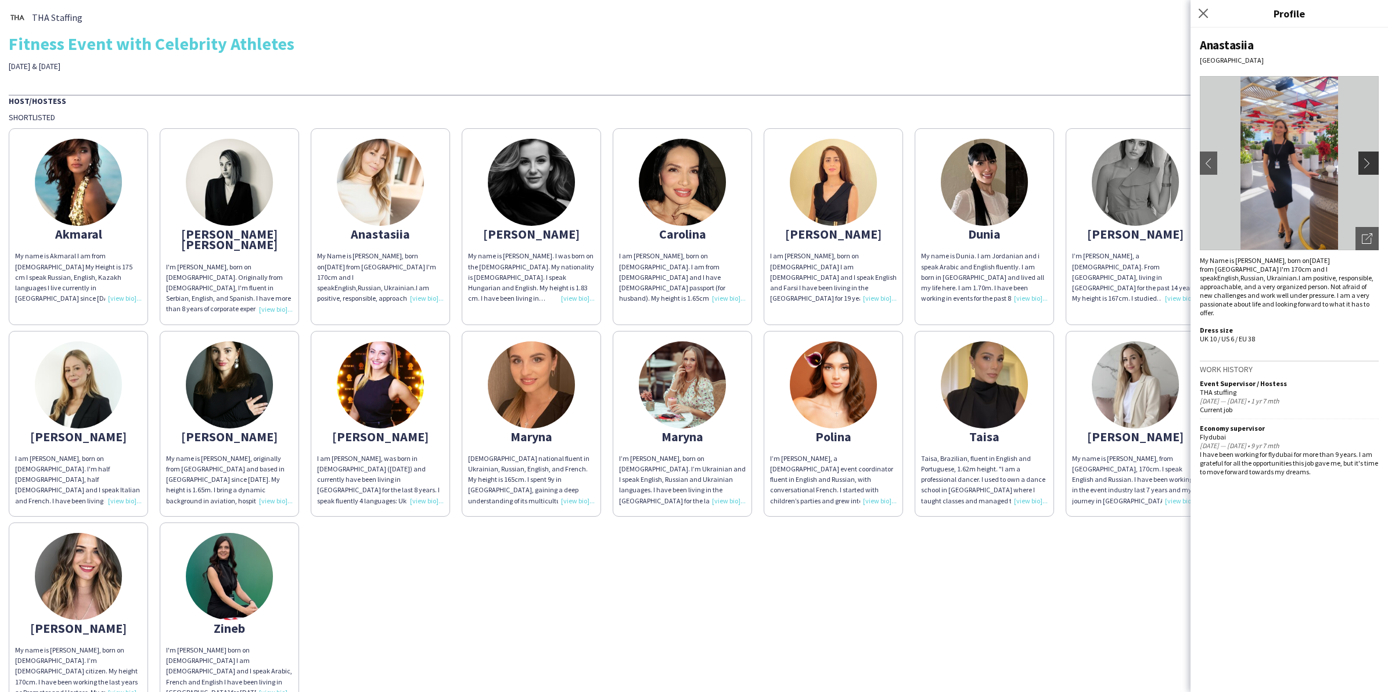
click at [1365, 158] on app-icon "chevron-right" at bounding box center [1370, 163] width 16 height 10
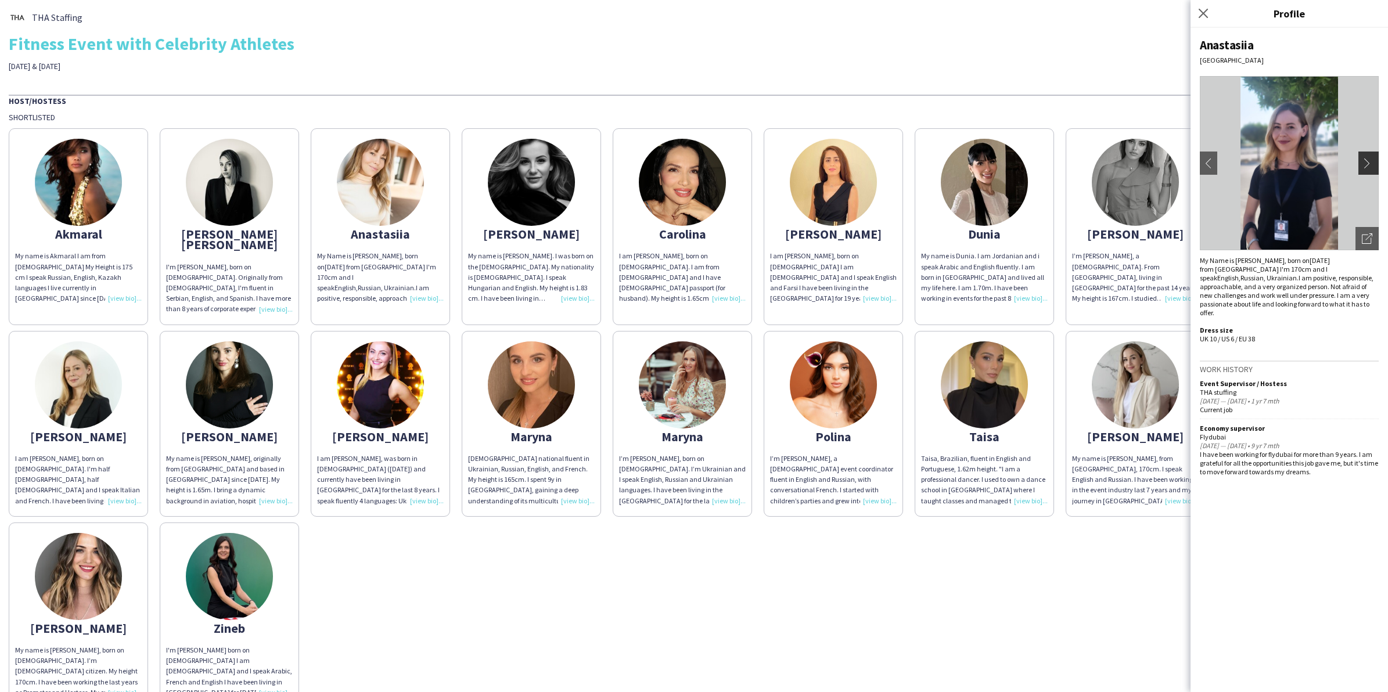
click at [1366, 158] on app-icon "chevron-right" at bounding box center [1370, 163] width 16 height 10
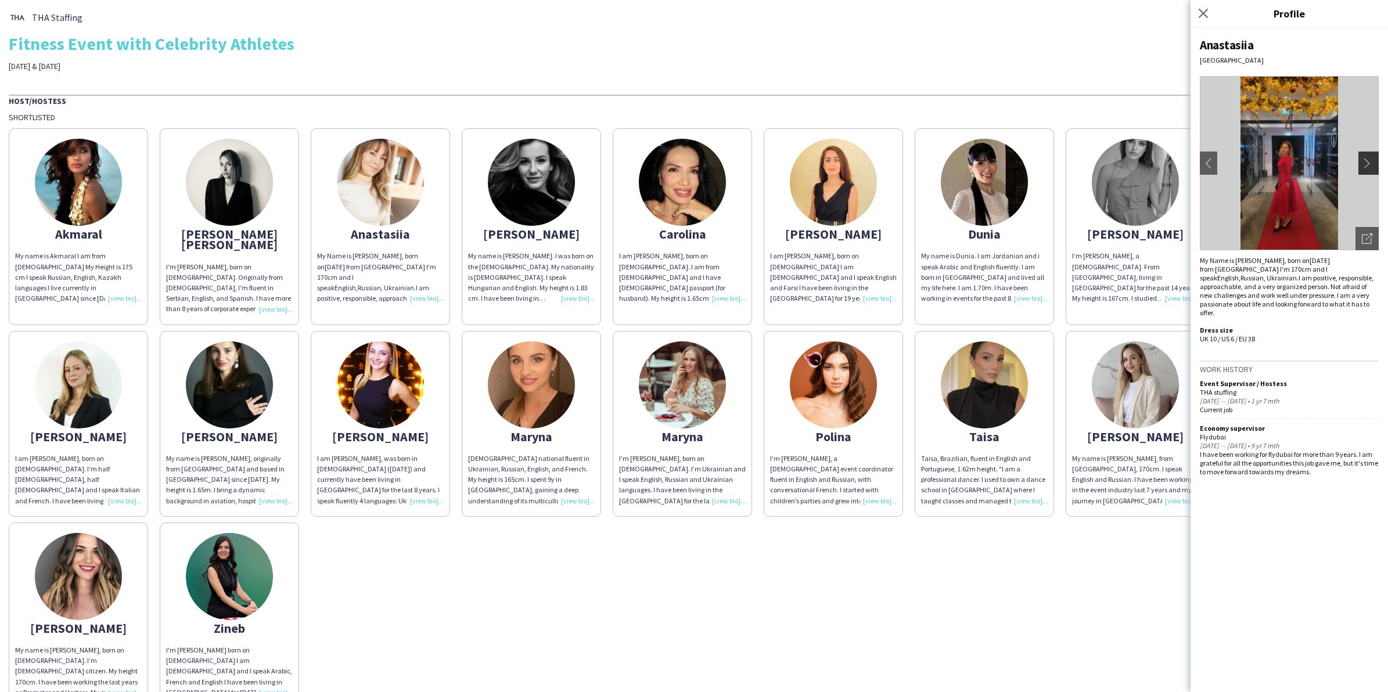
click at [1366, 161] on app-icon "chevron-right" at bounding box center [1370, 163] width 16 height 10
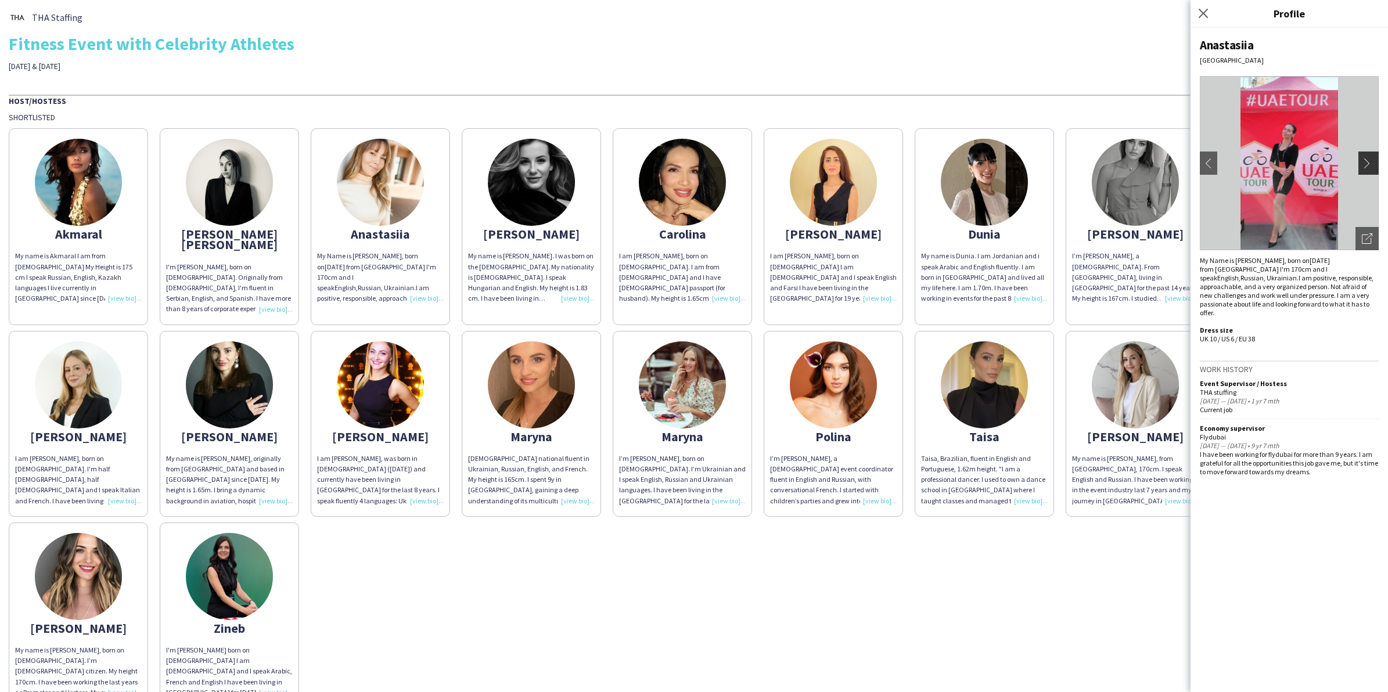
click at [1366, 161] on app-icon "chevron-right" at bounding box center [1370, 163] width 16 height 10
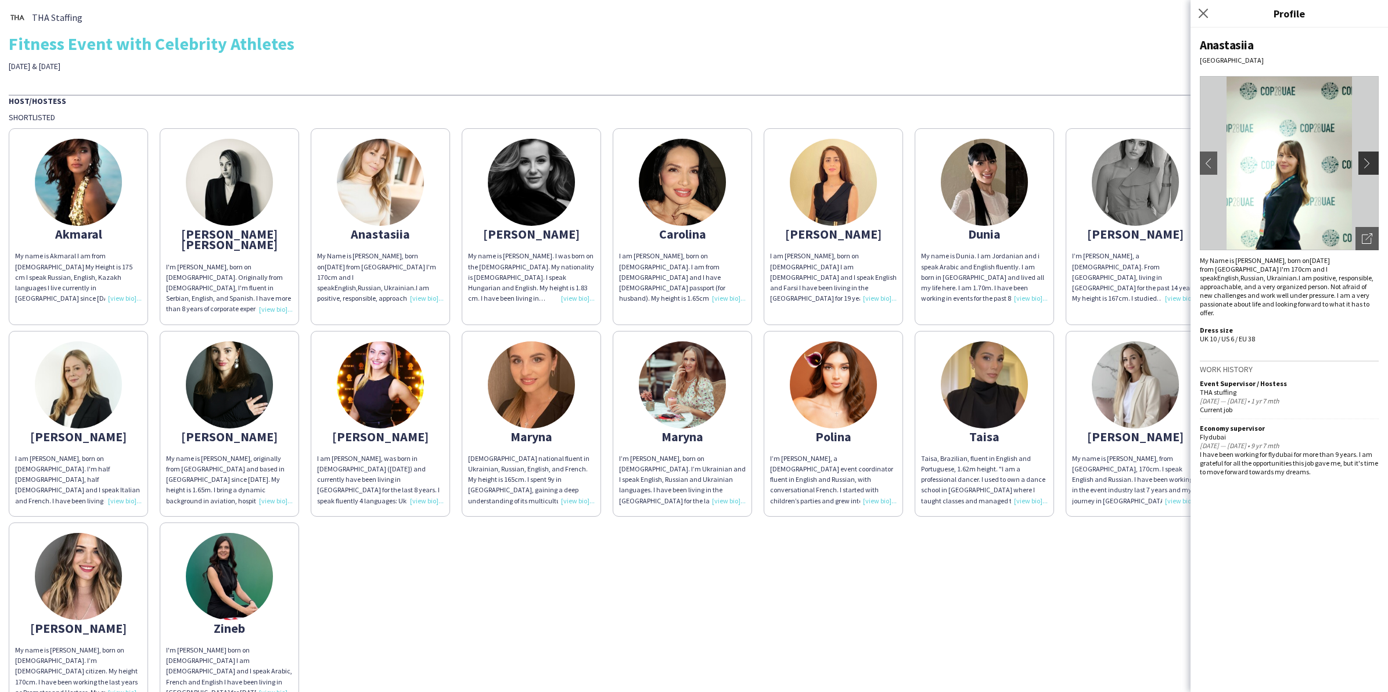
click at [1366, 161] on app-icon "chevron-right" at bounding box center [1370, 163] width 16 height 10
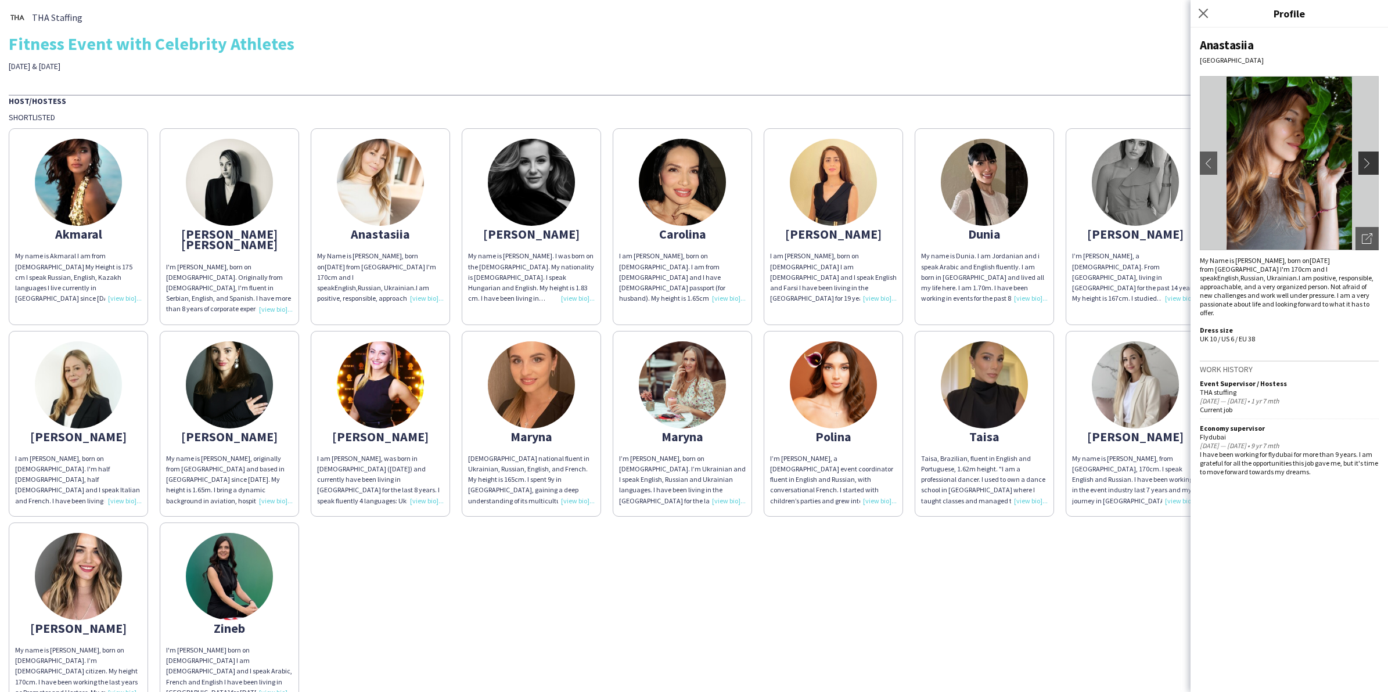
click at [1366, 161] on app-icon "chevron-right" at bounding box center [1370, 163] width 16 height 10
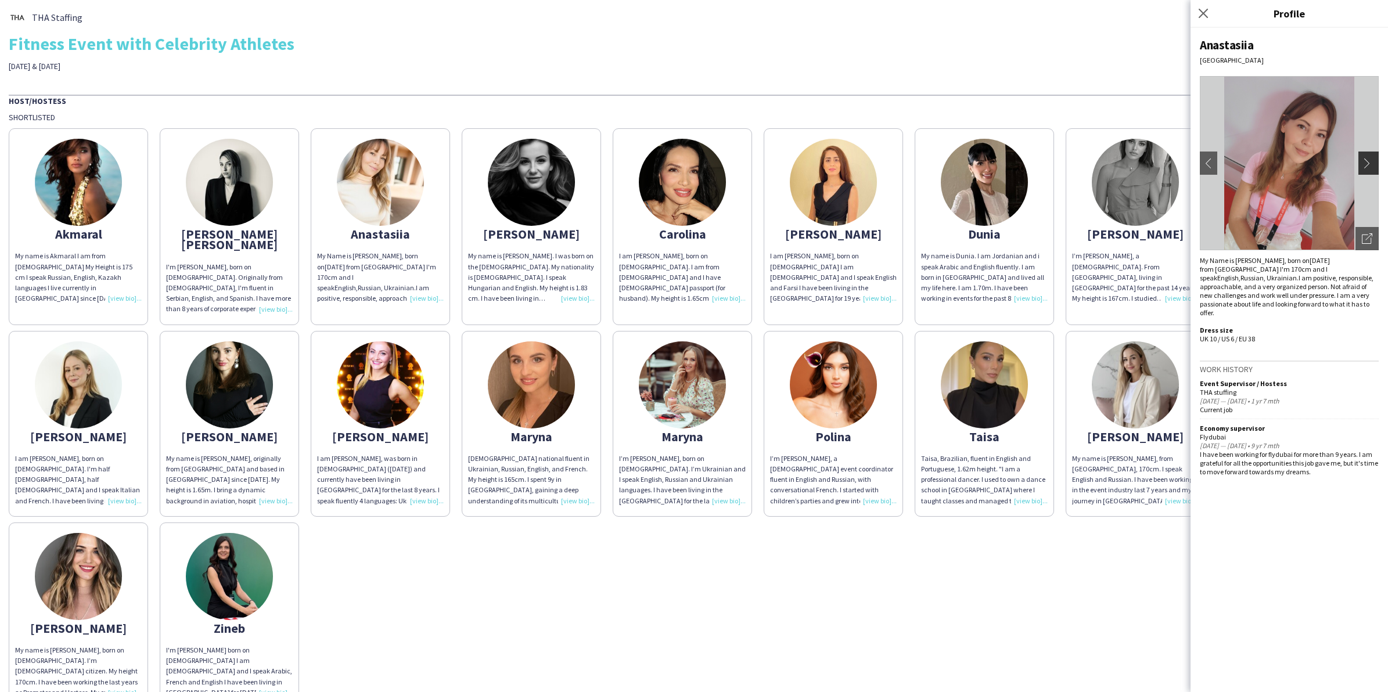
click at [1366, 161] on app-icon "chevron-right" at bounding box center [1370, 163] width 16 height 10
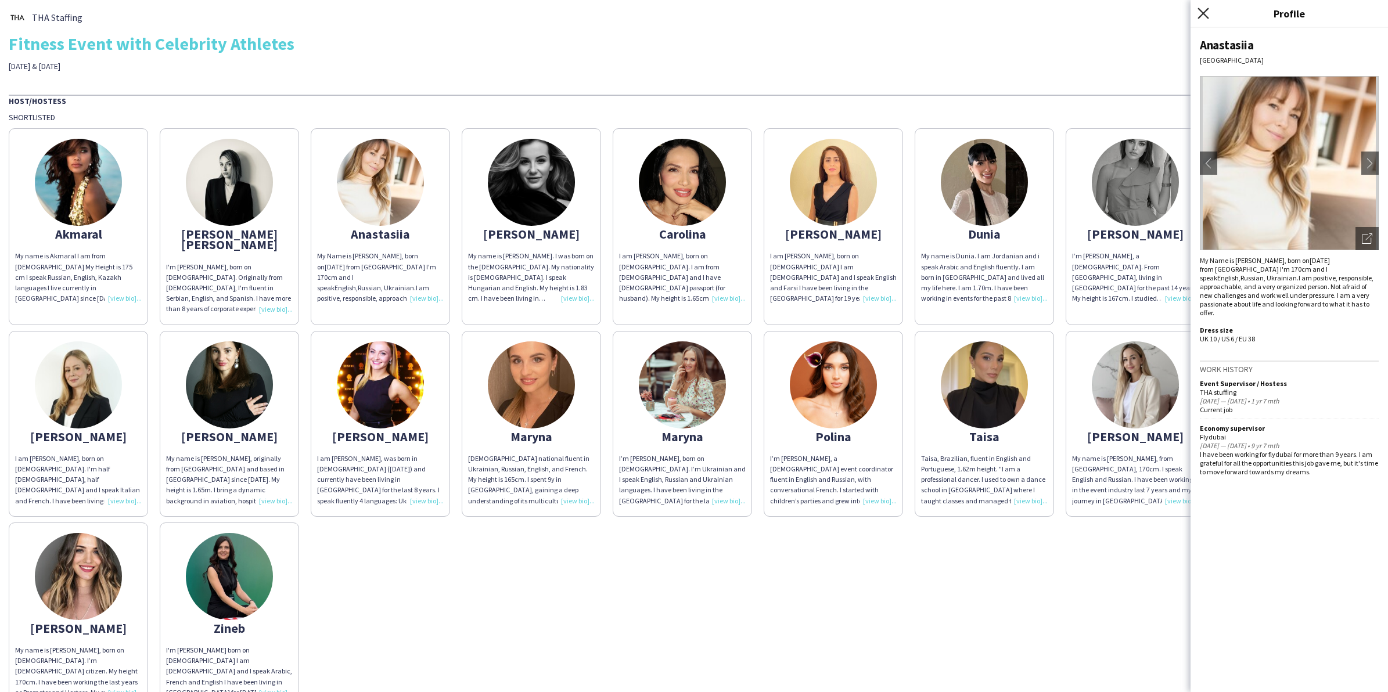
drag, startPoint x: 1201, startPoint y: 12, endPoint x: 1203, endPoint y: 19, distance: 6.6
click at [1203, 17] on icon "Close pop-in" at bounding box center [1203, 13] width 11 height 11
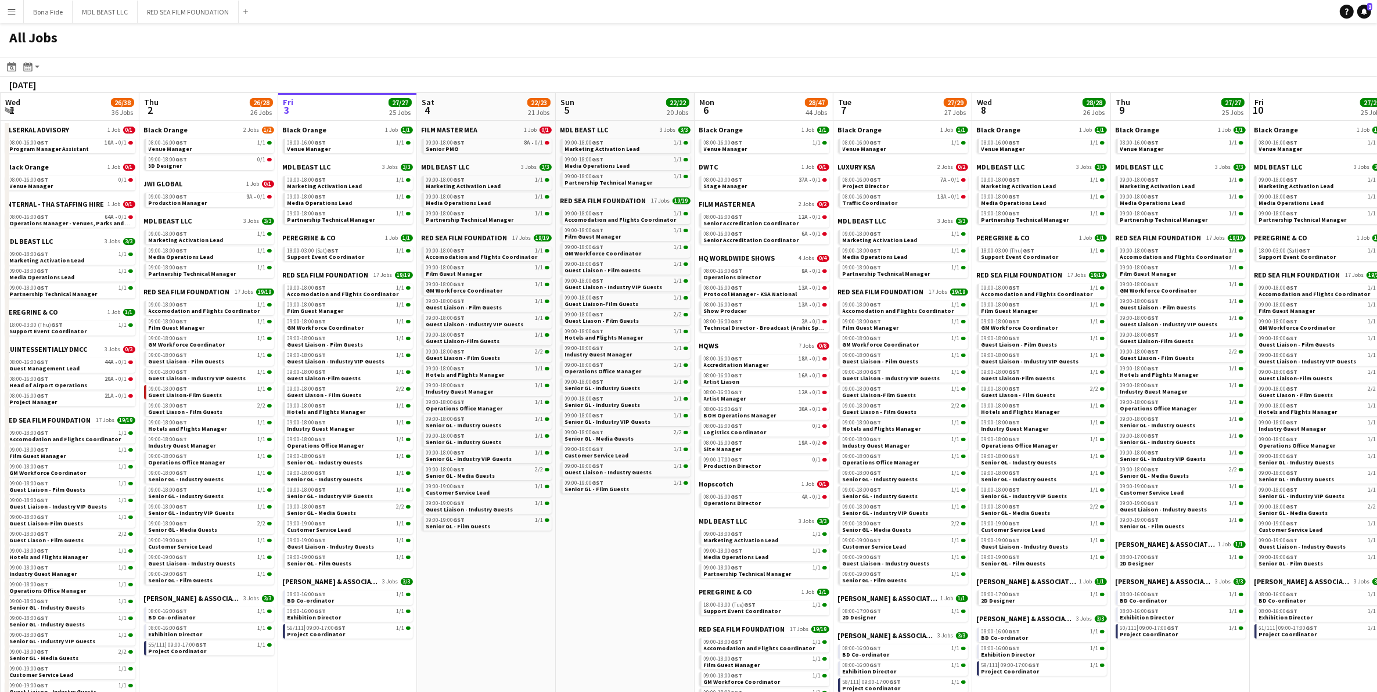
scroll to position [0, 339]
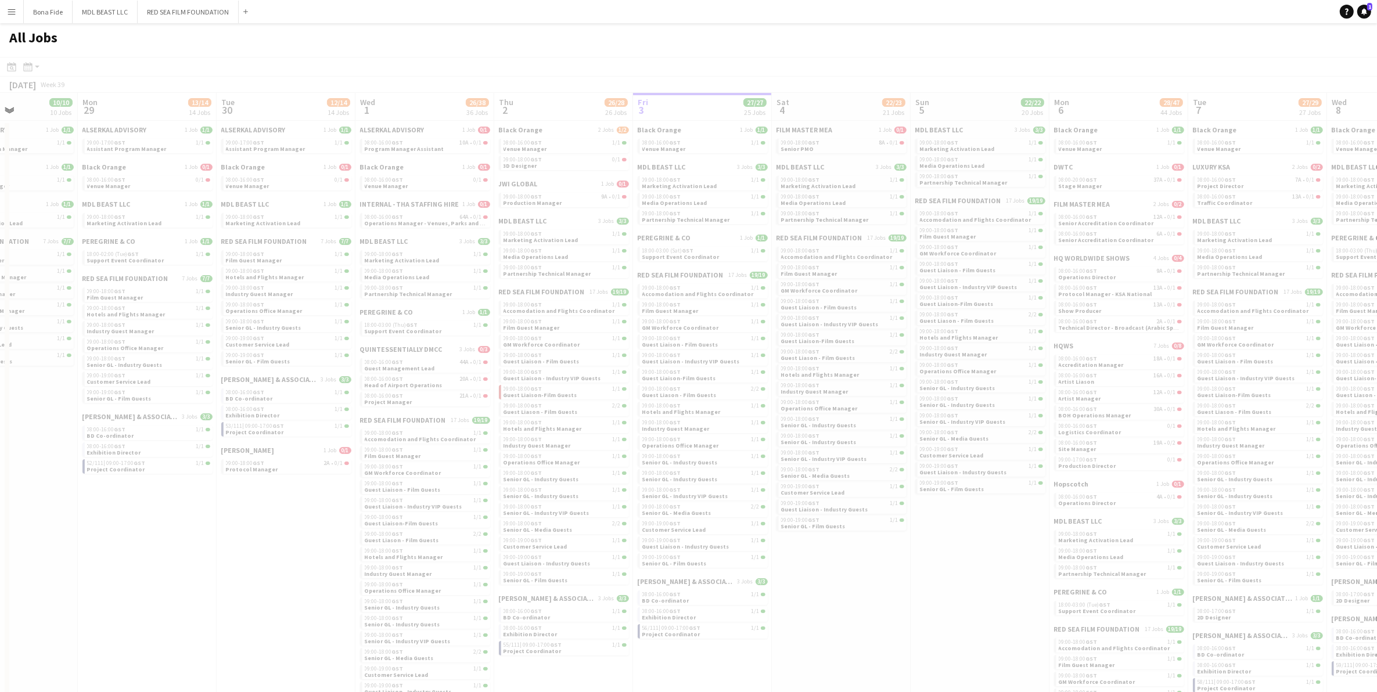
drag, startPoint x: 372, startPoint y: 379, endPoint x: 817, endPoint y: 407, distance: 445.9
click at [830, 395] on app-all-jobs "All Jobs Date picker OCT 2025 OCT 2025 Monday M Tuesday T Wednesday W Thursday …" at bounding box center [688, 569] width 1377 height 1093
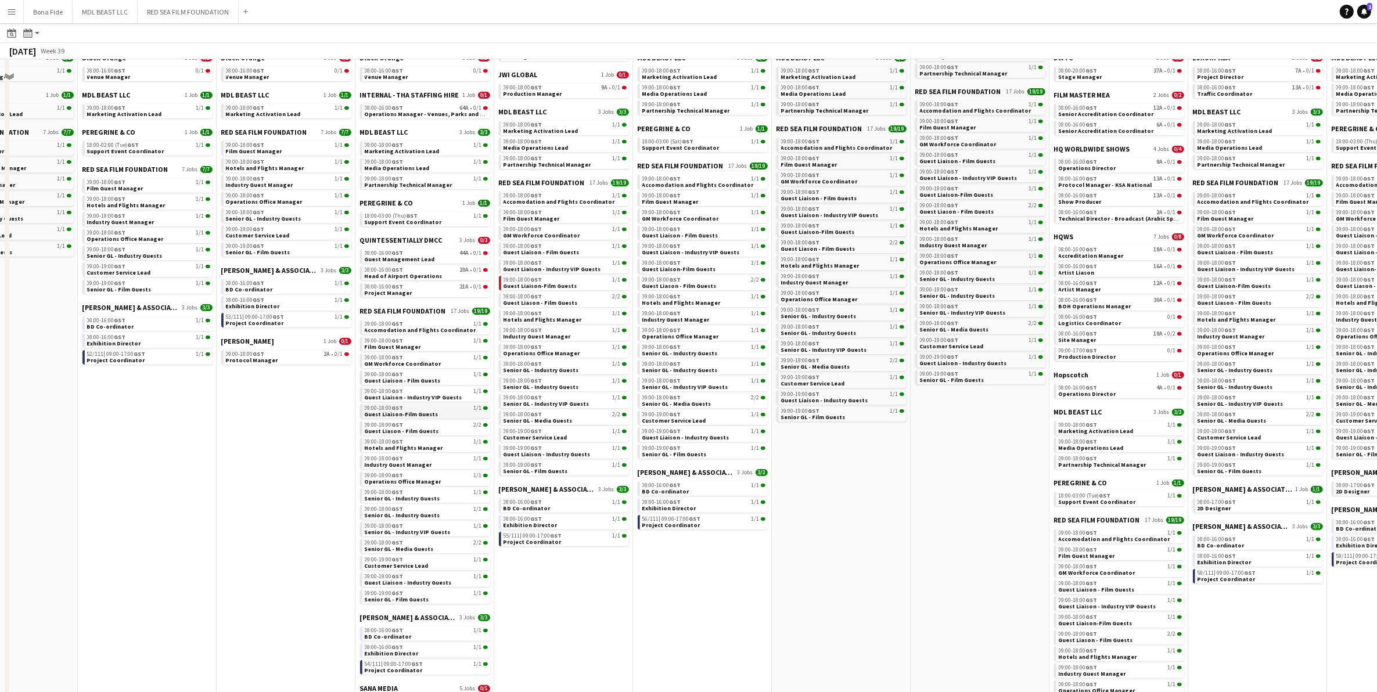
scroll to position [145, 0]
